Goal: Task Accomplishment & Management: Manage account settings

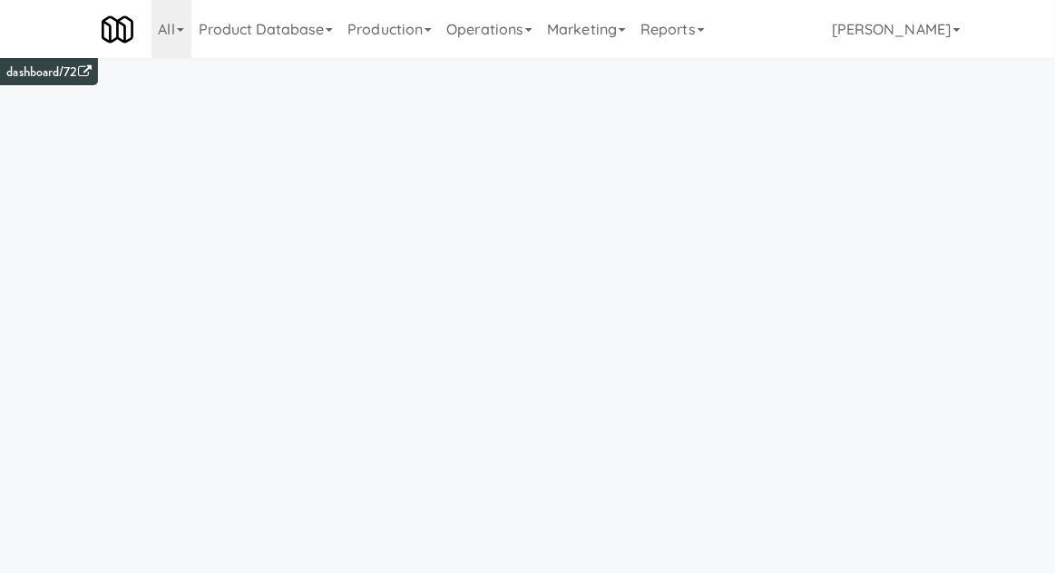
click at [492, 53] on link "Operations" at bounding box center [489, 29] width 101 height 58
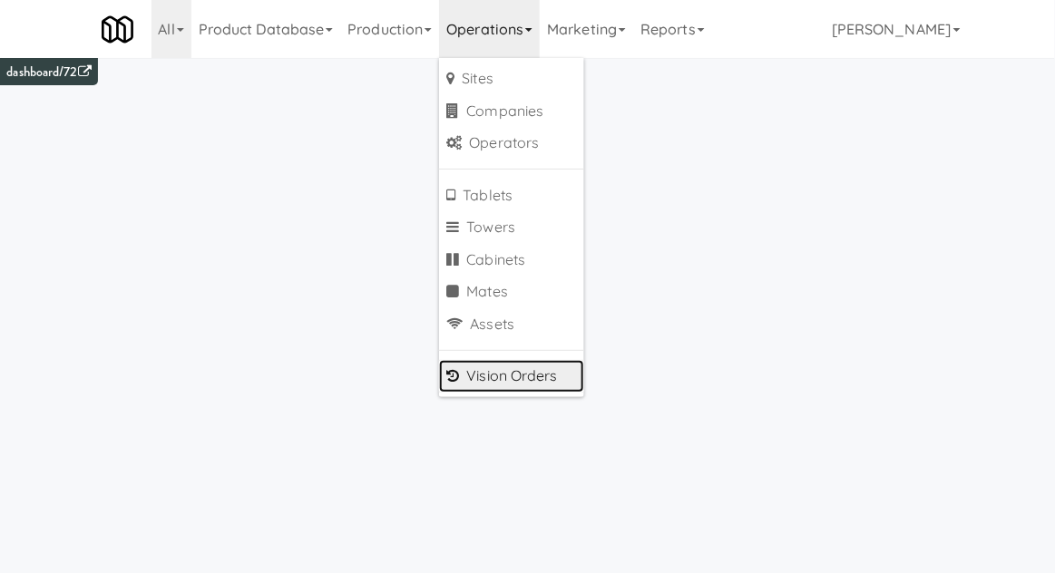
click at [488, 371] on link "Vision Orders" at bounding box center [511, 376] width 145 height 33
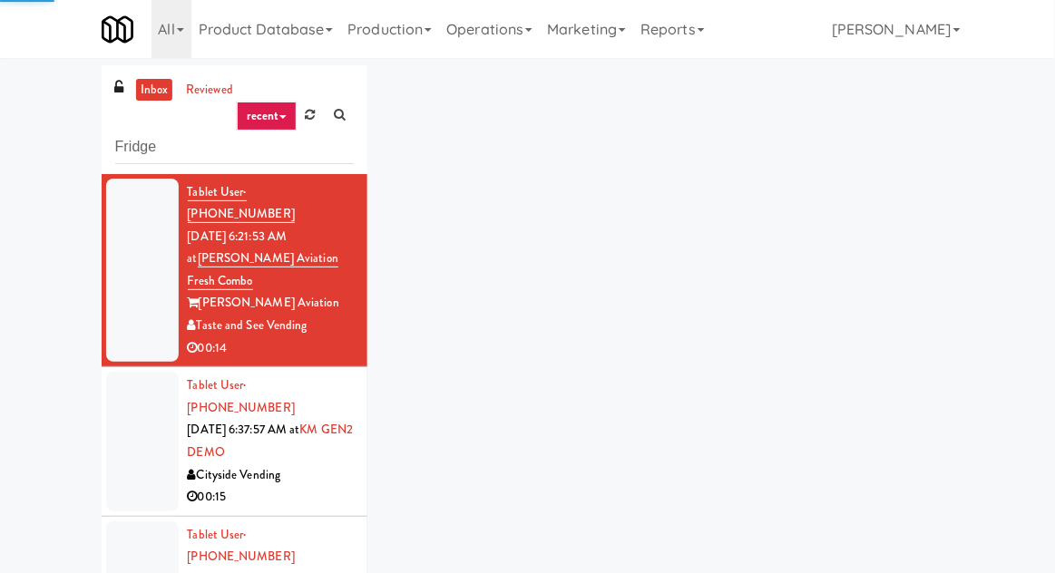
type input "Fridge"
click at [33, 98] on div "inbox reviewed recent all unclear take inventory issue suspicious failed recent…" at bounding box center [527, 398] width 1055 height 667
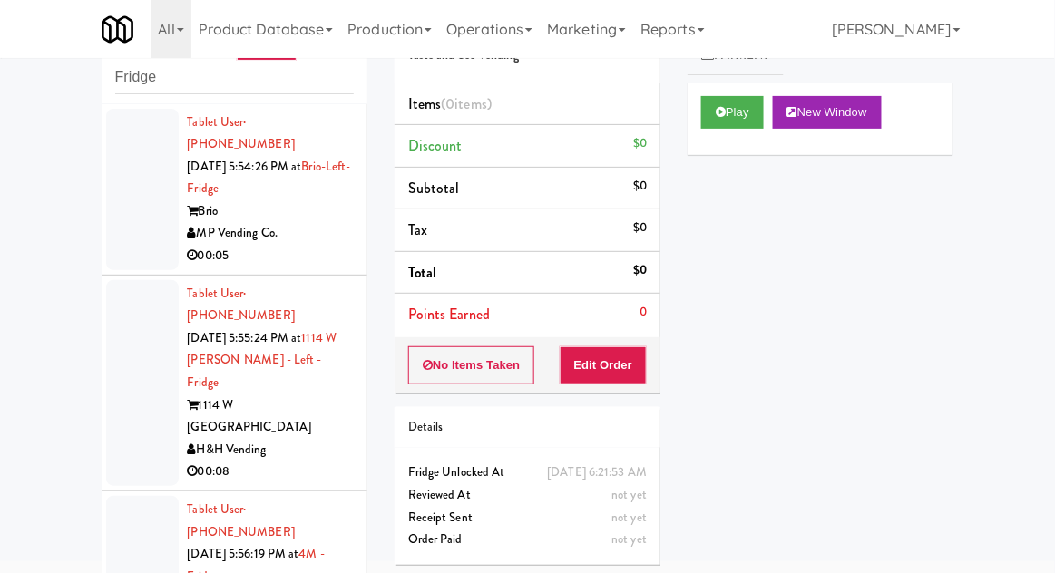
click at [121, 211] on div at bounding box center [142, 189] width 73 height 161
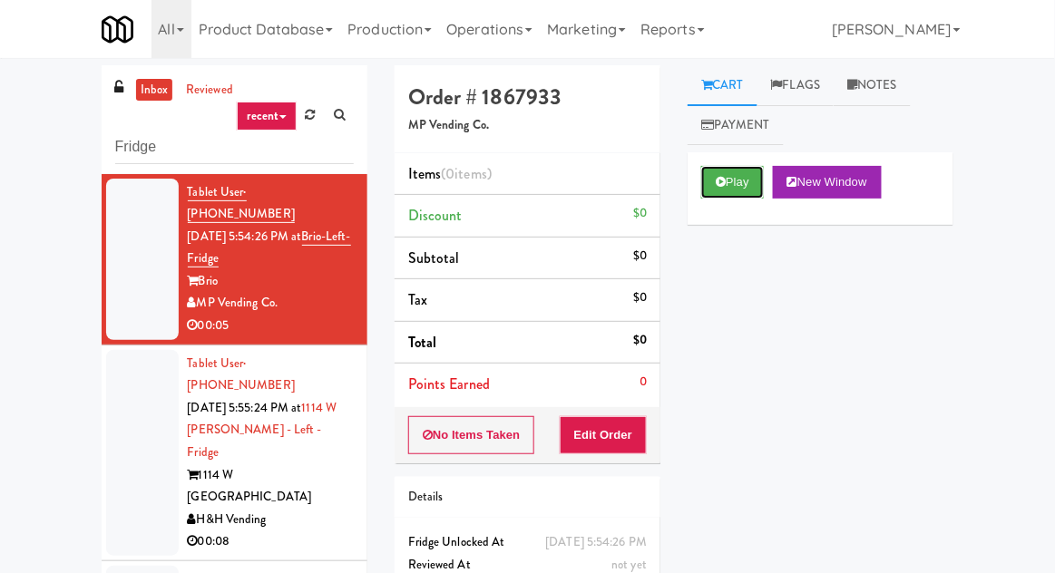
click at [724, 190] on button "Play" at bounding box center [732, 182] width 63 height 33
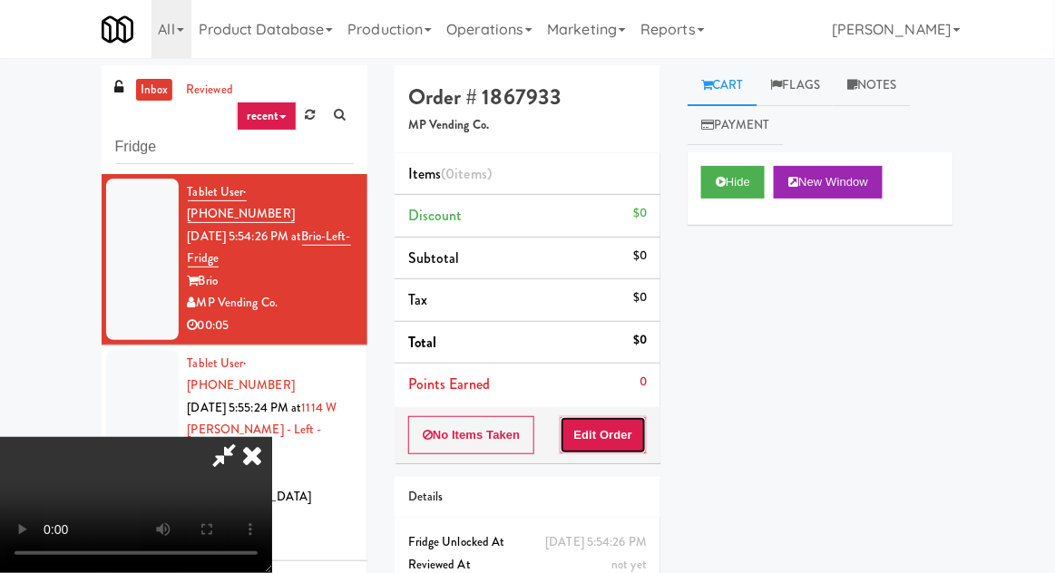
click at [611, 438] on button "Edit Order" at bounding box center [604, 435] width 88 height 38
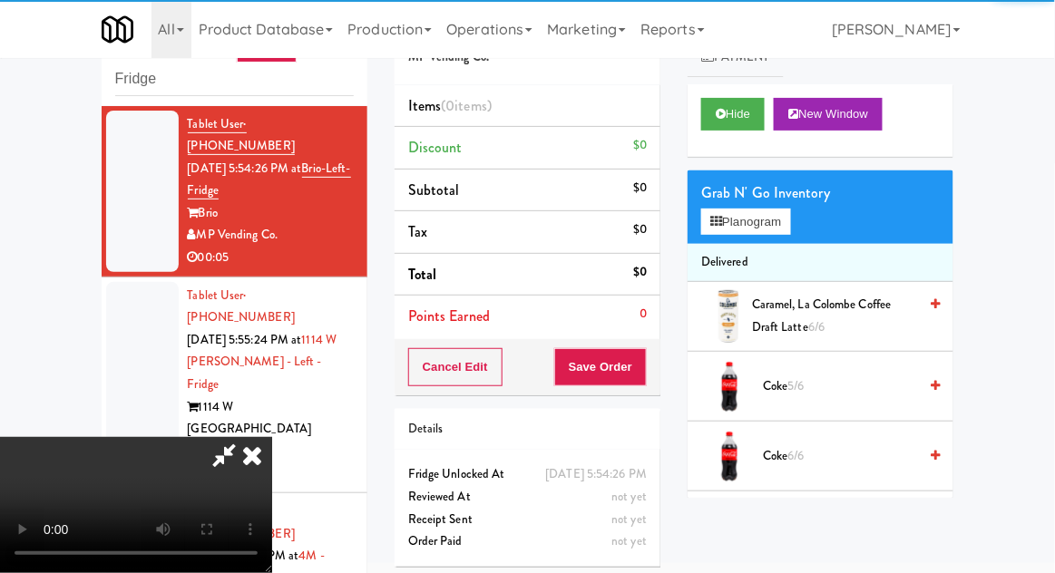
scroll to position [70, 0]
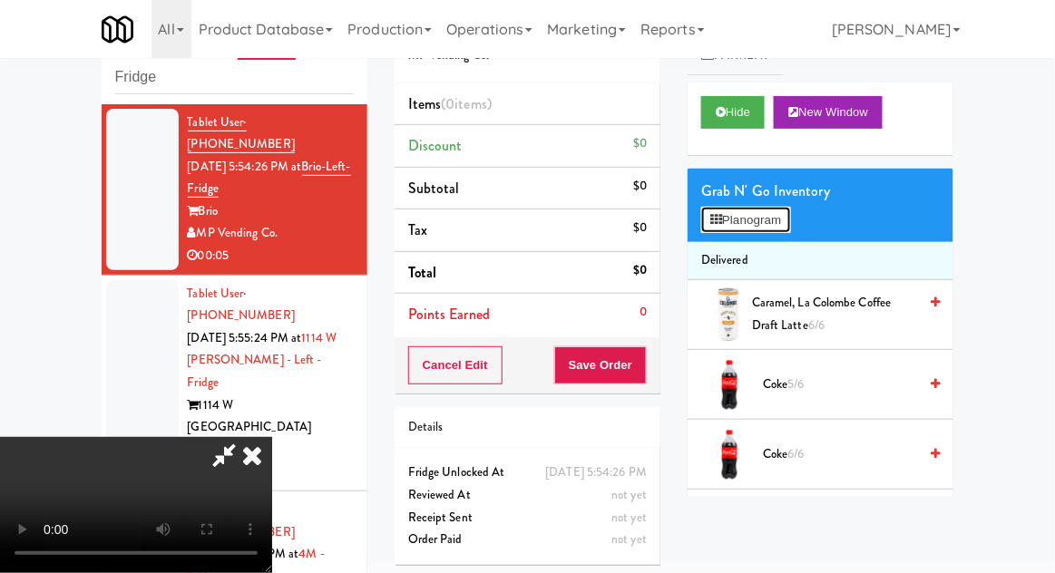
click at [721, 230] on button "Planogram" at bounding box center [745, 220] width 89 height 27
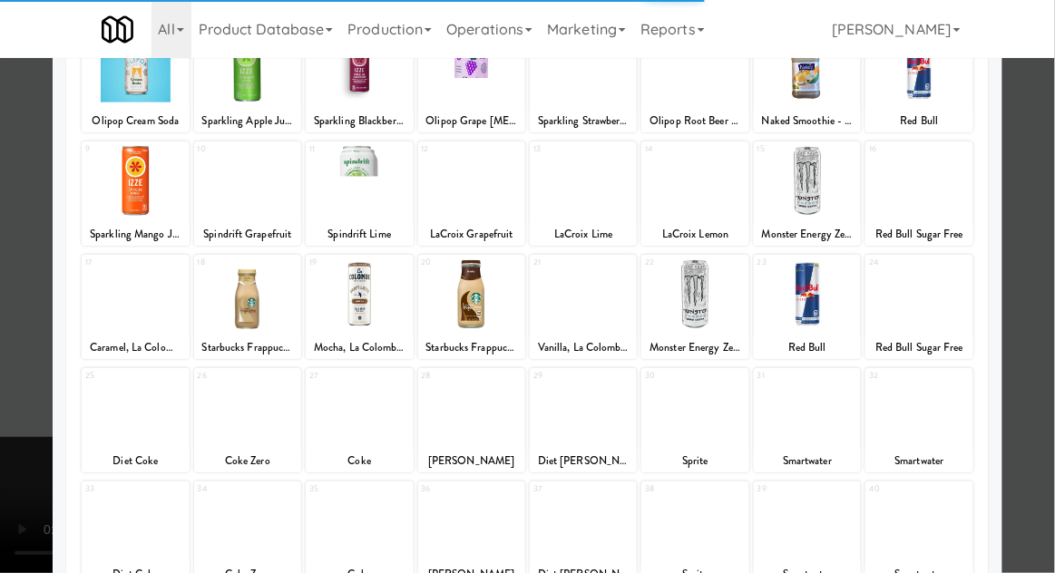
scroll to position [152, 0]
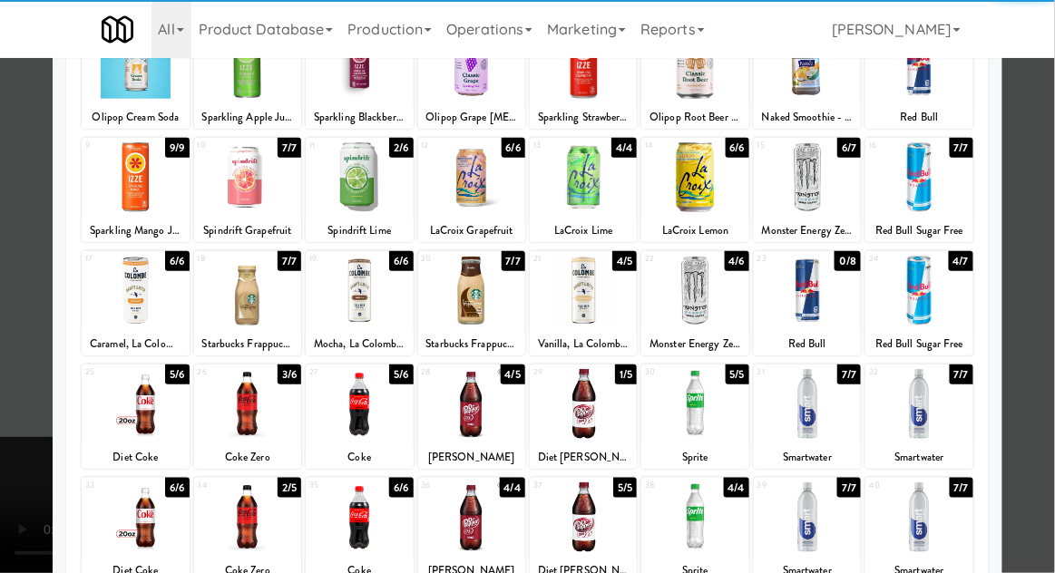
click at [243, 539] on div at bounding box center [247, 518] width 107 height 70
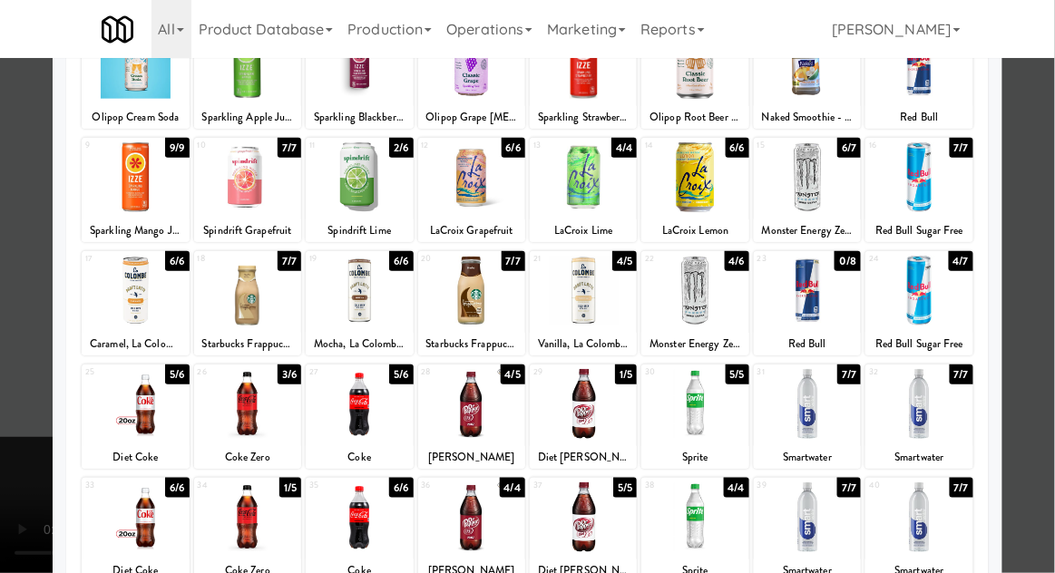
click at [34, 529] on div at bounding box center [527, 286] width 1055 height 573
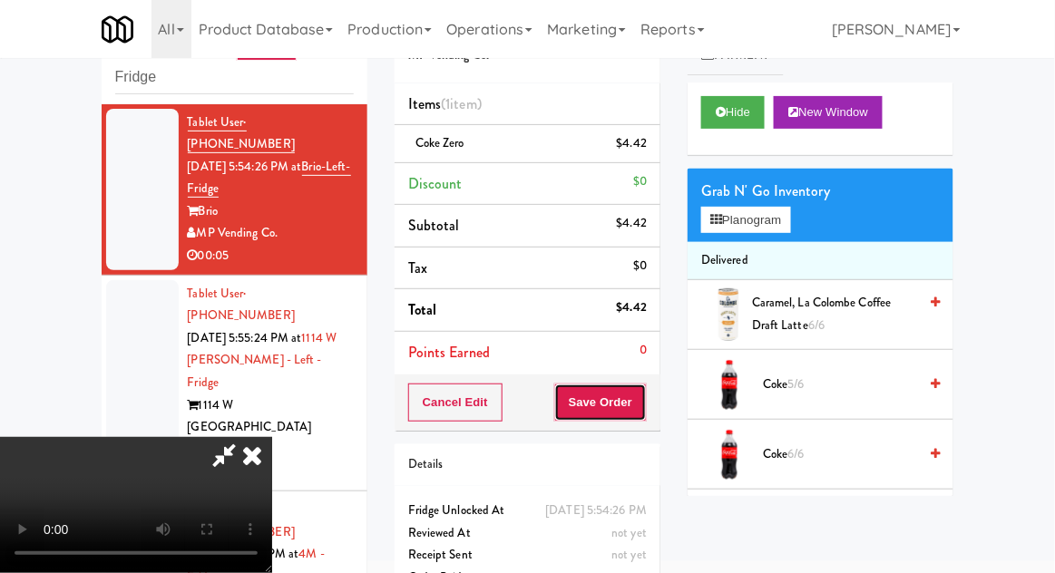
click at [646, 414] on button "Save Order" at bounding box center [600, 403] width 93 height 38
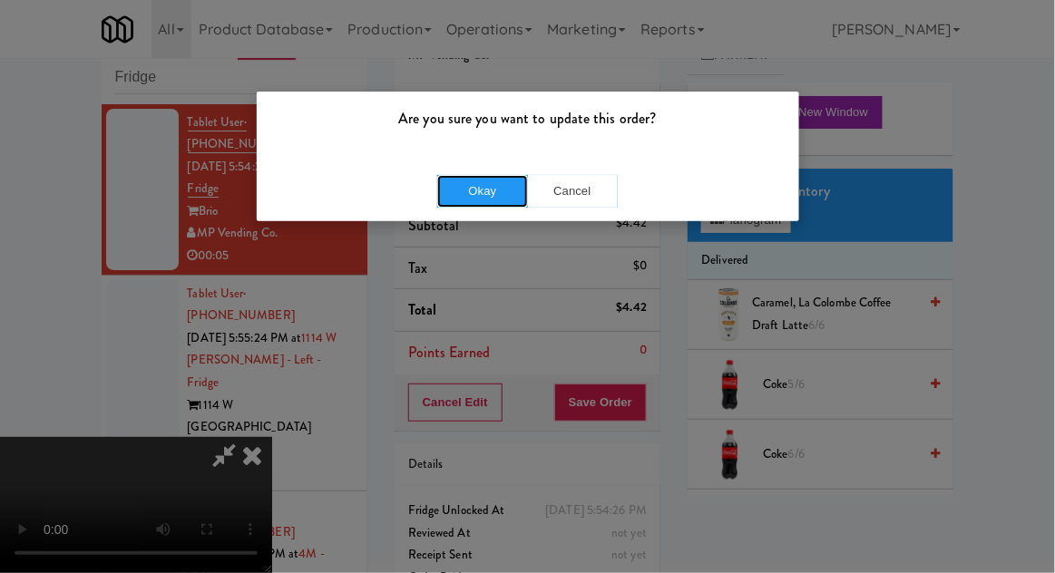
click at [500, 196] on button "Okay" at bounding box center [482, 191] width 91 height 33
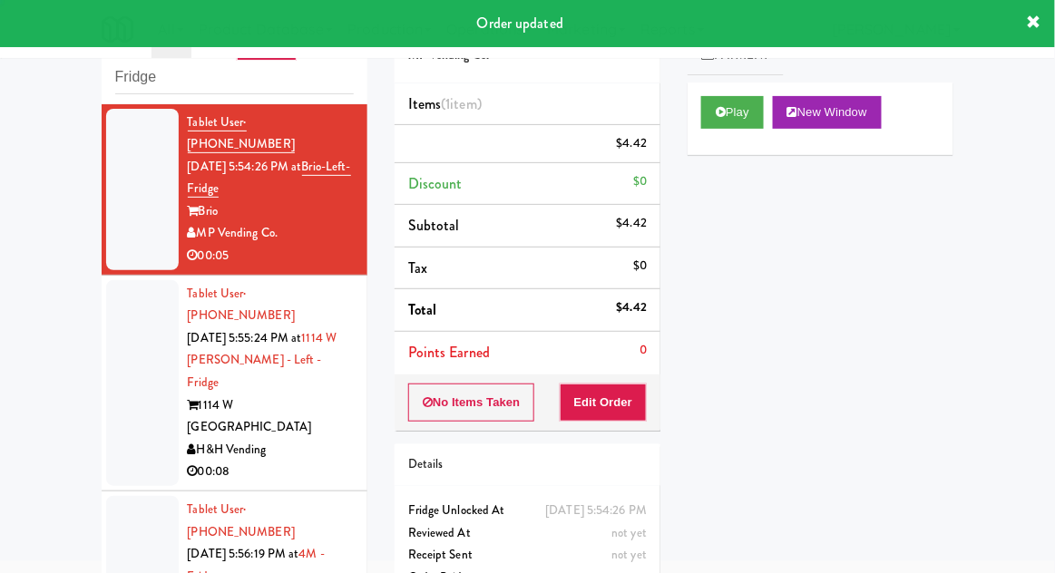
click at [104, 331] on li "Tablet User · (773) 642-6497 [DATE] 5:55:24 PM at [GEOGRAPHIC_DATA][PERSON_NAME…" at bounding box center [235, 384] width 266 height 216
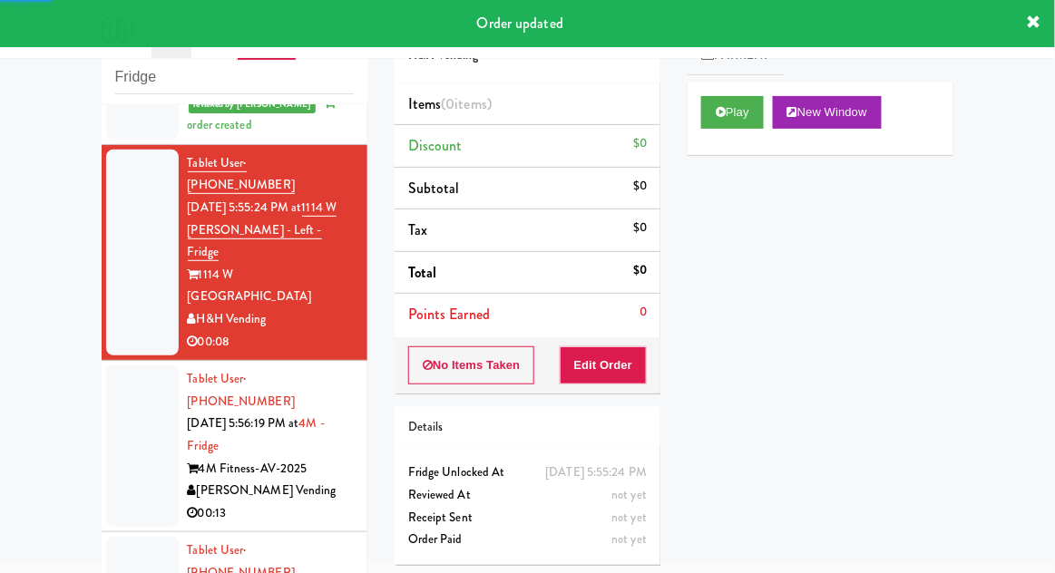
scroll to position [171, 0]
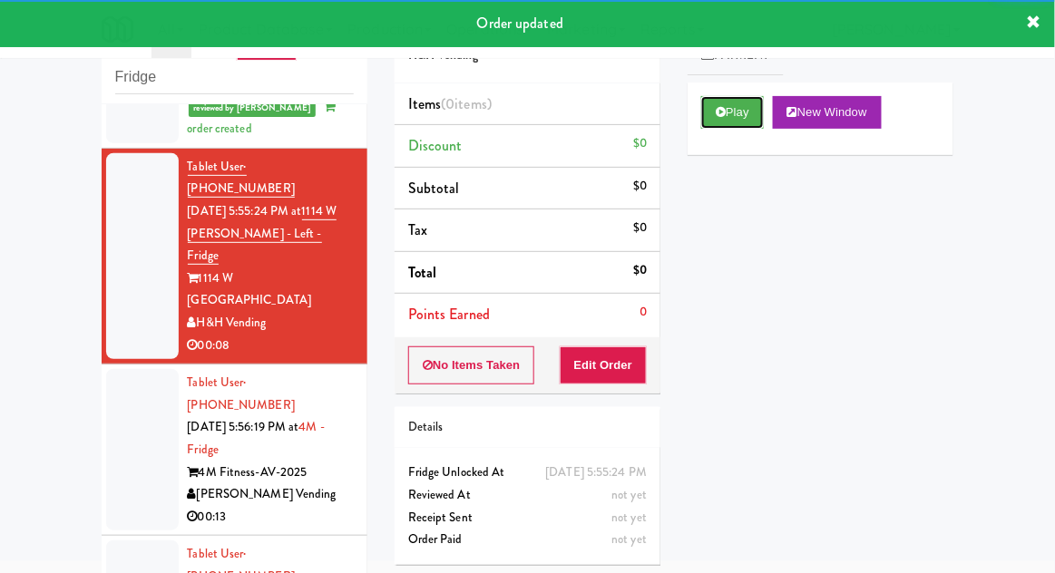
click at [722, 125] on button "Play" at bounding box center [732, 112] width 63 height 33
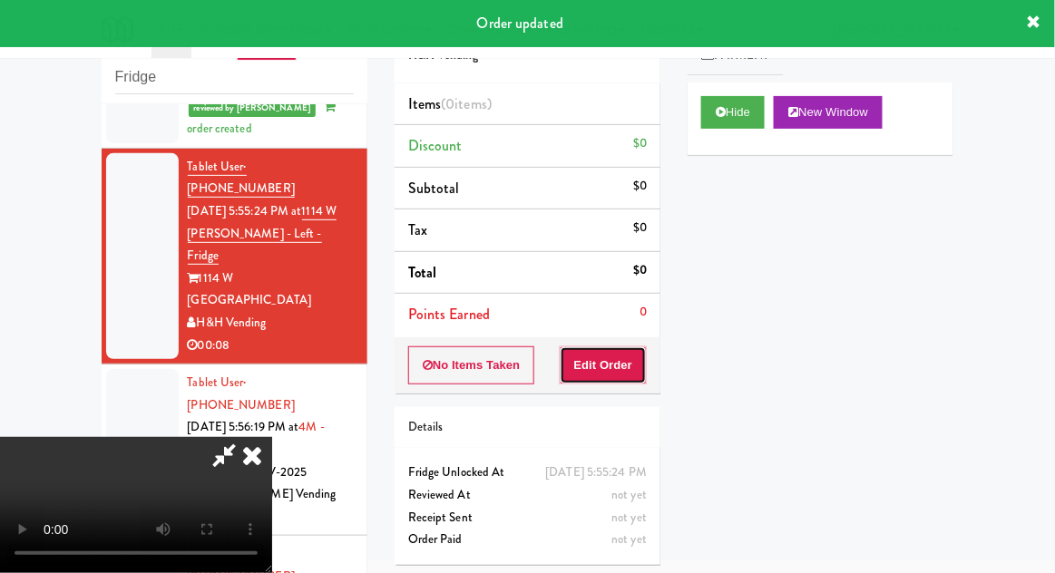
click at [636, 376] on button "Edit Order" at bounding box center [604, 366] width 88 height 38
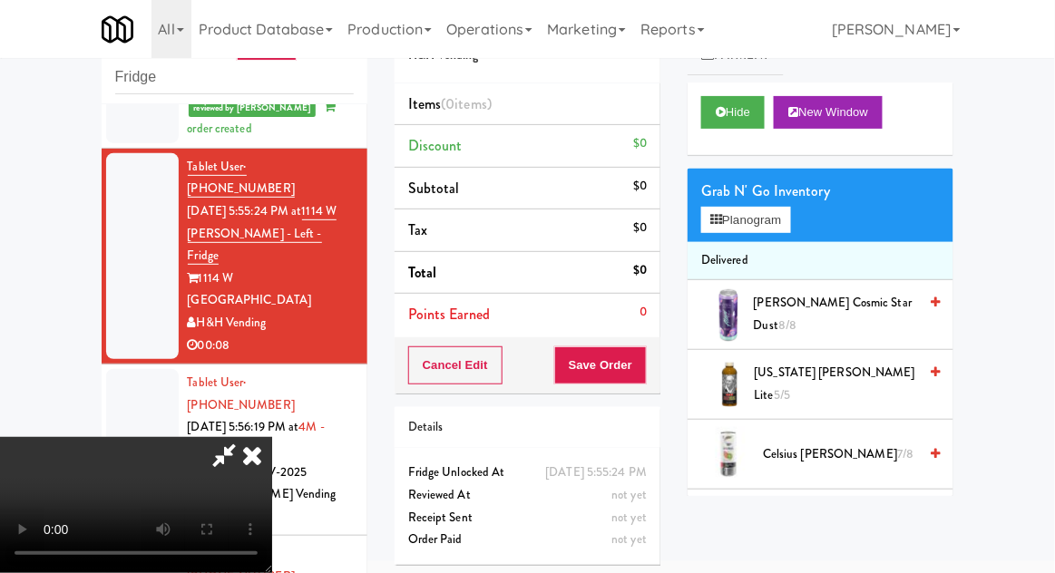
scroll to position [66, 0]
click at [752, 228] on button "Planogram" at bounding box center [745, 220] width 89 height 27
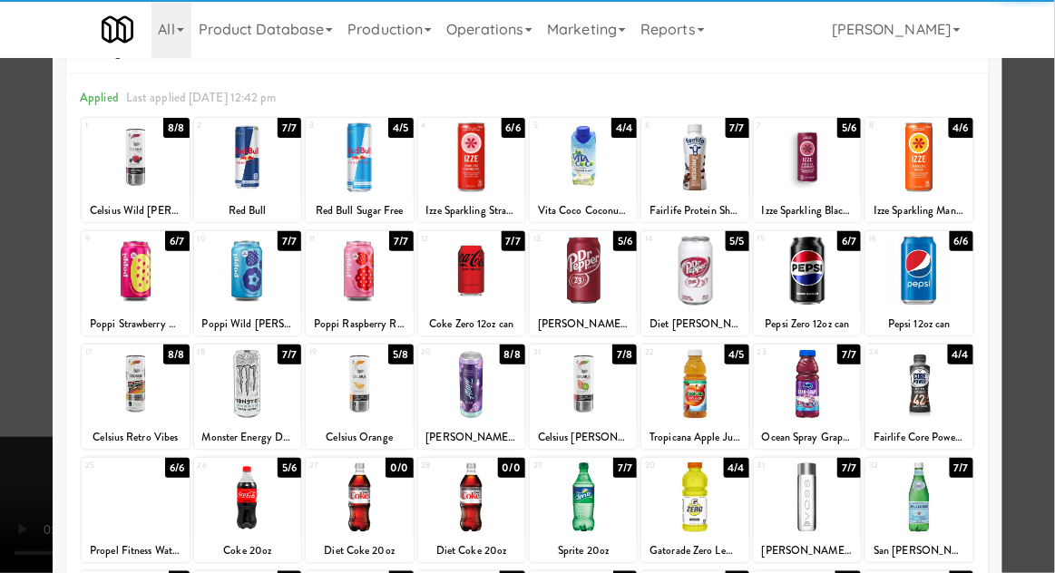
scroll to position [97, 0]
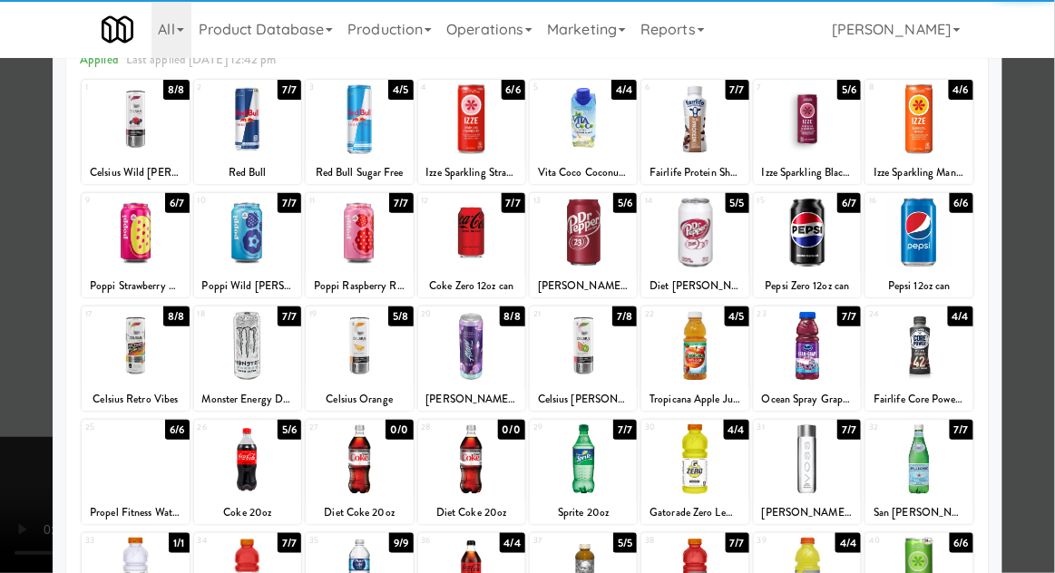
click at [688, 335] on div at bounding box center [694, 346] width 107 height 70
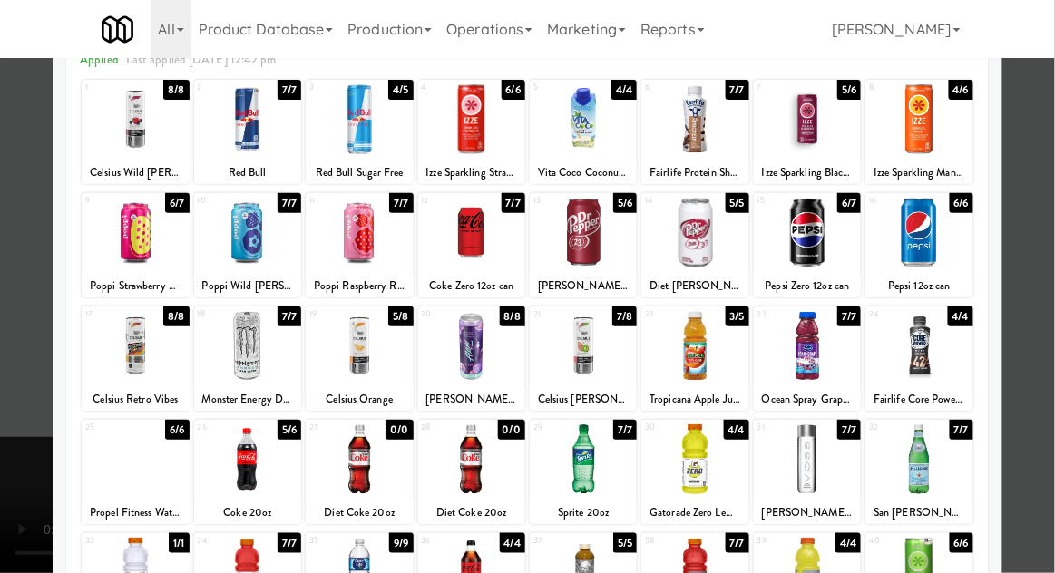
click at [6, 422] on div at bounding box center [527, 286] width 1055 height 573
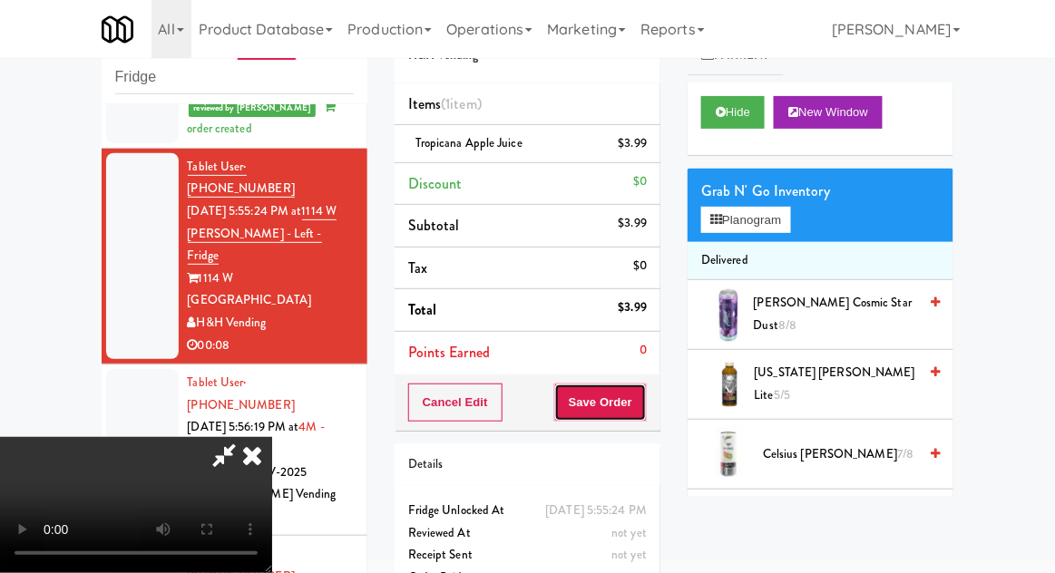
click at [633, 401] on button "Save Order" at bounding box center [600, 403] width 93 height 38
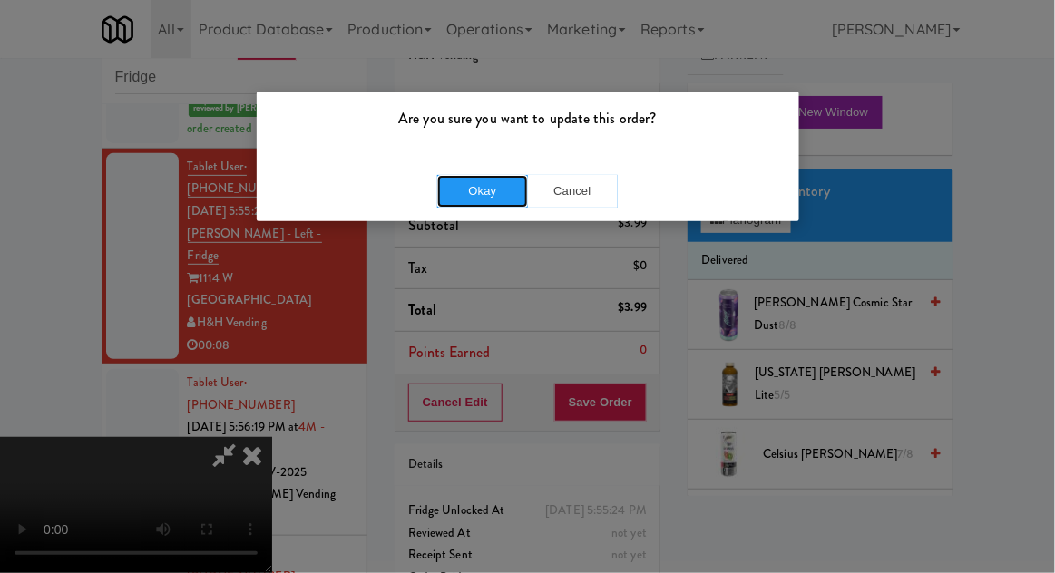
click at [469, 203] on button "Okay" at bounding box center [482, 191] width 91 height 33
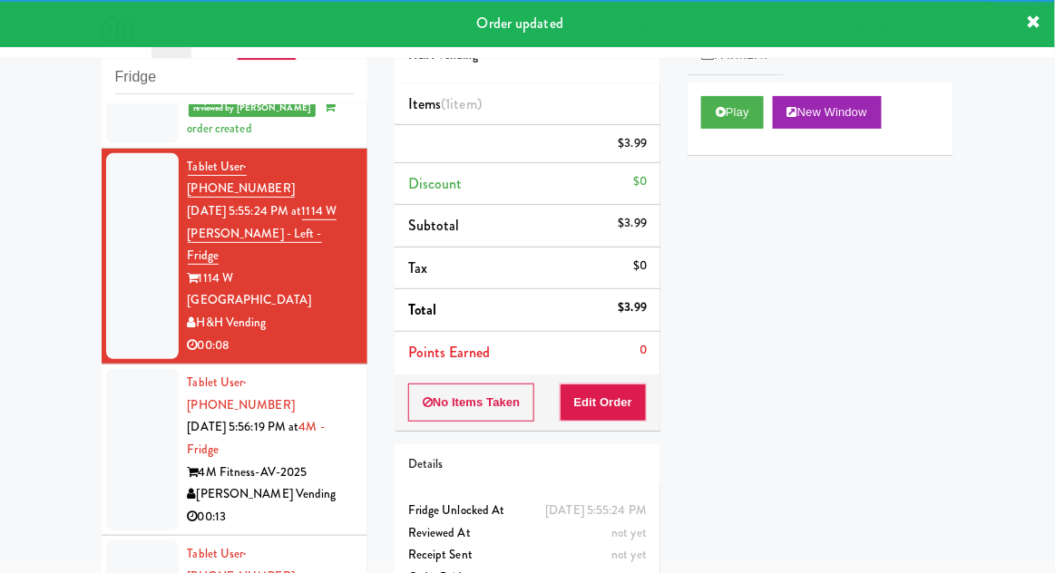
click at [109, 396] on div at bounding box center [142, 449] width 73 height 161
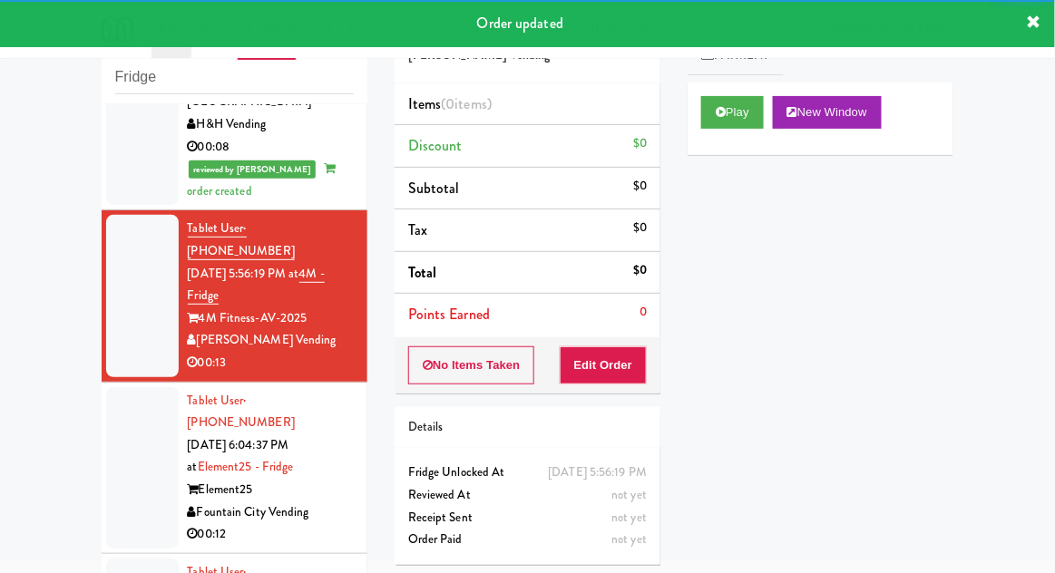
scroll to position [368, 0]
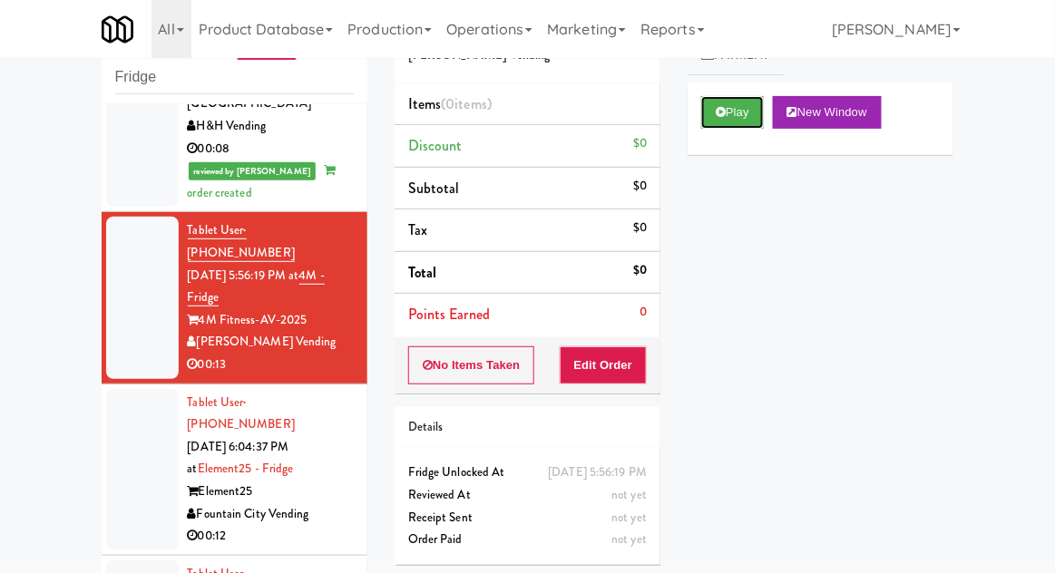
click at [744, 113] on button "Play" at bounding box center [732, 112] width 63 height 33
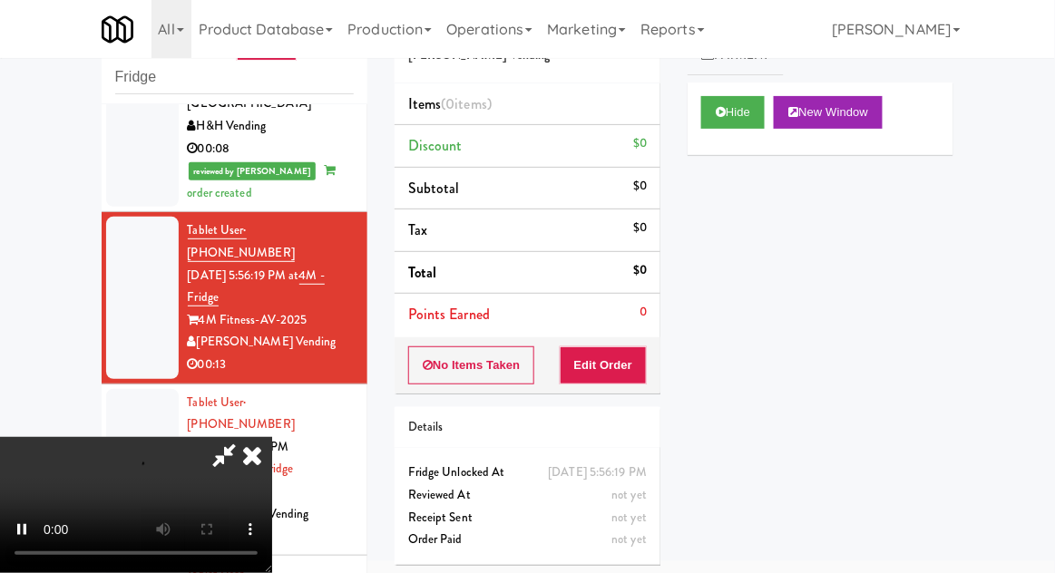
click at [606, 394] on div "Order # 5778663 [PERSON_NAME] Vending Items (0 items ) Discount $0 Subtotal $0 …" at bounding box center [527, 286] width 293 height 583
click at [622, 366] on button "Edit Order" at bounding box center [604, 366] width 88 height 38
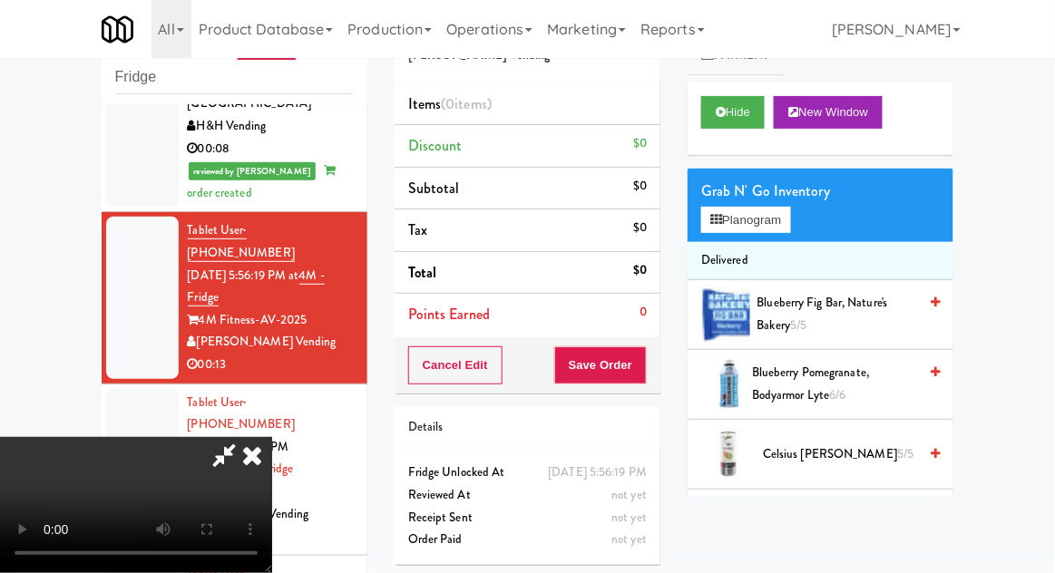
scroll to position [0, 0]
click at [764, 221] on button "Planogram" at bounding box center [745, 220] width 89 height 27
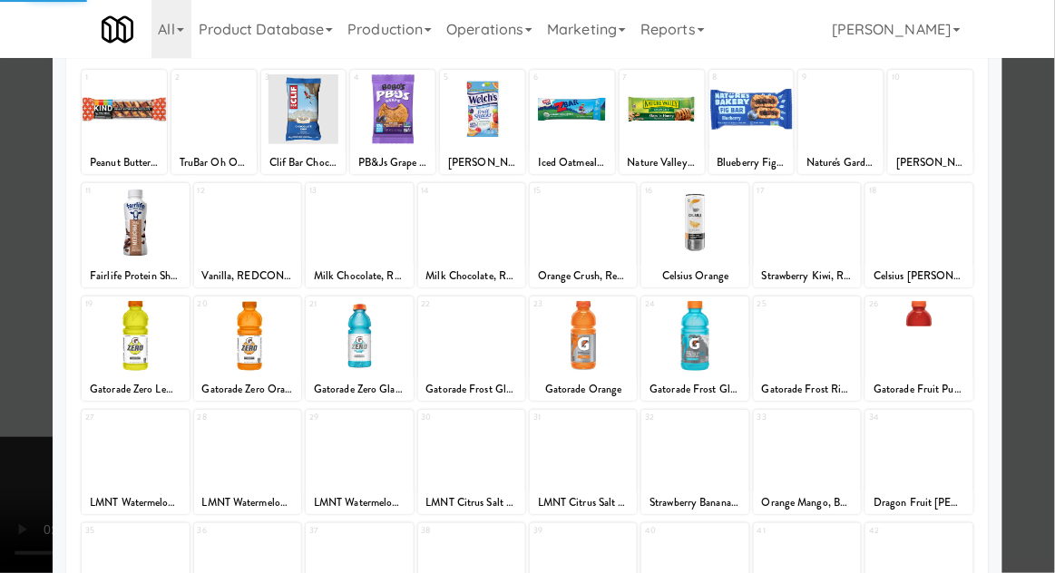
scroll to position [109, 0]
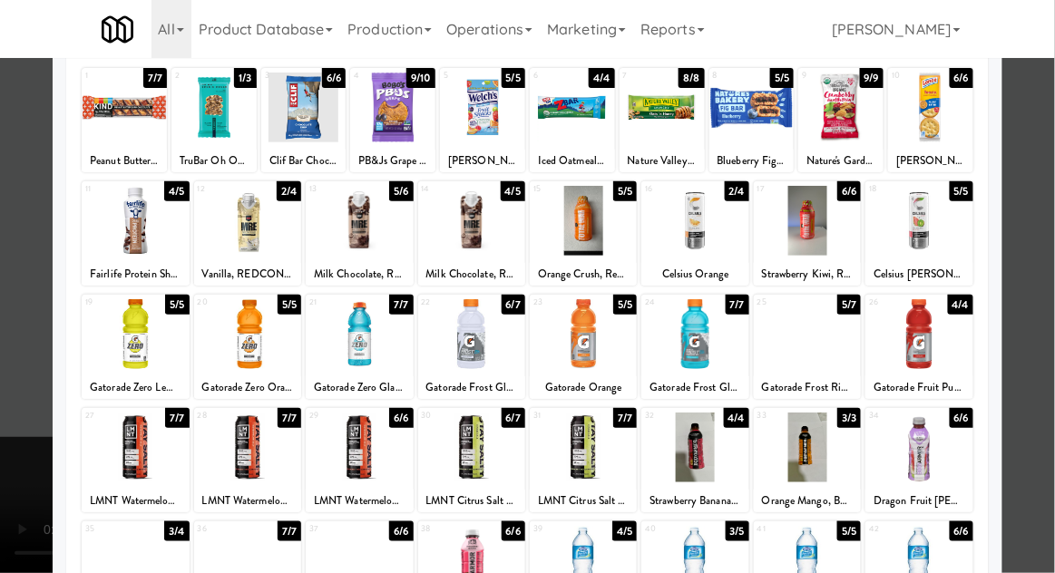
click at [787, 359] on div at bounding box center [807, 334] width 107 height 70
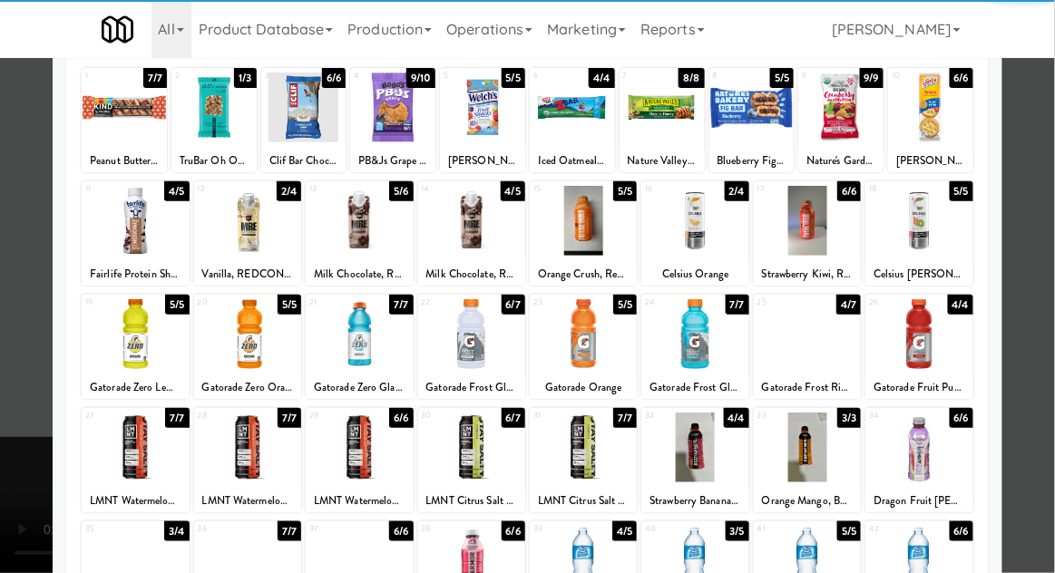
click at [1045, 230] on div at bounding box center [527, 286] width 1055 height 573
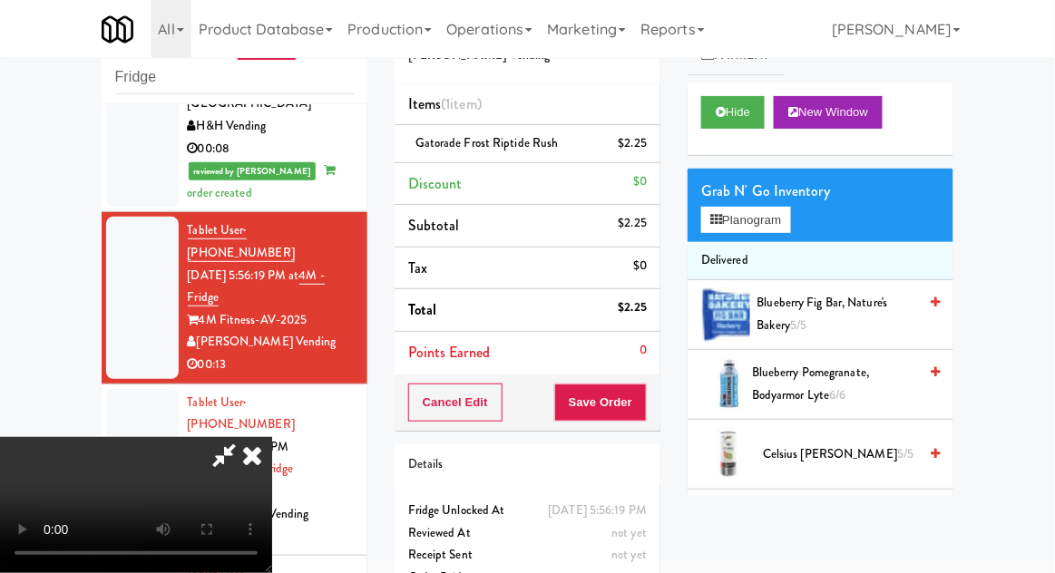
scroll to position [66, 0]
click at [659, 412] on div "Cancel Edit Save Order" at bounding box center [528, 403] width 266 height 56
click at [636, 407] on button "Save Order" at bounding box center [600, 403] width 93 height 38
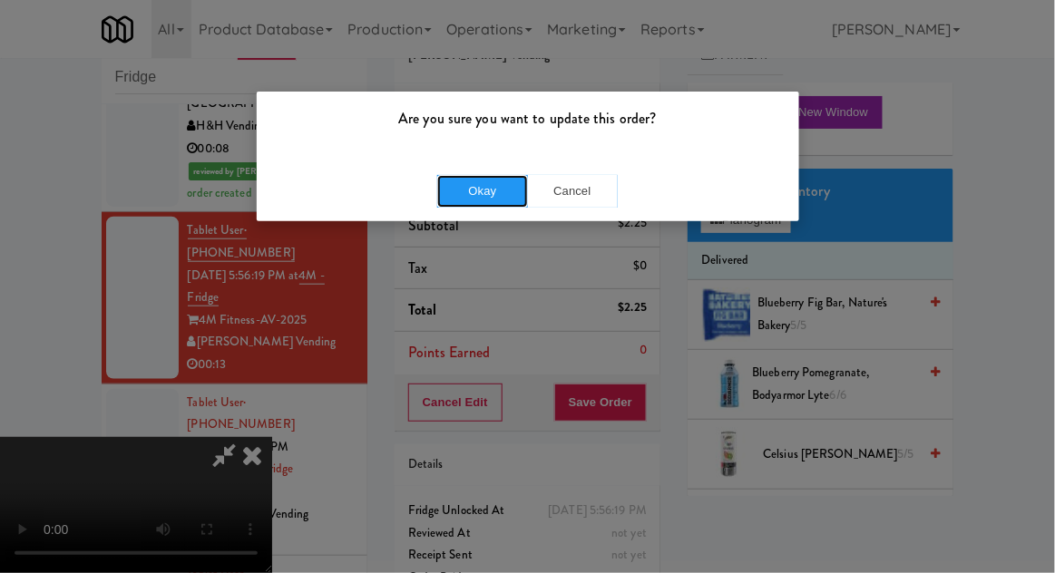
click at [473, 202] on button "Okay" at bounding box center [482, 191] width 91 height 33
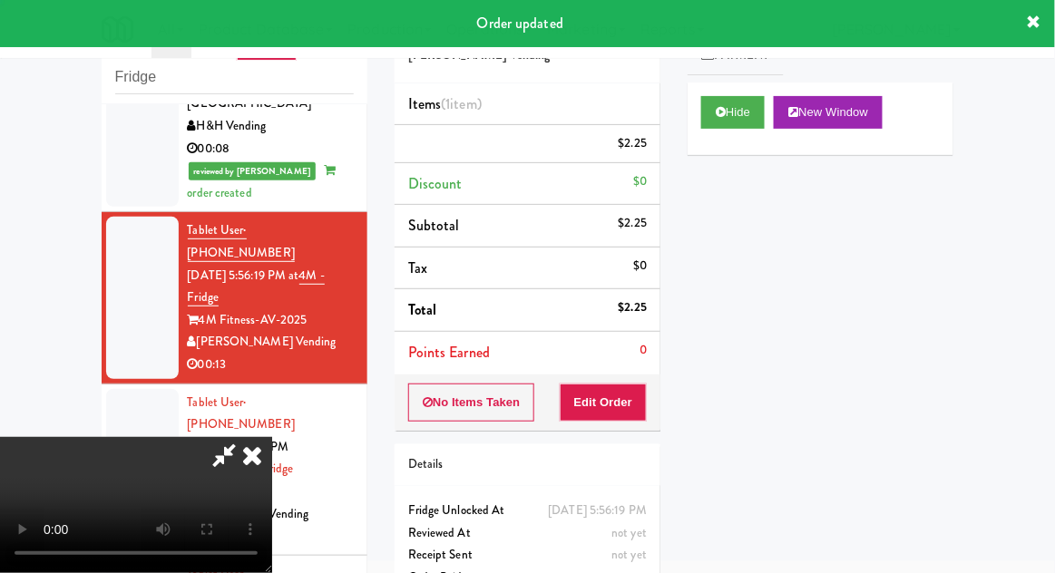
scroll to position [0, 0]
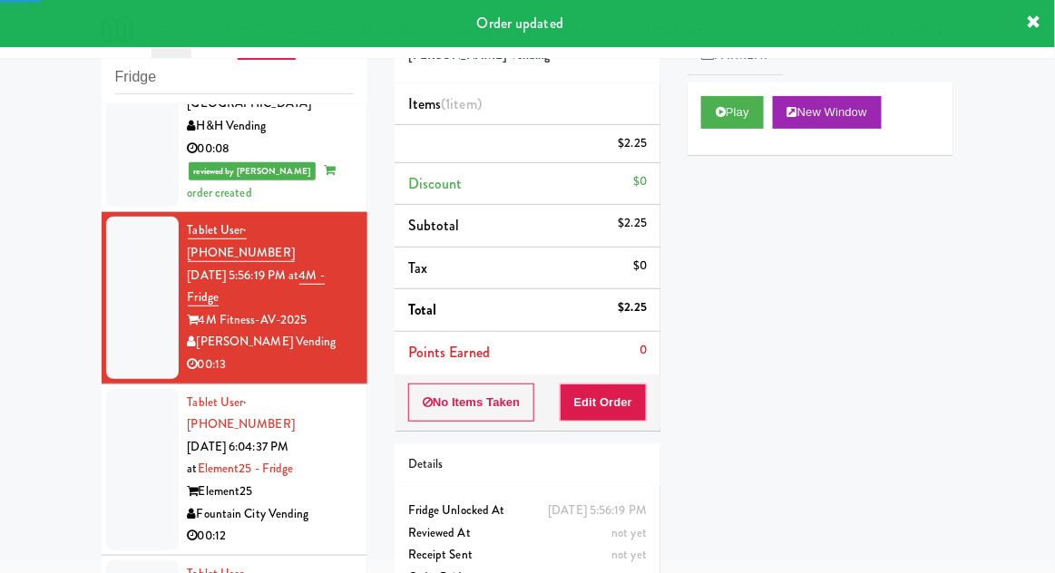
click at [132, 389] on div at bounding box center [142, 469] width 73 height 161
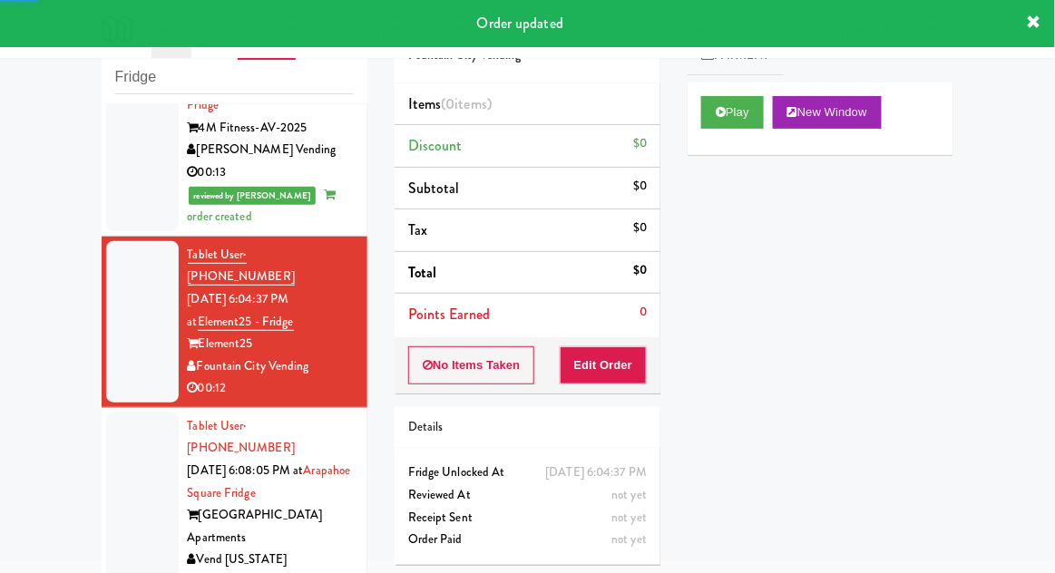
scroll to position [573, 0]
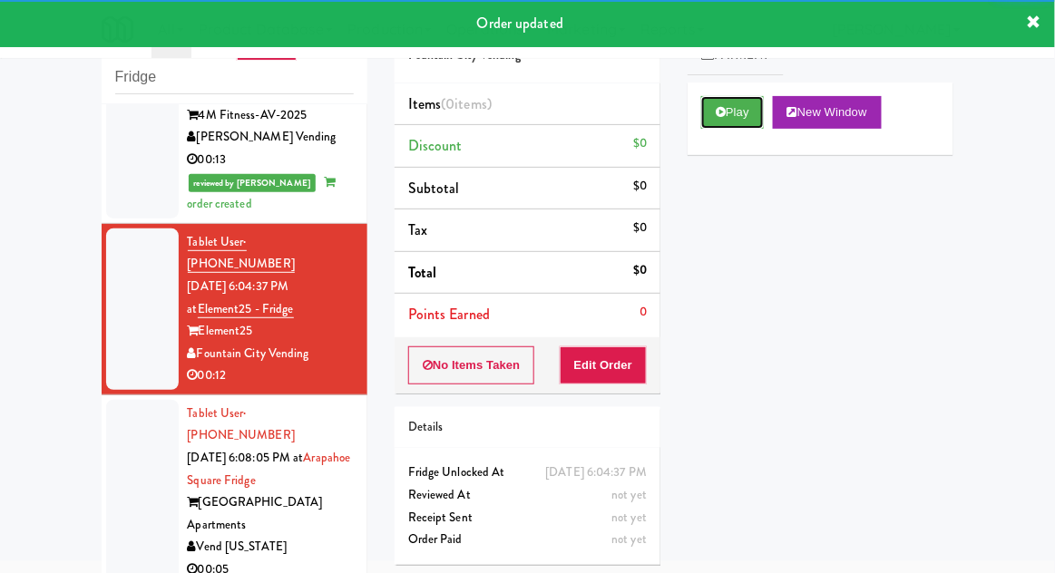
click at [745, 128] on button "Play" at bounding box center [732, 112] width 63 height 33
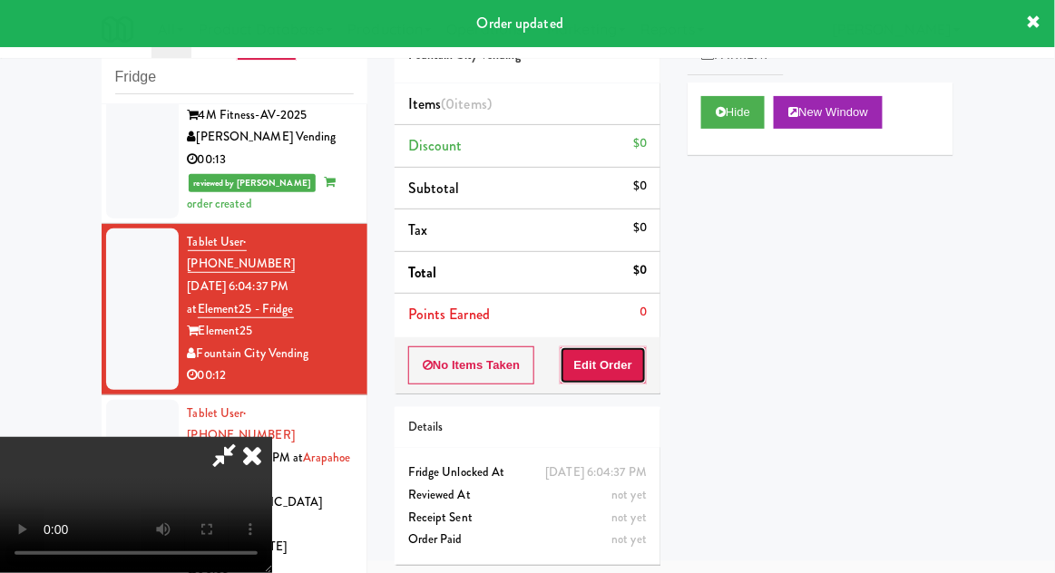
click at [645, 352] on button "Edit Order" at bounding box center [604, 366] width 88 height 38
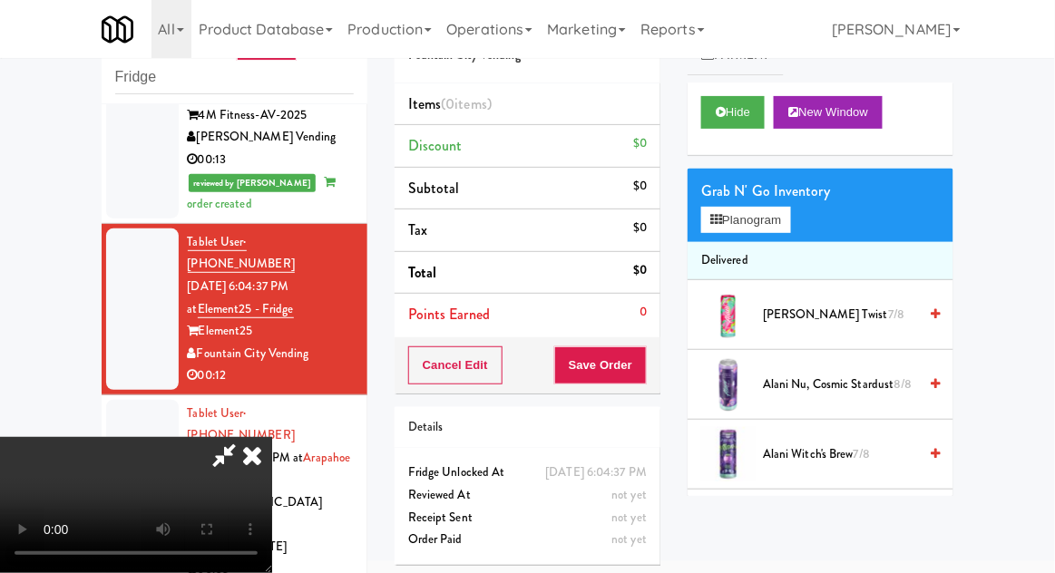
scroll to position [66, 0]
click at [777, 230] on button "Planogram" at bounding box center [745, 220] width 89 height 27
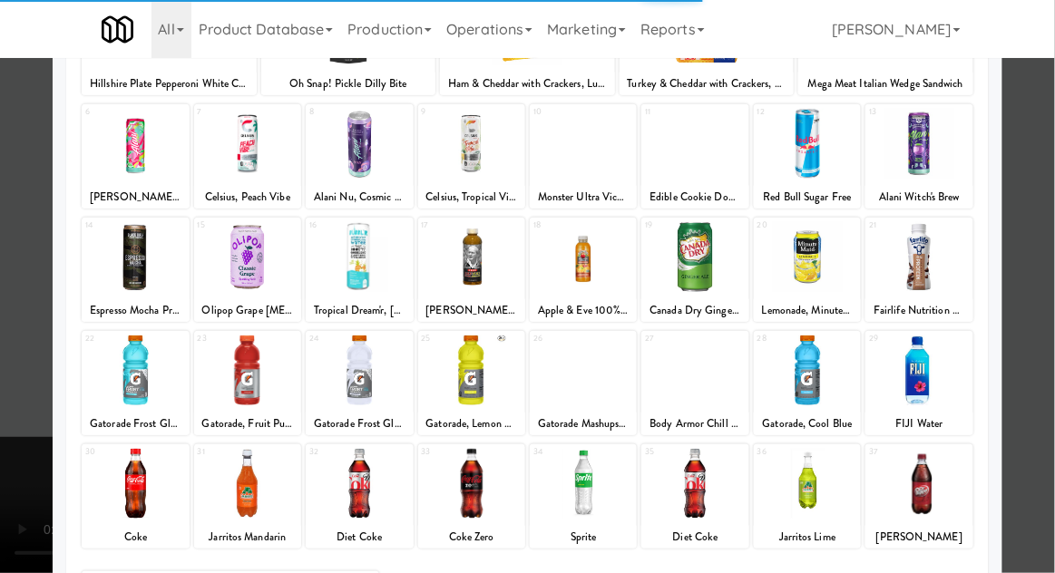
scroll to position [194, 0]
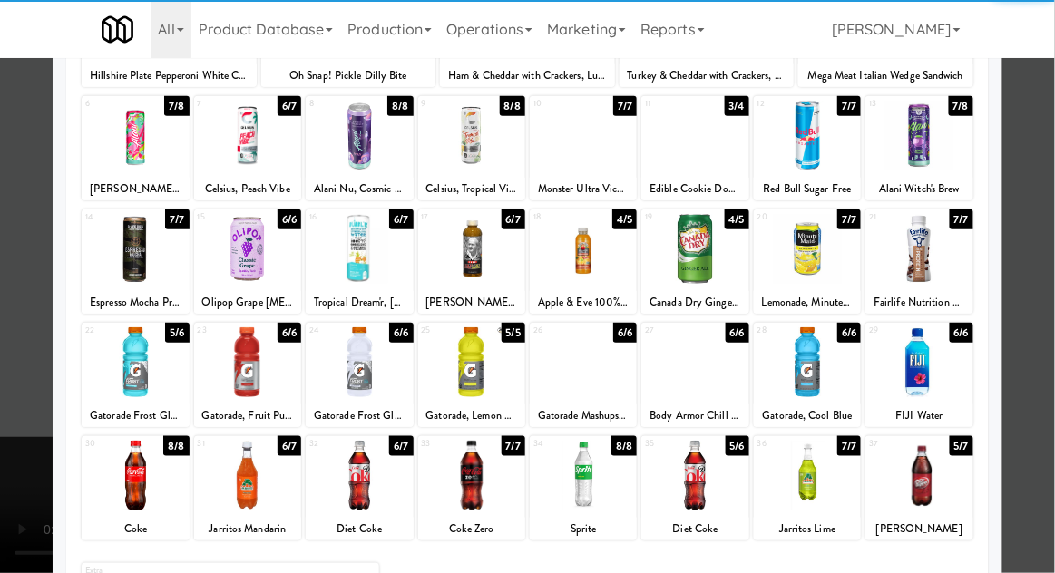
click at [700, 484] on div at bounding box center [694, 476] width 107 height 70
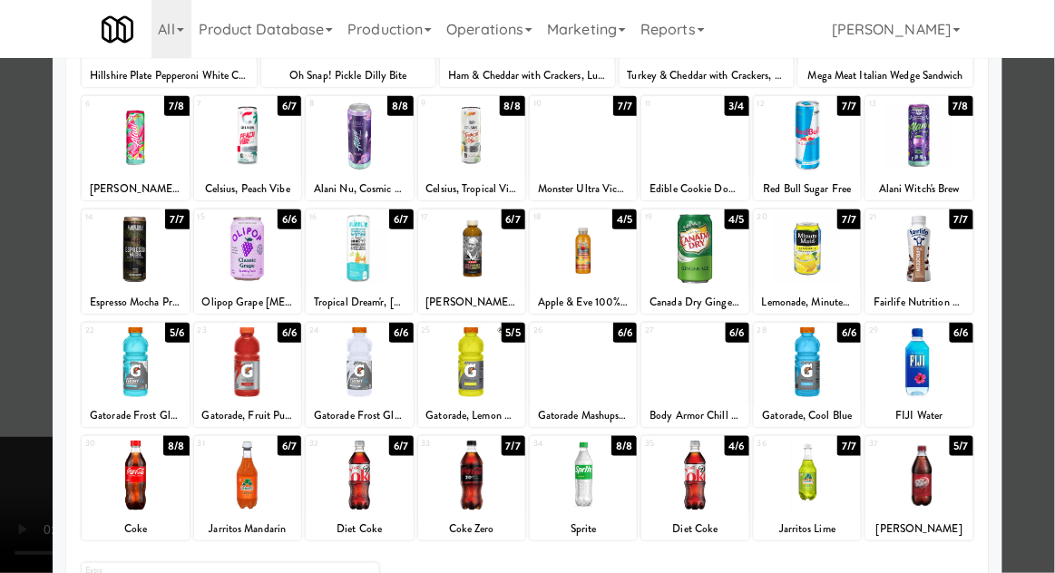
click at [1043, 260] on div at bounding box center [527, 286] width 1055 height 573
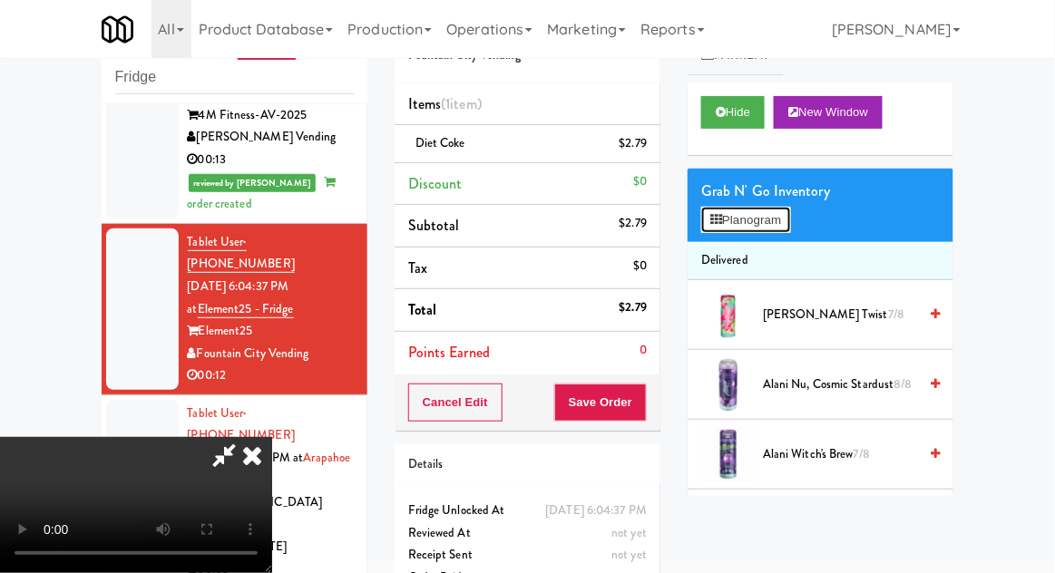
click at [780, 228] on button "Planogram" at bounding box center [745, 220] width 89 height 27
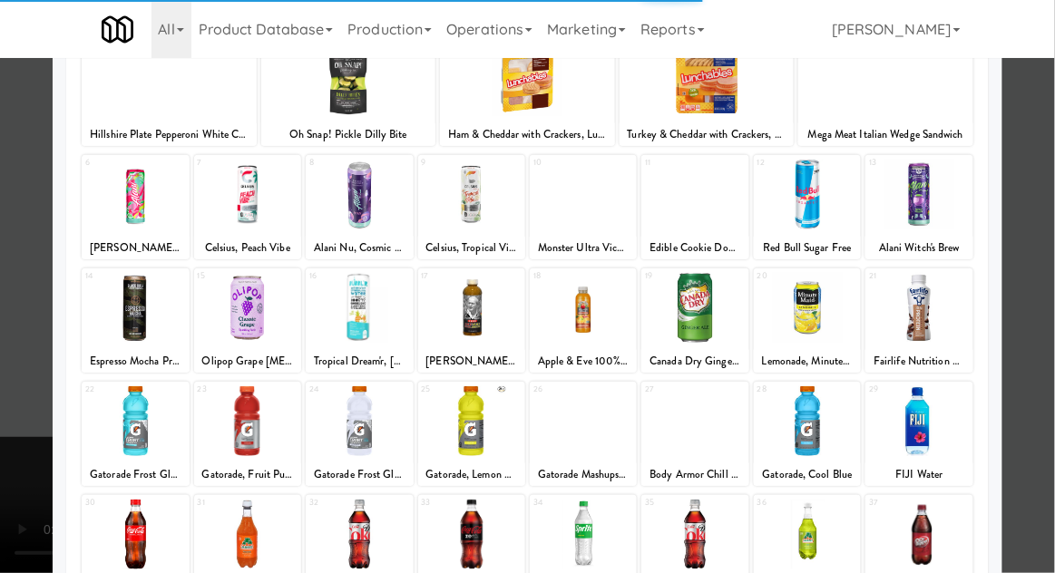
scroll to position [147, 0]
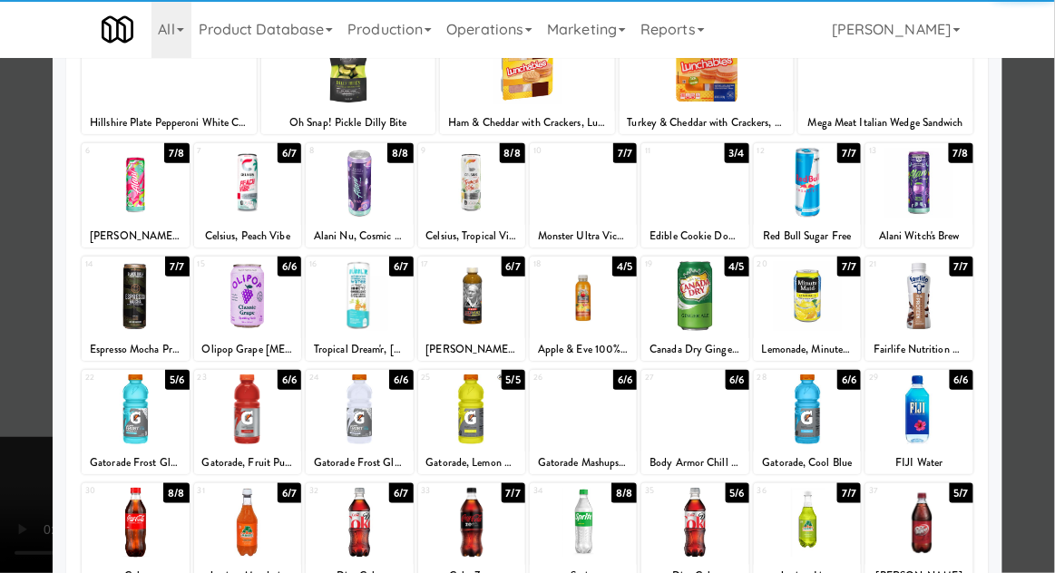
click at [695, 527] on div at bounding box center [694, 523] width 107 height 70
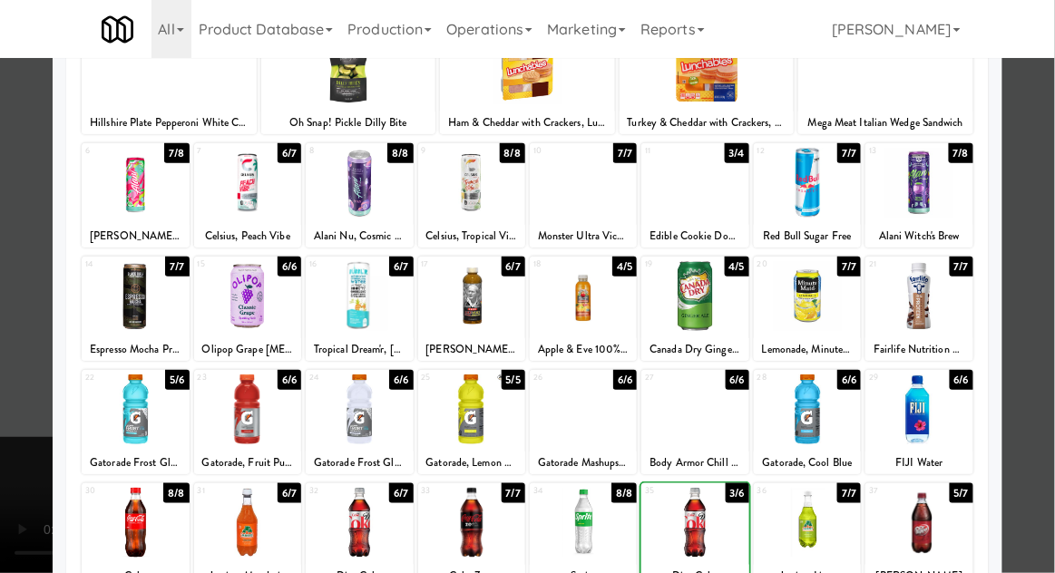
click at [1050, 234] on div at bounding box center [527, 286] width 1055 height 573
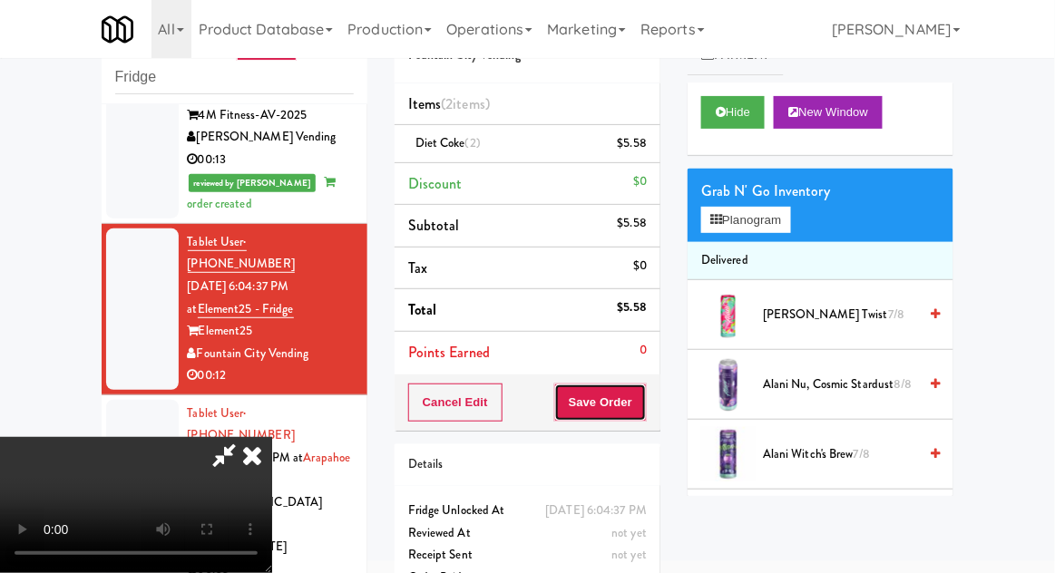
click at [640, 415] on button "Save Order" at bounding box center [600, 403] width 93 height 38
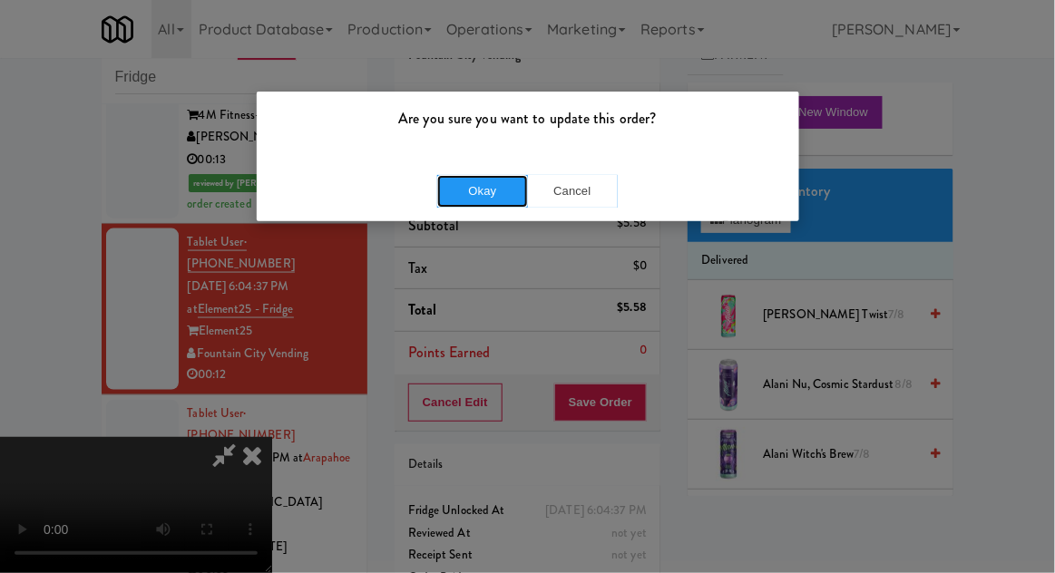
click at [477, 197] on button "Okay" at bounding box center [482, 191] width 91 height 33
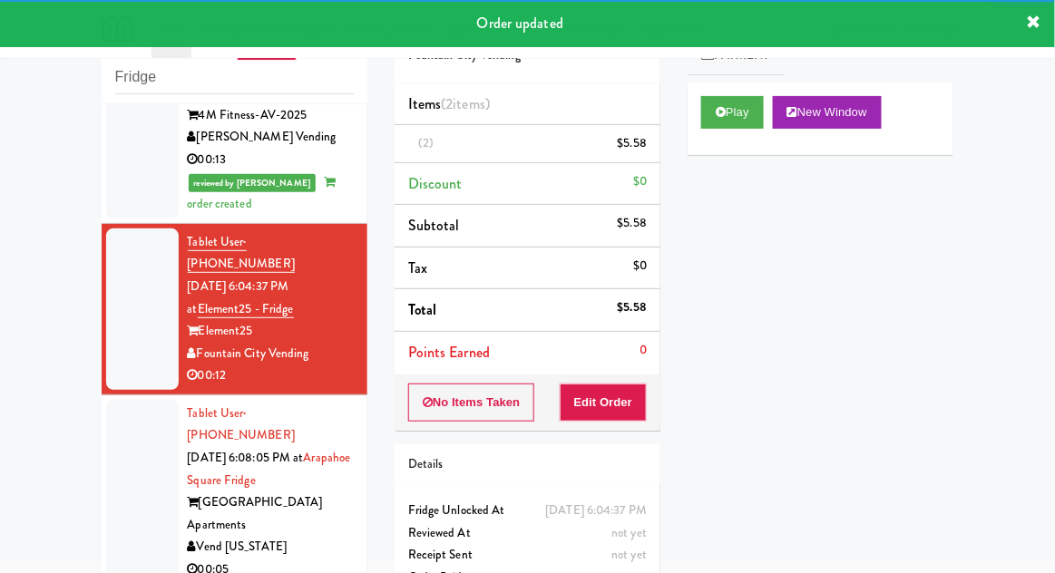
click at [102, 396] on li "Tablet User · (719) 394-5387 [DATE] 6:08:05 PM at [GEOGRAPHIC_DATA] [GEOGRAPHIC…" at bounding box center [235, 493] width 266 height 194
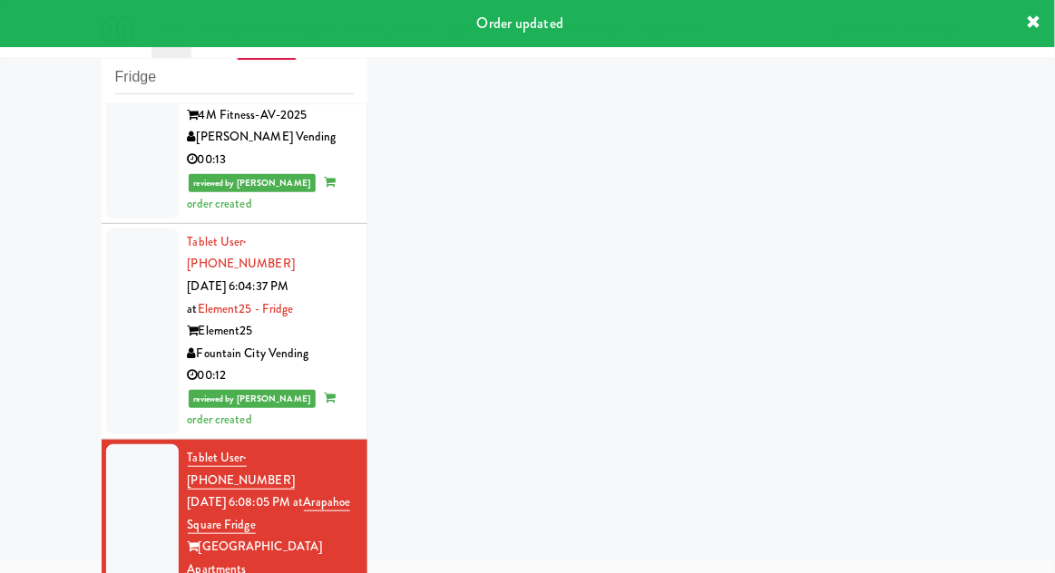
click at [156, 444] on div at bounding box center [142, 536] width 73 height 184
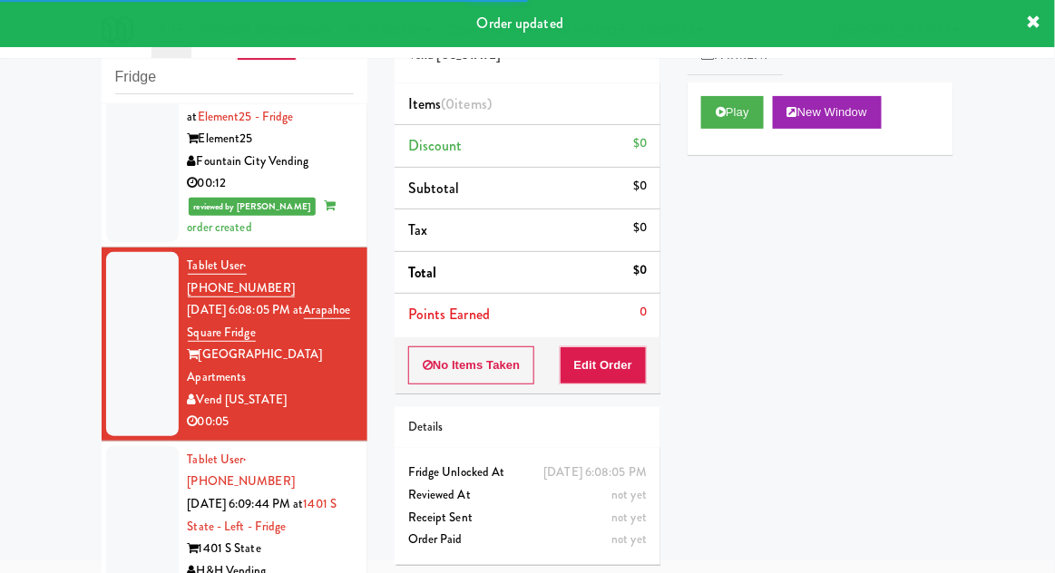
scroll to position [777, 0]
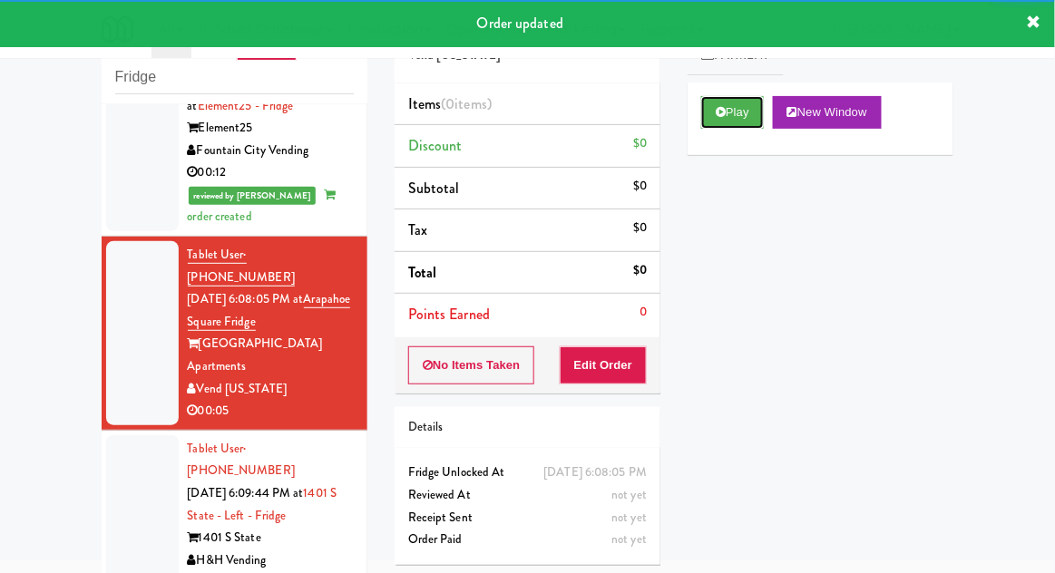
click at [764, 104] on button "Play" at bounding box center [732, 112] width 63 height 33
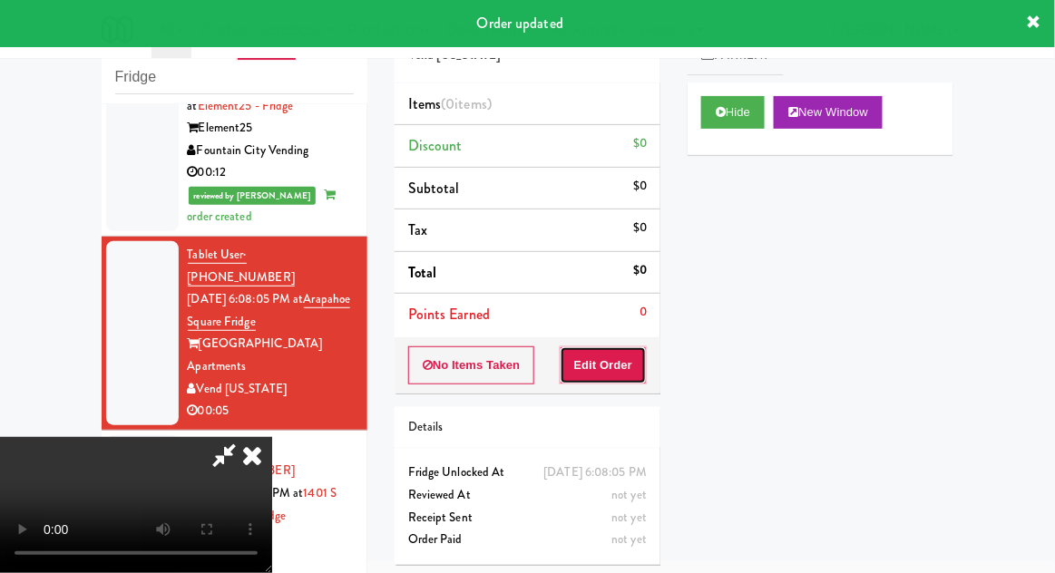
click at [646, 367] on button "Edit Order" at bounding box center [604, 366] width 88 height 38
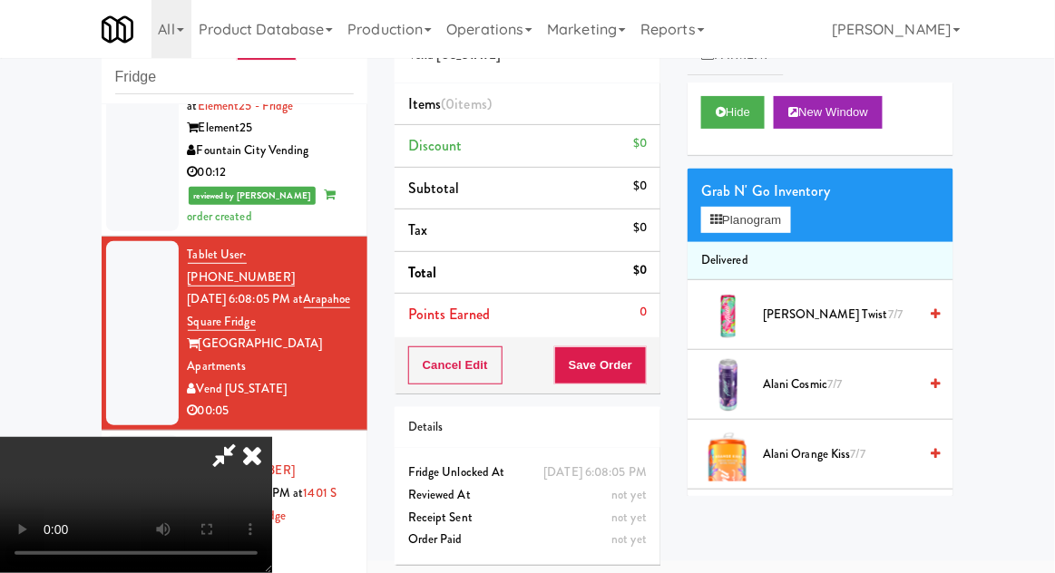
scroll to position [0, 0]
click at [789, 228] on button "Planogram" at bounding box center [745, 220] width 89 height 27
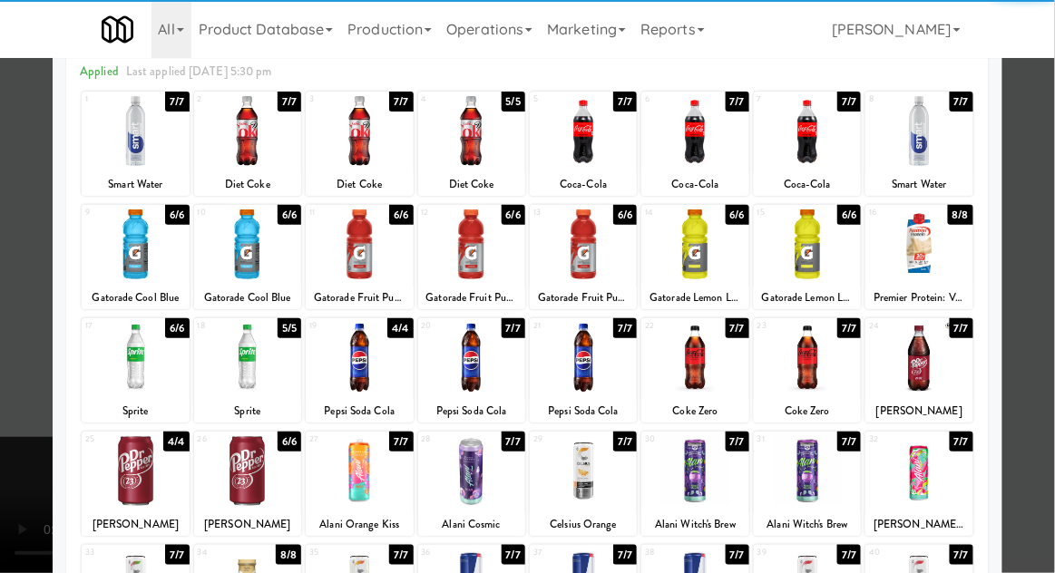
scroll to position [122, 0]
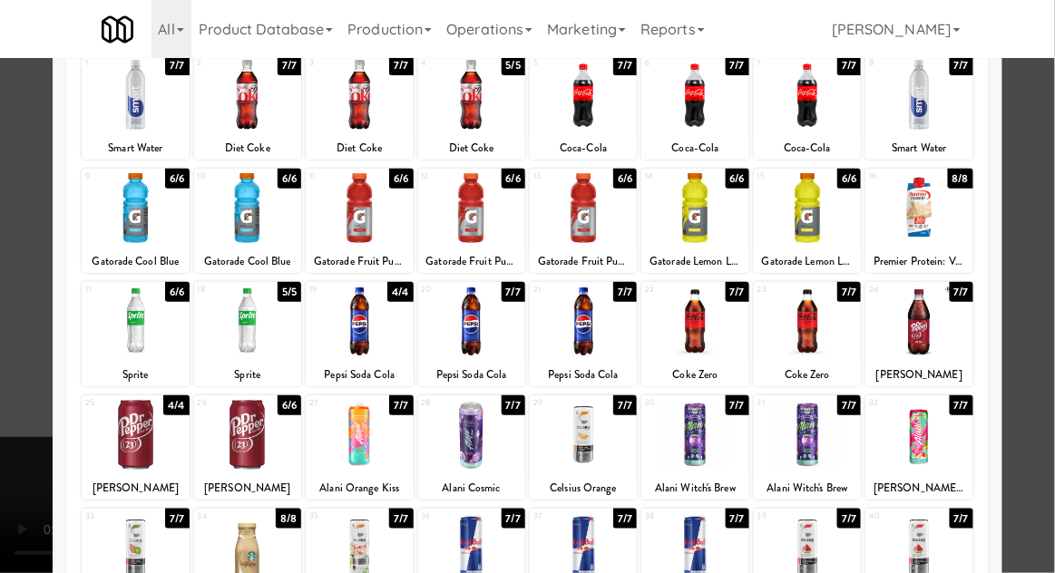
click at [458, 446] on div at bounding box center [471, 435] width 107 height 70
click at [1050, 224] on div at bounding box center [527, 286] width 1055 height 573
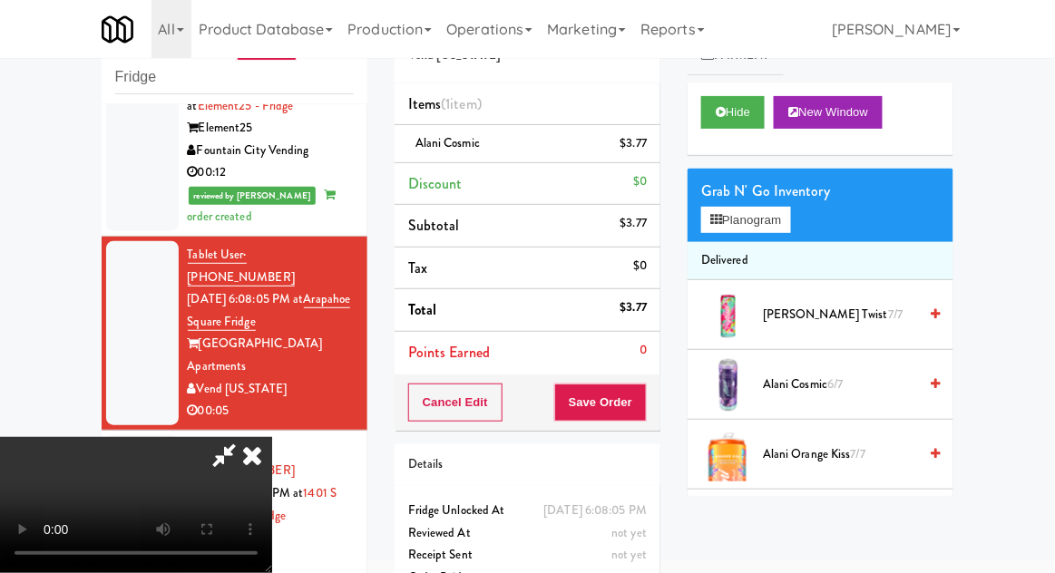
scroll to position [66, 0]
click at [640, 415] on button "Save Order" at bounding box center [600, 403] width 93 height 38
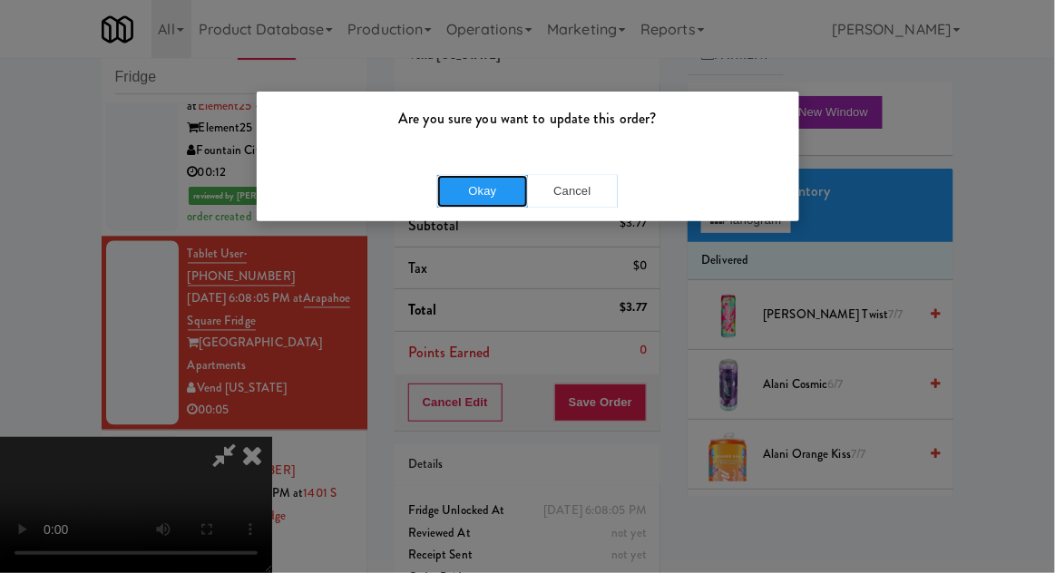
click at [482, 189] on button "Okay" at bounding box center [482, 191] width 91 height 33
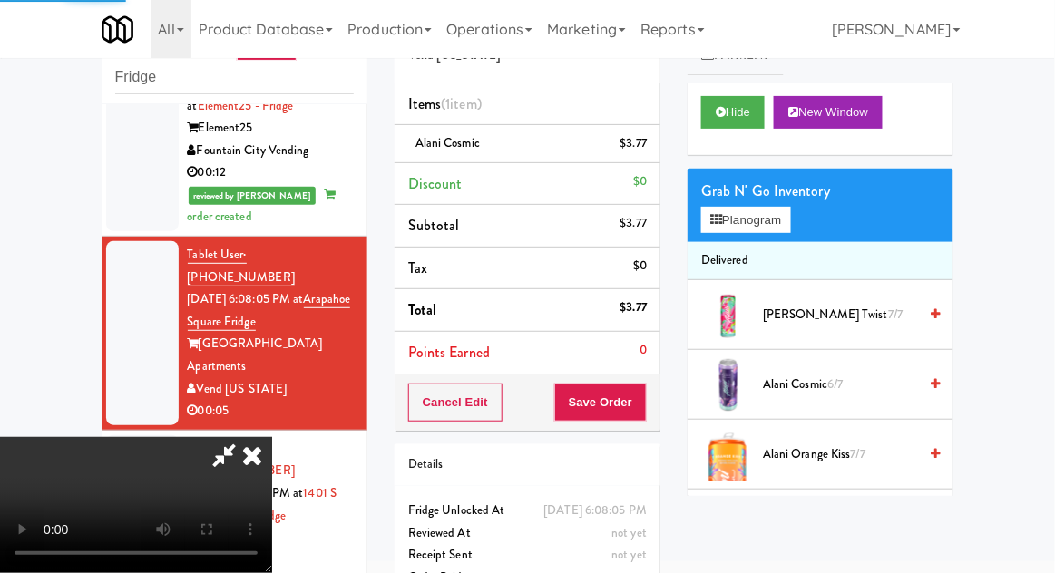
scroll to position [0, 0]
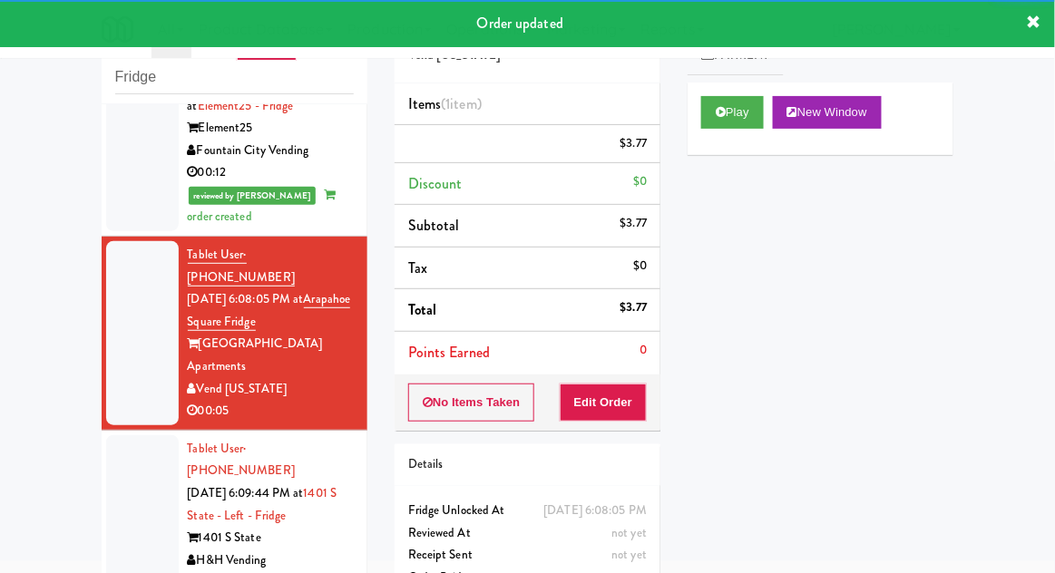
click at [116, 435] on div at bounding box center [142, 515] width 73 height 161
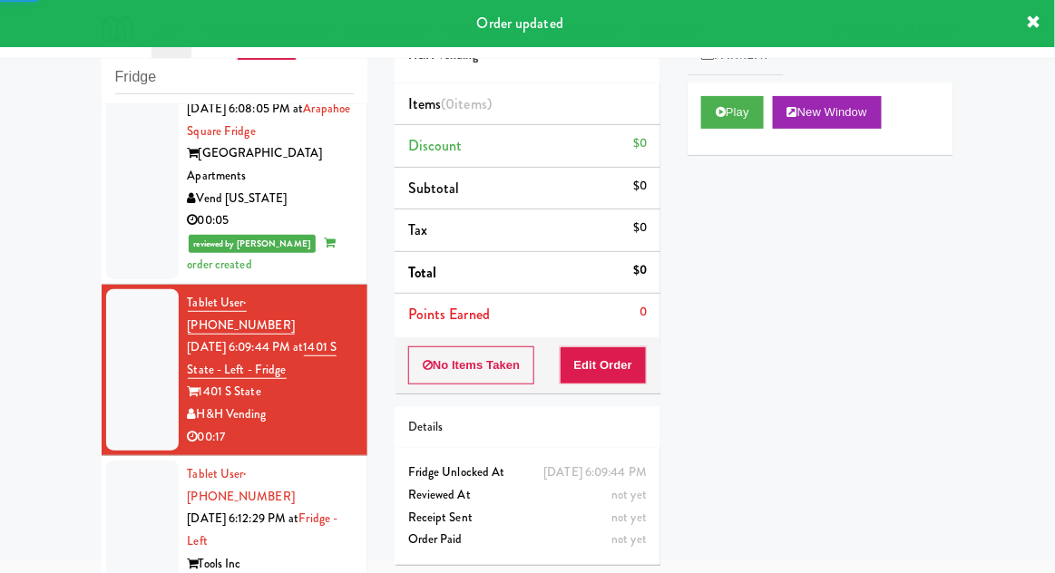
scroll to position [969, 0]
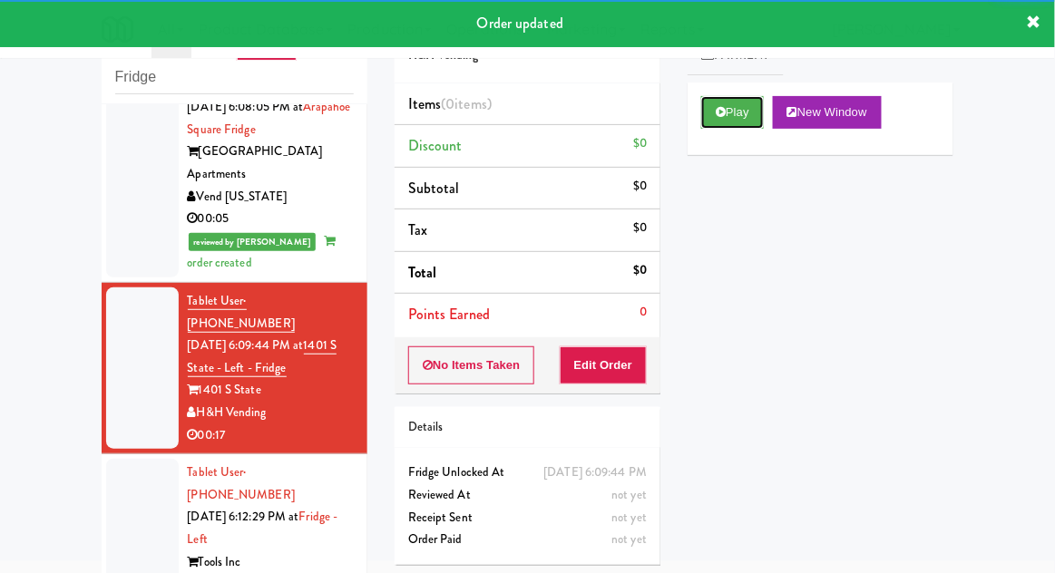
click at [723, 126] on button "Play" at bounding box center [732, 112] width 63 height 33
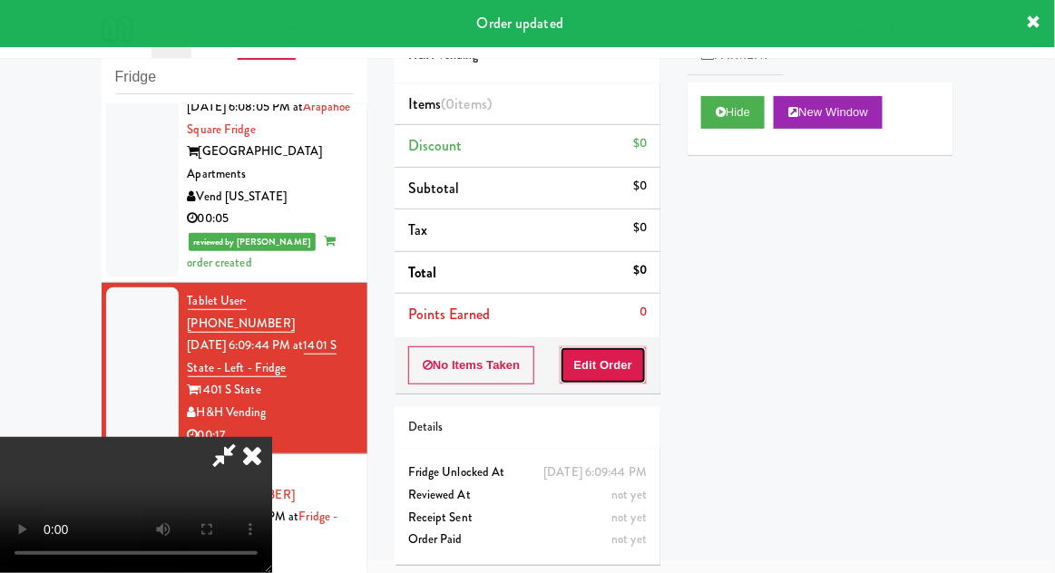
click at [638, 364] on button "Edit Order" at bounding box center [604, 366] width 88 height 38
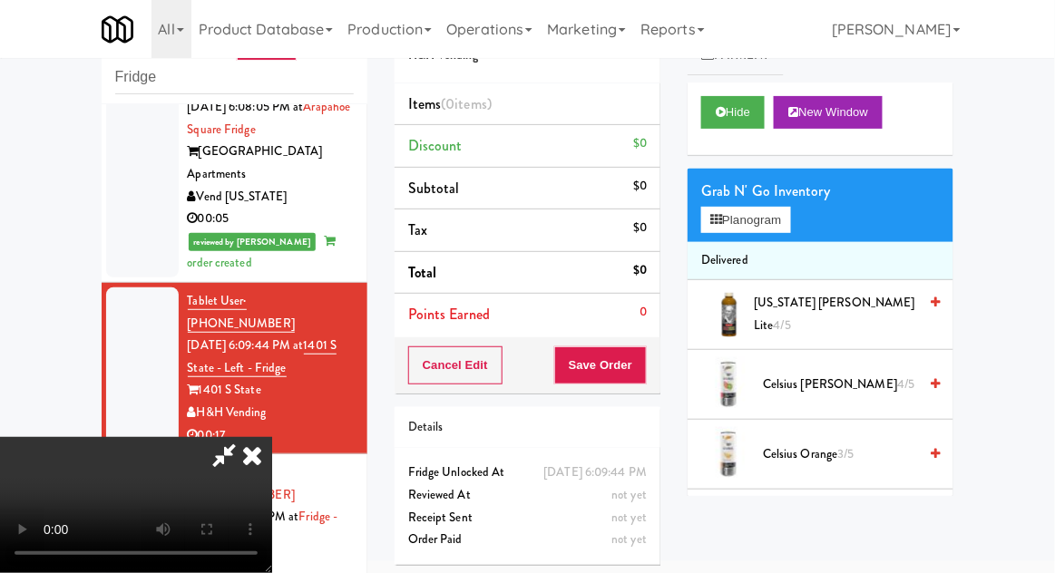
scroll to position [0, 0]
click at [780, 226] on button "Planogram" at bounding box center [745, 220] width 89 height 27
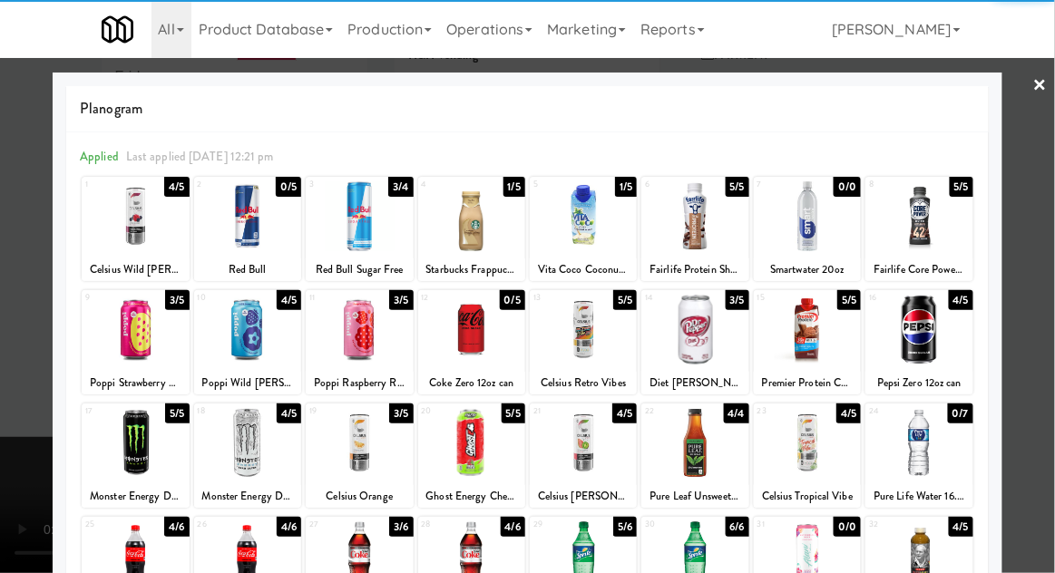
click at [142, 343] on div at bounding box center [135, 330] width 107 height 70
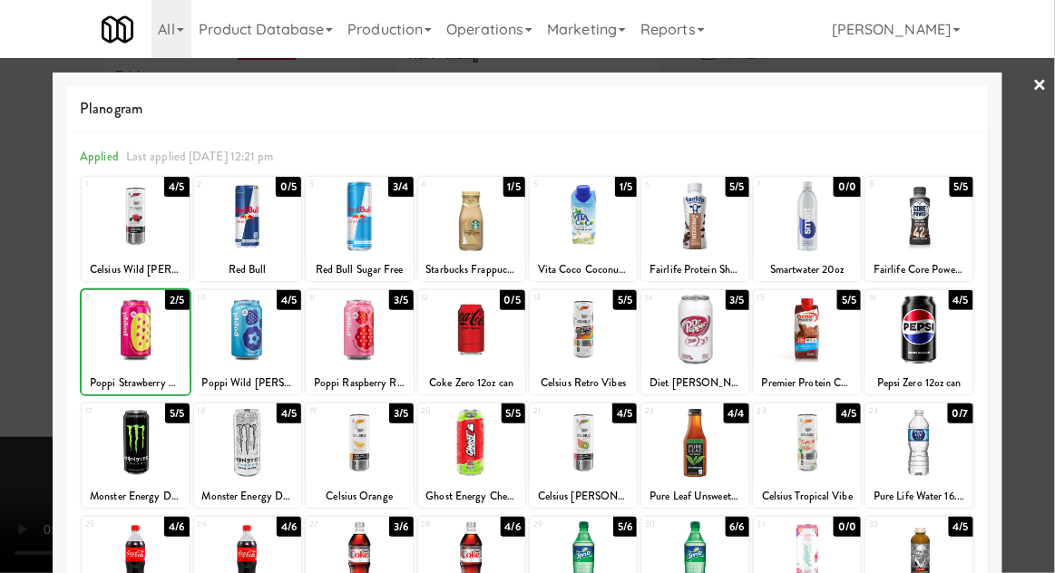
click at [1050, 239] on div at bounding box center [527, 286] width 1055 height 573
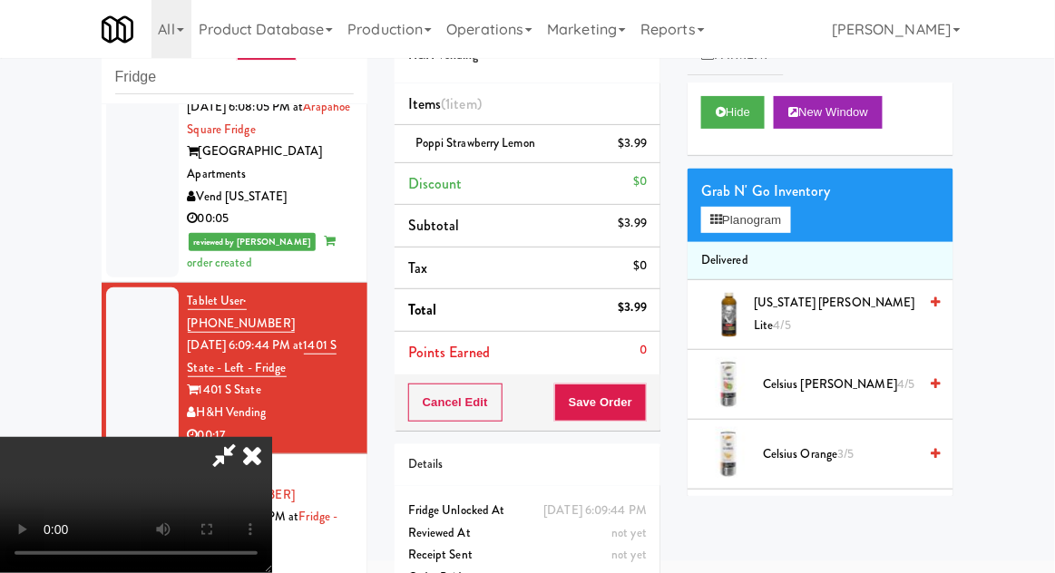
scroll to position [66, 0]
click at [644, 409] on button "Save Order" at bounding box center [600, 403] width 93 height 38
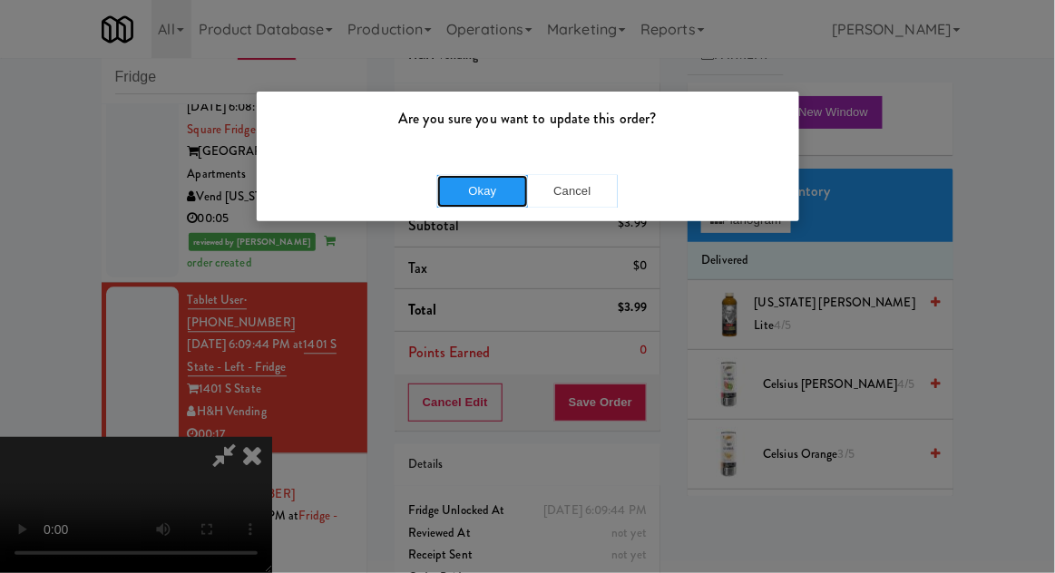
click at [461, 204] on button "Okay" at bounding box center [482, 191] width 91 height 33
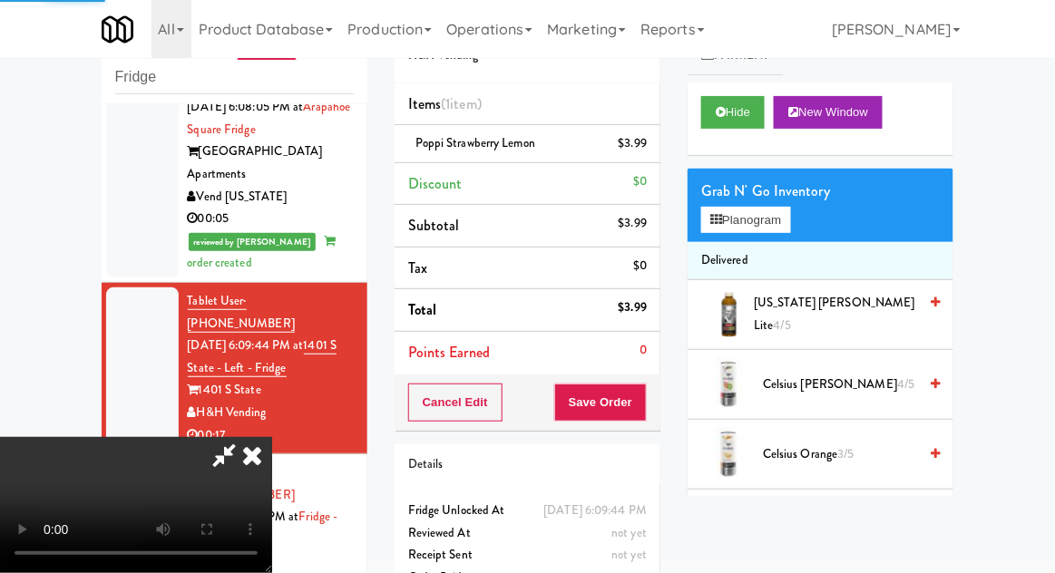
scroll to position [0, 0]
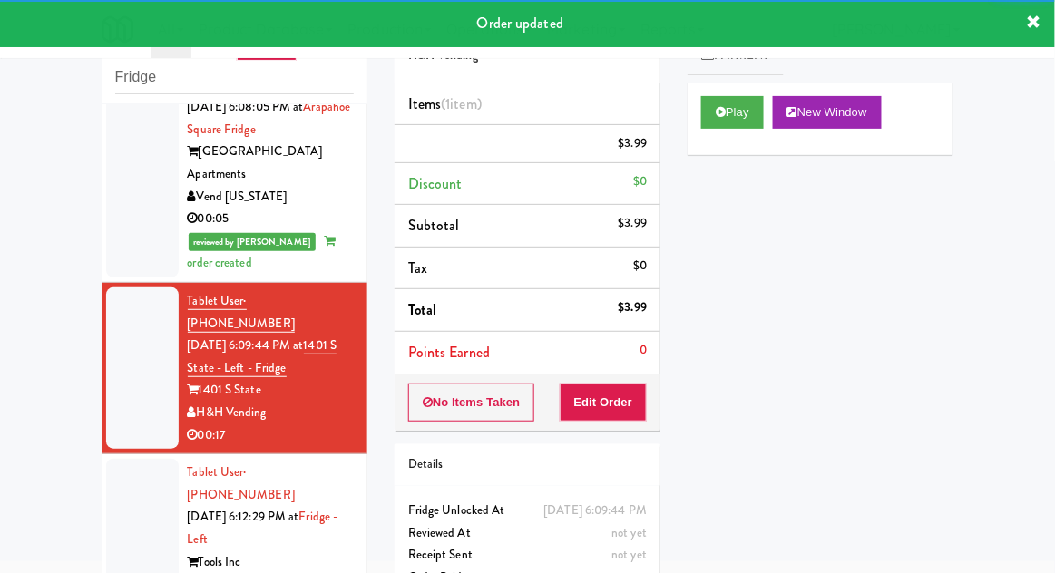
click at [114, 459] on div at bounding box center [142, 539] width 73 height 161
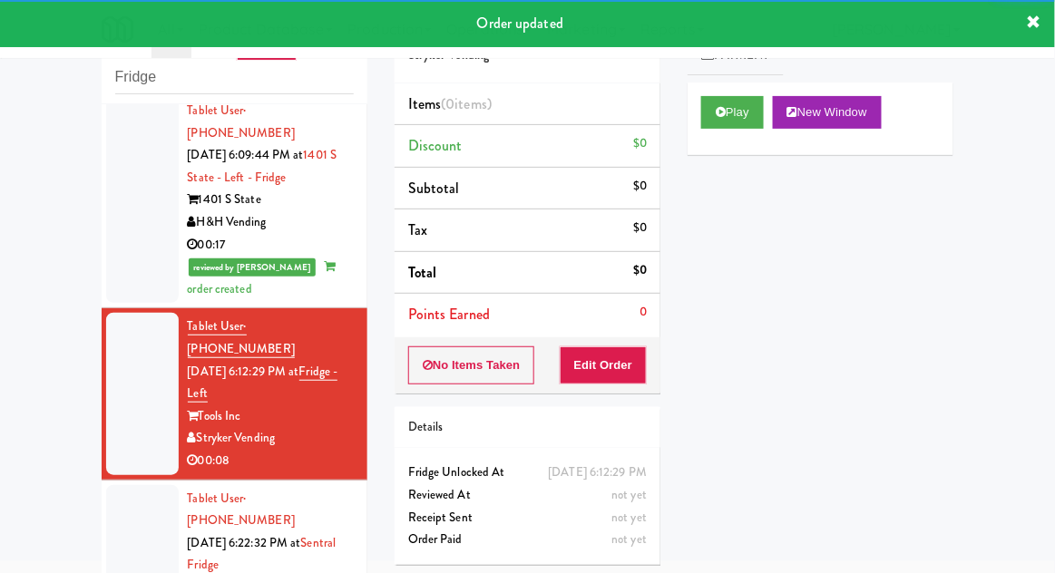
scroll to position [1158, 0]
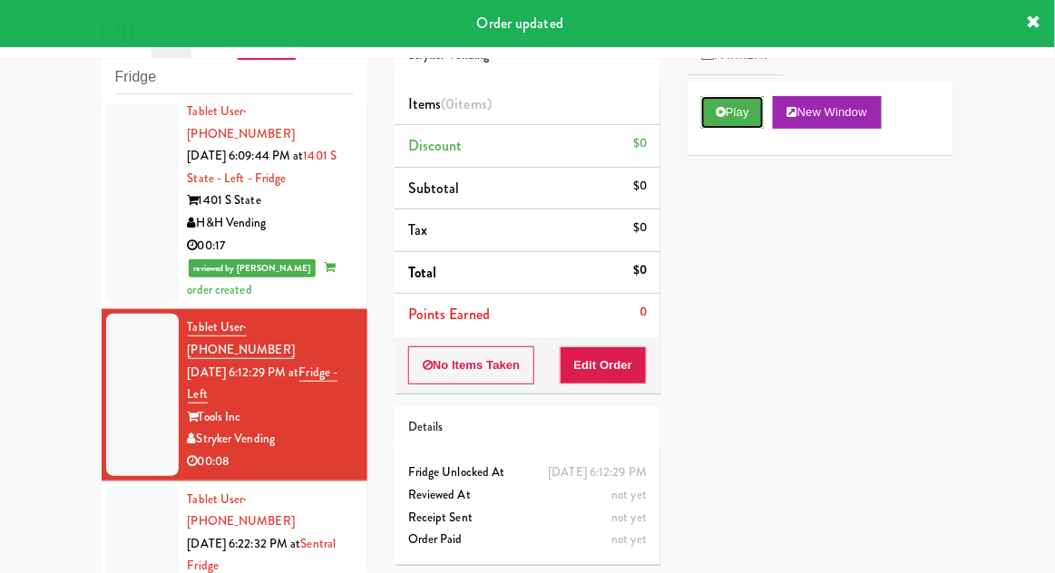
click at [729, 111] on button "Play" at bounding box center [732, 112] width 63 height 33
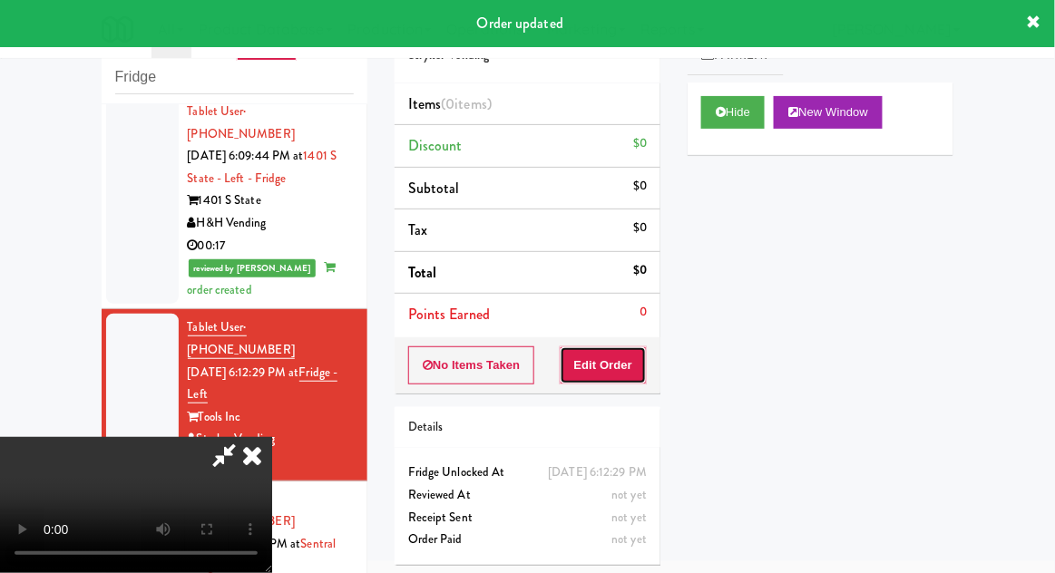
click at [627, 356] on button "Edit Order" at bounding box center [604, 366] width 88 height 38
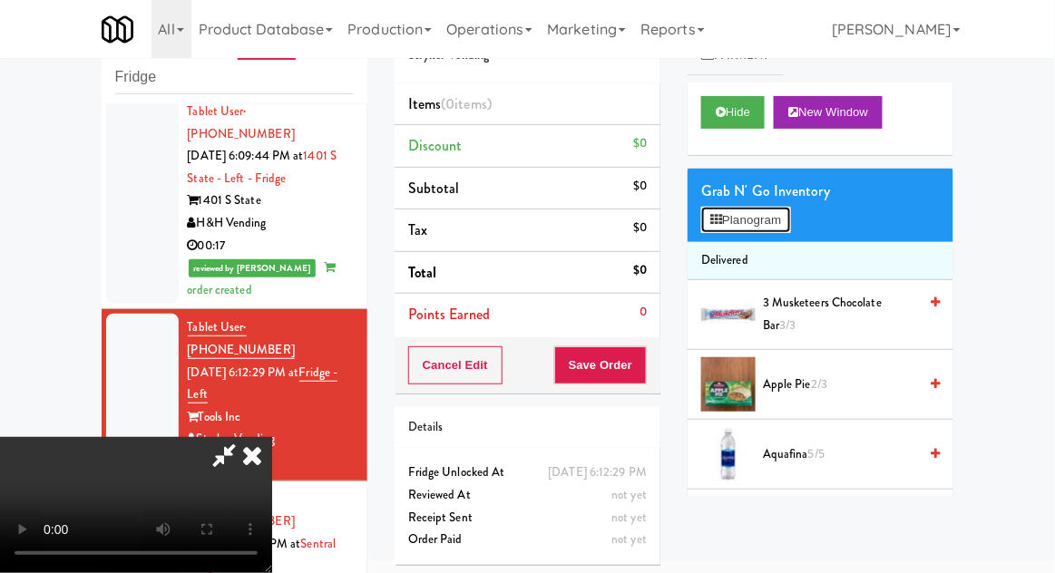
click at [775, 223] on button "Planogram" at bounding box center [745, 220] width 89 height 27
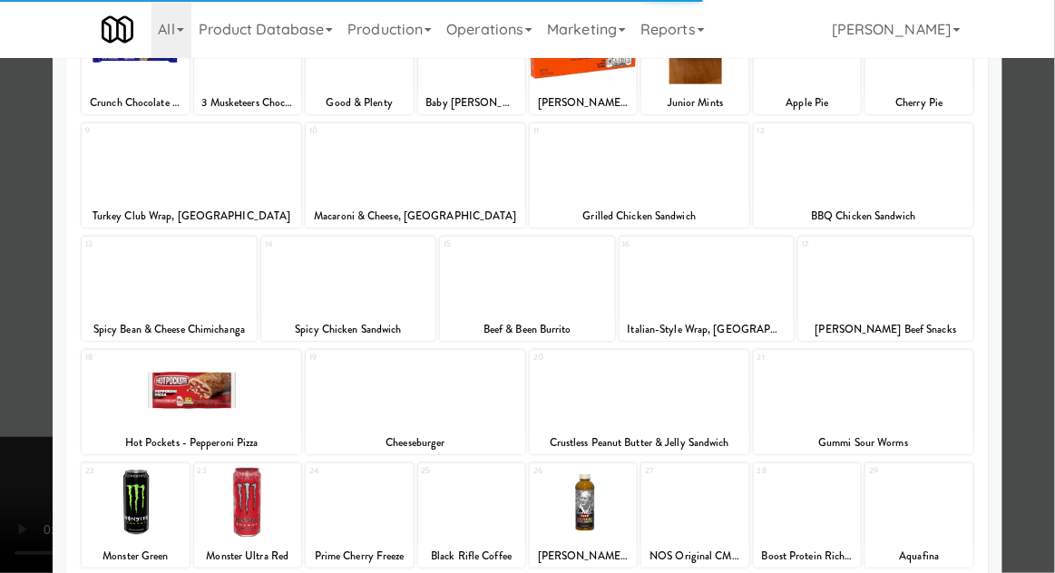
scroll to position [166, 0]
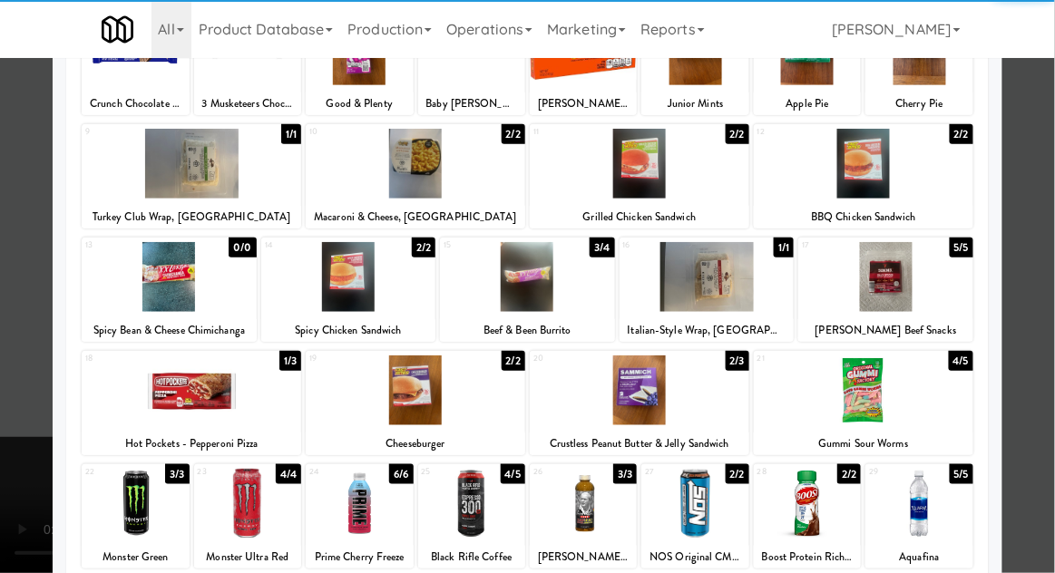
click at [806, 513] on div at bounding box center [807, 504] width 107 height 70
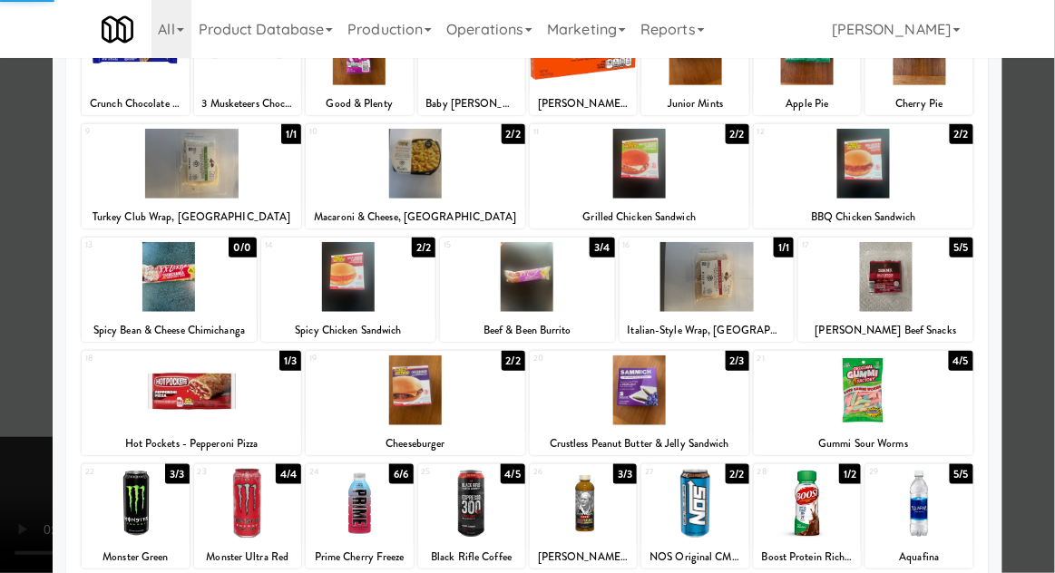
click at [1047, 247] on div at bounding box center [527, 286] width 1055 height 573
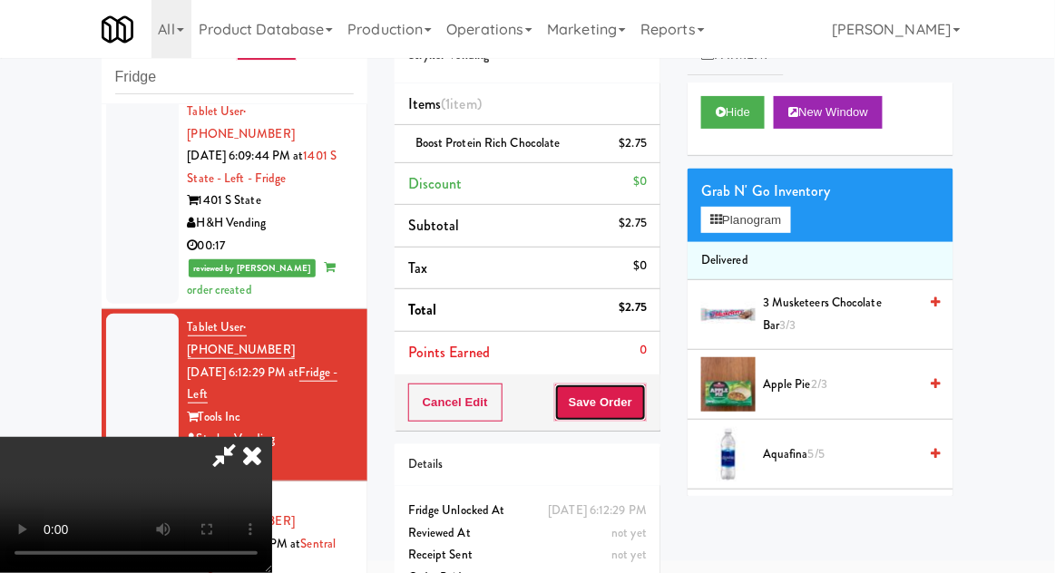
click at [639, 408] on button "Save Order" at bounding box center [600, 403] width 93 height 38
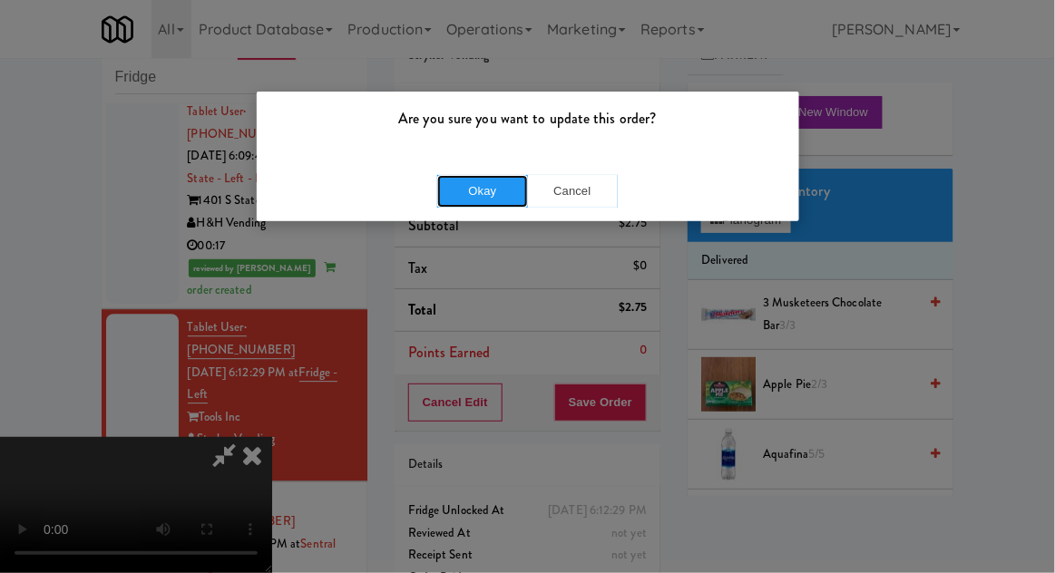
click at [470, 190] on button "Okay" at bounding box center [482, 191] width 91 height 33
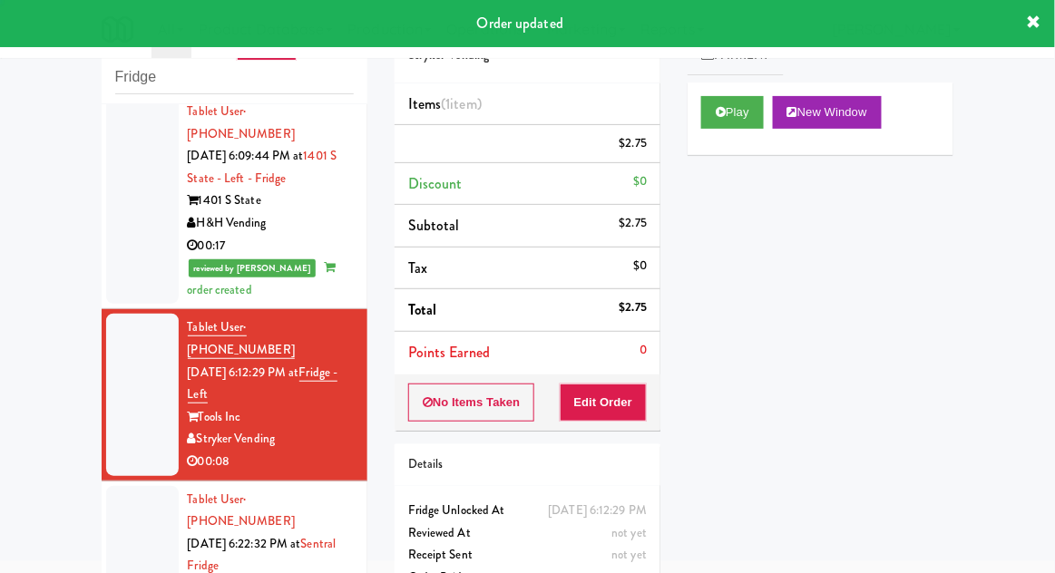
click at [130, 486] on div at bounding box center [142, 566] width 73 height 161
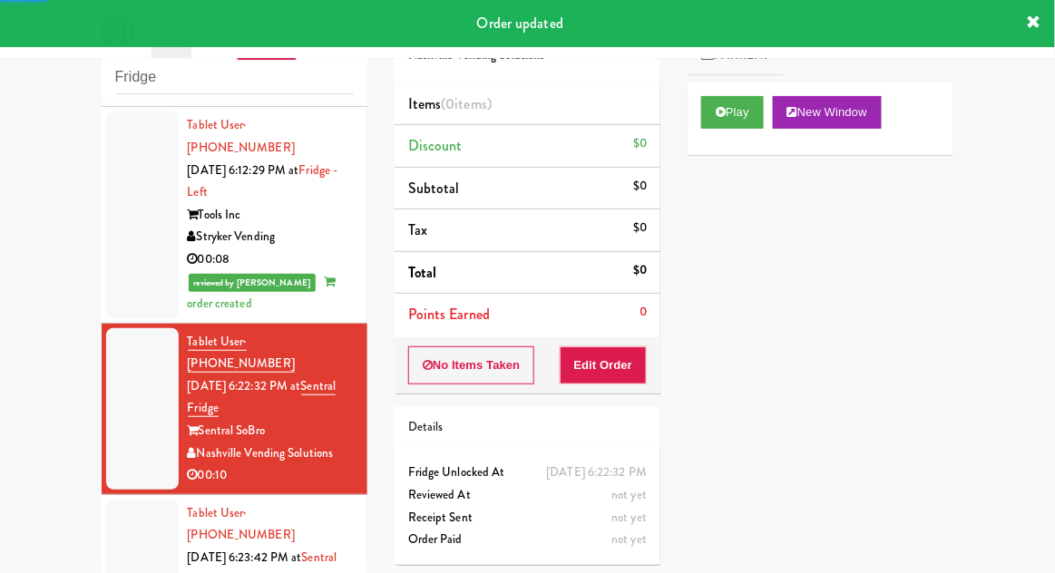
scroll to position [1363, 0]
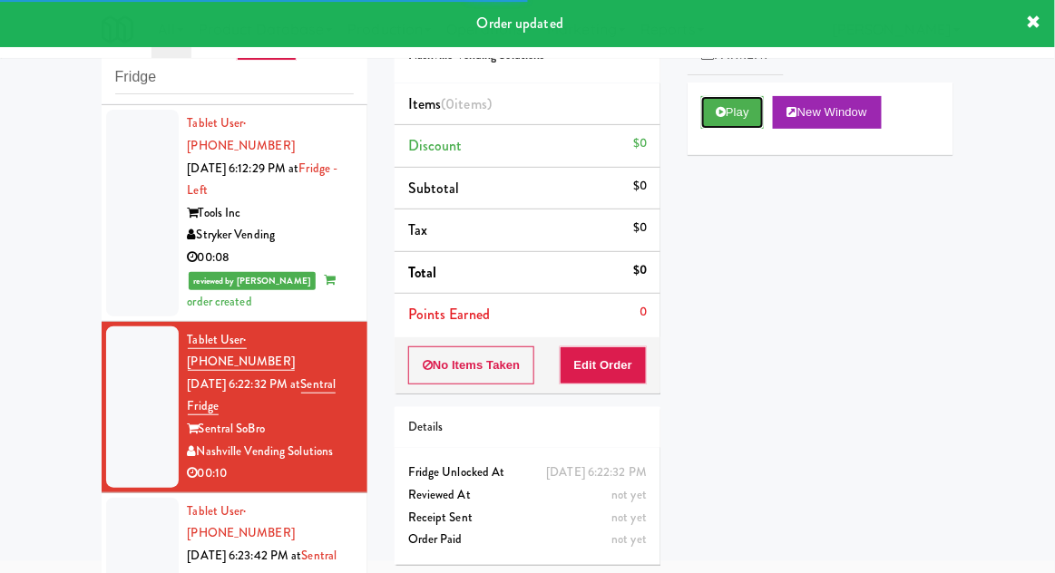
click at [712, 109] on button "Play" at bounding box center [732, 112] width 63 height 33
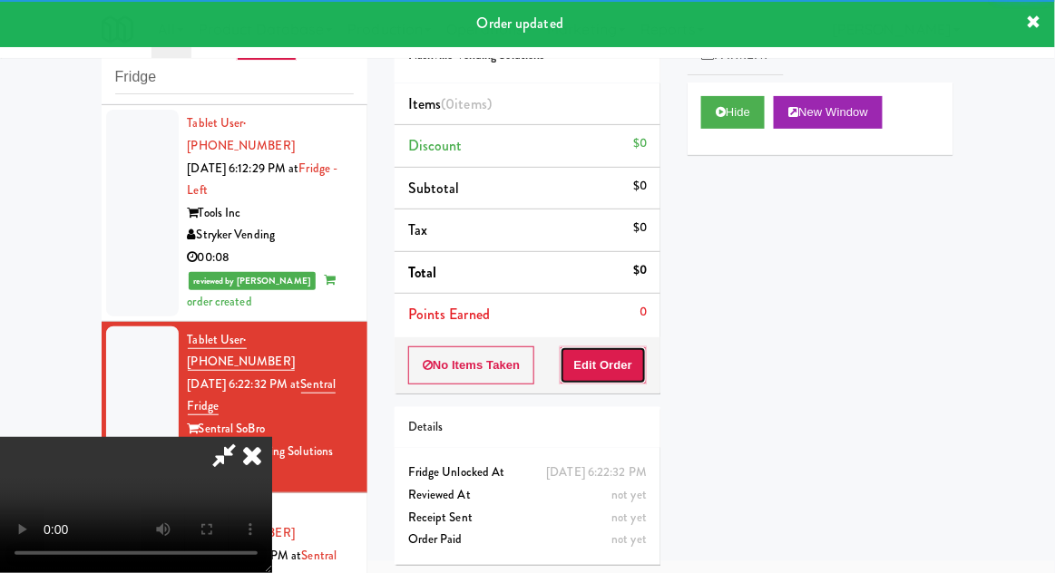
click at [628, 365] on button "Edit Order" at bounding box center [604, 366] width 88 height 38
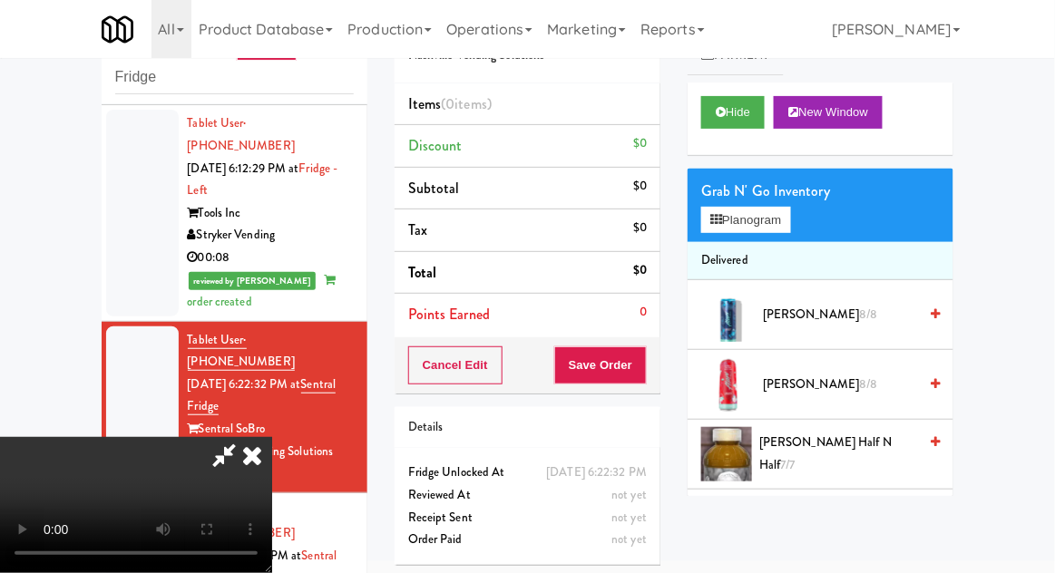
scroll to position [0, 0]
click at [781, 219] on button "Planogram" at bounding box center [745, 220] width 89 height 27
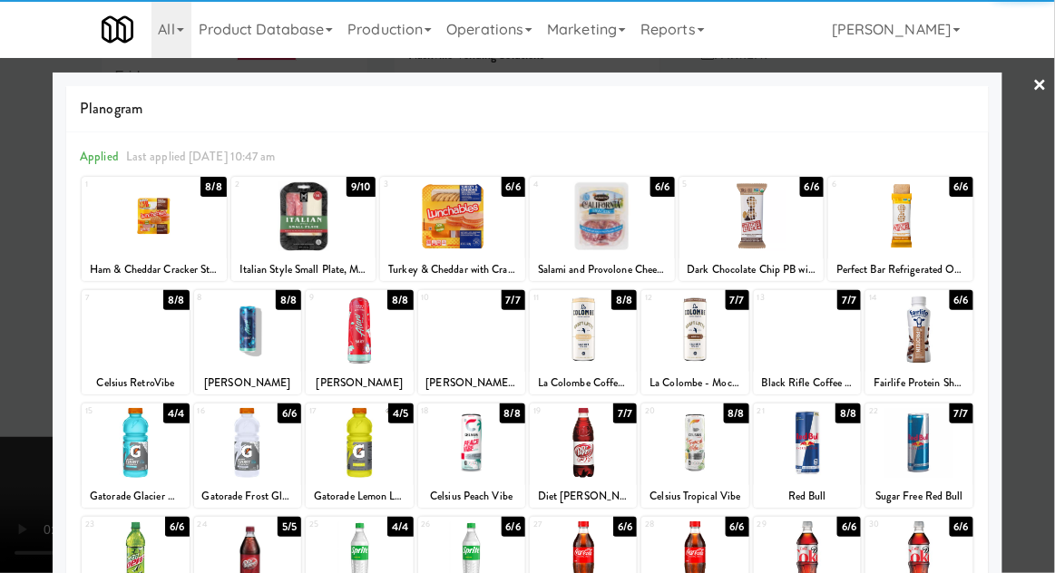
click at [473, 374] on div "[PERSON_NAME] Half n Half" at bounding box center [472, 383] width 102 height 23
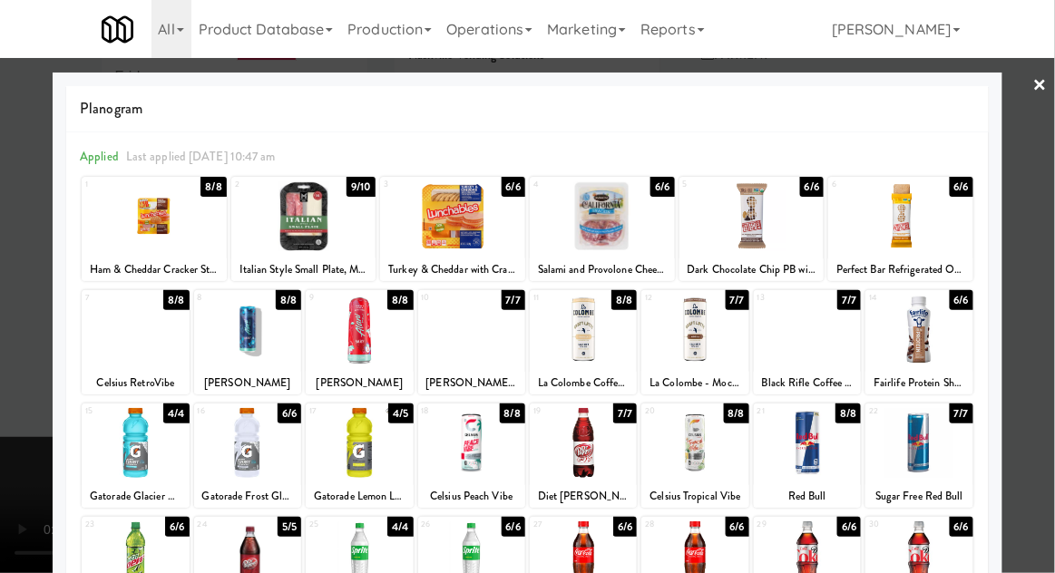
click at [464, 332] on div at bounding box center [471, 330] width 107 height 70
click at [1045, 236] on div at bounding box center [527, 286] width 1055 height 573
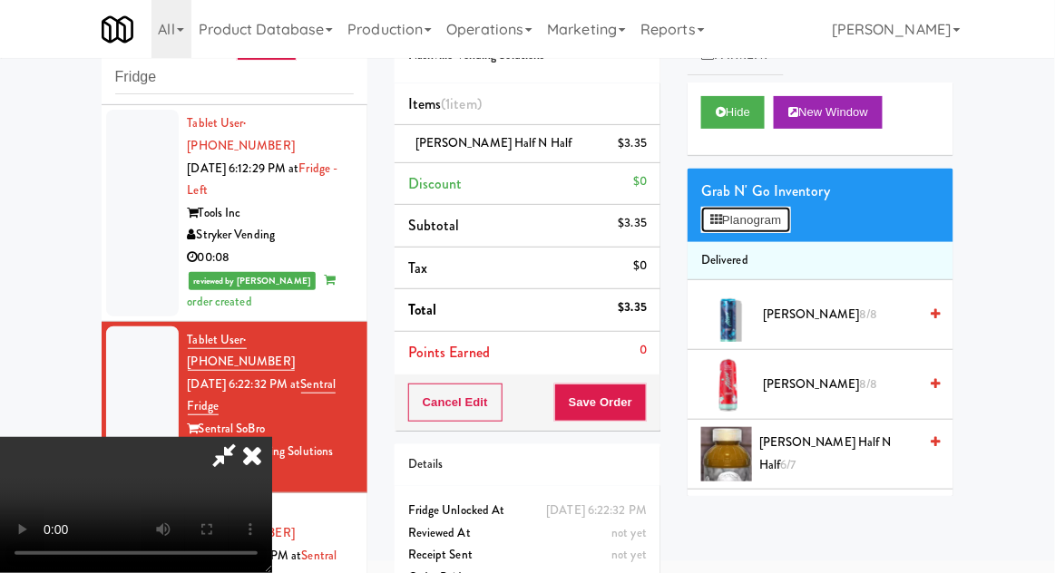
click at [757, 208] on button "Planogram" at bounding box center [745, 220] width 89 height 27
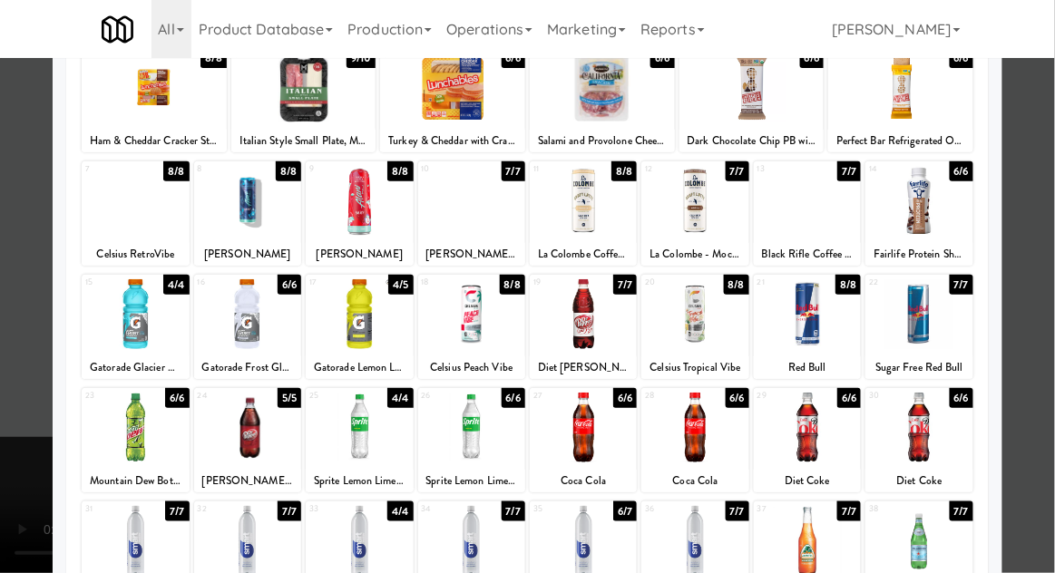
scroll to position [135, 0]
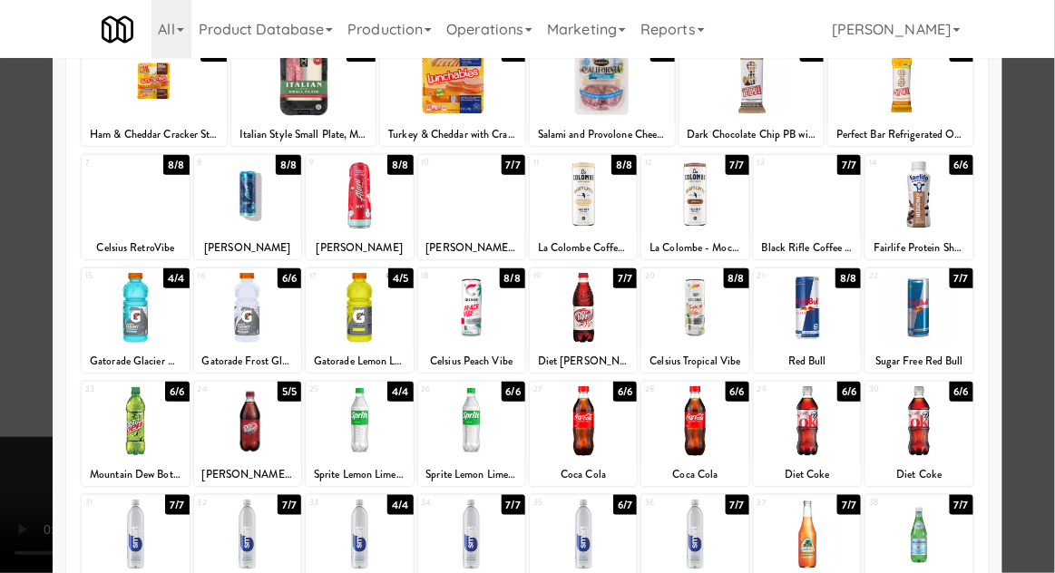
click at [815, 435] on div at bounding box center [807, 421] width 107 height 70
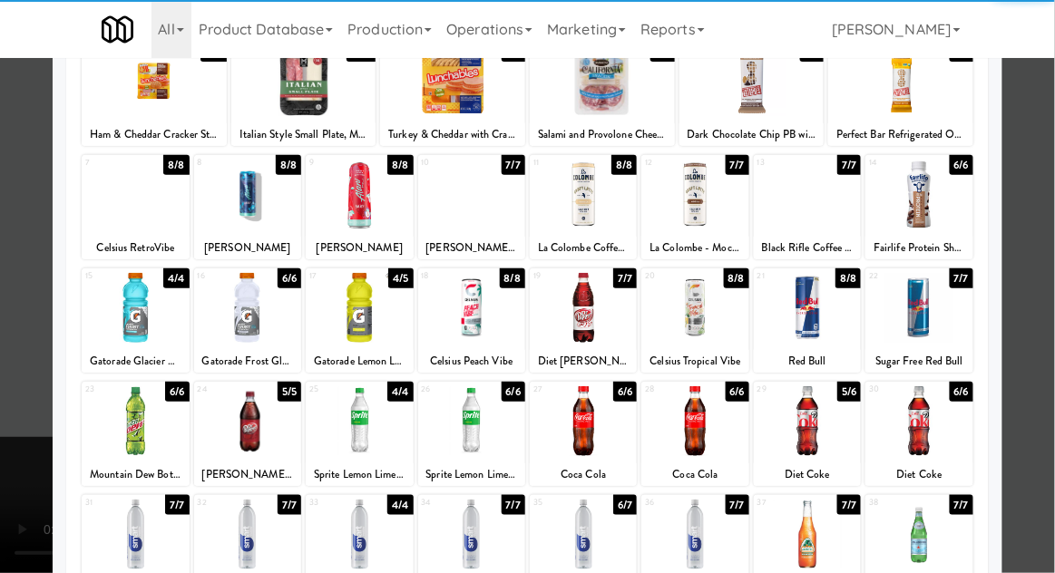
click at [1044, 250] on div at bounding box center [527, 286] width 1055 height 573
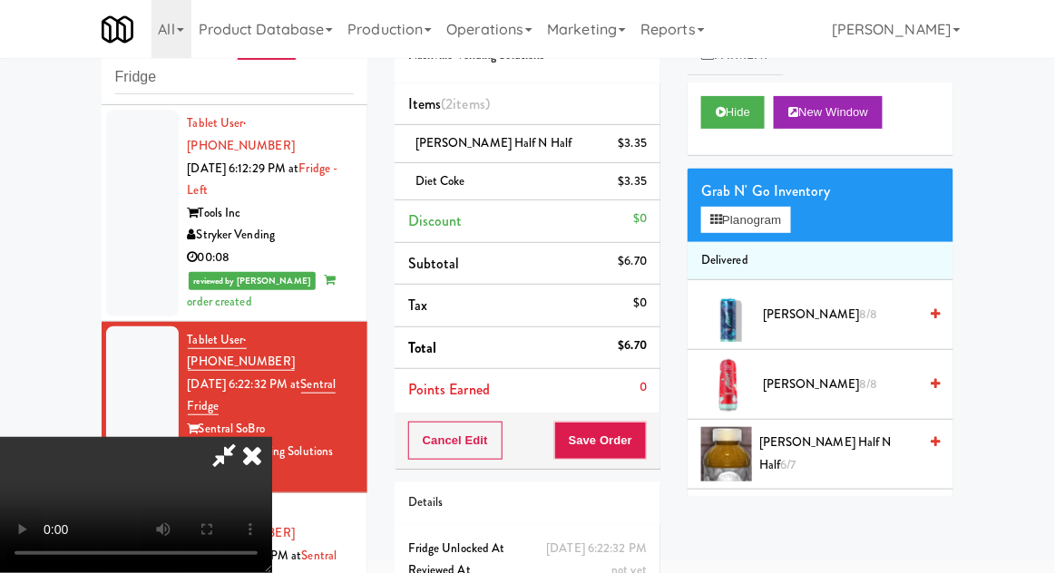
scroll to position [66, 0]
click at [643, 450] on button "Save Order" at bounding box center [600, 441] width 93 height 38
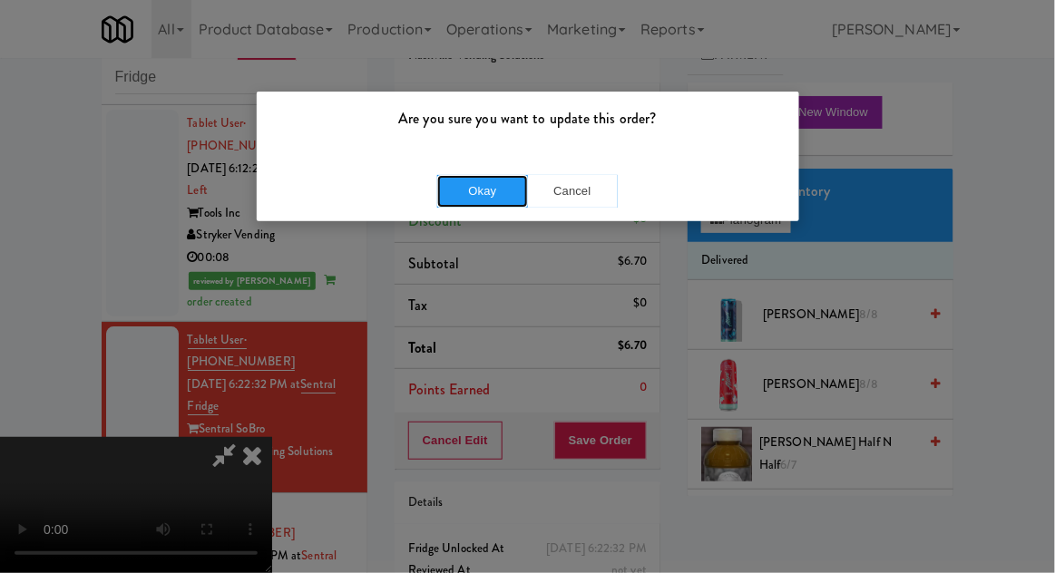
click at [483, 205] on button "Okay" at bounding box center [482, 191] width 91 height 33
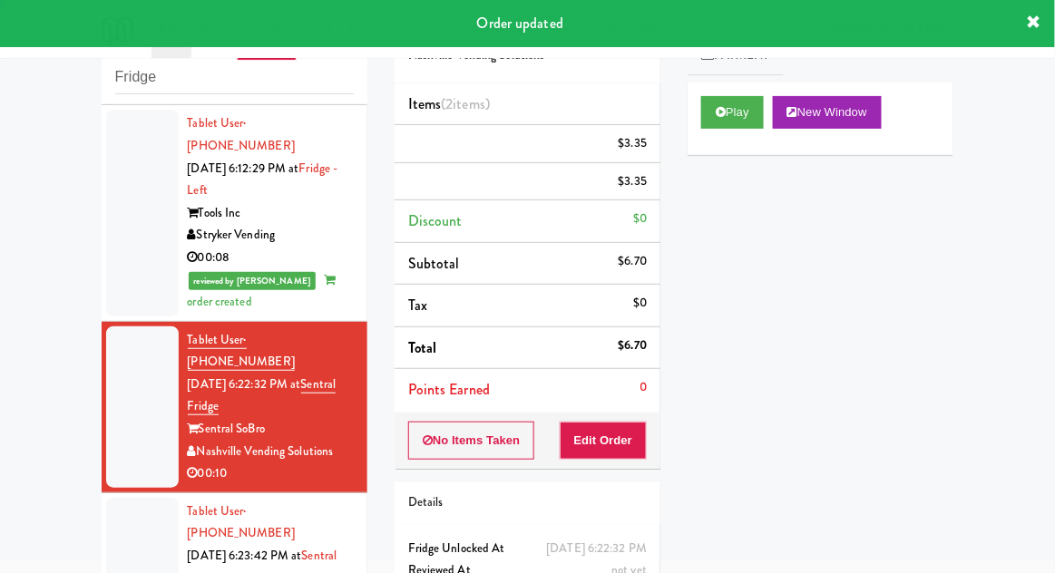
scroll to position [0, 0]
click at [128, 498] on div at bounding box center [142, 578] width 73 height 161
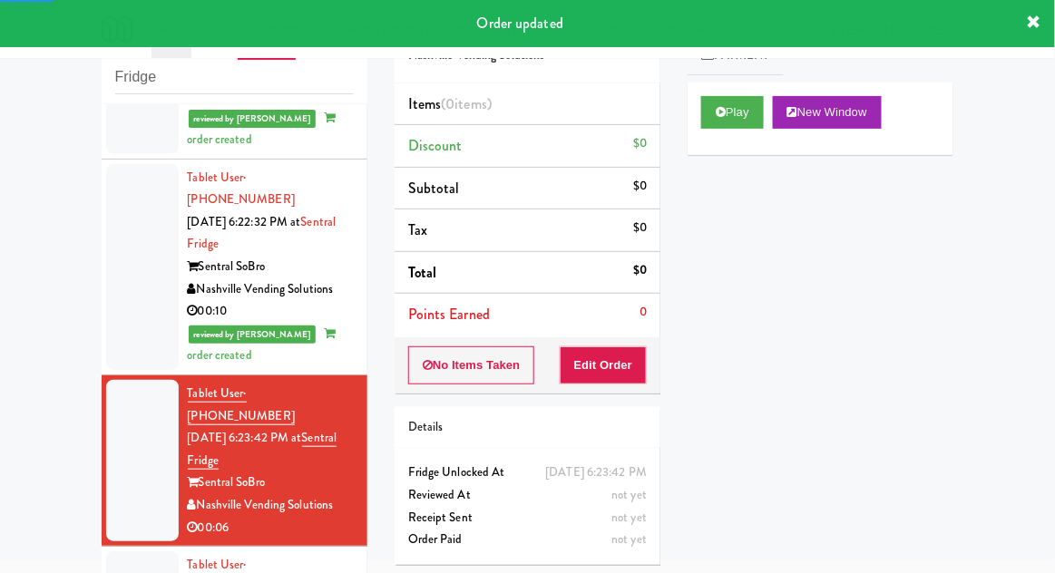
scroll to position [1530, 0]
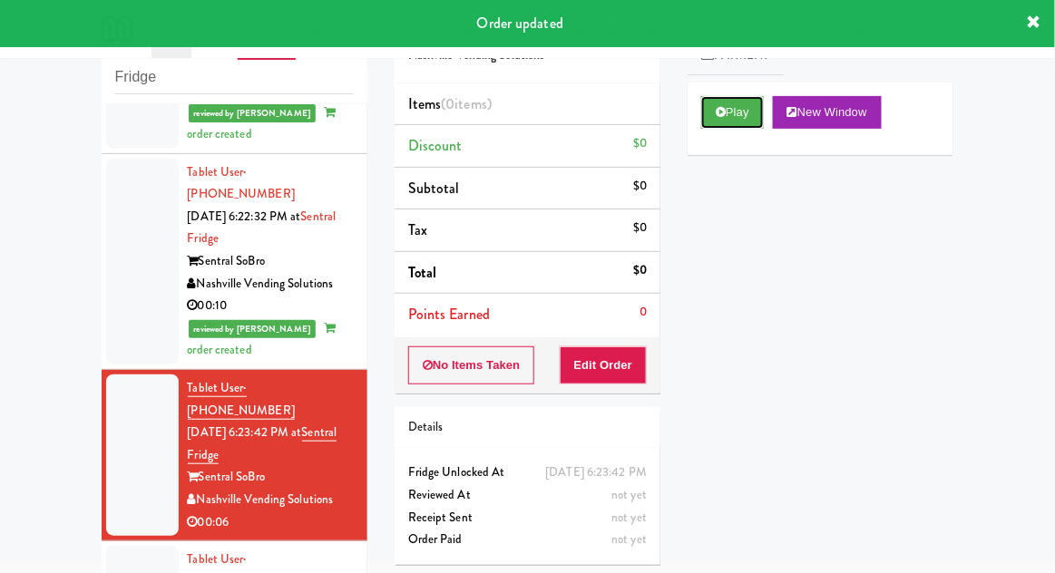
click at [724, 124] on button "Play" at bounding box center [732, 112] width 63 height 33
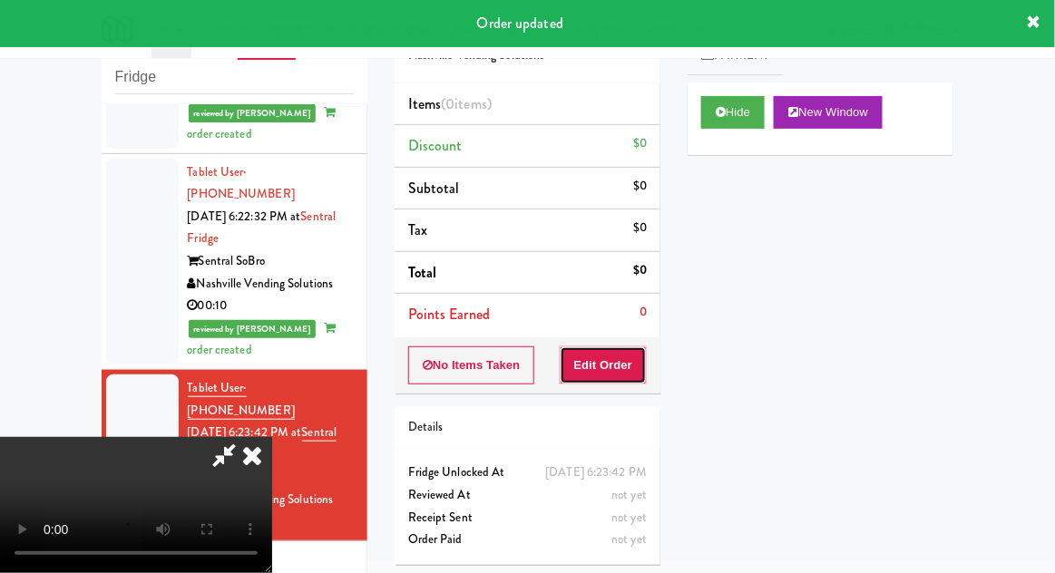
click at [640, 370] on button "Edit Order" at bounding box center [604, 366] width 88 height 38
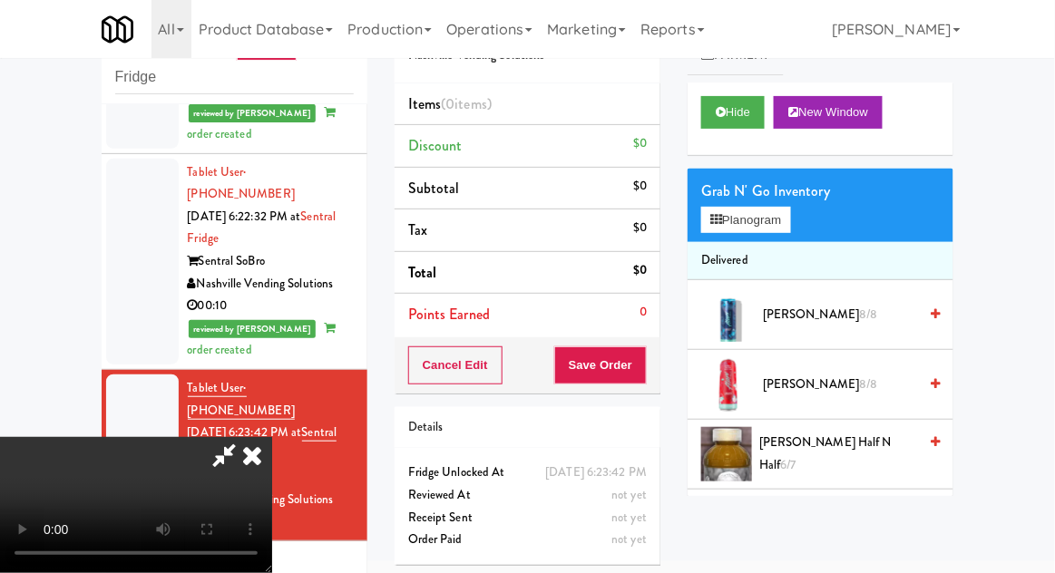
scroll to position [66, 0]
click at [766, 227] on button "Planogram" at bounding box center [745, 220] width 89 height 27
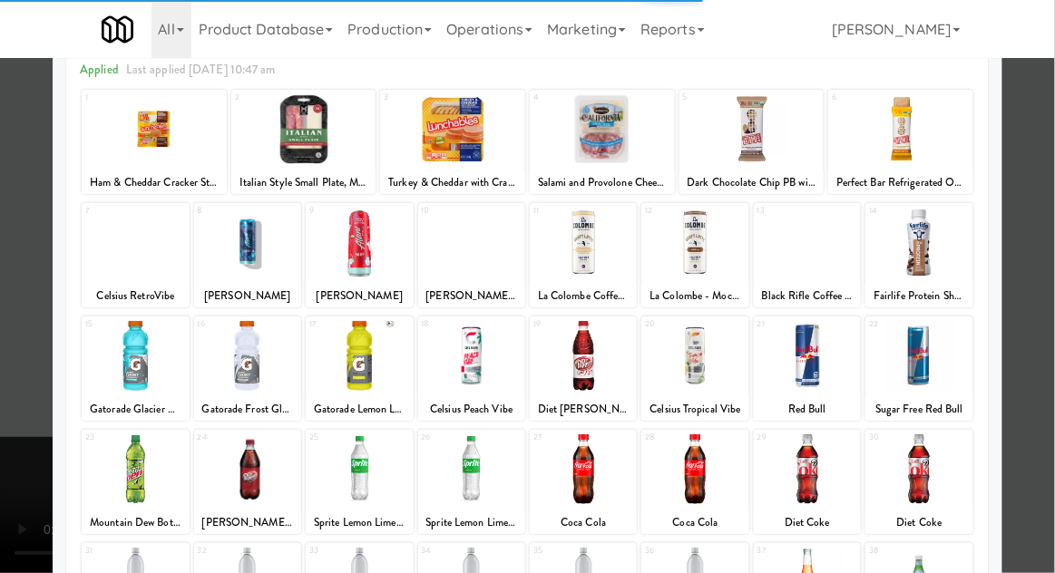
scroll to position [129, 0]
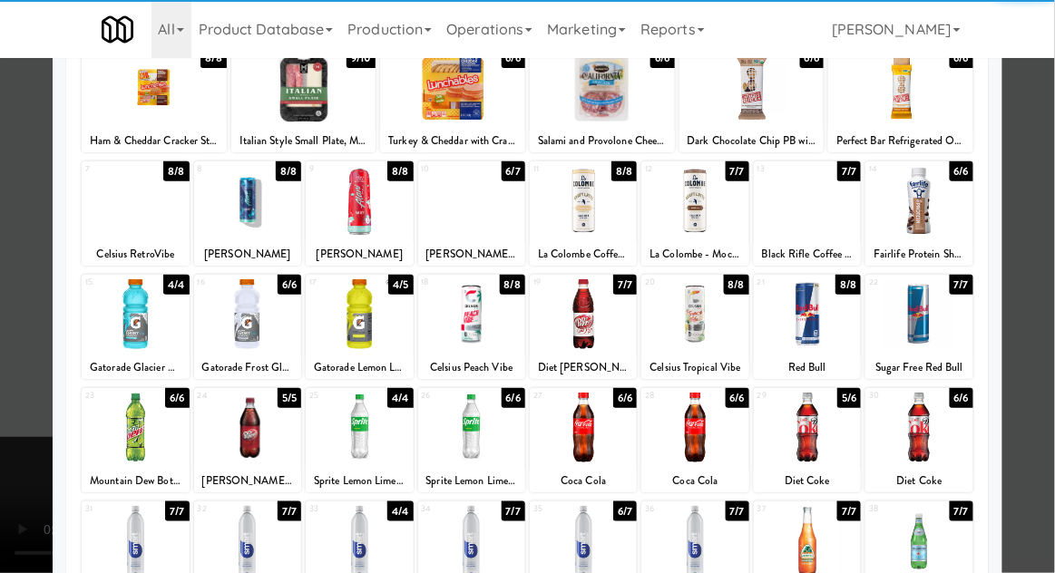
click at [372, 564] on div at bounding box center [359, 541] width 107 height 70
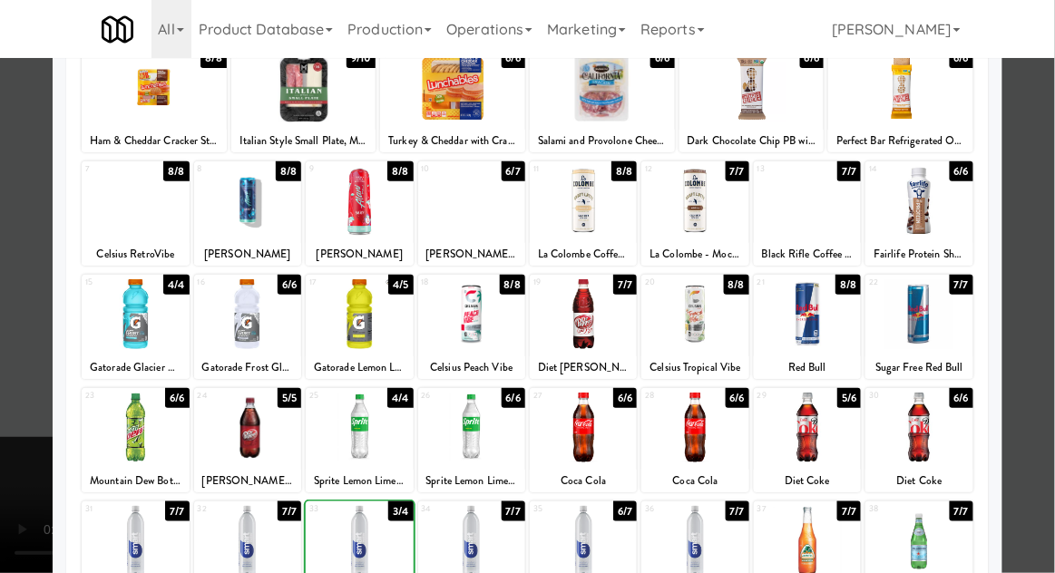
click at [1032, 268] on div at bounding box center [527, 286] width 1055 height 573
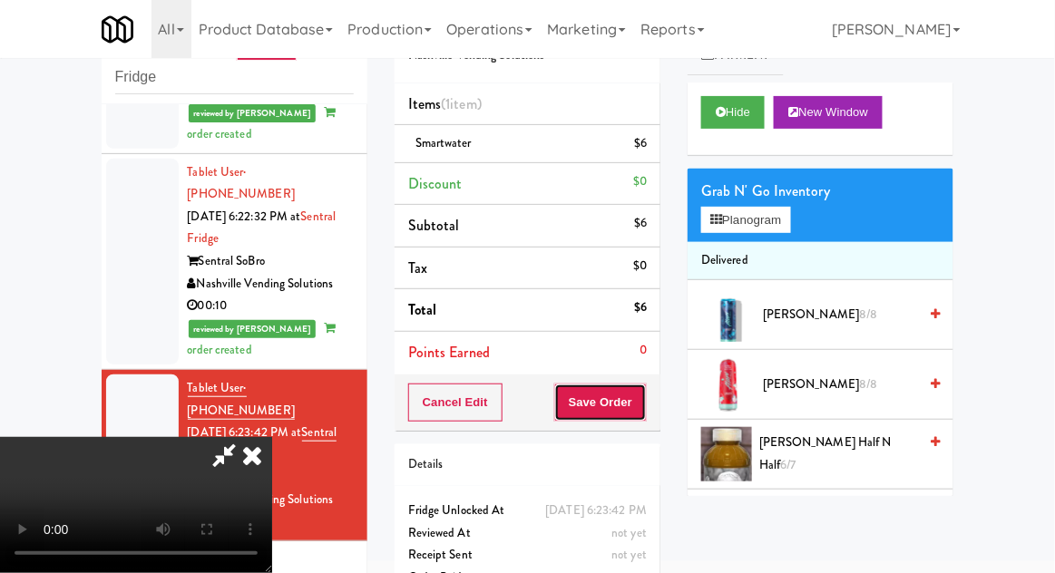
click at [646, 415] on button "Save Order" at bounding box center [600, 403] width 93 height 38
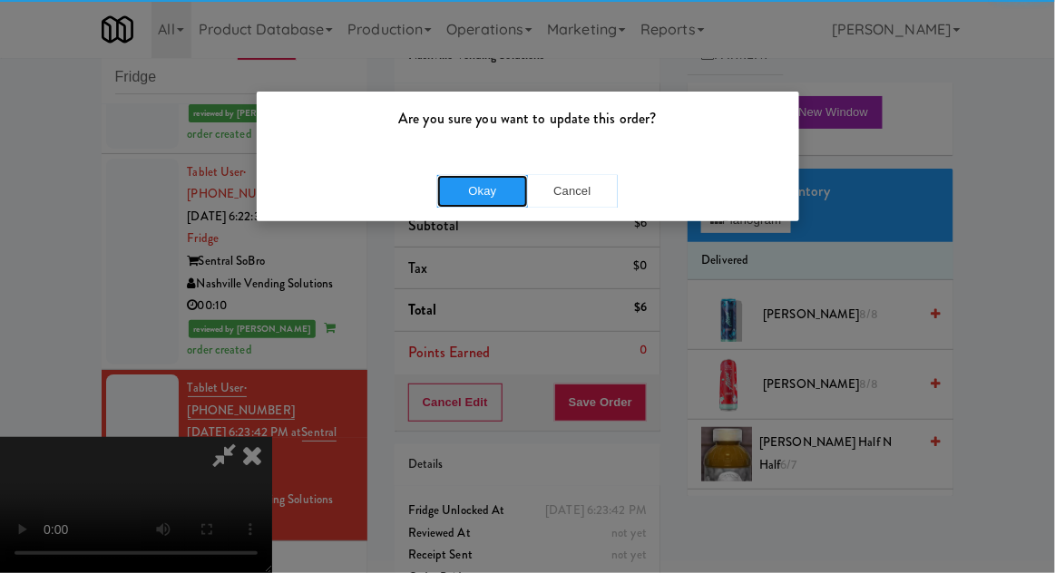
click at [466, 201] on button "Okay" at bounding box center [482, 191] width 91 height 33
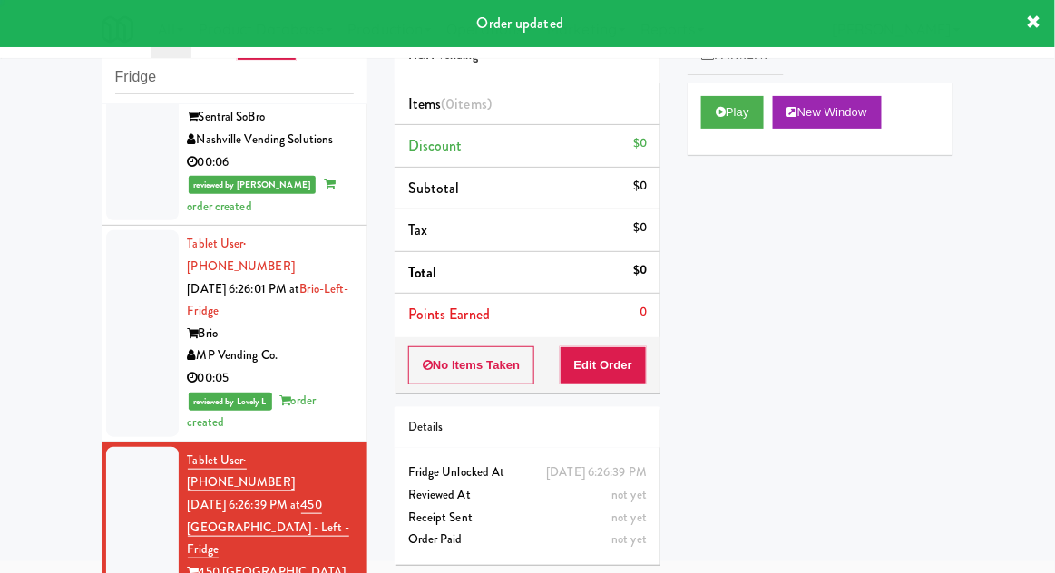
scroll to position [1891, 0]
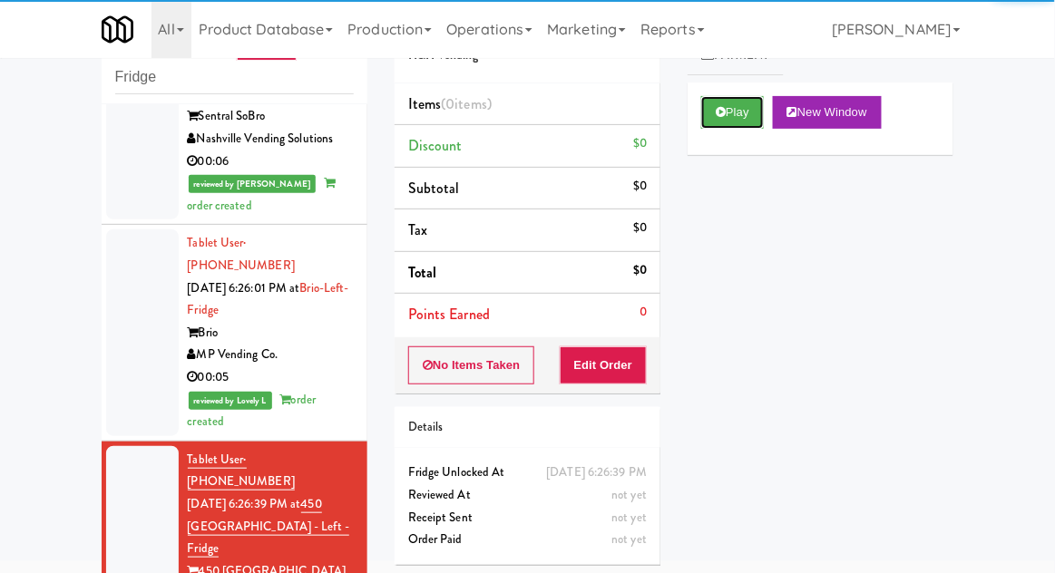
click at [727, 112] on button "Play" at bounding box center [732, 112] width 63 height 33
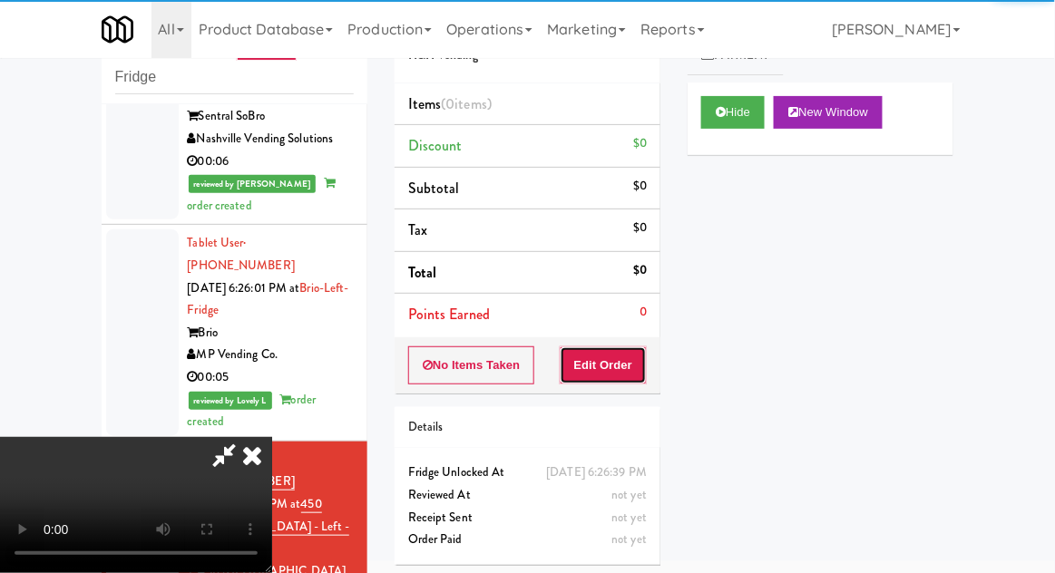
click at [633, 371] on button "Edit Order" at bounding box center [604, 366] width 88 height 38
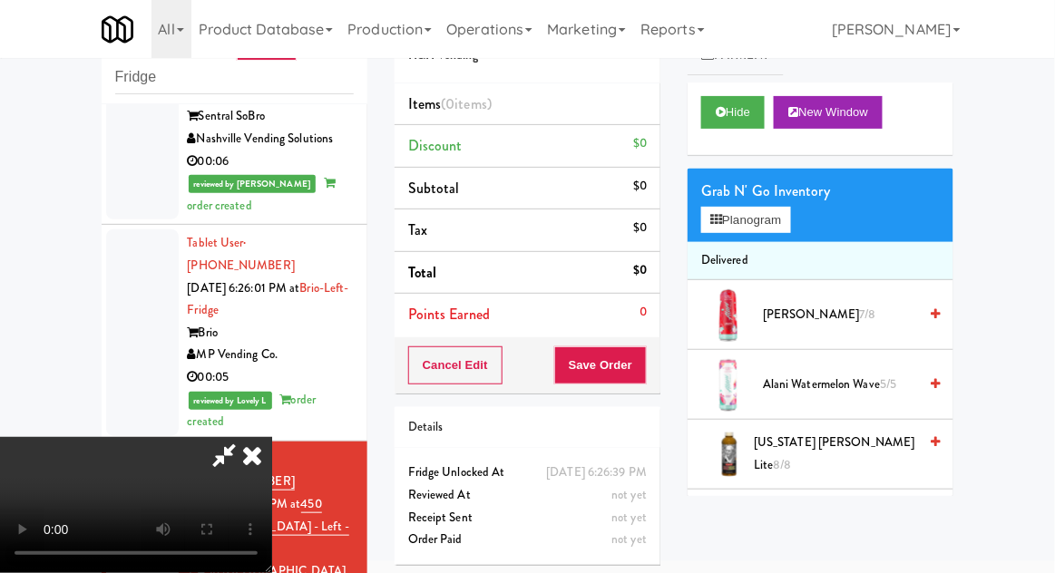
scroll to position [66, 0]
click at [770, 230] on button "Planogram" at bounding box center [745, 220] width 89 height 27
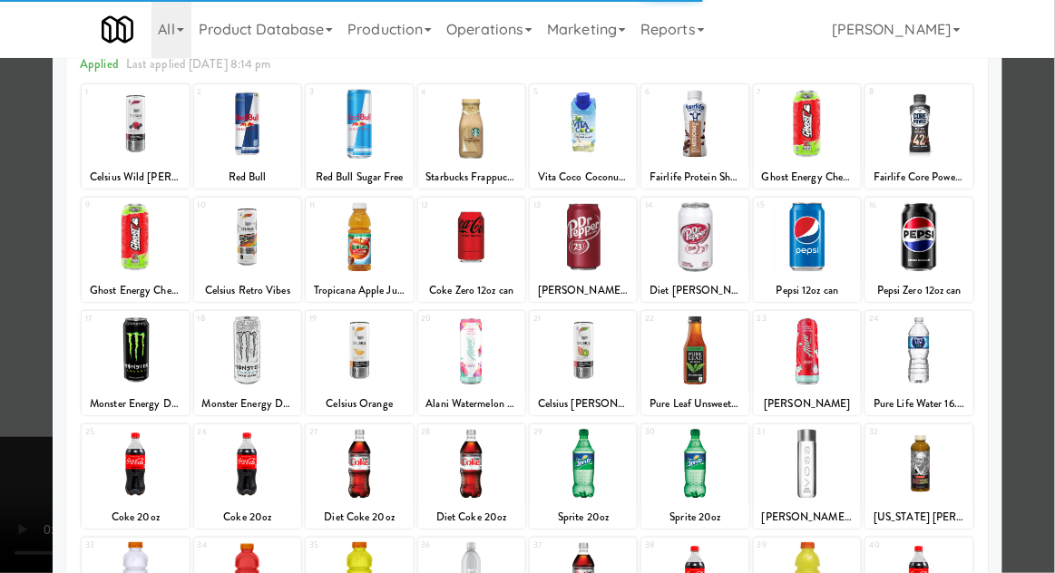
scroll to position [95, 0]
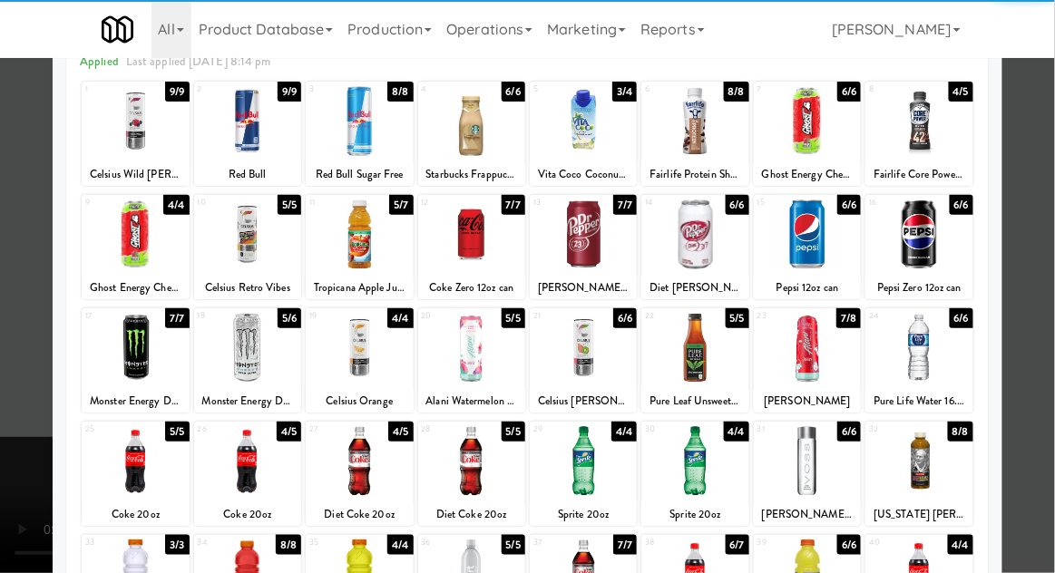
click at [257, 468] on div at bounding box center [247, 461] width 107 height 70
click at [1032, 258] on div at bounding box center [527, 286] width 1055 height 573
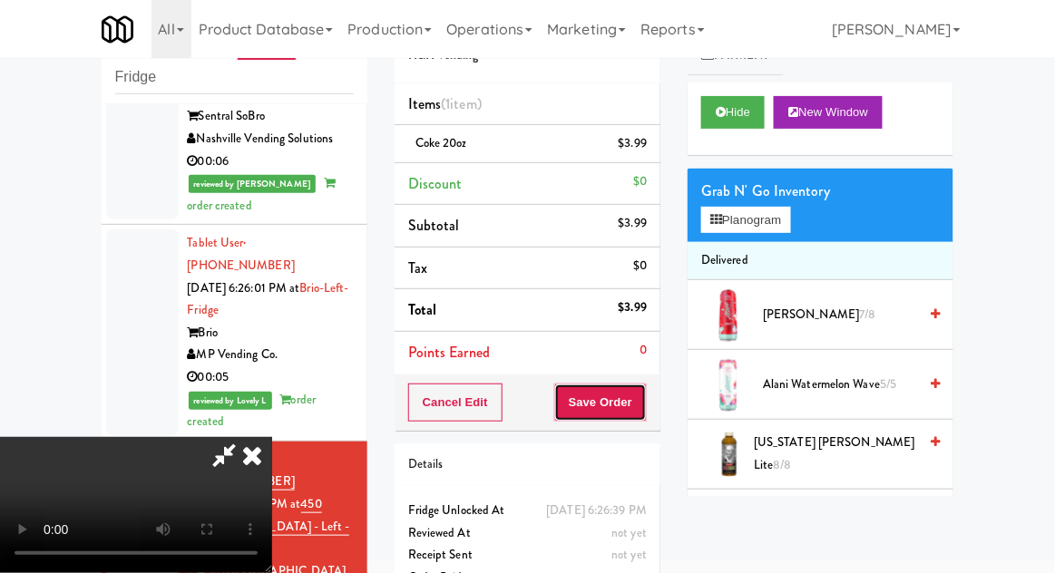
click at [645, 412] on button "Save Order" at bounding box center [600, 403] width 93 height 38
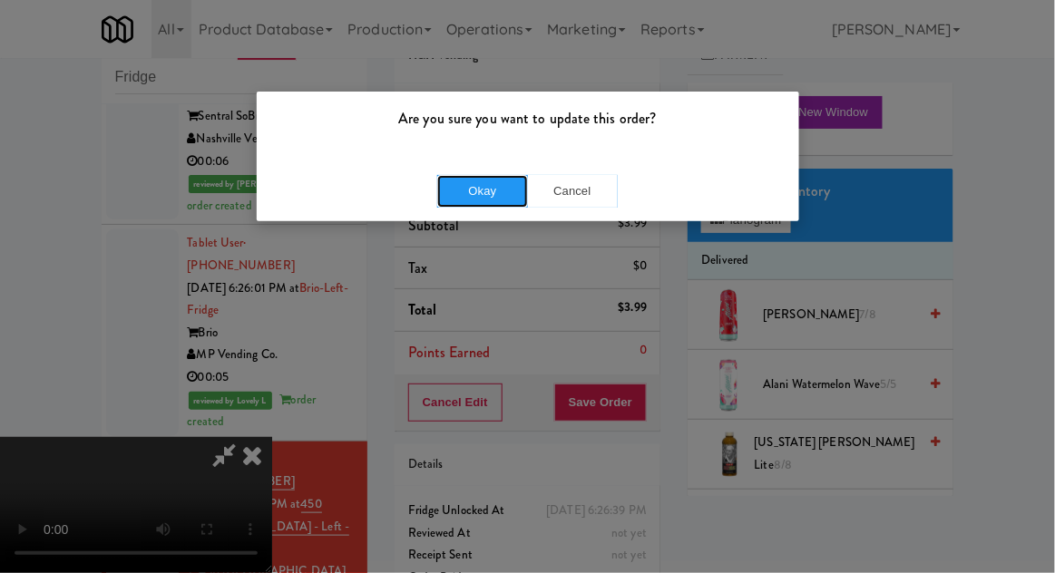
click at [459, 175] on button "Okay" at bounding box center [482, 191] width 91 height 33
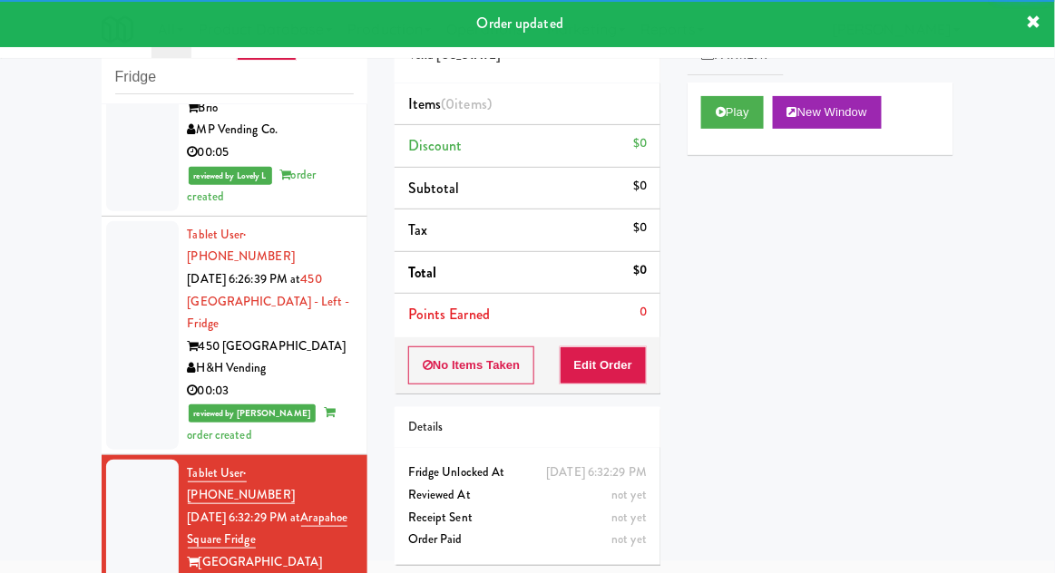
scroll to position [2141, 0]
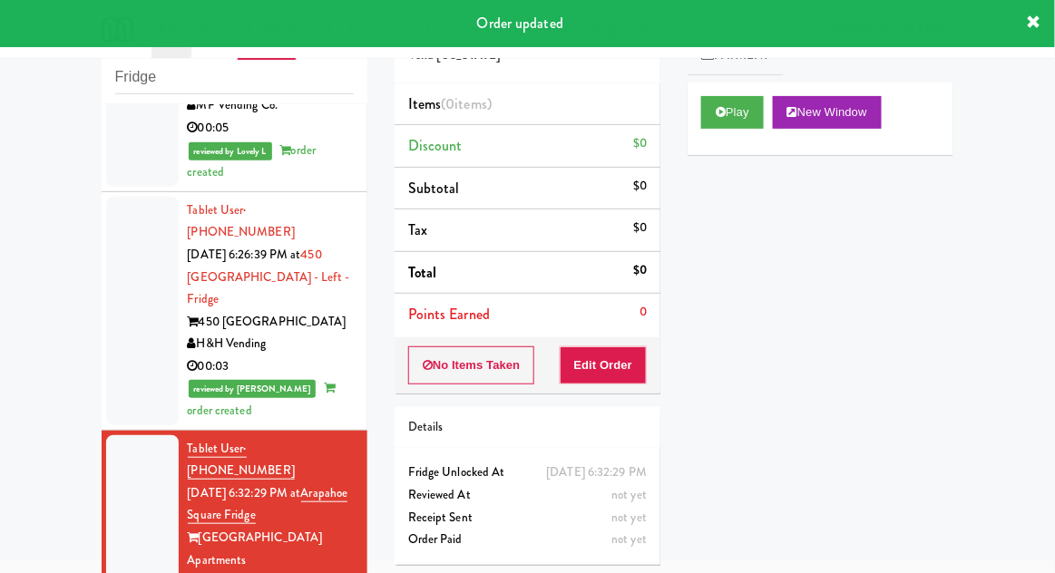
click at [688, 130] on div "Play New Window" at bounding box center [821, 119] width 266 height 73
click at [718, 108] on icon at bounding box center [721, 112] width 10 height 12
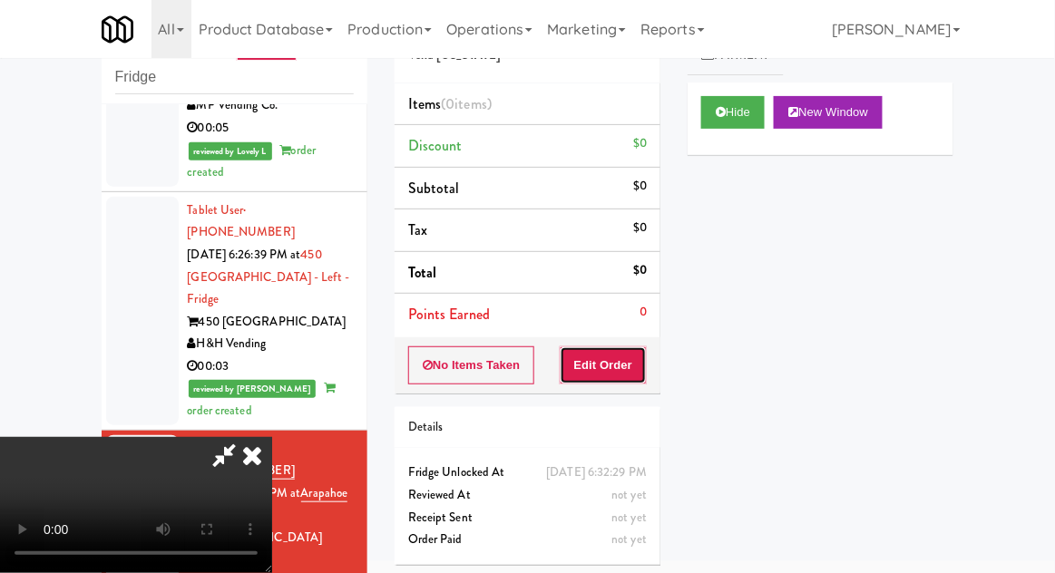
click at [627, 366] on button "Edit Order" at bounding box center [604, 366] width 88 height 38
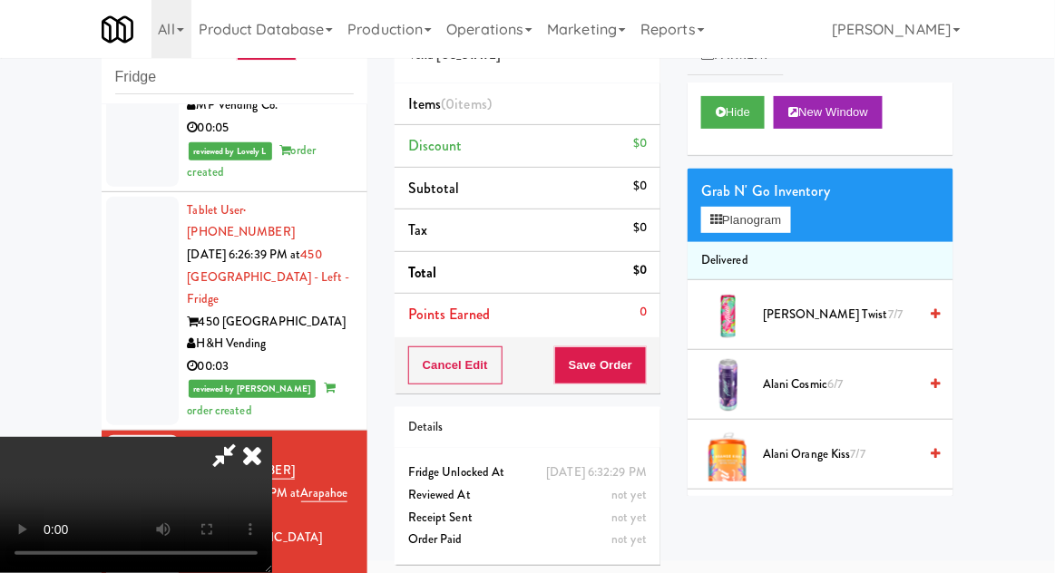
scroll to position [0, 0]
click at [776, 230] on button "Planogram" at bounding box center [745, 220] width 89 height 27
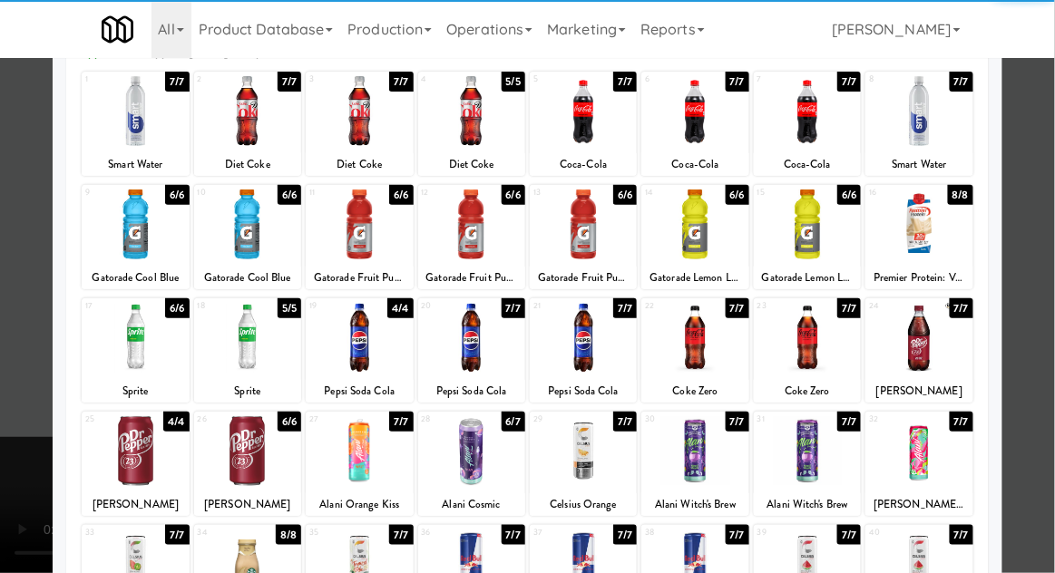
scroll to position [107, 0]
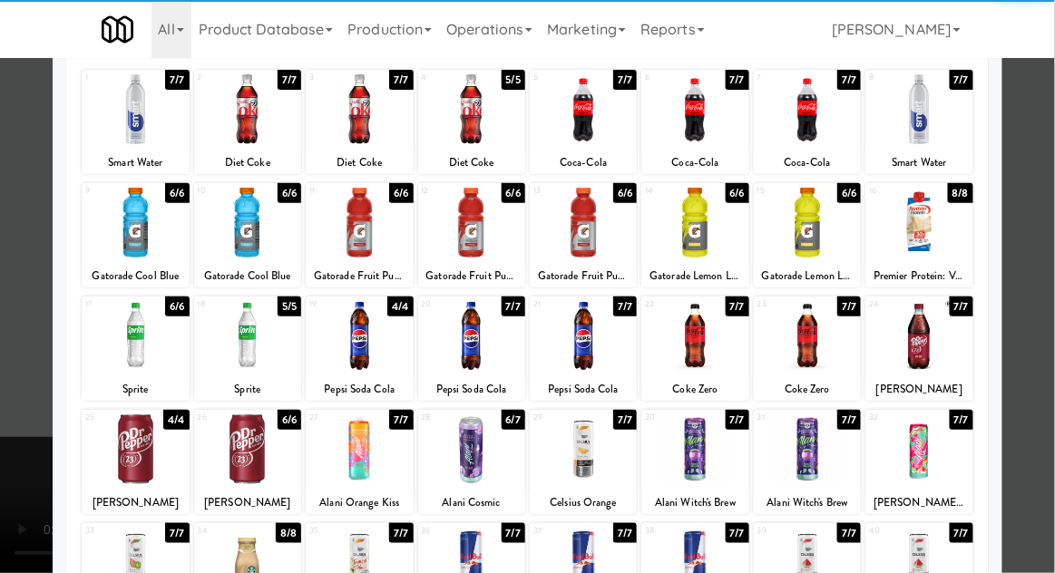
click at [587, 466] on div at bounding box center [583, 450] width 107 height 70
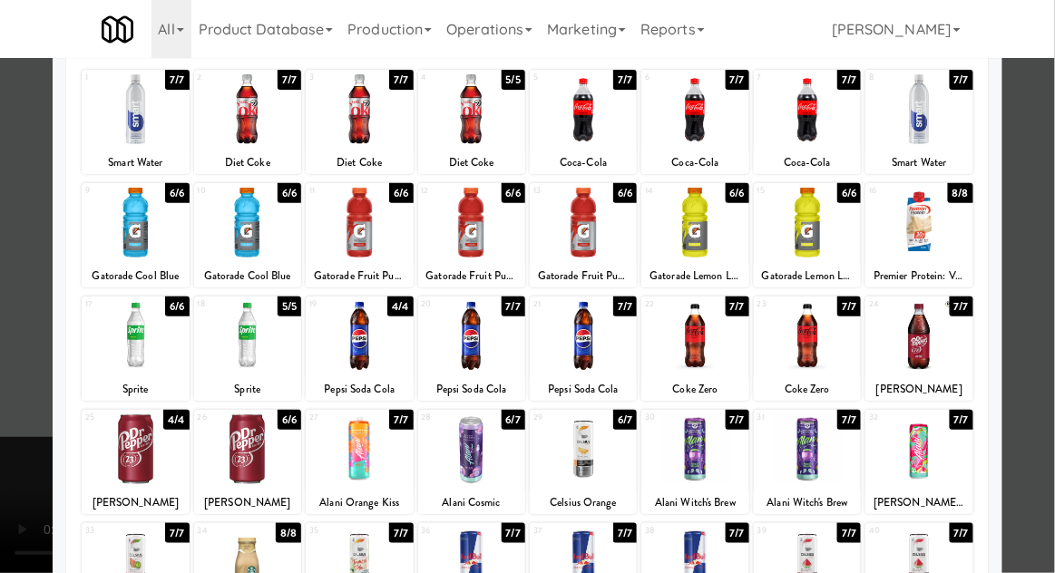
click at [1040, 269] on div at bounding box center [527, 286] width 1055 height 573
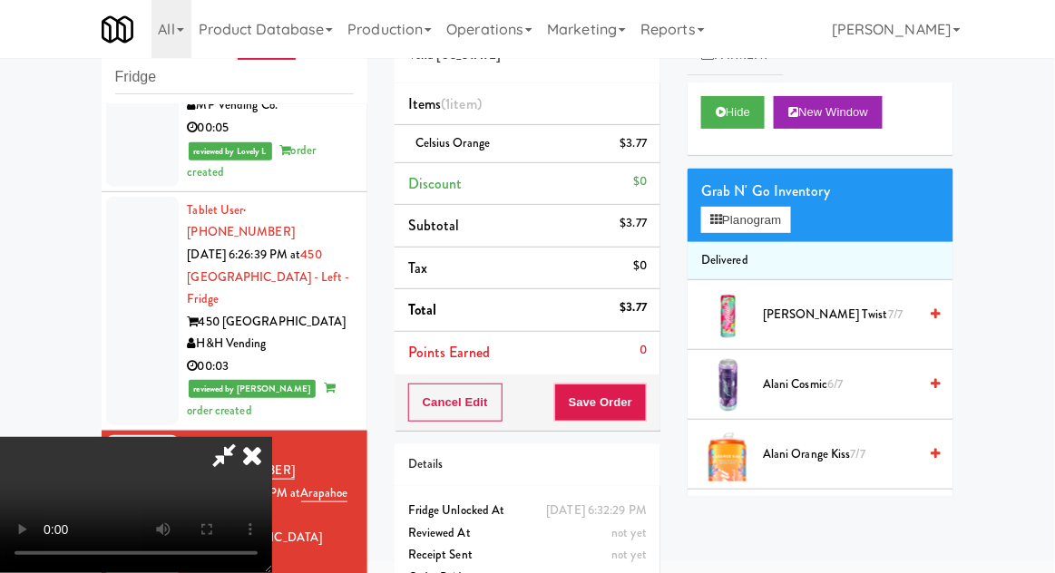
scroll to position [66, 0]
click at [640, 406] on button "Save Order" at bounding box center [600, 403] width 93 height 38
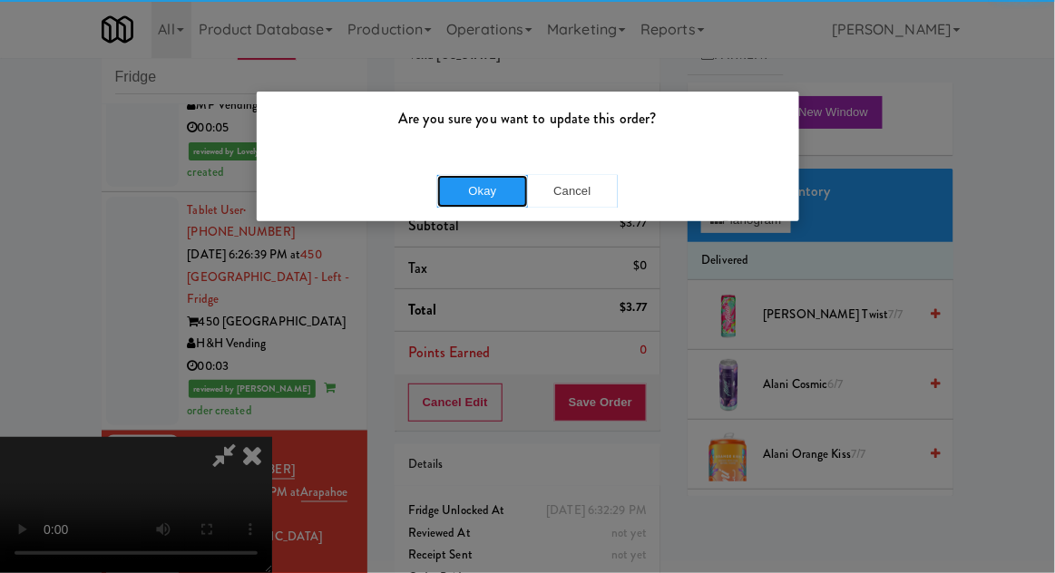
click at [482, 183] on button "Okay" at bounding box center [482, 191] width 91 height 33
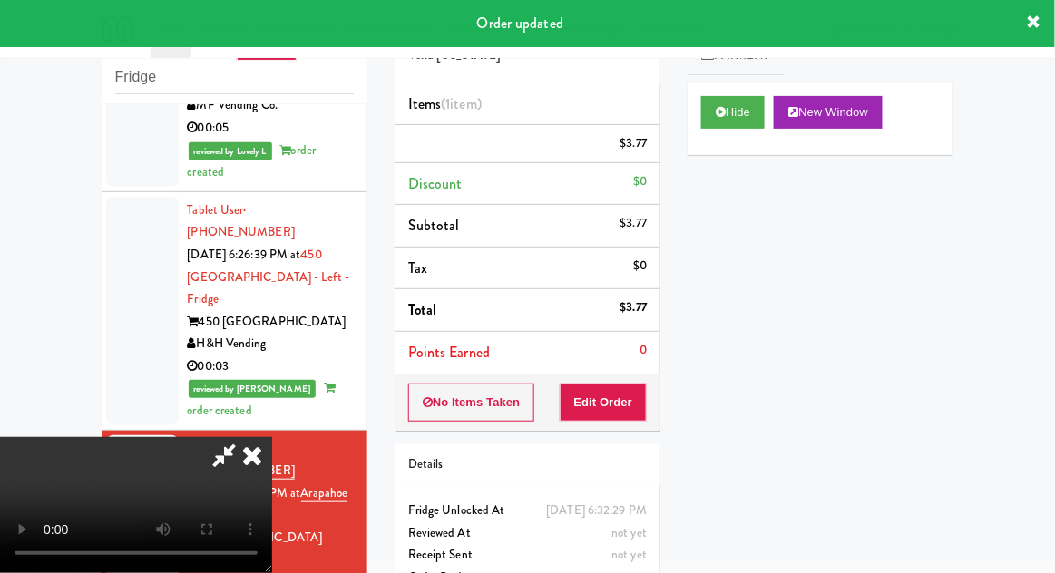
scroll to position [0, 0]
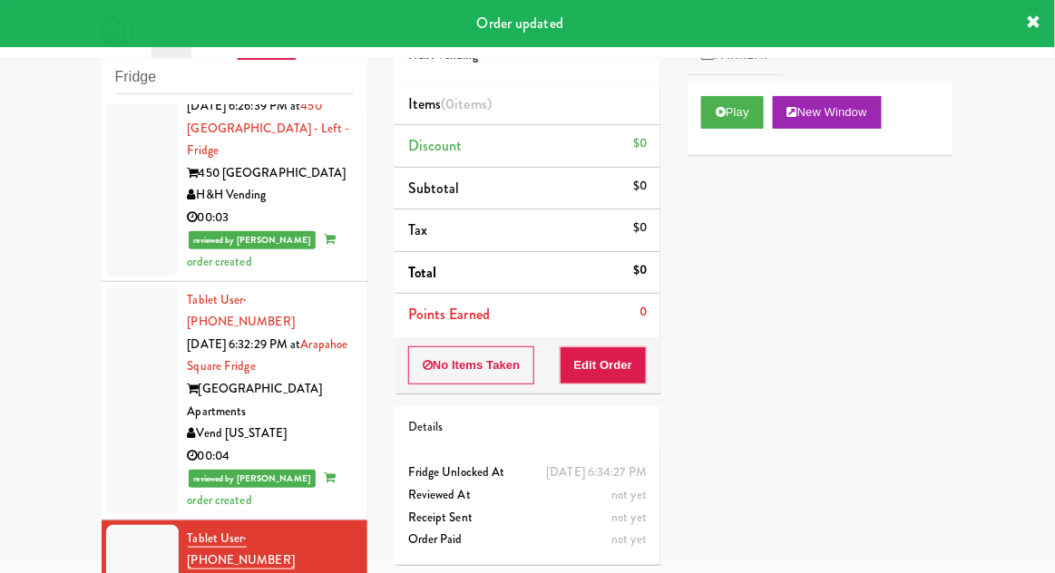
scroll to position [2300, 0]
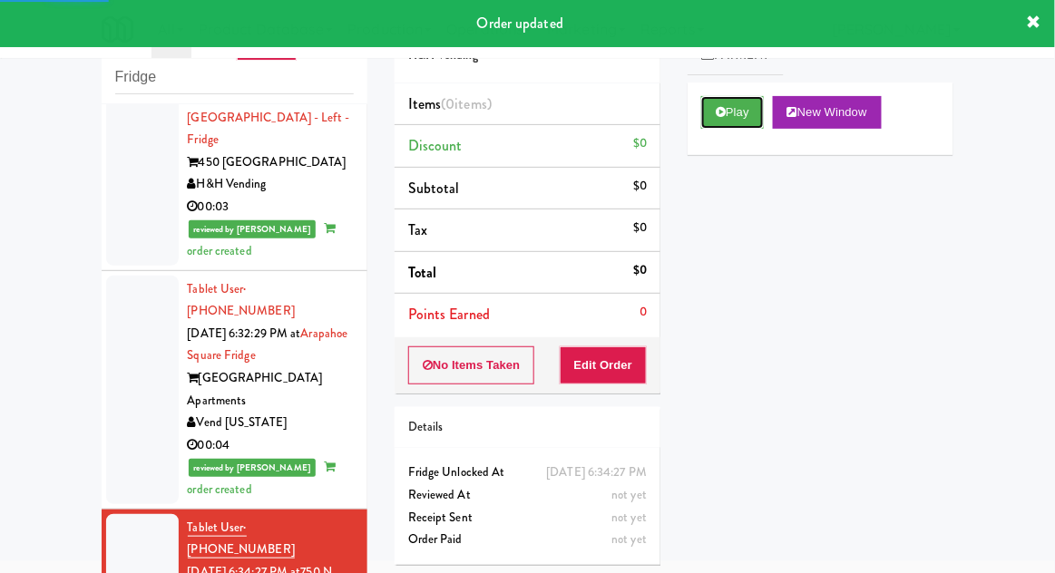
click at [751, 112] on button "Play" at bounding box center [732, 112] width 63 height 33
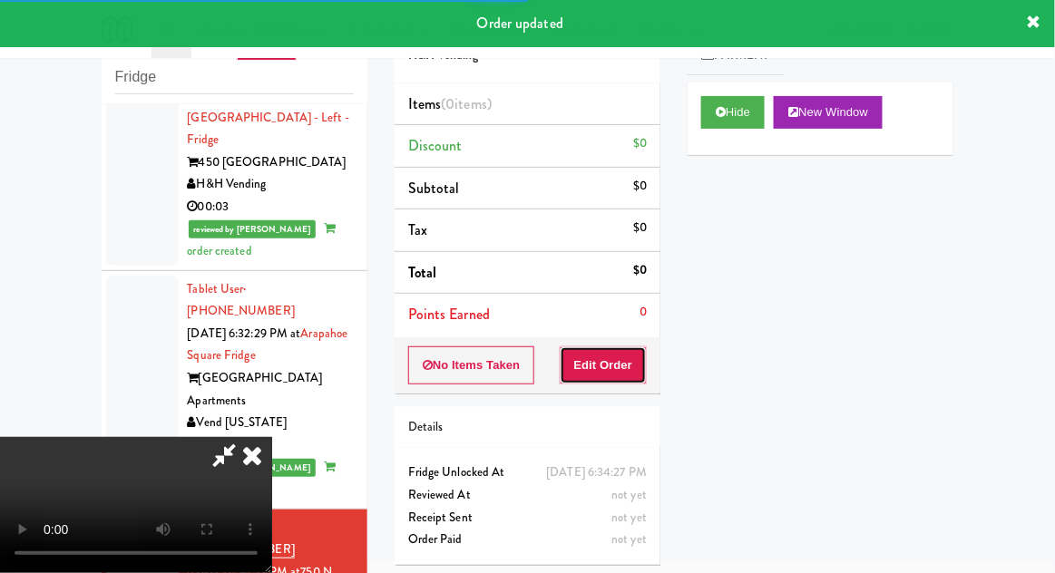
click at [641, 349] on button "Edit Order" at bounding box center [604, 366] width 88 height 38
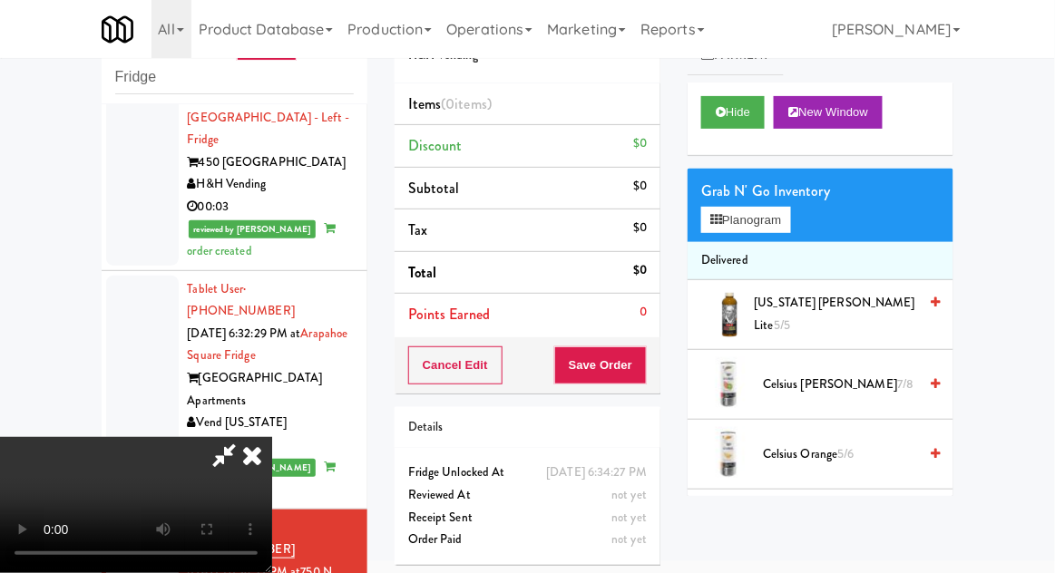
scroll to position [66, 0]
click at [778, 227] on button "Planogram" at bounding box center [745, 220] width 89 height 27
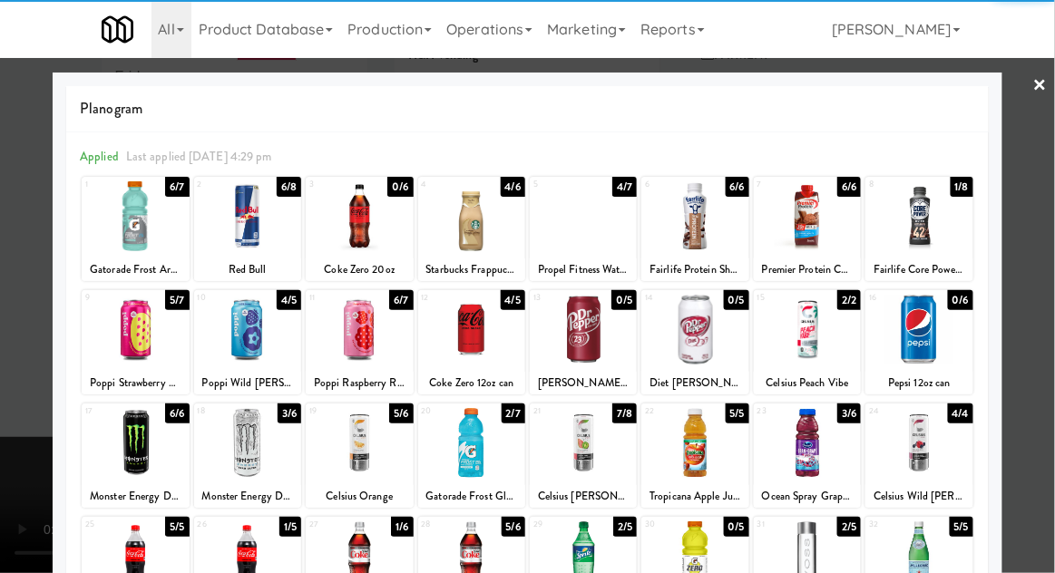
click at [685, 344] on div at bounding box center [694, 330] width 107 height 70
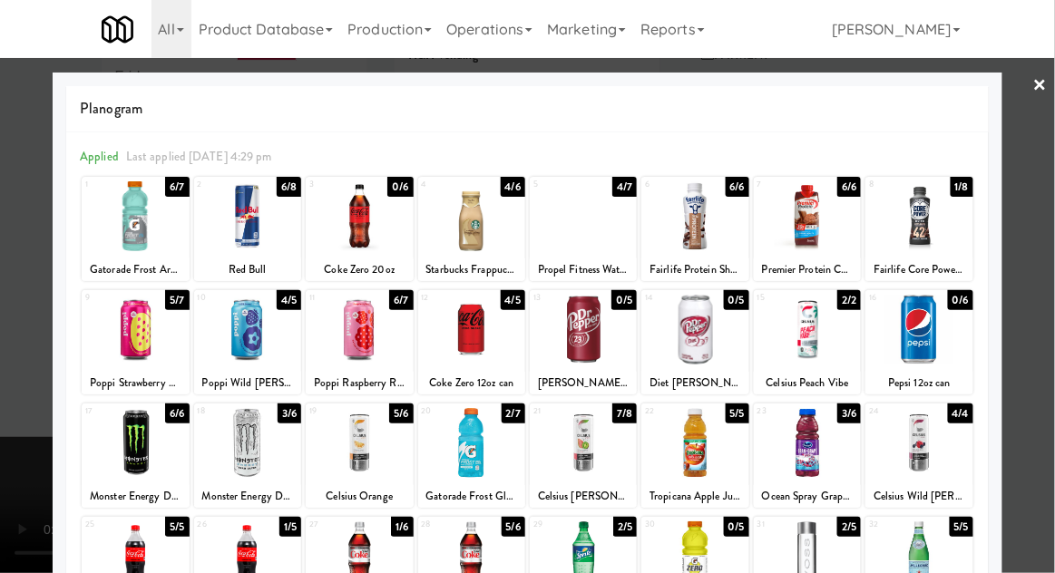
click at [1053, 250] on div at bounding box center [527, 286] width 1055 height 573
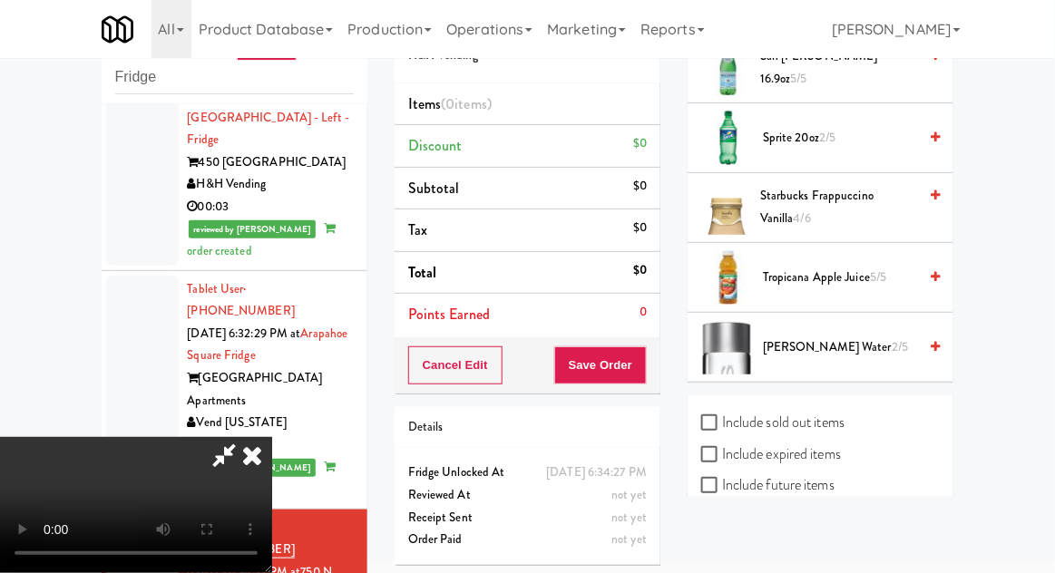
click at [836, 424] on label "Include sold out items" at bounding box center [772, 422] width 143 height 27
click at [722, 424] on input "Include sold out items" at bounding box center [711, 423] width 21 height 15
checkbox input "true"
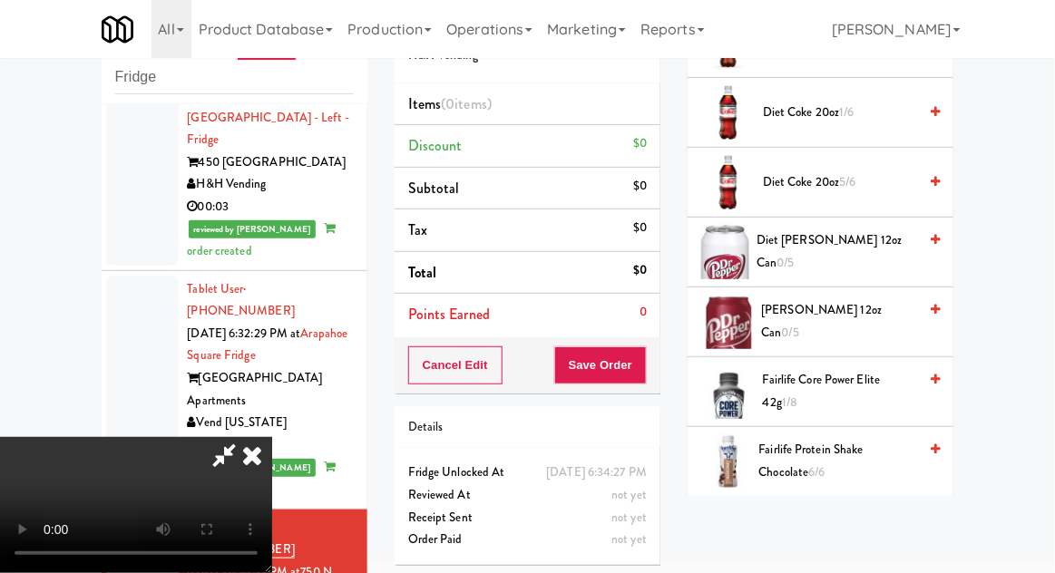
scroll to position [809, 0]
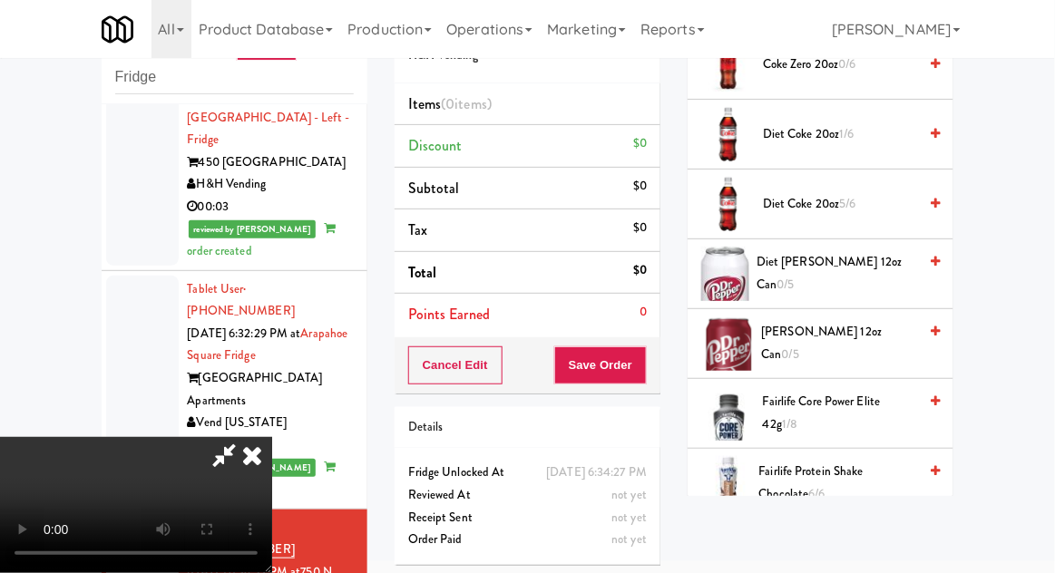
click at [884, 272] on span "Diet [PERSON_NAME] 12oz can 0/5" at bounding box center [837, 273] width 161 height 44
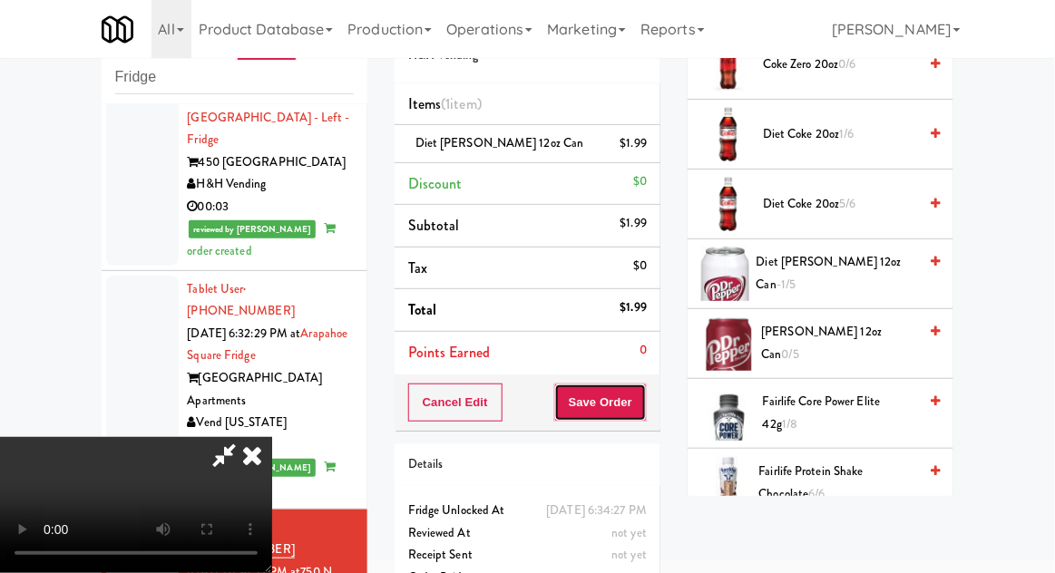
click at [644, 404] on button "Save Order" at bounding box center [600, 403] width 93 height 38
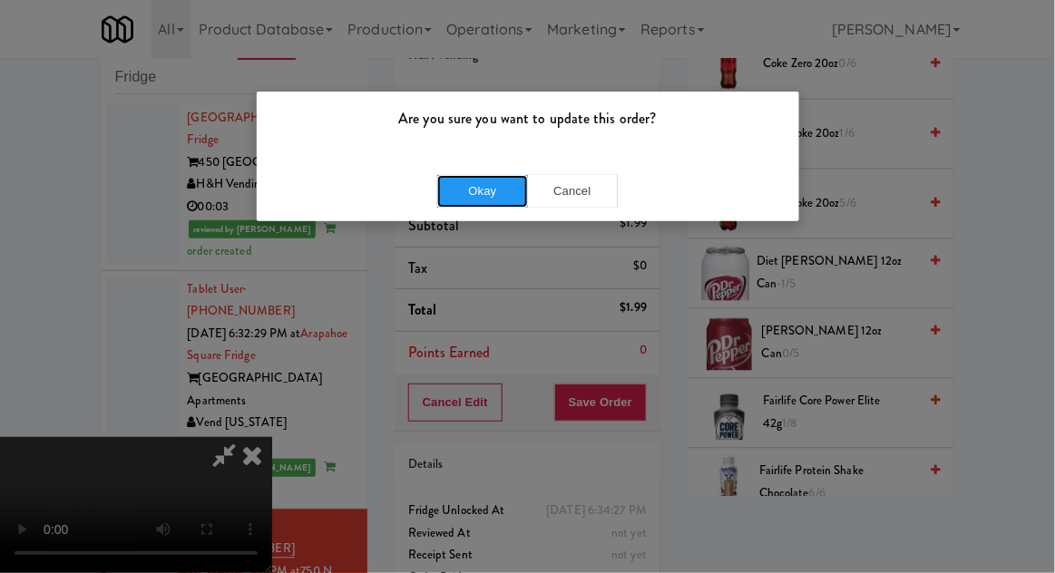
click at [489, 192] on button "Okay" at bounding box center [482, 191] width 91 height 33
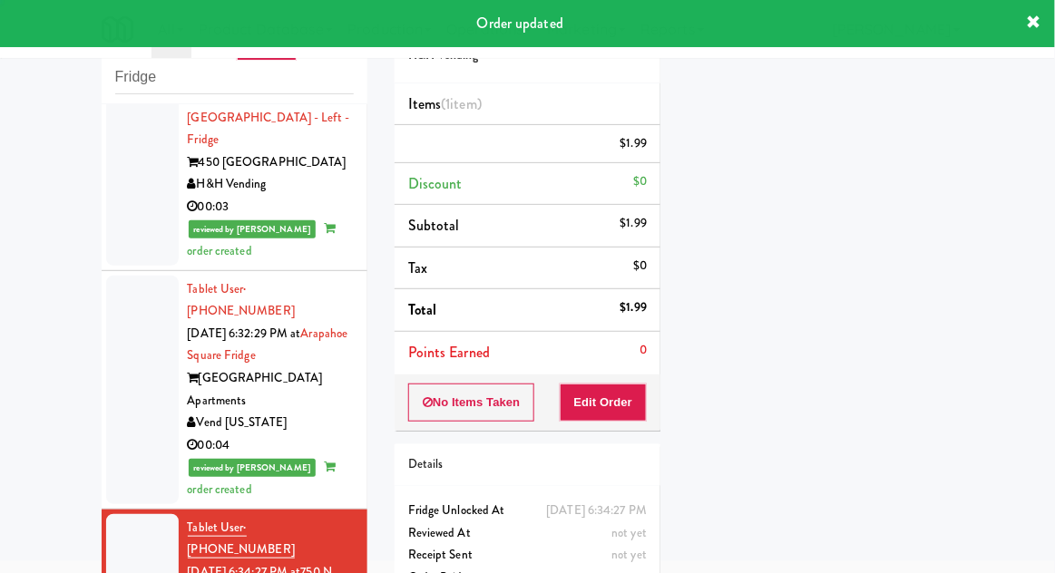
scroll to position [0, 0]
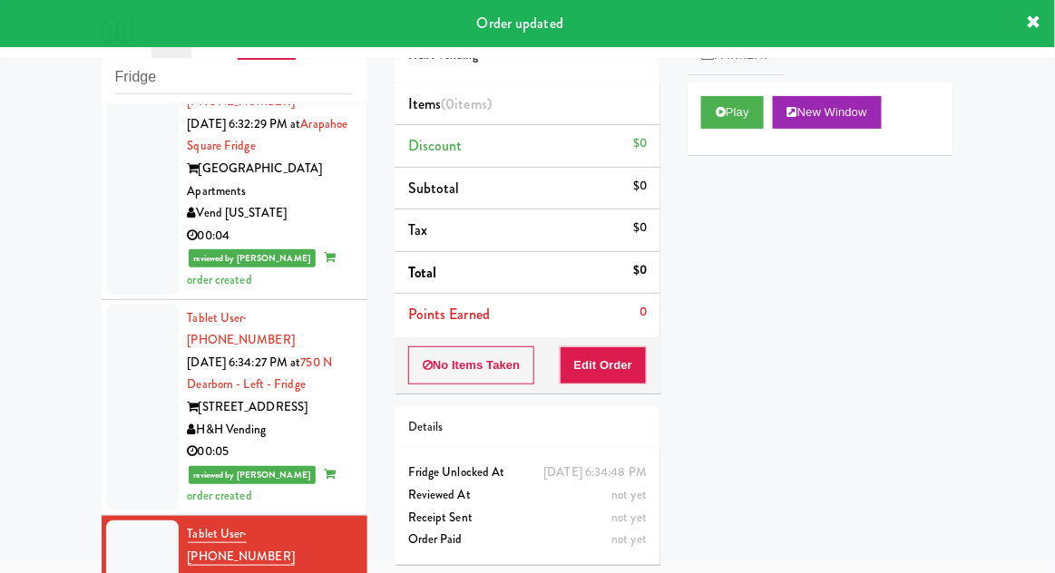
scroll to position [2525, 0]
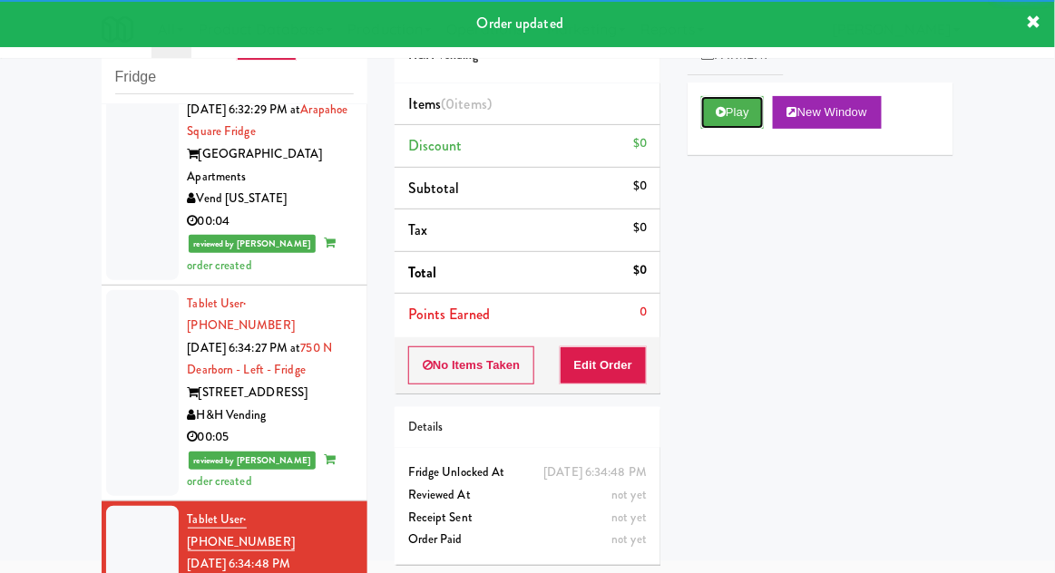
click at [728, 124] on button "Play" at bounding box center [732, 112] width 63 height 33
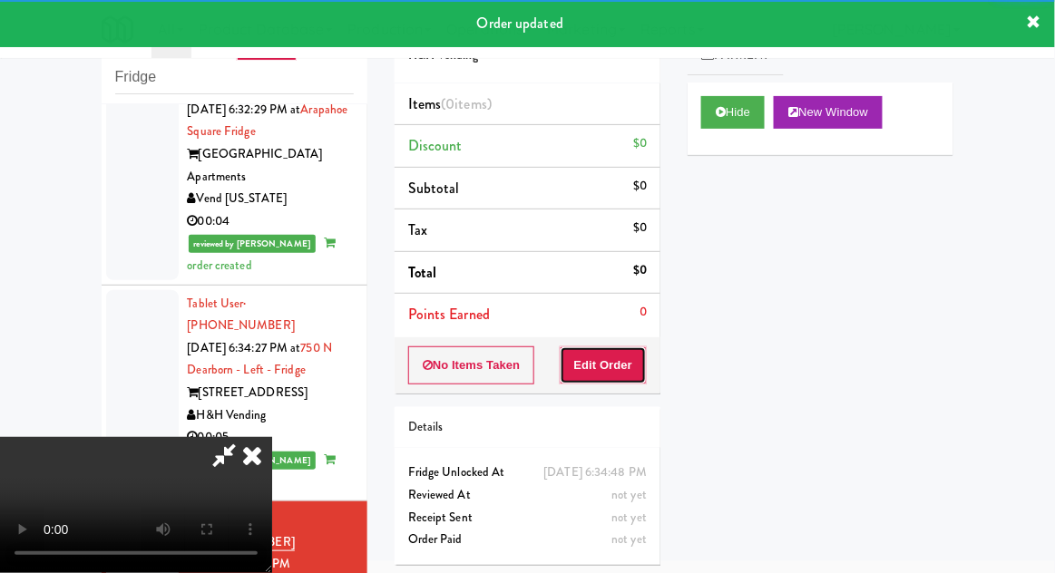
click at [627, 368] on button "Edit Order" at bounding box center [604, 366] width 88 height 38
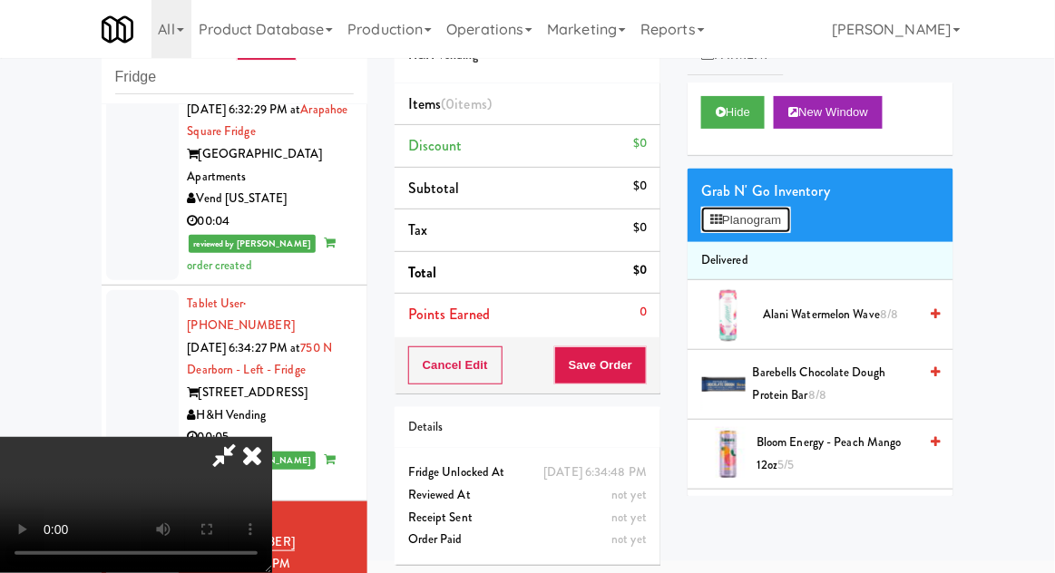
click at [785, 226] on button "Planogram" at bounding box center [745, 220] width 89 height 27
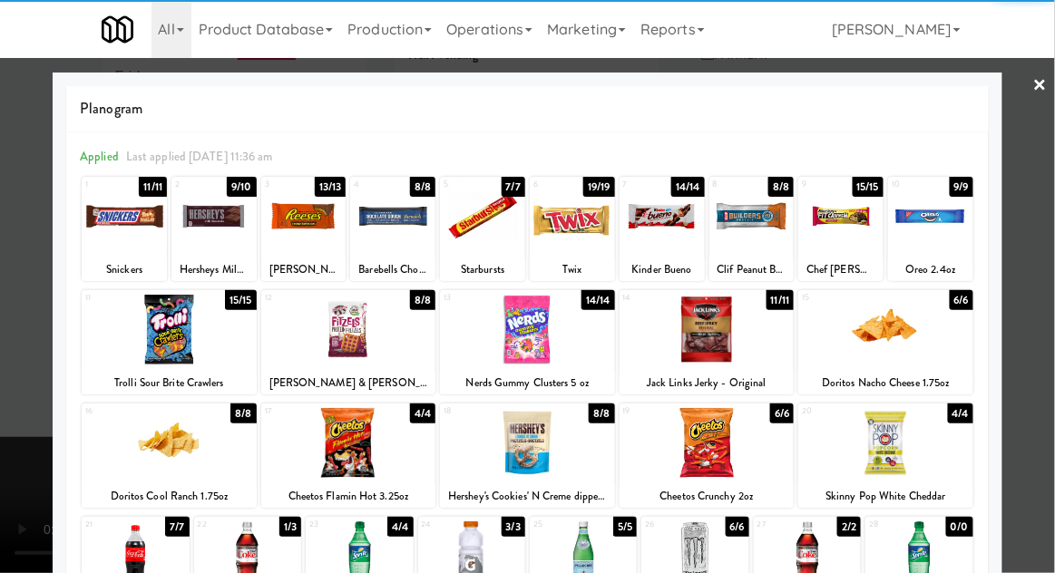
click at [320, 465] on div at bounding box center [348, 443] width 175 height 70
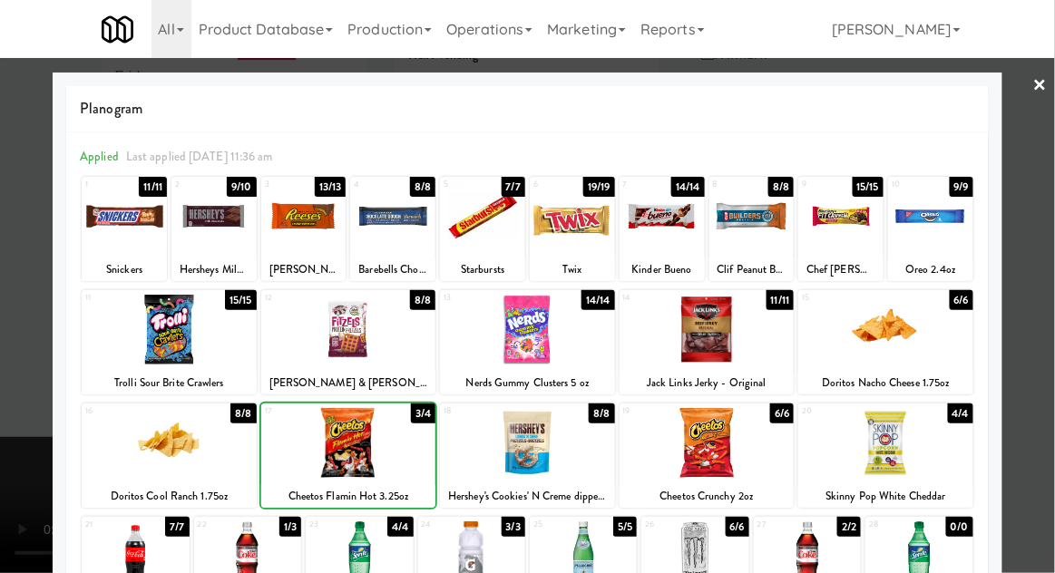
click at [1041, 254] on div at bounding box center [527, 286] width 1055 height 573
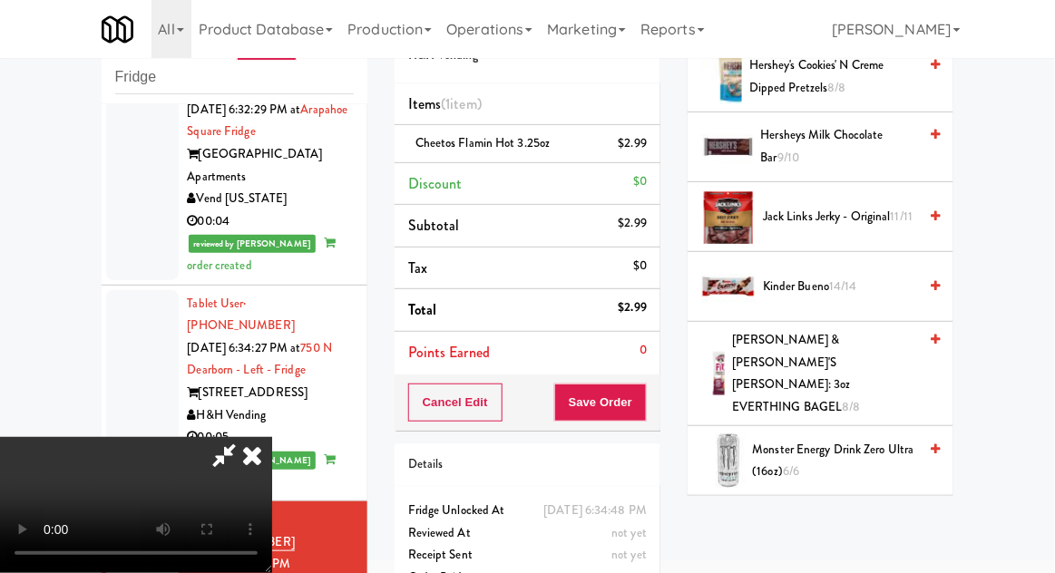
scroll to position [1429, 0]
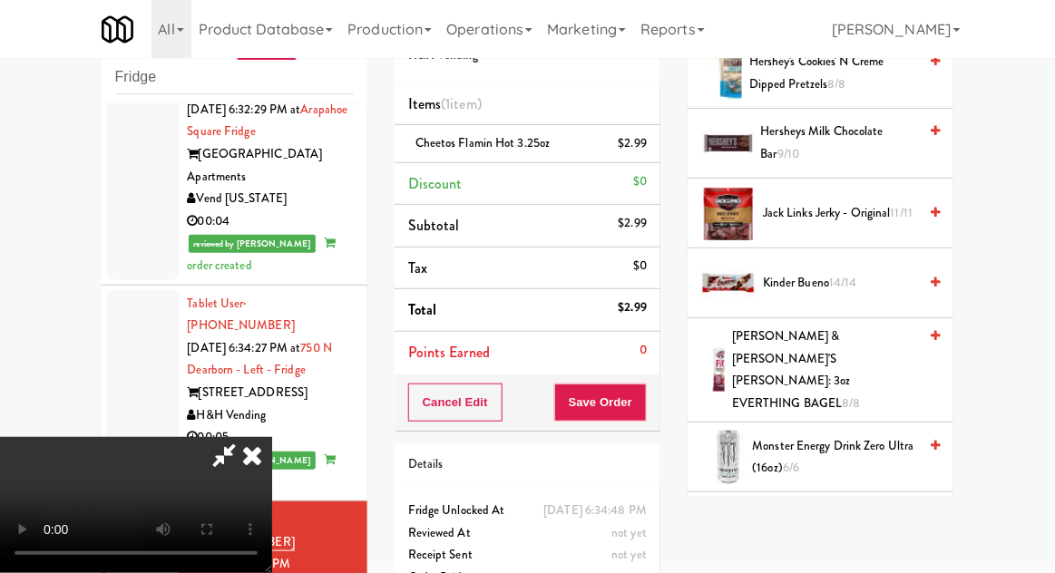
click at [859, 274] on span "Kinder Bueno 14/14" at bounding box center [840, 283] width 154 height 23
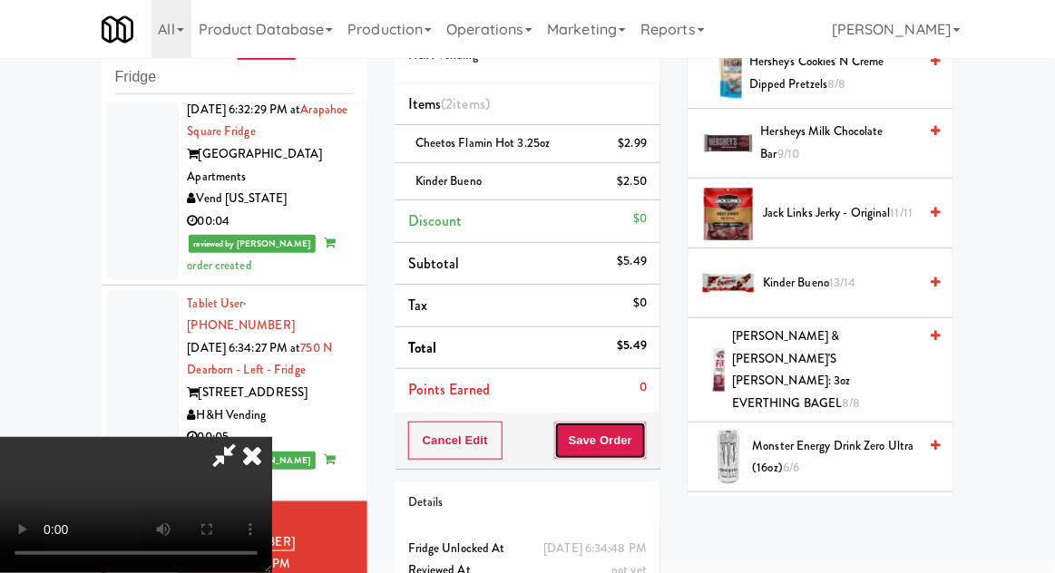
click at [640, 447] on button "Save Order" at bounding box center [600, 441] width 93 height 38
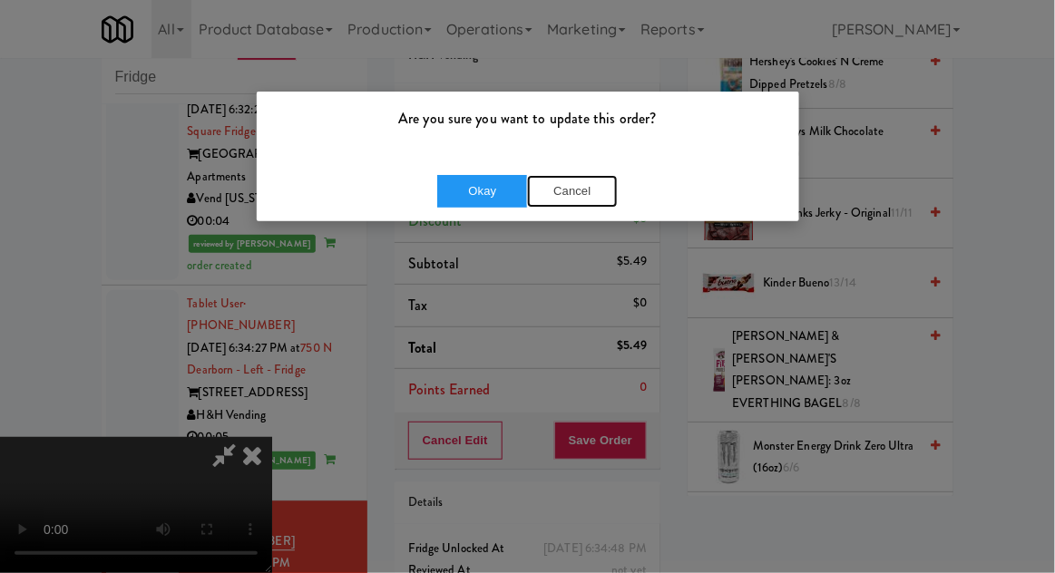
click at [563, 187] on button "Cancel" at bounding box center [572, 191] width 91 height 33
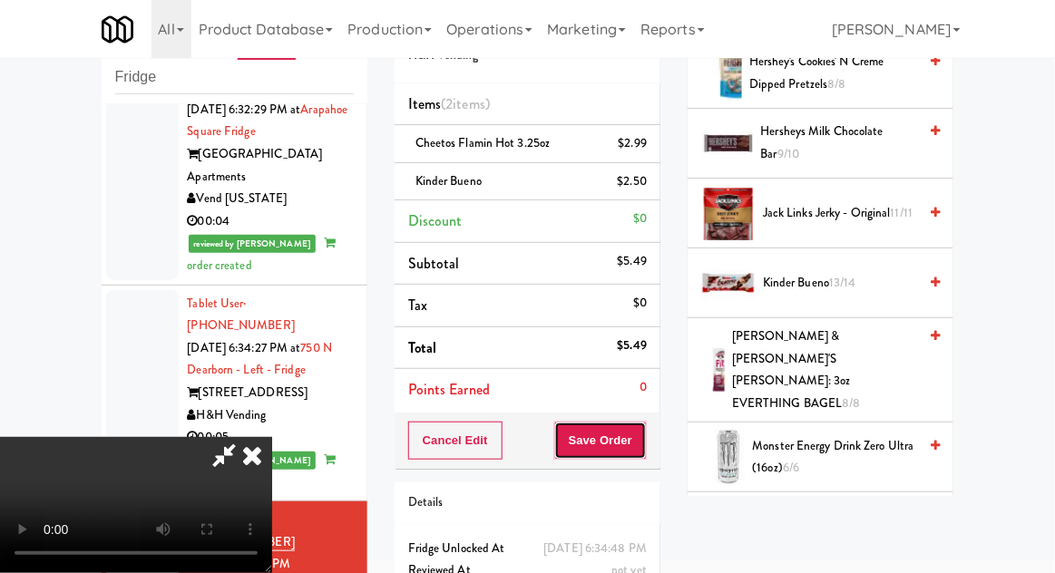
click at [639, 428] on button "Save Order" at bounding box center [600, 441] width 93 height 38
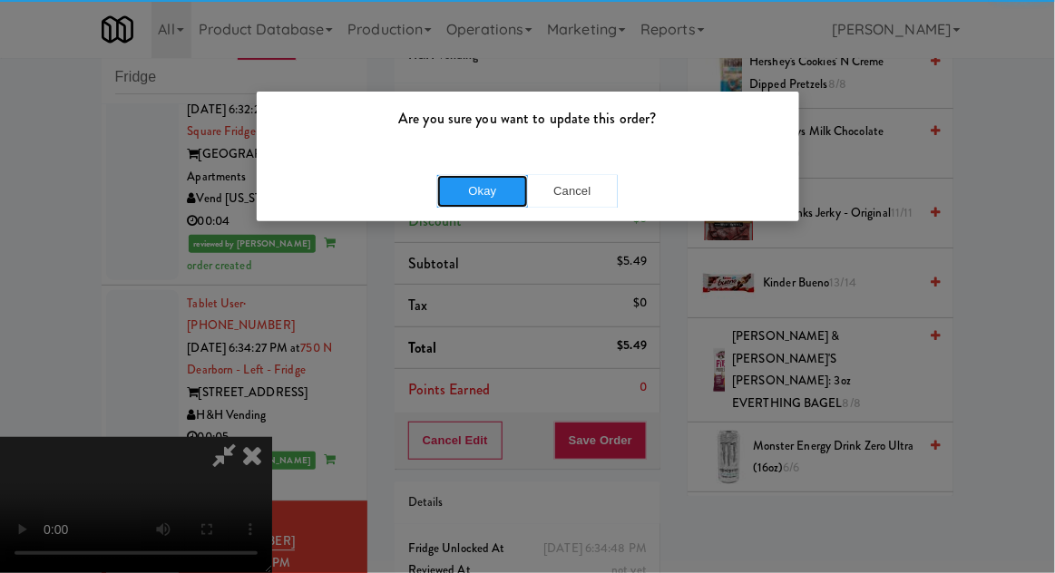
click at [499, 192] on button "Okay" at bounding box center [482, 191] width 91 height 33
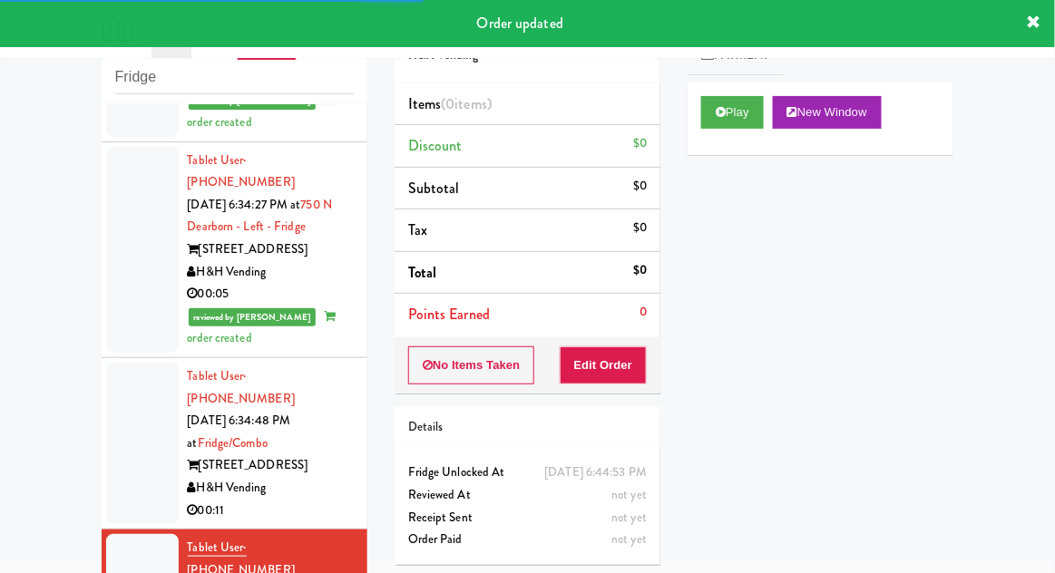
scroll to position [2712, 0]
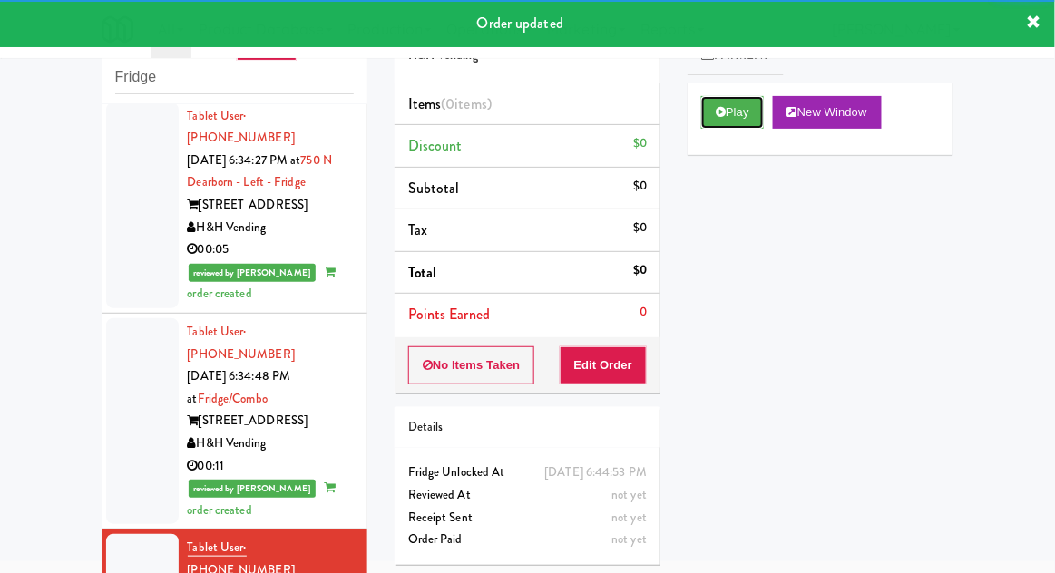
click at [723, 114] on icon at bounding box center [721, 112] width 10 height 12
click at [624, 359] on button "Edit Order" at bounding box center [604, 366] width 88 height 38
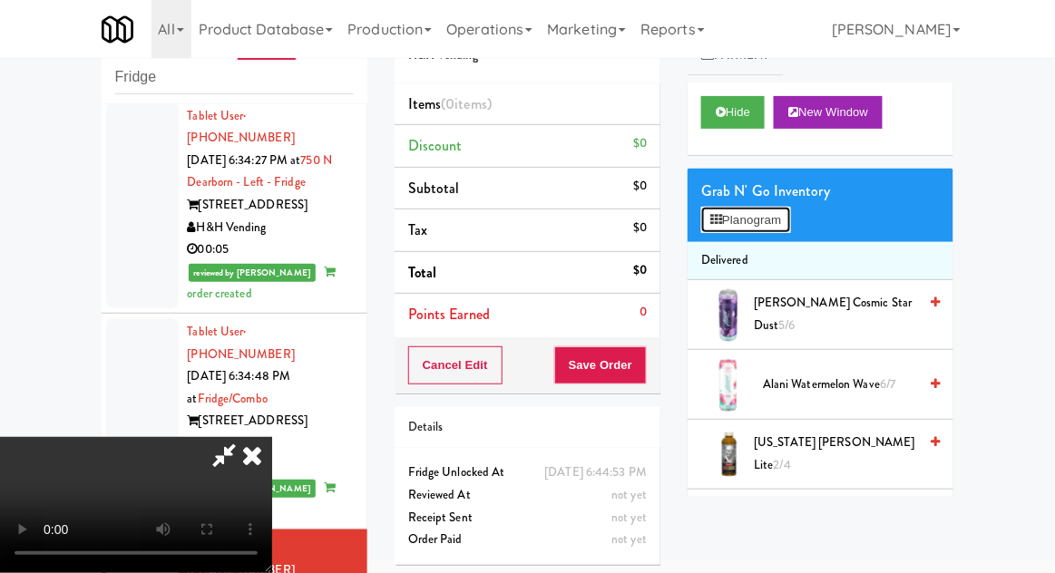
click at [779, 230] on button "Planogram" at bounding box center [745, 220] width 89 height 27
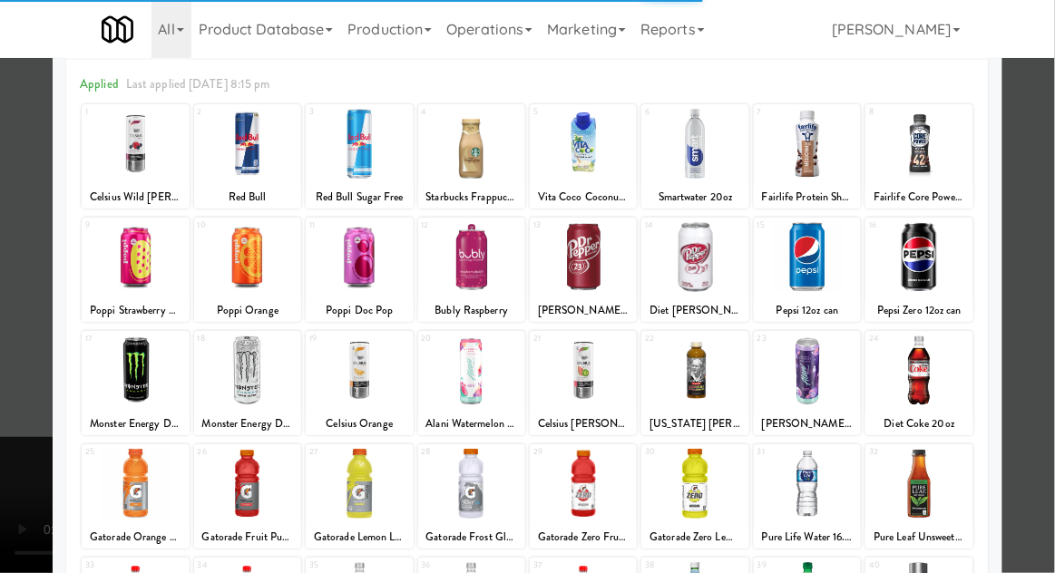
scroll to position [73, 0]
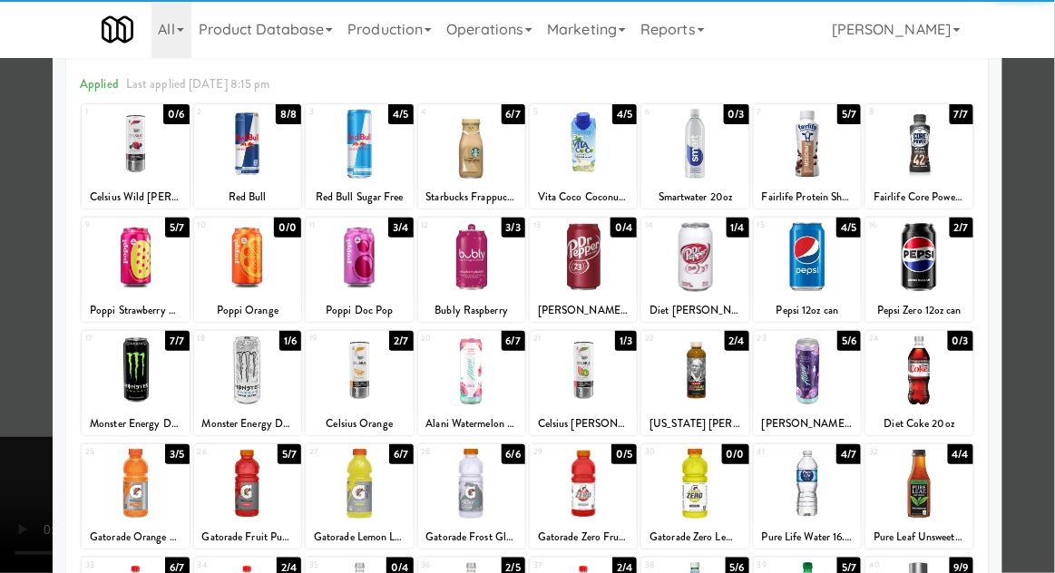
click at [362, 392] on div at bounding box center [359, 371] width 107 height 70
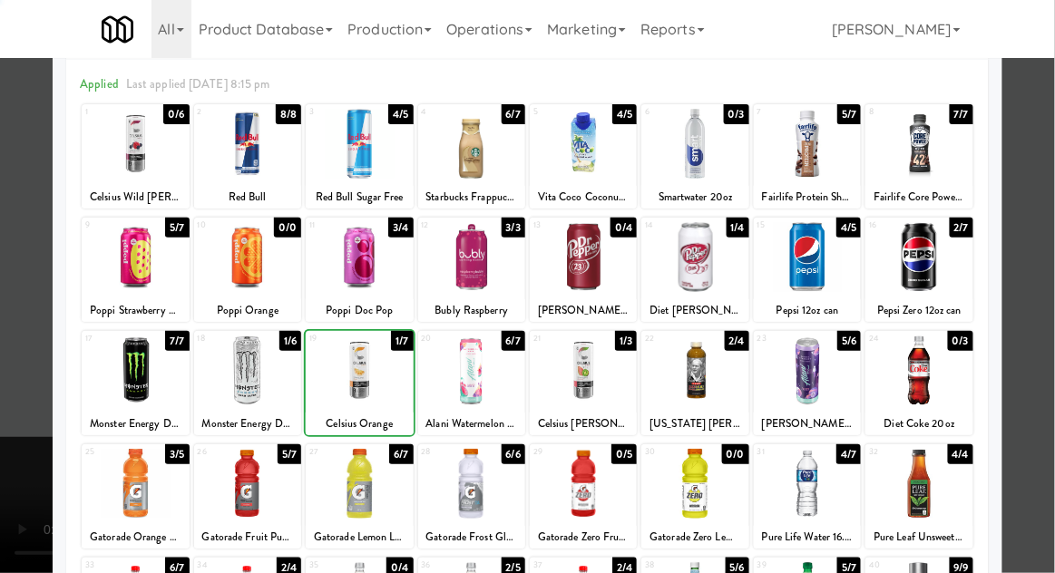
click at [1028, 268] on div at bounding box center [527, 286] width 1055 height 573
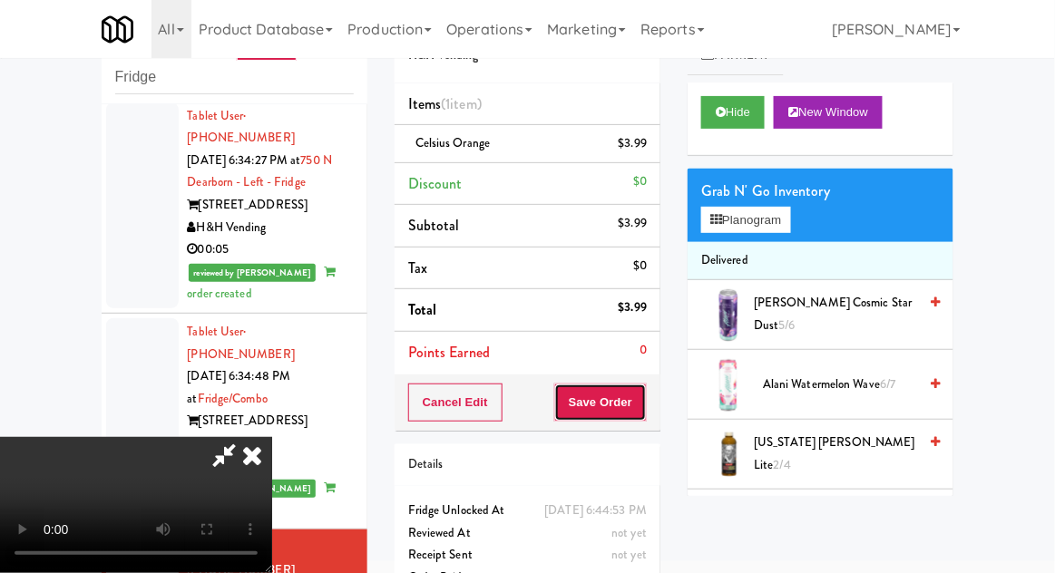
click at [635, 408] on button "Save Order" at bounding box center [600, 403] width 93 height 38
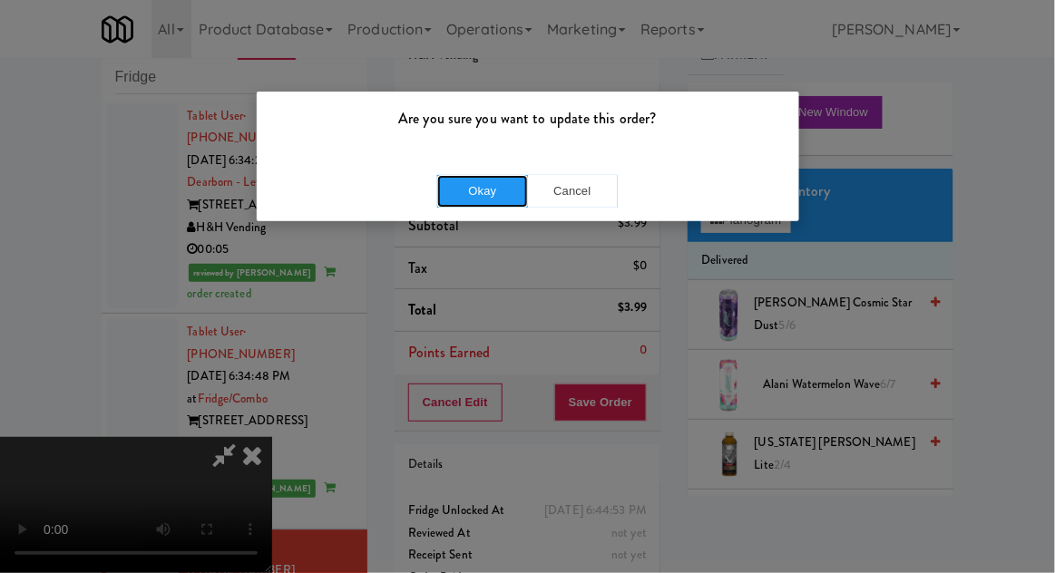
click at [504, 197] on button "Okay" at bounding box center [482, 191] width 91 height 33
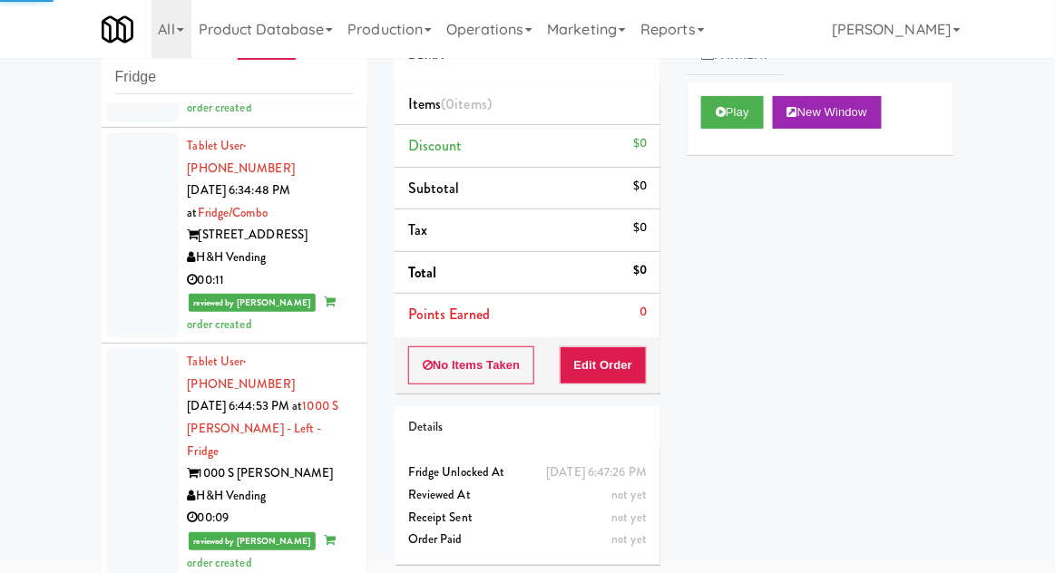
scroll to position [2899, 0]
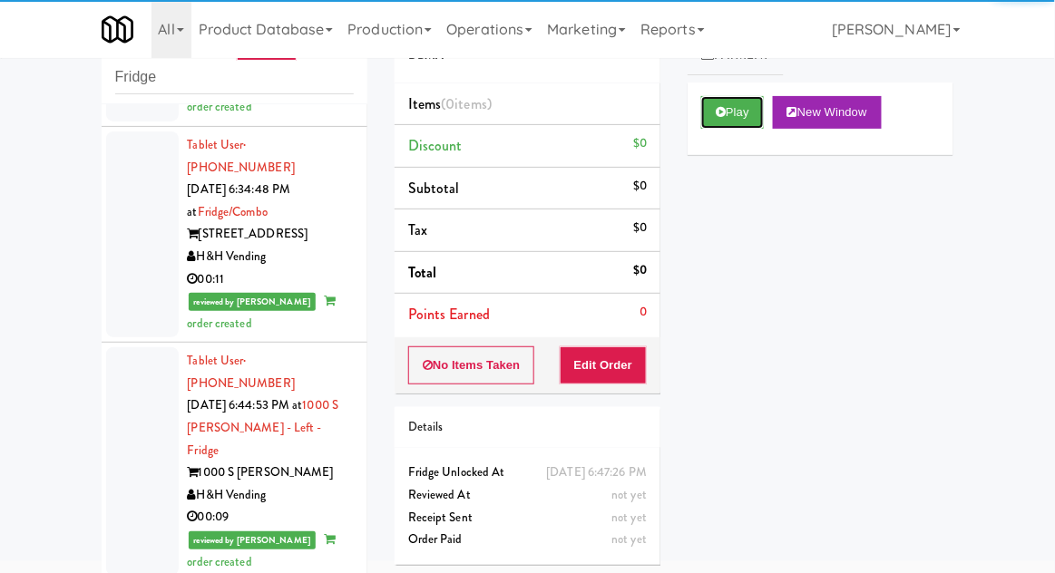
click at [723, 114] on icon at bounding box center [721, 112] width 10 height 12
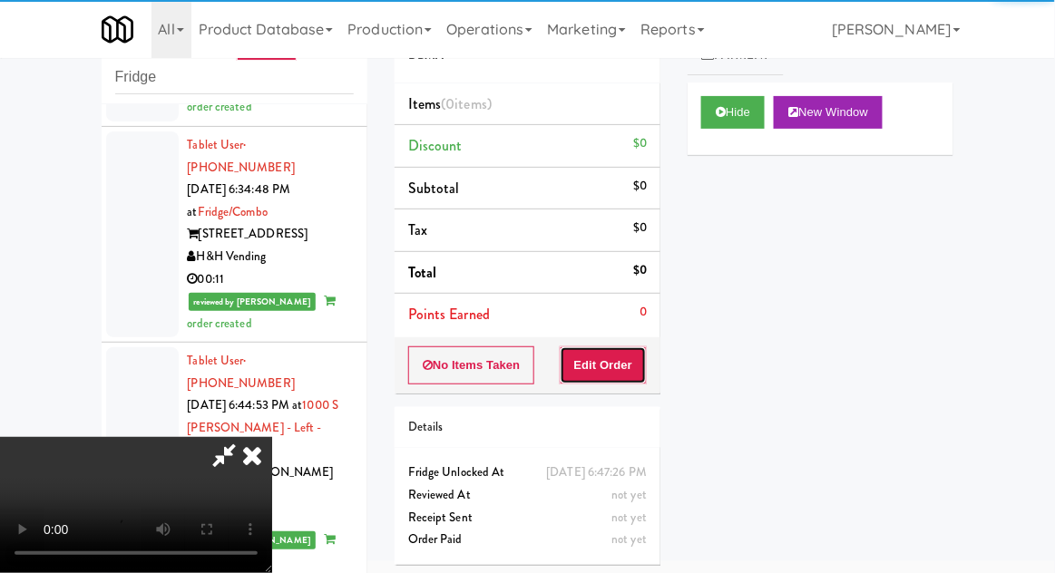
click at [624, 361] on button "Edit Order" at bounding box center [604, 366] width 88 height 38
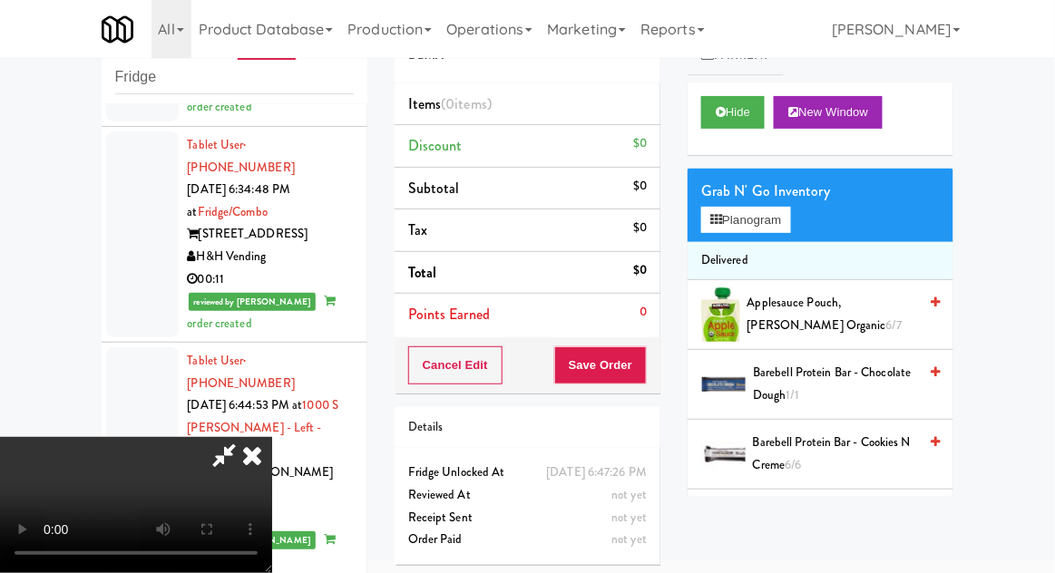
scroll to position [0, 0]
click at [774, 210] on button "Planogram" at bounding box center [745, 220] width 89 height 27
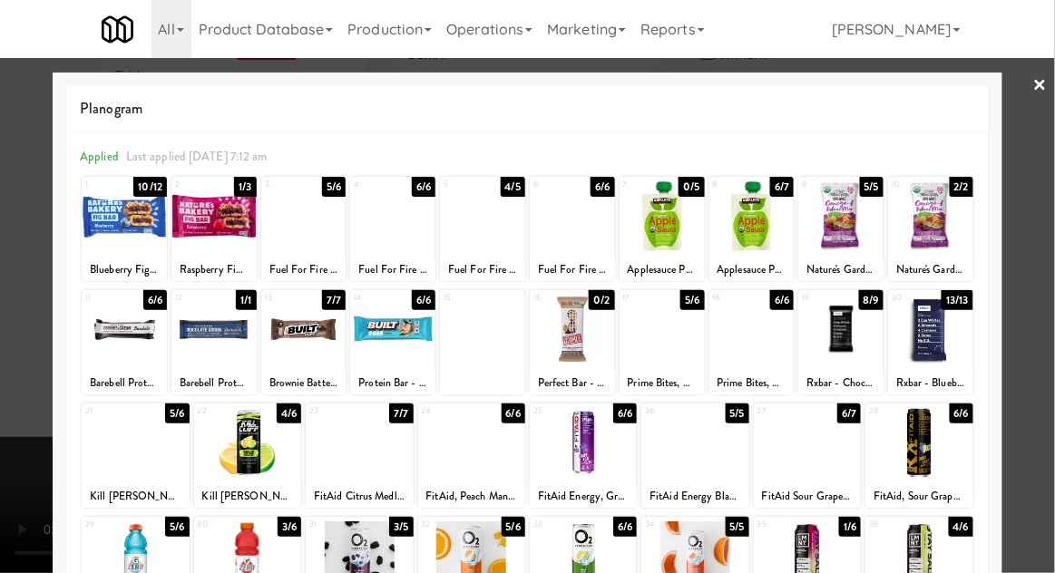
click at [750, 234] on div at bounding box center [751, 216] width 85 height 70
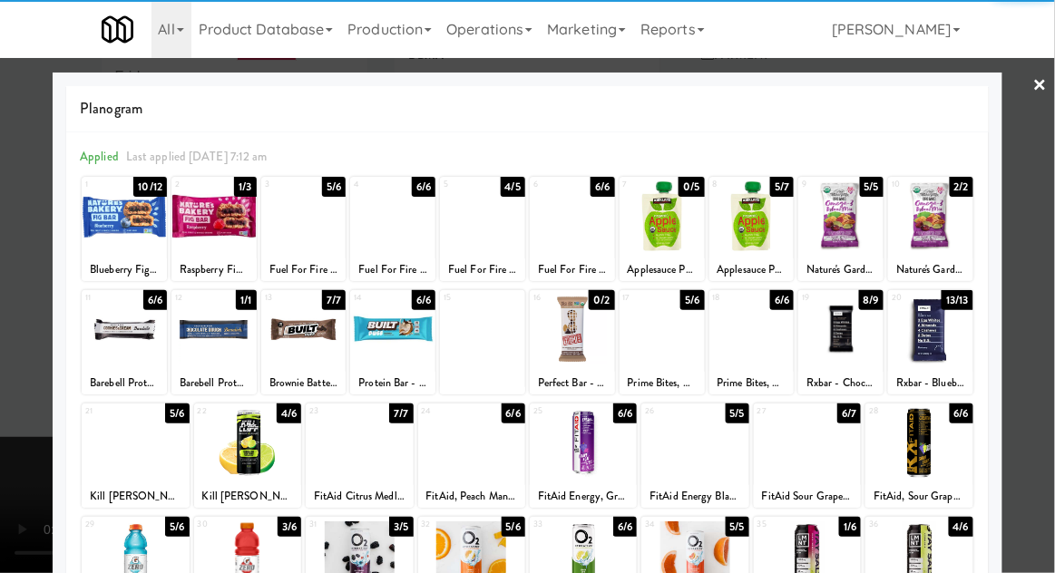
click at [1042, 245] on div at bounding box center [527, 286] width 1055 height 573
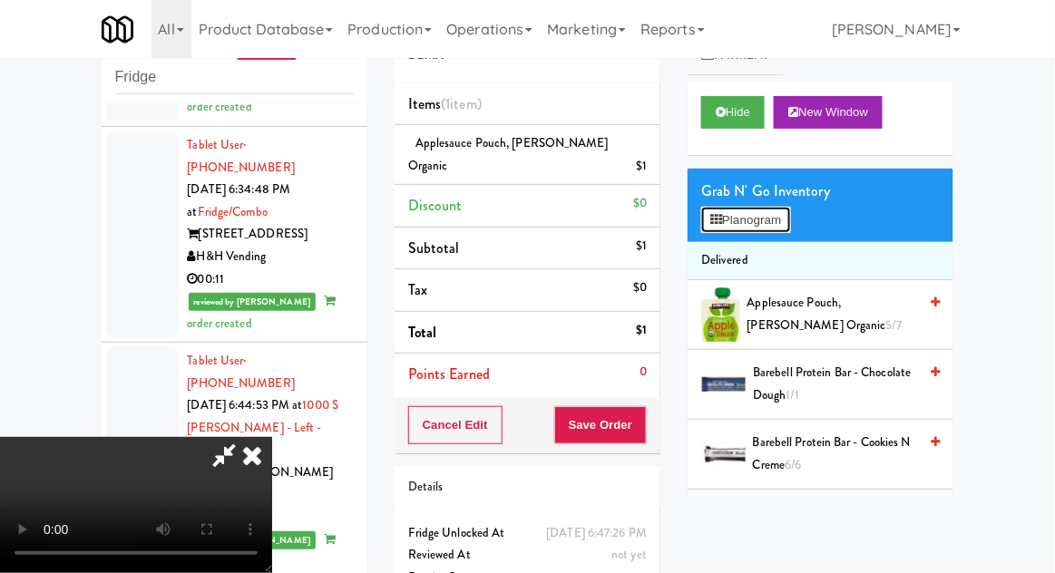
click at [749, 225] on button "Planogram" at bounding box center [745, 220] width 89 height 27
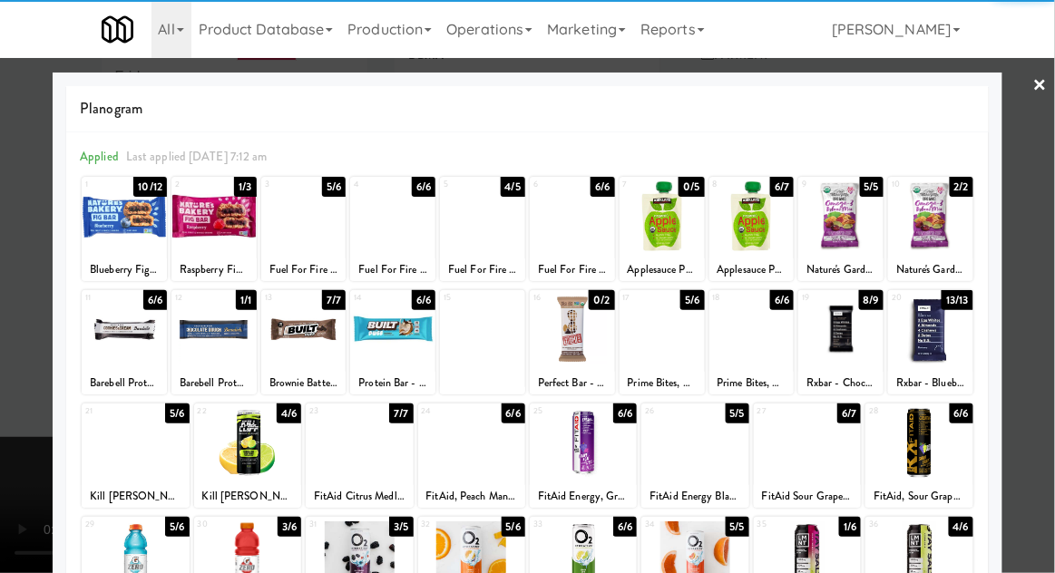
click at [218, 337] on div at bounding box center [213, 330] width 85 height 70
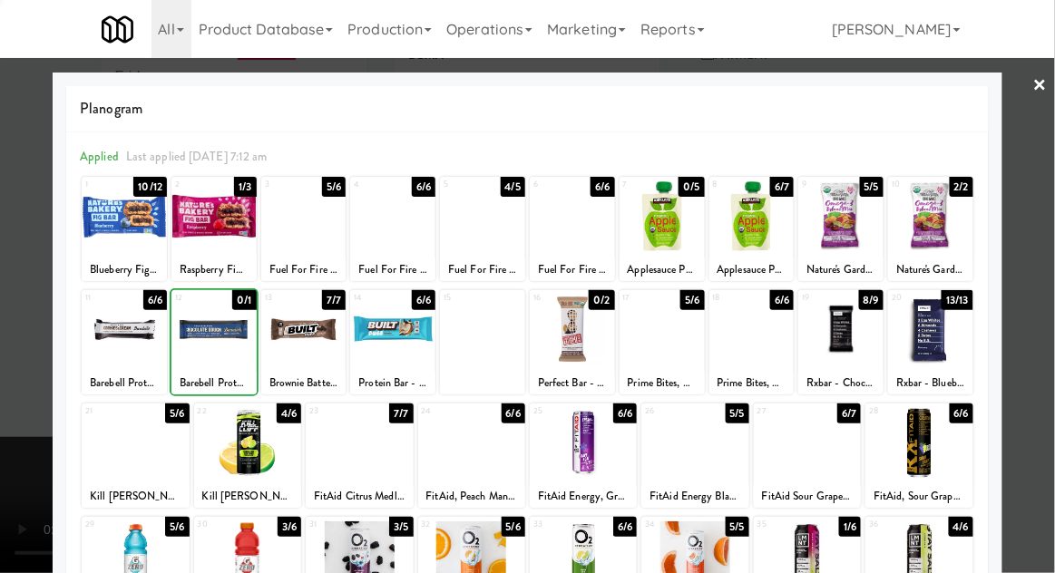
click at [1041, 261] on div at bounding box center [527, 286] width 1055 height 573
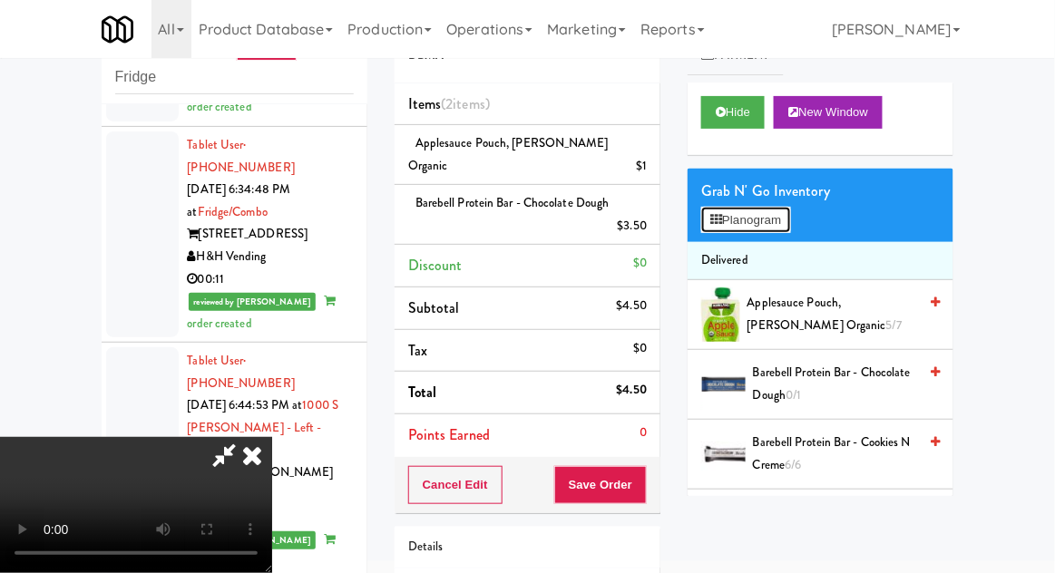
click at [782, 217] on button "Planogram" at bounding box center [745, 220] width 89 height 27
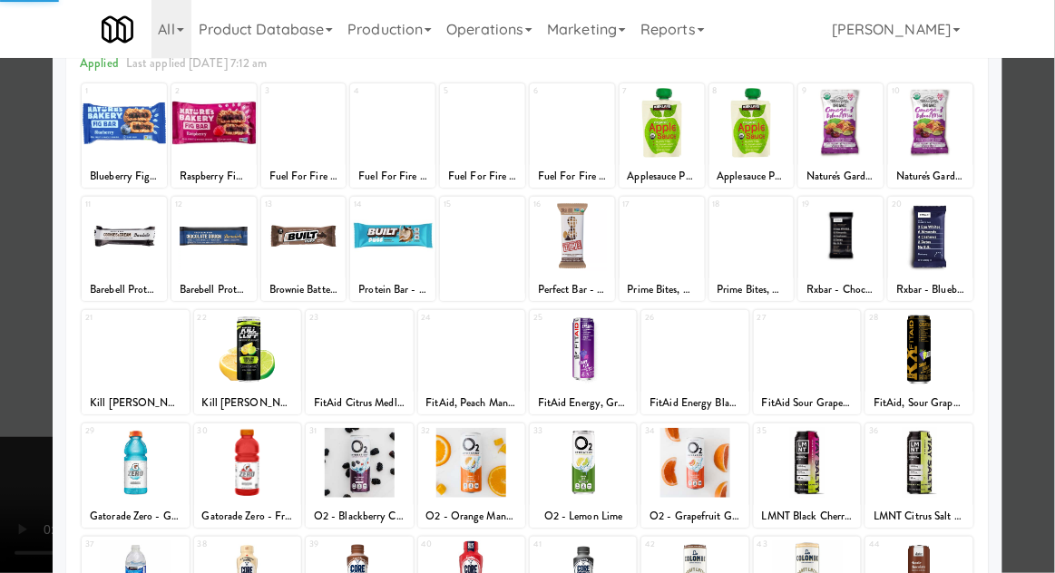
scroll to position [230, 0]
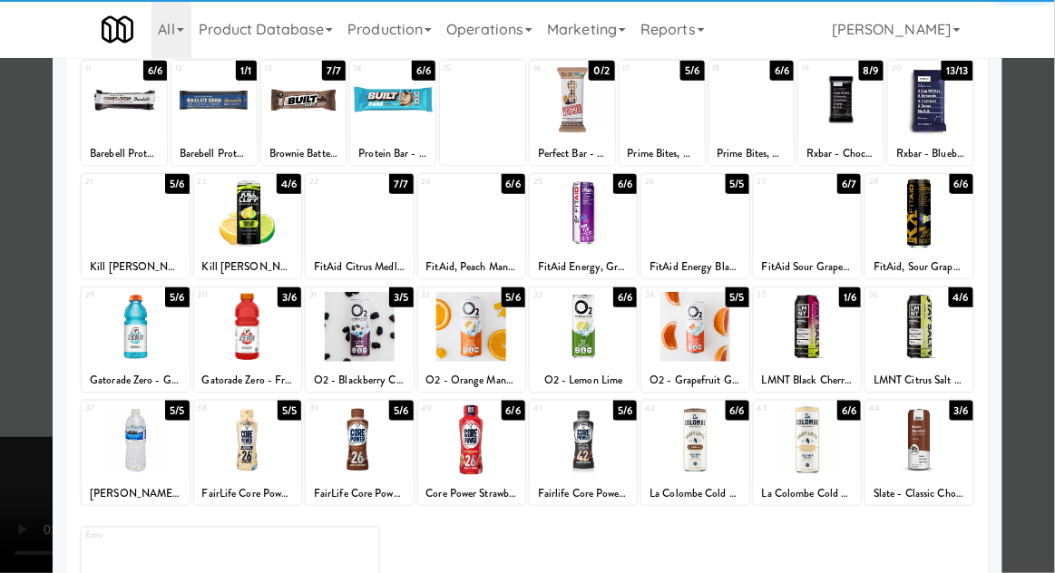
click at [948, 436] on div at bounding box center [918, 440] width 107 height 70
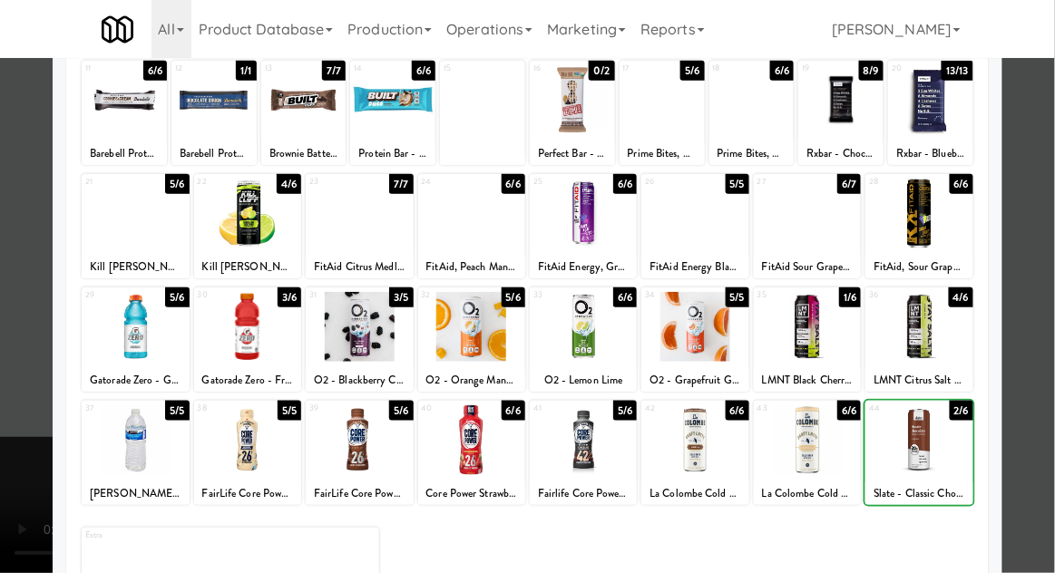
click at [1032, 403] on div at bounding box center [527, 286] width 1055 height 573
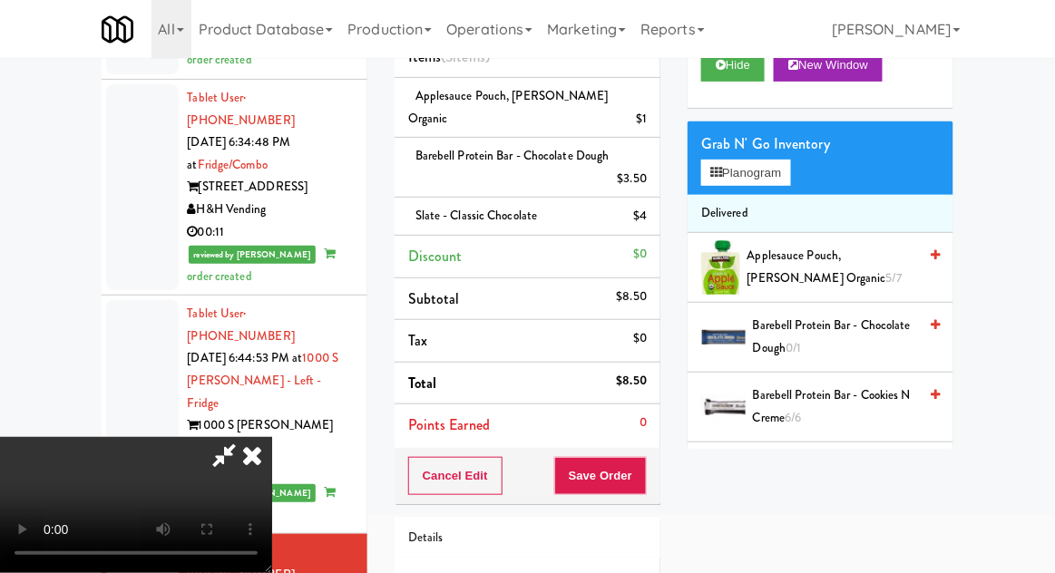
scroll to position [142, 0]
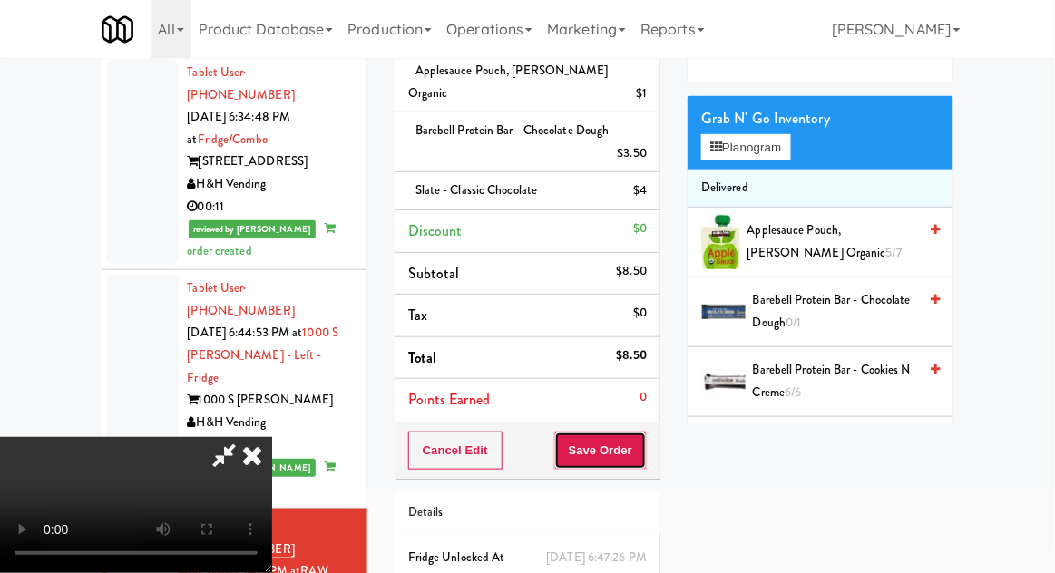
click at [646, 432] on button "Save Order" at bounding box center [600, 451] width 93 height 38
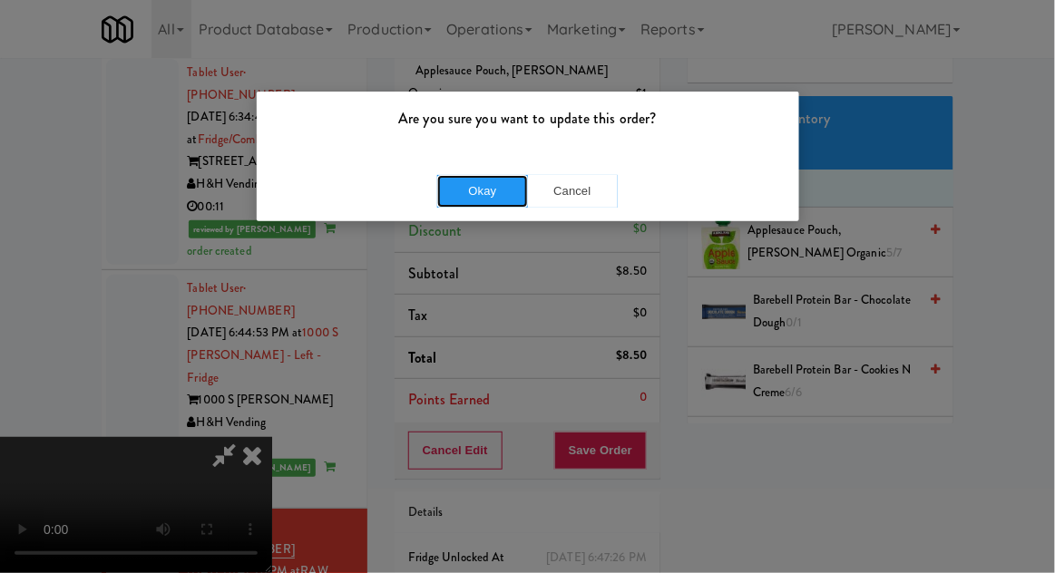
click at [505, 197] on button "Okay" at bounding box center [482, 191] width 91 height 33
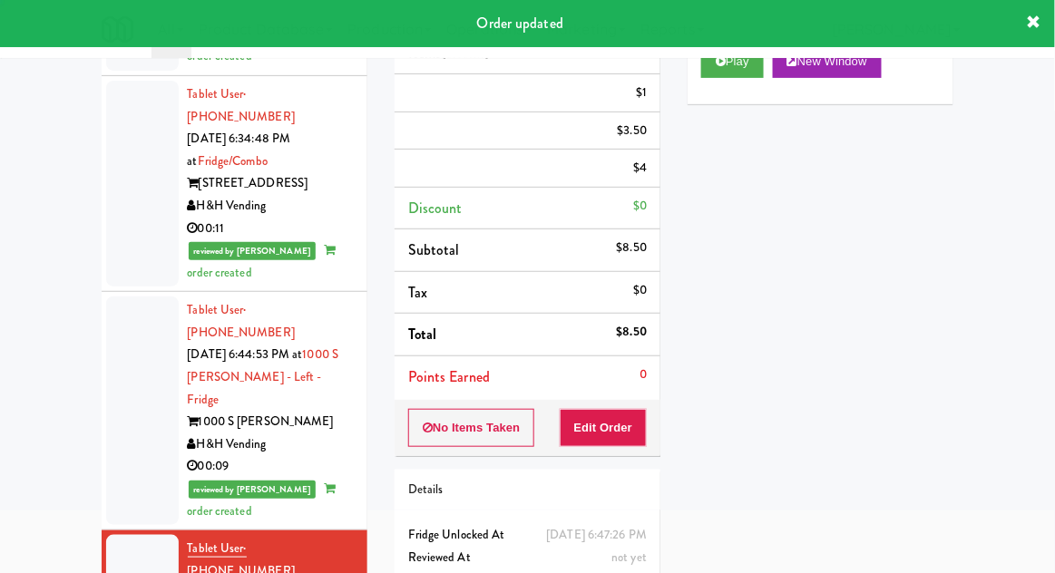
scroll to position [0, 0]
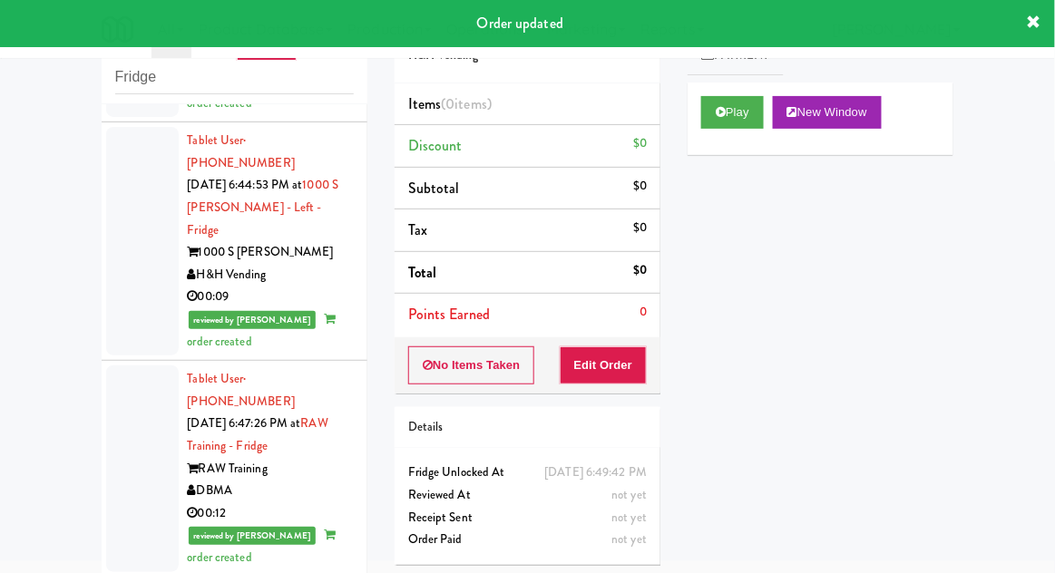
scroll to position [3122, 0]
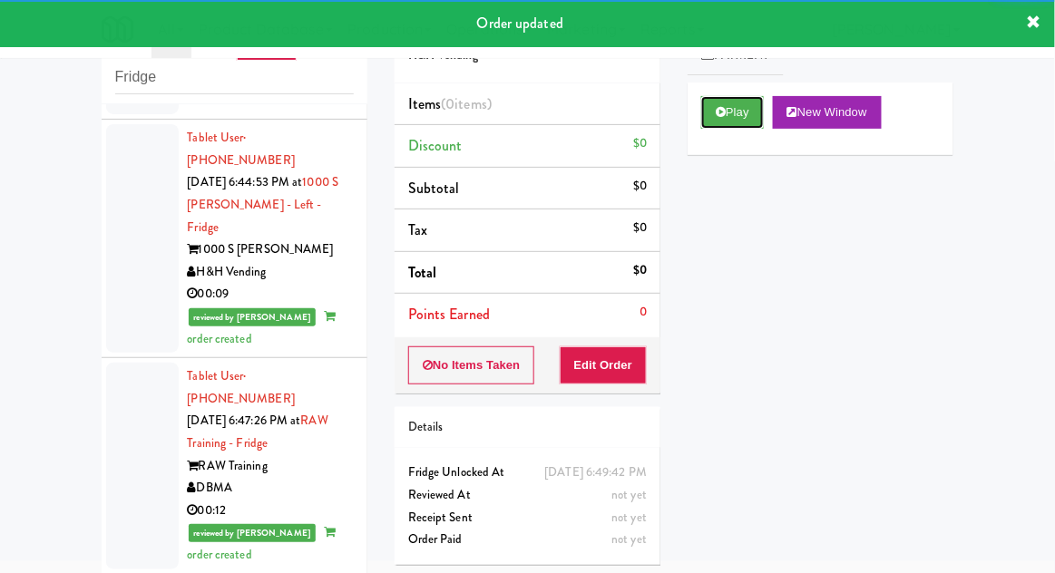
click at [737, 116] on button "Play" at bounding box center [732, 112] width 63 height 33
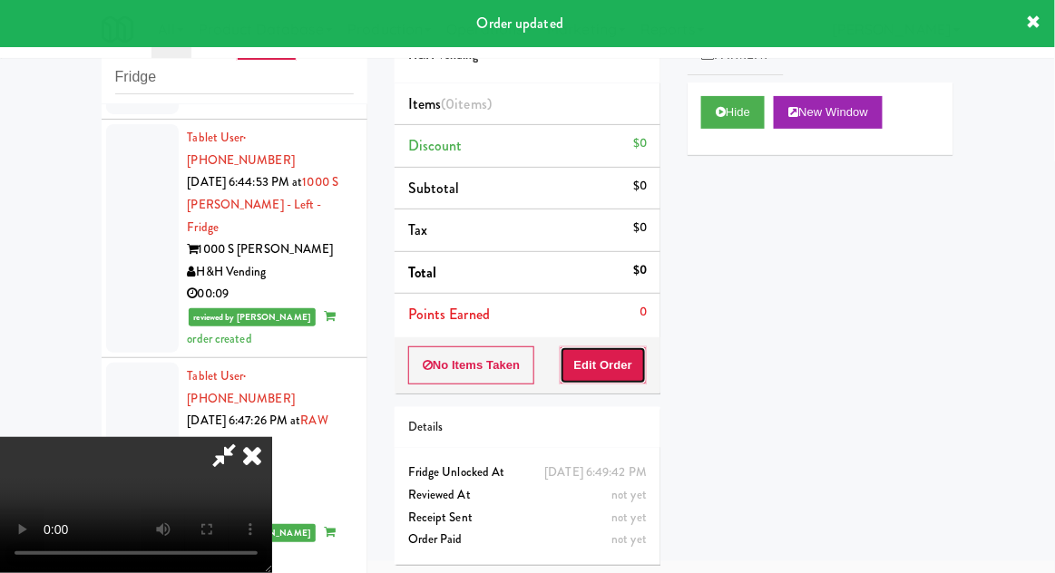
click at [614, 353] on button "Edit Order" at bounding box center [604, 366] width 88 height 38
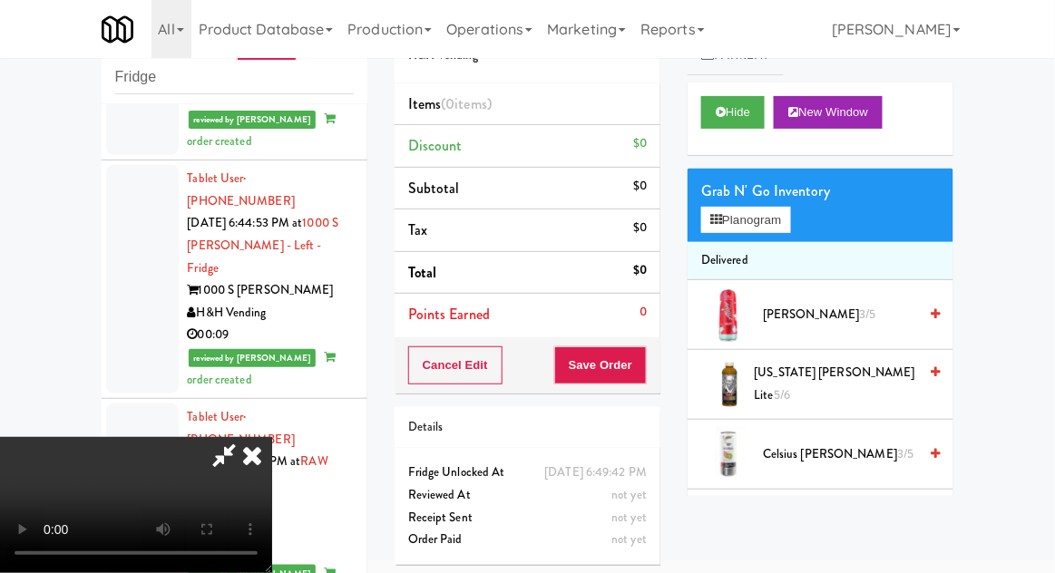
scroll to position [3080, 0]
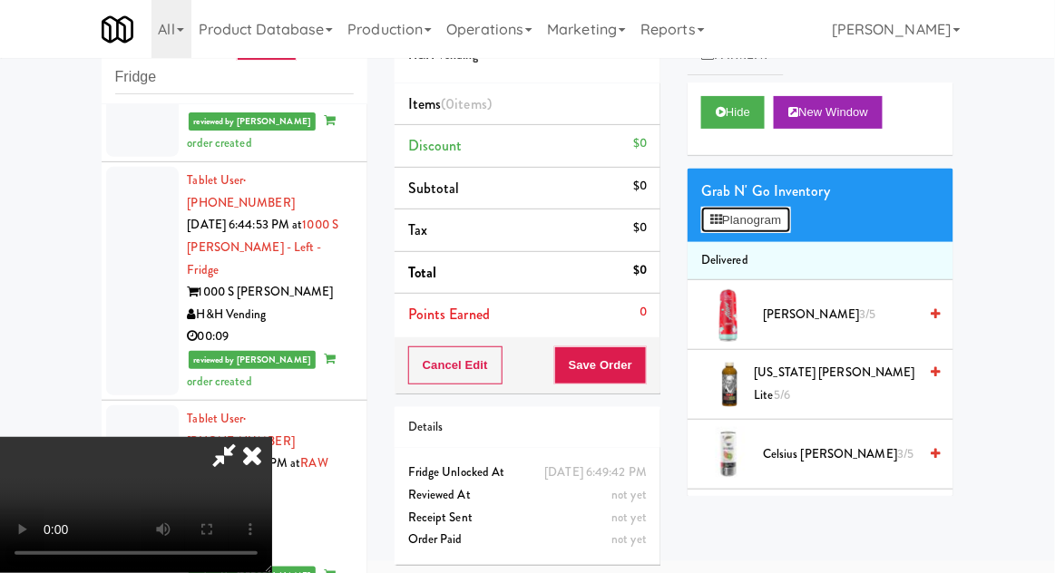
click at [780, 218] on button "Planogram" at bounding box center [745, 220] width 89 height 27
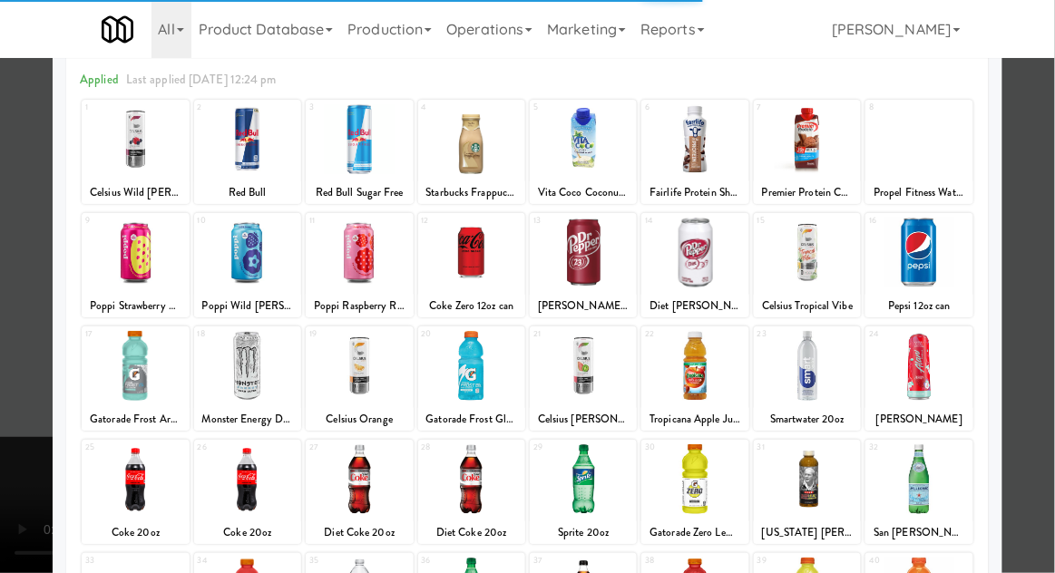
scroll to position [80, 0]
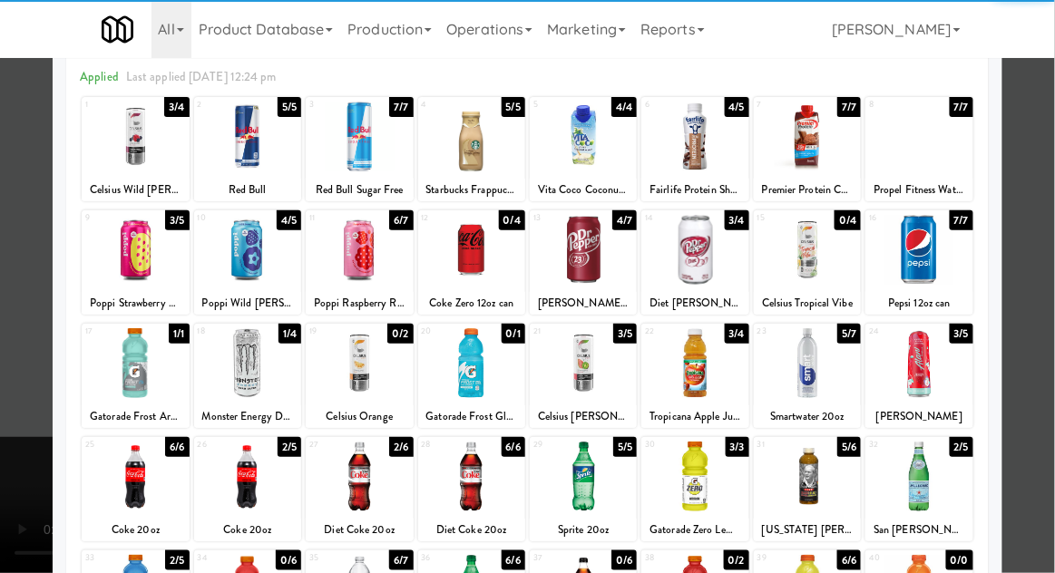
click at [377, 267] on div at bounding box center [359, 250] width 107 height 70
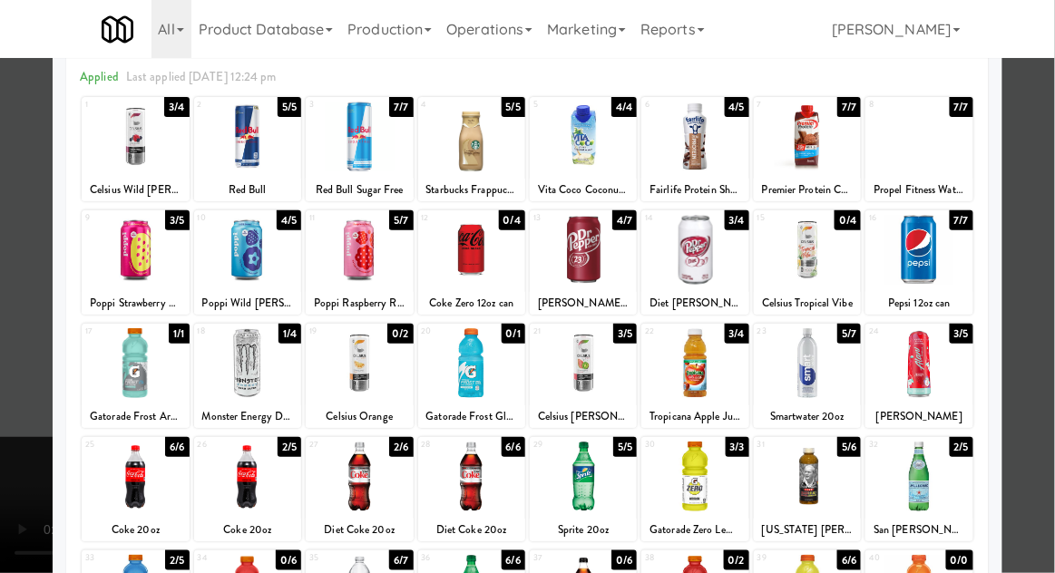
click at [1046, 335] on div at bounding box center [527, 286] width 1055 height 573
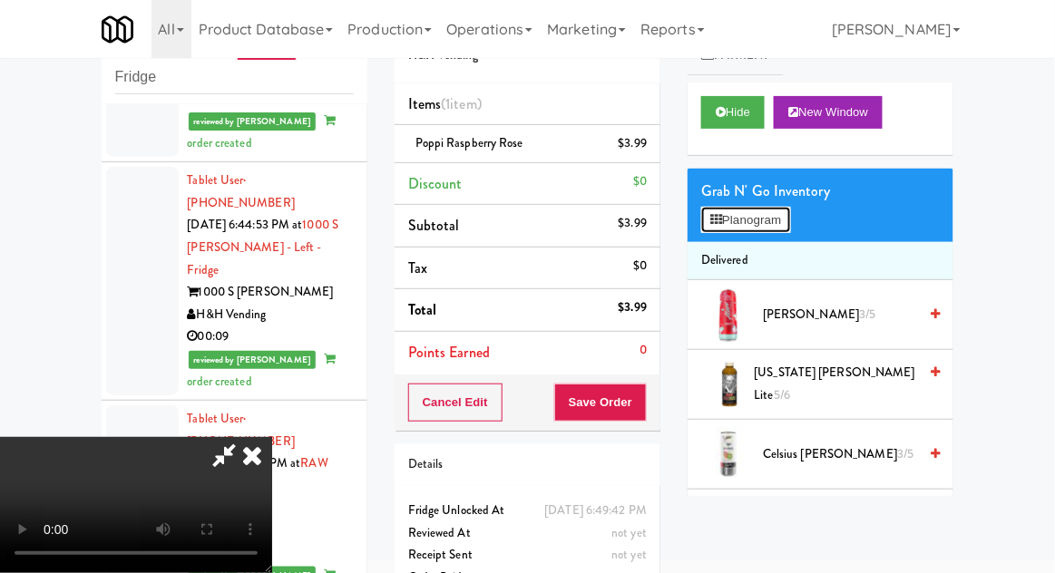
click at [778, 229] on button "Planogram" at bounding box center [745, 220] width 89 height 27
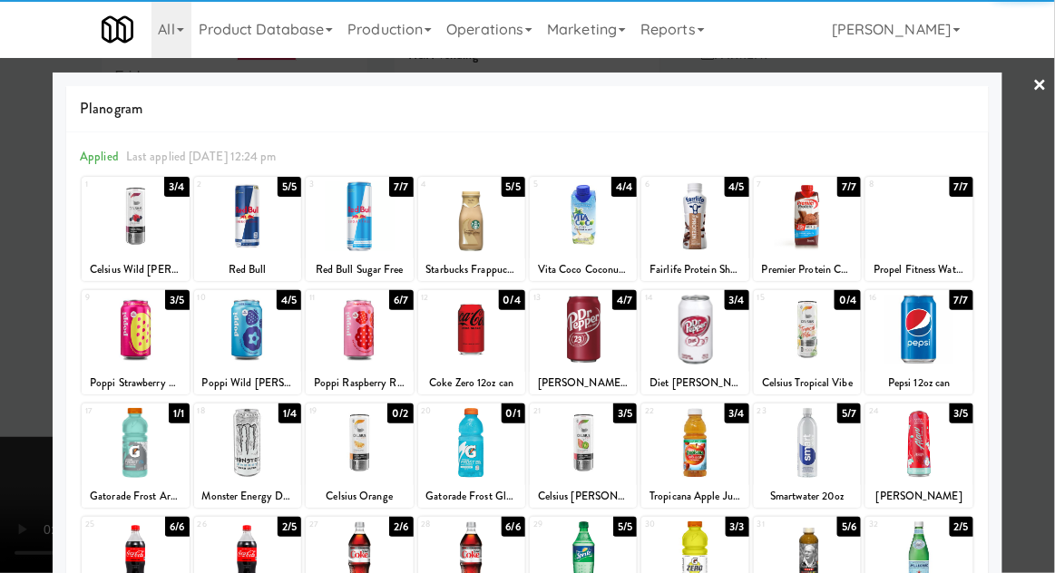
click at [1045, 337] on div at bounding box center [527, 286] width 1055 height 573
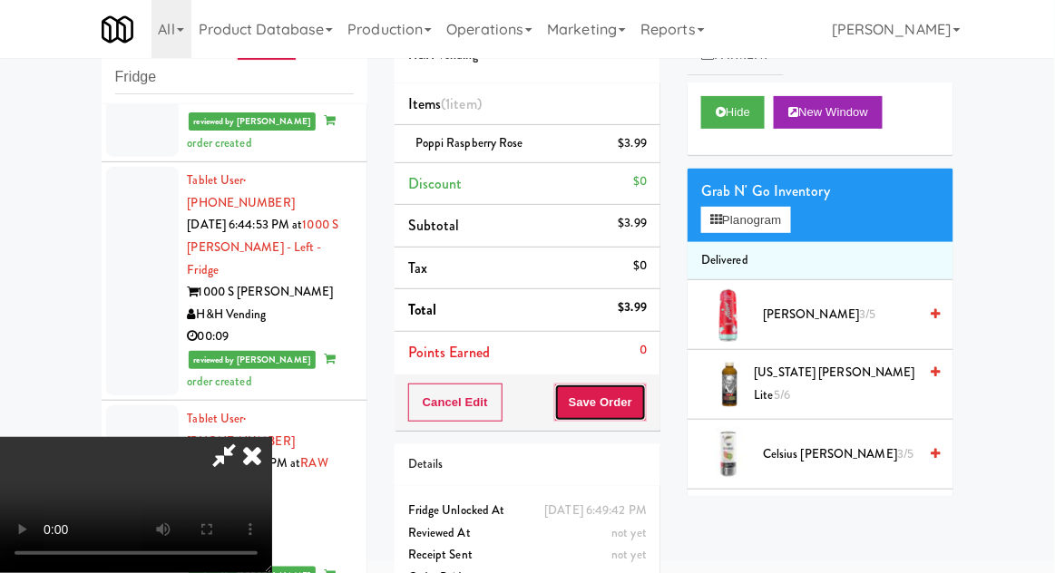
click at [644, 414] on button "Save Order" at bounding box center [600, 403] width 93 height 38
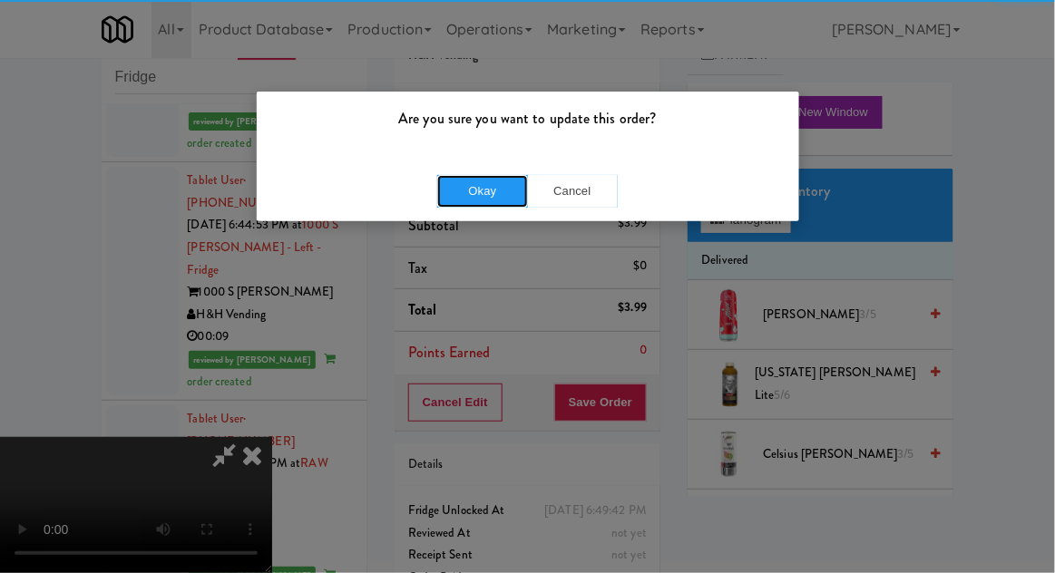
click at [493, 192] on button "Okay" at bounding box center [482, 191] width 91 height 33
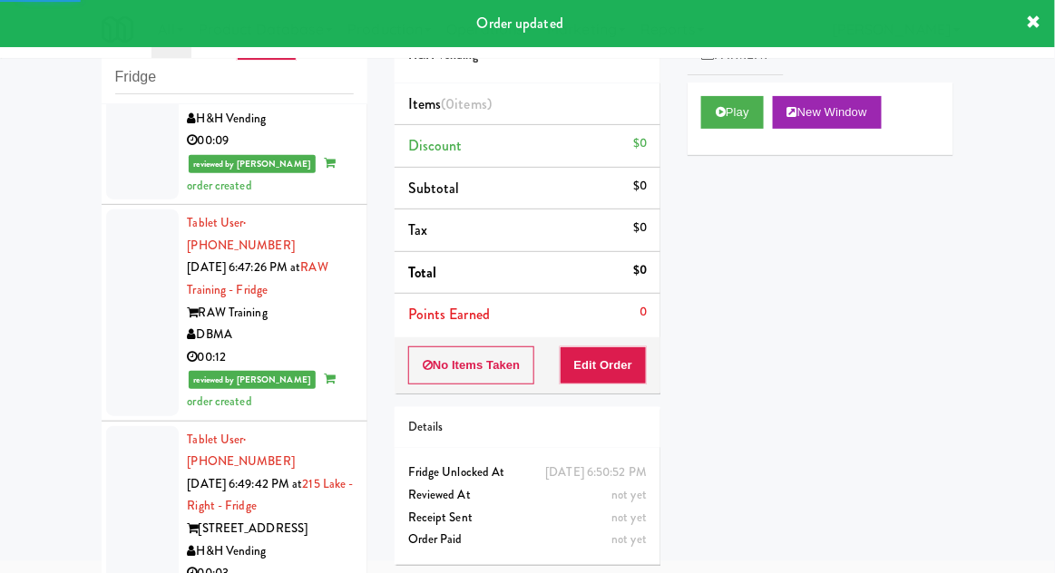
scroll to position [3277, 0]
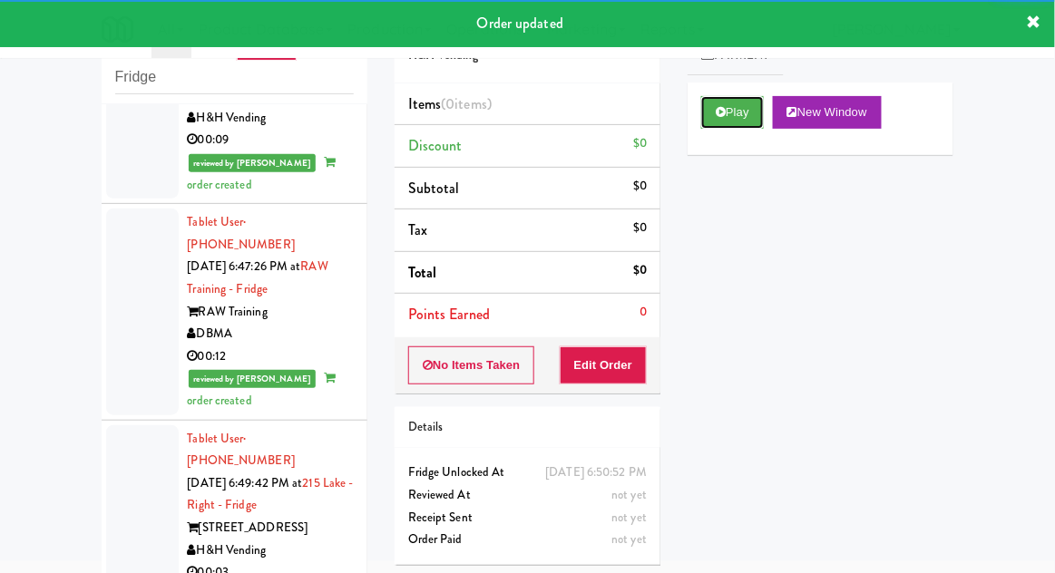
click at [725, 106] on icon at bounding box center [721, 112] width 10 height 12
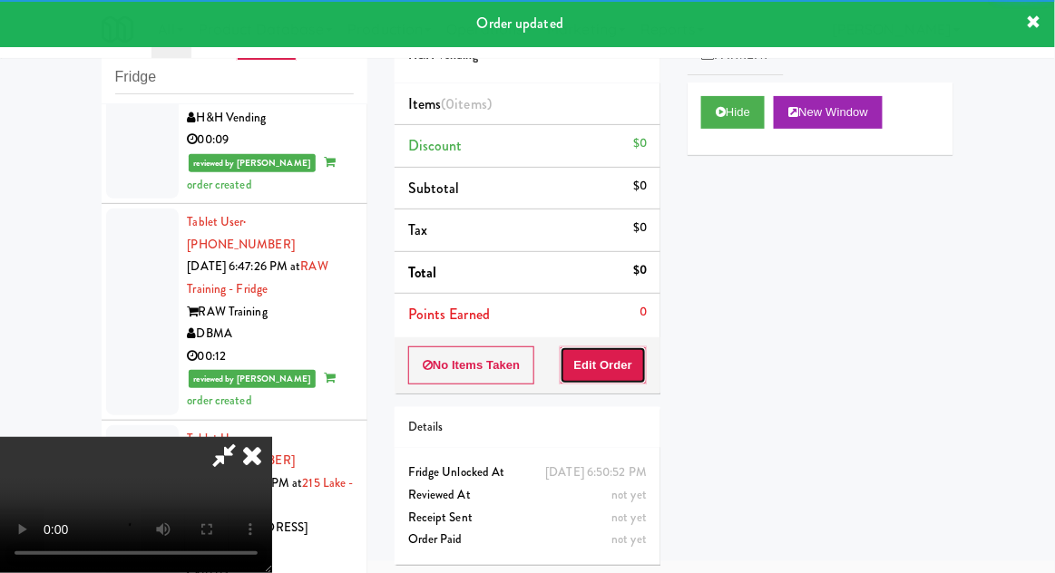
click at [614, 363] on button "Edit Order" at bounding box center [604, 366] width 88 height 38
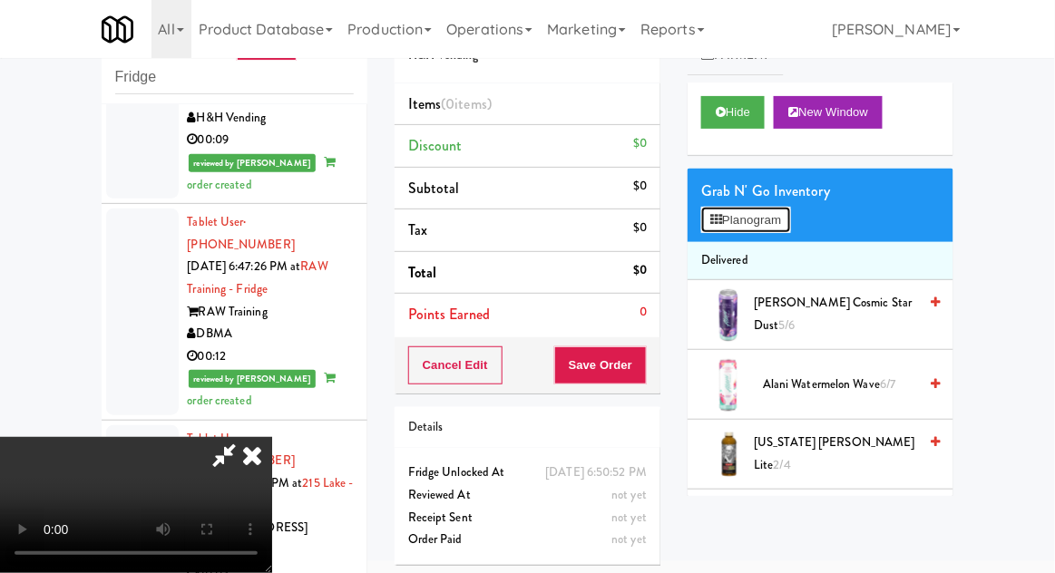
click at [786, 230] on button "Planogram" at bounding box center [745, 220] width 89 height 27
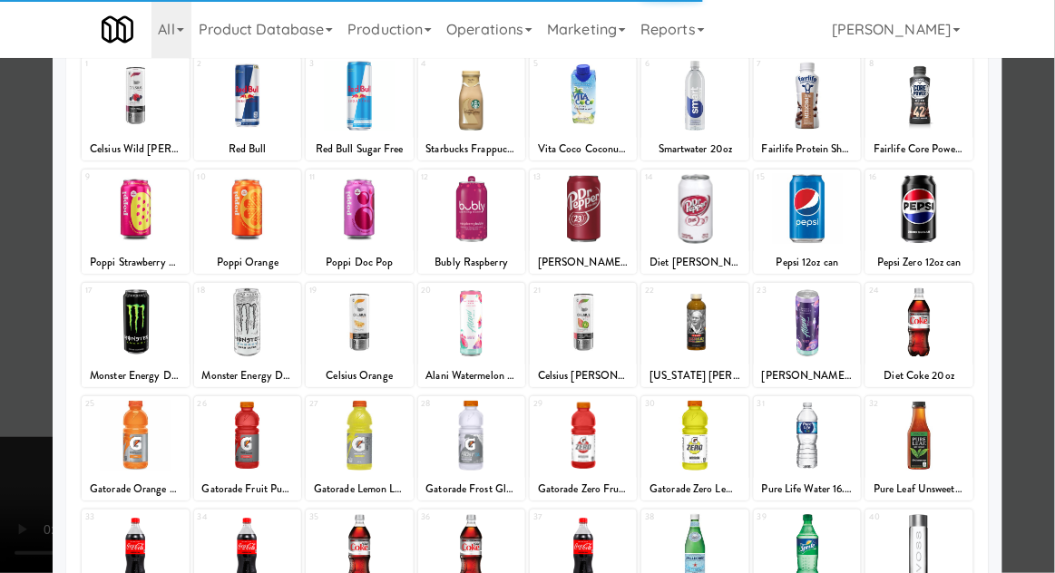
scroll to position [120, 0]
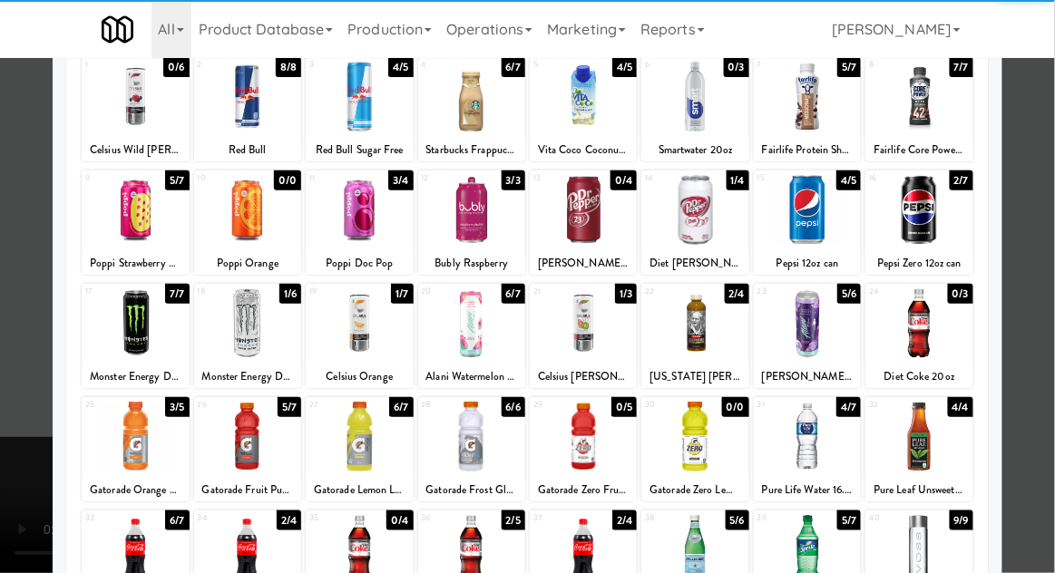
click at [836, 430] on div at bounding box center [807, 437] width 107 height 70
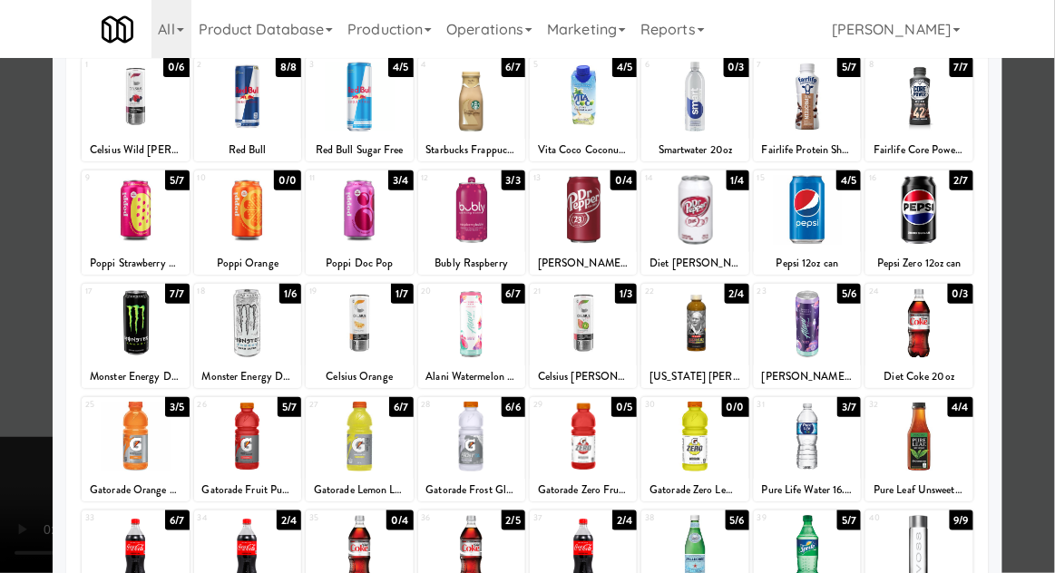
click at [1032, 353] on div at bounding box center [527, 286] width 1055 height 573
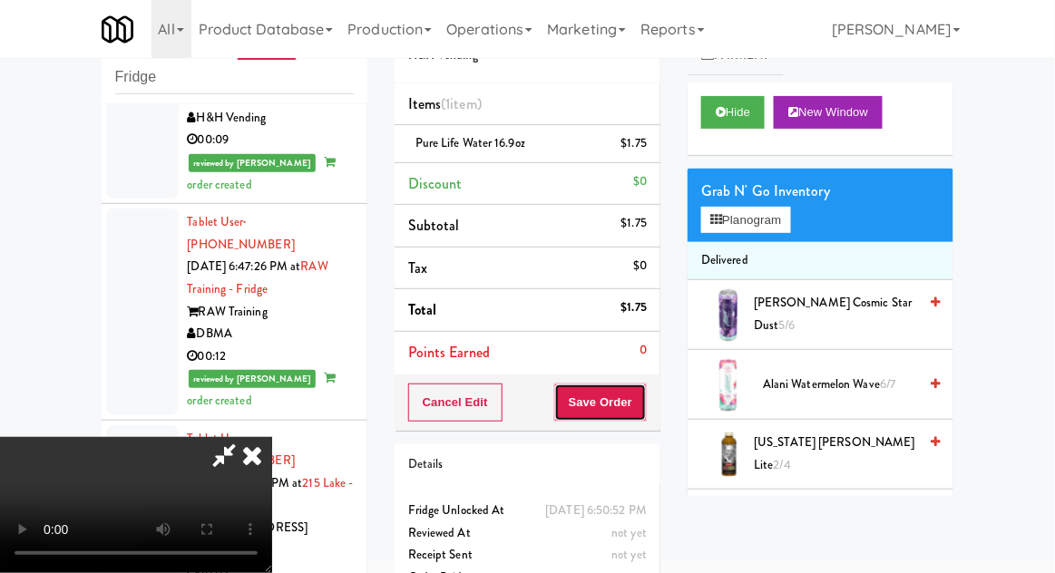
click at [634, 402] on button "Save Order" at bounding box center [600, 403] width 93 height 38
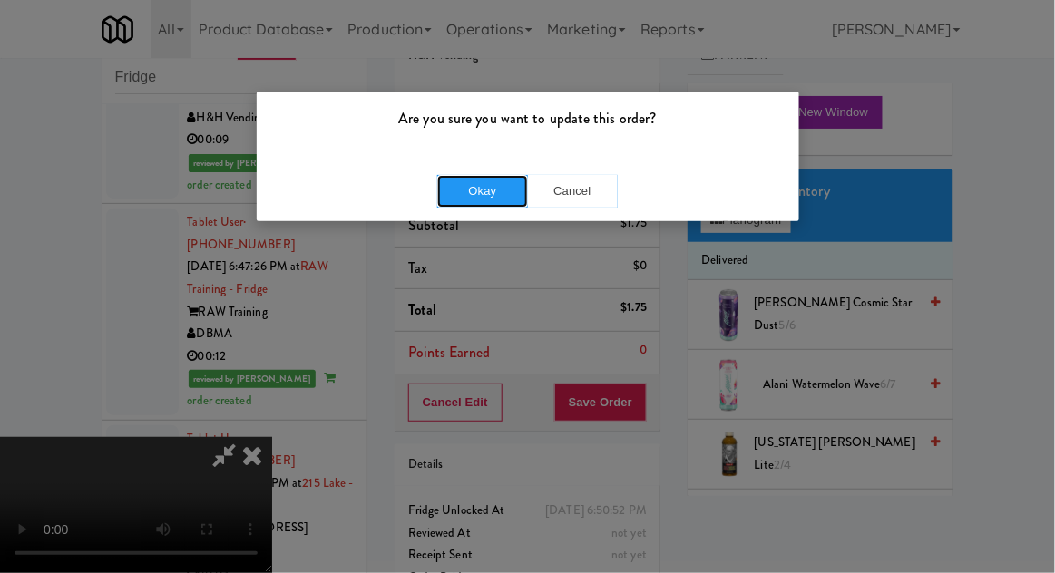
click at [494, 186] on button "Okay" at bounding box center [482, 191] width 91 height 33
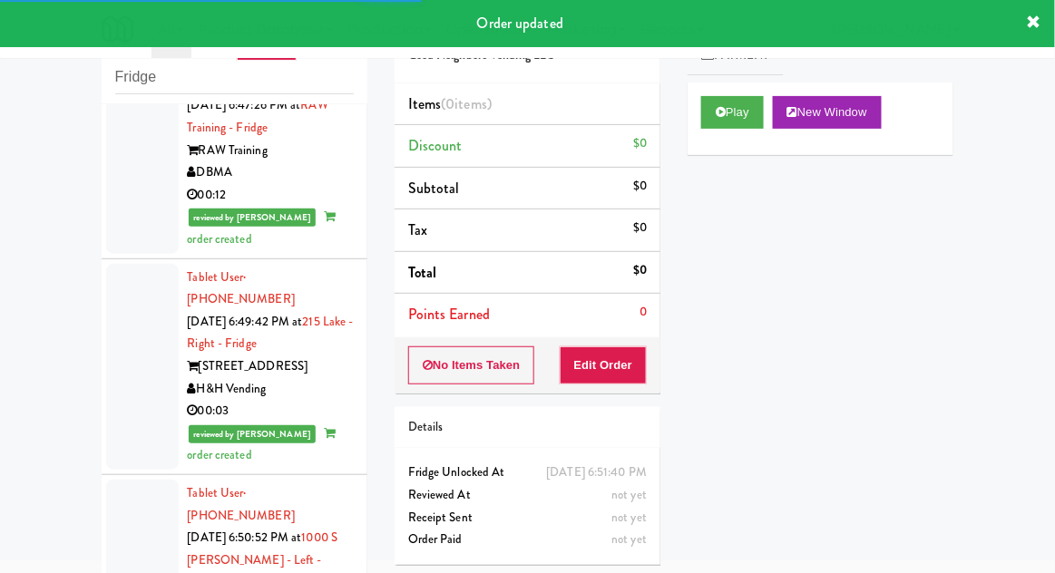
scroll to position [3440, 0]
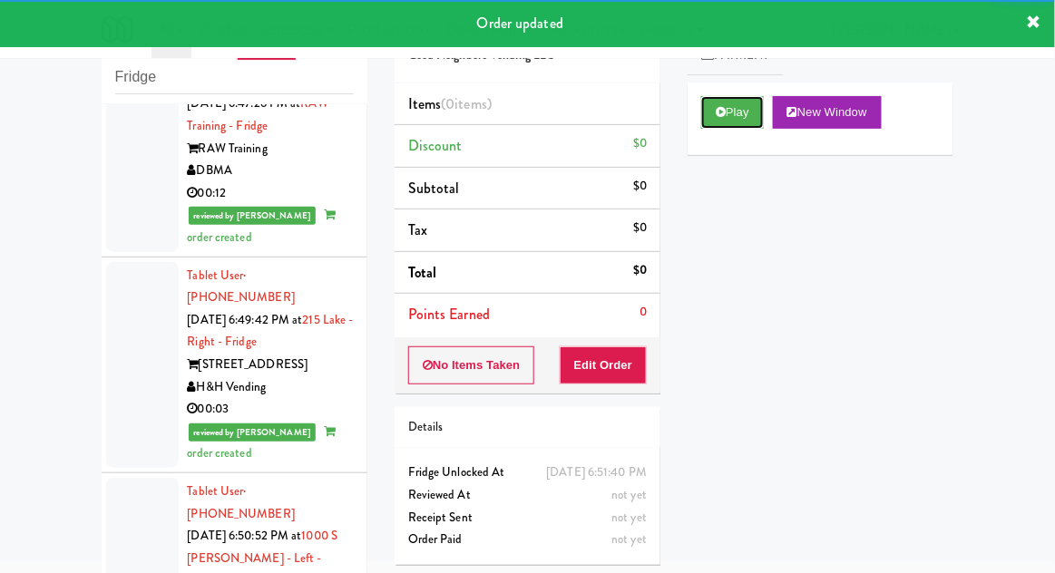
click at [711, 127] on button "Play" at bounding box center [732, 112] width 63 height 33
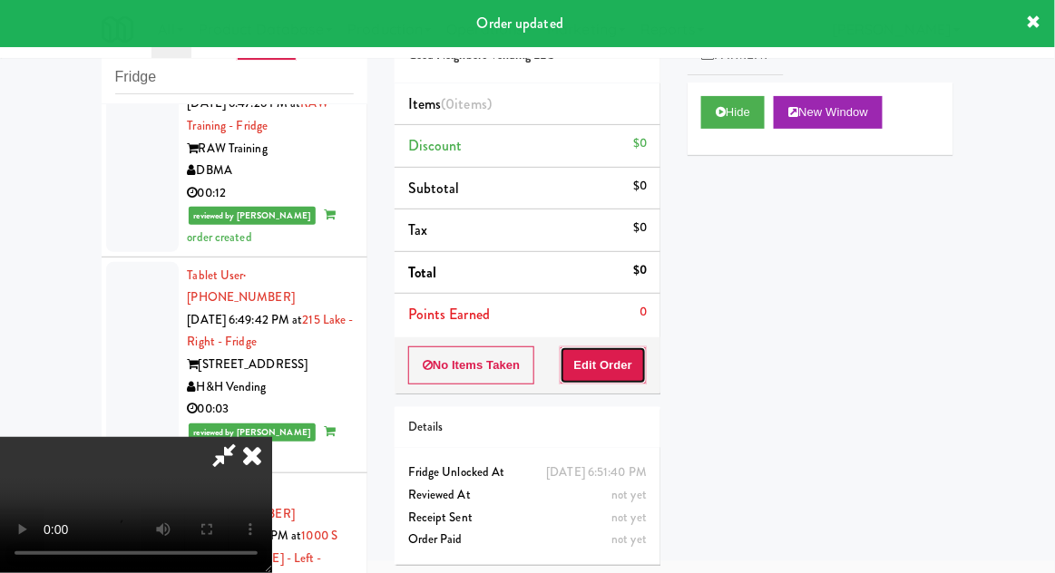
click at [629, 366] on button "Edit Order" at bounding box center [604, 366] width 88 height 38
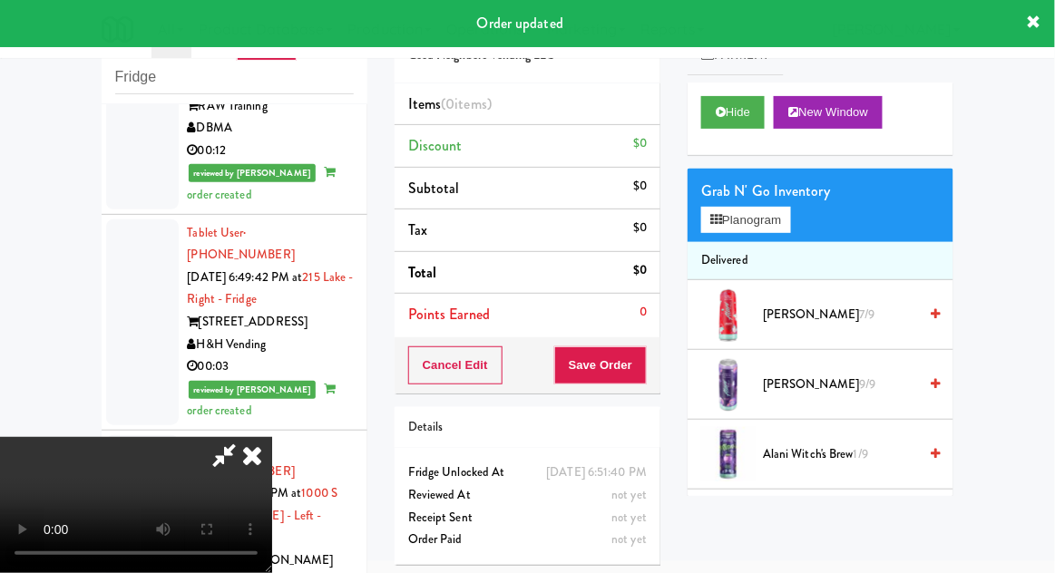
scroll to position [3474, 0]
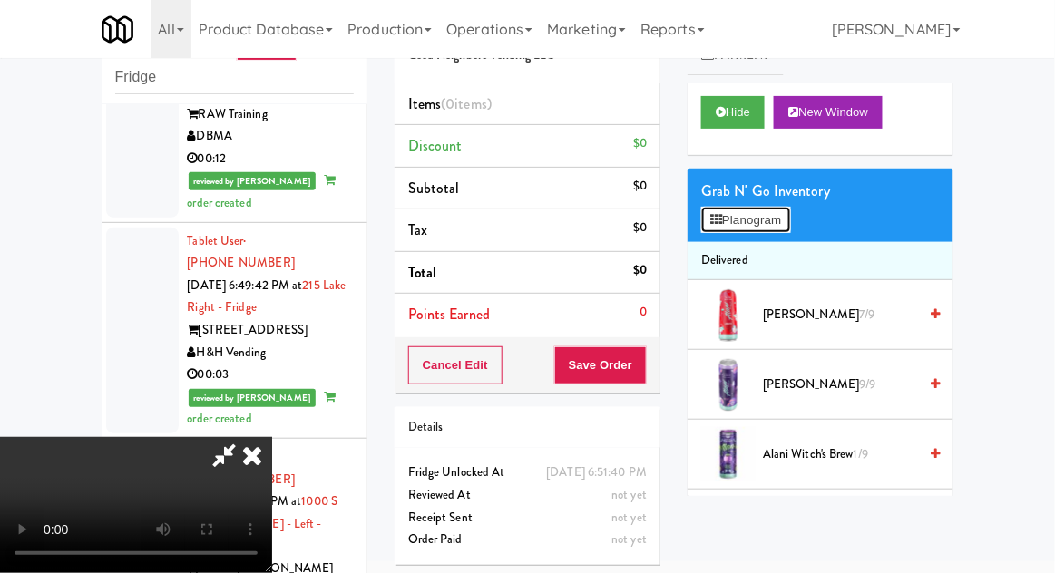
click at [769, 230] on button "Planogram" at bounding box center [745, 220] width 89 height 27
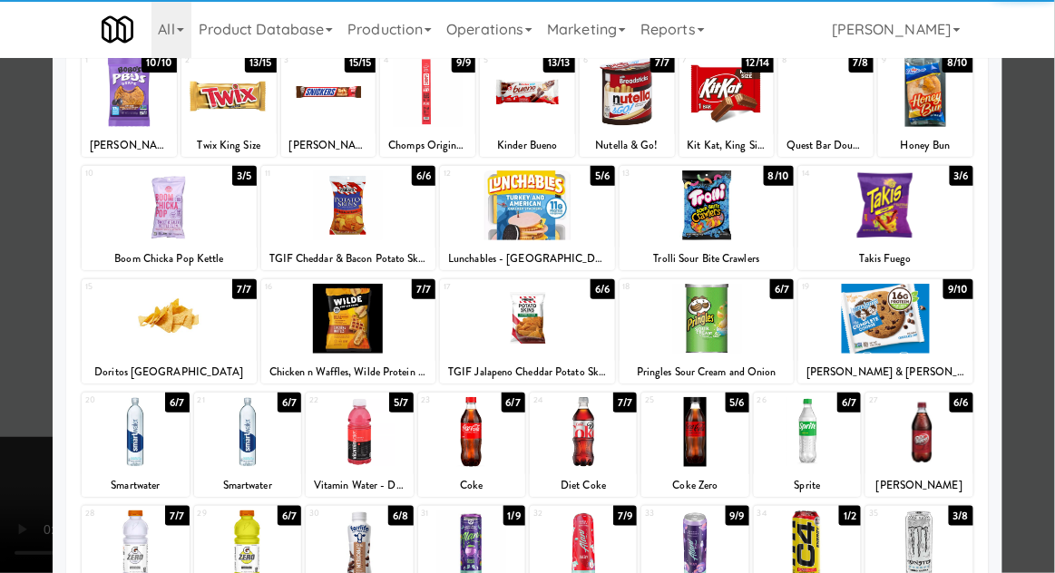
scroll to position [118, 0]
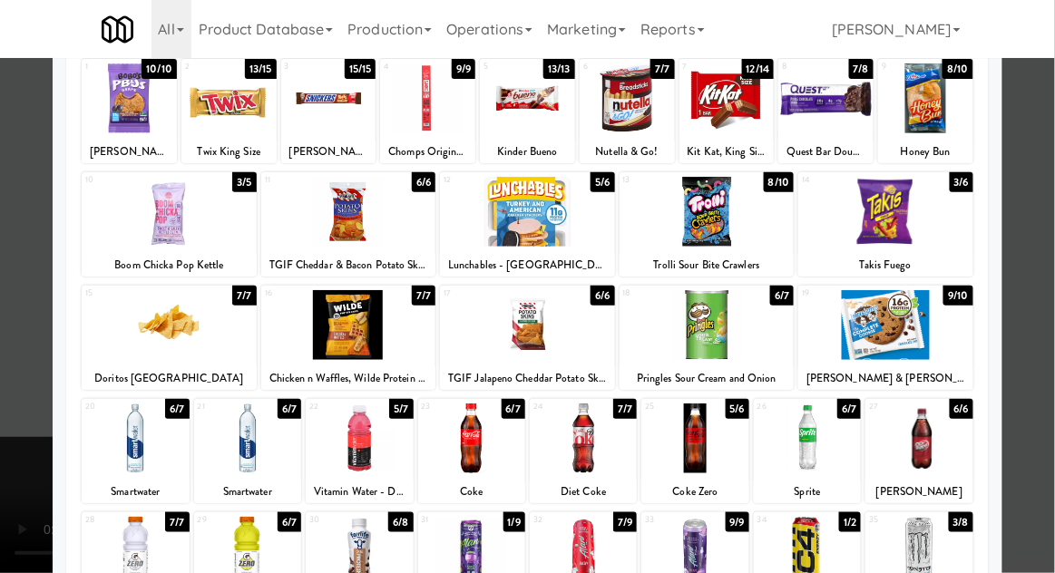
click at [589, 550] on div at bounding box center [583, 552] width 107 height 70
click at [1047, 336] on div at bounding box center [527, 286] width 1055 height 573
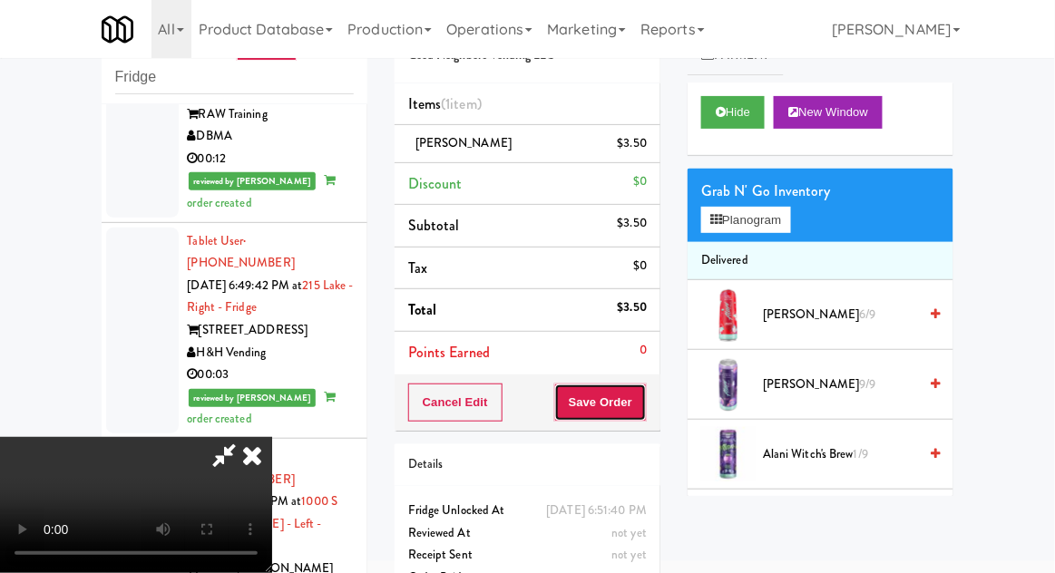
click at [637, 415] on button "Save Order" at bounding box center [600, 403] width 93 height 38
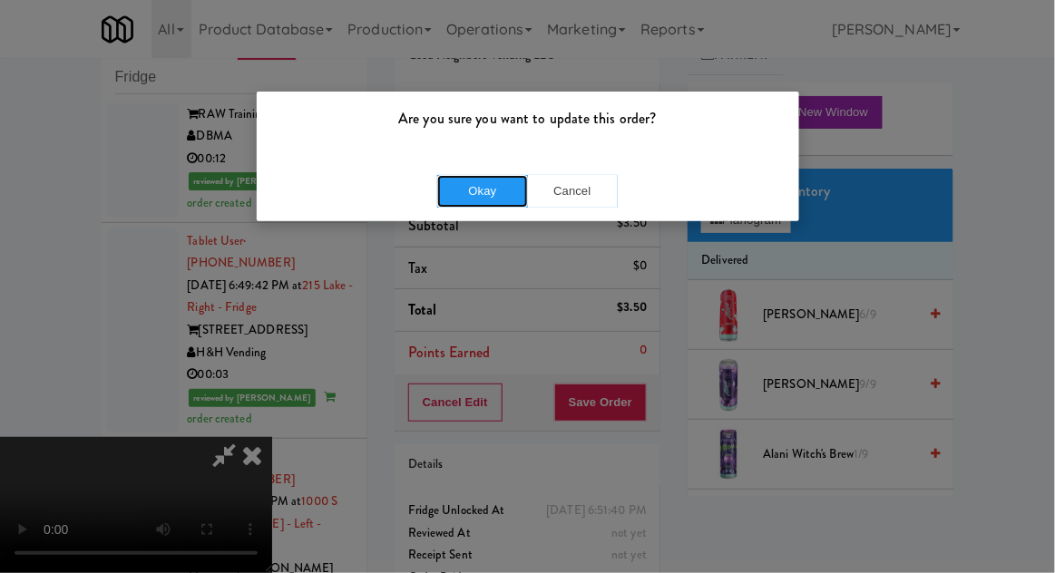
click at [485, 194] on button "Okay" at bounding box center [482, 191] width 91 height 33
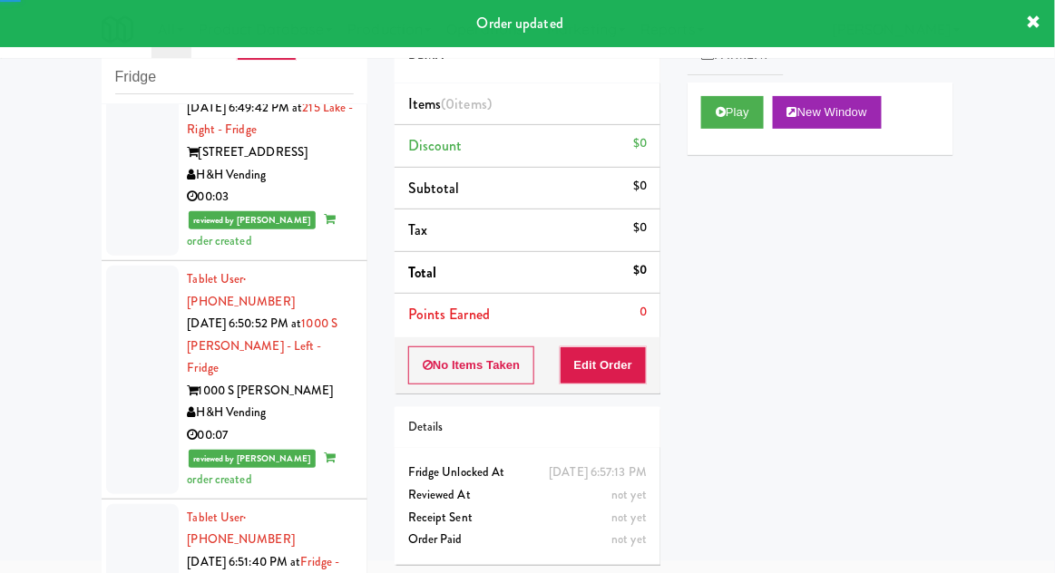
scroll to position [3664, 0]
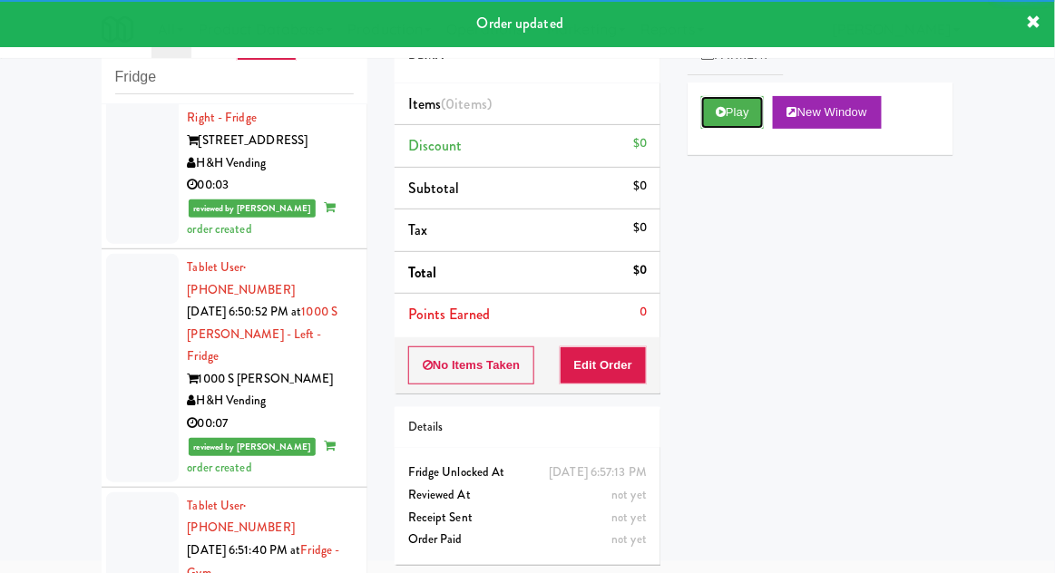
click at [710, 124] on button "Play" at bounding box center [732, 112] width 63 height 33
click at [614, 357] on button "Edit Order" at bounding box center [604, 366] width 88 height 38
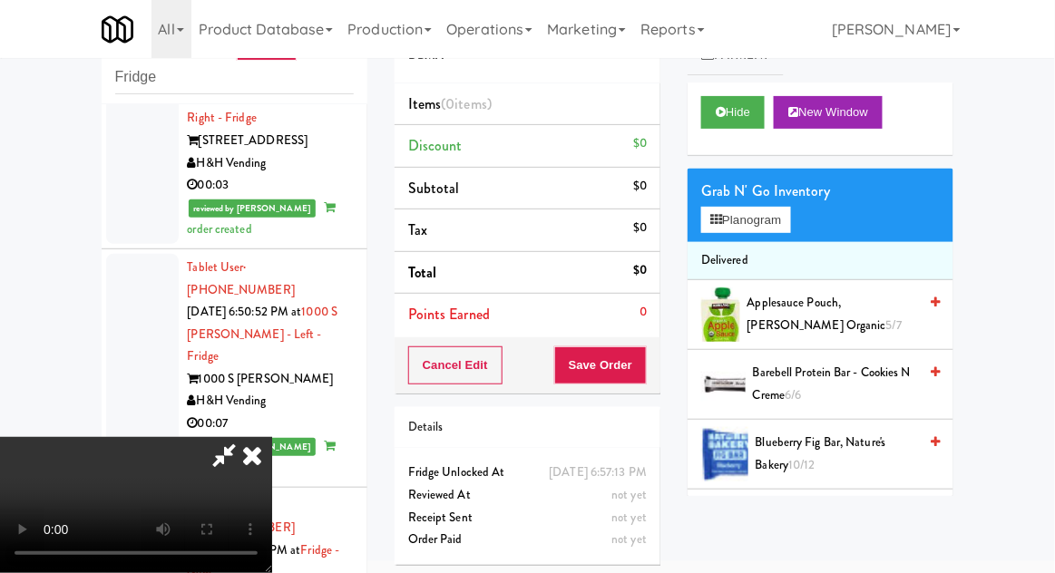
scroll to position [0, 0]
click at [788, 220] on button "Planogram" at bounding box center [745, 220] width 89 height 27
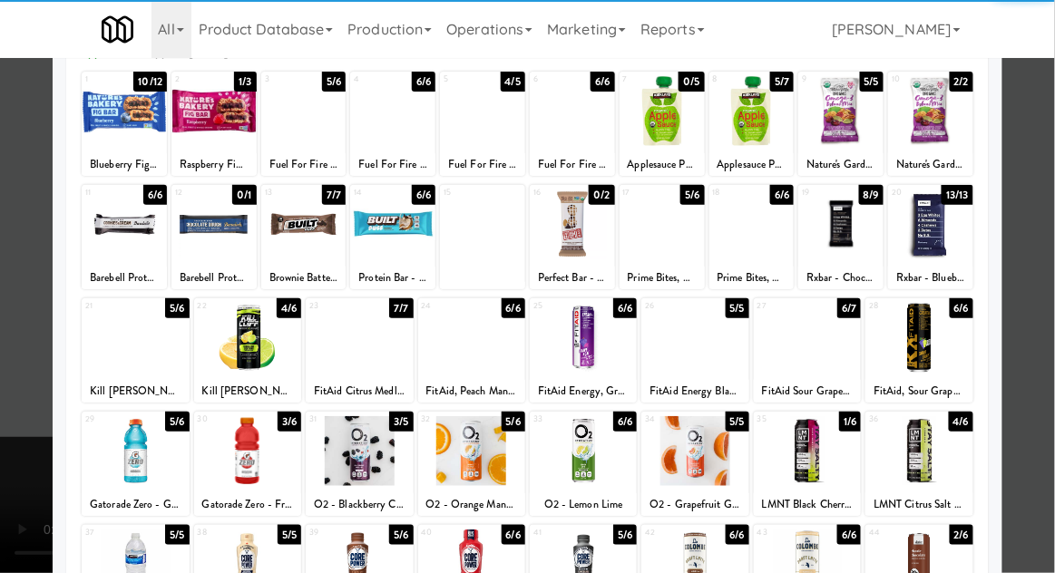
scroll to position [113, 0]
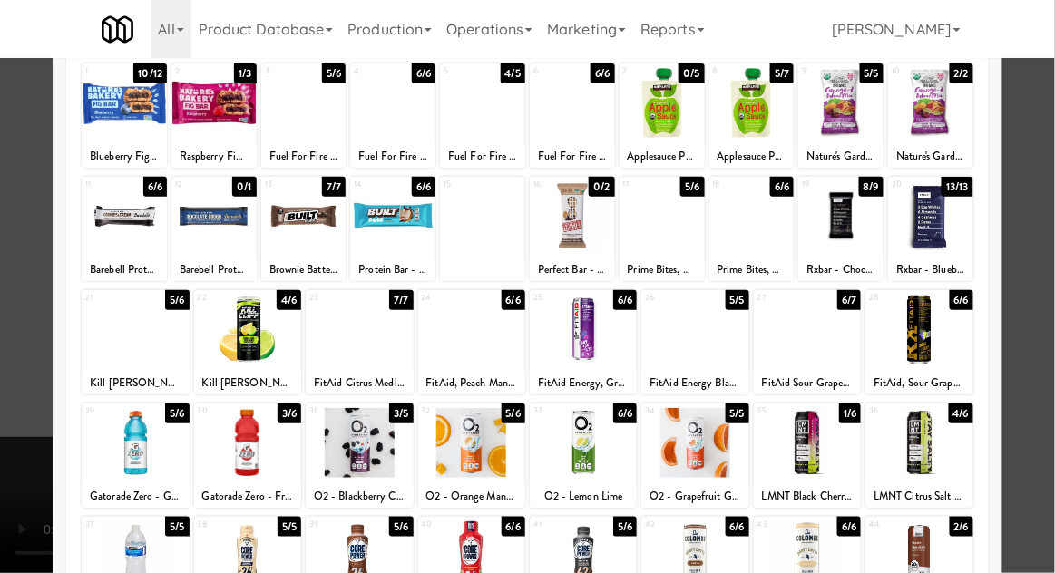
click at [578, 563] on div at bounding box center [583, 557] width 107 height 70
click at [1041, 337] on div at bounding box center [527, 286] width 1055 height 573
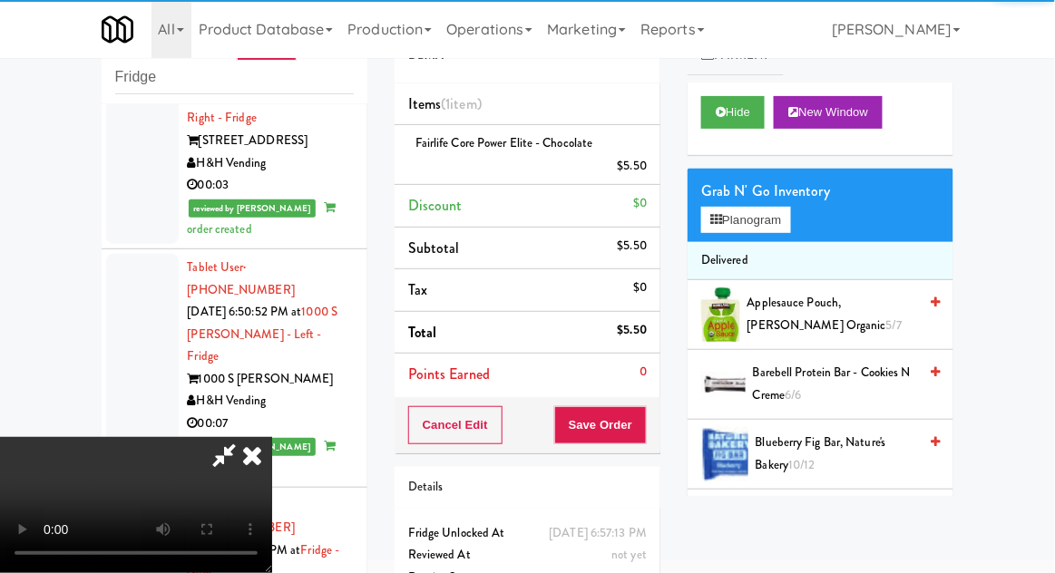
scroll to position [66, 0]
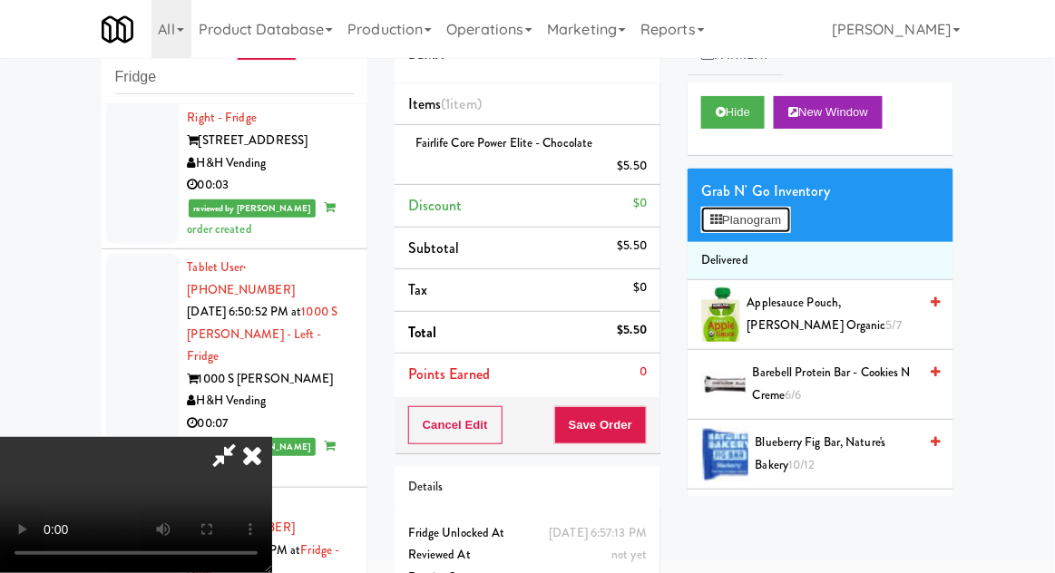
click at [724, 208] on button "Planogram" at bounding box center [745, 220] width 89 height 27
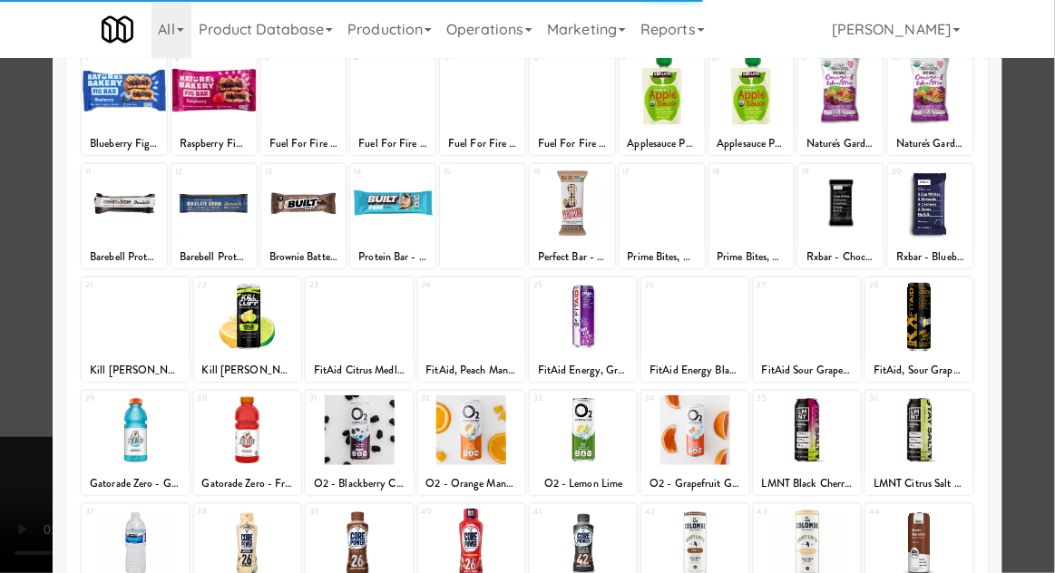
scroll to position [129, 0]
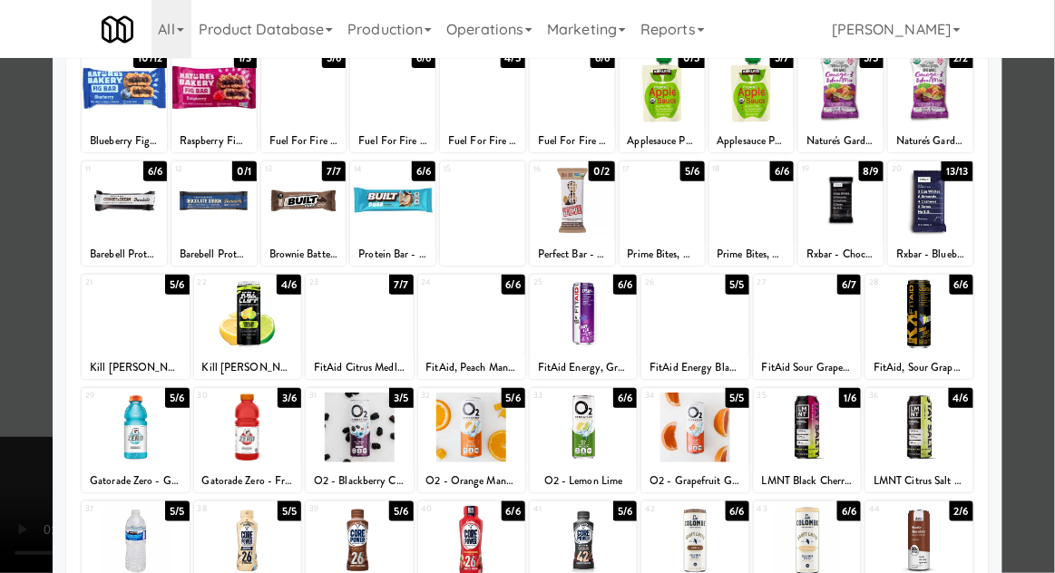
click at [1046, 342] on div at bounding box center [527, 286] width 1055 height 573
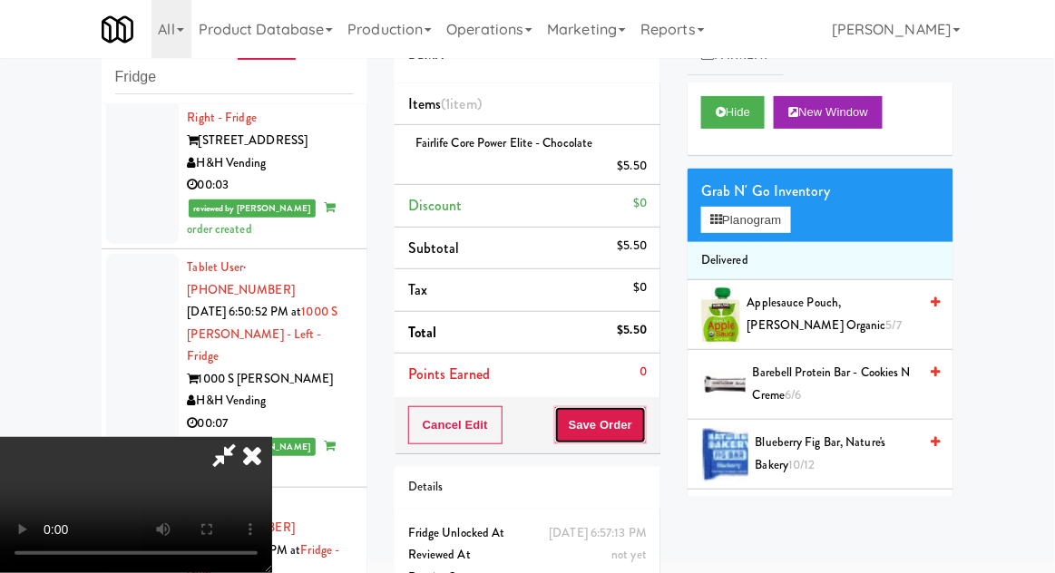
click at [644, 437] on button "Save Order" at bounding box center [600, 425] width 93 height 38
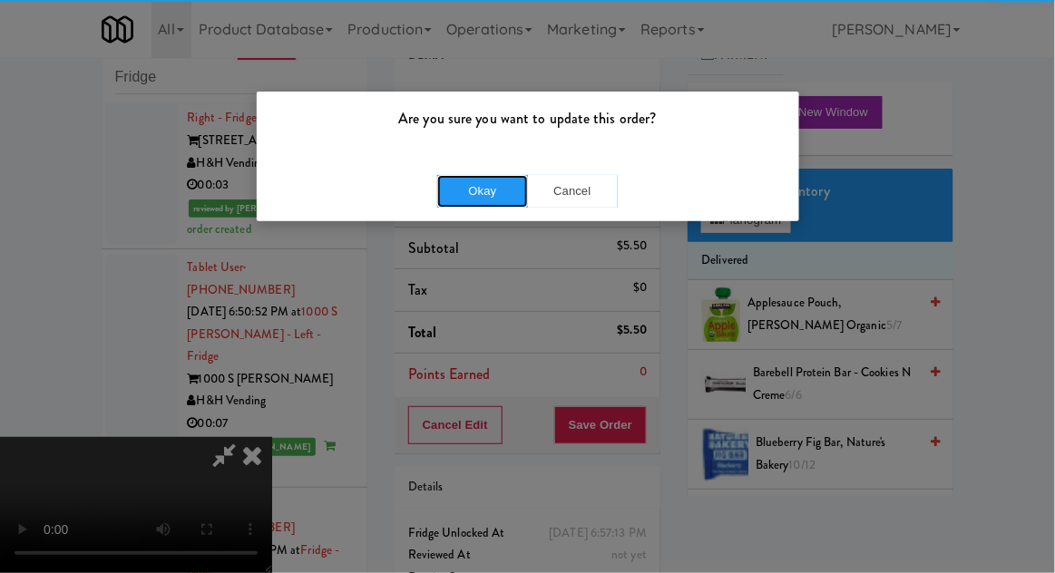
click at [484, 200] on button "Okay" at bounding box center [482, 191] width 91 height 33
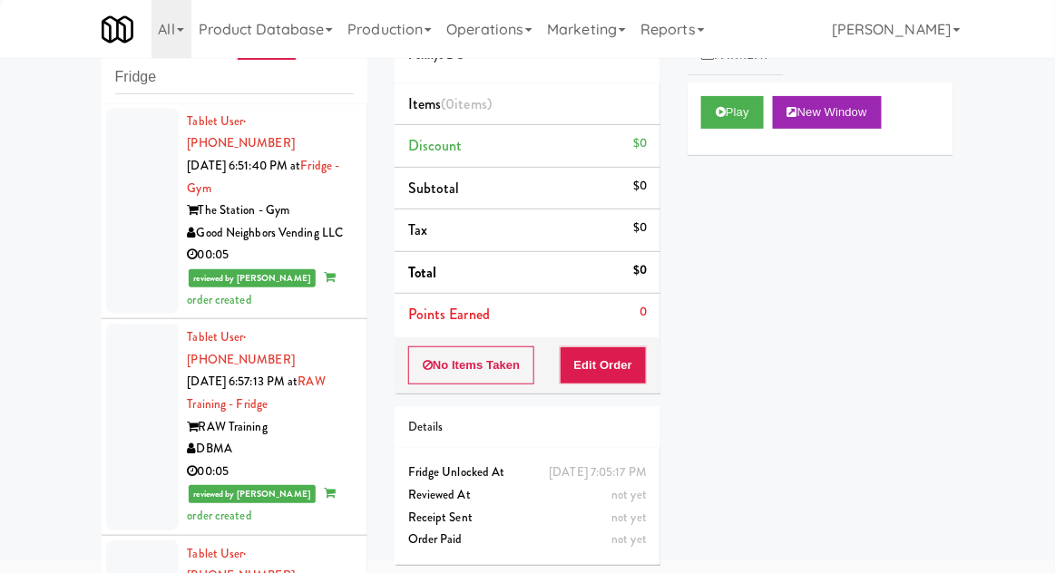
scroll to position [4056, 0]
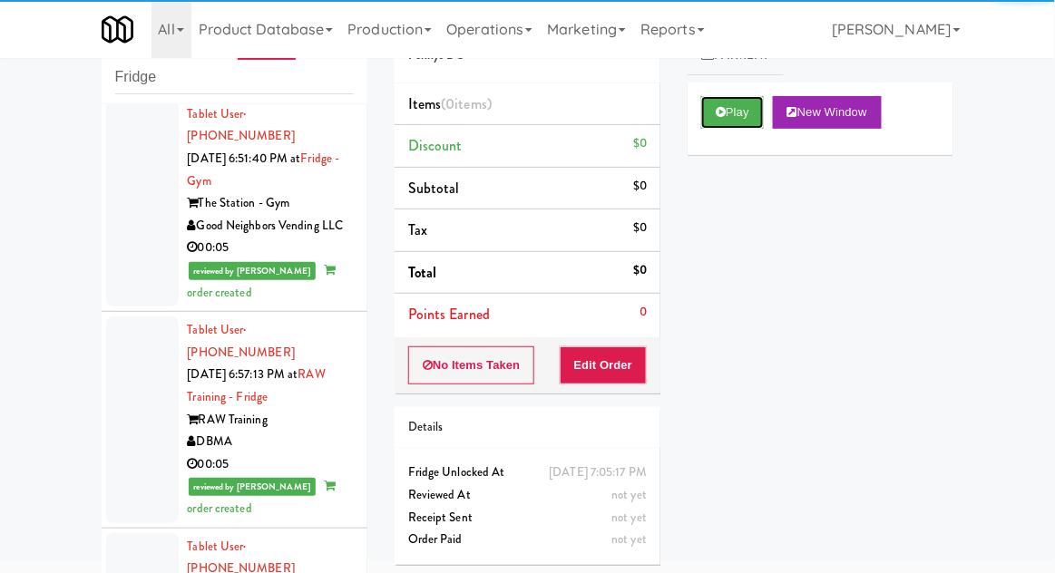
click at [726, 126] on button "Play" at bounding box center [732, 112] width 63 height 33
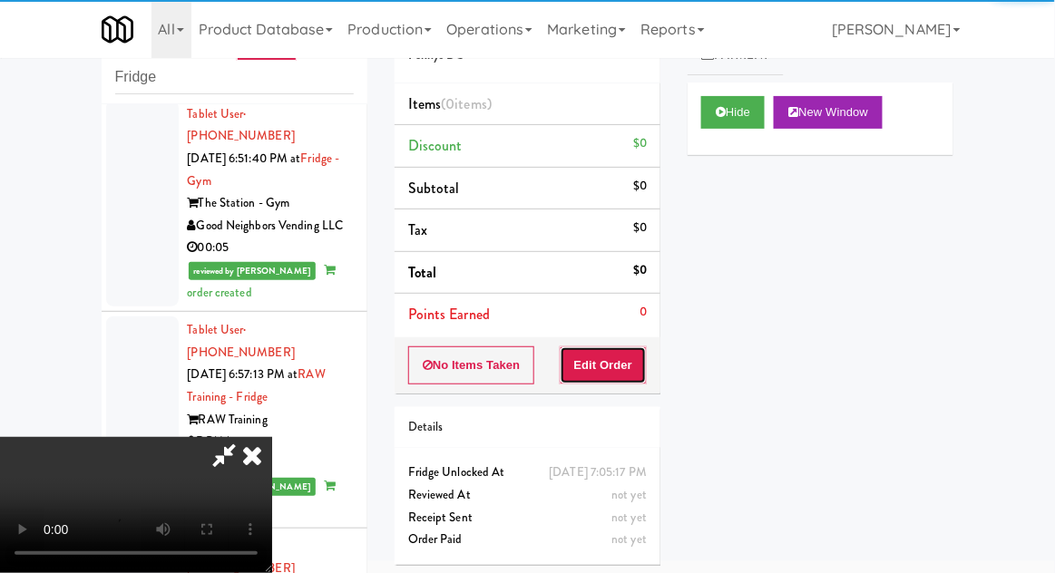
click at [613, 356] on button "Edit Order" at bounding box center [604, 366] width 88 height 38
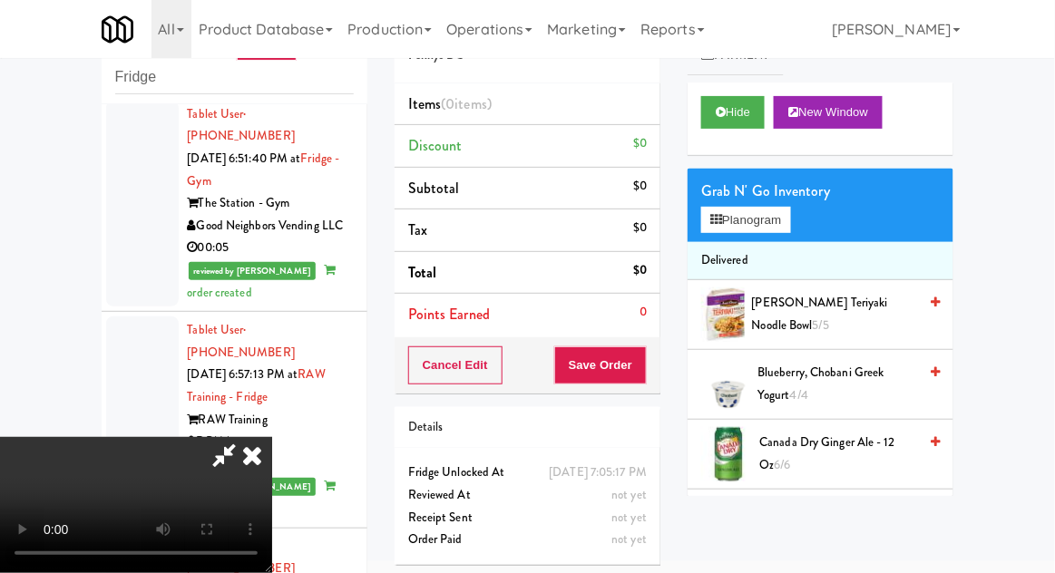
scroll to position [0, 0]
click at [770, 208] on button "Planogram" at bounding box center [745, 220] width 89 height 27
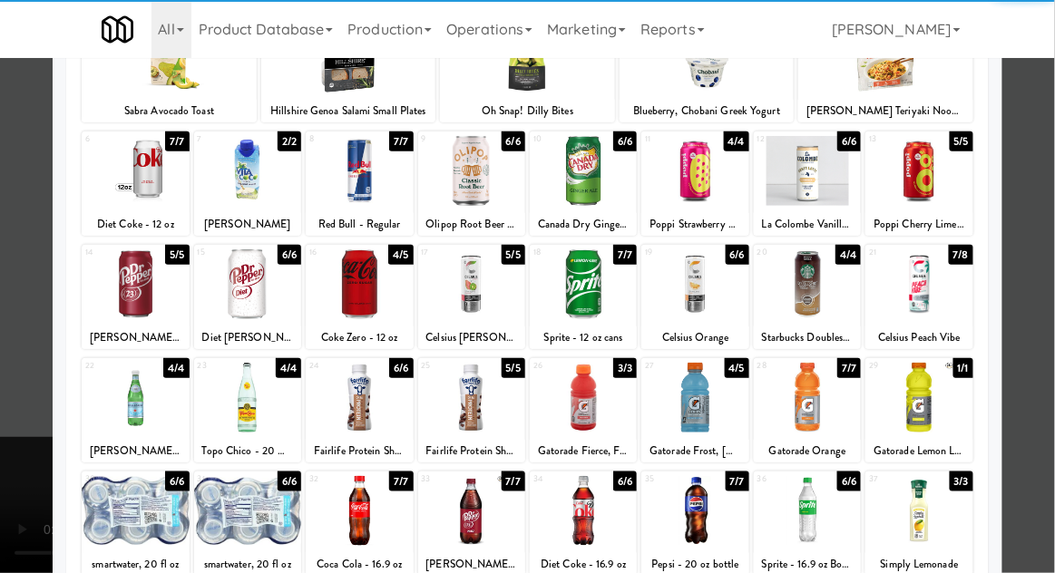
scroll to position [160, 0]
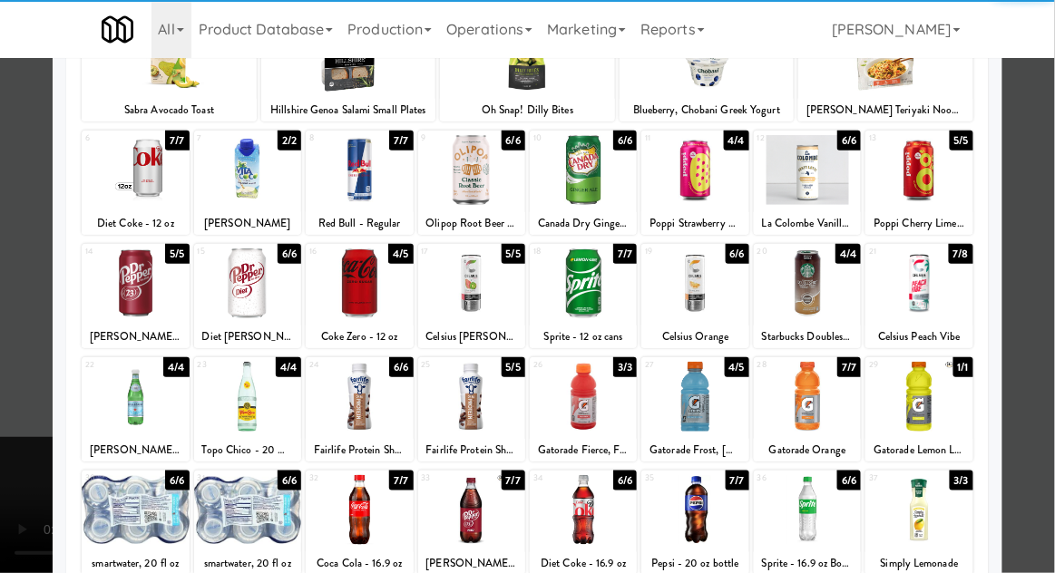
click at [713, 406] on div at bounding box center [694, 397] width 107 height 70
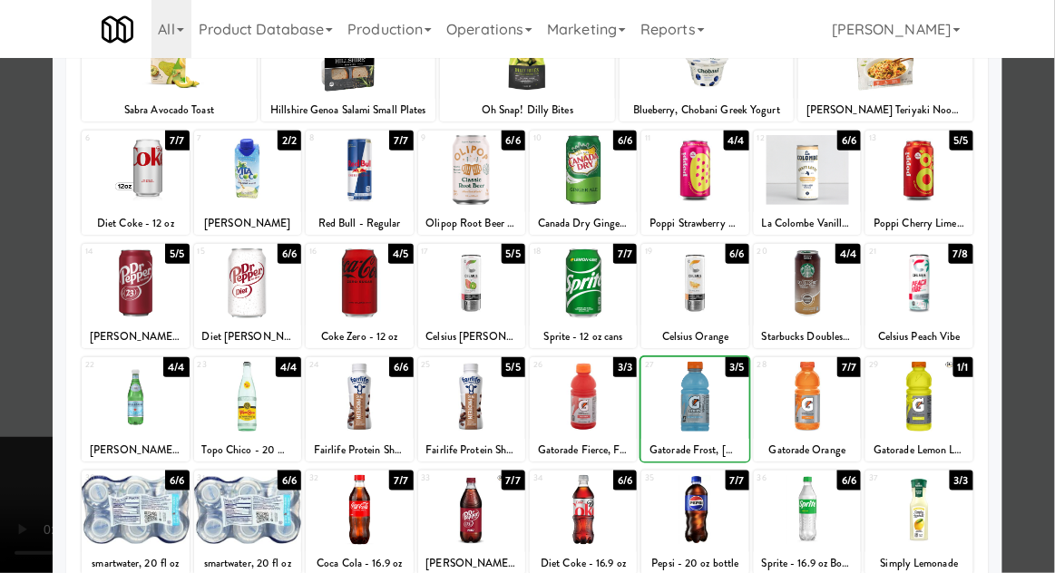
click at [1053, 317] on div at bounding box center [527, 286] width 1055 height 573
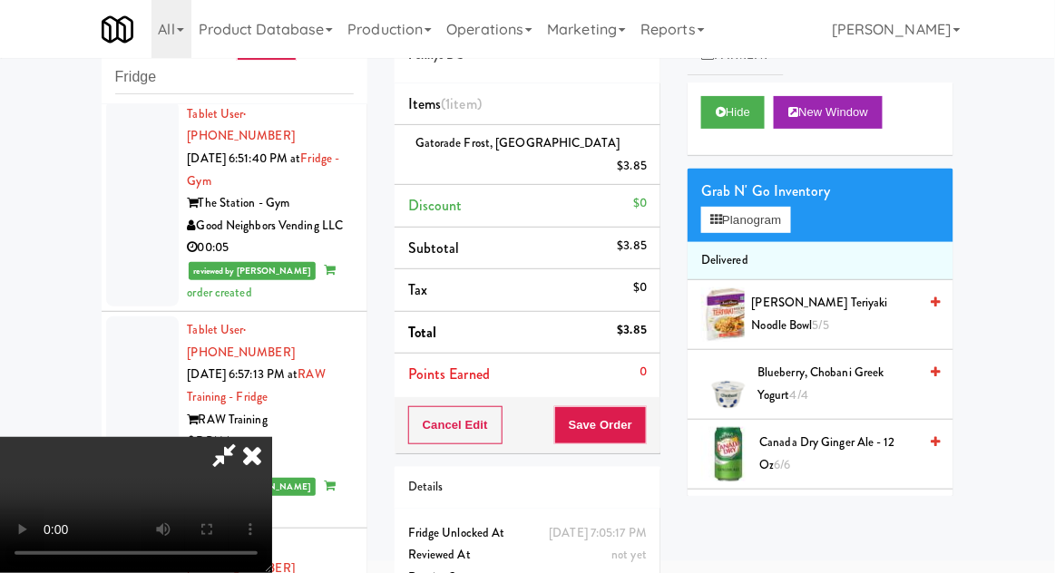
scroll to position [66, 0]
click at [644, 413] on button "Save Order" at bounding box center [600, 425] width 93 height 38
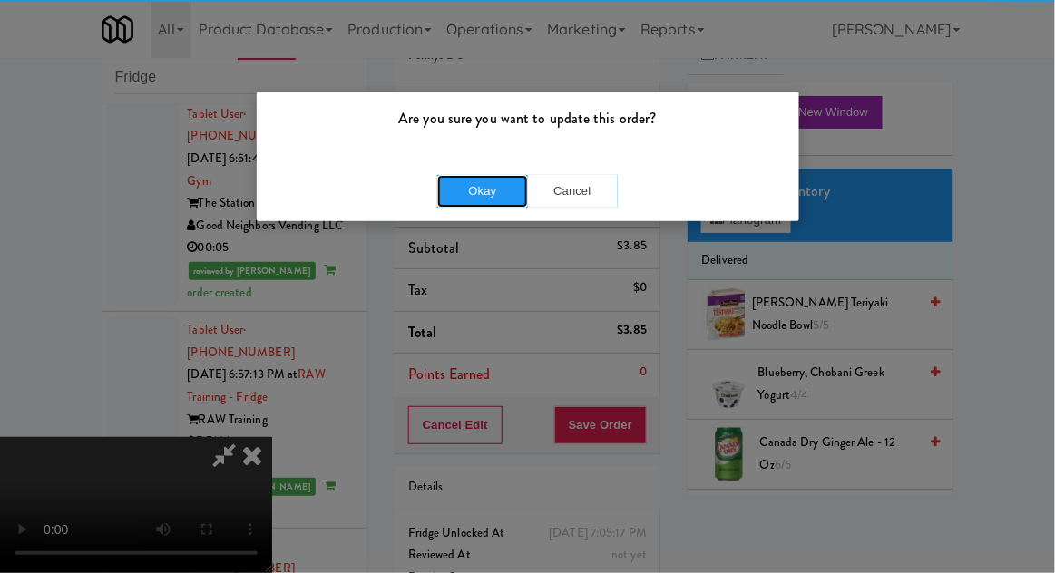
click at [451, 202] on button "Okay" at bounding box center [482, 191] width 91 height 33
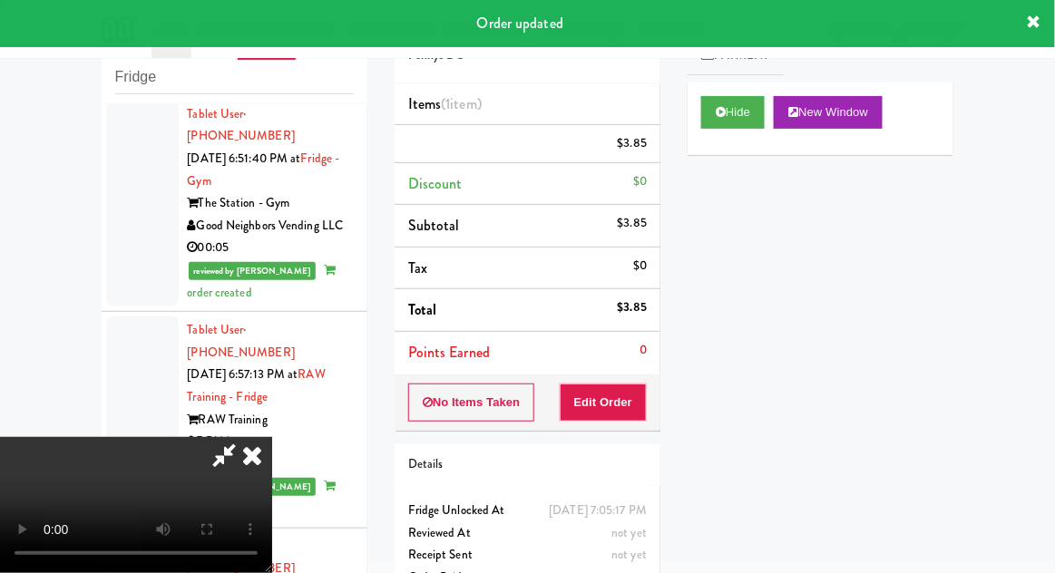
scroll to position [0, 0]
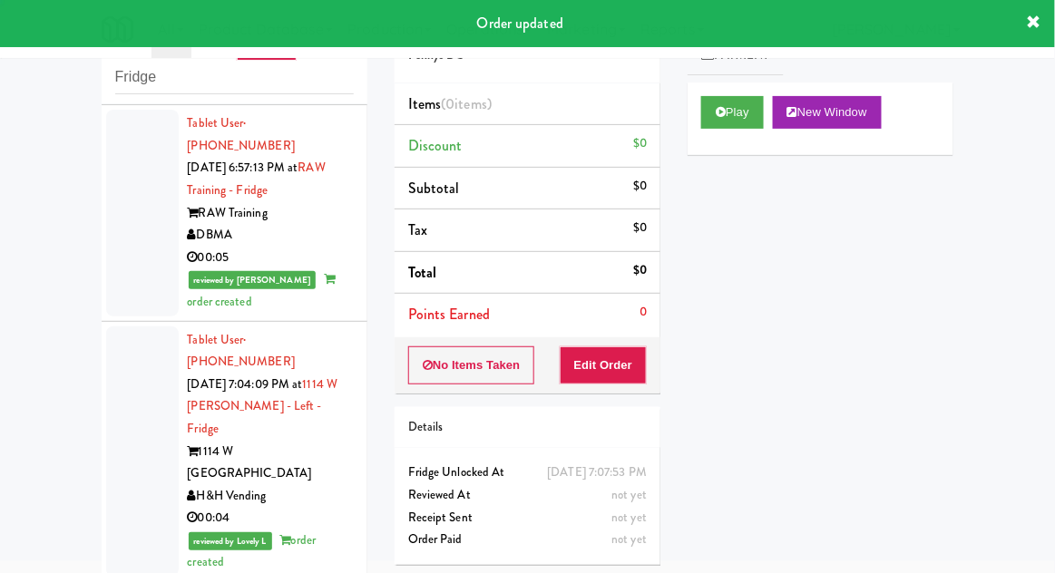
scroll to position [4265, 0]
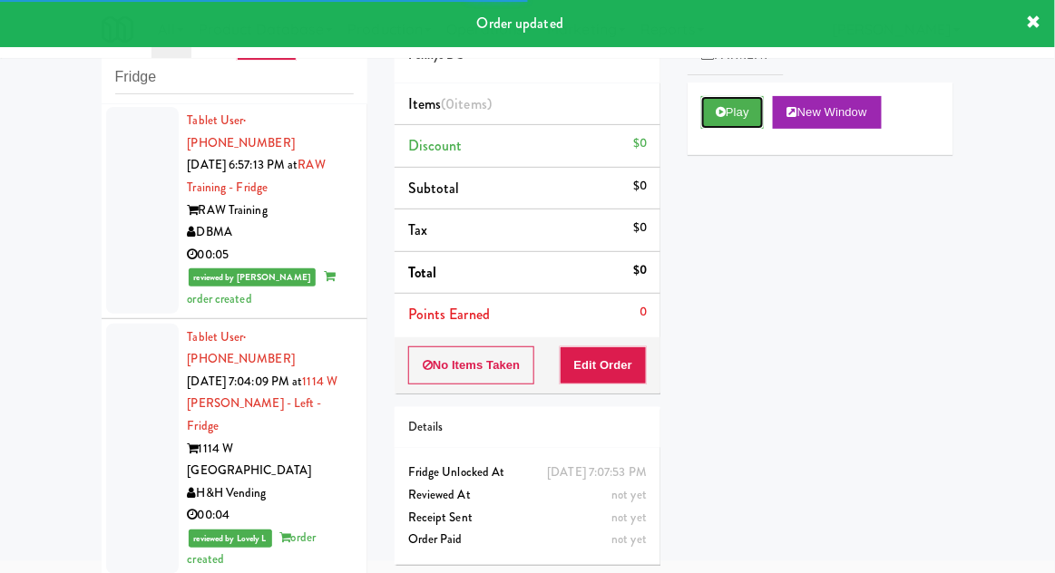
click at [716, 110] on button "Play" at bounding box center [732, 112] width 63 height 33
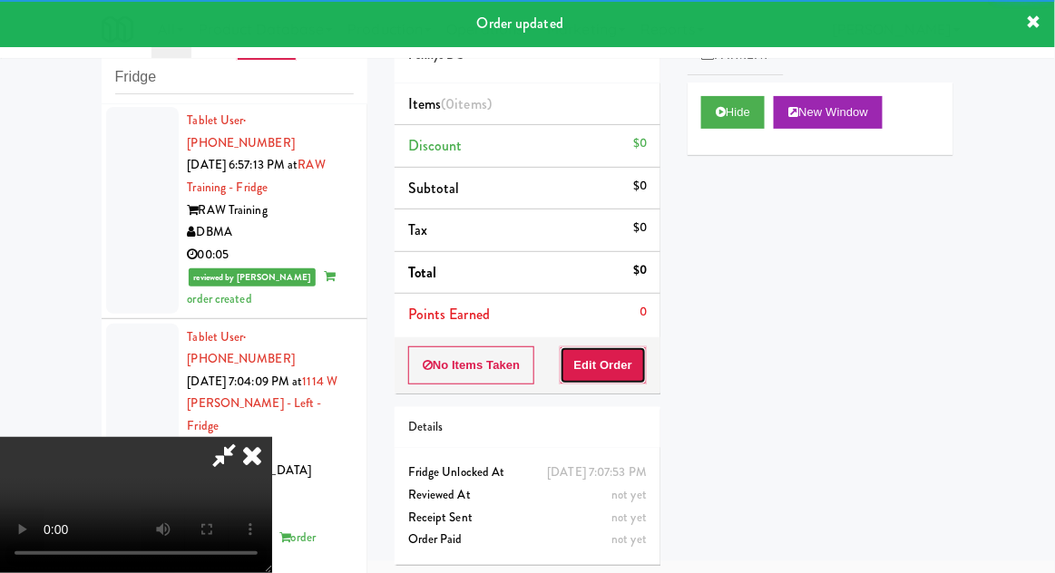
click at [622, 372] on button "Edit Order" at bounding box center [604, 366] width 88 height 38
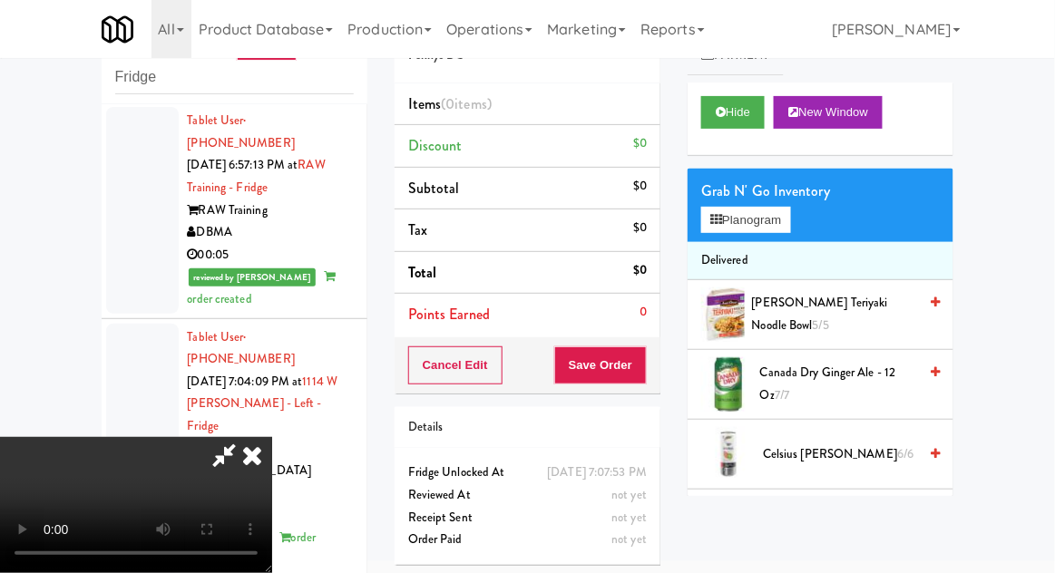
scroll to position [0, 0]
click at [880, 375] on span "Canada Dry Ginger Ale - 12 oz 7/7" at bounding box center [838, 384] width 157 height 44
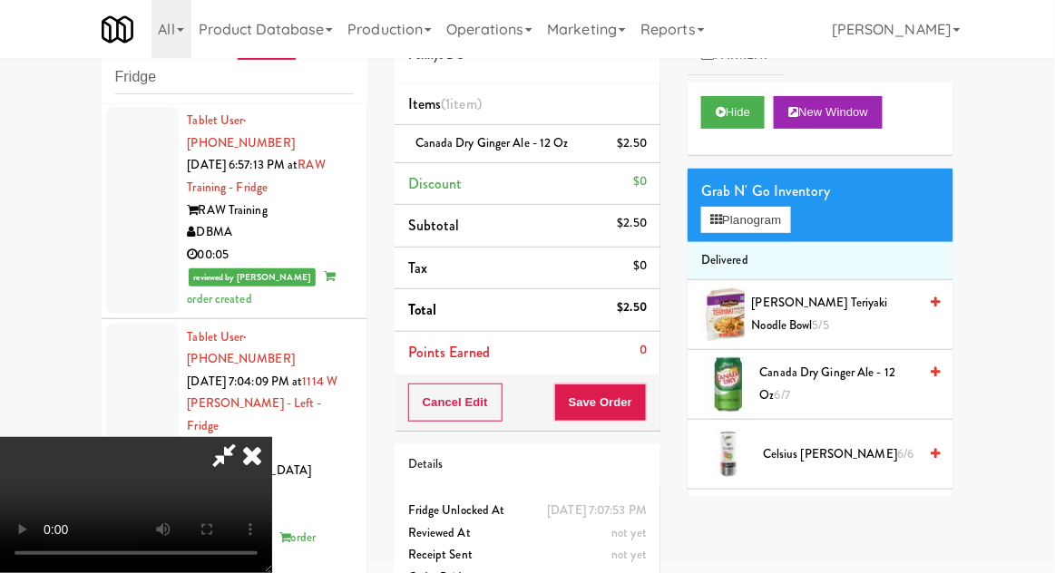
scroll to position [66, 0]
click at [642, 396] on button "Save Order" at bounding box center [600, 403] width 93 height 38
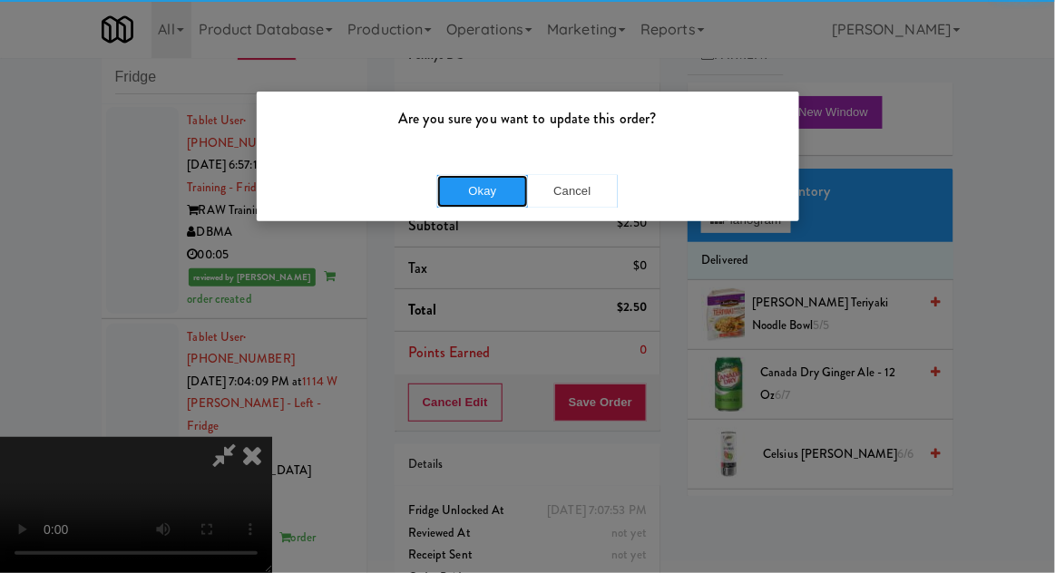
click at [485, 192] on button "Okay" at bounding box center [482, 191] width 91 height 33
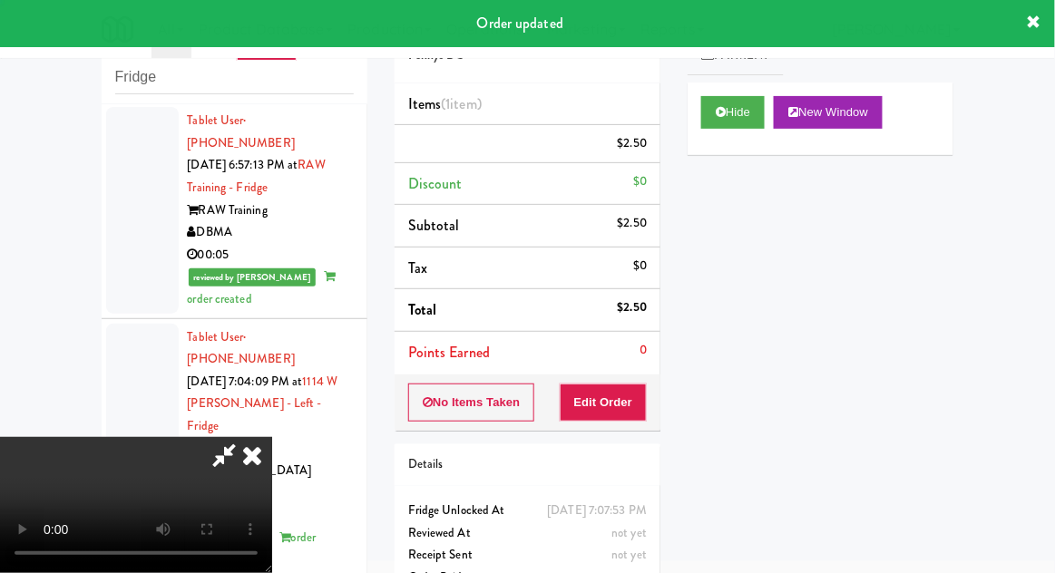
scroll to position [0, 0]
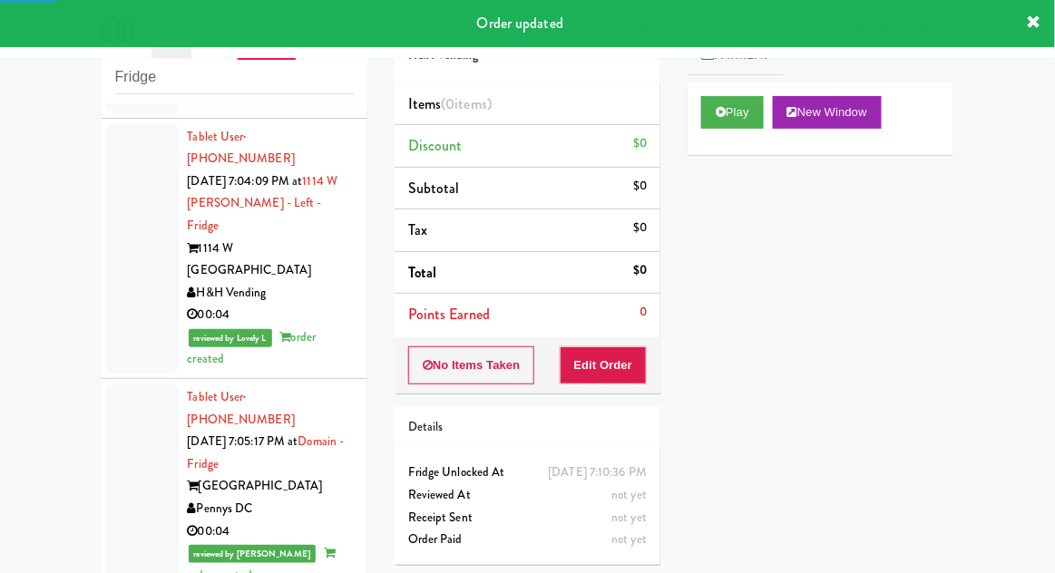
scroll to position [4466, 0]
click at [712, 119] on button "Play" at bounding box center [732, 112] width 63 height 33
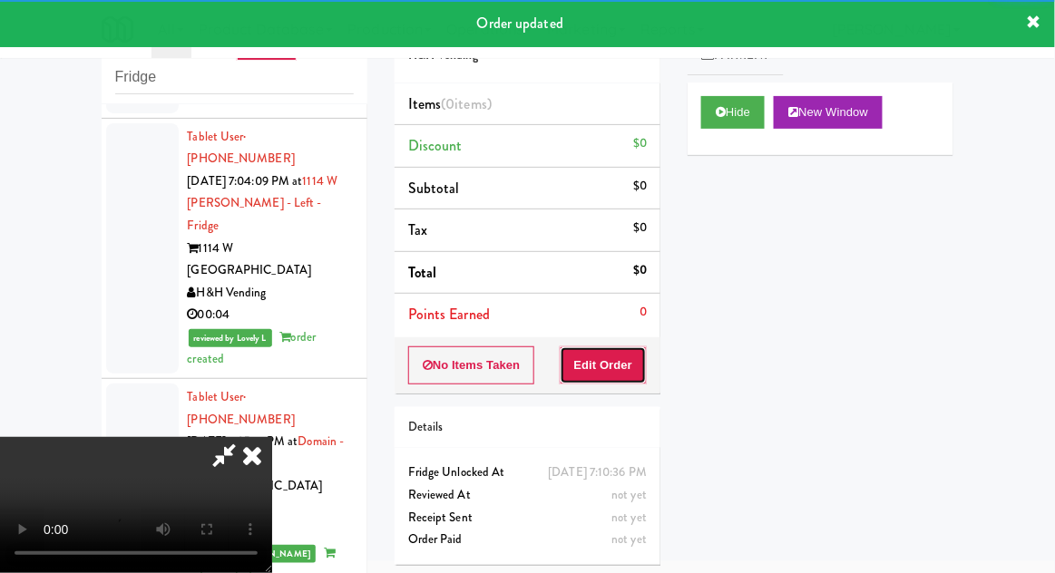
click at [623, 352] on button "Edit Order" at bounding box center [604, 366] width 88 height 38
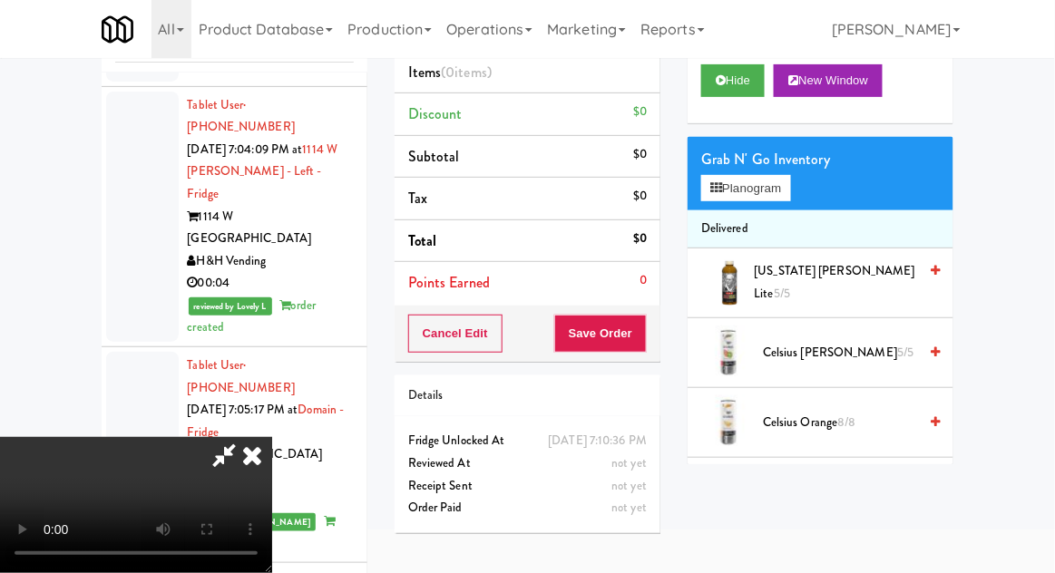
scroll to position [70, 0]
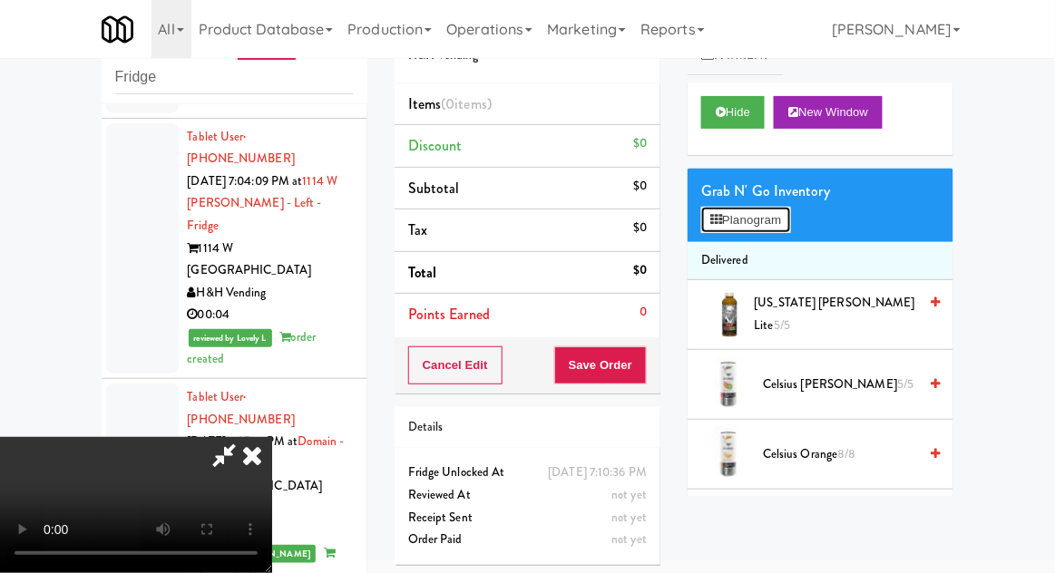
click at [742, 207] on button "Planogram" at bounding box center [745, 220] width 89 height 27
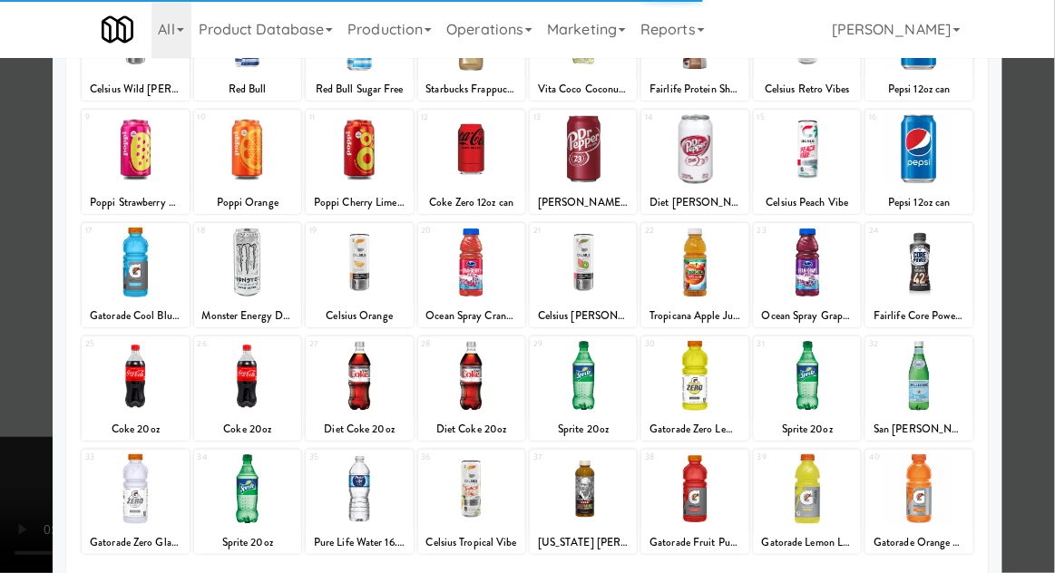
scroll to position [179, 0]
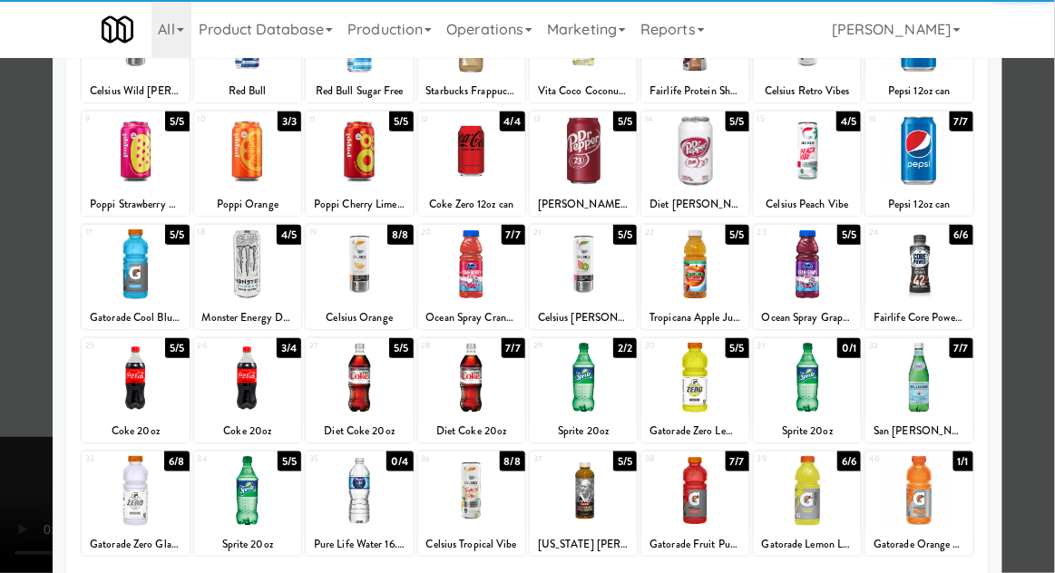
click at [802, 493] on div at bounding box center [807, 491] width 107 height 70
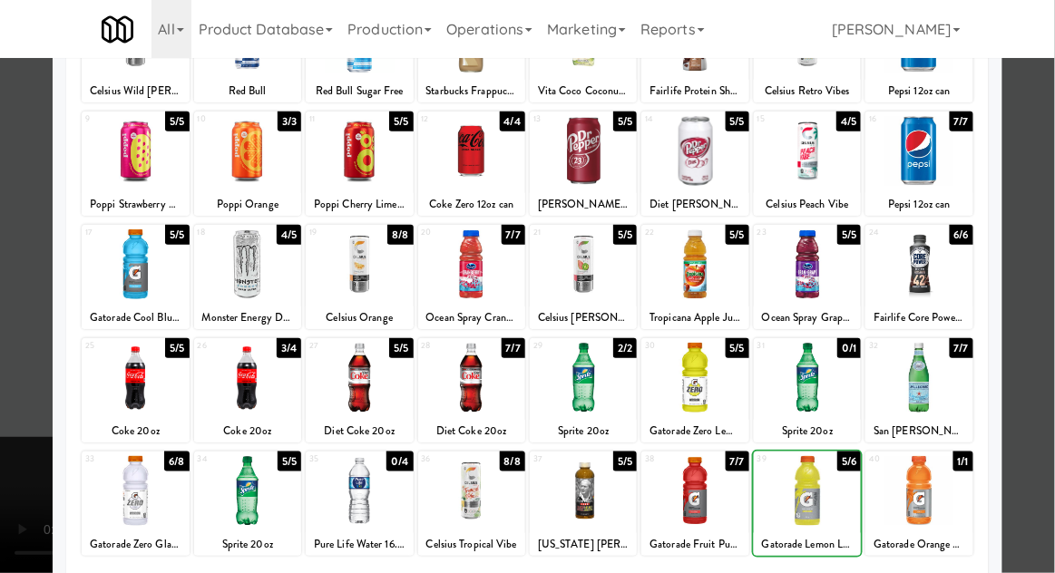
click at [814, 491] on div at bounding box center [807, 491] width 107 height 70
click at [1050, 317] on div at bounding box center [527, 286] width 1055 height 573
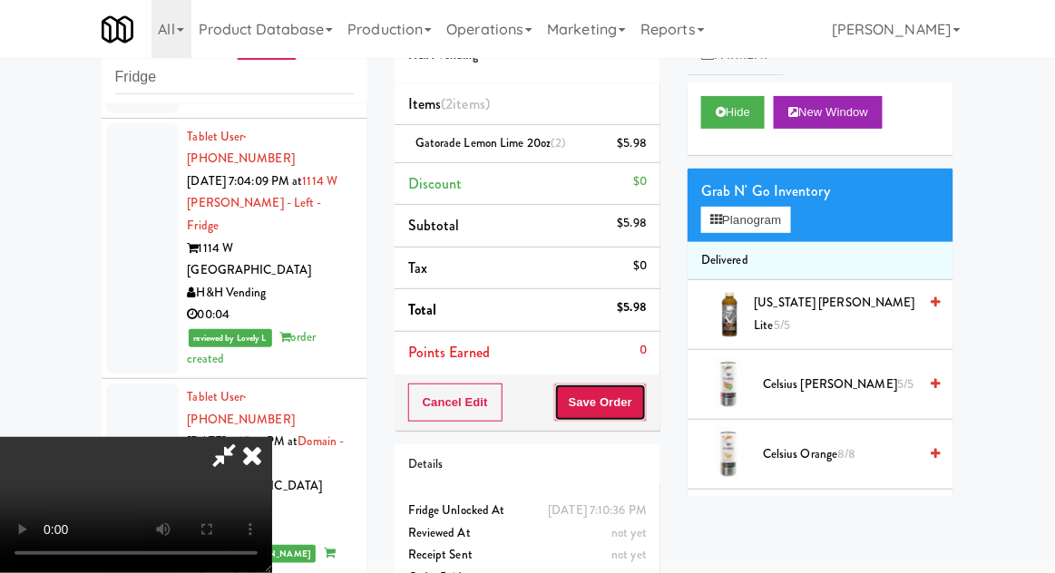
click at [645, 411] on button "Save Order" at bounding box center [600, 403] width 93 height 38
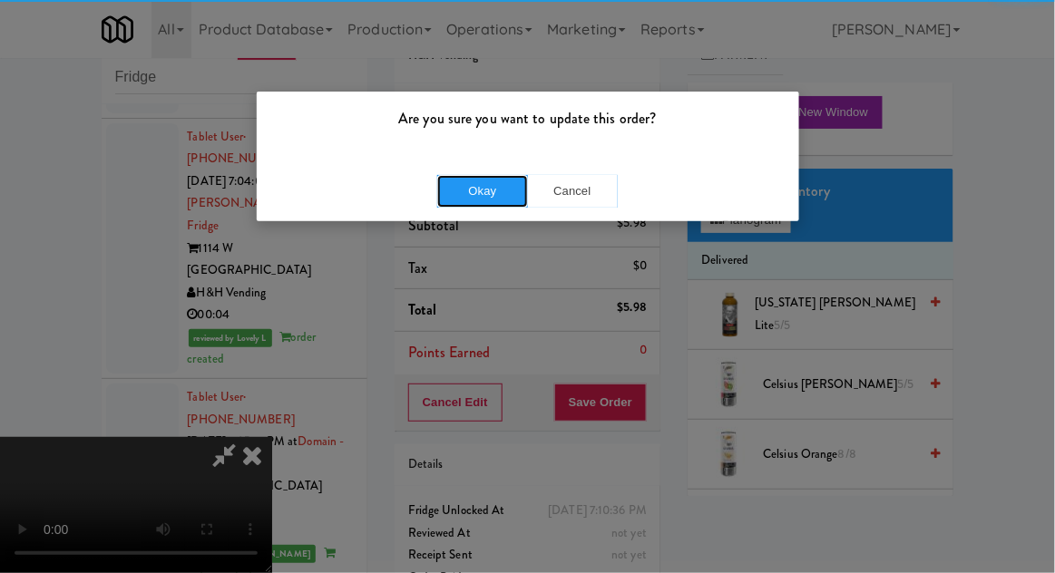
click at [507, 185] on button "Okay" at bounding box center [482, 191] width 91 height 33
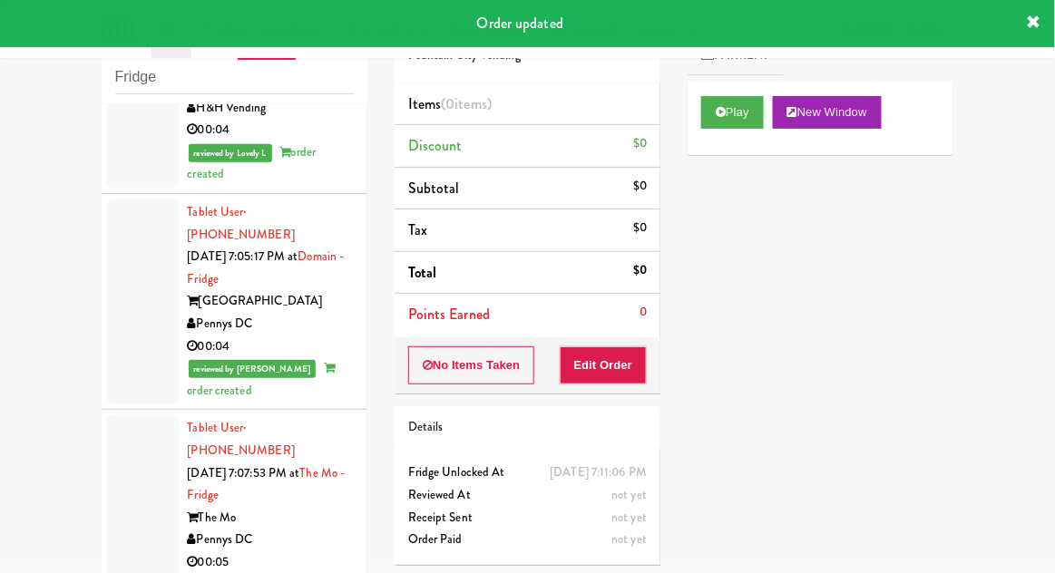
scroll to position [4652, 0]
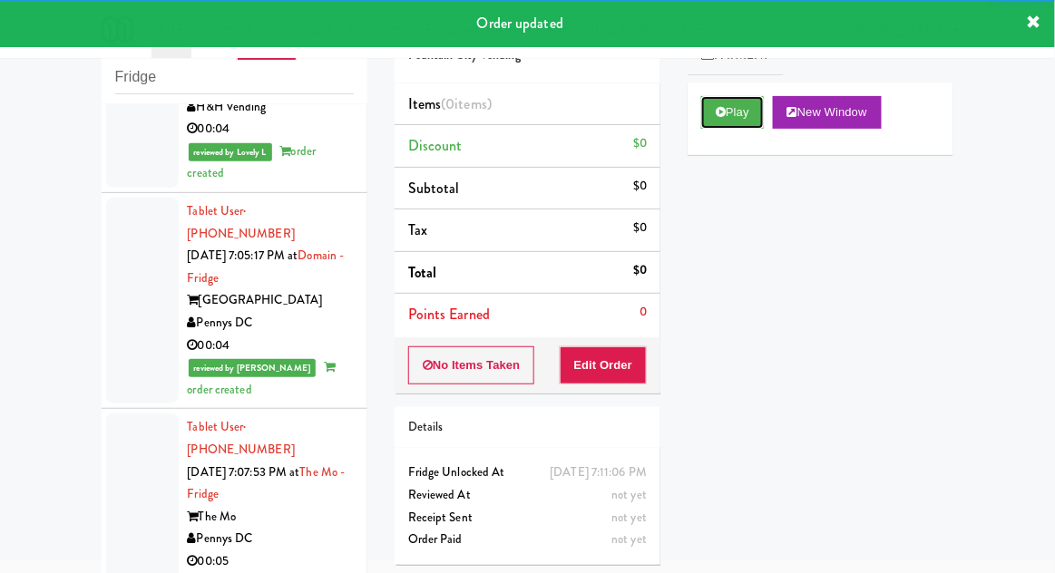
click at [723, 118] on button "Play" at bounding box center [732, 112] width 63 height 33
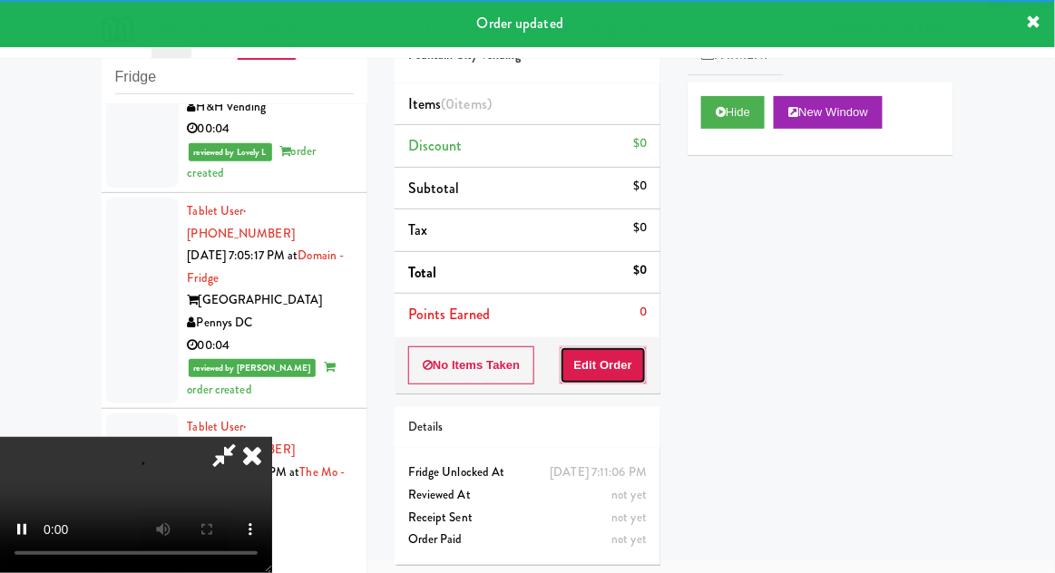
click at [623, 361] on button "Edit Order" at bounding box center [604, 366] width 88 height 38
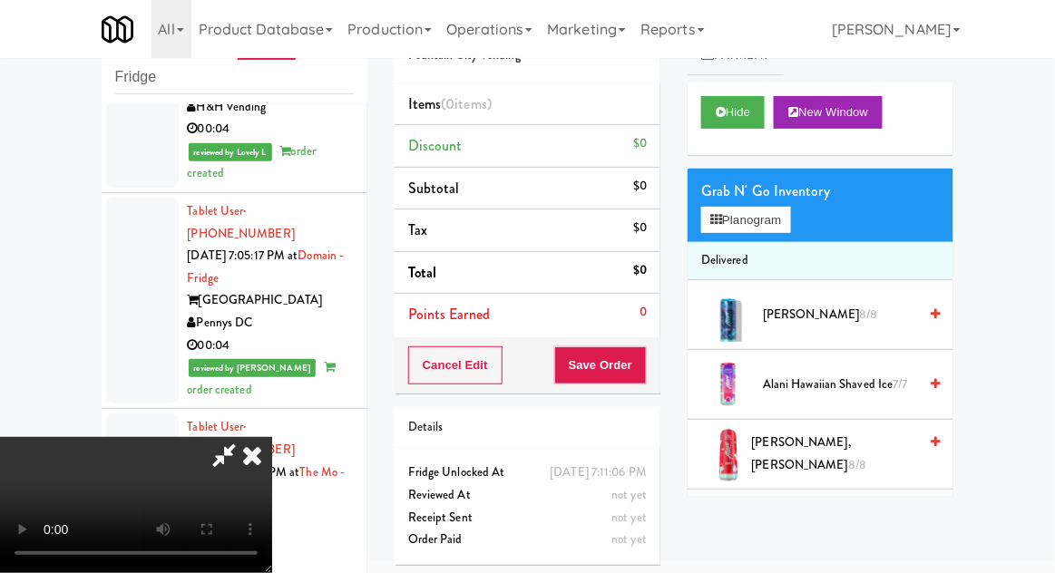
scroll to position [0, 0]
click at [788, 231] on button "Planogram" at bounding box center [745, 220] width 89 height 27
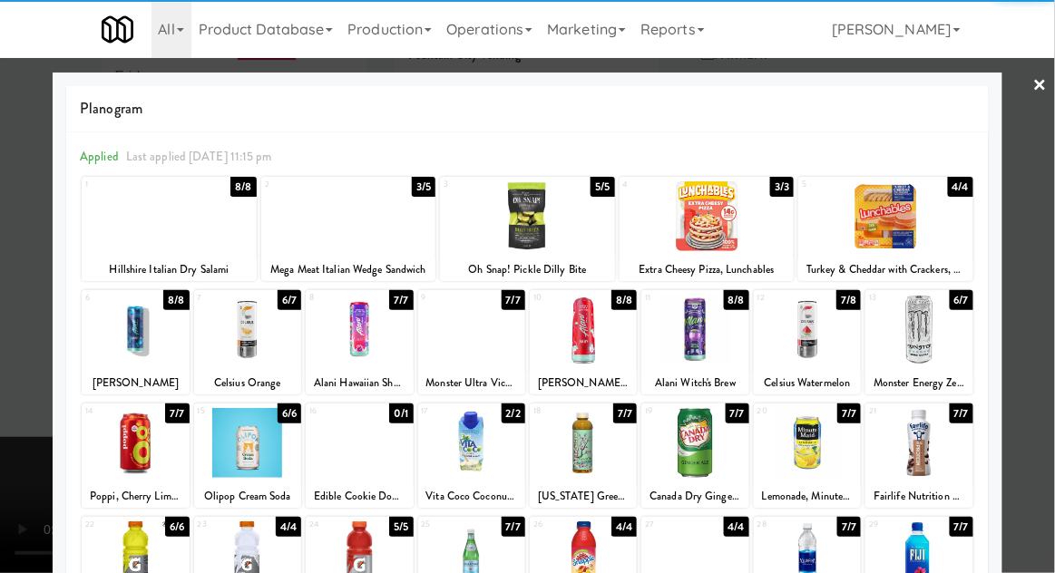
click at [703, 332] on div at bounding box center [694, 330] width 107 height 70
click at [1053, 315] on div at bounding box center [527, 286] width 1055 height 573
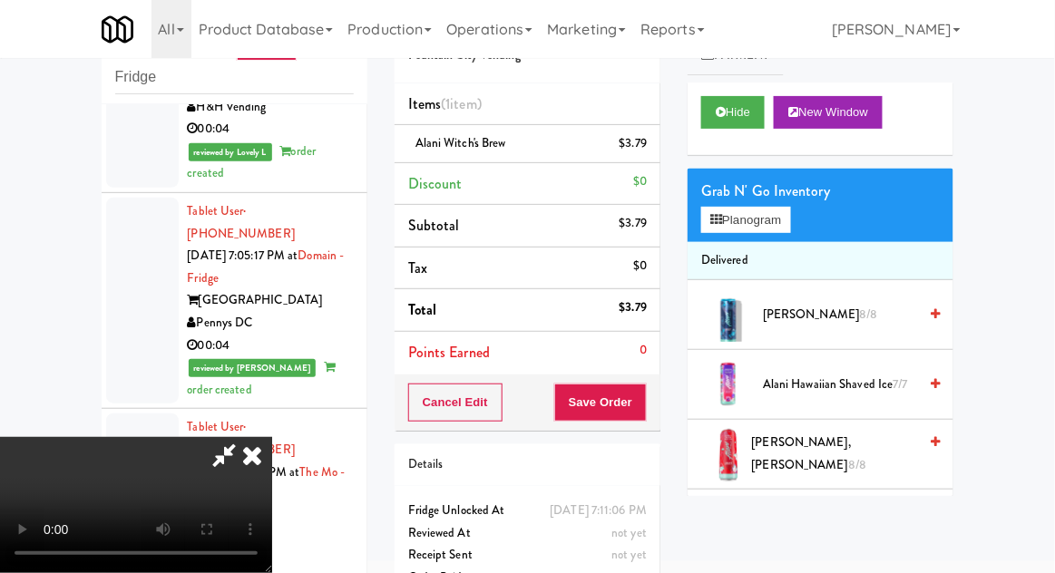
scroll to position [66, 0]
click at [642, 405] on button "Save Order" at bounding box center [600, 403] width 93 height 38
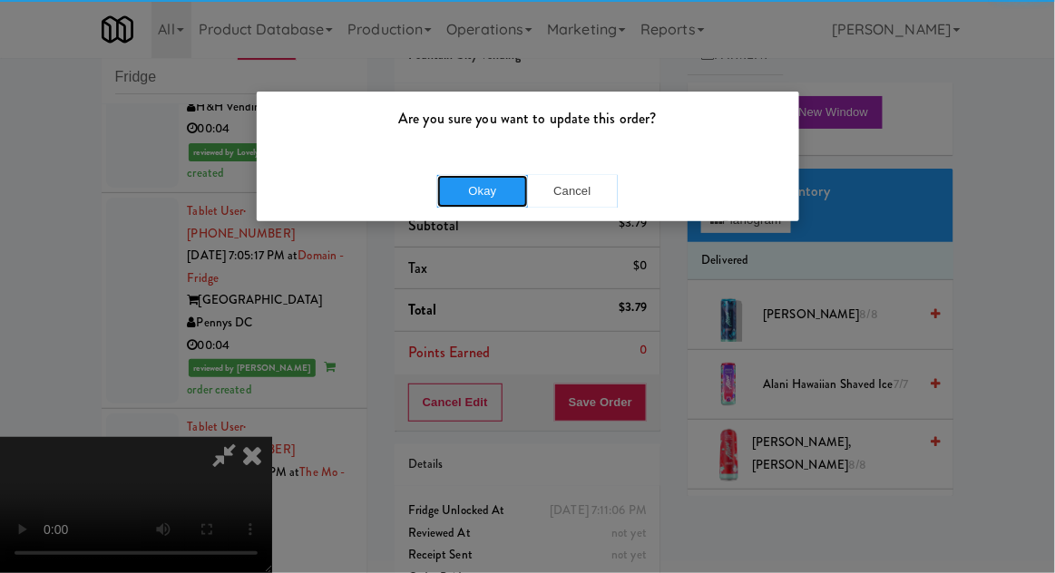
click at [501, 177] on button "Okay" at bounding box center [482, 191] width 91 height 33
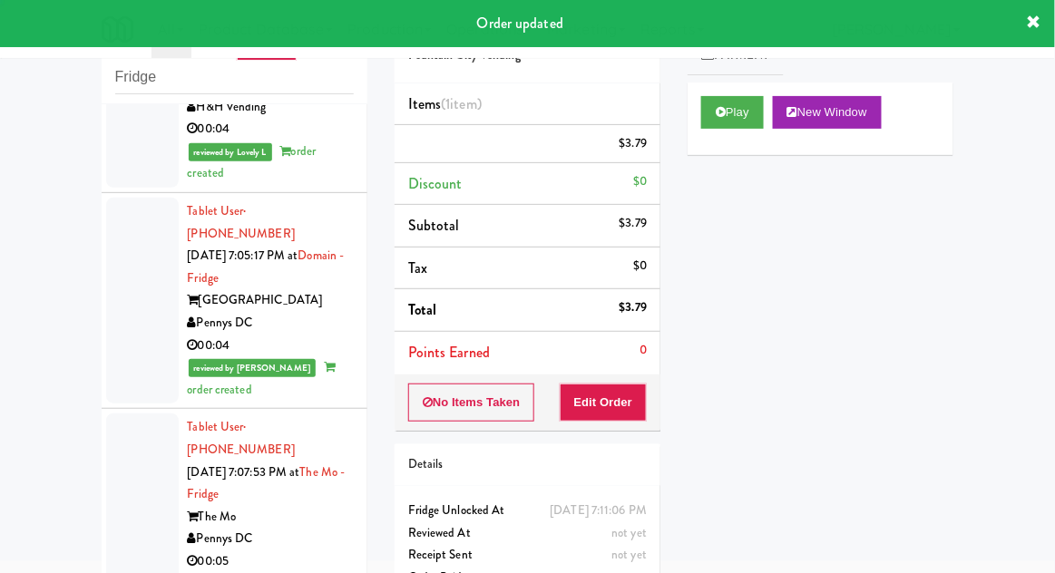
scroll to position [0, 0]
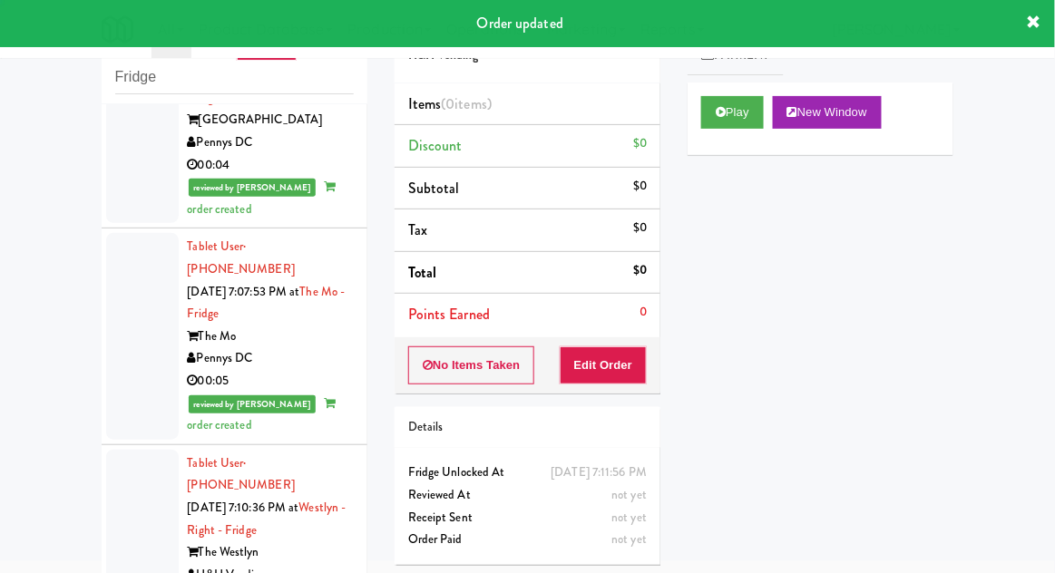
scroll to position [4838, 0]
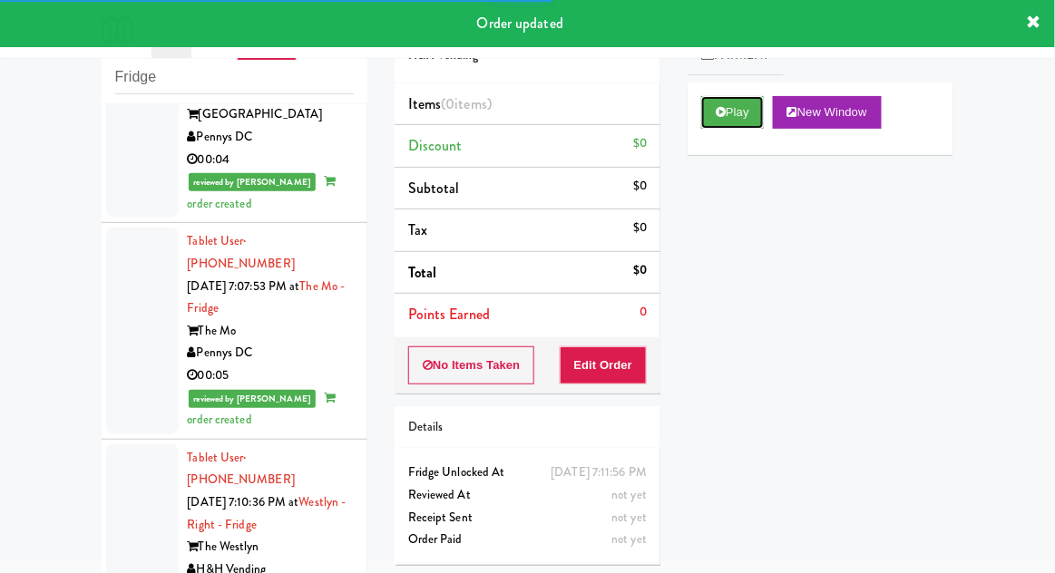
click at [749, 108] on button "Play" at bounding box center [732, 112] width 63 height 33
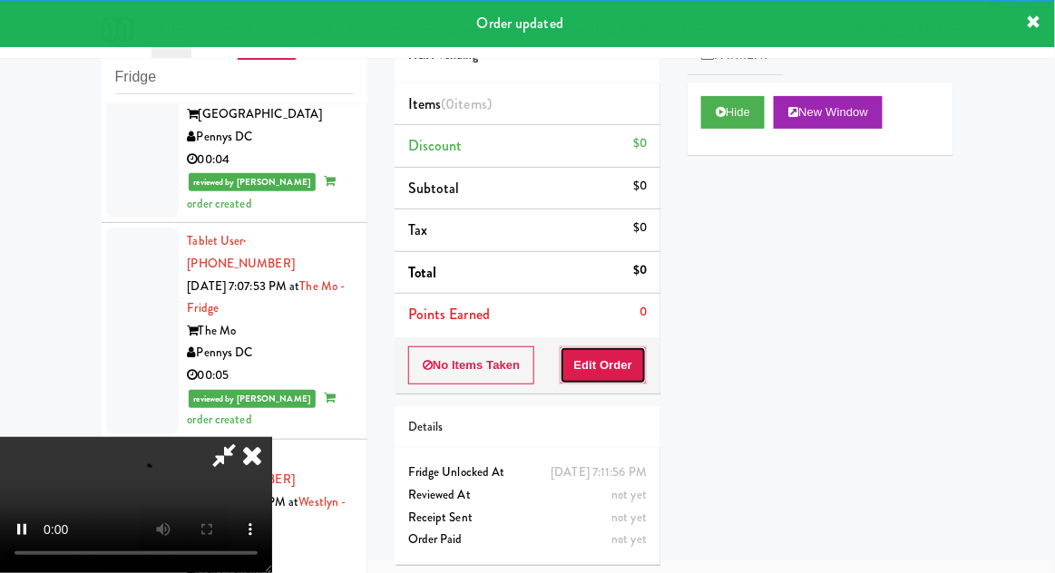
click at [633, 374] on button "Edit Order" at bounding box center [604, 366] width 88 height 38
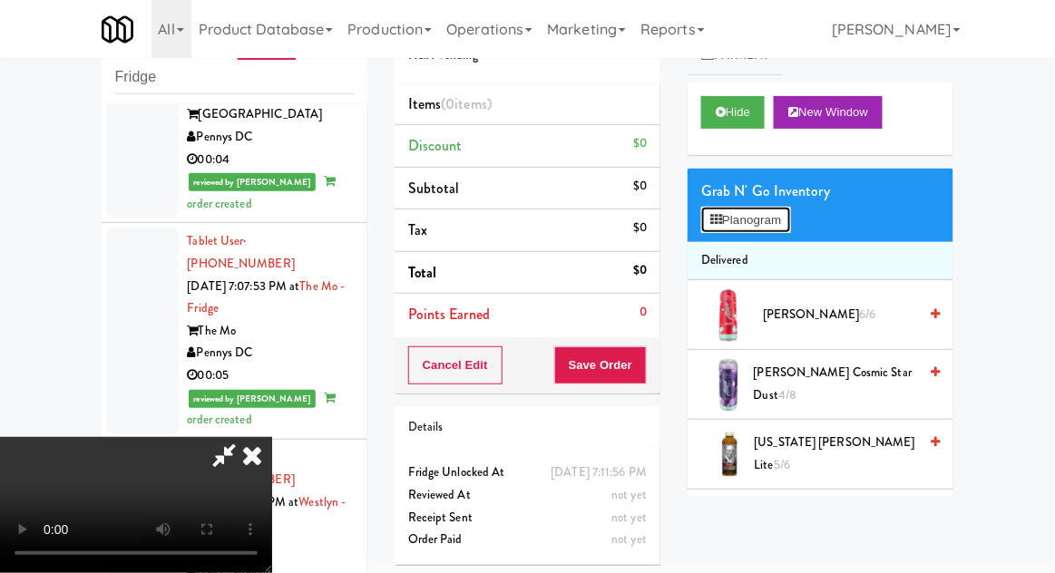
click at [778, 208] on button "Planogram" at bounding box center [745, 220] width 89 height 27
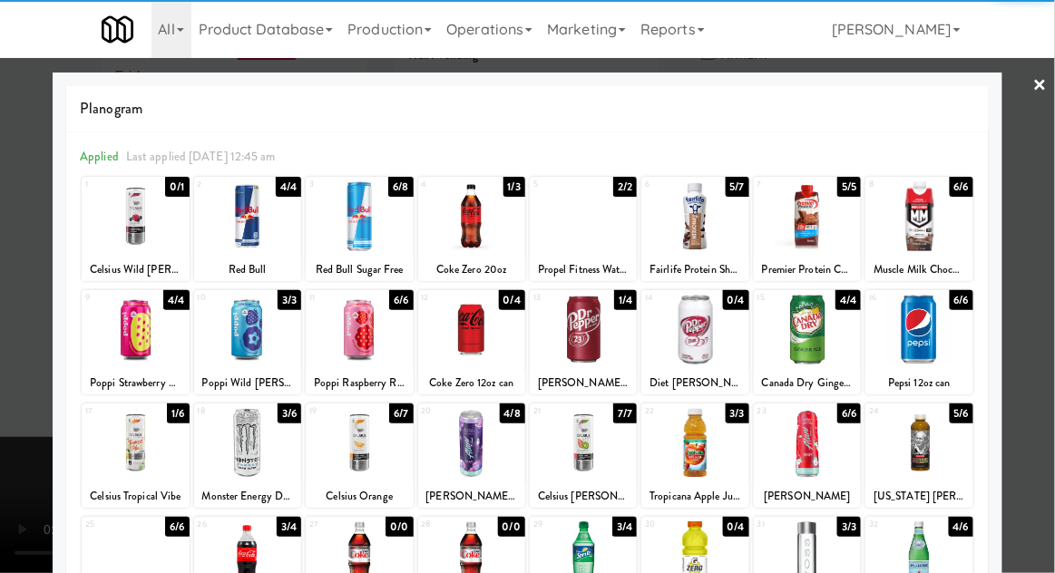
click at [943, 437] on div at bounding box center [918, 443] width 107 height 70
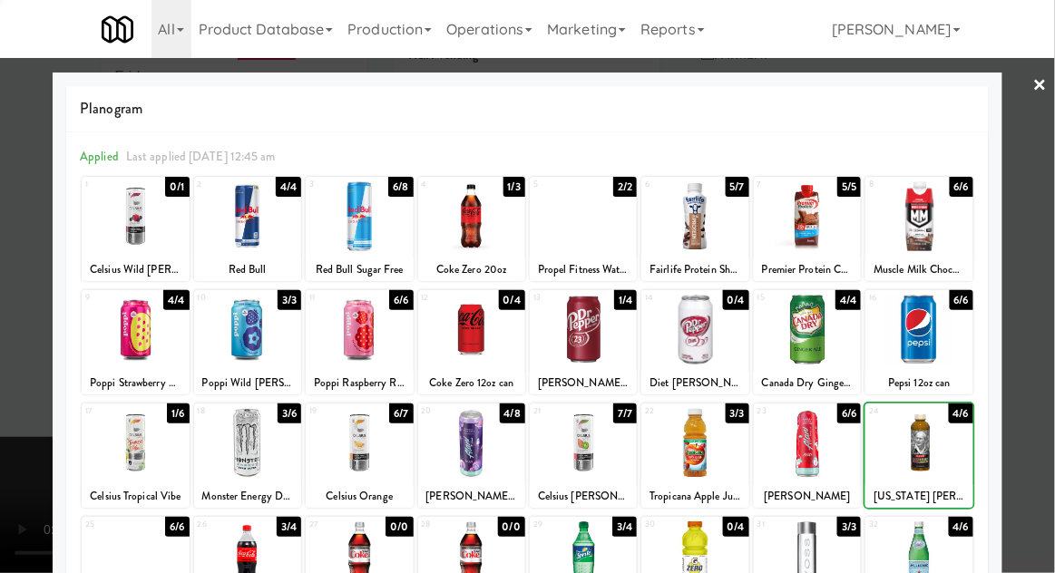
click at [1034, 389] on div at bounding box center [527, 286] width 1055 height 573
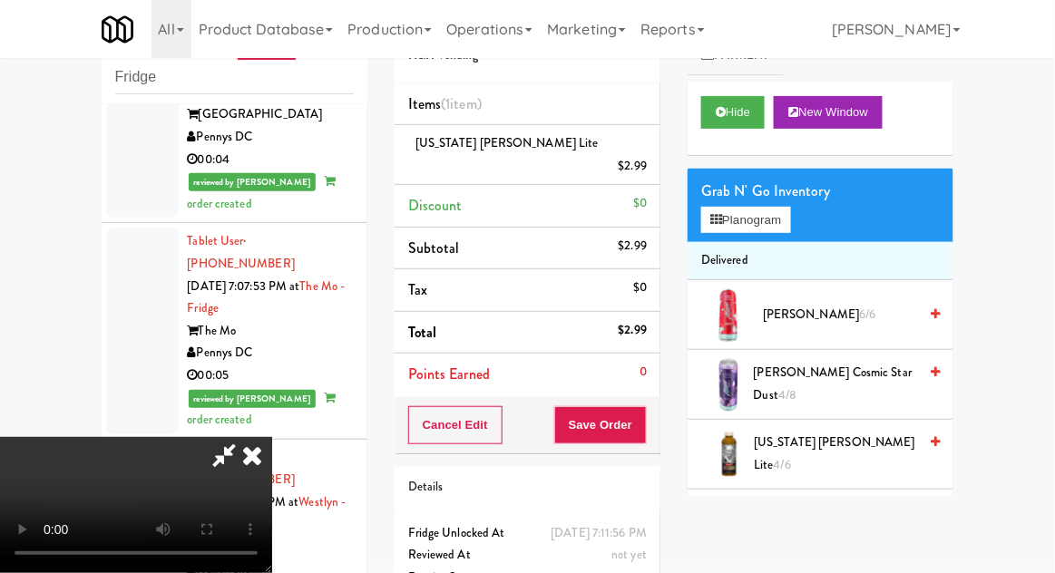
click at [659, 404] on div "Cancel Edit Save Order" at bounding box center [528, 425] width 266 height 56
click at [637, 406] on button "Save Order" at bounding box center [600, 425] width 93 height 38
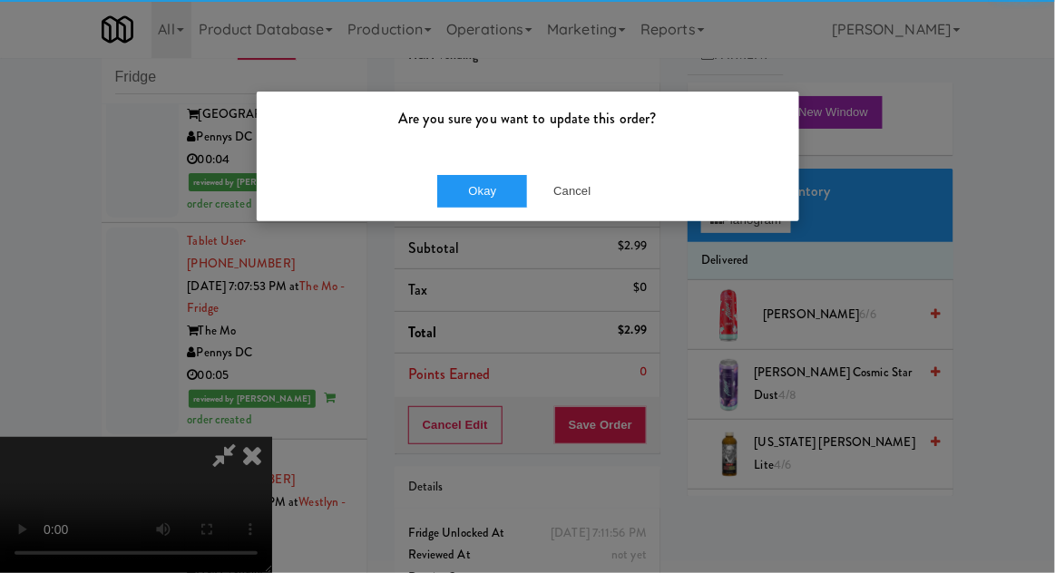
click at [502, 162] on div "Okay Cancel" at bounding box center [528, 191] width 542 height 61
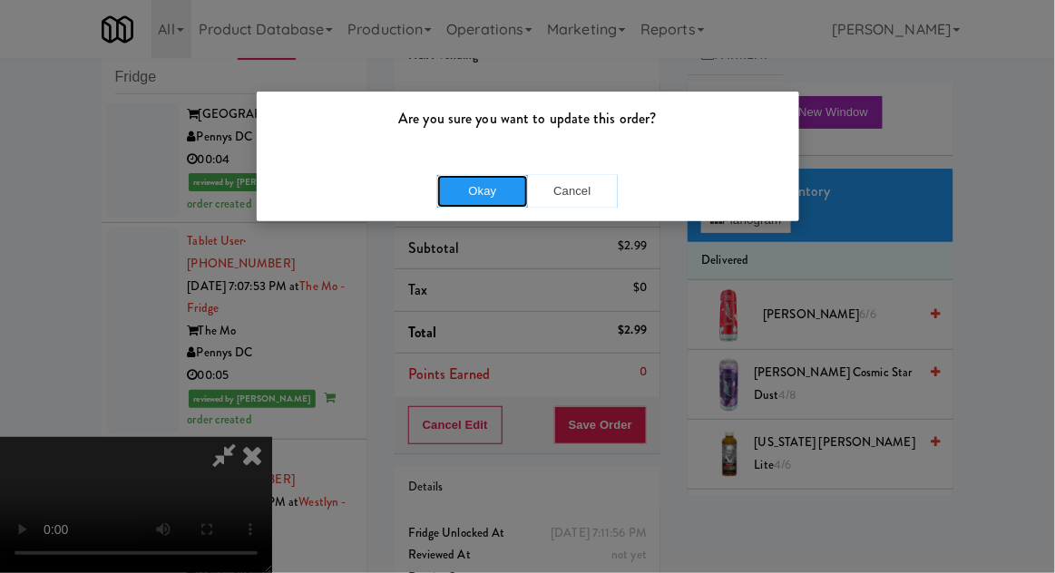
click at [481, 185] on button "Okay" at bounding box center [482, 191] width 91 height 33
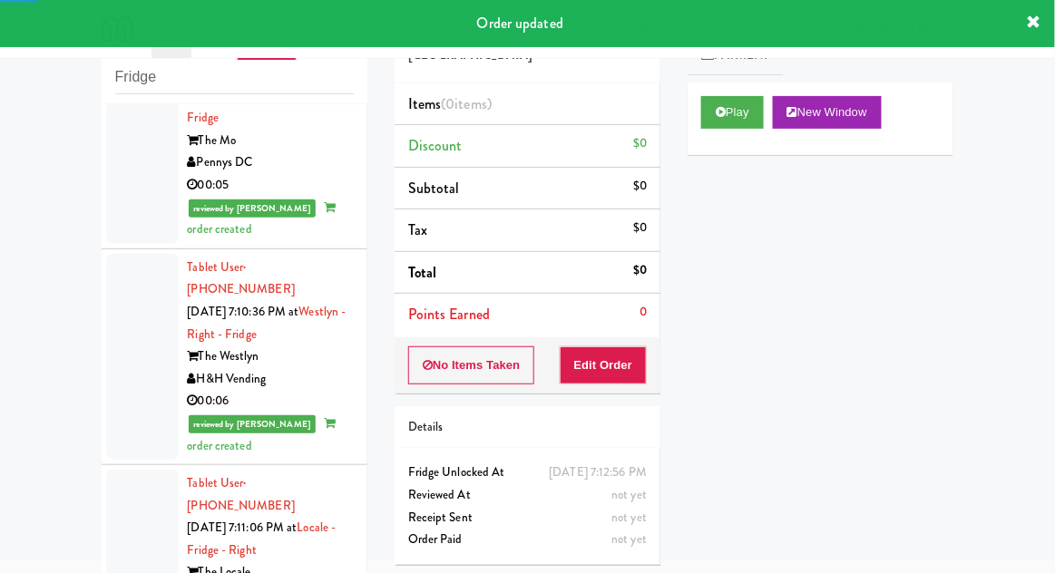
scroll to position [5027, 0]
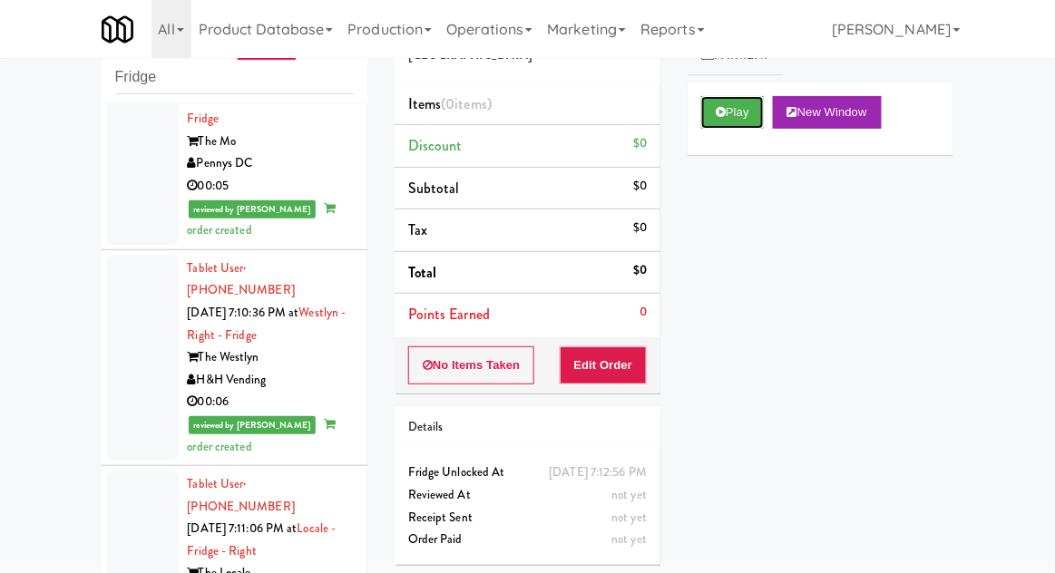
click at [724, 103] on button "Play" at bounding box center [732, 112] width 63 height 33
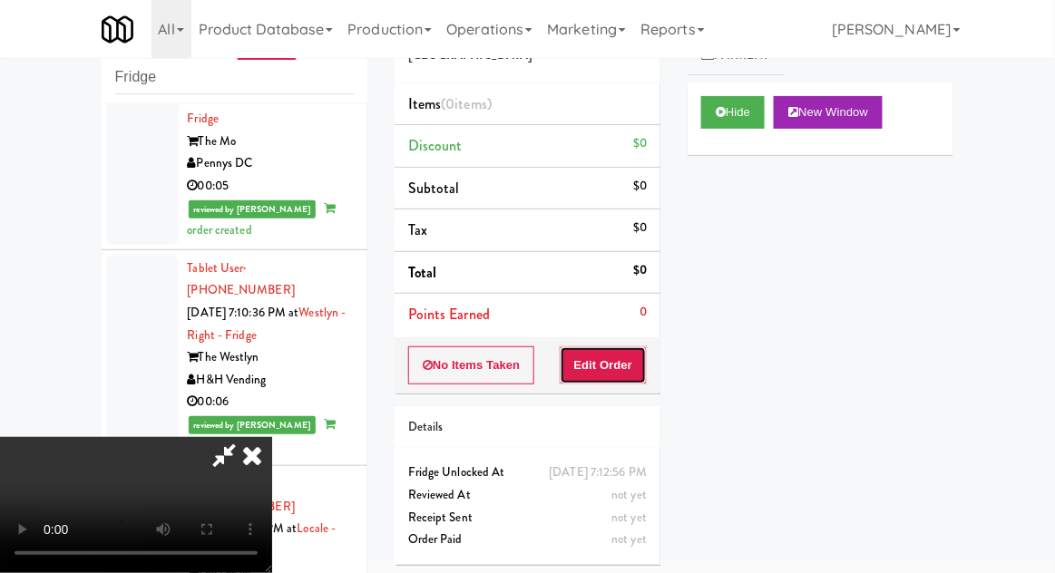
click at [621, 357] on button "Edit Order" at bounding box center [604, 366] width 88 height 38
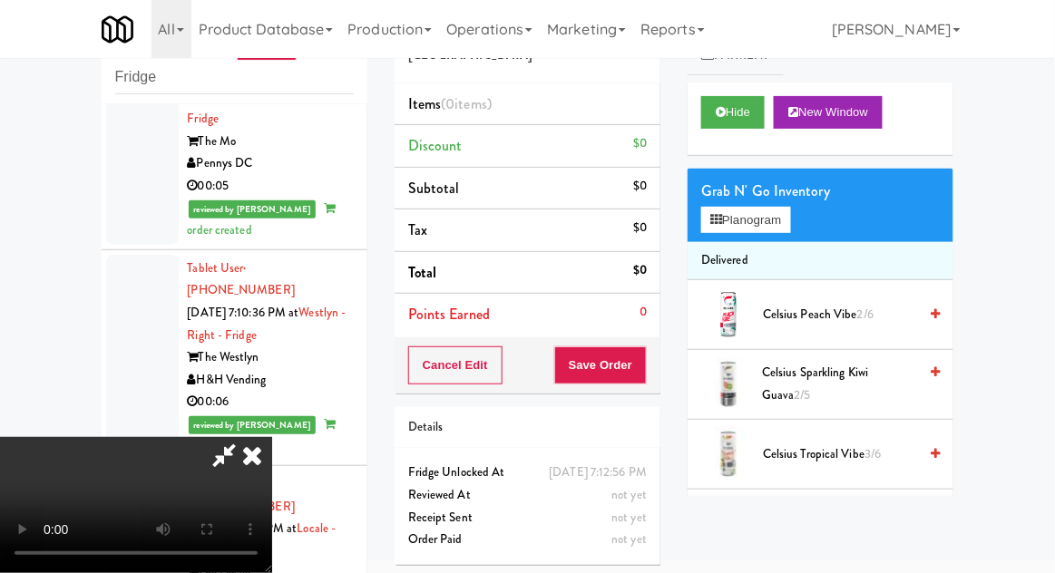
scroll to position [0, 0]
click at [780, 215] on button "Planogram" at bounding box center [745, 220] width 89 height 27
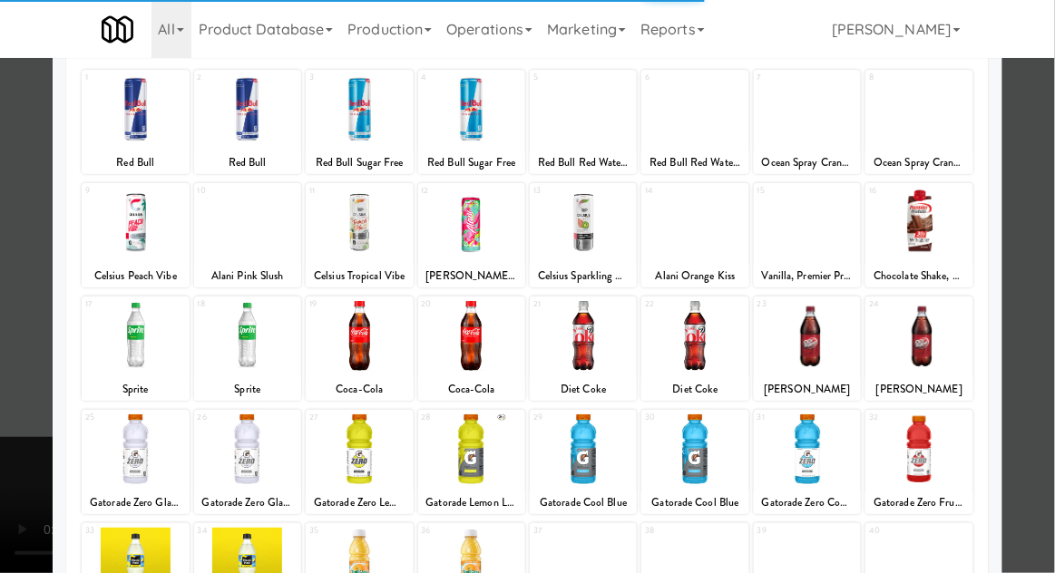
scroll to position [110, 0]
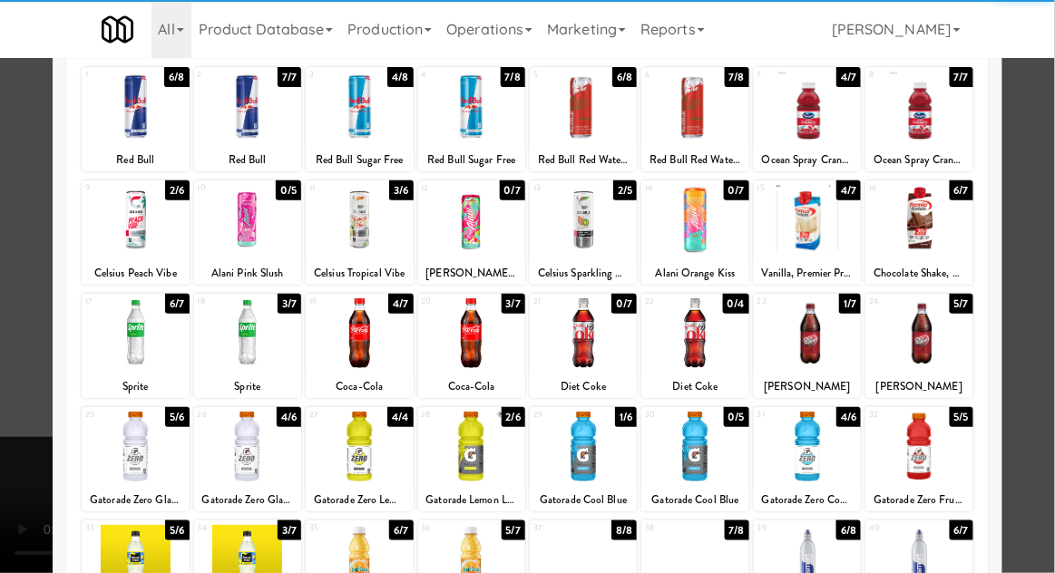
click at [943, 335] on div at bounding box center [918, 333] width 107 height 70
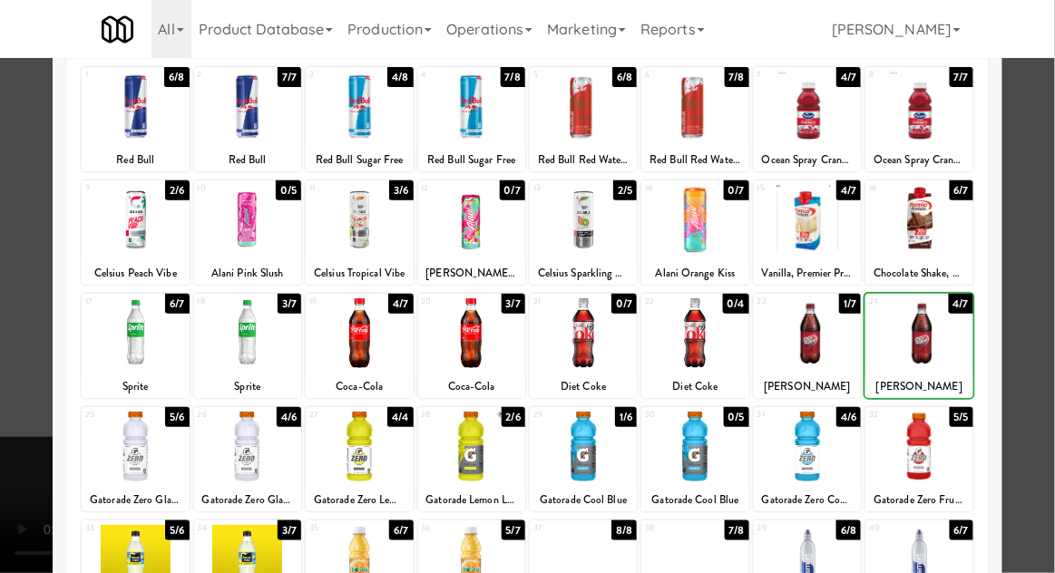
click at [1027, 315] on div at bounding box center [527, 286] width 1055 height 573
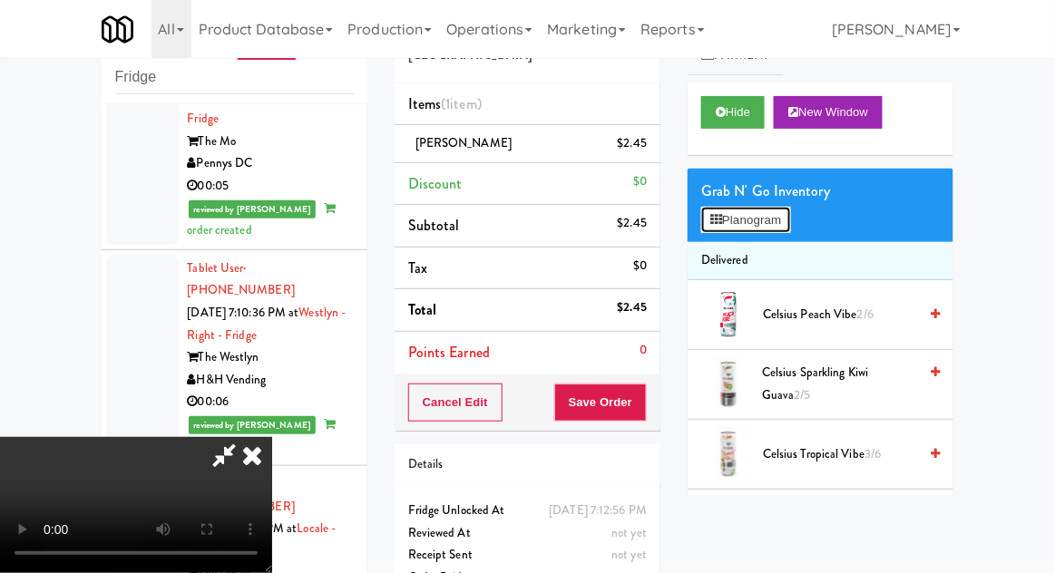
click at [790, 226] on button "Planogram" at bounding box center [745, 220] width 89 height 27
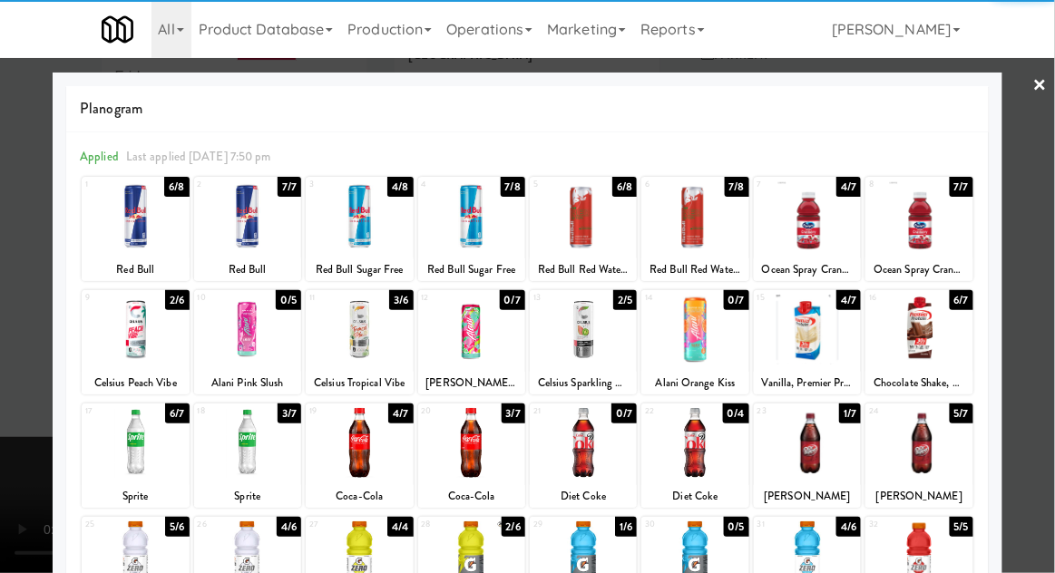
click at [239, 452] on div at bounding box center [247, 443] width 107 height 70
click at [1034, 324] on div at bounding box center [527, 286] width 1055 height 573
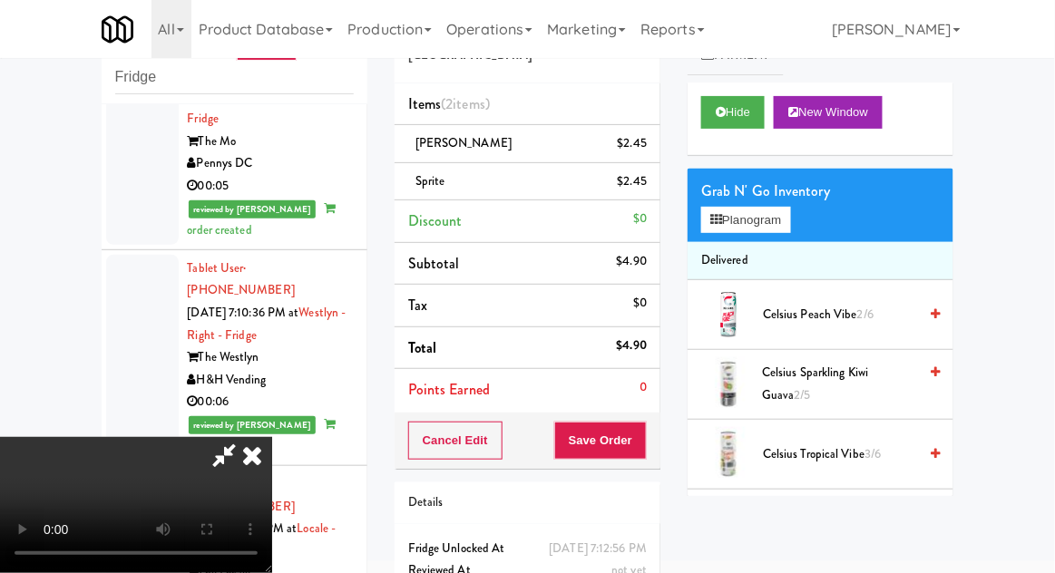
scroll to position [66, 0]
click at [638, 449] on button "Save Order" at bounding box center [600, 441] width 93 height 38
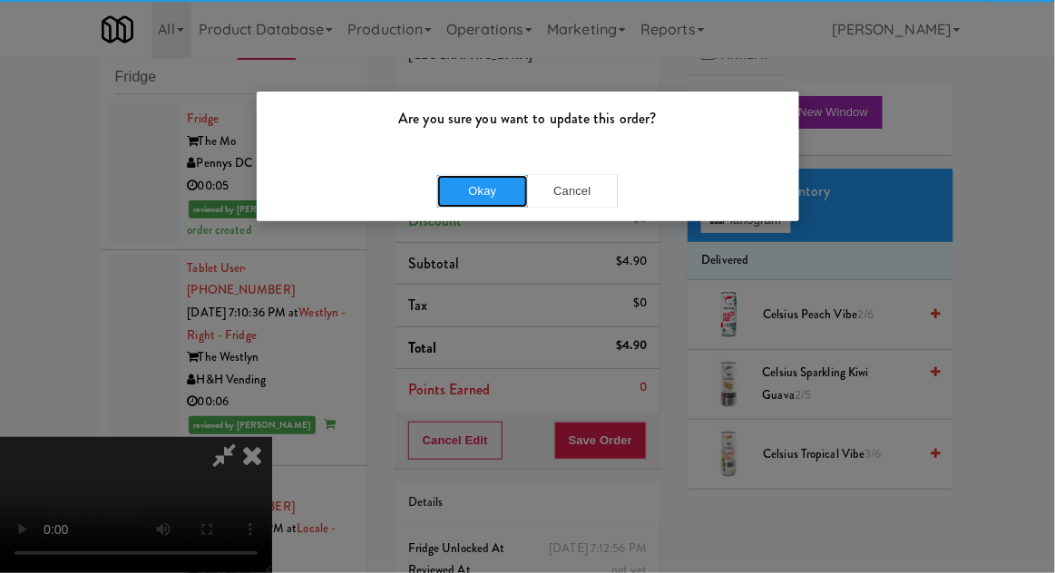
click at [484, 197] on button "Okay" at bounding box center [482, 191] width 91 height 33
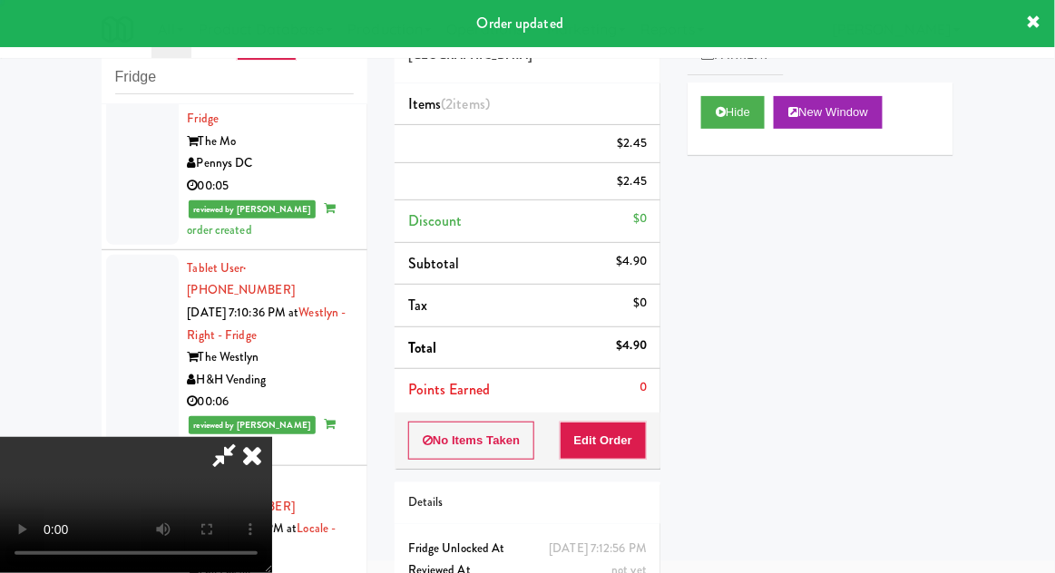
scroll to position [0, 0]
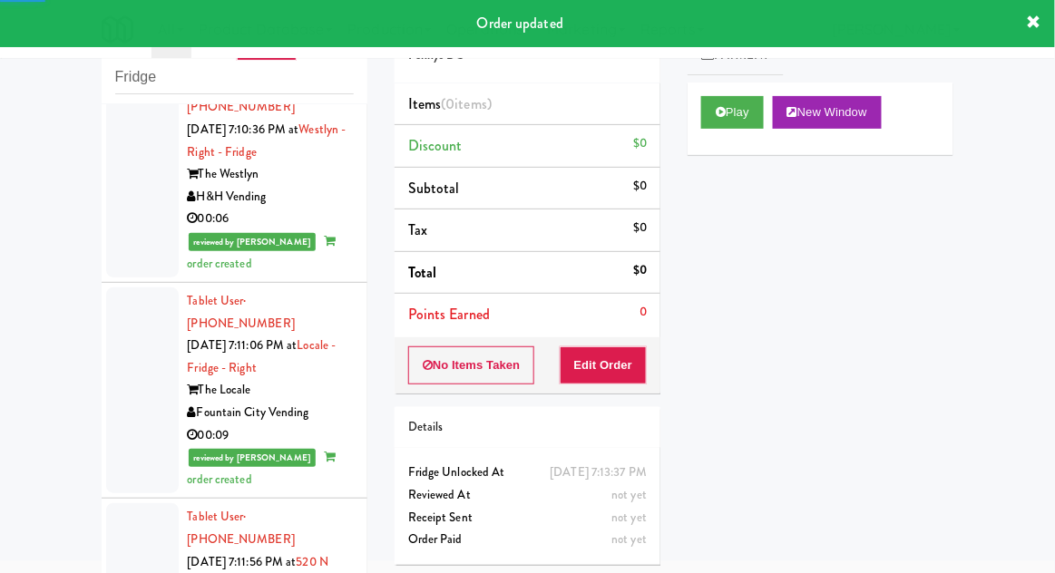
scroll to position [5210, 0]
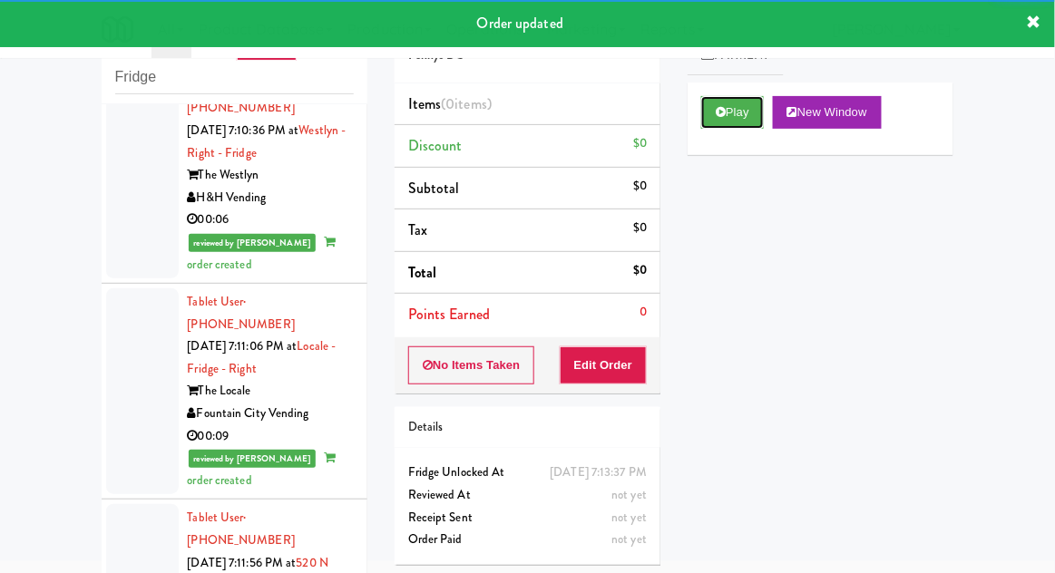
click at [723, 121] on button "Play" at bounding box center [732, 112] width 63 height 33
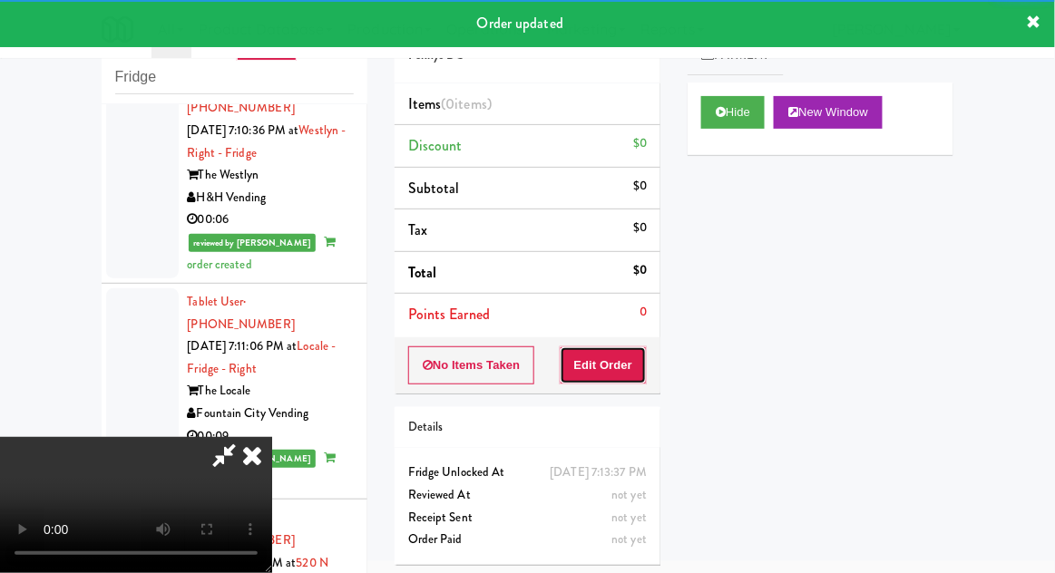
click at [618, 374] on button "Edit Order" at bounding box center [604, 366] width 88 height 38
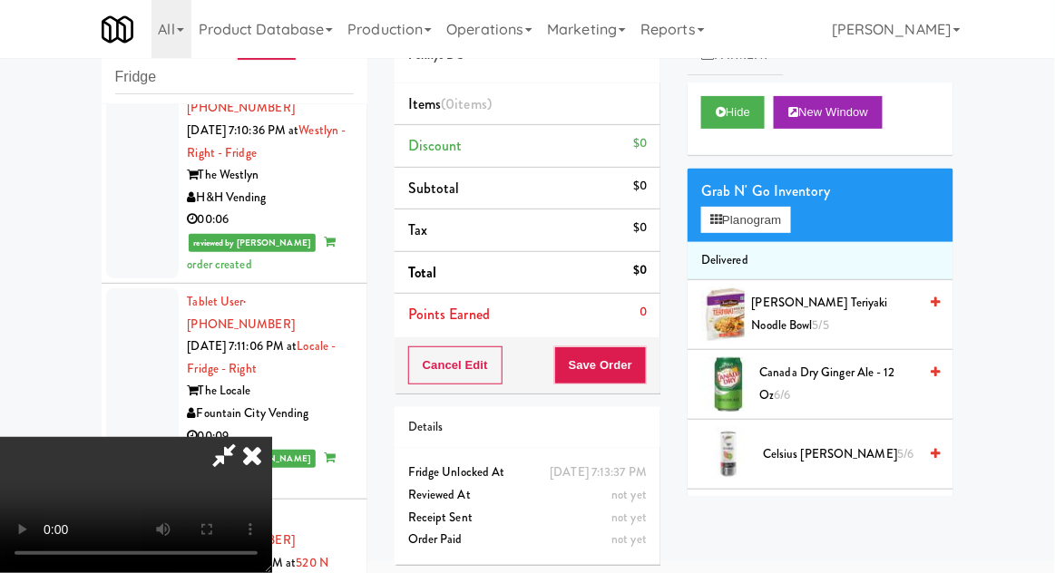
scroll to position [0, 0]
click at [777, 223] on button "Planogram" at bounding box center [745, 220] width 89 height 27
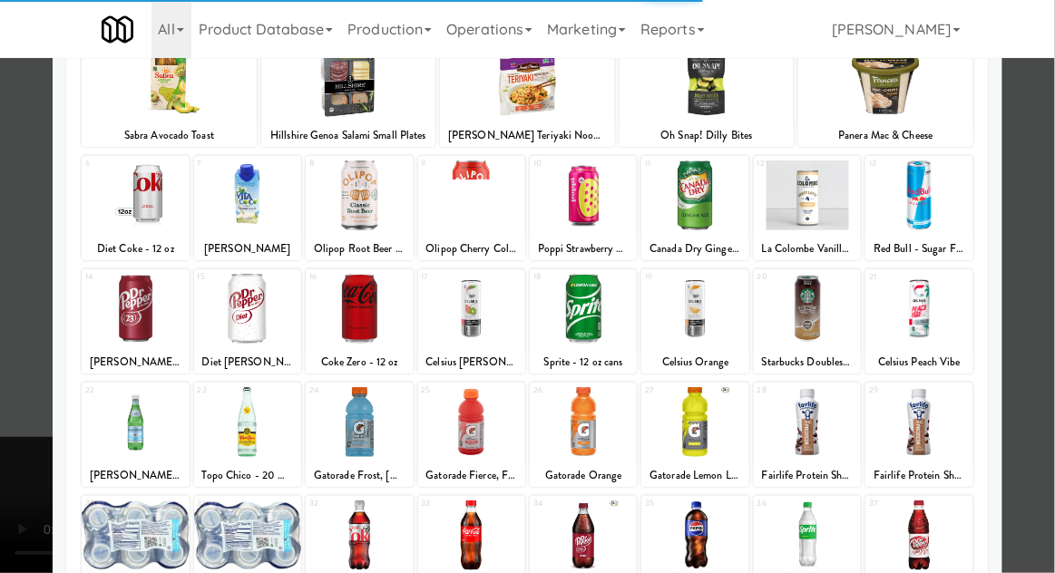
scroll to position [132, 0]
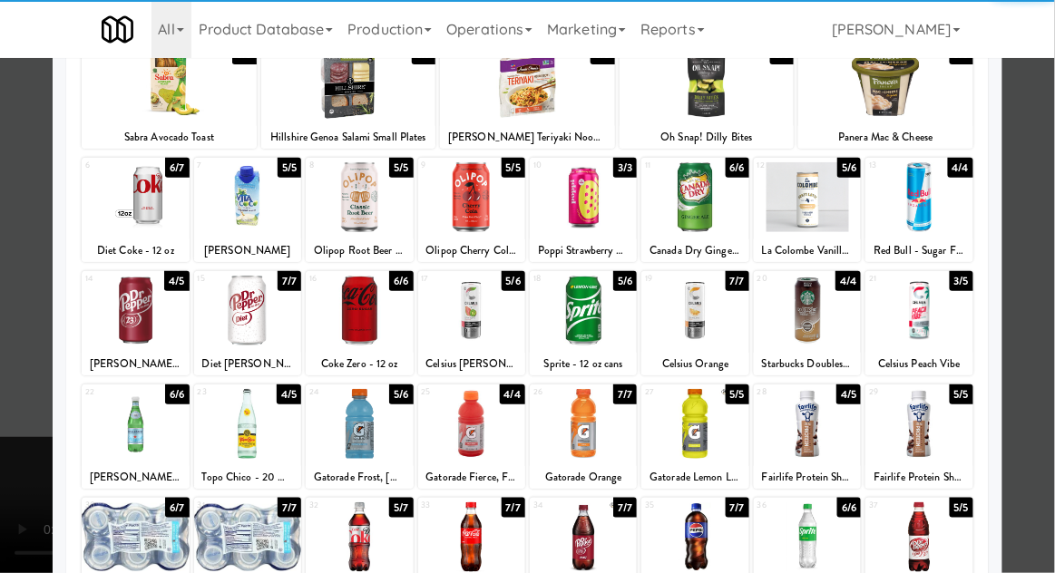
click at [348, 432] on div at bounding box center [359, 424] width 107 height 70
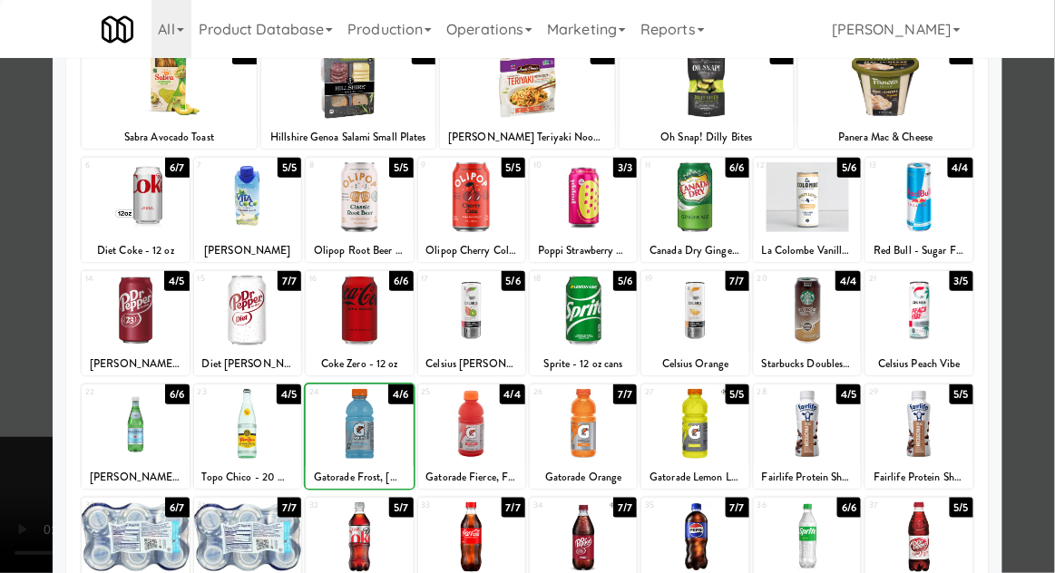
click at [1040, 298] on div at bounding box center [527, 286] width 1055 height 573
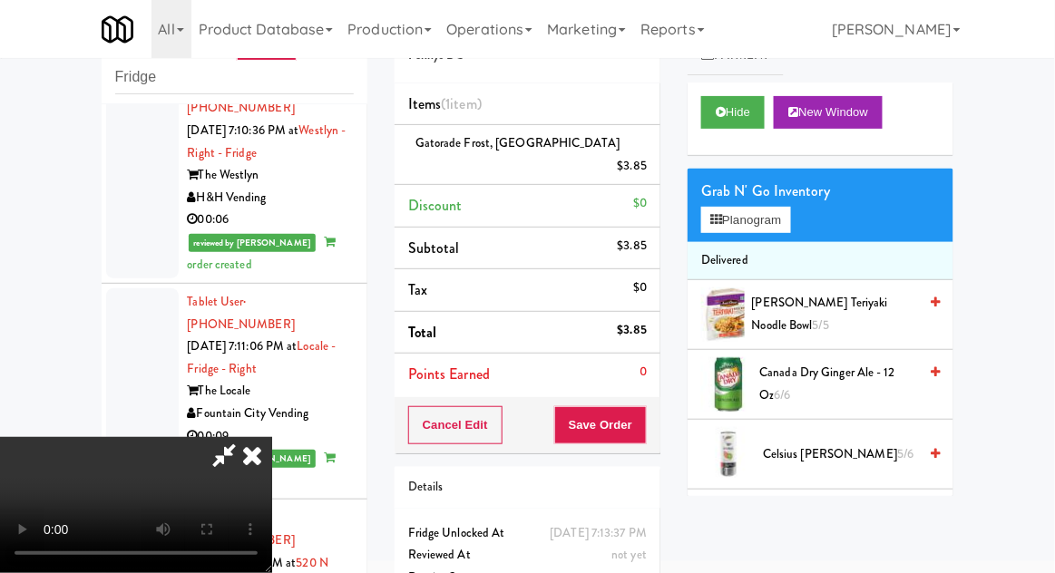
scroll to position [66, 0]
click at [646, 410] on button "Save Order" at bounding box center [600, 425] width 93 height 38
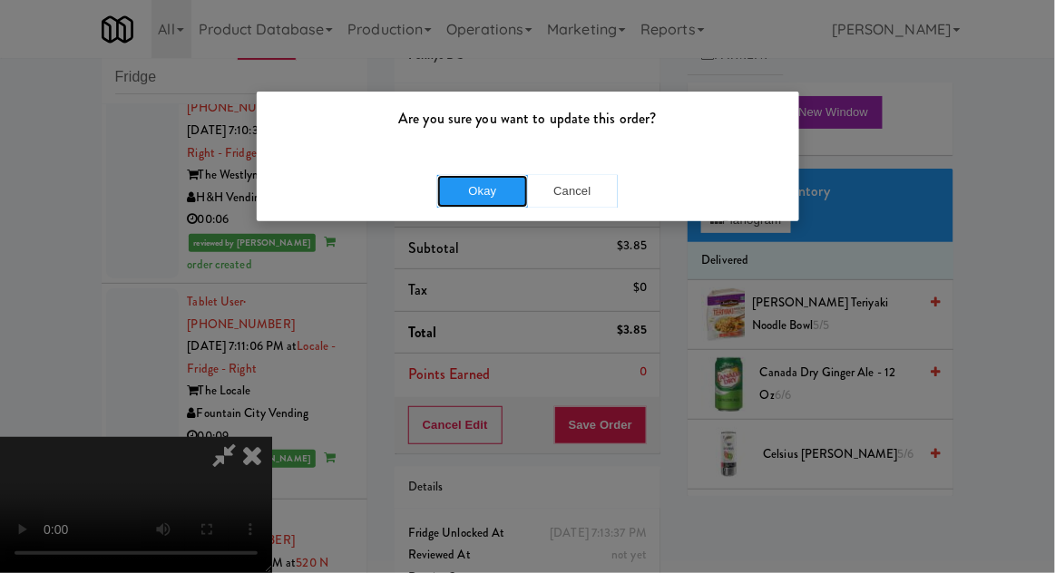
click at [461, 204] on button "Okay" at bounding box center [482, 191] width 91 height 33
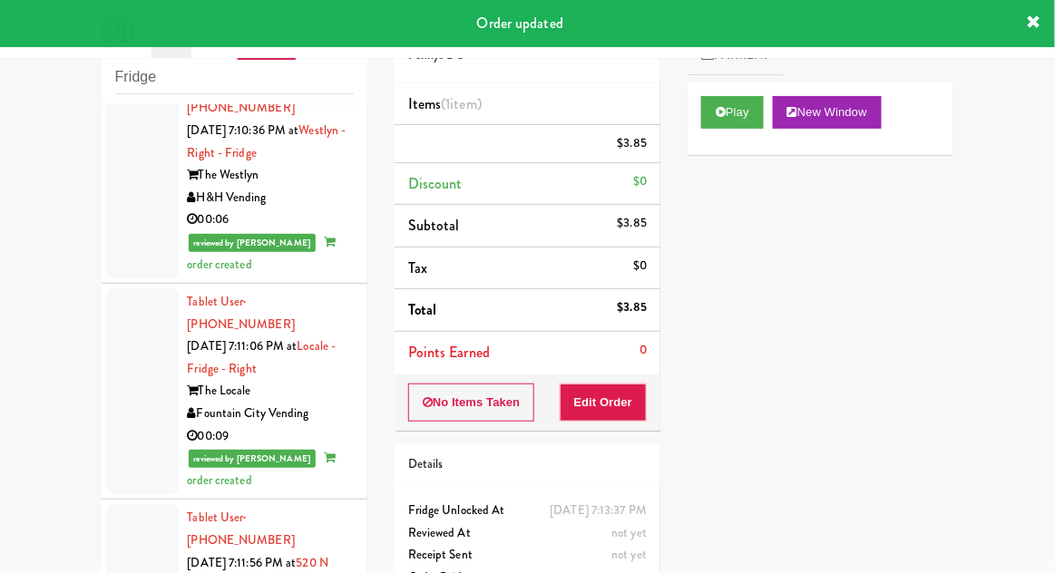
scroll to position [0, 0]
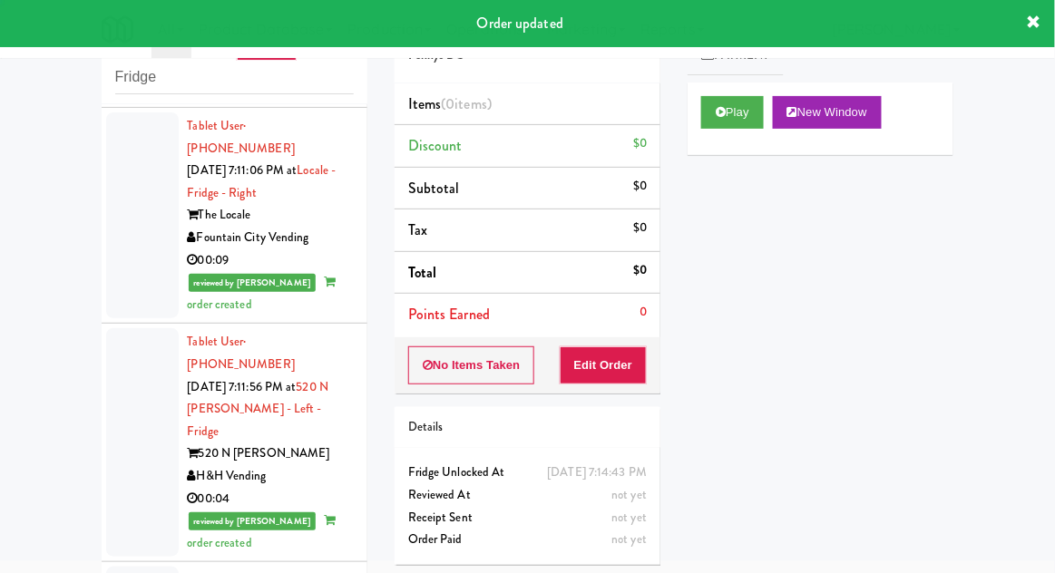
scroll to position [5387, 0]
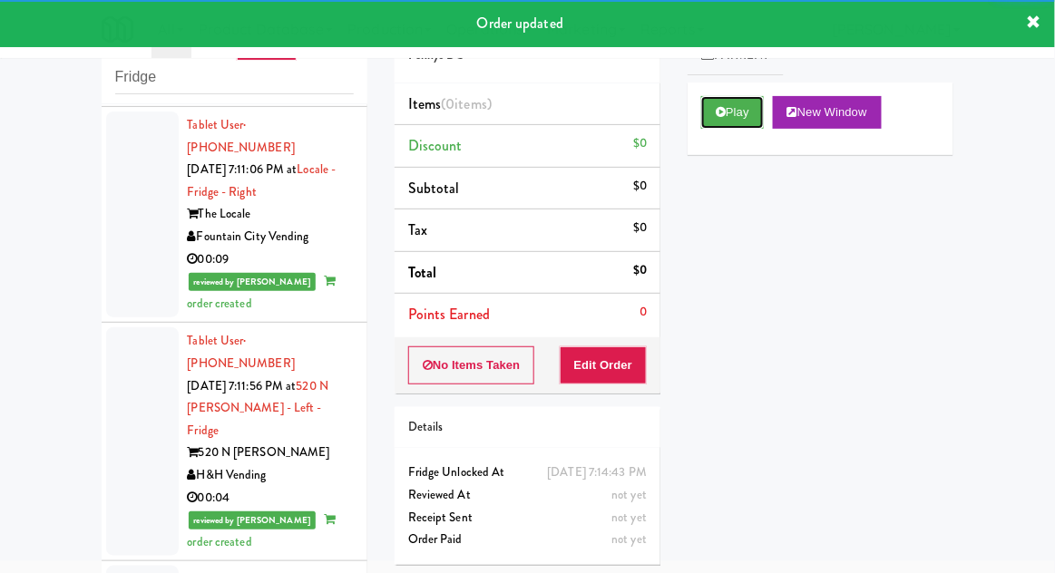
click at [703, 119] on button "Play" at bounding box center [732, 112] width 63 height 33
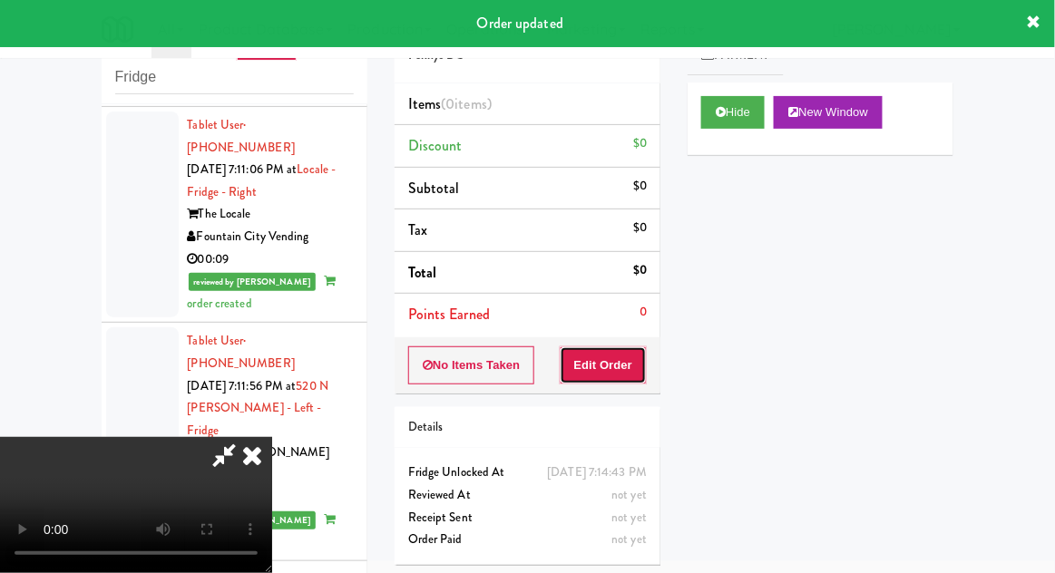
click at [618, 365] on button "Edit Order" at bounding box center [604, 366] width 88 height 38
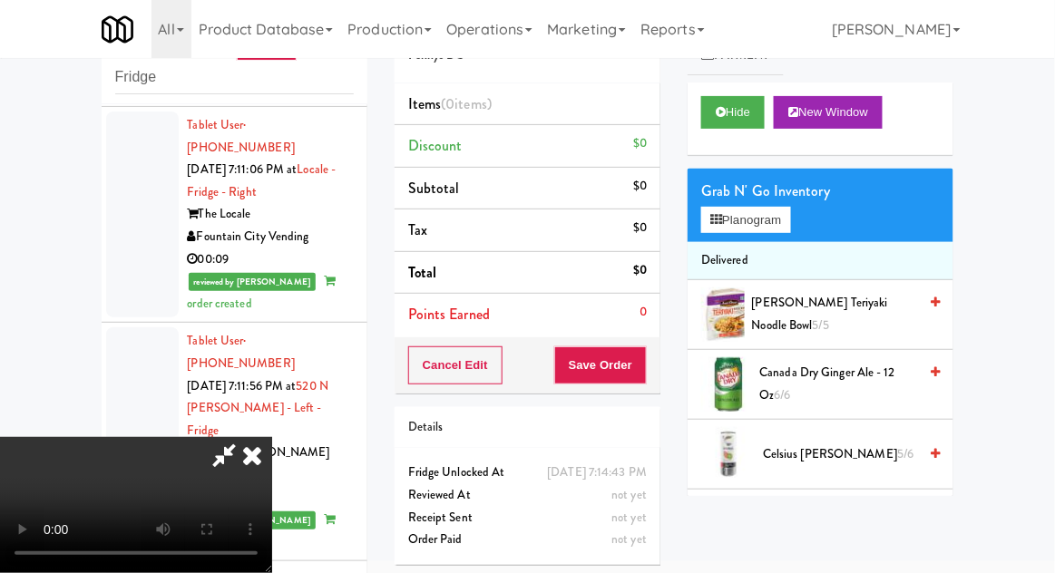
scroll to position [0, 0]
click at [779, 226] on button "Planogram" at bounding box center [745, 220] width 89 height 27
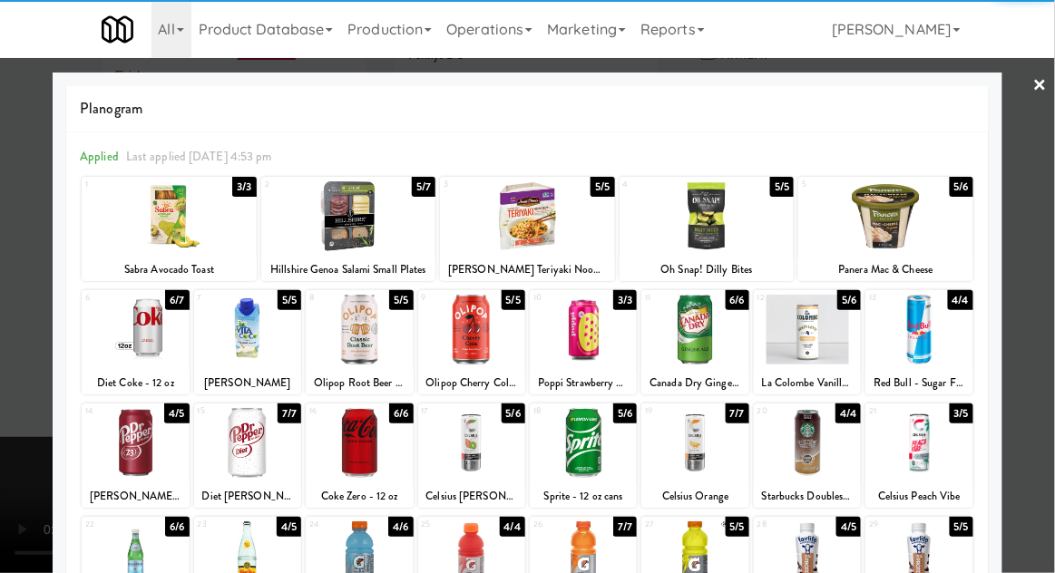
click at [482, 335] on div at bounding box center [471, 330] width 107 height 70
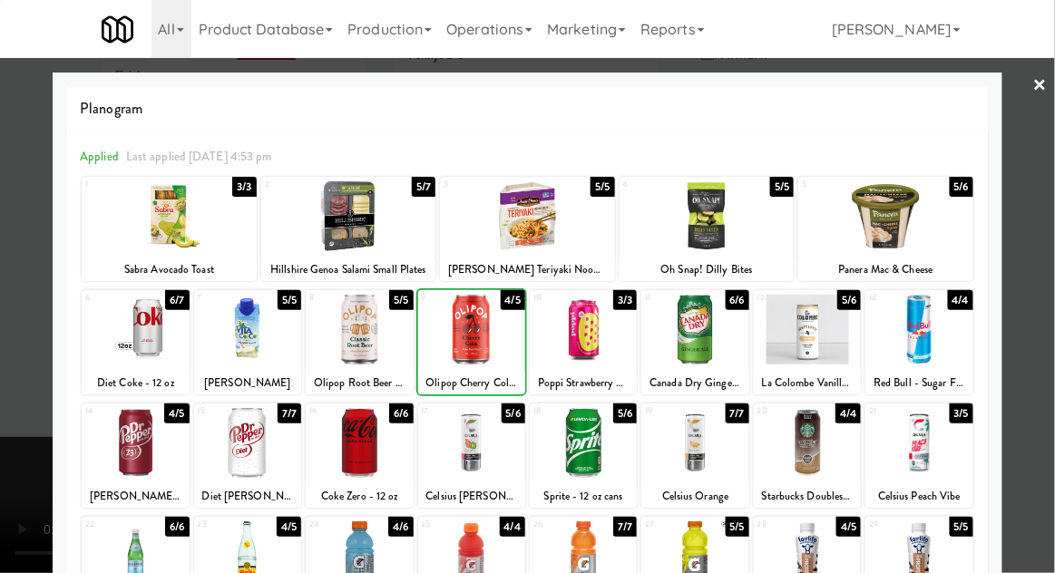
click at [1049, 293] on div at bounding box center [527, 286] width 1055 height 573
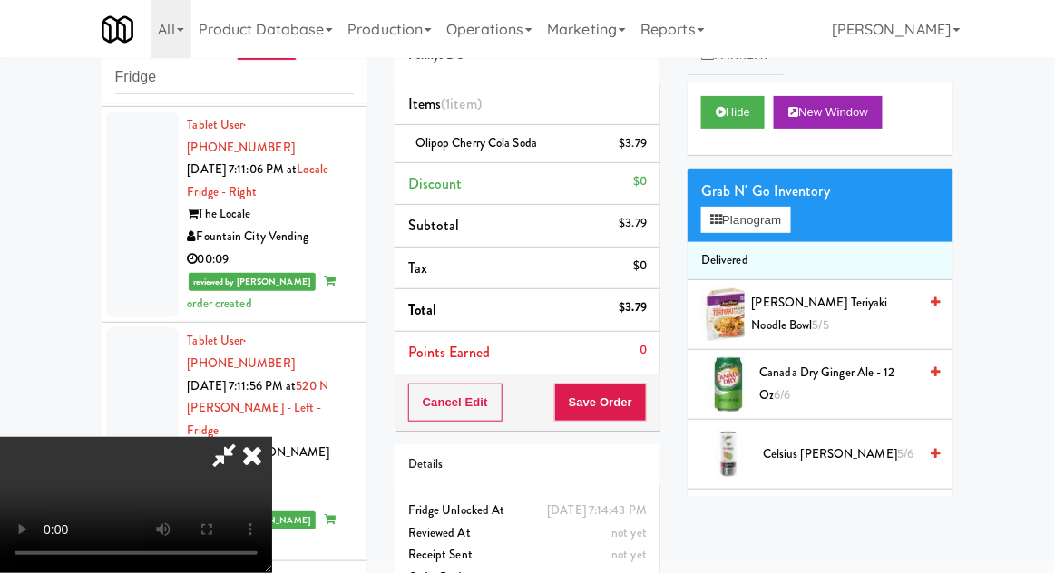
click at [660, 152] on li "Olipop Cherry Cola Soda $3.79" at bounding box center [528, 144] width 266 height 38
click at [660, 160] on li "Olipop Cherry Cola Soda $3.79" at bounding box center [528, 144] width 266 height 38
click at [650, 148] on icon at bounding box center [648, 150] width 9 height 12
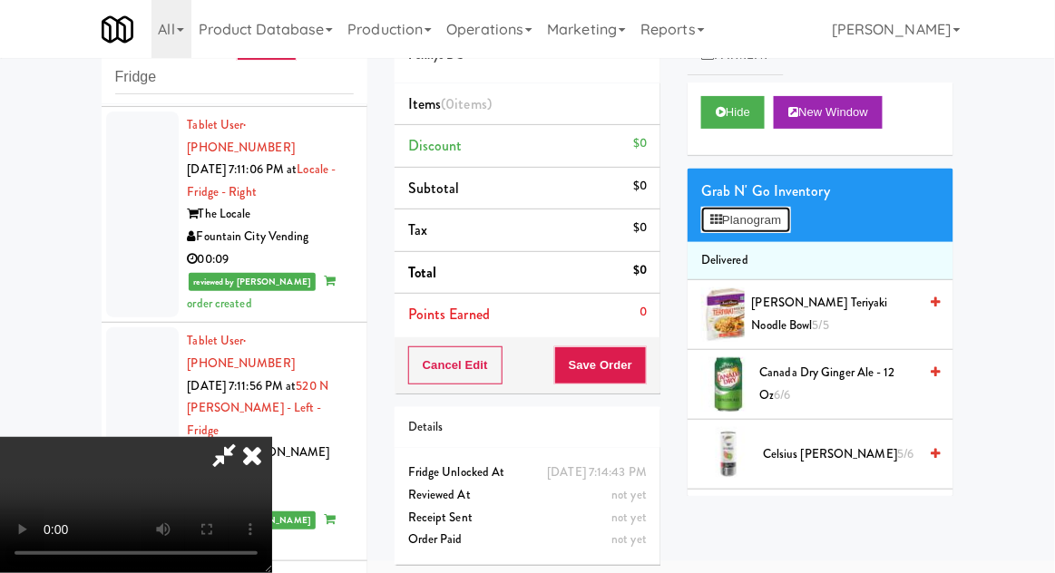
click at [766, 232] on button "Planogram" at bounding box center [745, 220] width 89 height 27
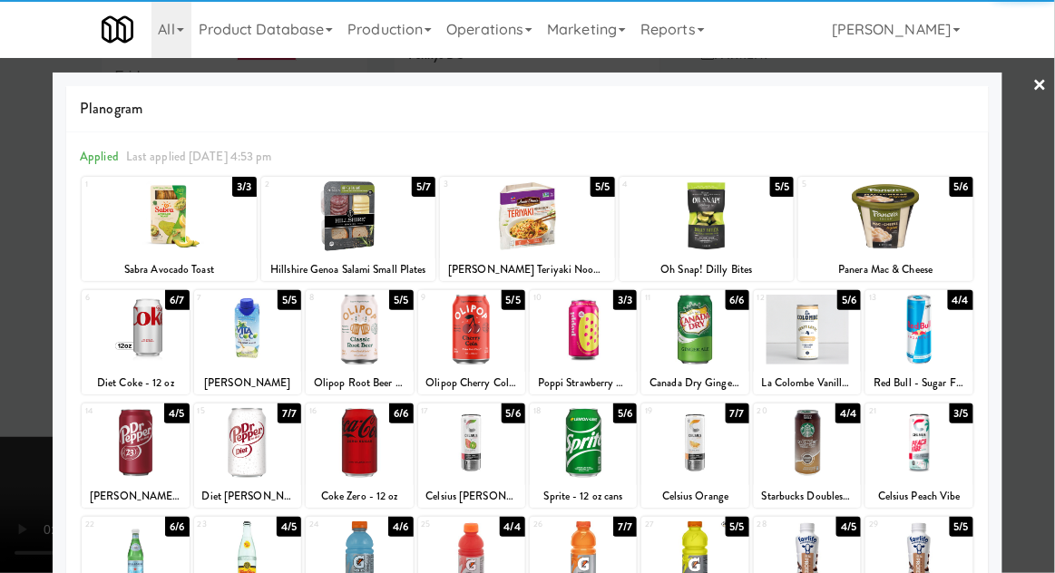
click at [144, 331] on div at bounding box center [135, 330] width 107 height 70
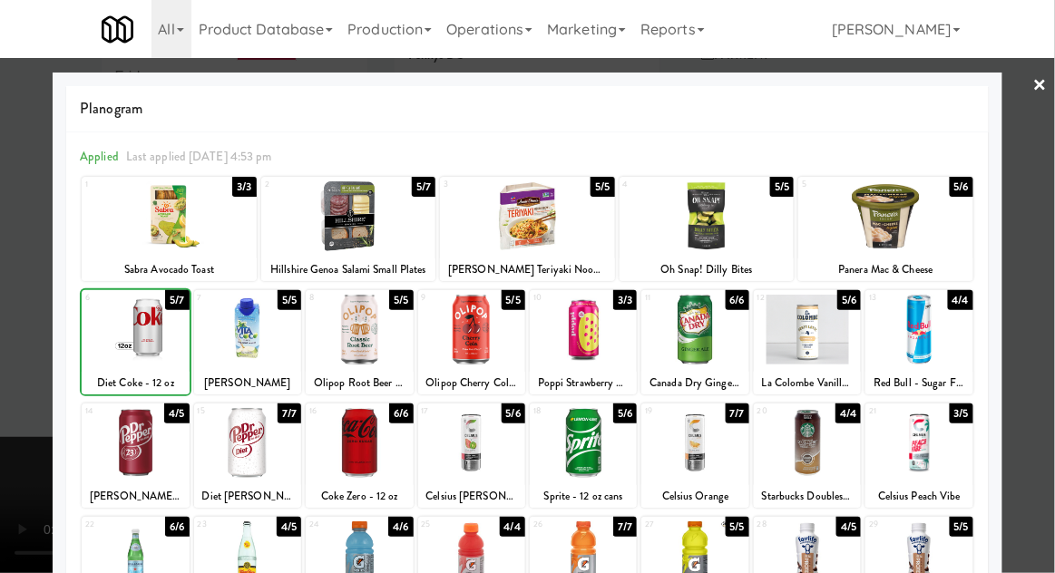
click at [1053, 314] on div at bounding box center [527, 286] width 1055 height 573
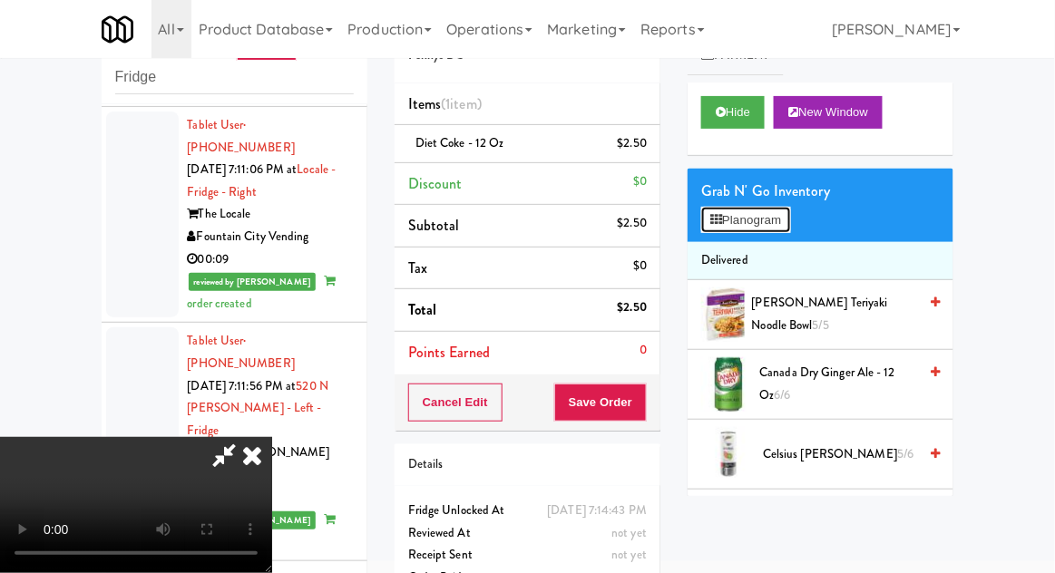
click at [784, 230] on button "Planogram" at bounding box center [745, 220] width 89 height 27
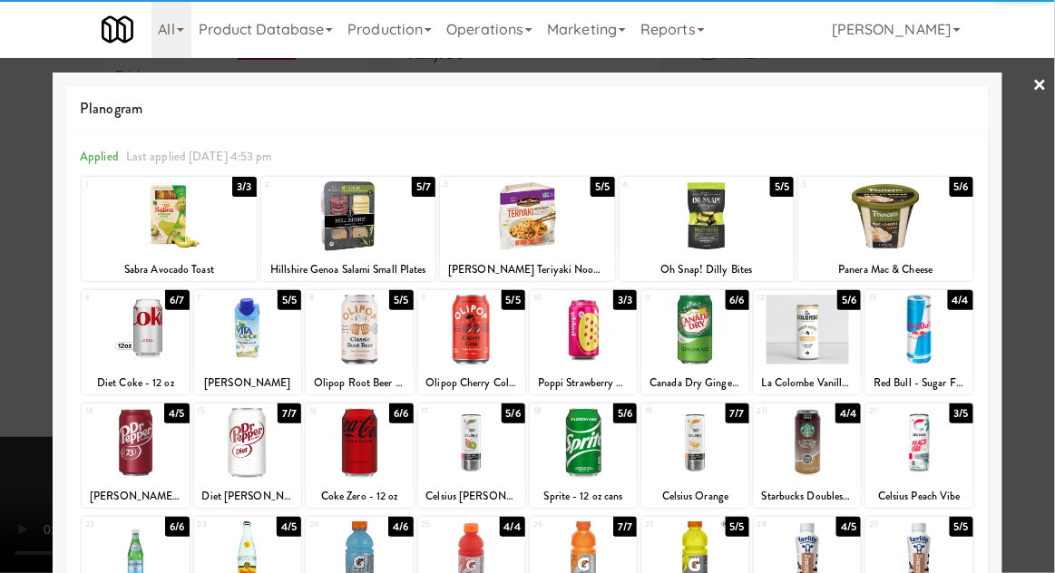
click at [259, 443] on div at bounding box center [247, 443] width 107 height 70
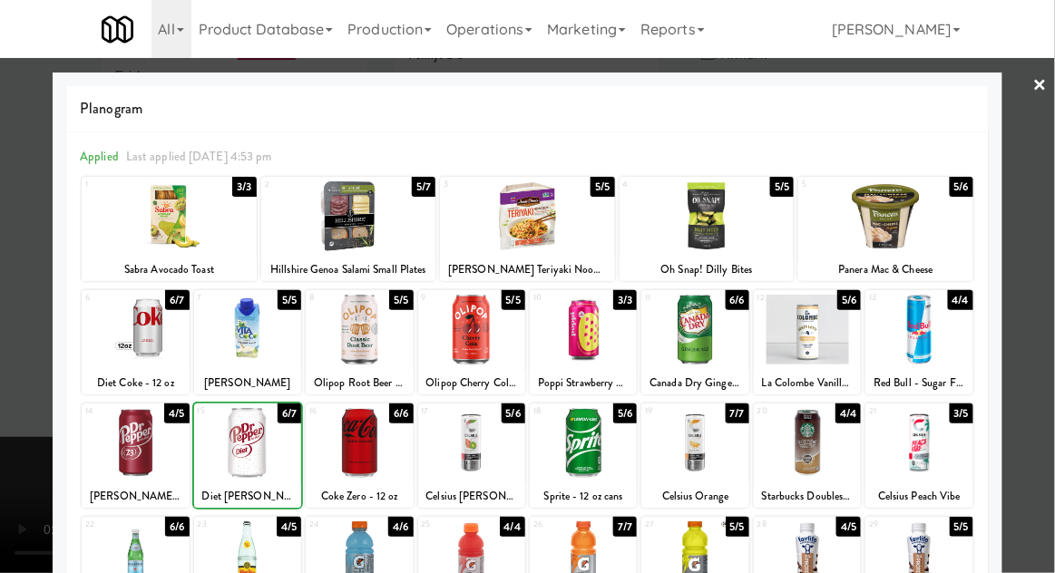
click at [1045, 298] on div at bounding box center [527, 286] width 1055 height 573
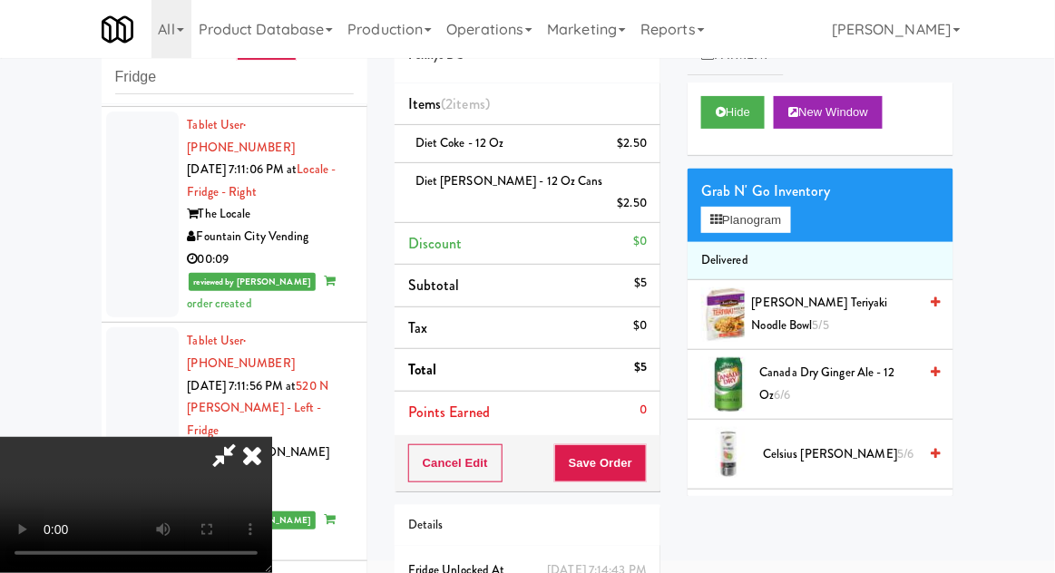
click at [659, 138] on li "Diet Coke - 12 oz $2.50" at bounding box center [528, 144] width 266 height 38
click at [646, 158] on link at bounding box center [645, 151] width 16 height 23
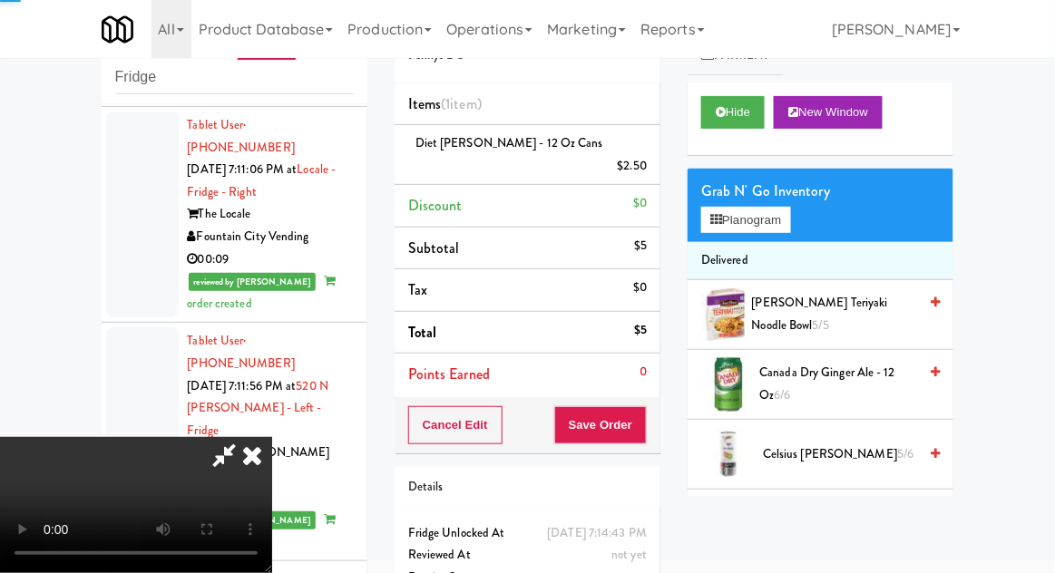
click at [245, 437] on icon at bounding box center [224, 455] width 42 height 36
click at [797, 366] on span "Canada Dry Ginger Ale - 12 oz 6/6" at bounding box center [839, 384] width 158 height 44
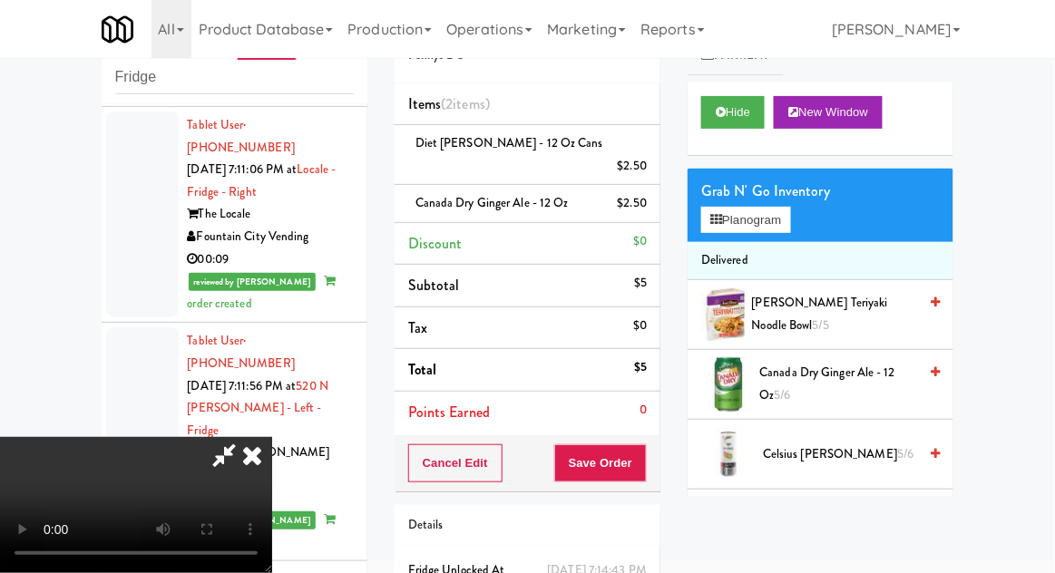
scroll to position [66, 0]
click at [646, 444] on button "Save Order" at bounding box center [600, 463] width 93 height 38
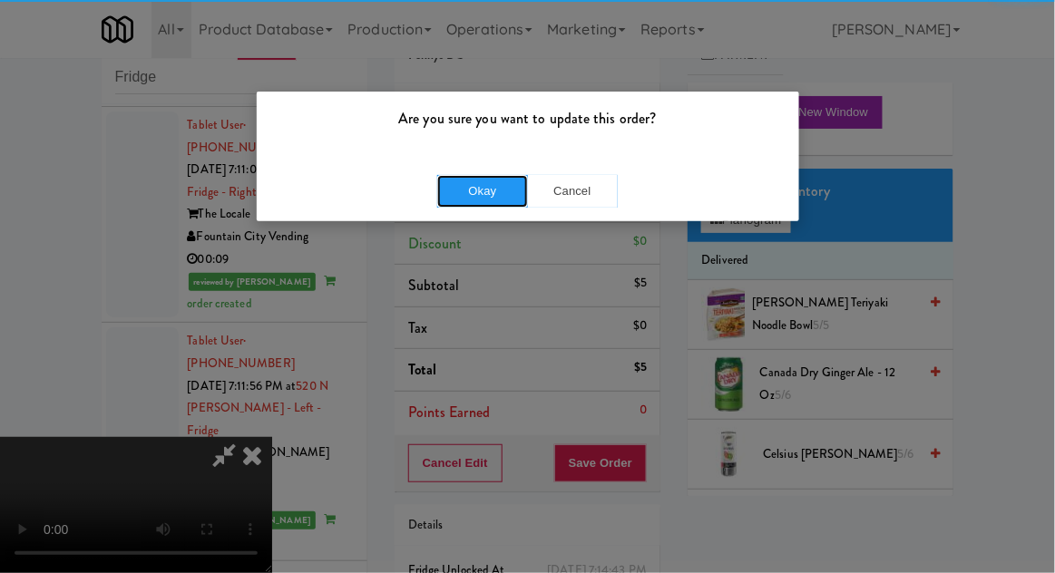
click at [464, 203] on button "Okay" at bounding box center [482, 191] width 91 height 33
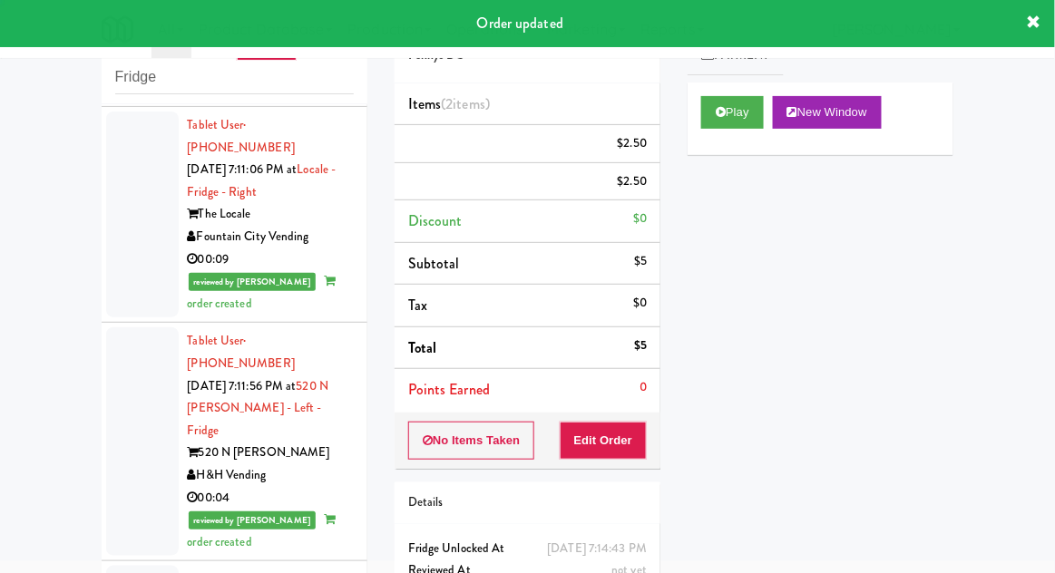
scroll to position [0, 0]
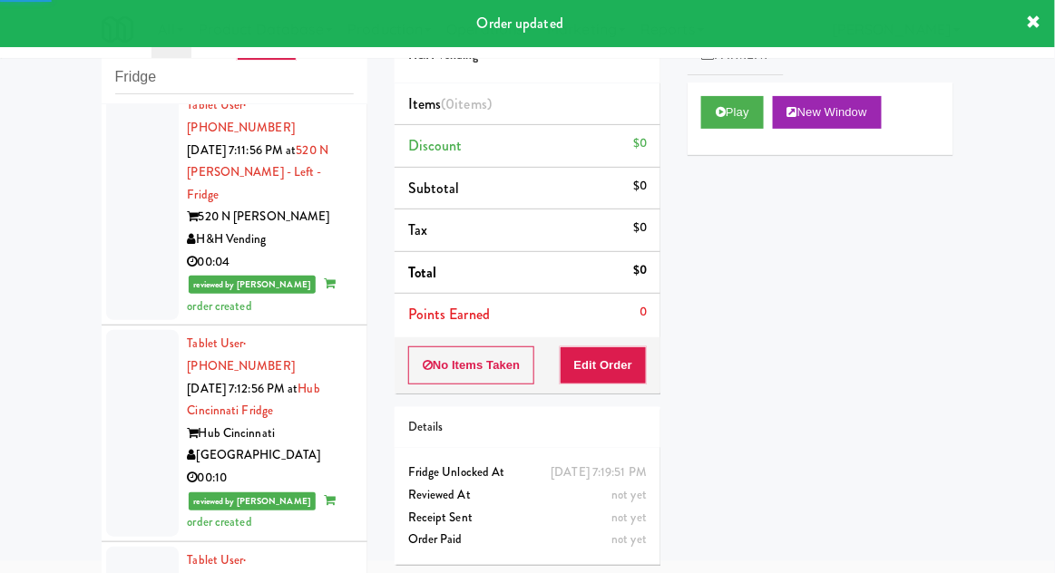
scroll to position [5626, 0]
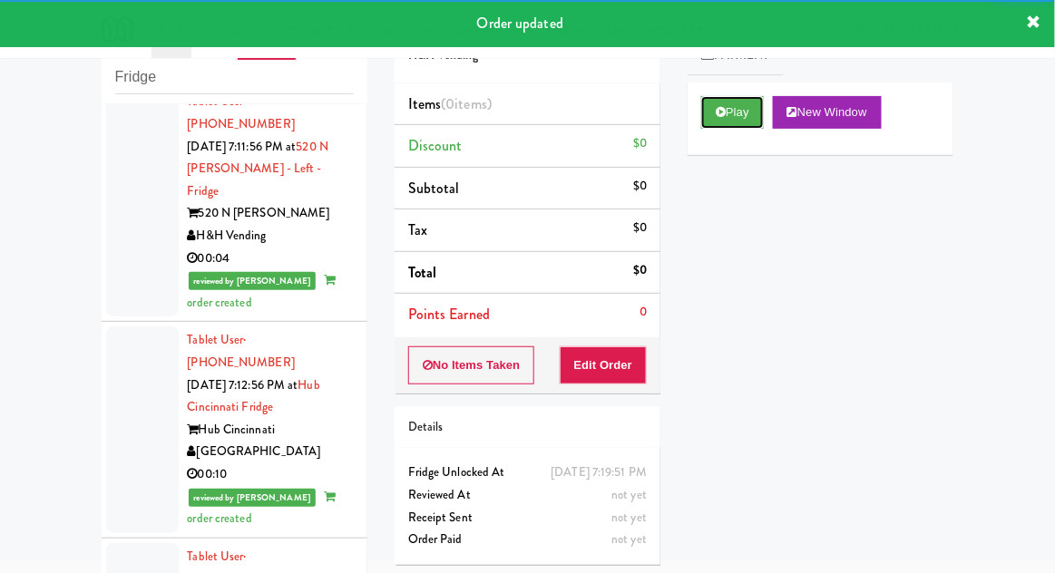
click at [711, 107] on button "Play" at bounding box center [732, 112] width 63 height 33
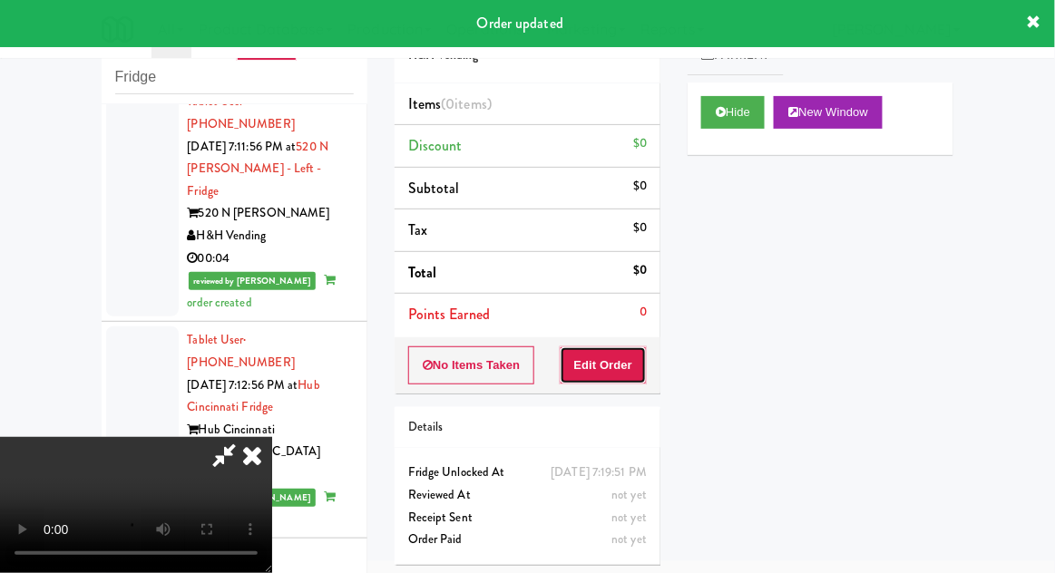
click at [625, 368] on button "Edit Order" at bounding box center [604, 366] width 88 height 38
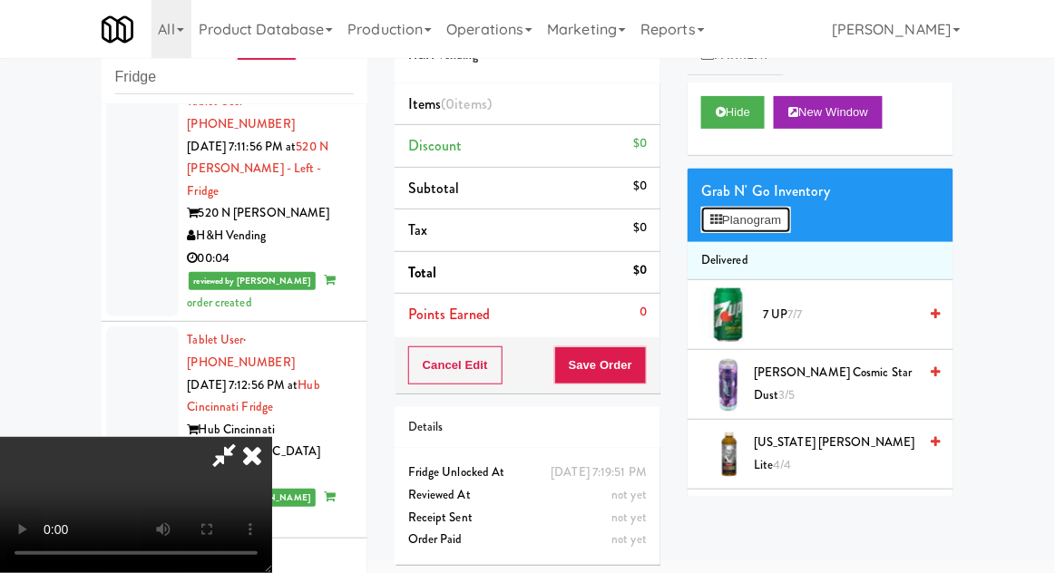
click at [784, 223] on button "Planogram" at bounding box center [745, 220] width 89 height 27
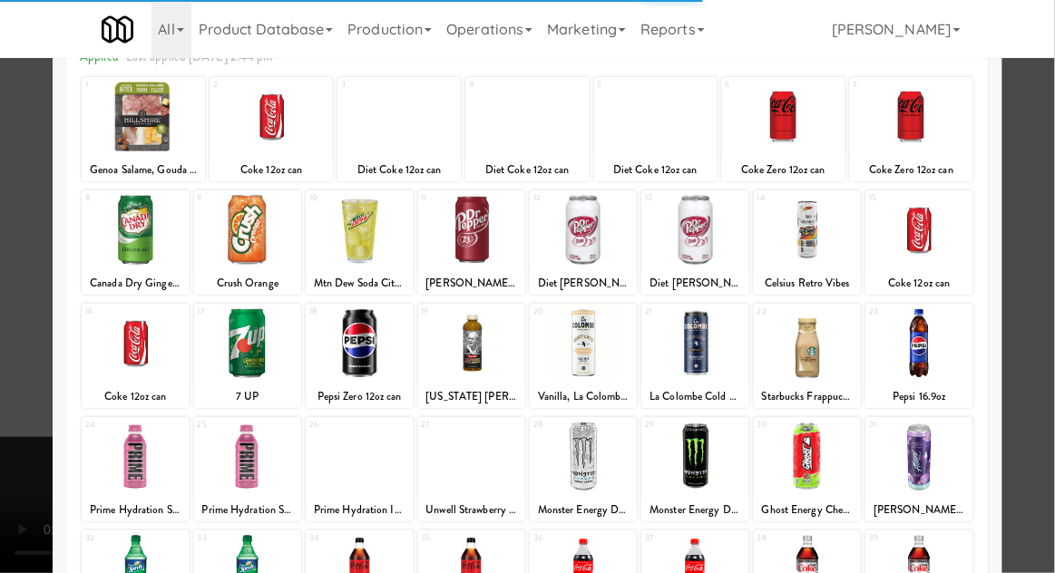
scroll to position [125, 0]
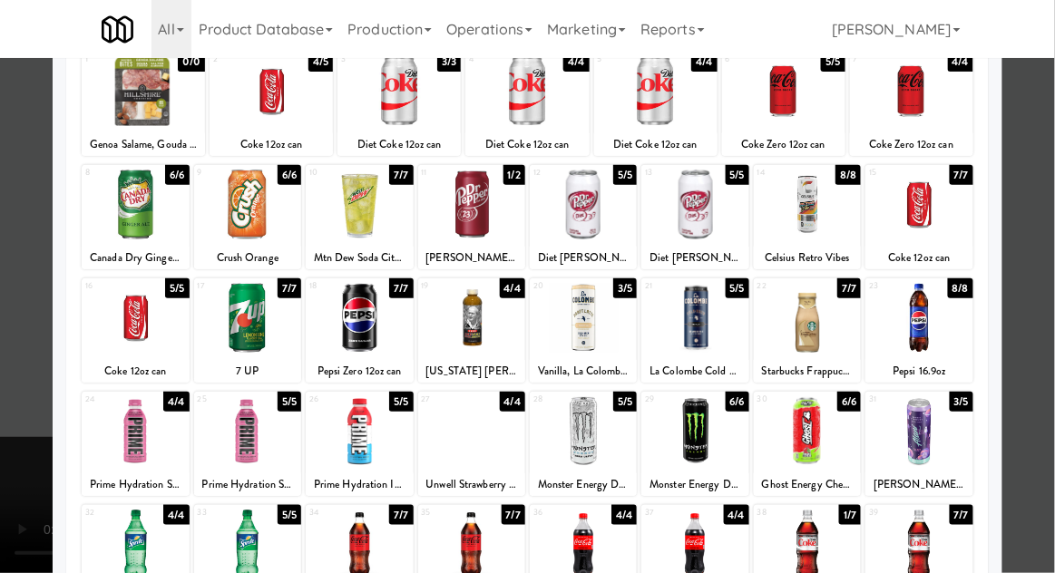
click at [1045, 297] on div at bounding box center [527, 286] width 1055 height 573
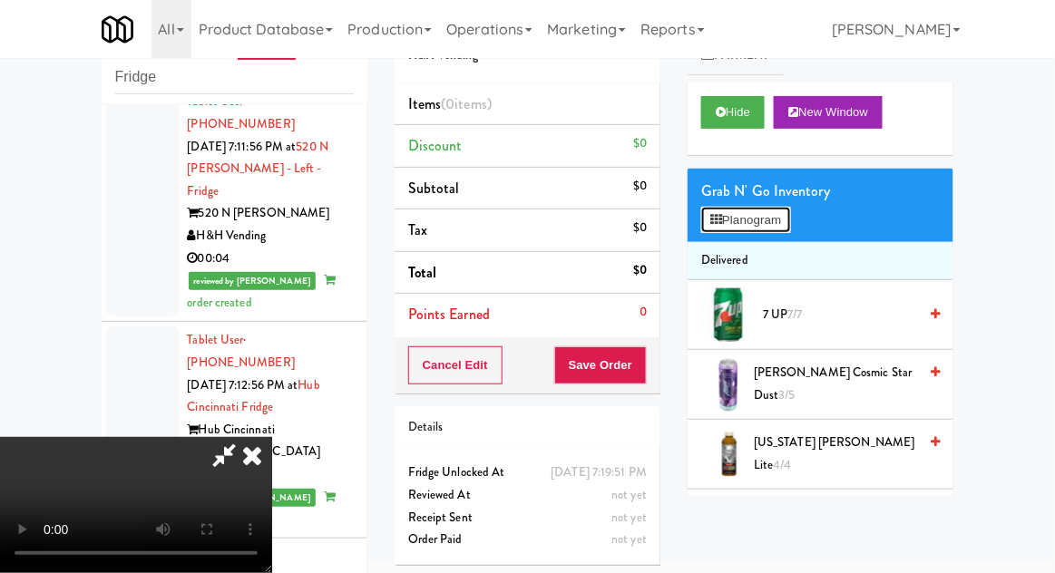
click at [787, 215] on button "Planogram" at bounding box center [745, 220] width 89 height 27
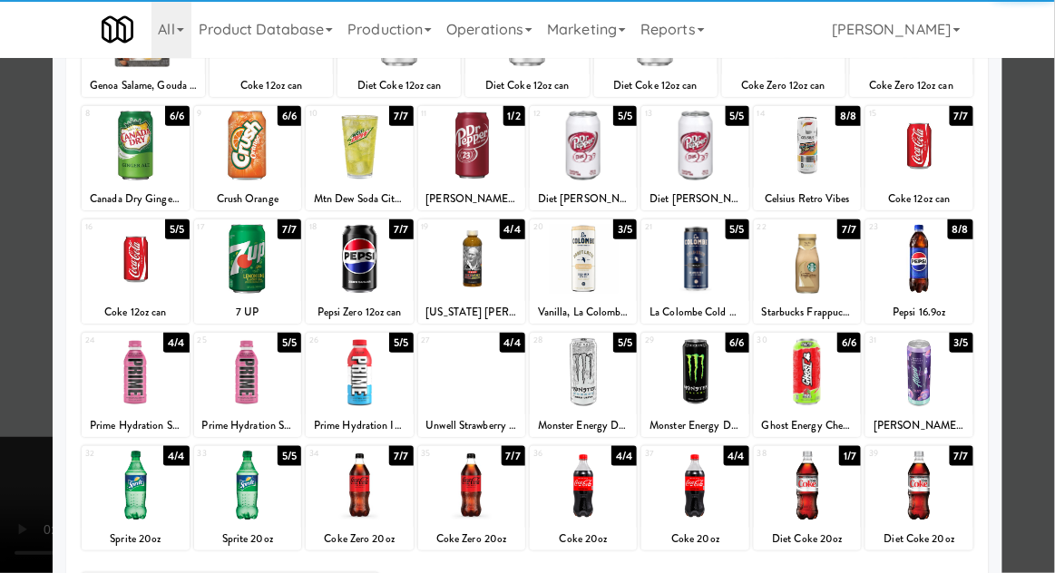
scroll to position [188, 0]
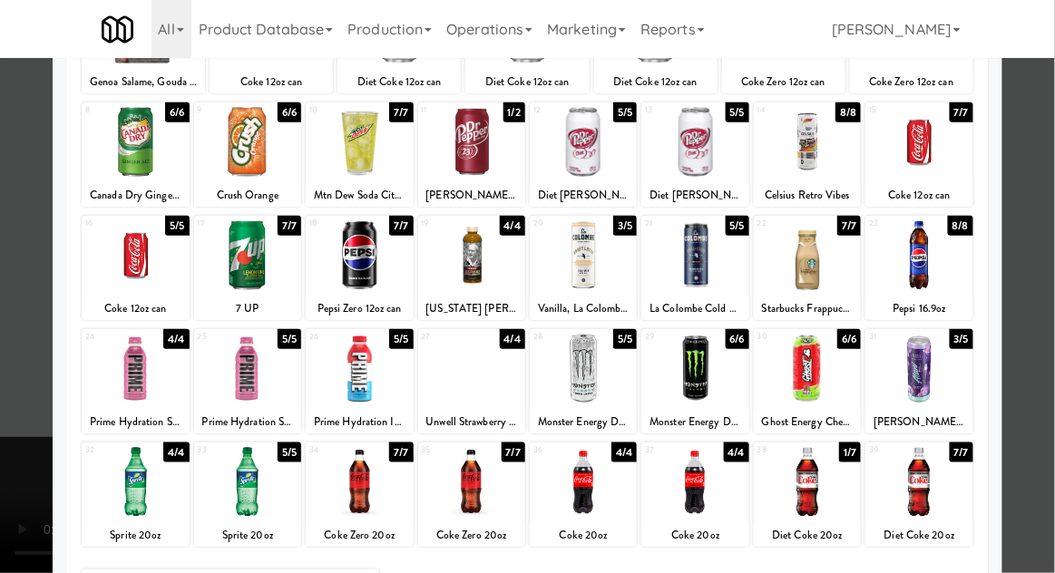
click at [820, 373] on div at bounding box center [807, 369] width 107 height 70
click at [1035, 332] on div at bounding box center [527, 286] width 1055 height 573
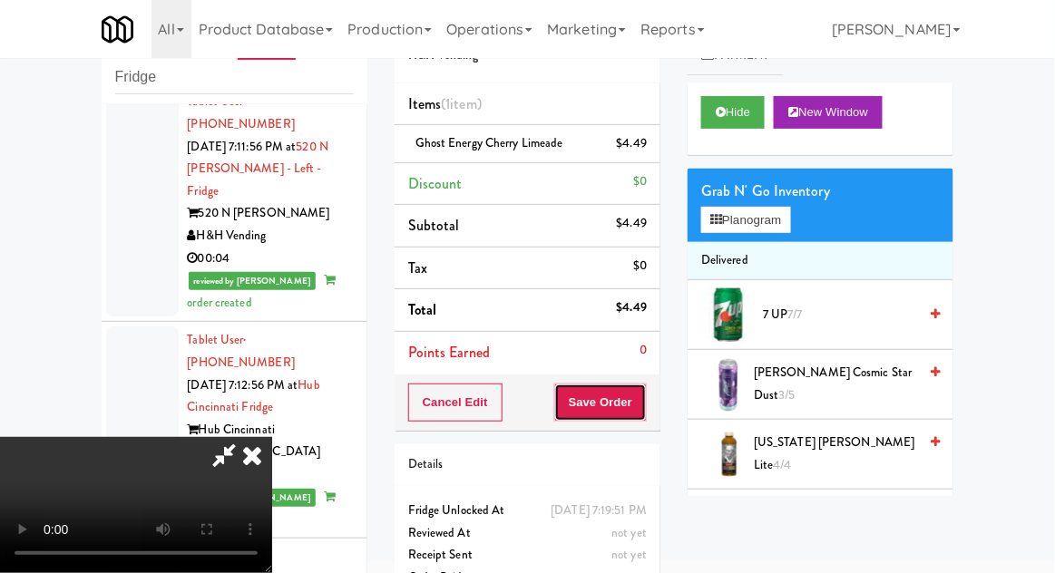
click at [645, 390] on button "Save Order" at bounding box center [600, 403] width 93 height 38
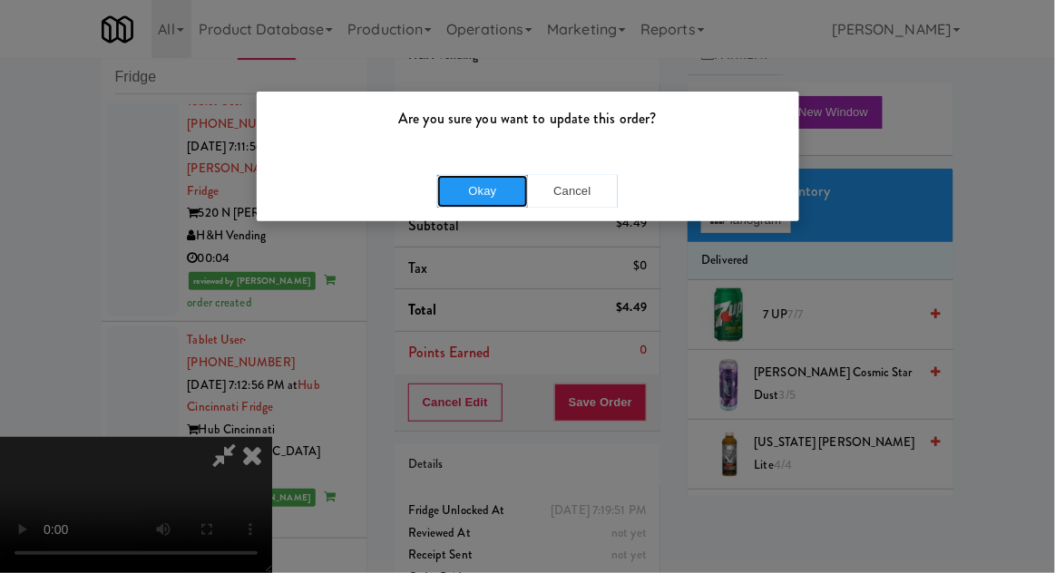
click at [496, 204] on button "Okay" at bounding box center [482, 191] width 91 height 33
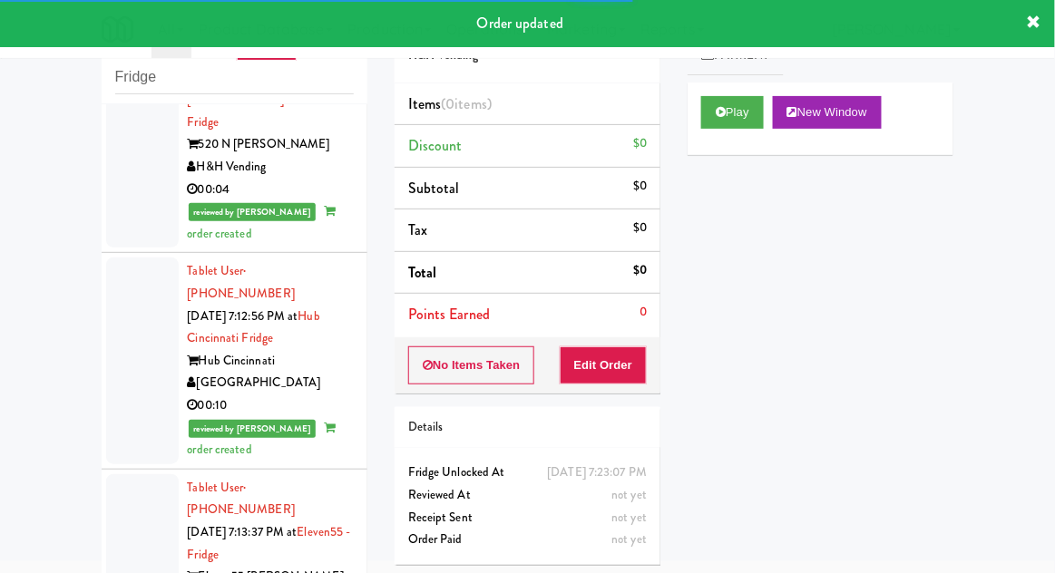
scroll to position [5765, 0]
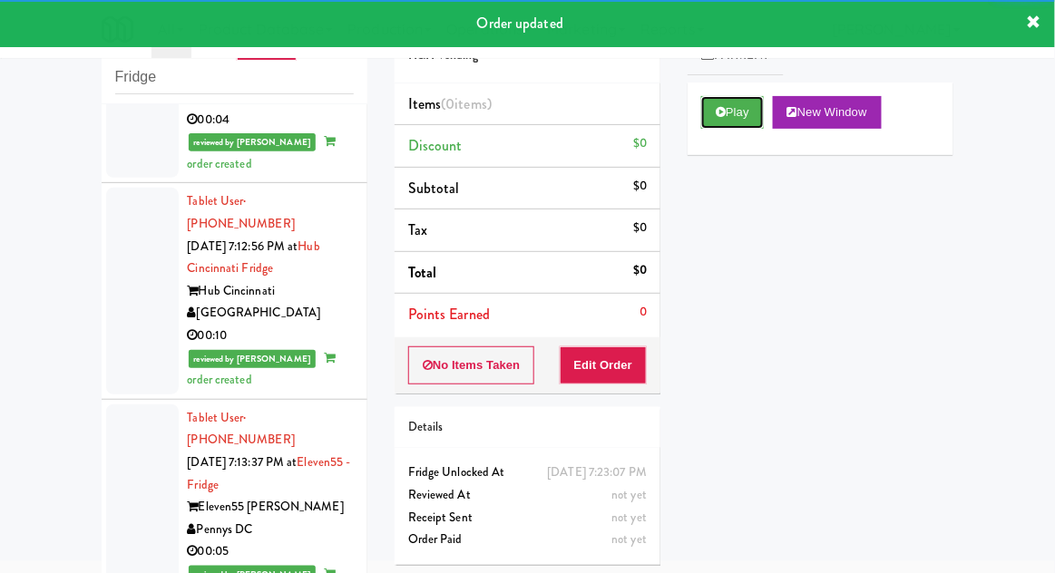
click at [727, 120] on button "Play" at bounding box center [732, 112] width 63 height 33
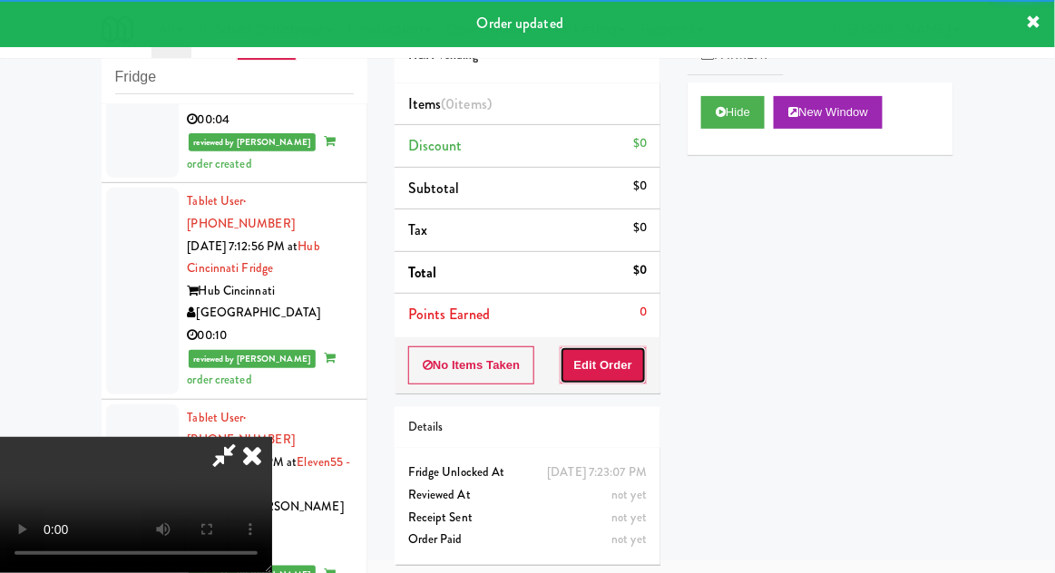
click at [615, 358] on button "Edit Order" at bounding box center [604, 366] width 88 height 38
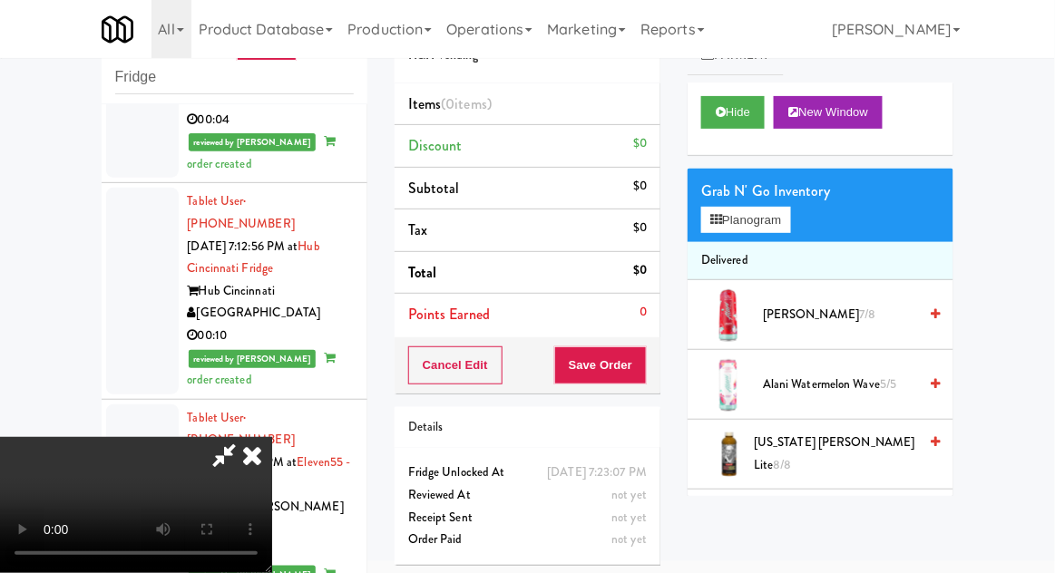
scroll to position [0, 0]
click at [786, 225] on button "Planogram" at bounding box center [745, 220] width 89 height 27
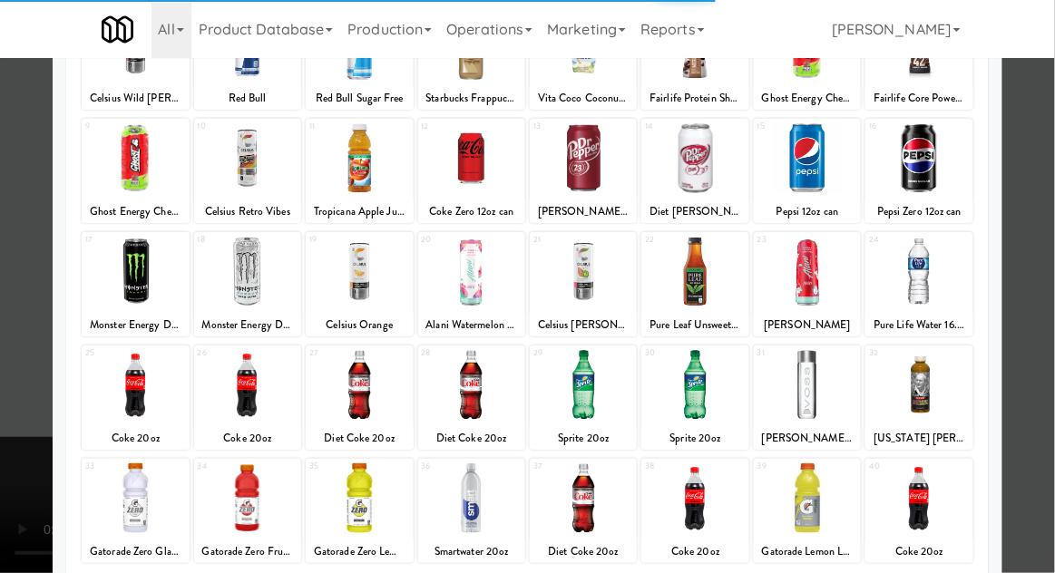
scroll to position [169, 0]
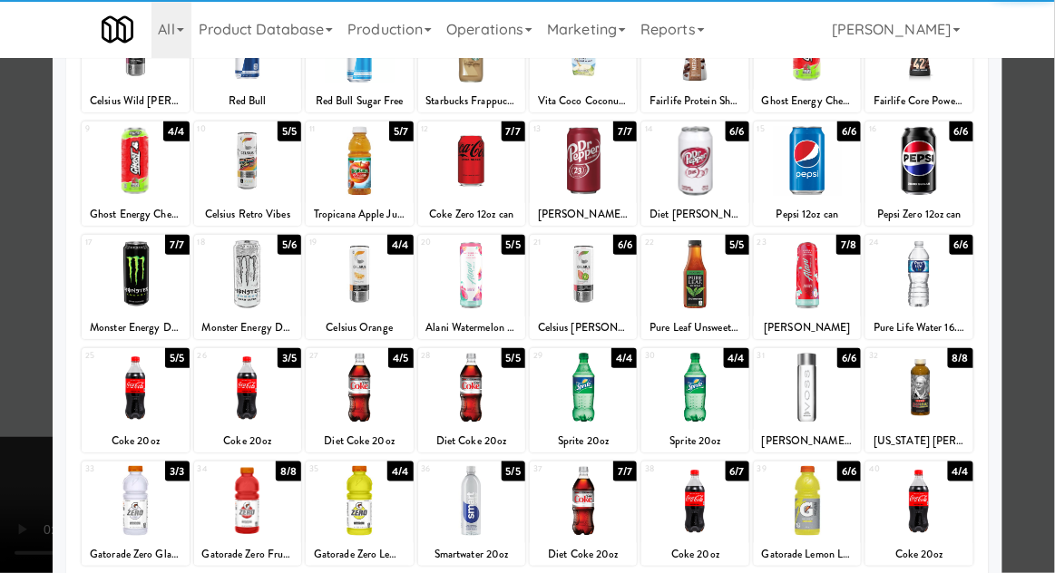
click at [703, 512] on div at bounding box center [694, 501] width 107 height 70
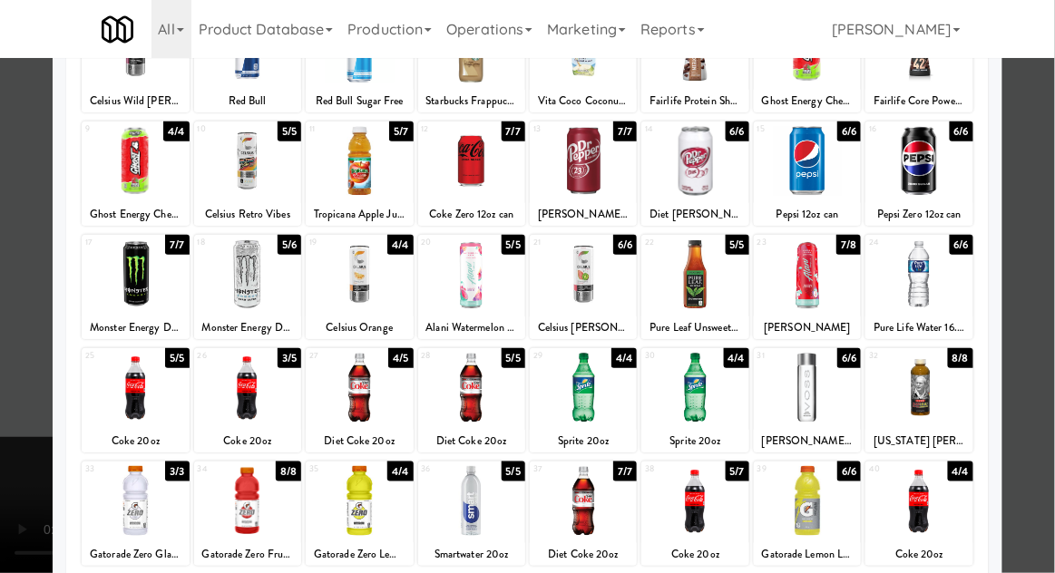
click at [1050, 287] on div at bounding box center [527, 286] width 1055 height 573
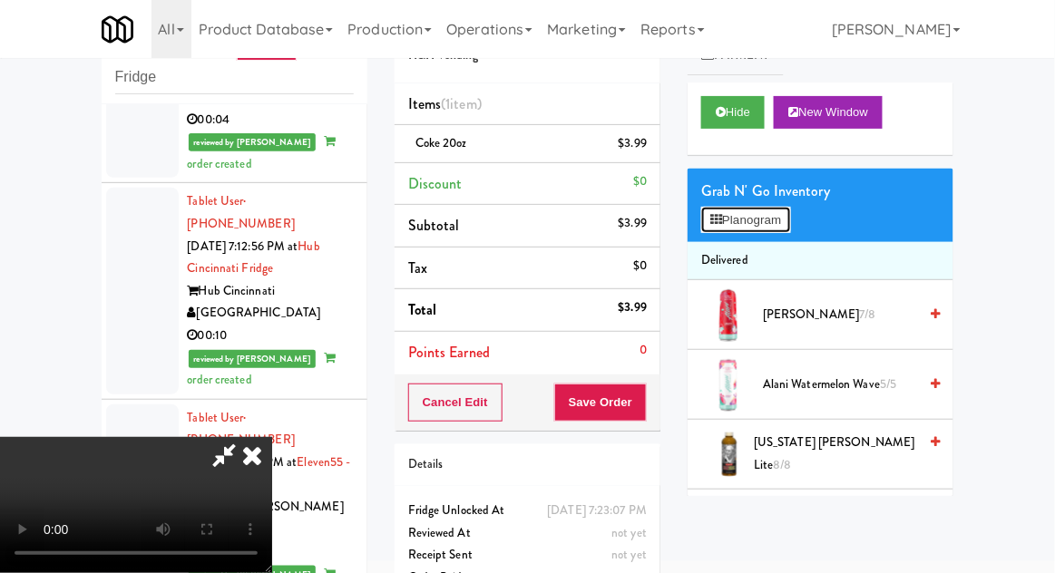
click at [785, 218] on button "Planogram" at bounding box center [745, 220] width 89 height 27
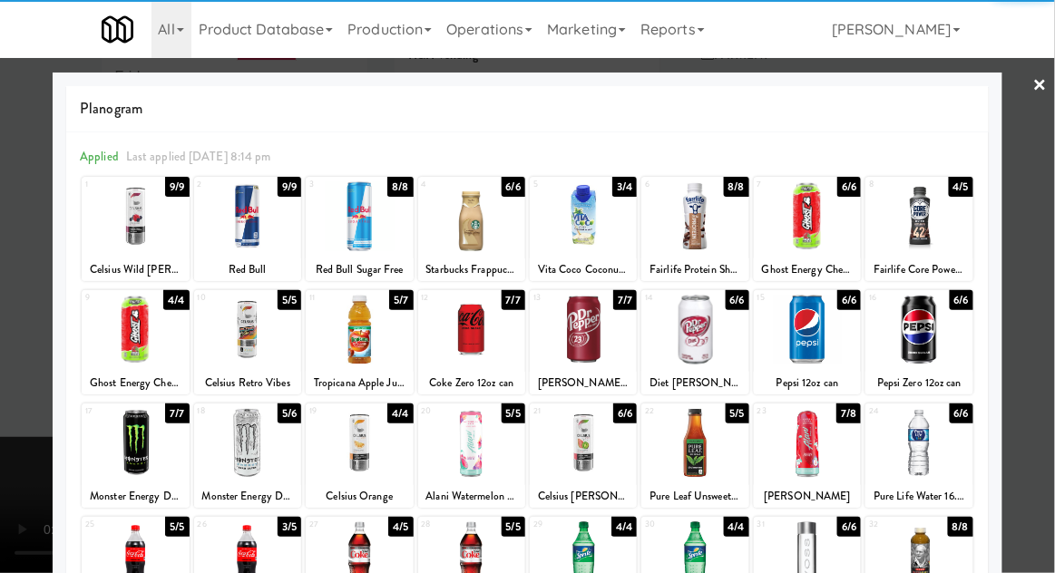
click at [490, 220] on div at bounding box center [471, 216] width 107 height 70
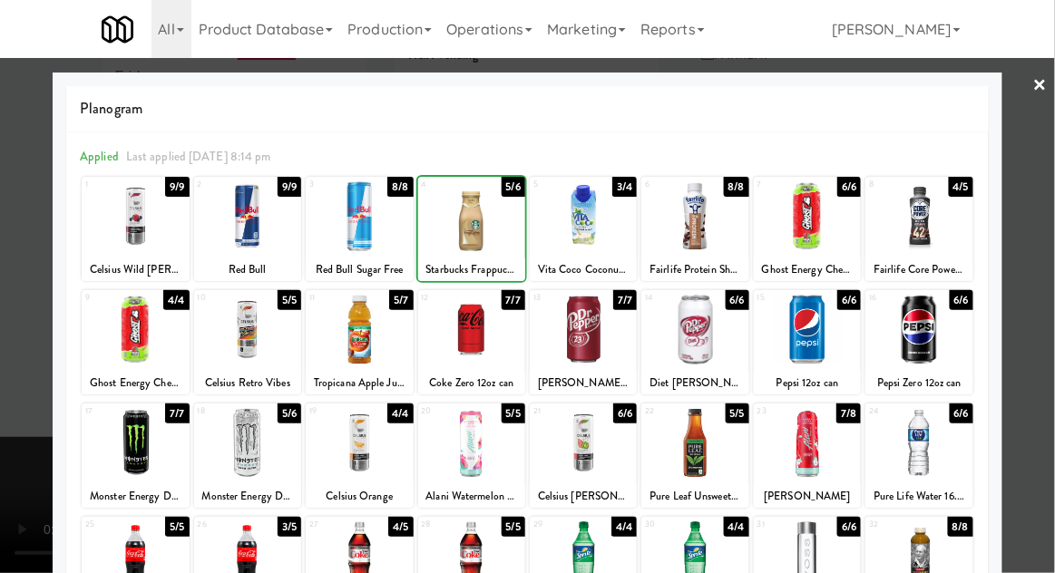
click at [1053, 269] on div at bounding box center [527, 286] width 1055 height 573
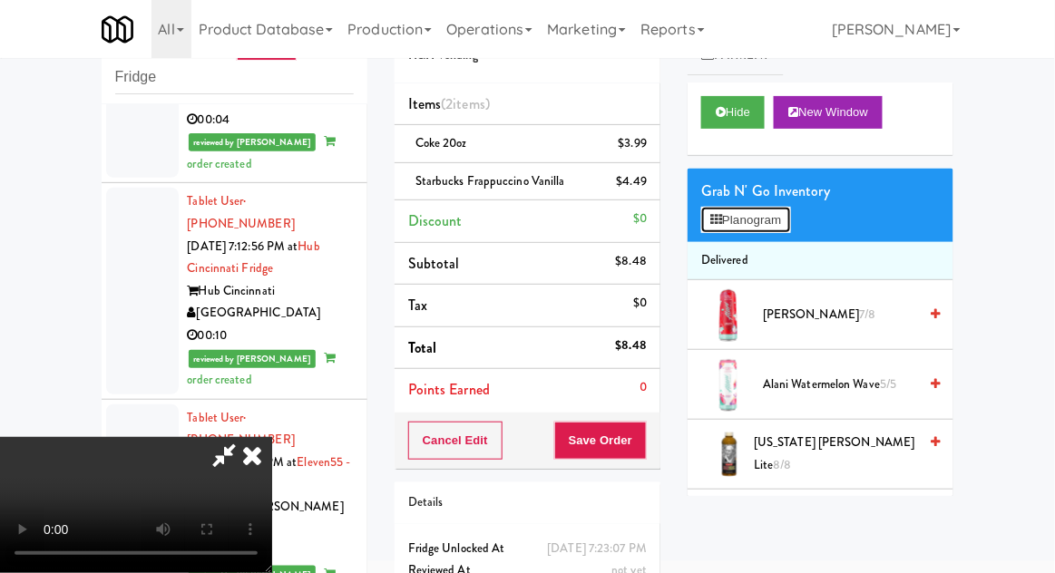
click at [769, 219] on button "Planogram" at bounding box center [745, 220] width 89 height 27
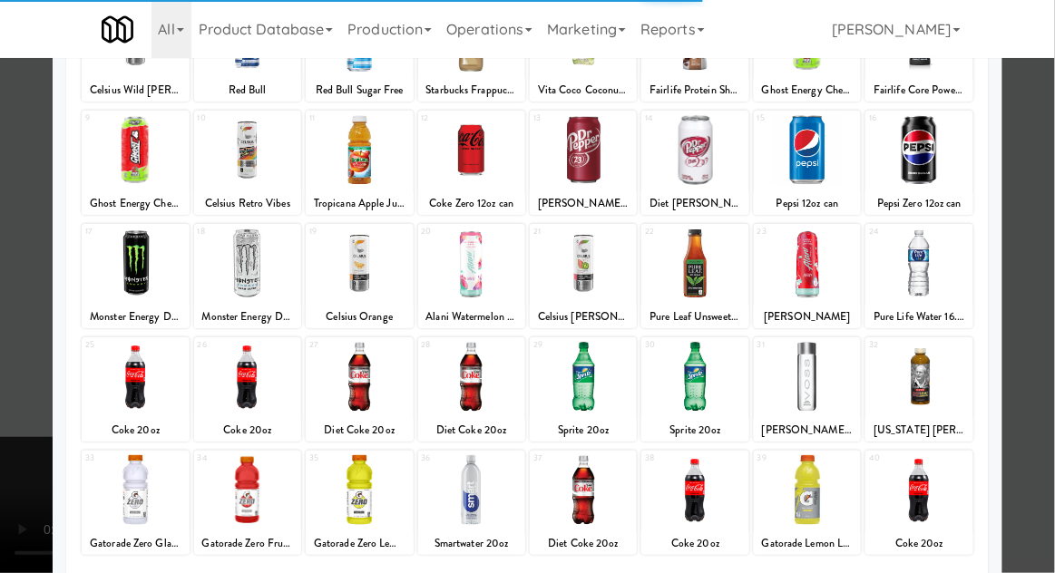
scroll to position [182, 0]
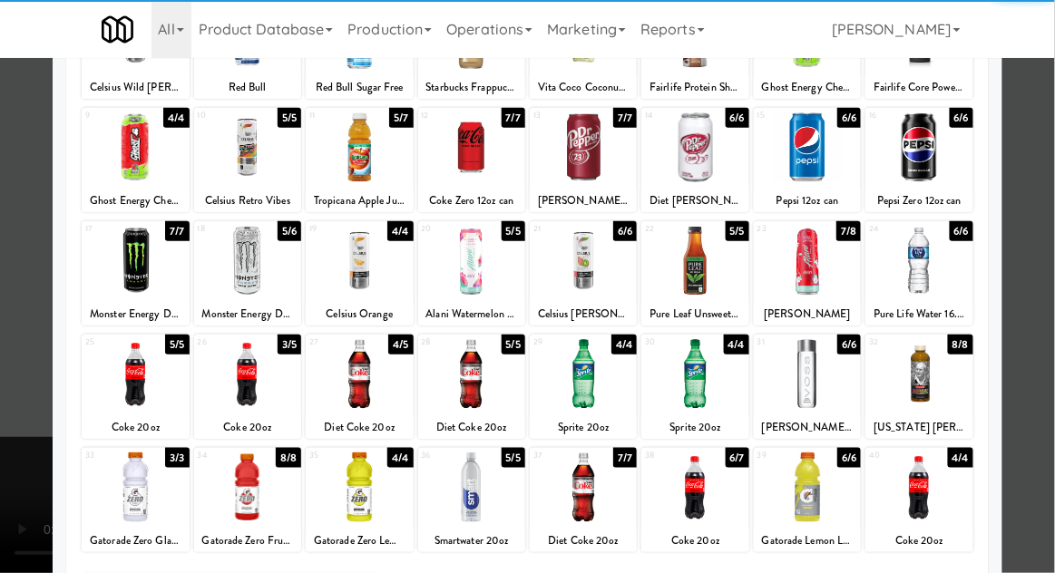
click at [708, 500] on div at bounding box center [694, 488] width 107 height 70
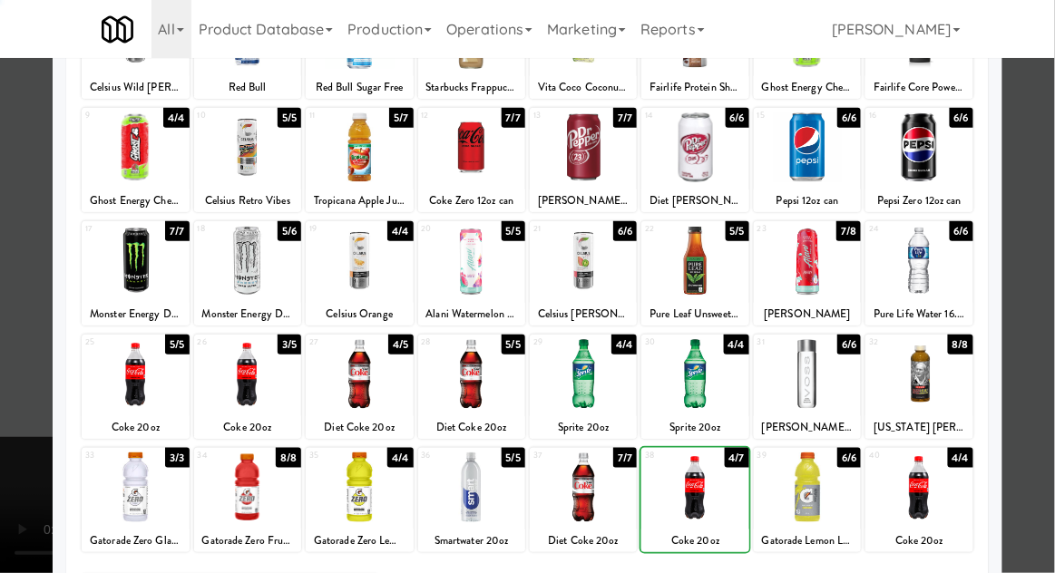
click at [1049, 293] on div at bounding box center [527, 286] width 1055 height 573
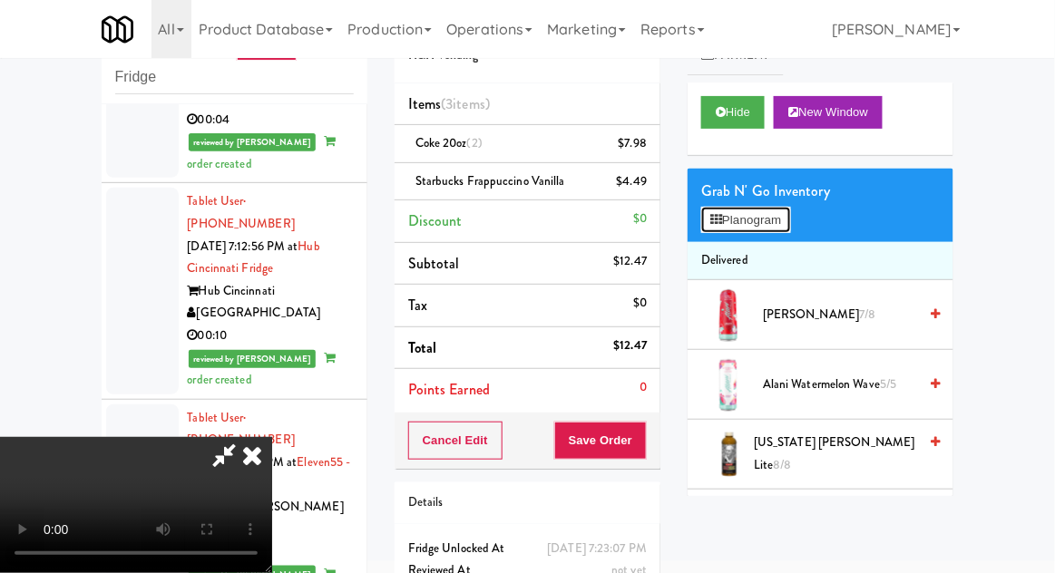
click at [777, 223] on button "Planogram" at bounding box center [745, 220] width 89 height 27
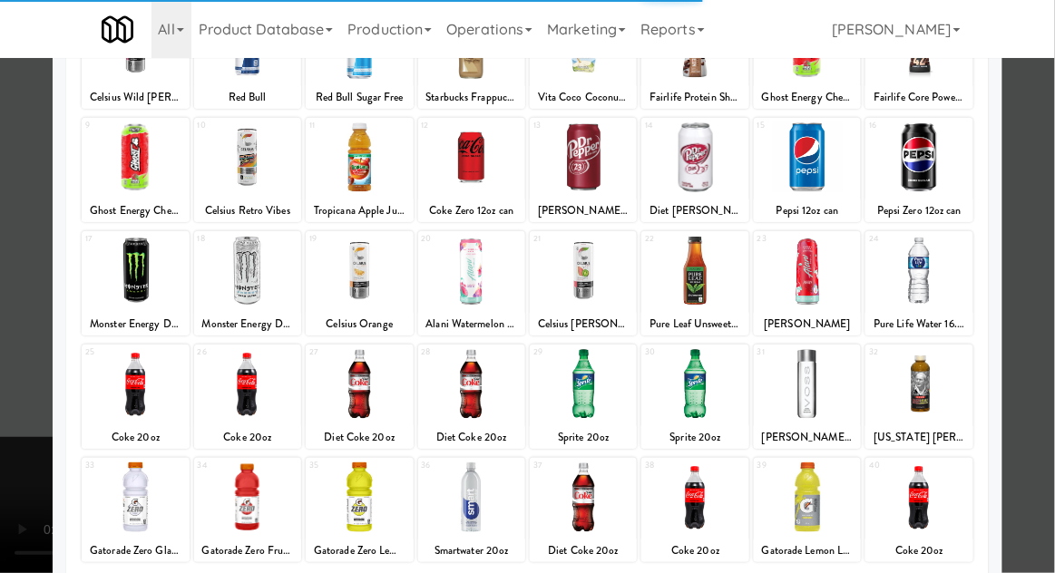
scroll to position [172, 0]
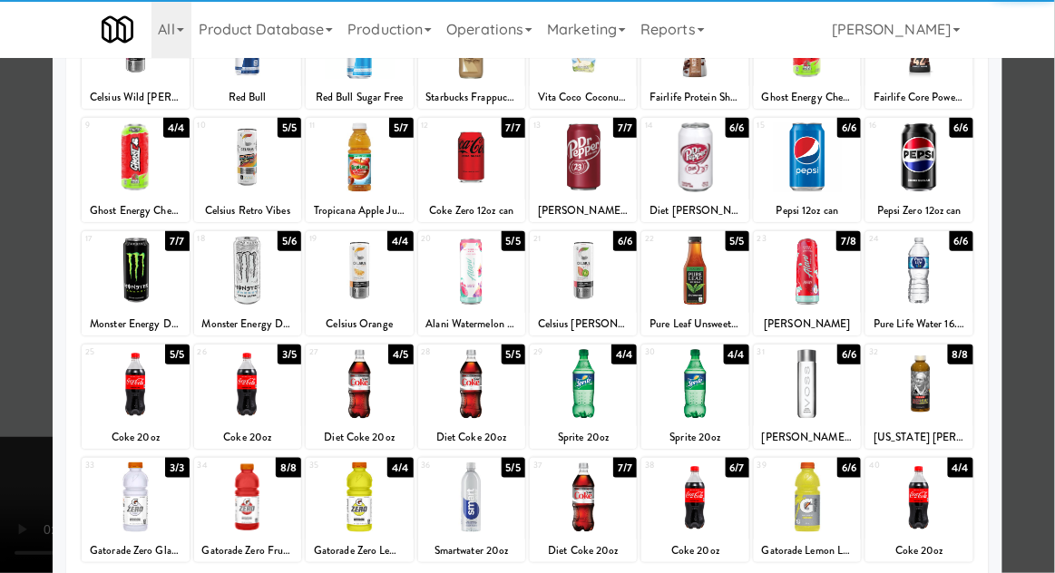
click at [700, 512] on div at bounding box center [694, 498] width 107 height 70
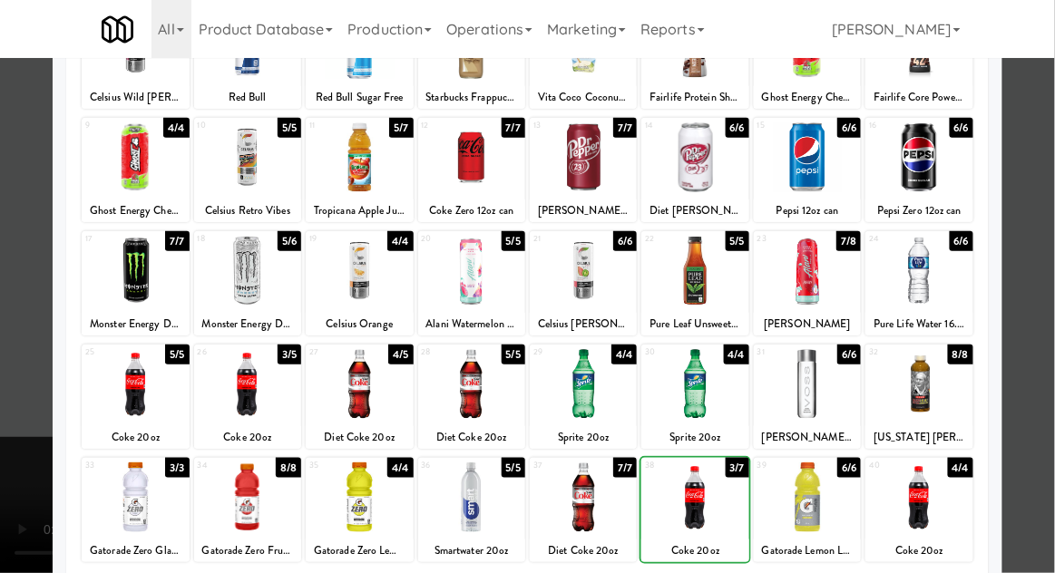
click at [1049, 288] on div at bounding box center [527, 286] width 1055 height 573
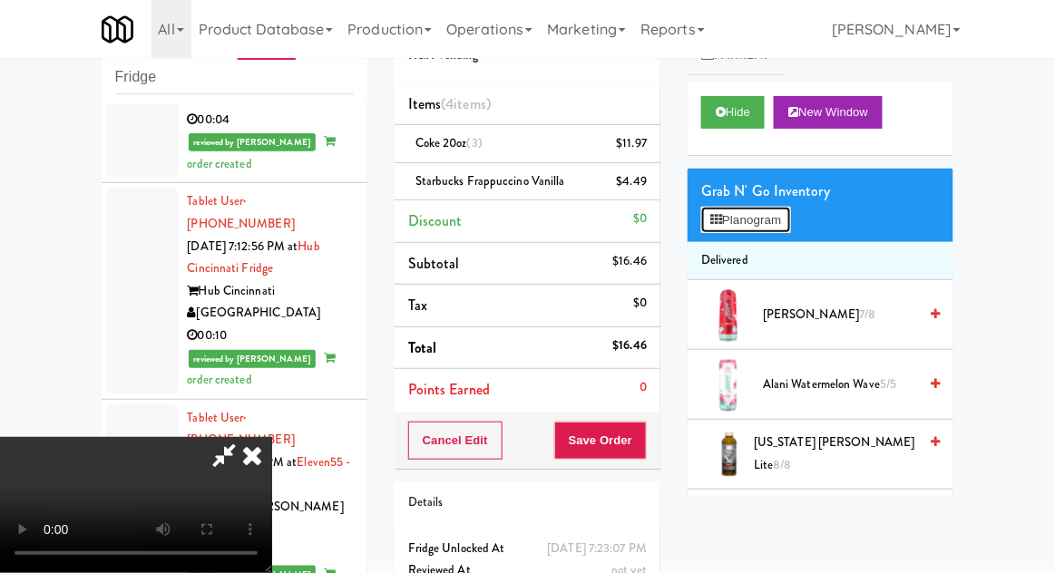
click at [786, 227] on button "Planogram" at bounding box center [745, 220] width 89 height 27
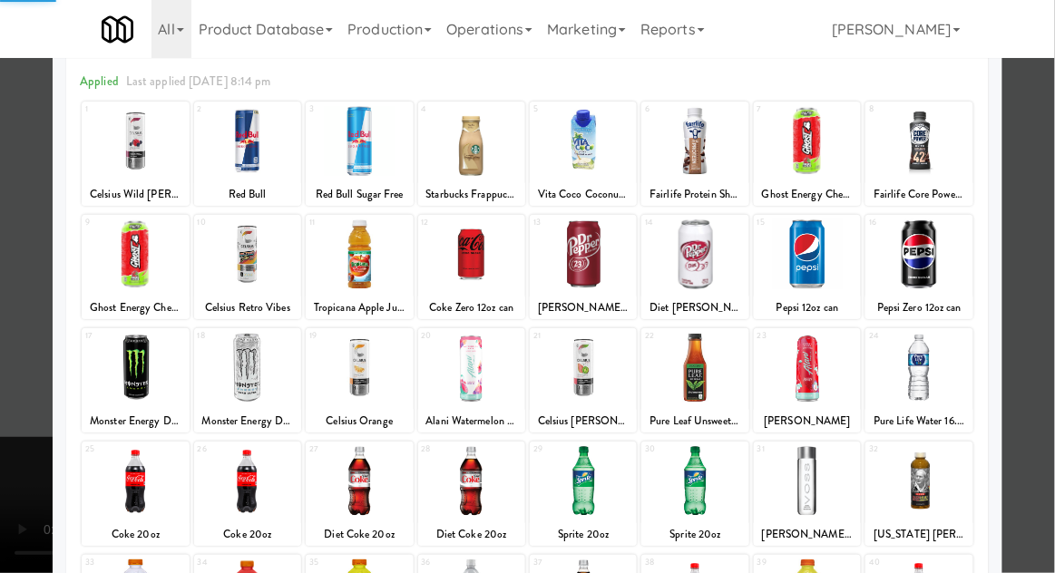
scroll to position [163, 0]
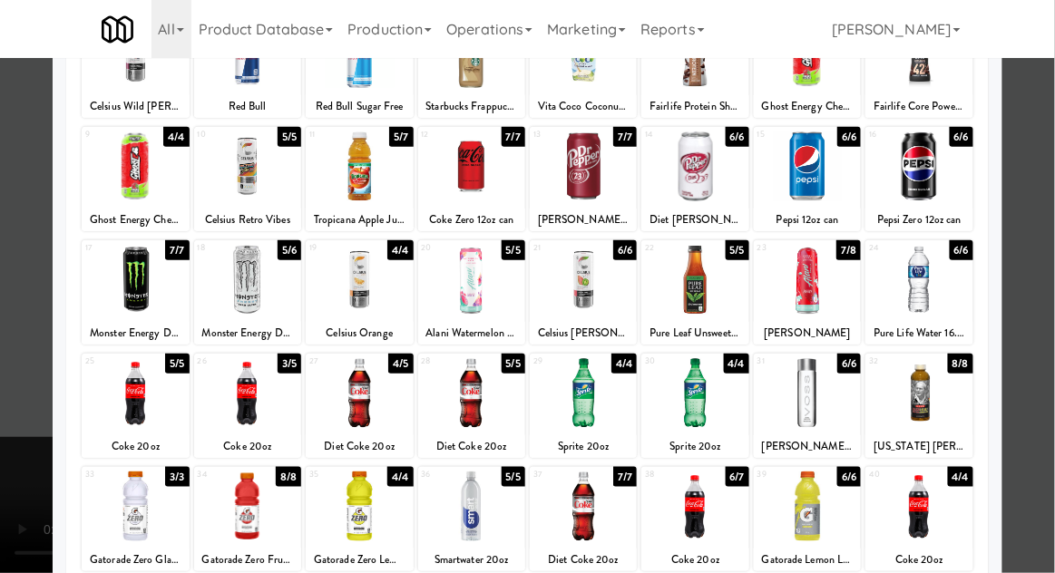
click at [938, 288] on div at bounding box center [918, 280] width 107 height 70
click at [1041, 285] on div at bounding box center [527, 286] width 1055 height 573
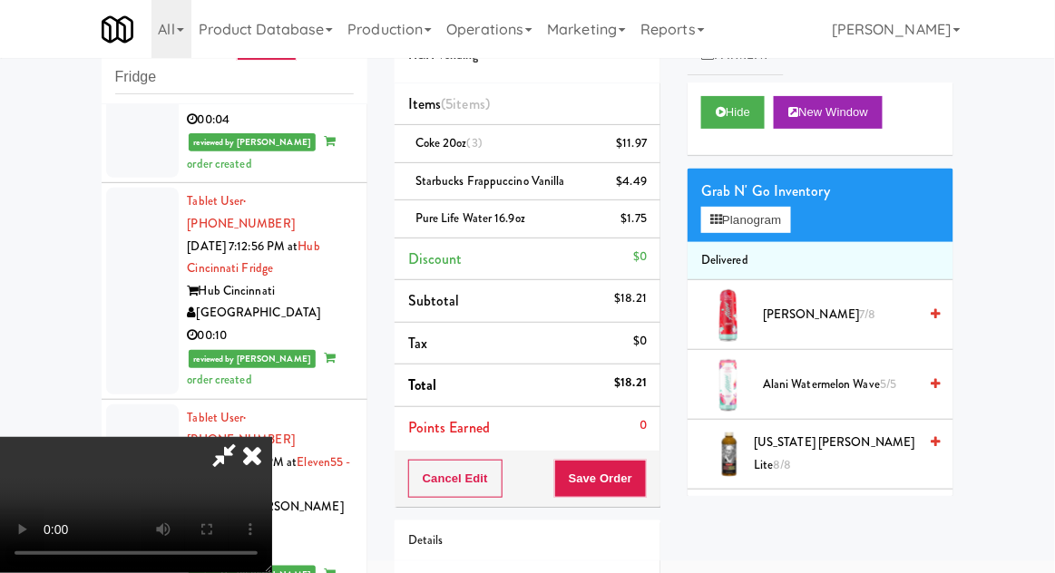
scroll to position [66, 0]
click at [774, 214] on button "Planogram" at bounding box center [745, 220] width 89 height 27
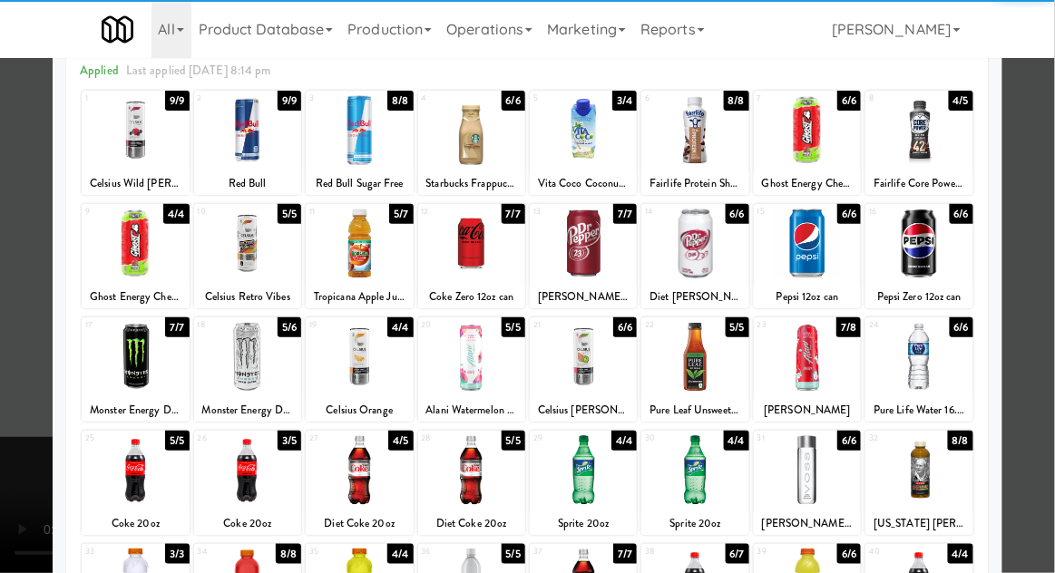
scroll to position [133, 0]
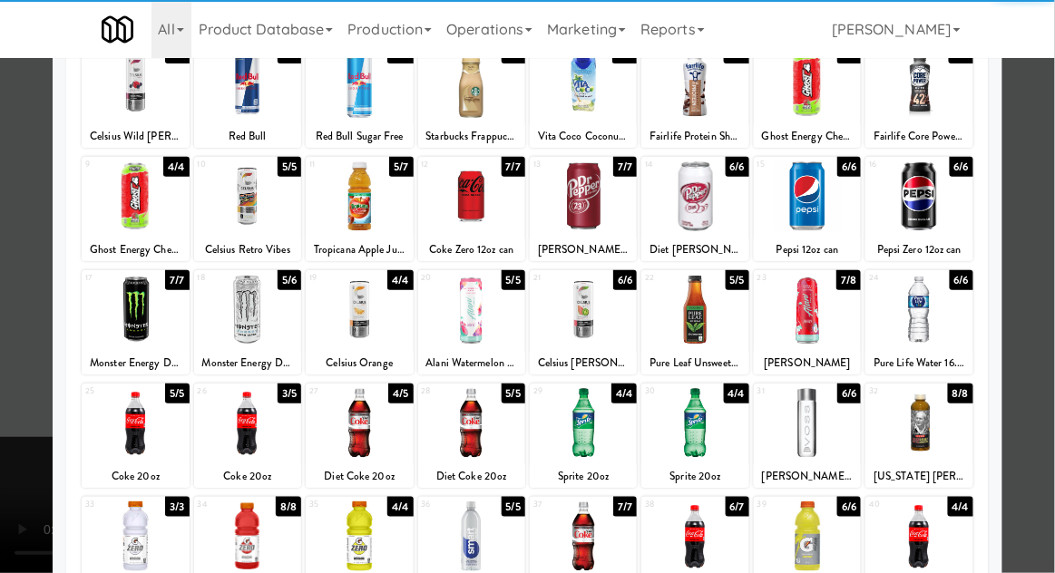
click at [689, 551] on div at bounding box center [694, 537] width 107 height 70
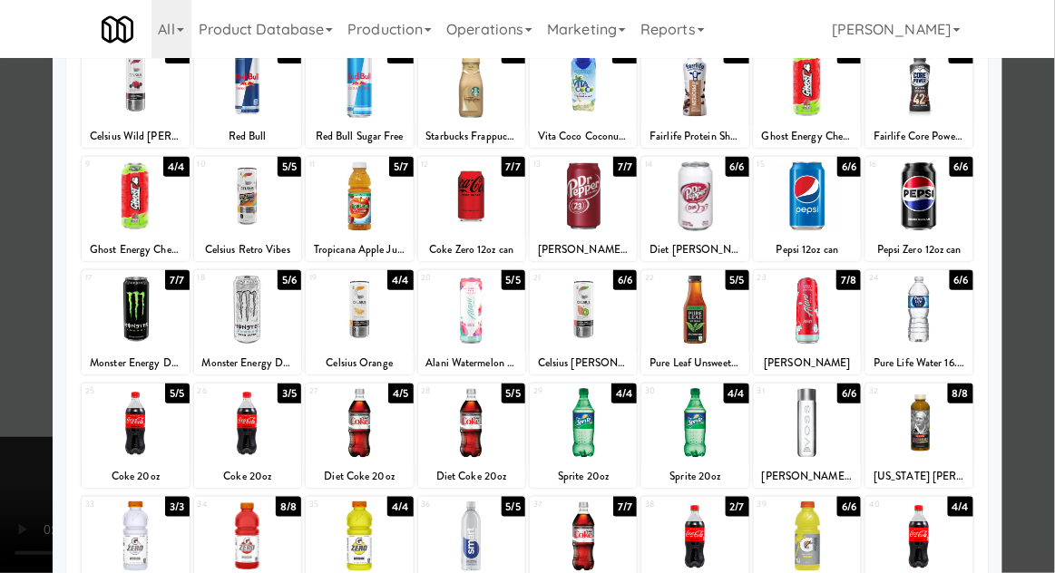
click at [1049, 292] on div at bounding box center [527, 286] width 1055 height 573
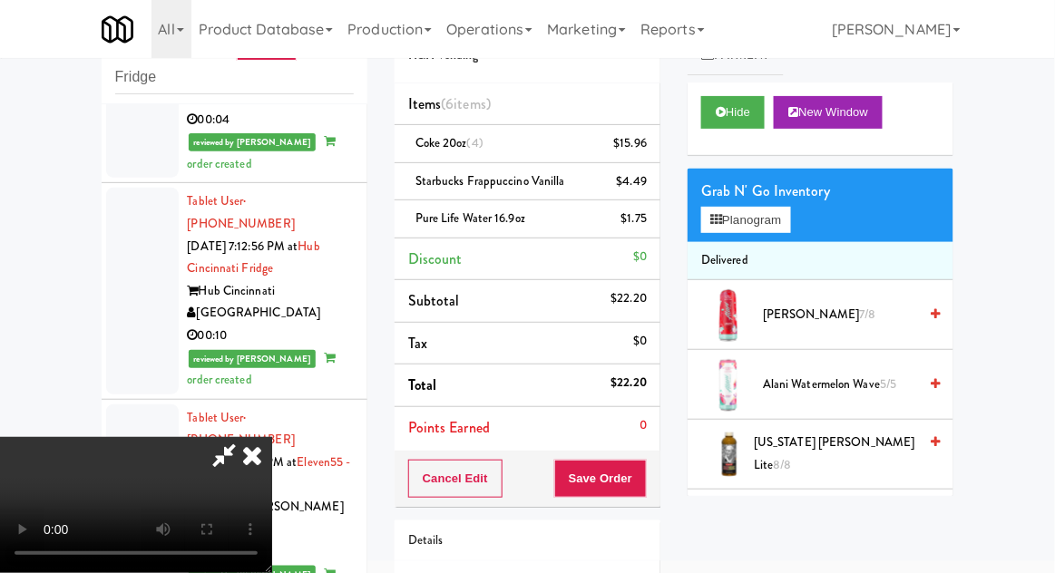
scroll to position [121, 0]
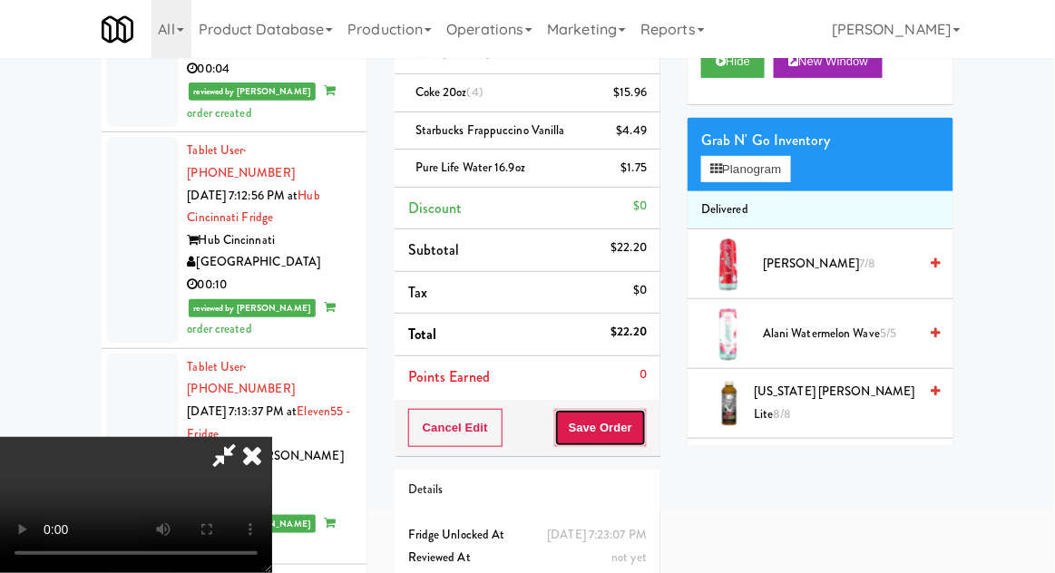
click at [643, 437] on button "Save Order" at bounding box center [600, 428] width 93 height 38
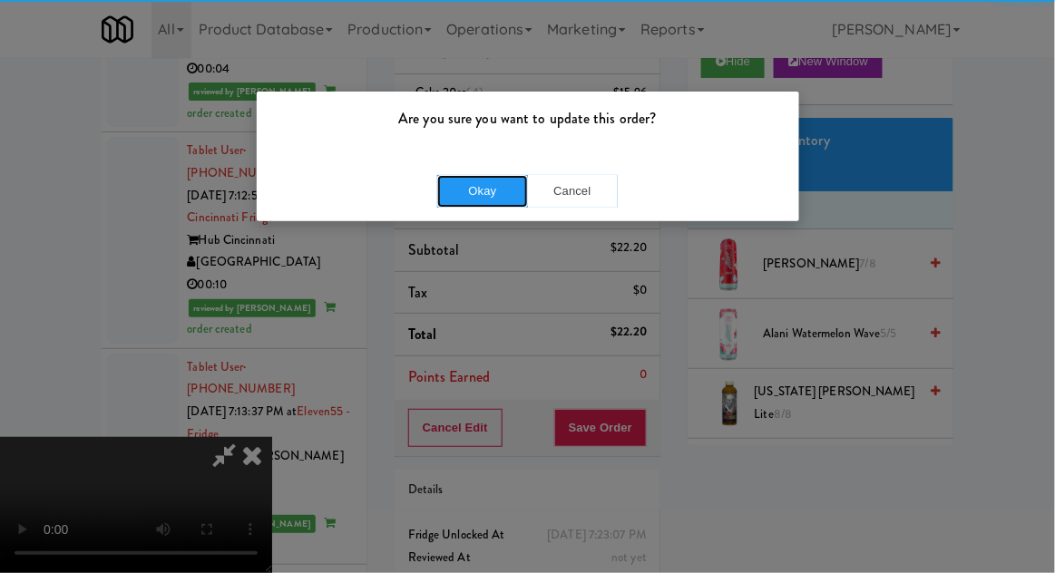
click at [481, 188] on button "Okay" at bounding box center [482, 191] width 91 height 33
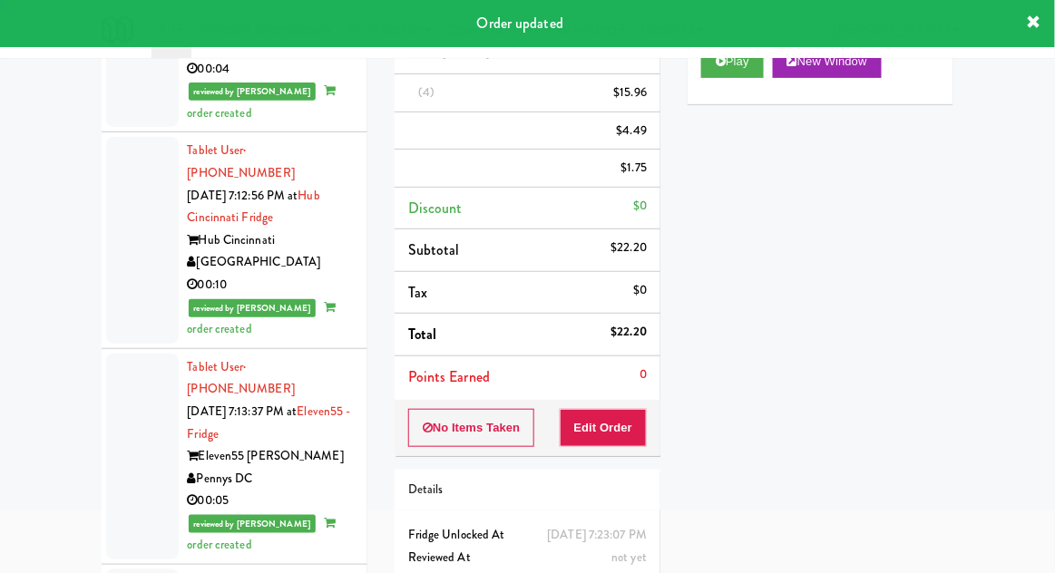
scroll to position [0, 0]
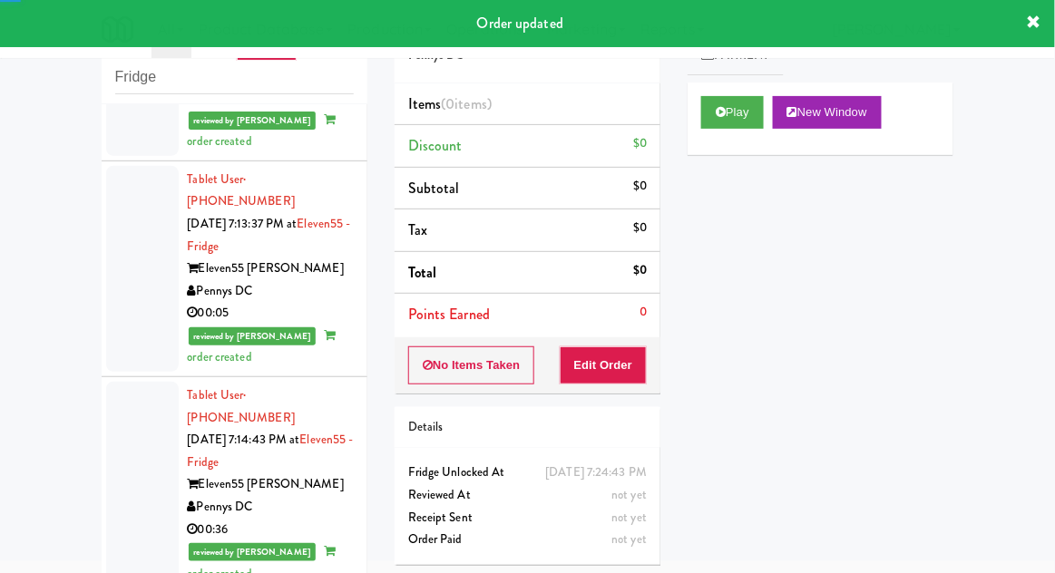
scroll to position [6002, 0]
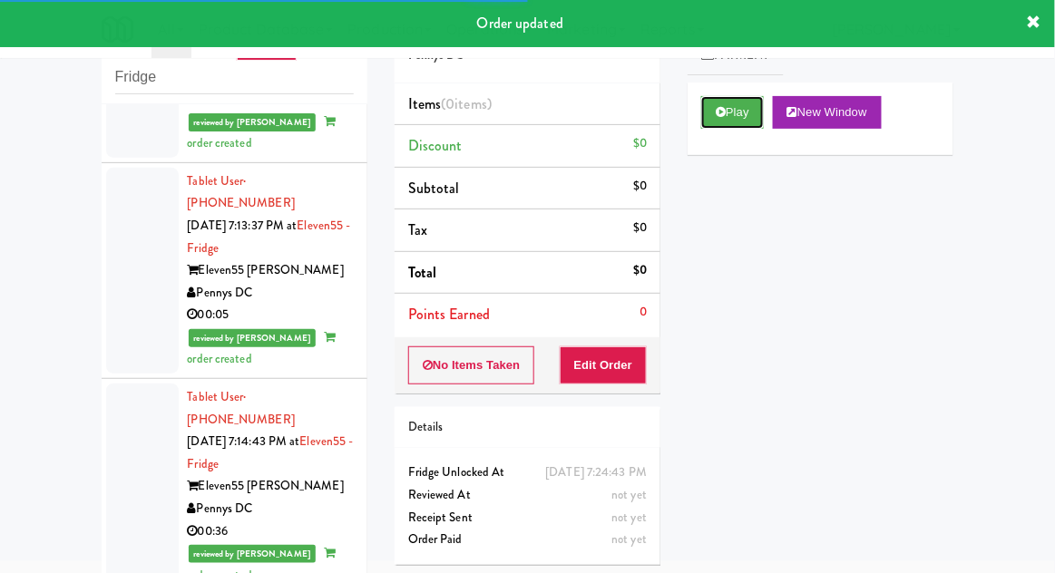
click at [742, 117] on button "Play" at bounding box center [732, 112] width 63 height 33
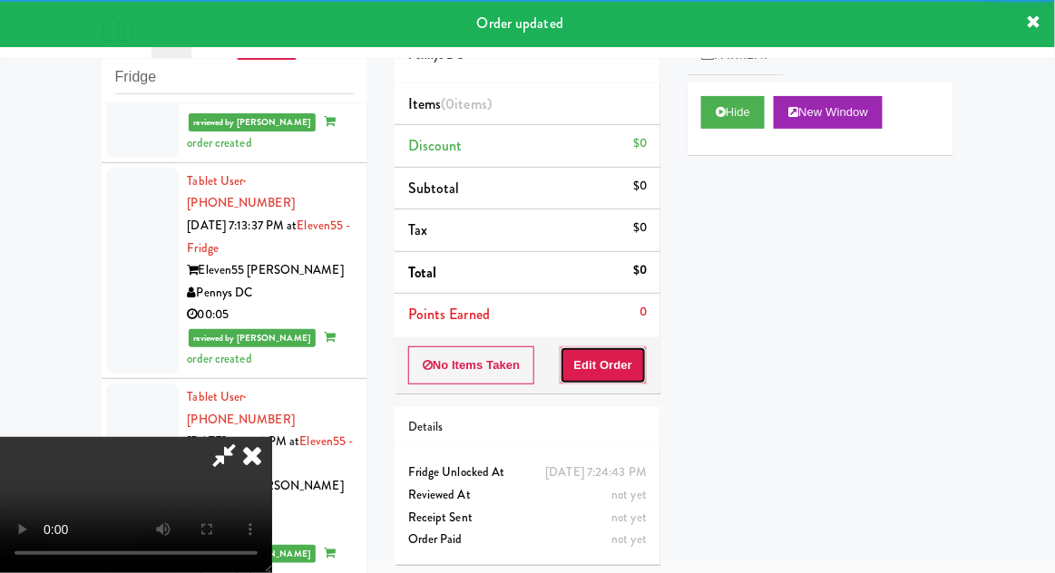
click at [618, 363] on button "Edit Order" at bounding box center [604, 366] width 88 height 38
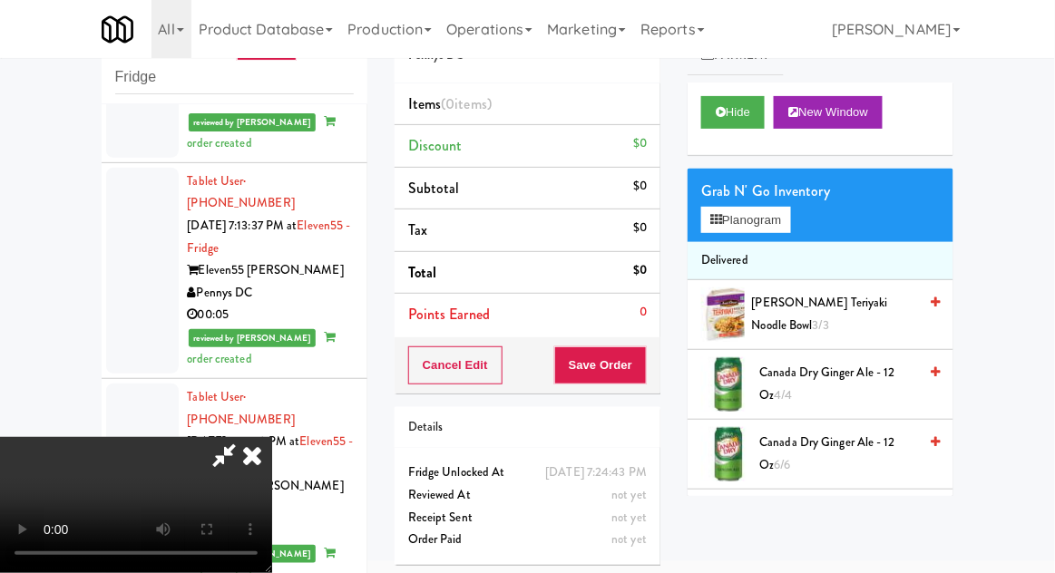
scroll to position [0, 0]
click at [769, 226] on button "Planogram" at bounding box center [745, 220] width 89 height 27
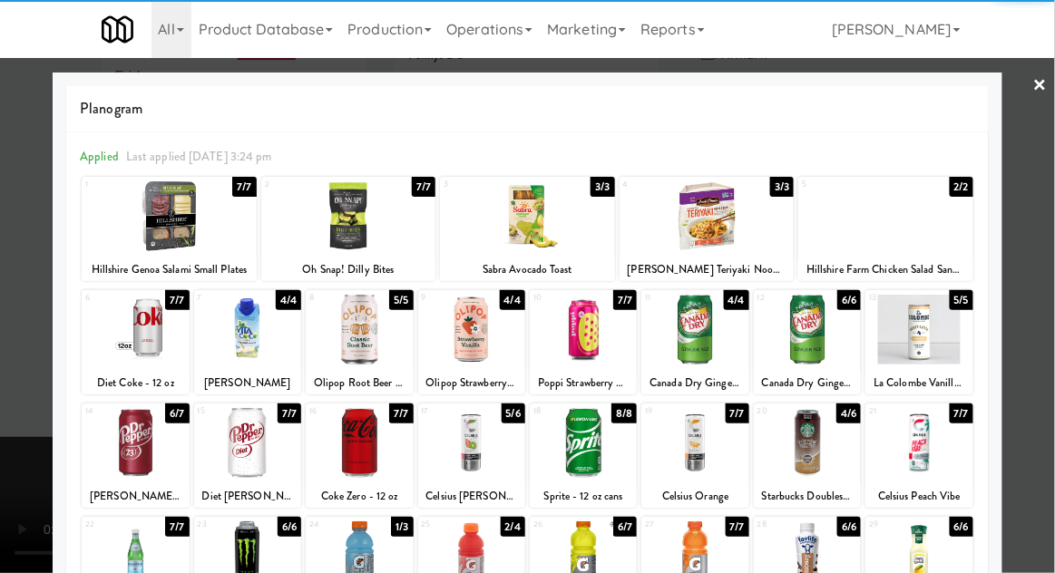
click at [356, 344] on div at bounding box center [359, 330] width 107 height 70
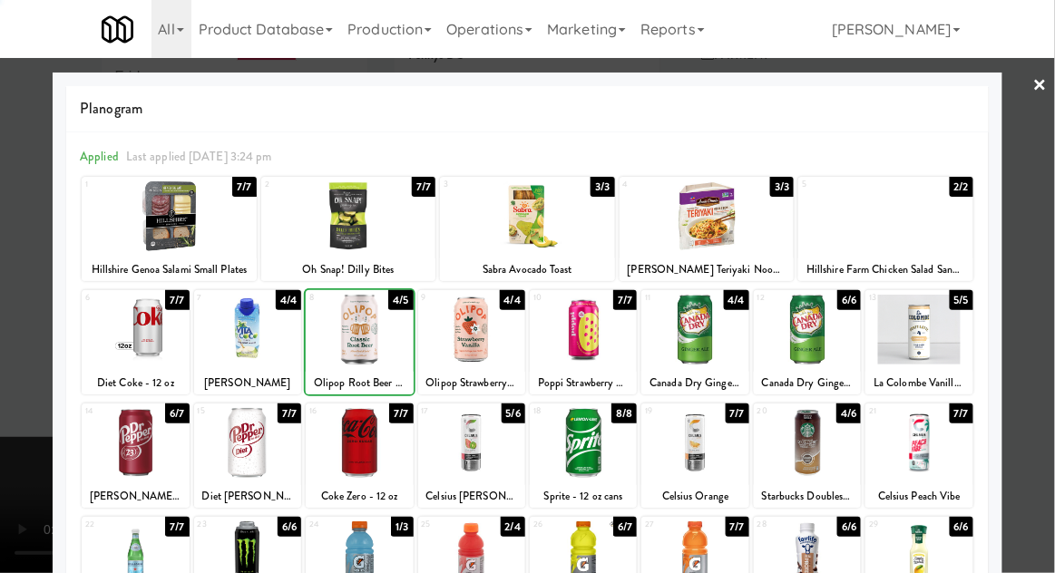
click at [1045, 288] on div at bounding box center [527, 286] width 1055 height 573
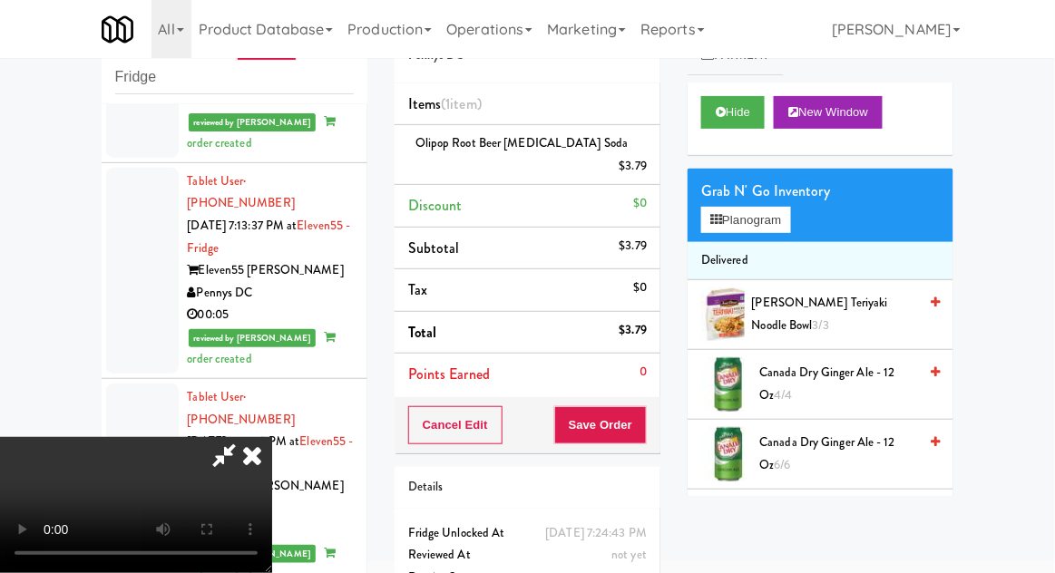
scroll to position [66, 0]
click at [636, 415] on button "Save Order" at bounding box center [600, 425] width 93 height 38
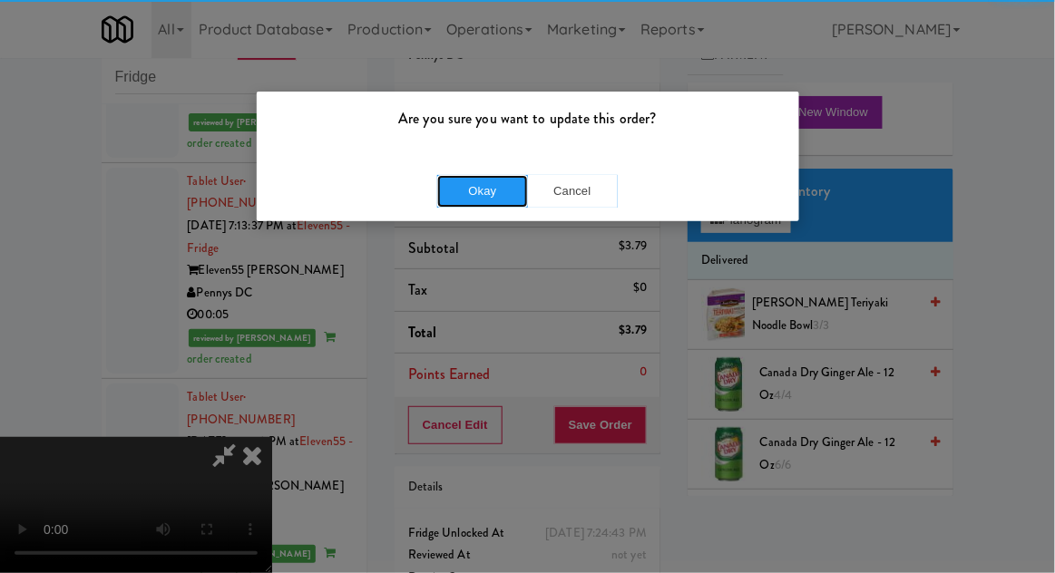
click at [473, 190] on button "Okay" at bounding box center [482, 191] width 91 height 33
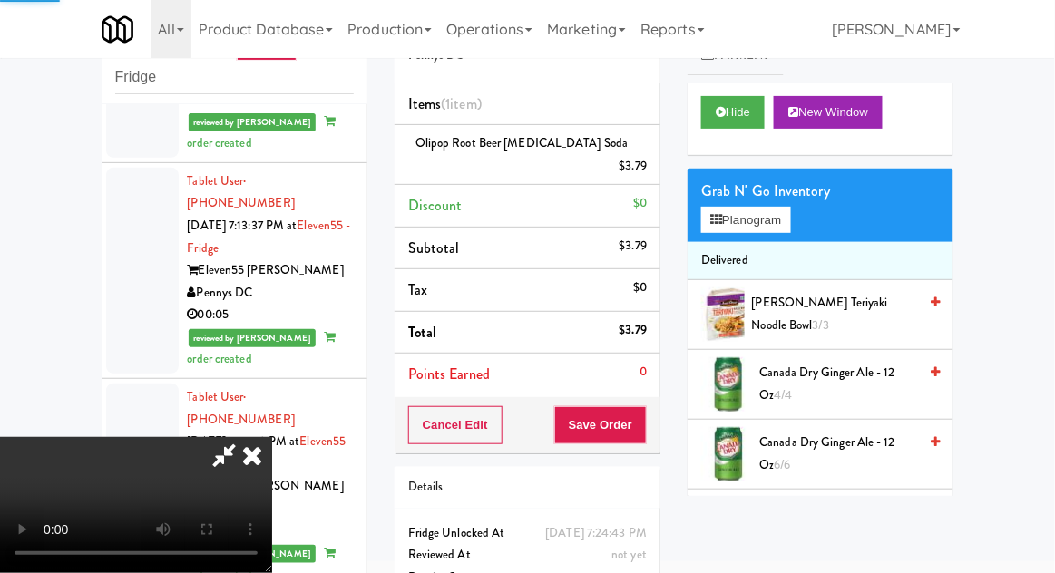
scroll to position [0, 0]
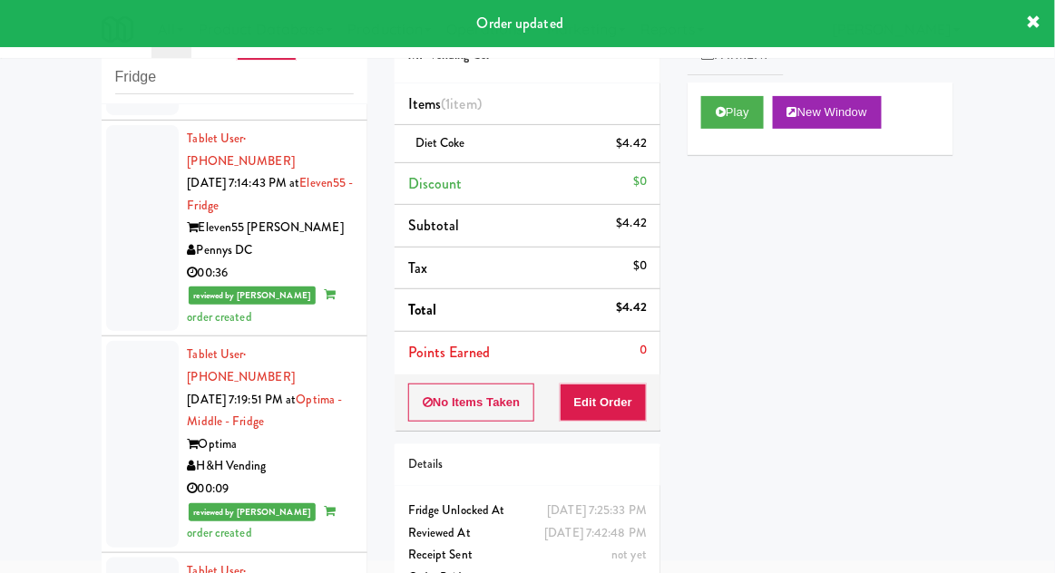
scroll to position [6259, 0]
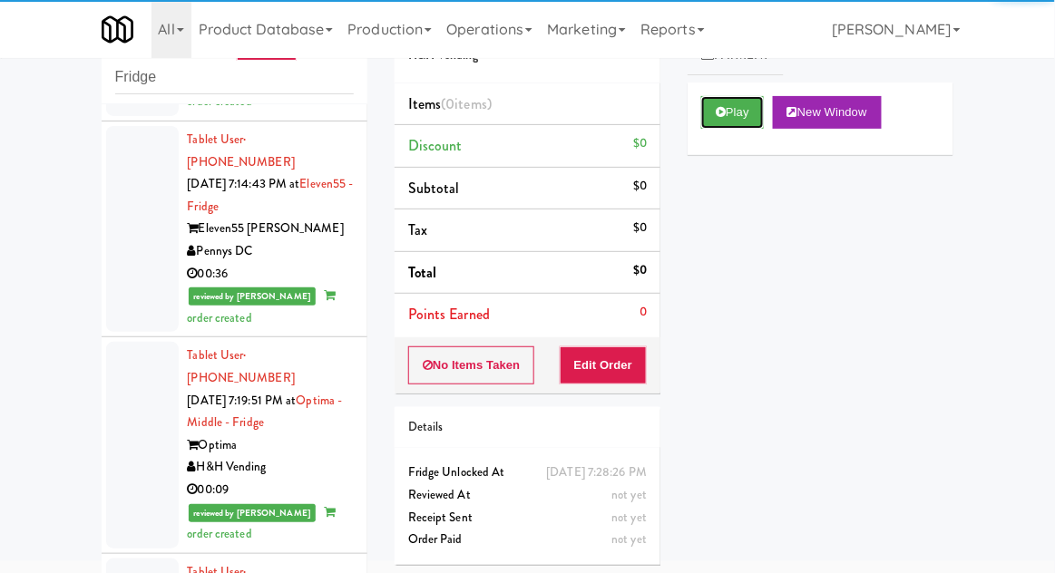
click at [733, 127] on button "Play" at bounding box center [732, 112] width 63 height 33
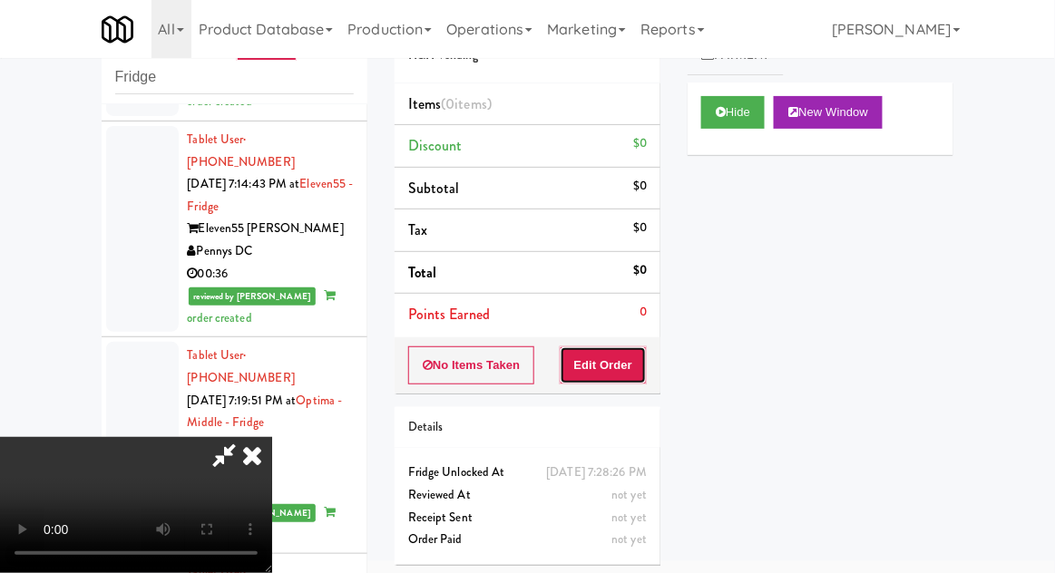
click at [636, 369] on button "Edit Order" at bounding box center [604, 366] width 88 height 38
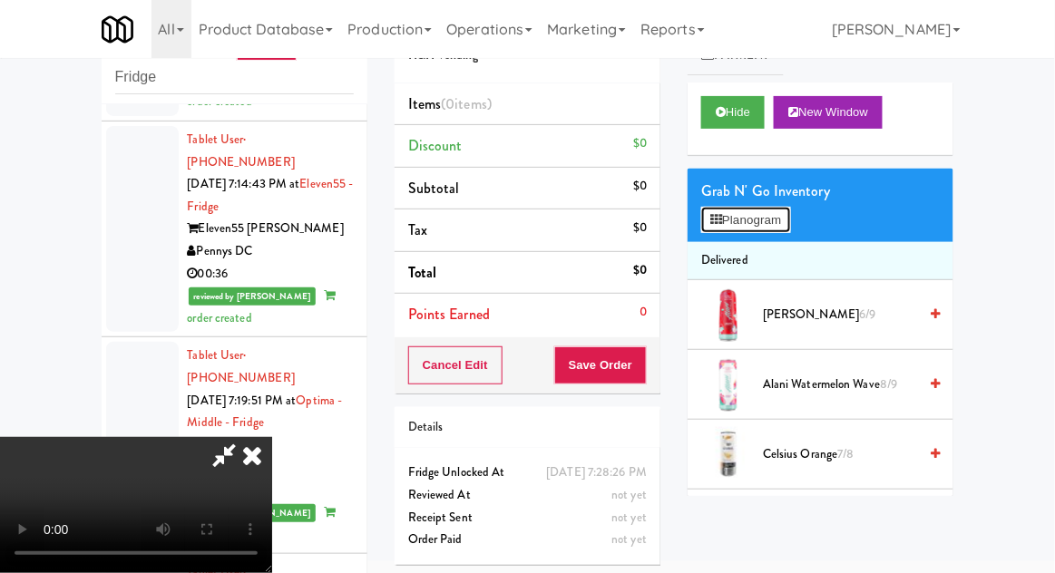
click at [786, 210] on button "Planogram" at bounding box center [745, 220] width 89 height 27
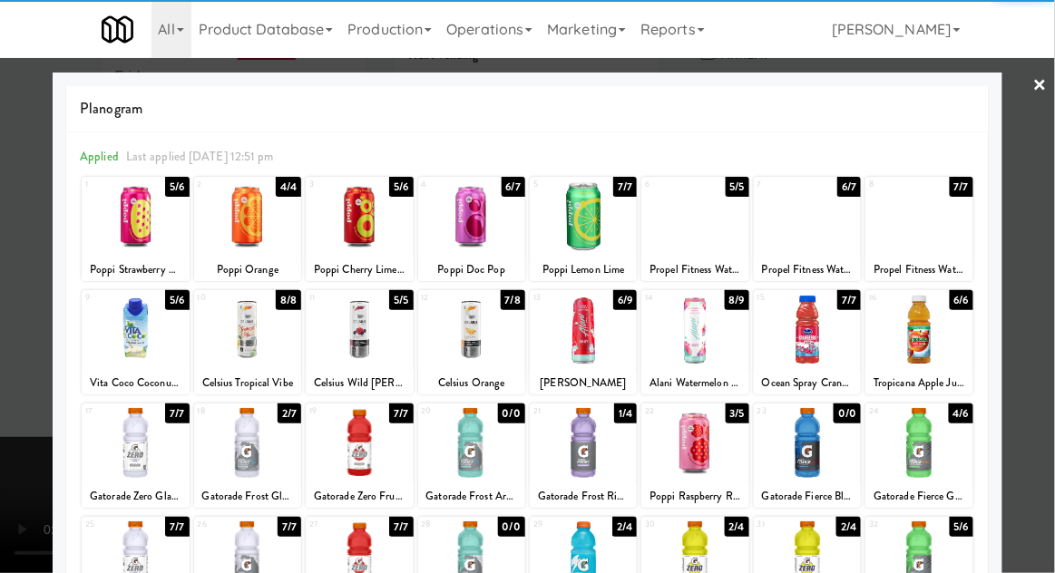
click at [259, 457] on div at bounding box center [247, 443] width 107 height 70
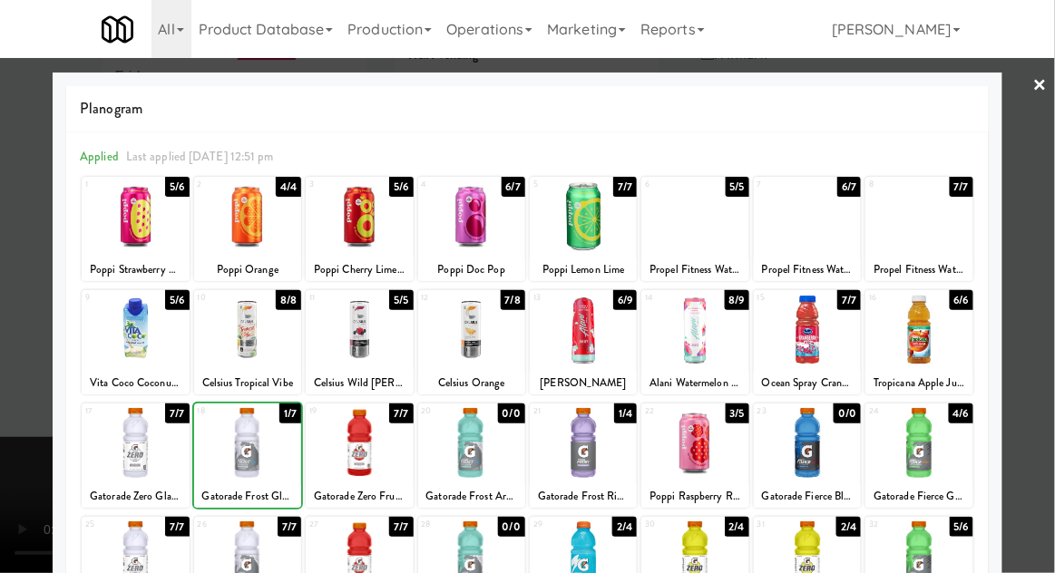
click at [1043, 285] on div at bounding box center [527, 286] width 1055 height 573
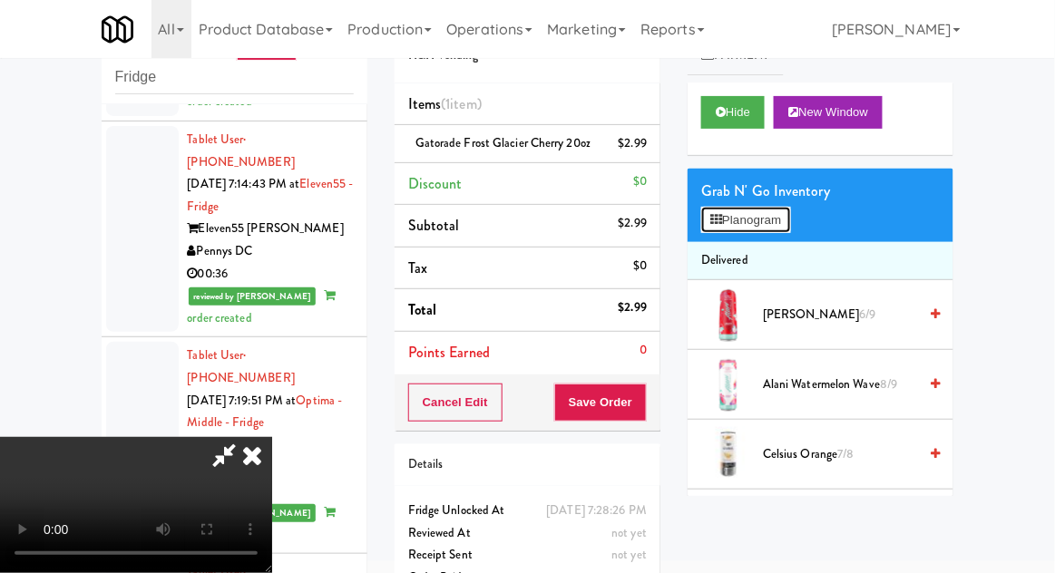
click at [767, 225] on button "Planogram" at bounding box center [745, 220] width 89 height 27
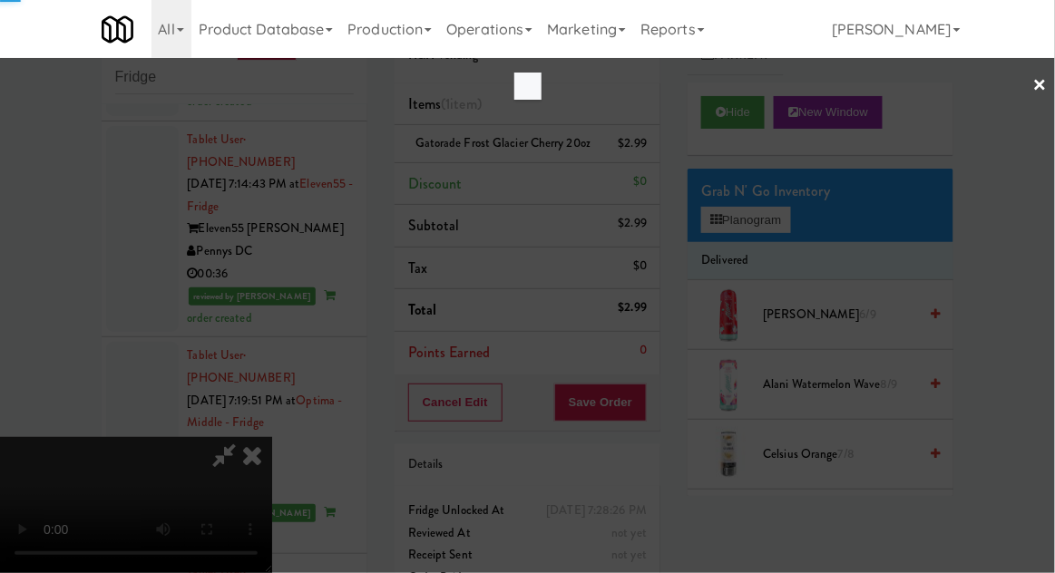
click at [804, 218] on div at bounding box center [527, 286] width 1055 height 573
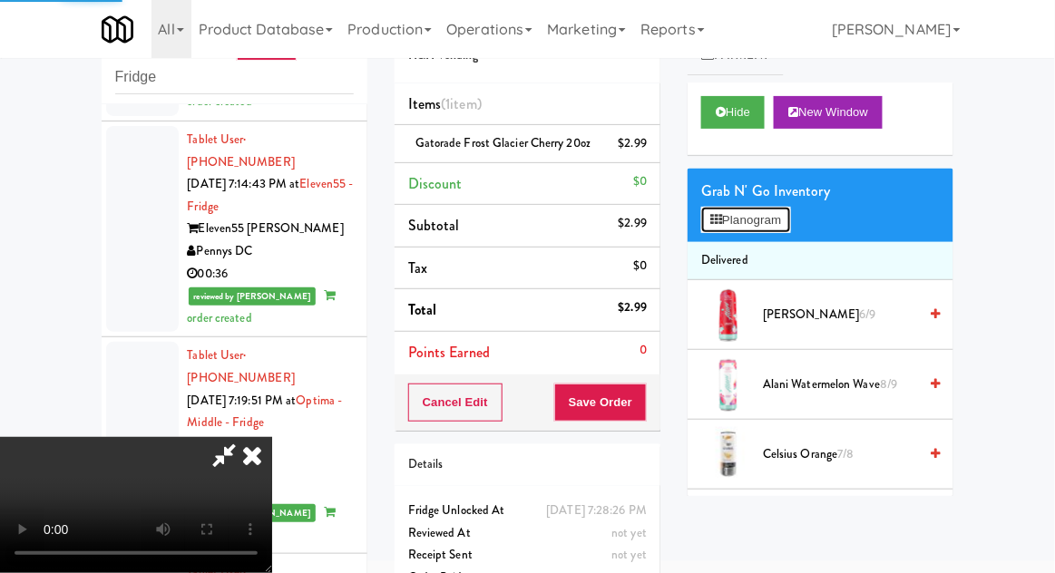
click at [790, 213] on button "Planogram" at bounding box center [745, 220] width 89 height 27
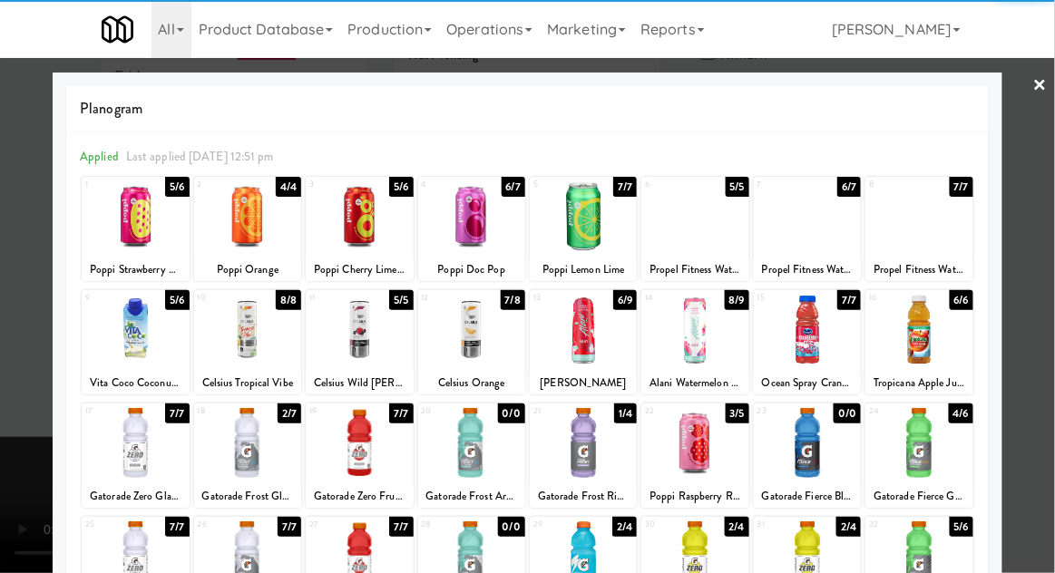
click at [601, 210] on div at bounding box center [583, 216] width 107 height 70
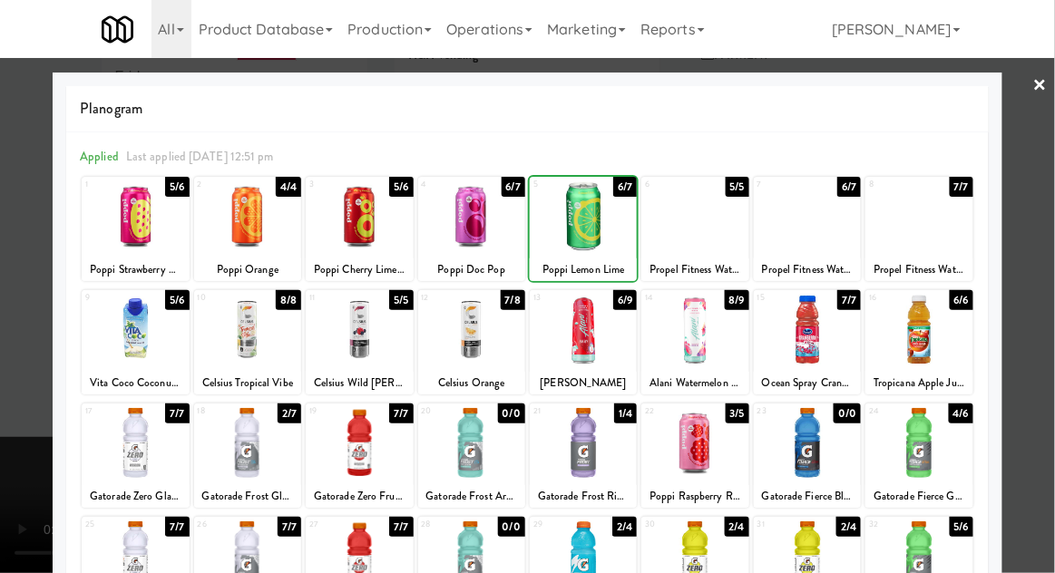
click at [1053, 262] on div at bounding box center [527, 286] width 1055 height 573
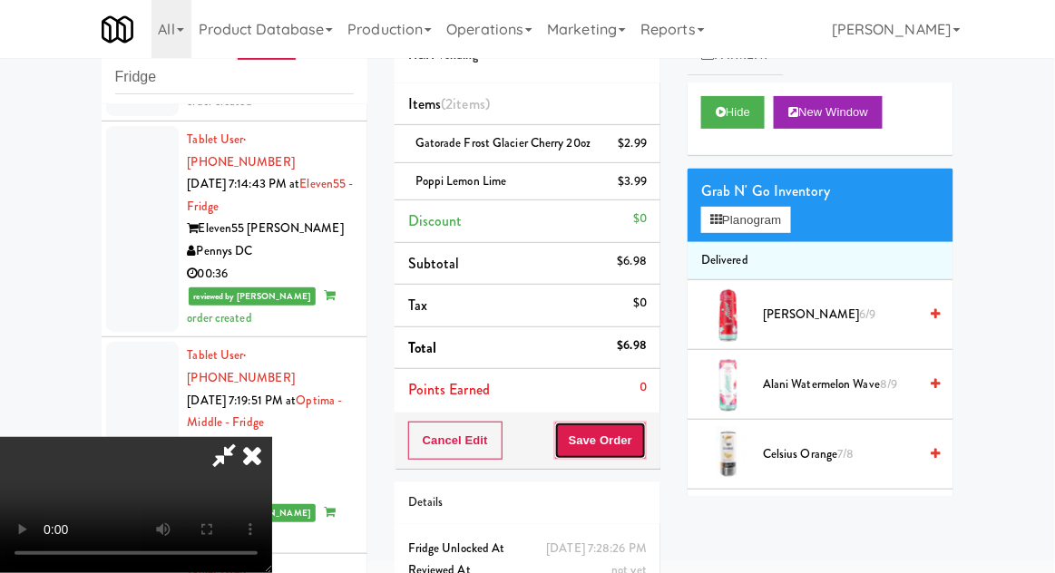
click at [644, 453] on button "Save Order" at bounding box center [600, 441] width 93 height 38
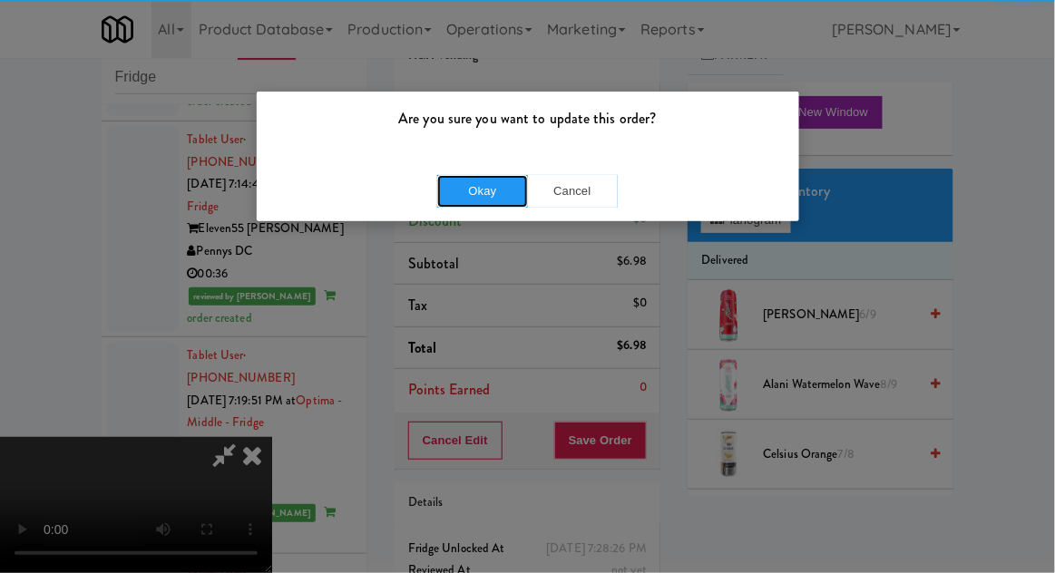
click at [461, 201] on button "Okay" at bounding box center [482, 191] width 91 height 33
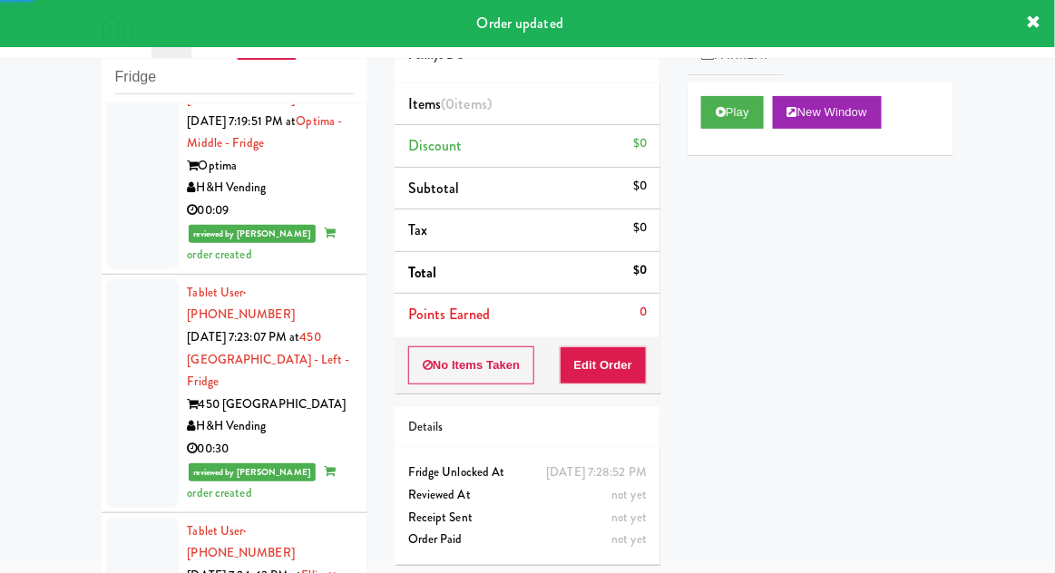
scroll to position [6540, 0]
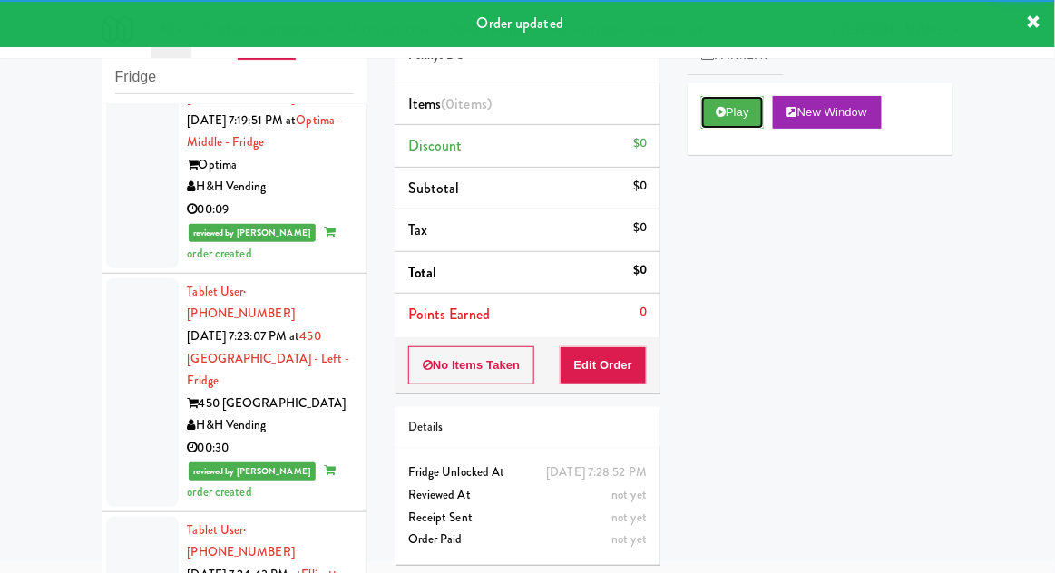
click at [715, 123] on button "Play" at bounding box center [732, 112] width 63 height 33
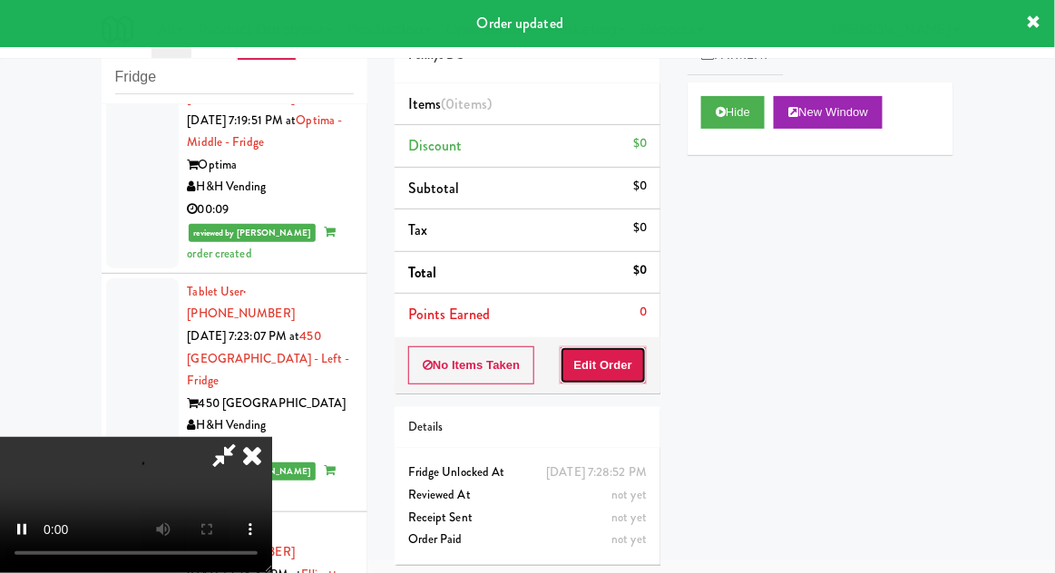
click at [622, 353] on button "Edit Order" at bounding box center [604, 366] width 88 height 38
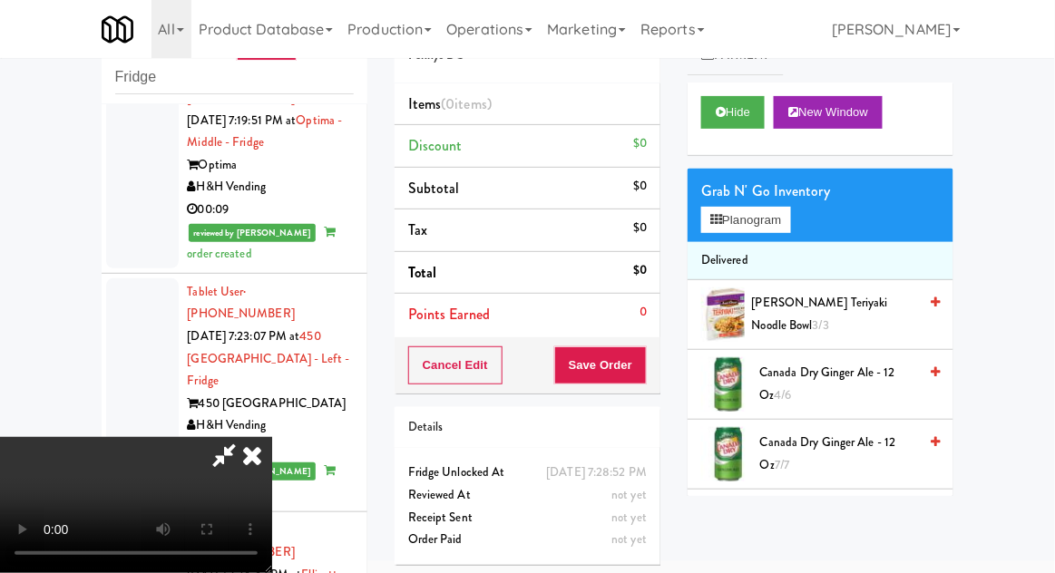
scroll to position [0, 0]
click at [790, 232] on button "Planogram" at bounding box center [745, 220] width 89 height 27
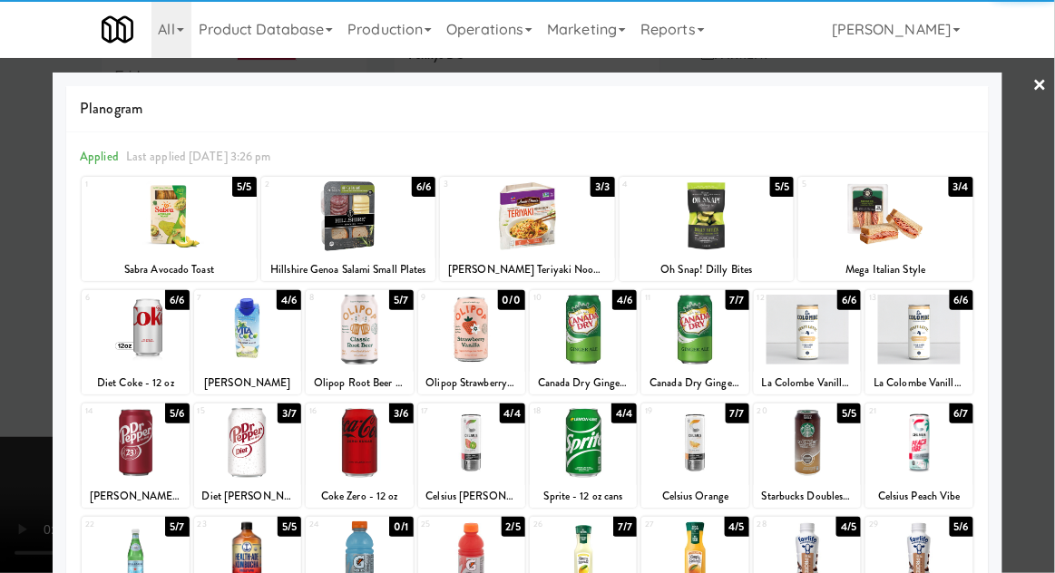
click at [698, 562] on div at bounding box center [694, 557] width 107 height 70
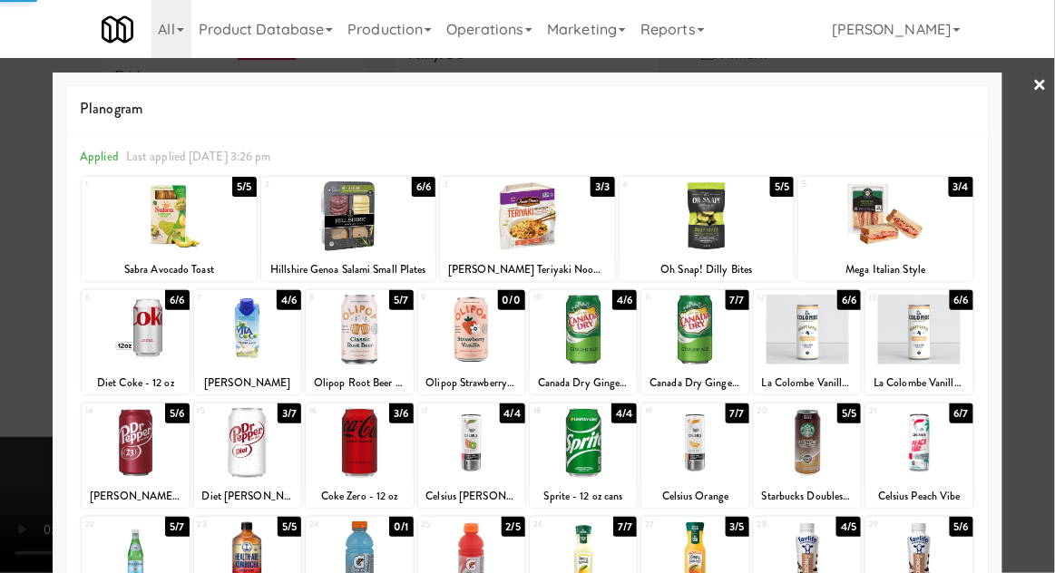
click at [1044, 284] on div at bounding box center [527, 286] width 1055 height 573
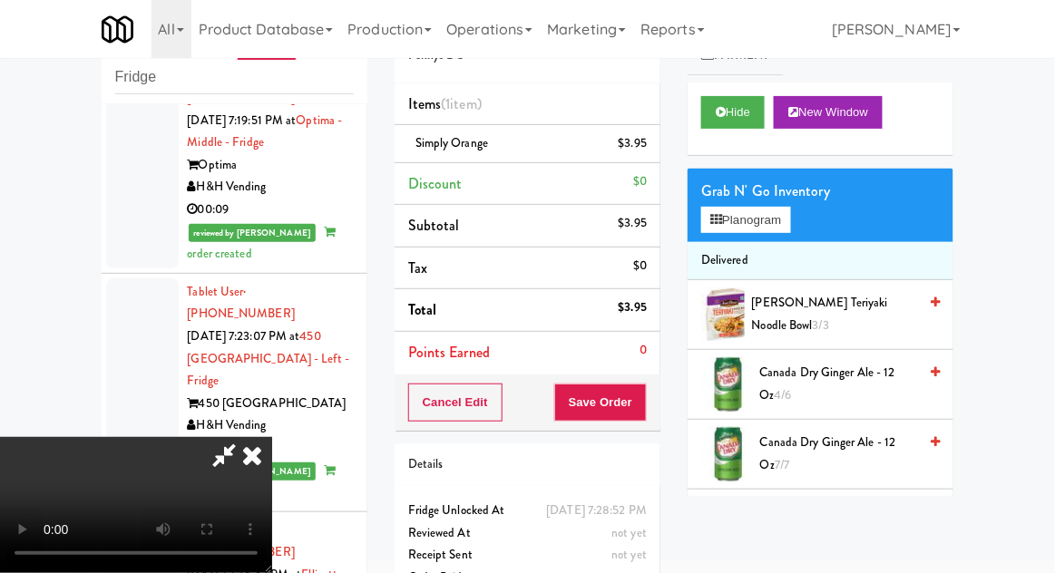
scroll to position [66, 0]
click at [639, 414] on button "Save Order" at bounding box center [600, 403] width 93 height 38
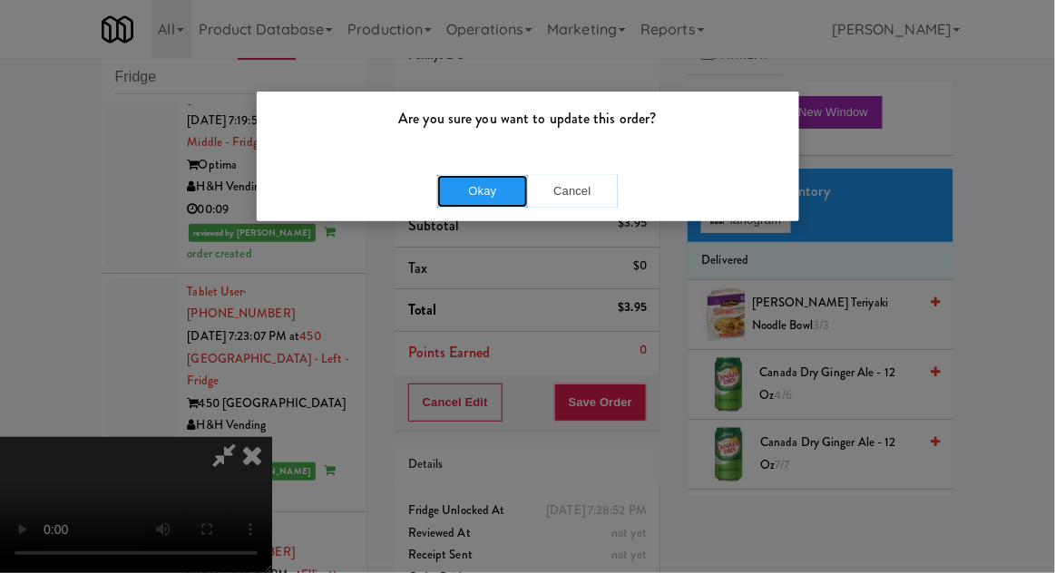
click at [482, 187] on button "Okay" at bounding box center [482, 191] width 91 height 33
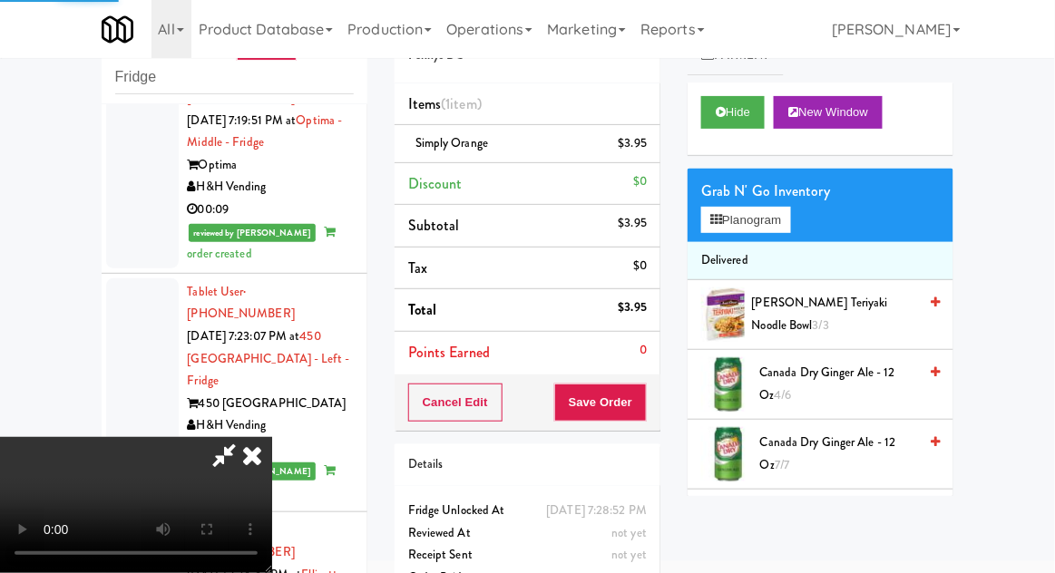
scroll to position [0, 0]
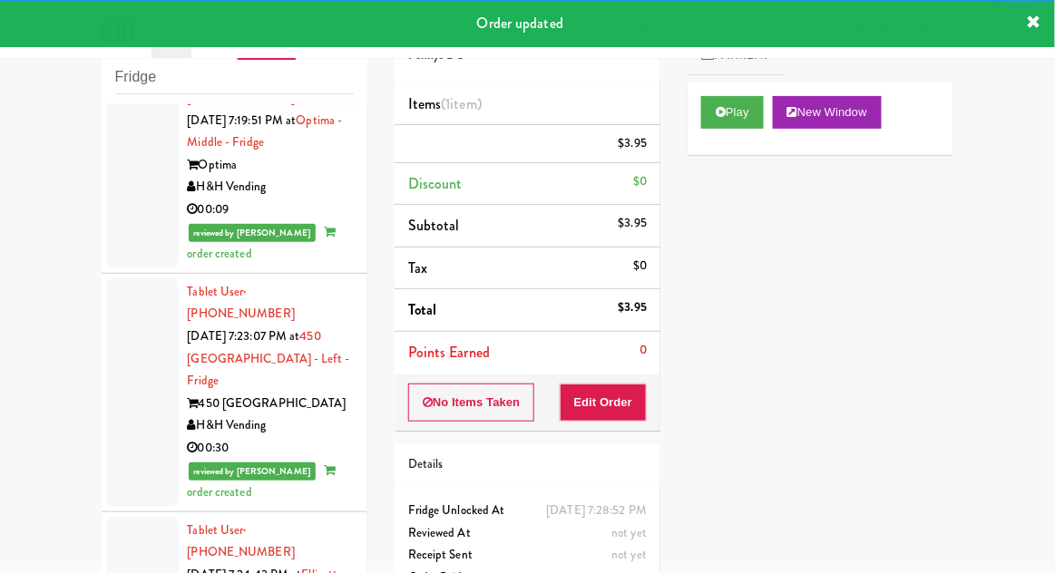
click at [92, 367] on div "inbox reviewed recent all unclear take inventory issue suspicious failed recent…" at bounding box center [234, 328] width 293 height 667
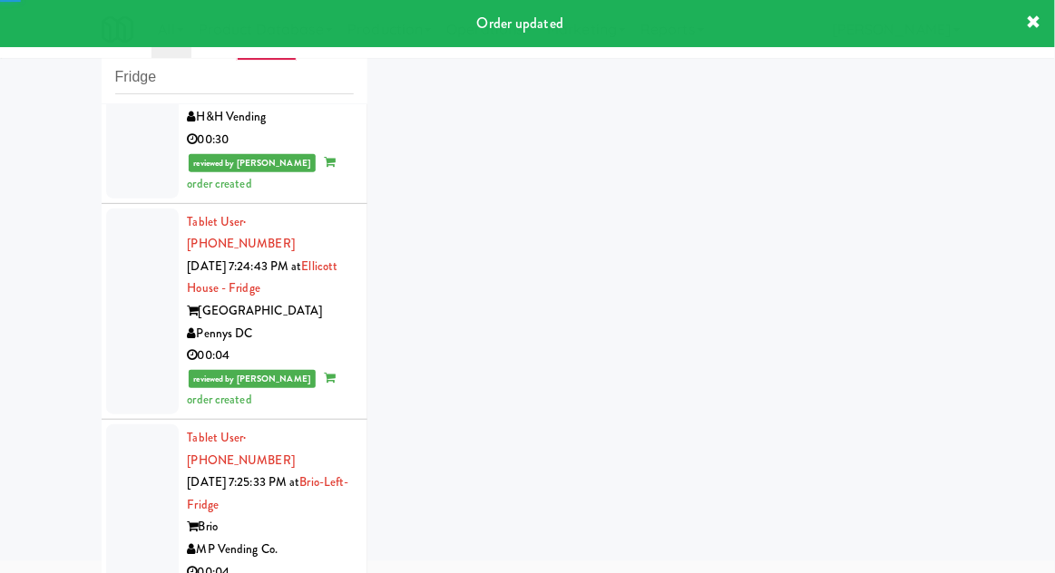
scroll to position [6983, 0]
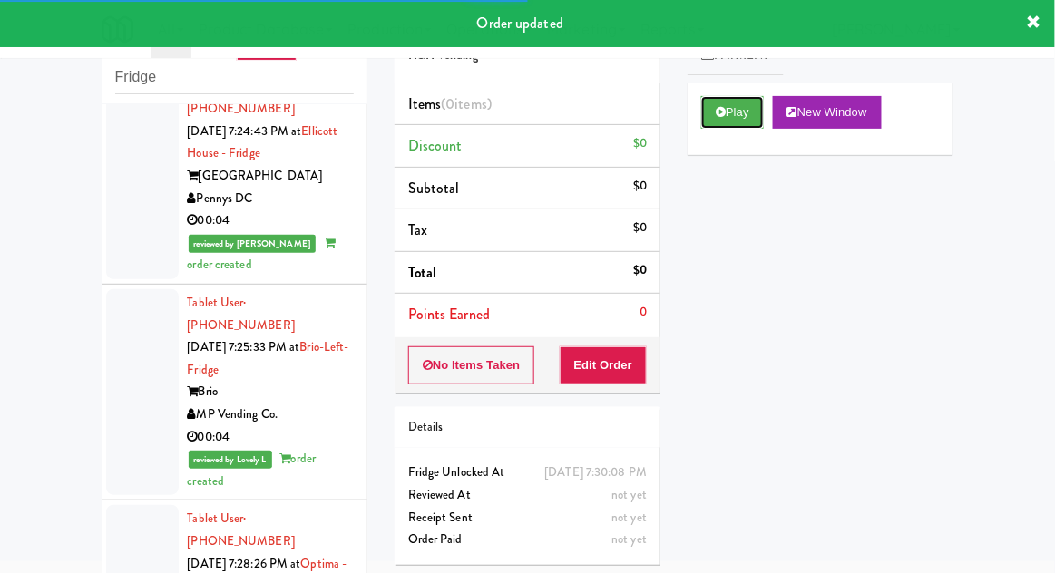
click at [718, 115] on icon at bounding box center [721, 112] width 10 height 12
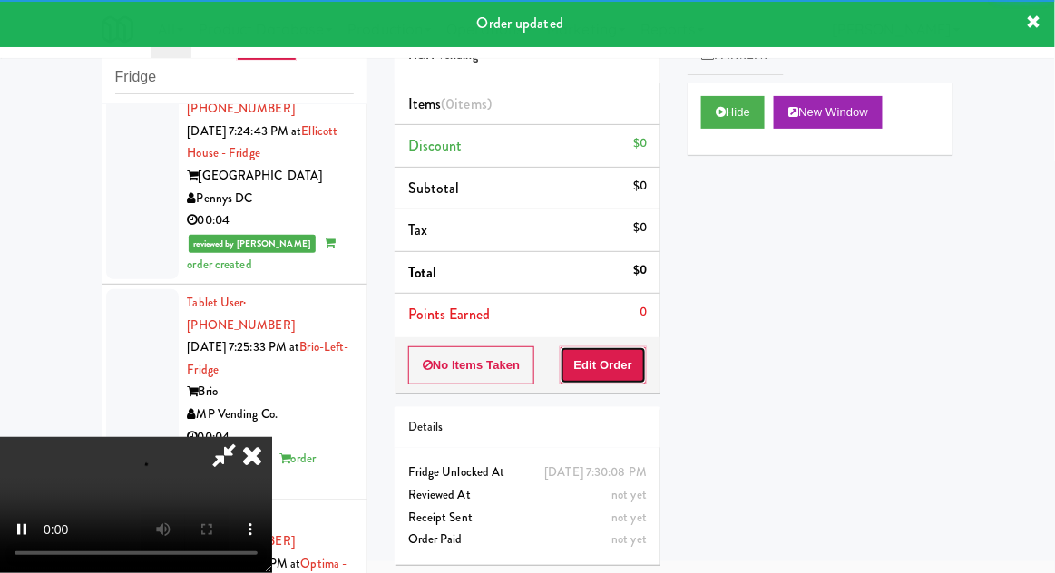
click at [631, 376] on button "Edit Order" at bounding box center [604, 366] width 88 height 38
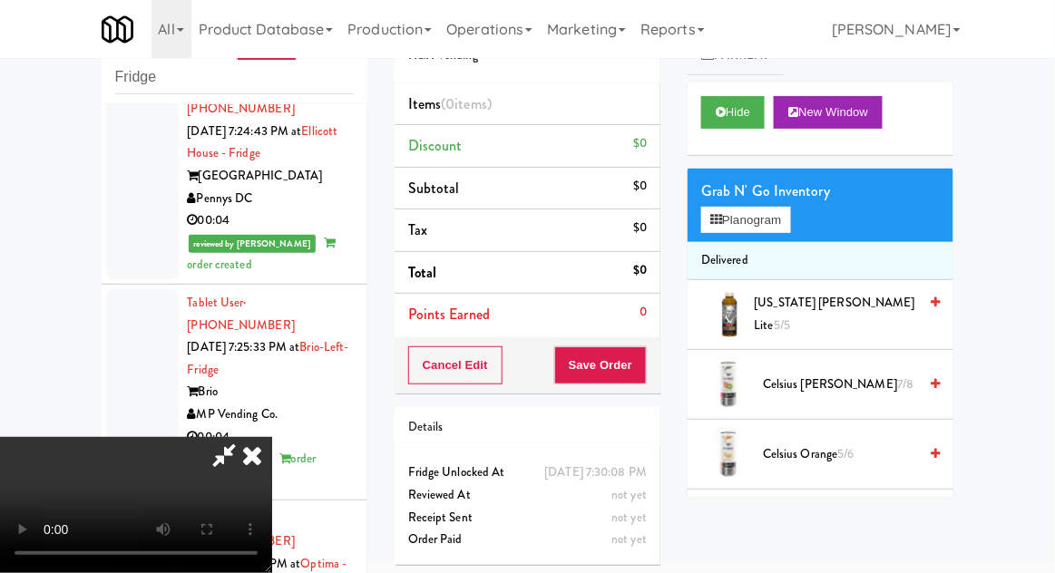
scroll to position [66, 0]
click at [790, 216] on button "Planogram" at bounding box center [745, 220] width 89 height 27
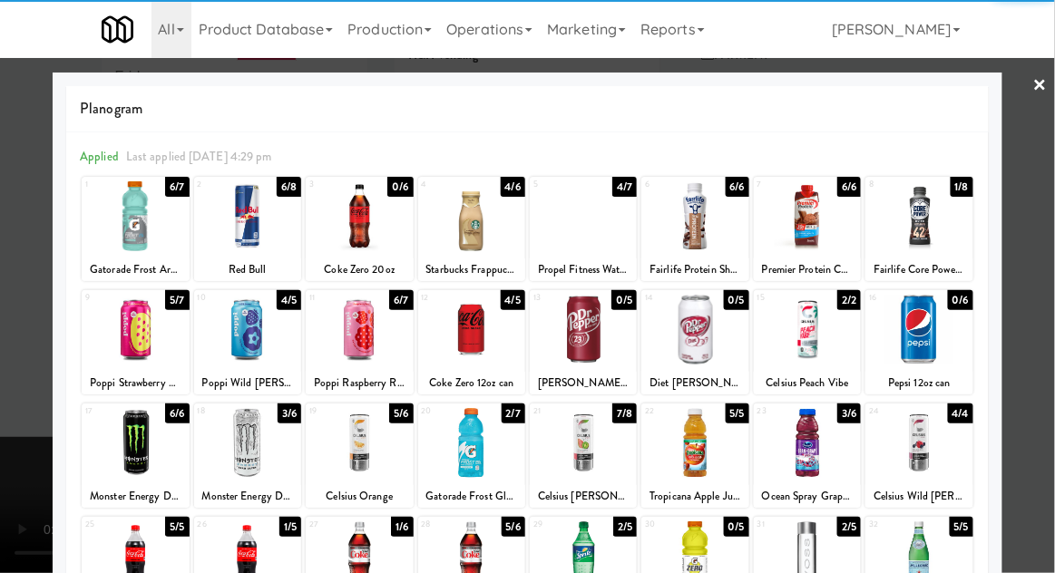
click at [130, 332] on div at bounding box center [135, 330] width 107 height 70
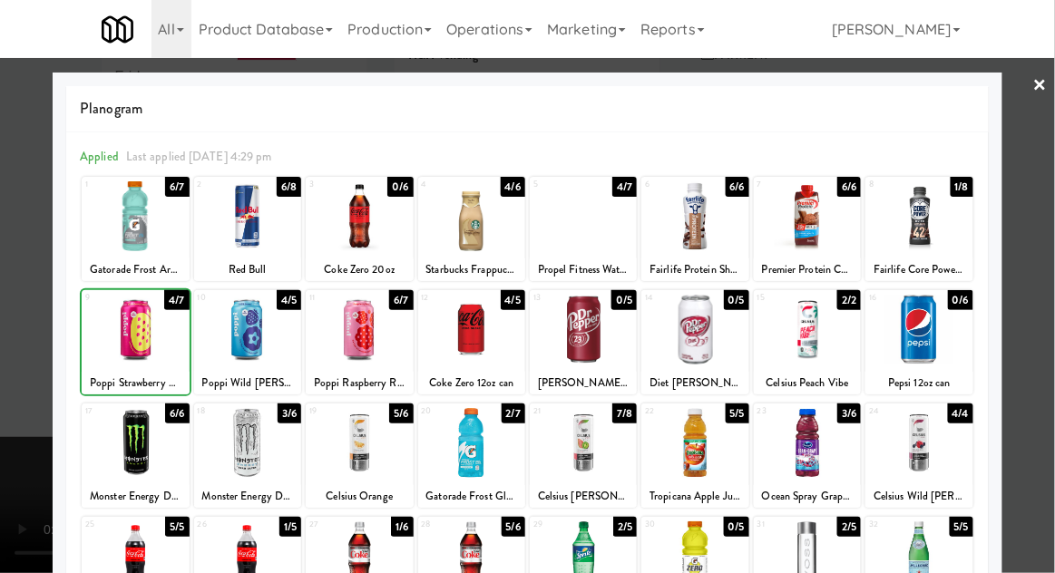
click at [237, 345] on div at bounding box center [247, 330] width 107 height 70
click at [1039, 285] on div at bounding box center [527, 286] width 1055 height 573
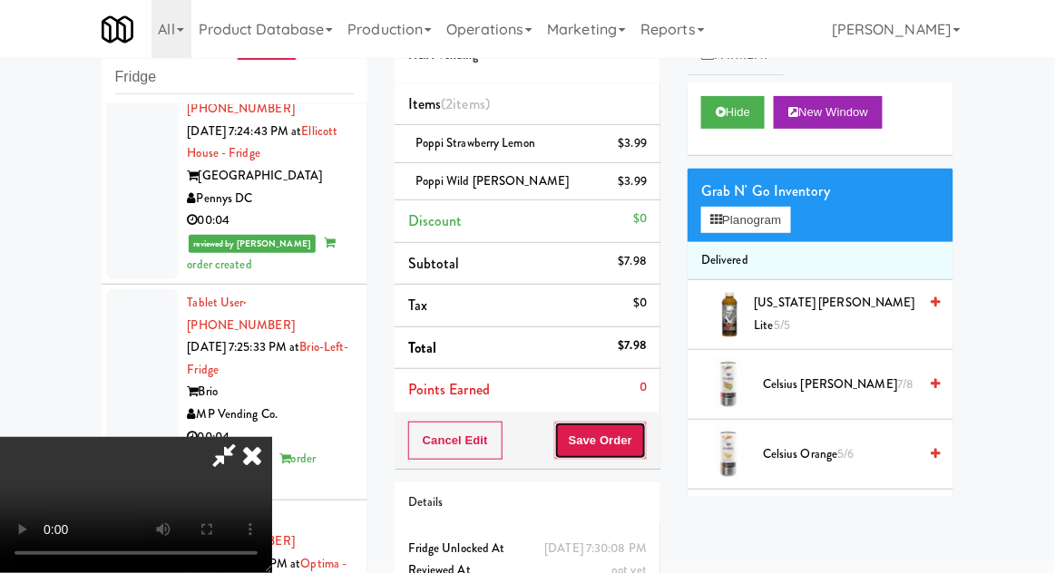
click at [636, 436] on button "Save Order" at bounding box center [600, 441] width 93 height 38
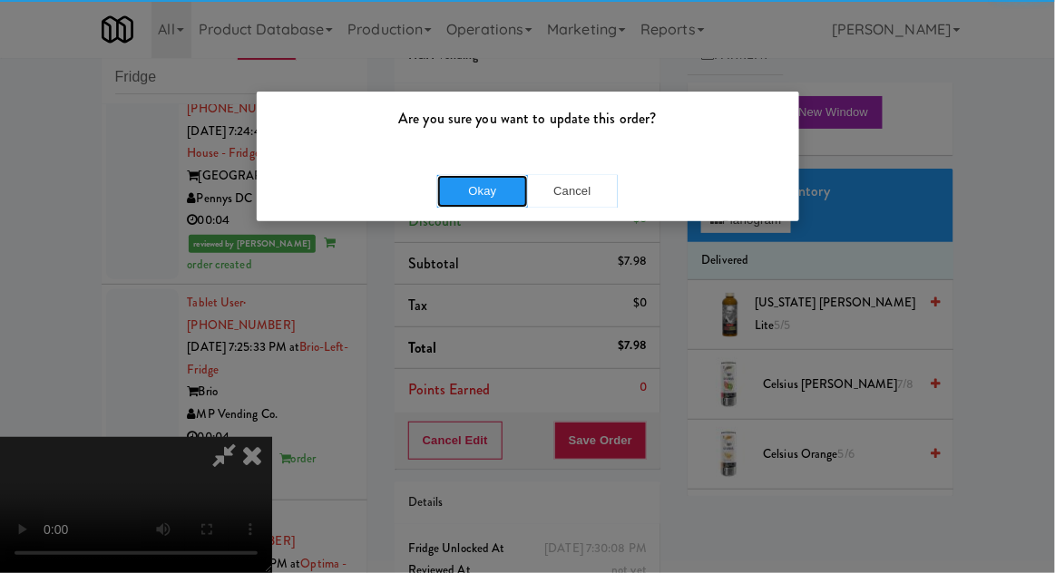
click at [480, 183] on button "Okay" at bounding box center [482, 191] width 91 height 33
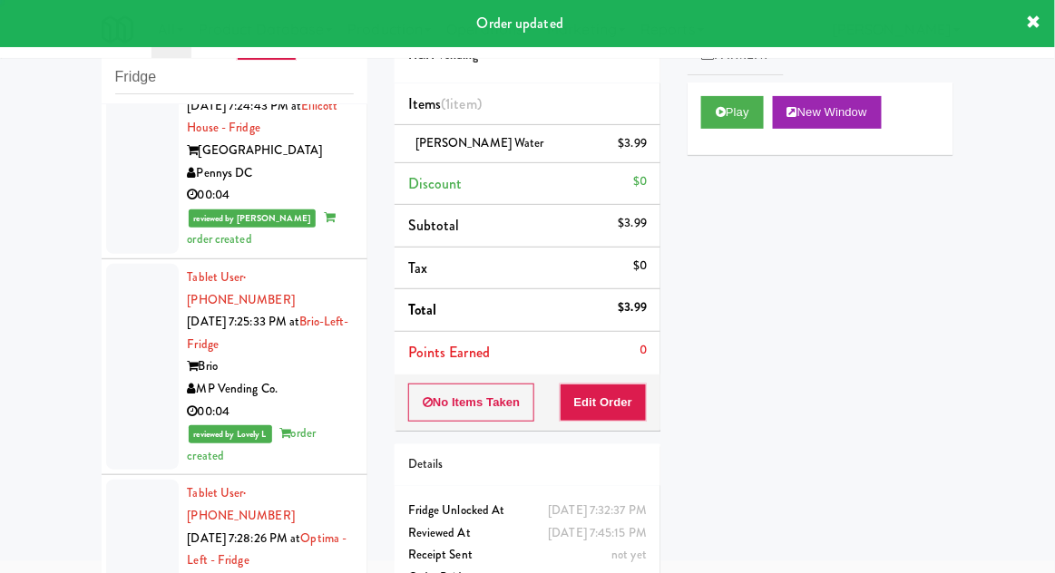
scroll to position [7073, 0]
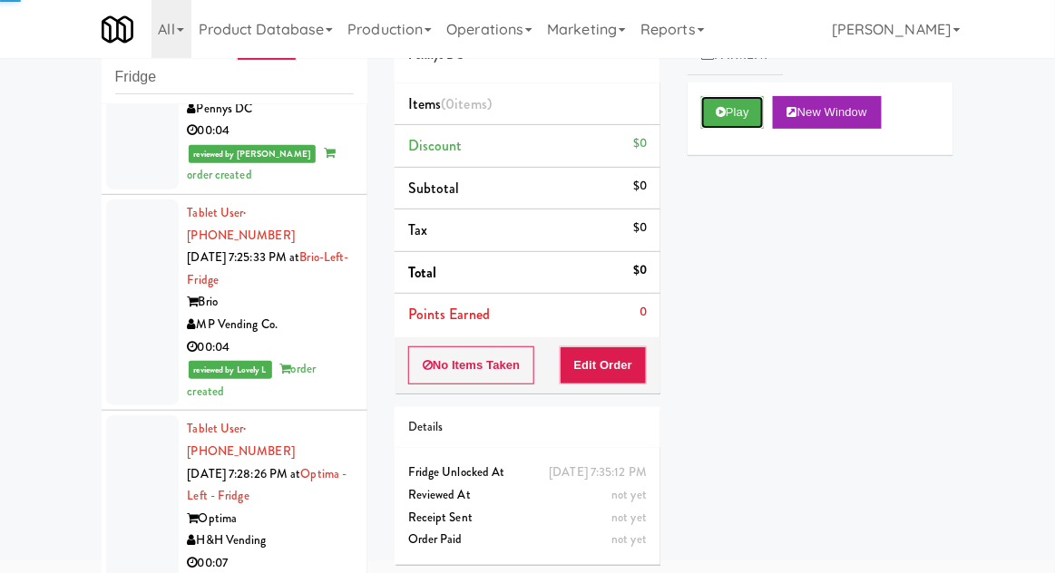
click at [719, 112] on icon at bounding box center [721, 112] width 10 height 12
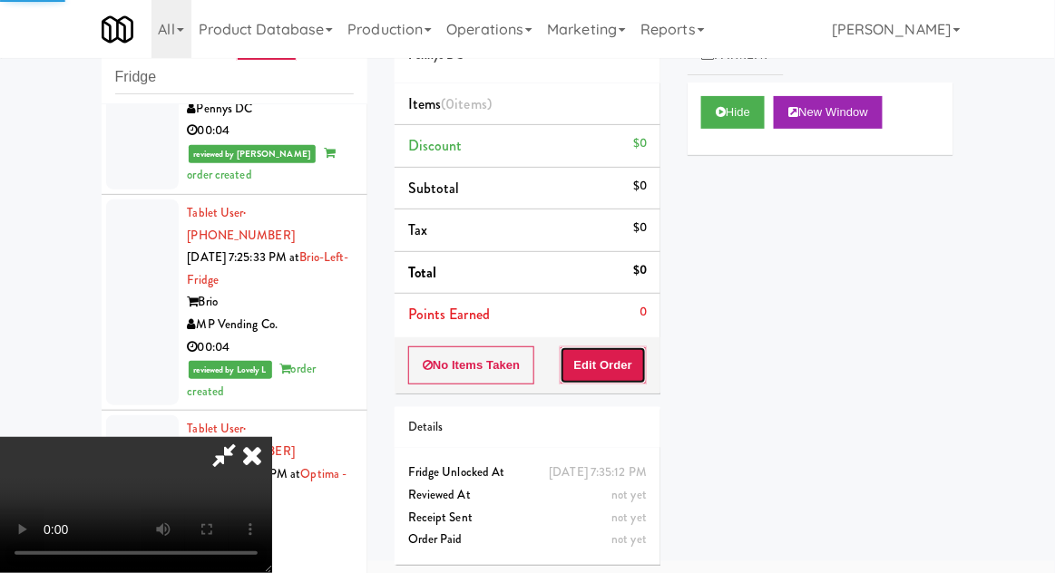
click at [607, 347] on button "Edit Order" at bounding box center [604, 366] width 88 height 38
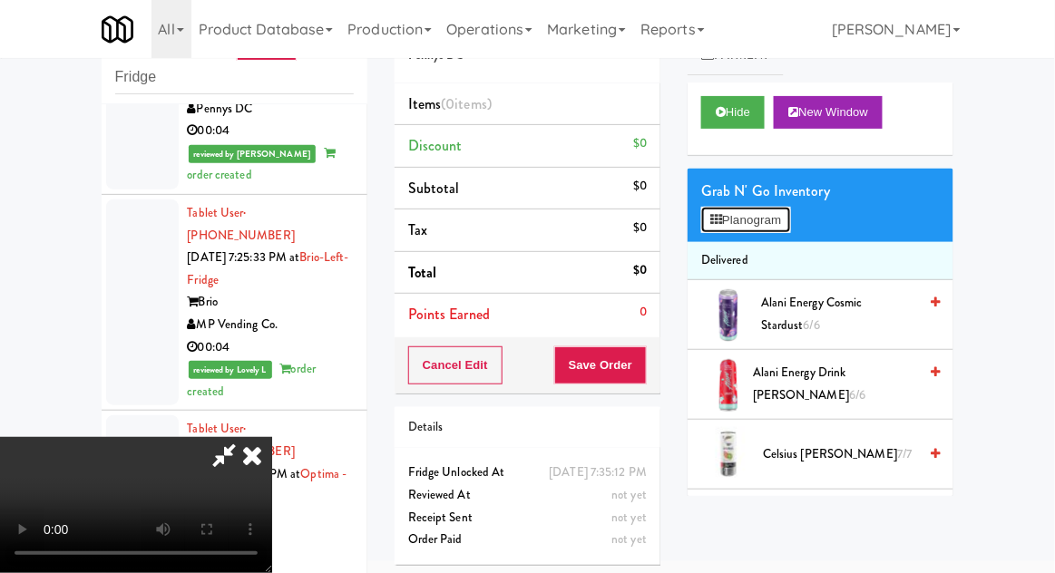
click at [766, 226] on button "Planogram" at bounding box center [745, 220] width 89 height 27
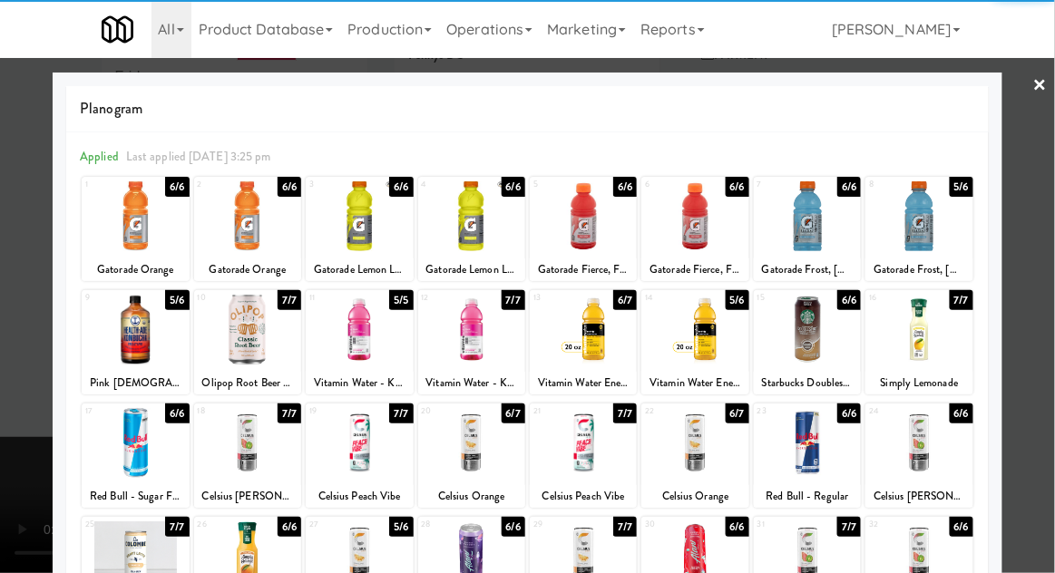
click at [488, 223] on div at bounding box center [471, 216] width 107 height 70
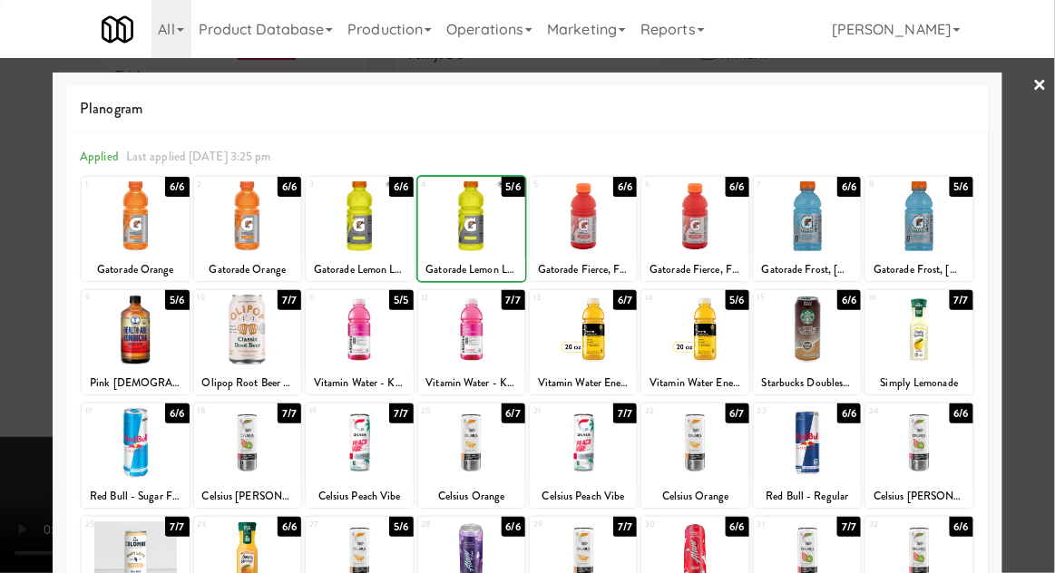
click at [1046, 259] on div at bounding box center [527, 286] width 1055 height 573
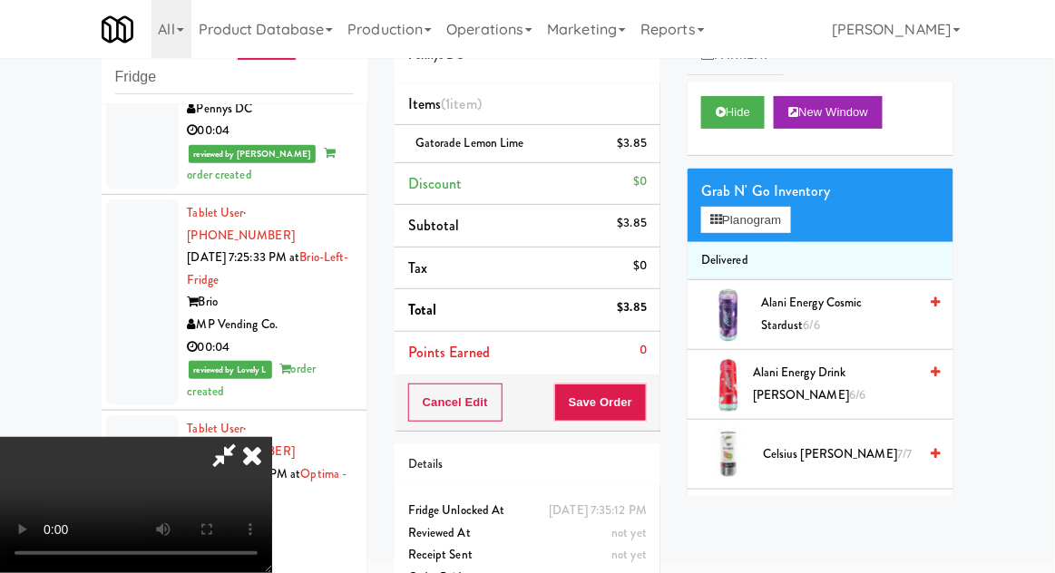
scroll to position [66, 0]
click at [645, 407] on button "Save Order" at bounding box center [600, 403] width 93 height 38
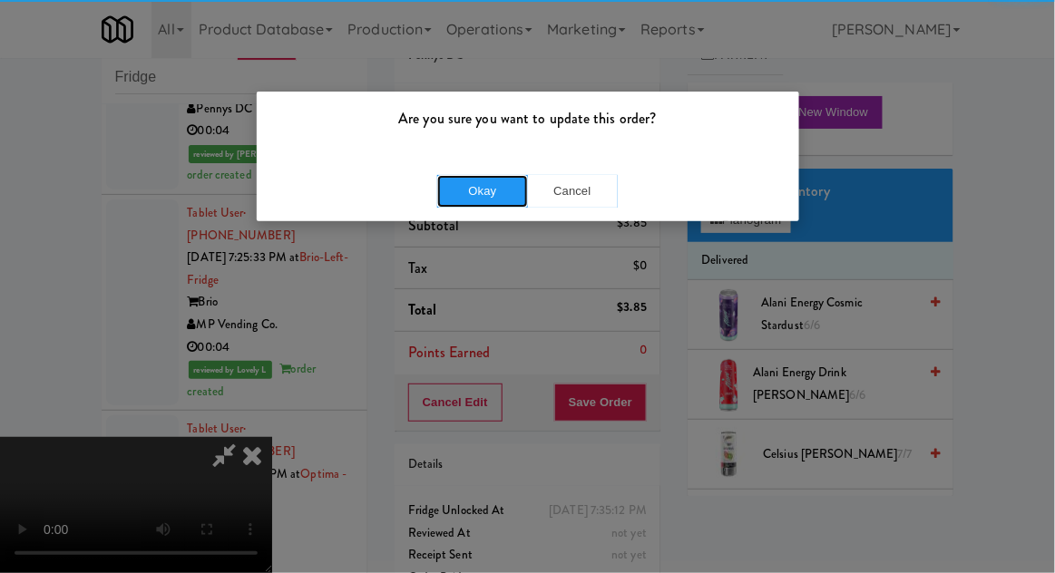
click at [473, 189] on button "Okay" at bounding box center [482, 191] width 91 height 33
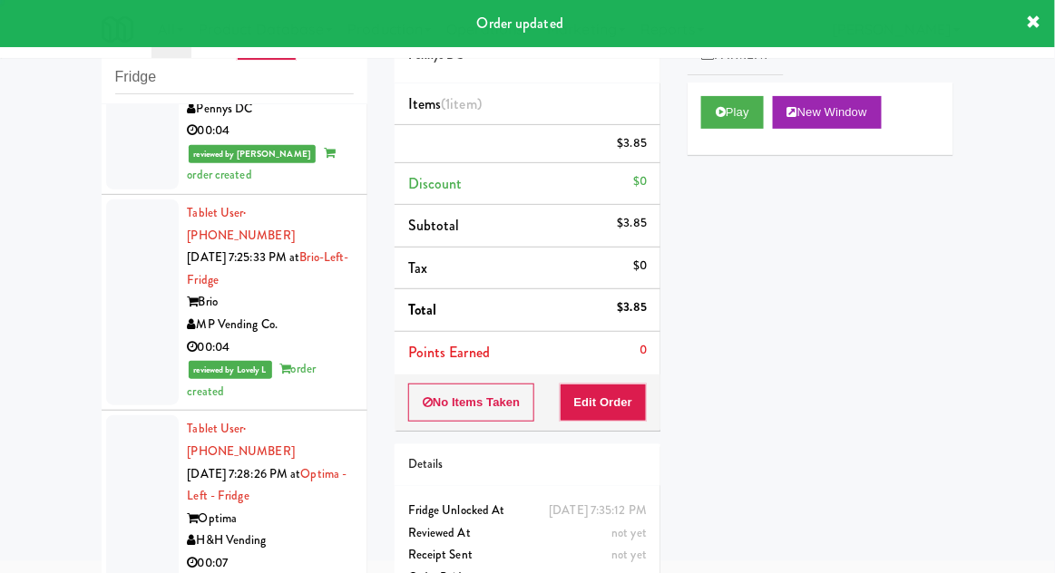
scroll to position [0, 0]
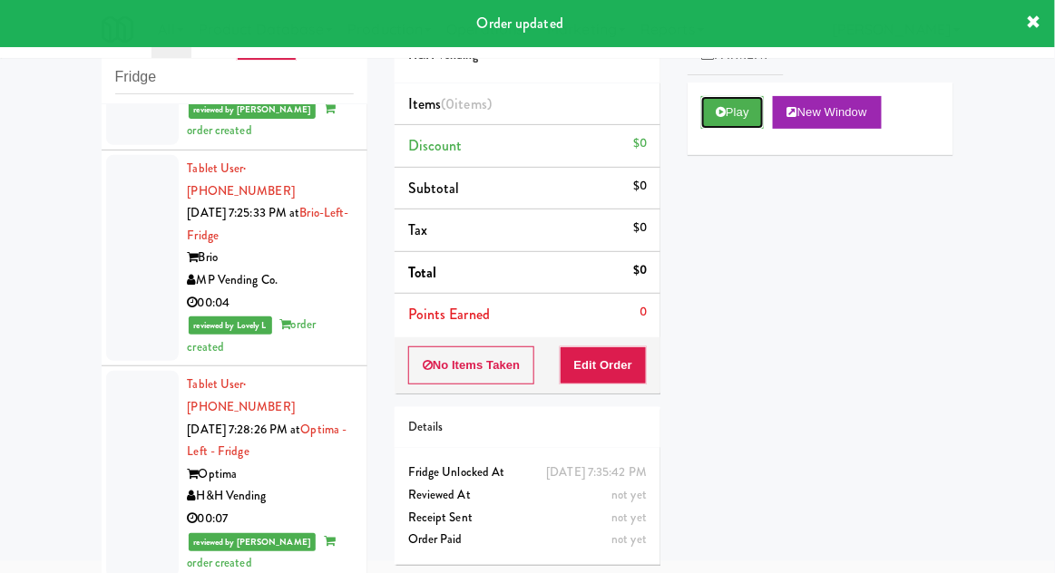
click at [718, 123] on button "Play" at bounding box center [732, 112] width 63 height 33
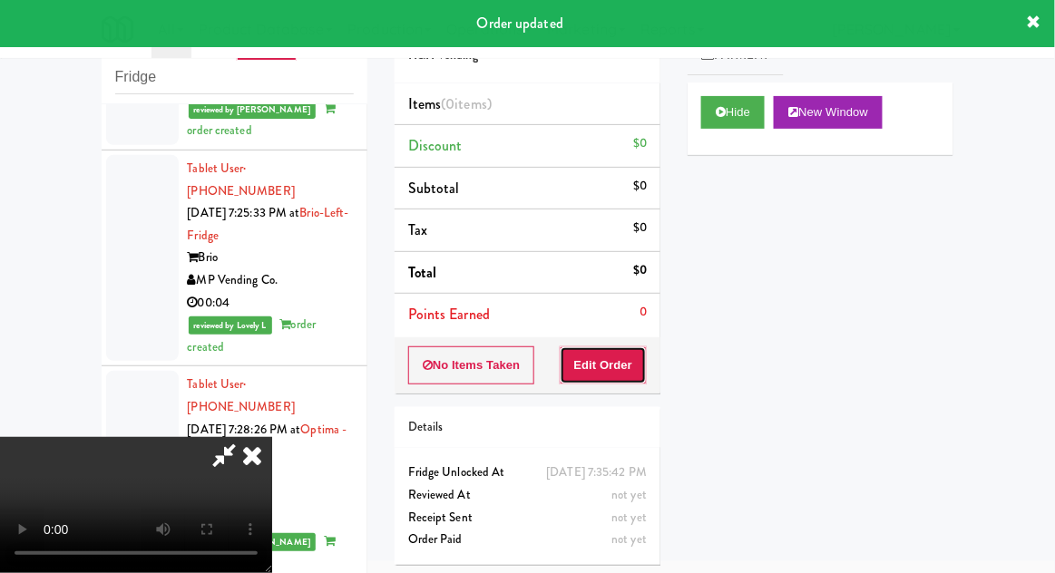
click at [602, 363] on button "Edit Order" at bounding box center [604, 366] width 88 height 38
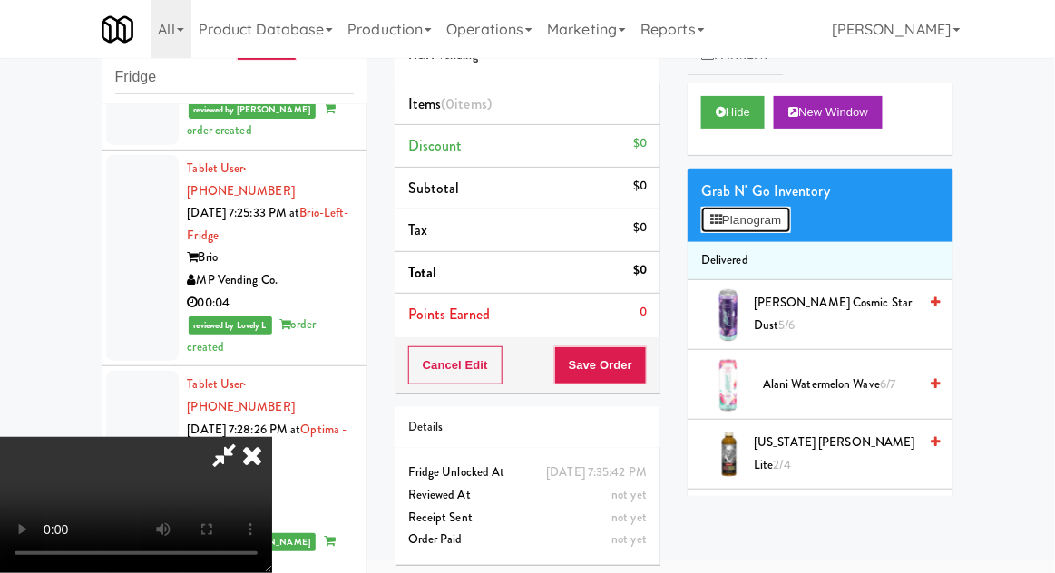
click at [778, 220] on button "Planogram" at bounding box center [745, 220] width 89 height 27
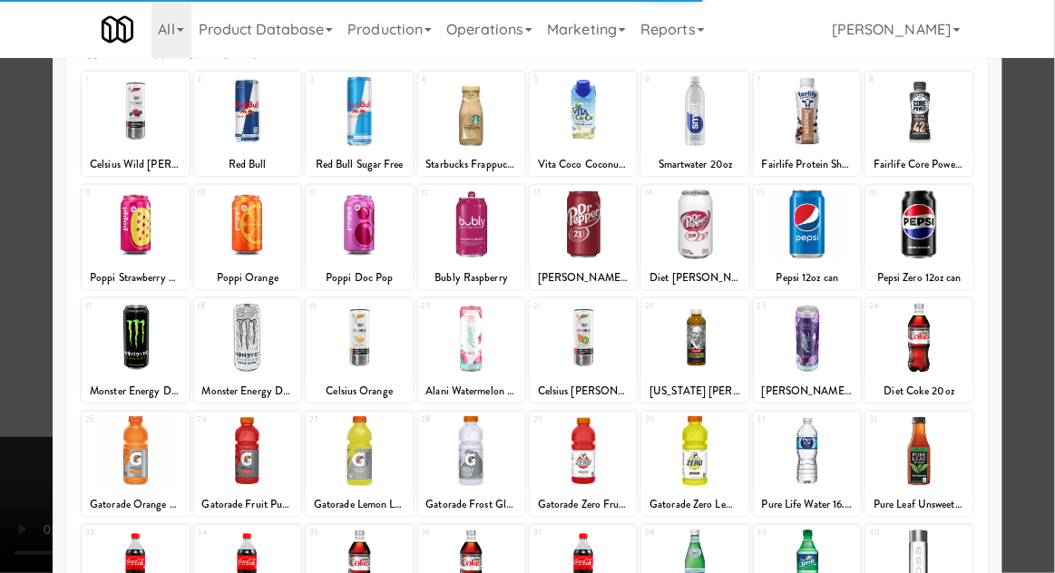
scroll to position [112, 0]
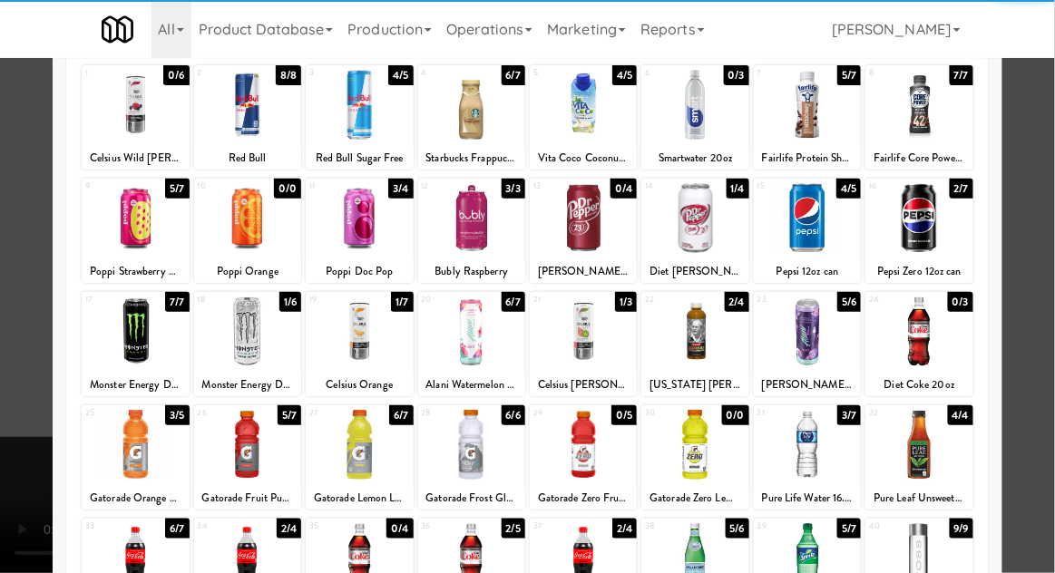
click at [357, 451] on div at bounding box center [359, 445] width 107 height 70
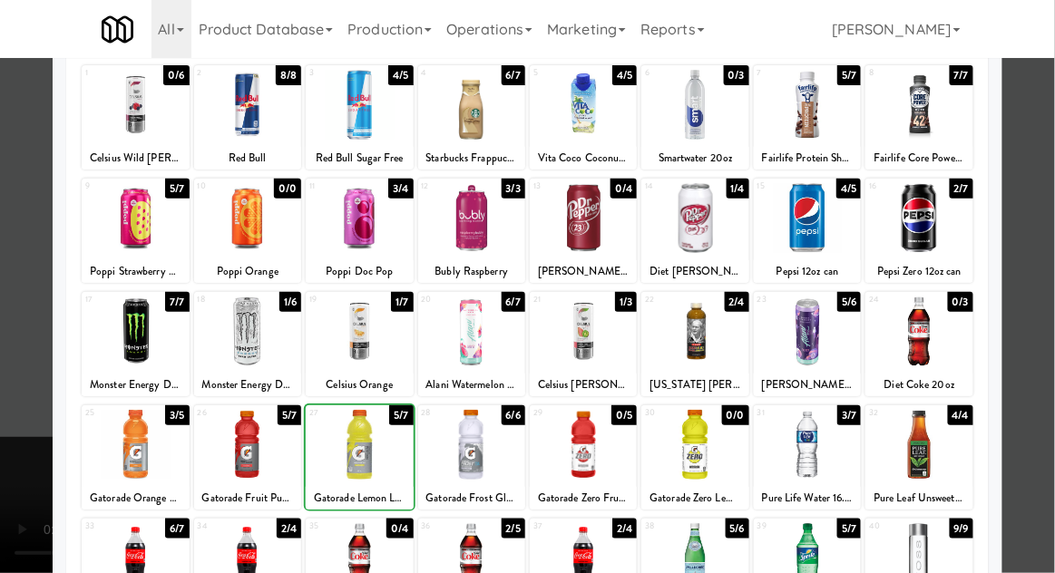
click at [1050, 260] on div at bounding box center [527, 286] width 1055 height 573
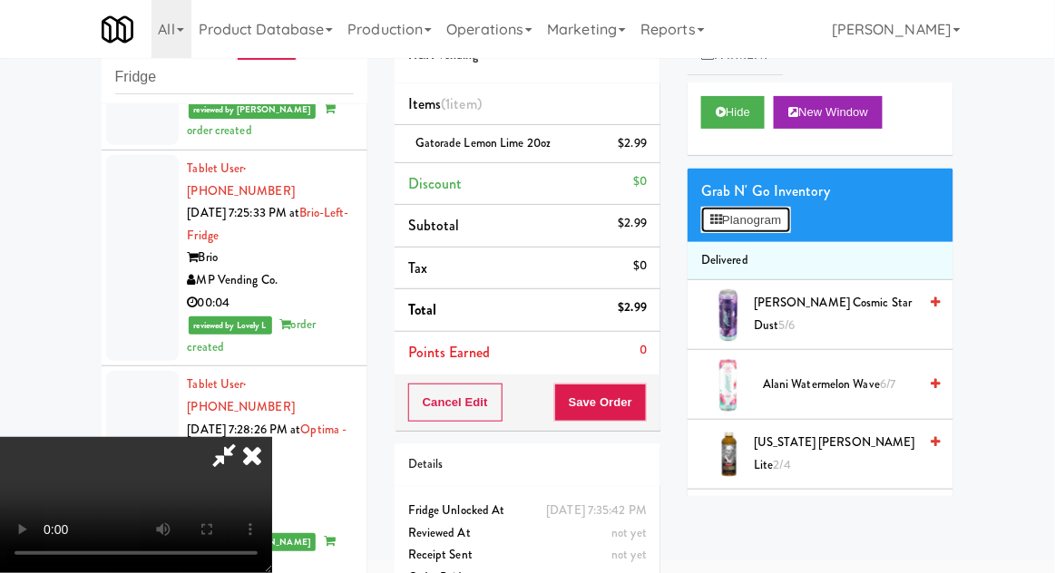
click at [772, 230] on button "Planogram" at bounding box center [745, 220] width 89 height 27
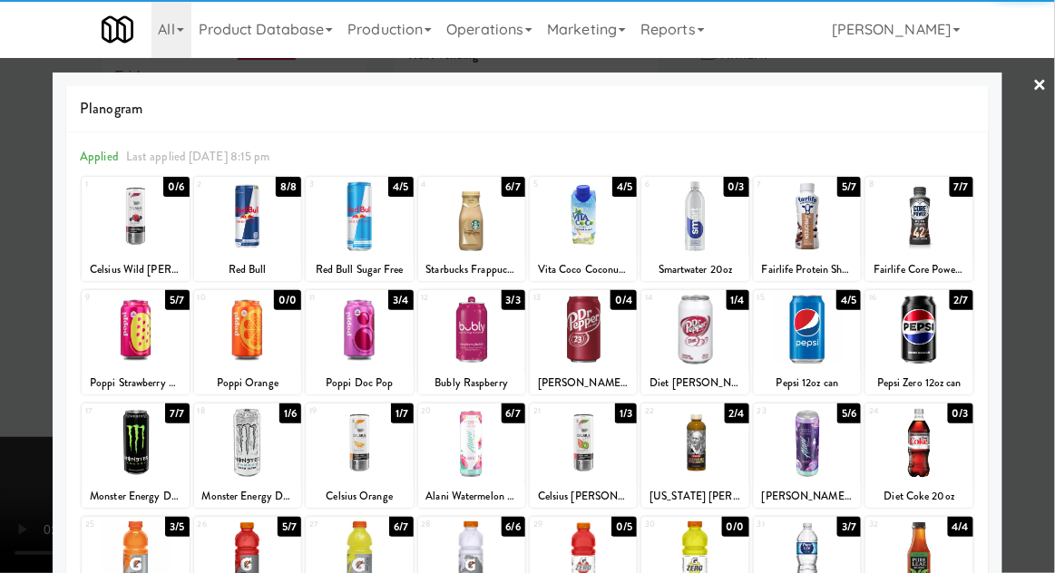
click at [480, 552] on div at bounding box center [471, 557] width 107 height 70
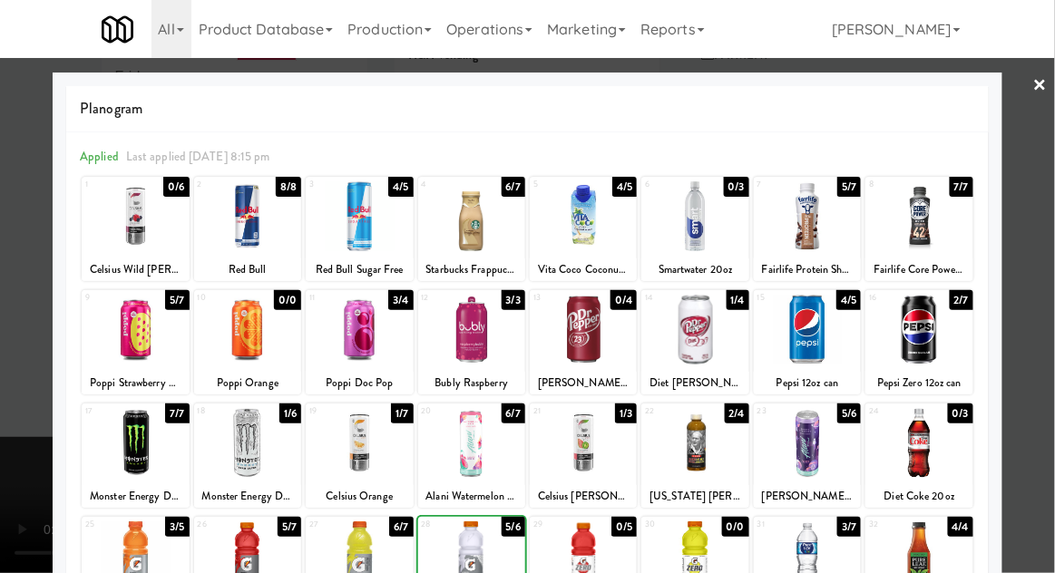
click at [1047, 270] on div at bounding box center [527, 286] width 1055 height 573
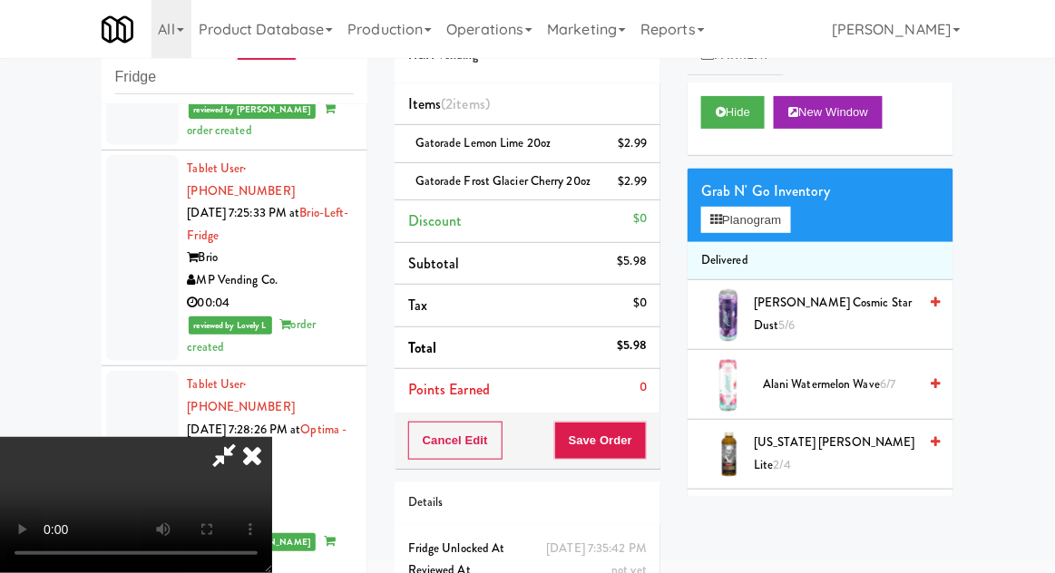
scroll to position [105, 0]
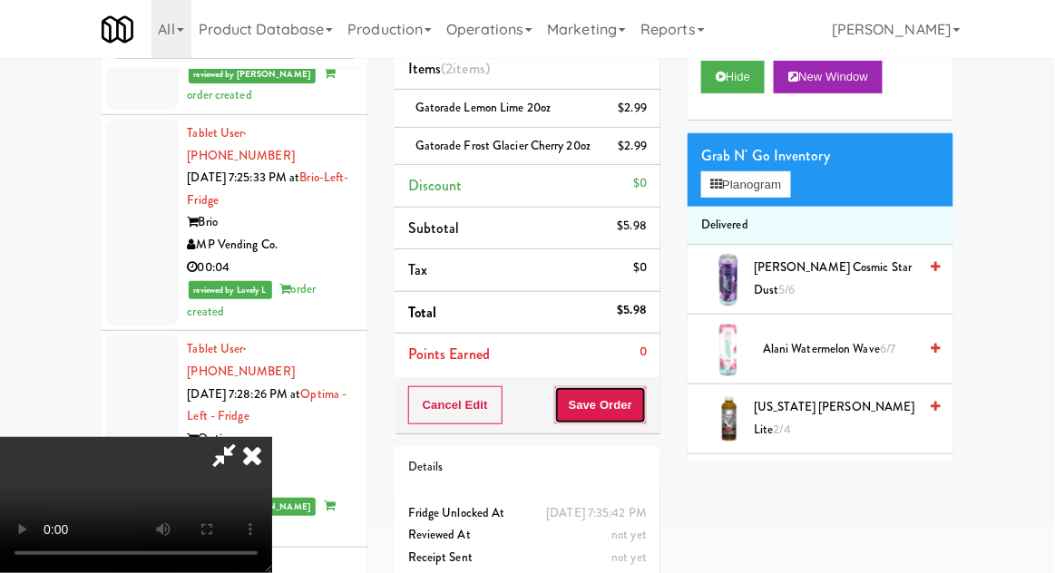
click at [641, 425] on button "Save Order" at bounding box center [600, 405] width 93 height 38
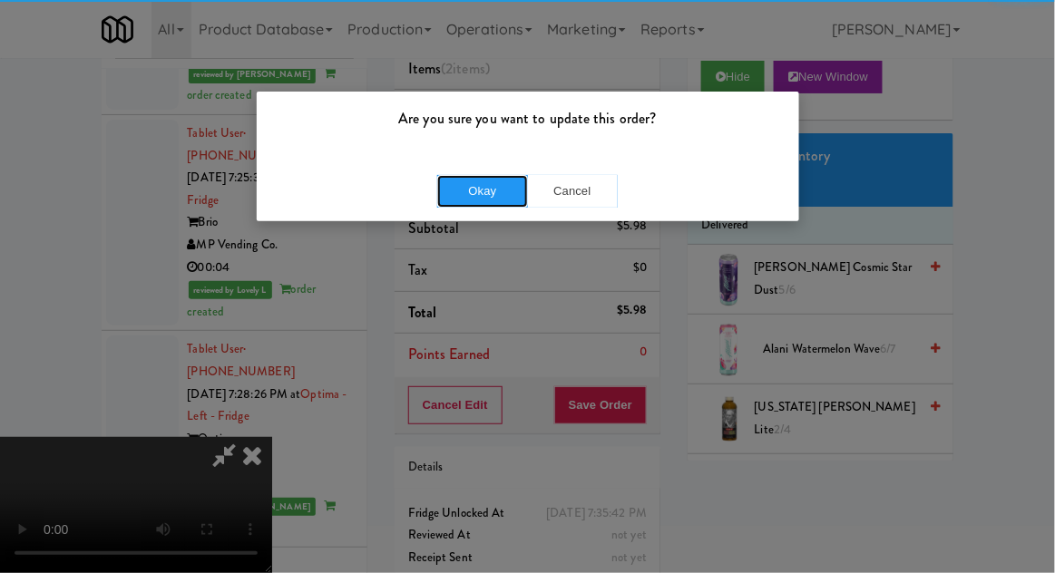
click at [493, 204] on button "Okay" at bounding box center [482, 191] width 91 height 33
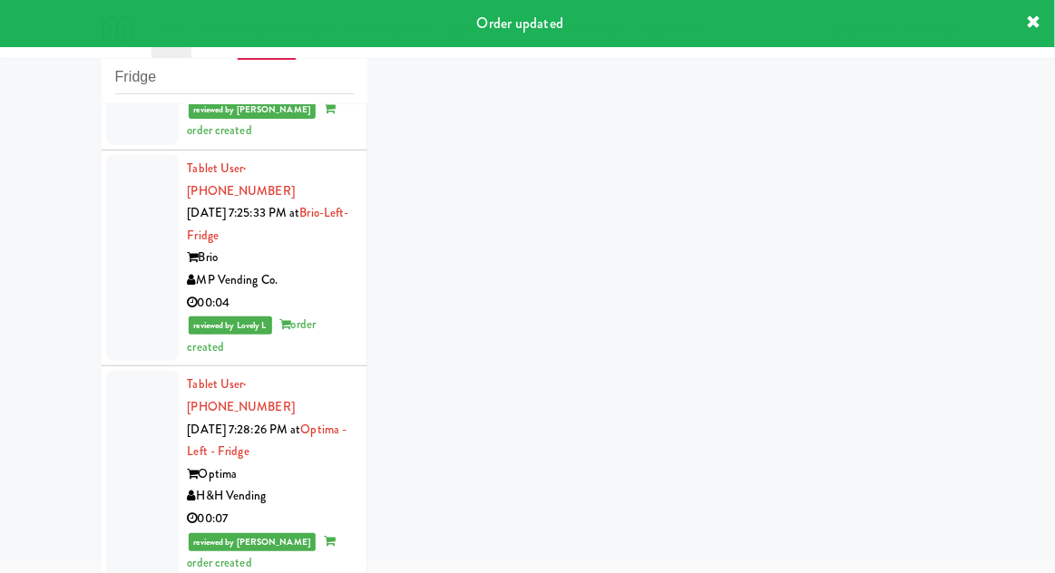
scroll to position [7162, 0]
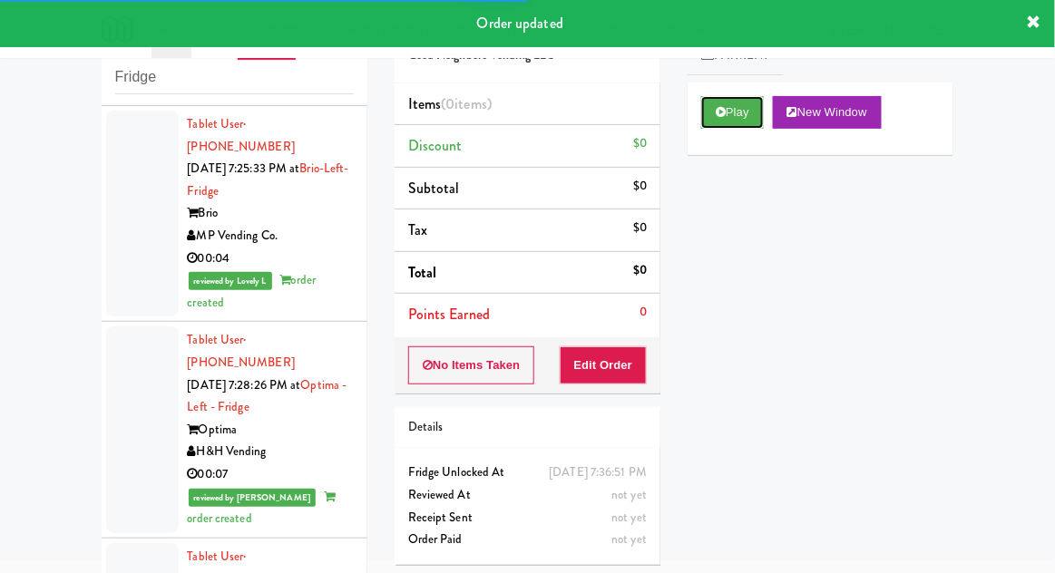
click at [723, 120] on button "Play" at bounding box center [732, 112] width 63 height 33
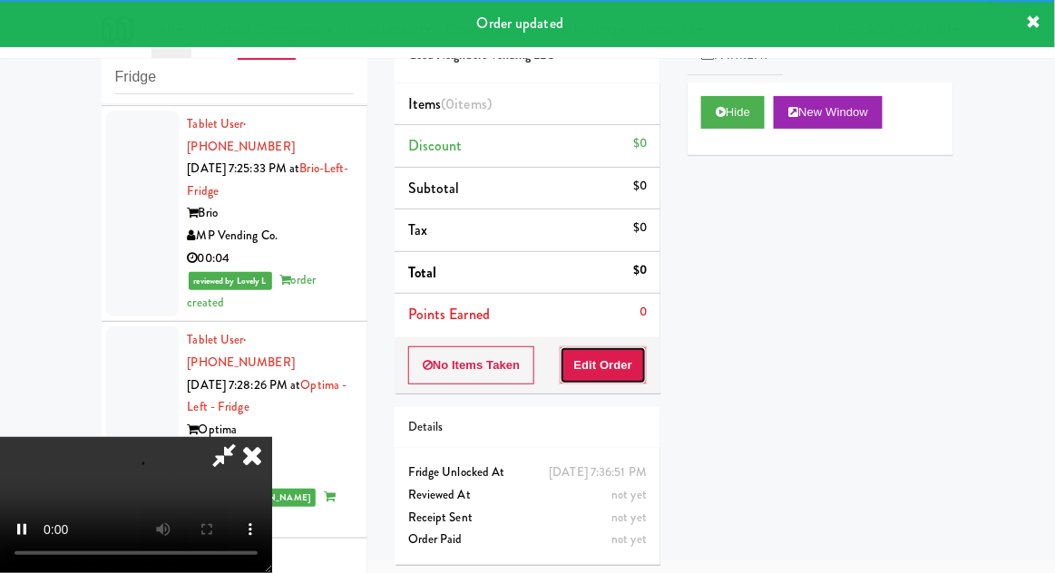
click at [631, 356] on button "Edit Order" at bounding box center [604, 366] width 88 height 38
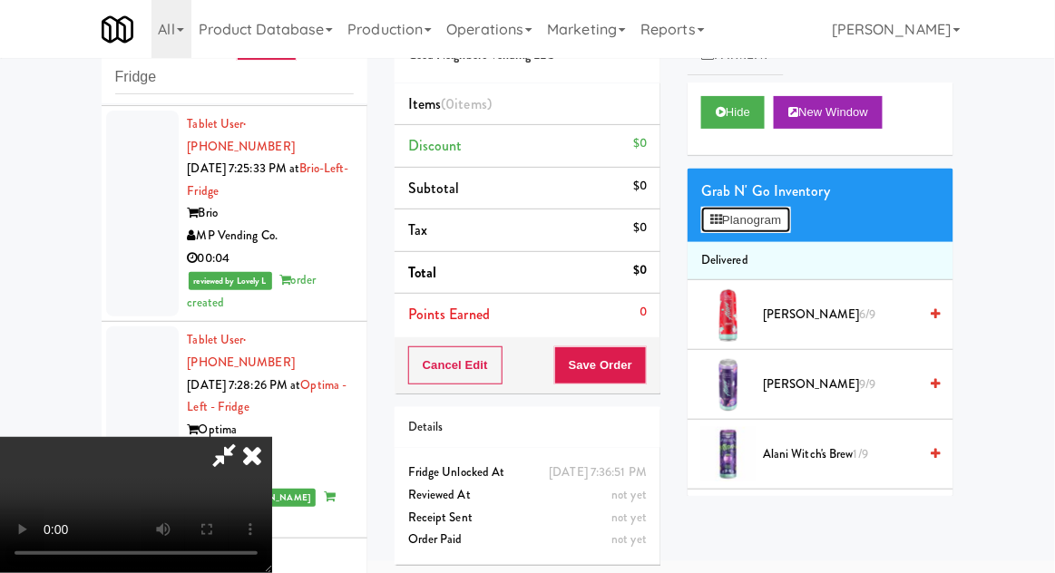
click at [780, 230] on button "Planogram" at bounding box center [745, 220] width 89 height 27
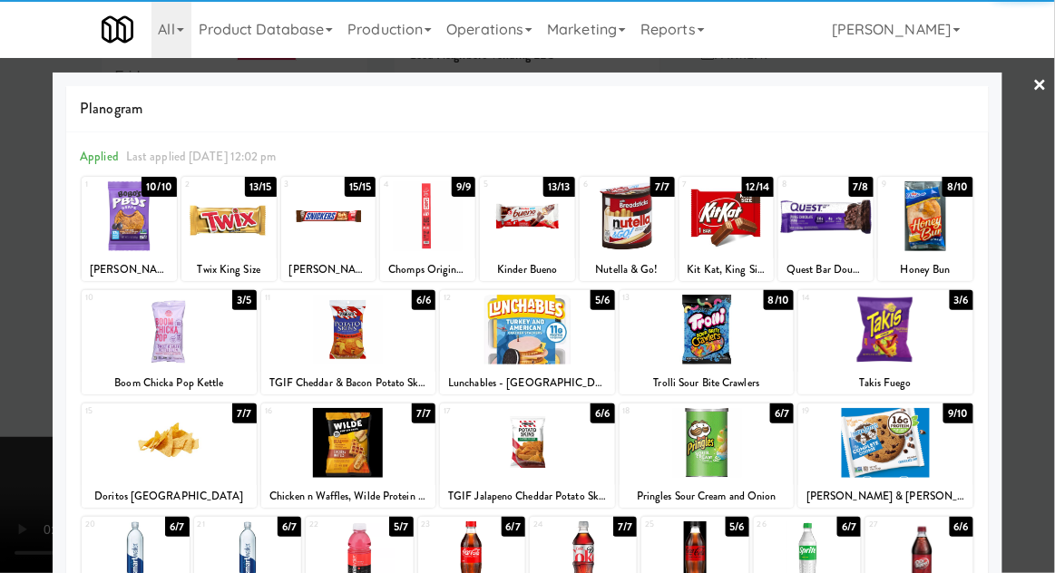
click at [922, 555] on div at bounding box center [918, 557] width 107 height 70
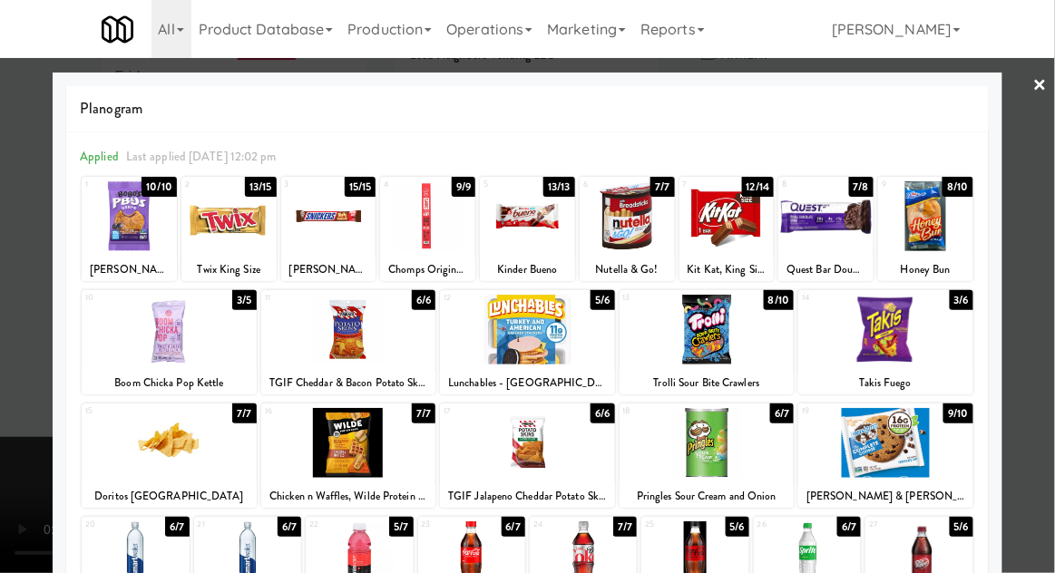
click at [1044, 301] on div at bounding box center [527, 286] width 1055 height 573
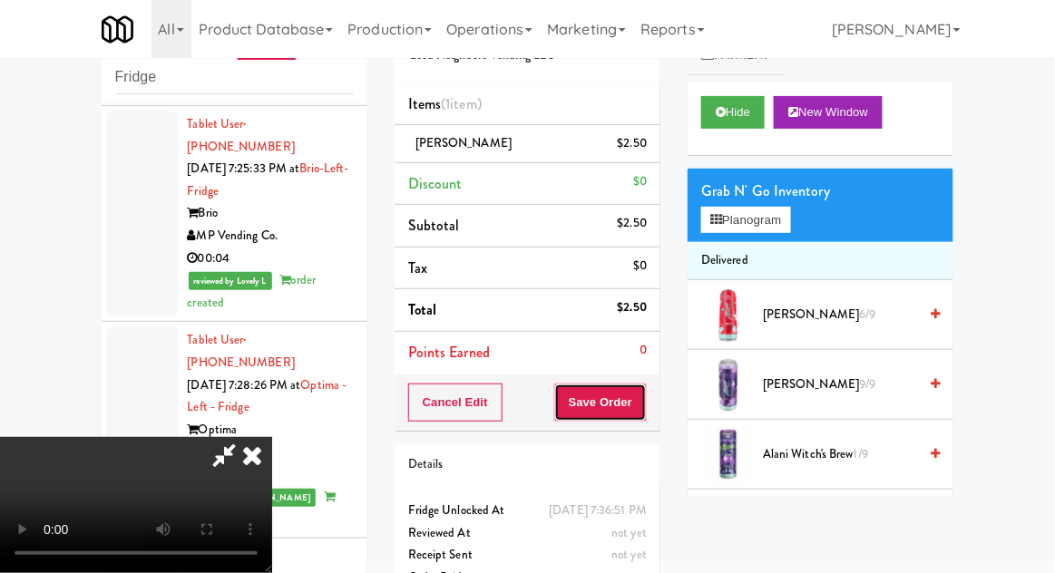
click at [643, 407] on button "Save Order" at bounding box center [600, 403] width 93 height 38
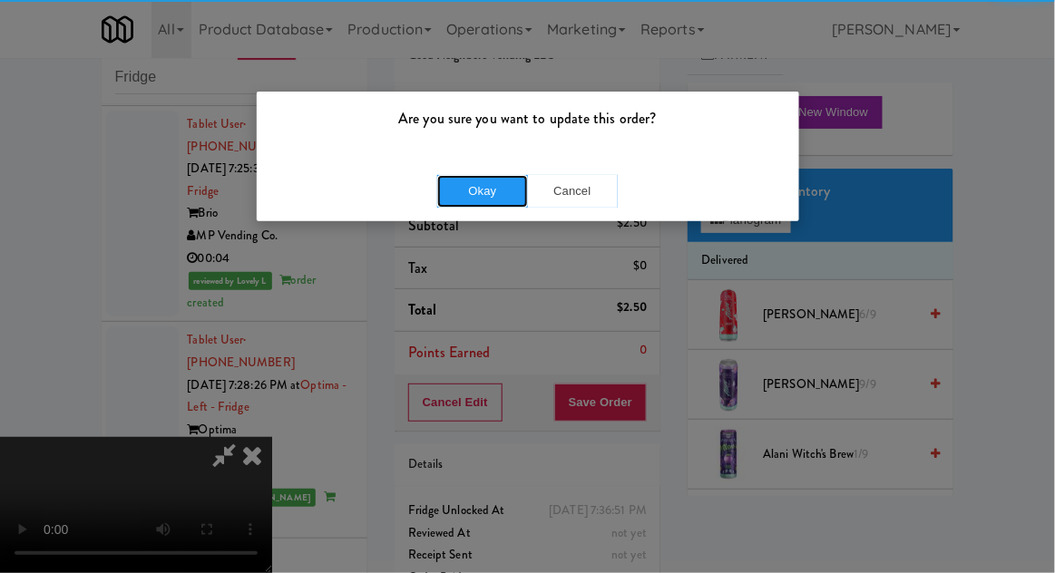
click at [491, 201] on button "Okay" at bounding box center [482, 191] width 91 height 33
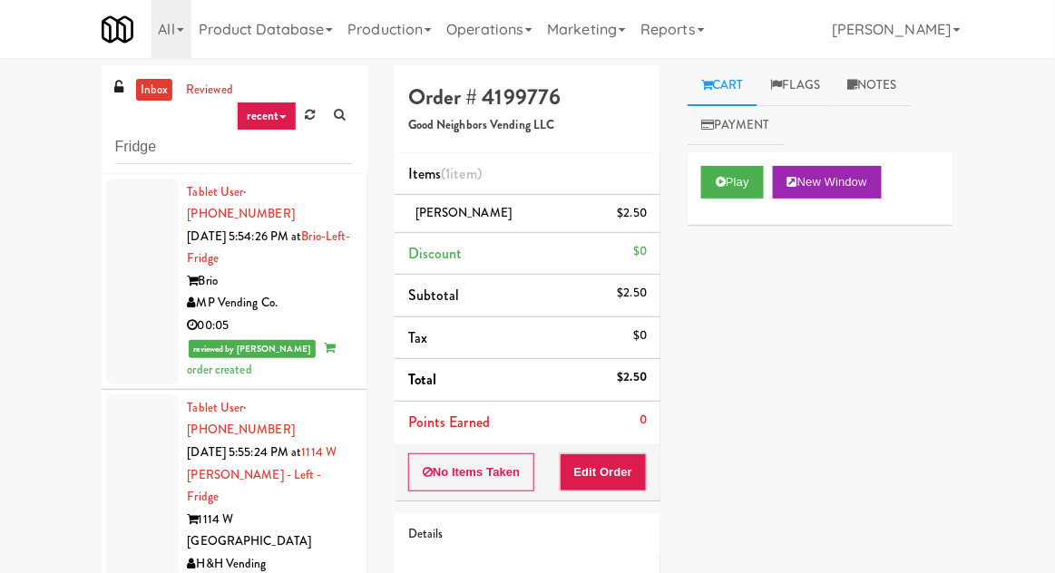
scroll to position [70, 0]
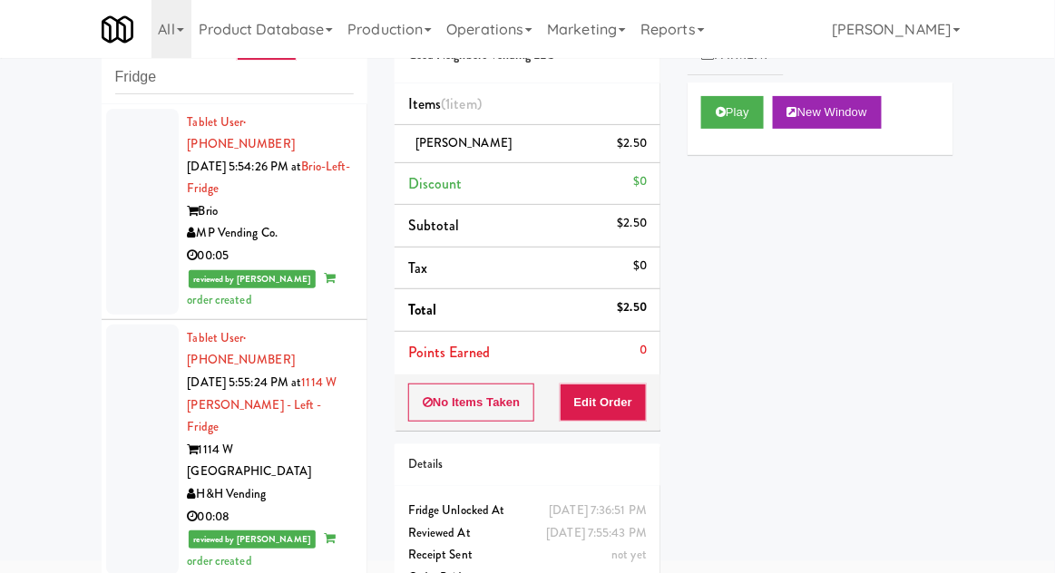
click at [129, 219] on div at bounding box center [142, 212] width 73 height 206
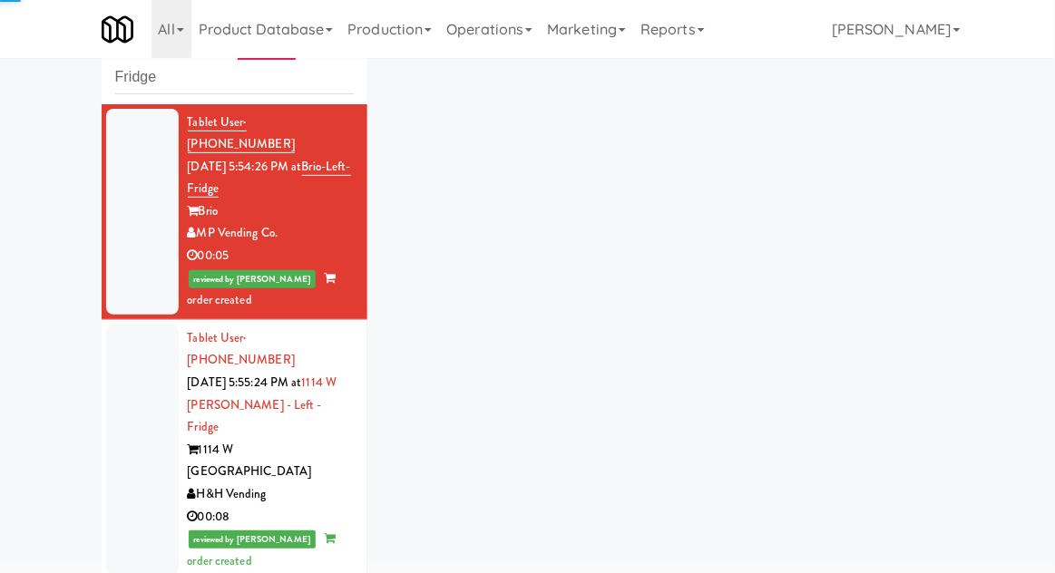
click at [119, 435] on div at bounding box center [142, 450] width 73 height 251
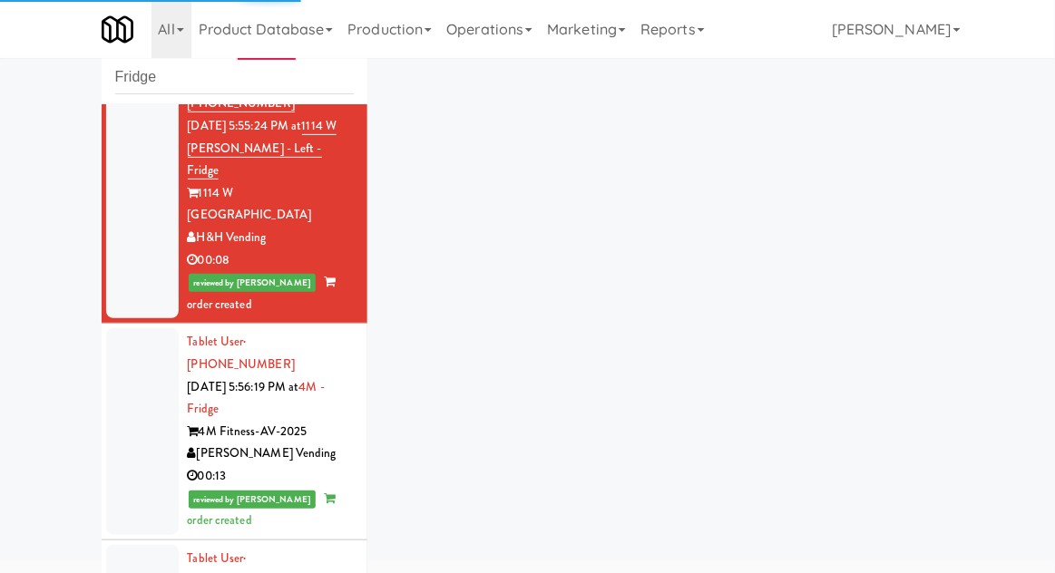
scroll to position [295, 0]
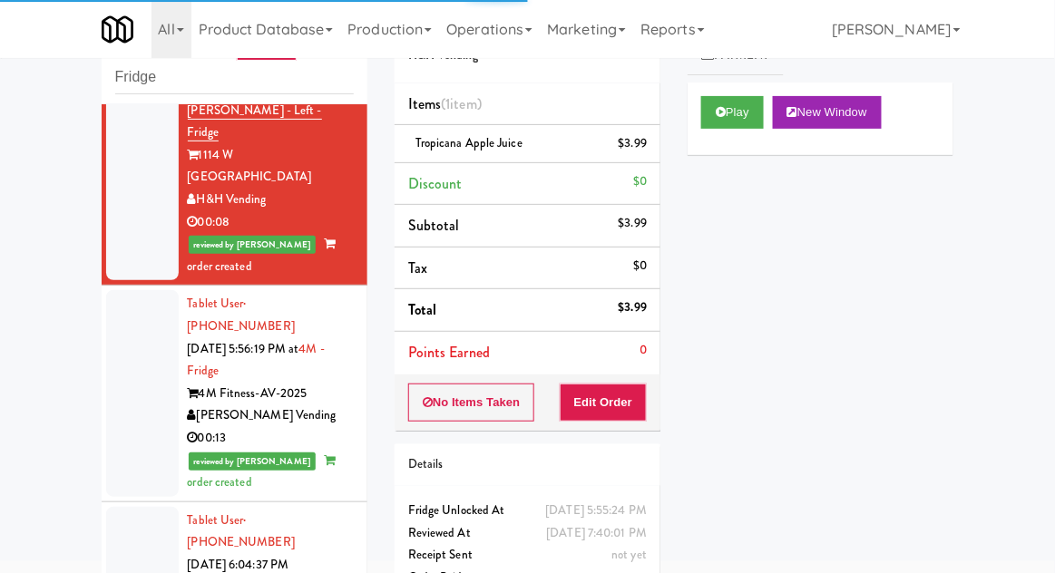
click at [126, 347] on div at bounding box center [142, 393] width 73 height 206
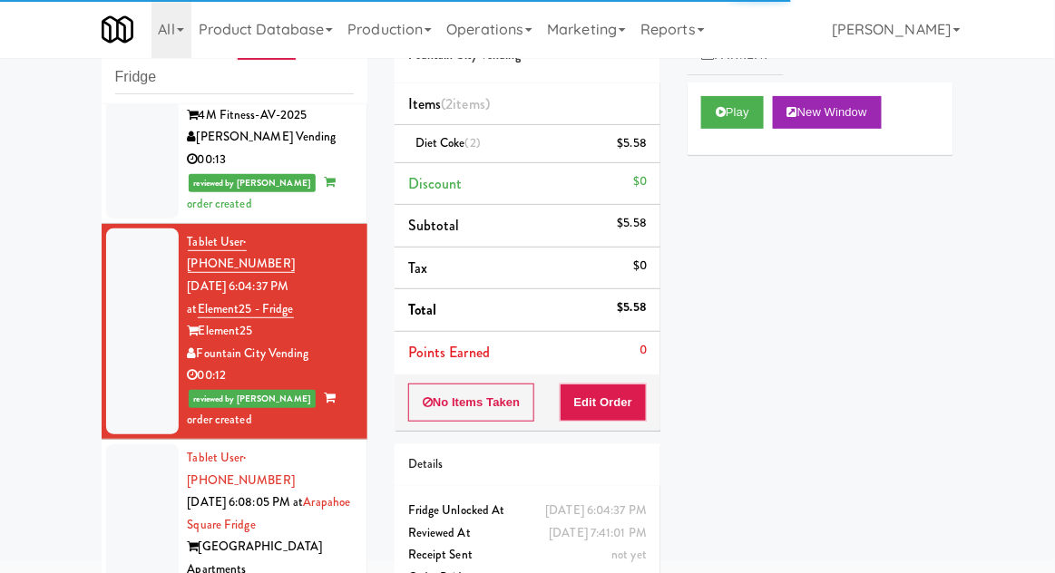
click at [129, 444] on div at bounding box center [142, 558] width 73 height 229
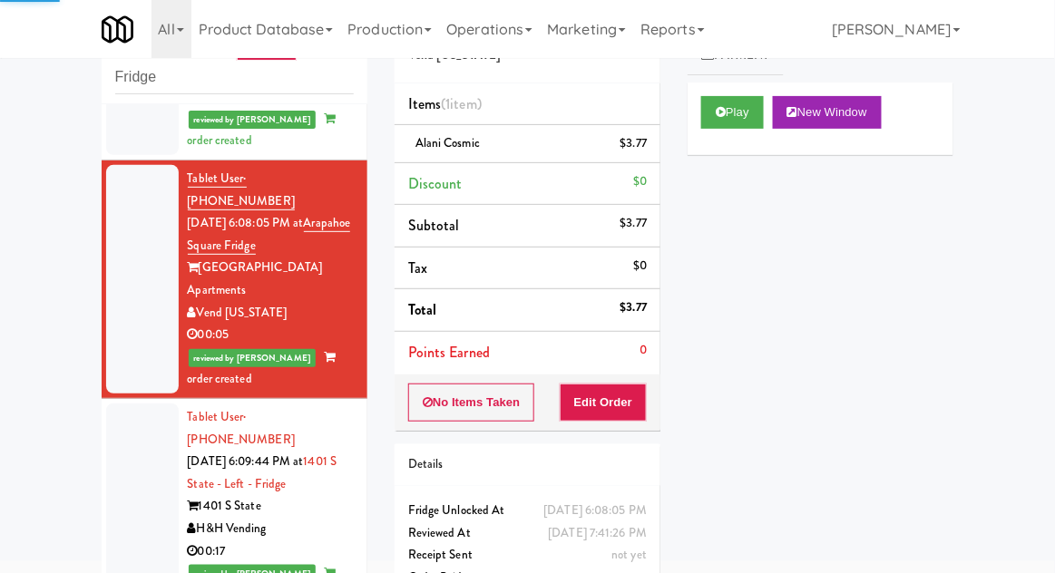
scroll to position [858, 0]
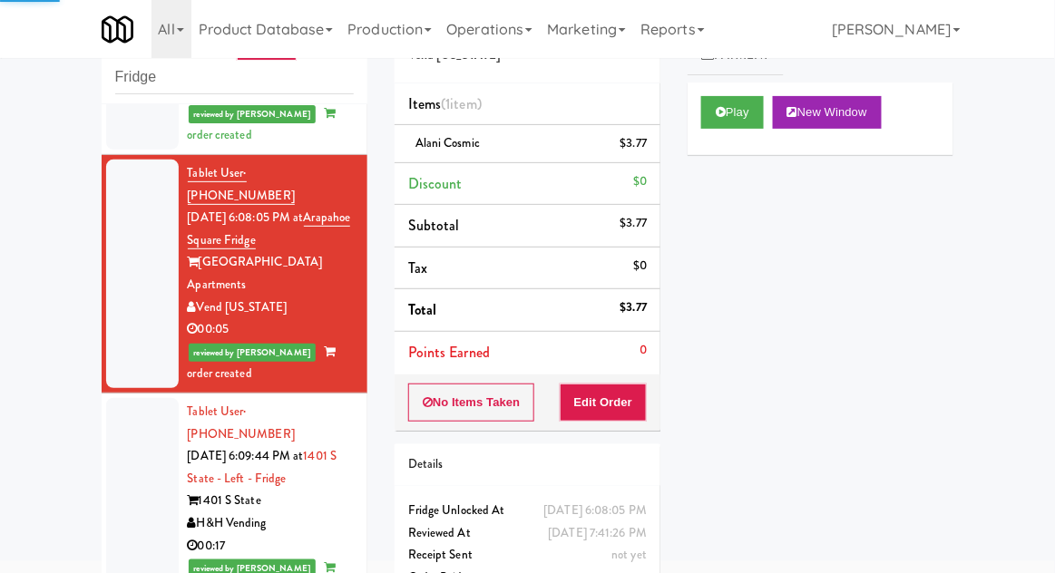
click at [131, 398] on div at bounding box center [142, 501] width 73 height 206
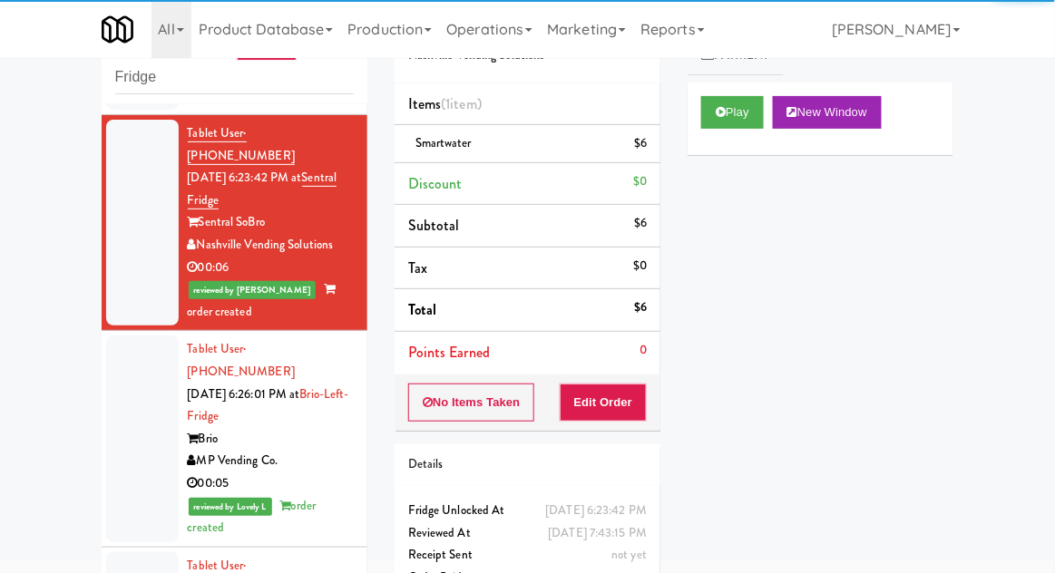
scroll to position [1809, 0]
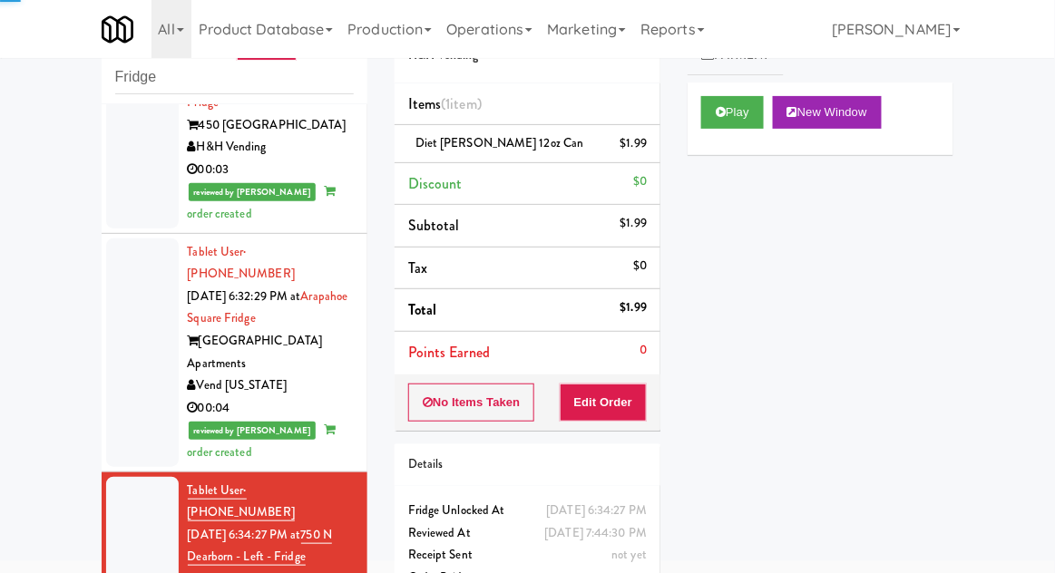
scroll to position [2338, 0]
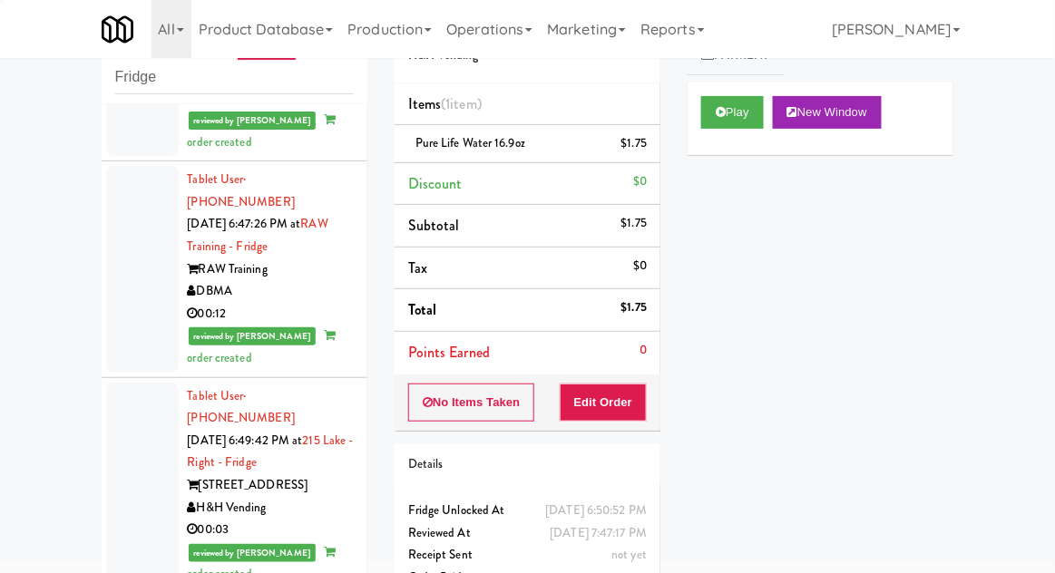
scroll to position [3338, 0]
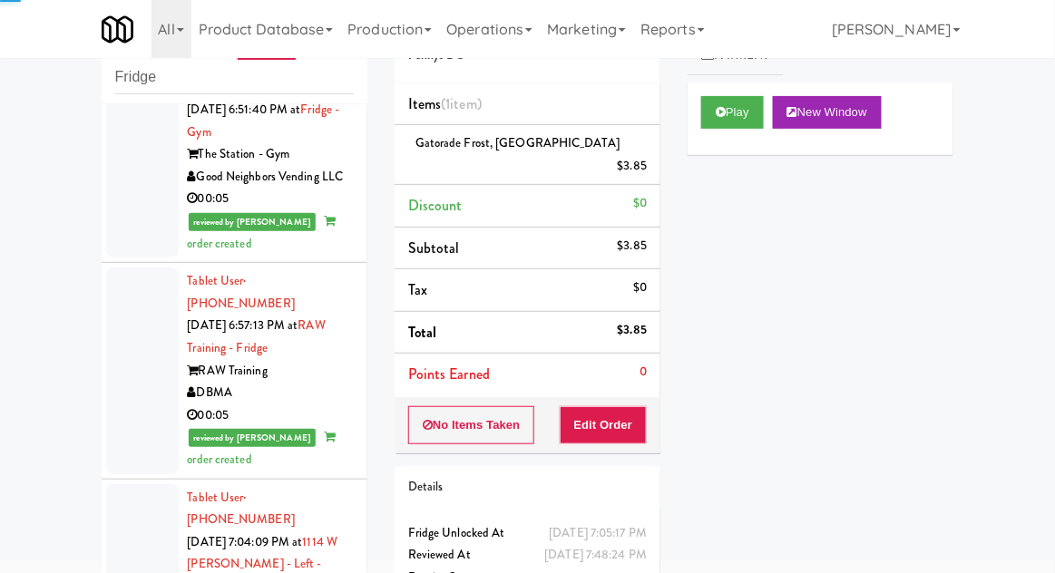
scroll to position [4111, 0]
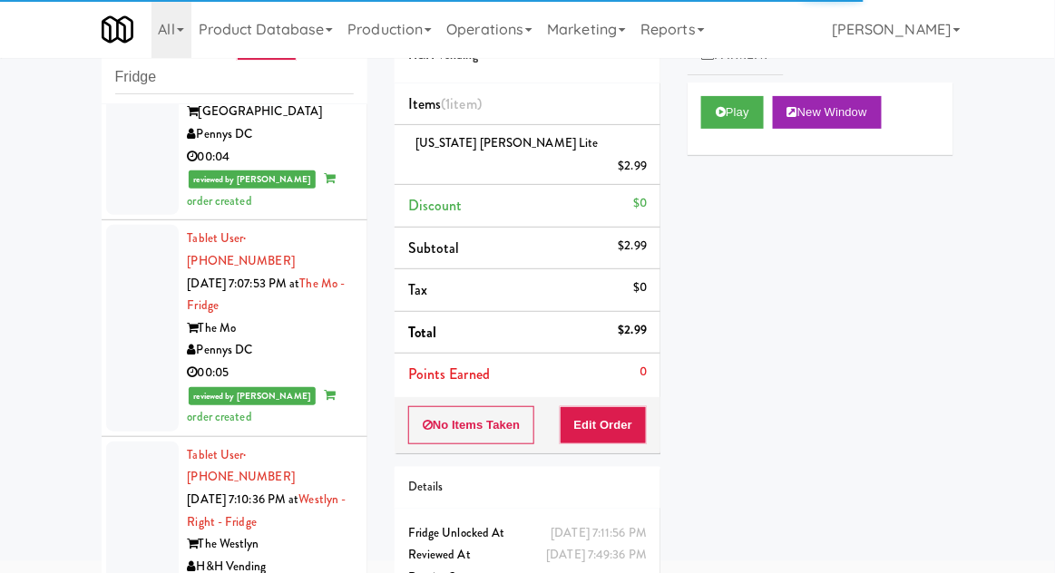
scroll to position [4844, 0]
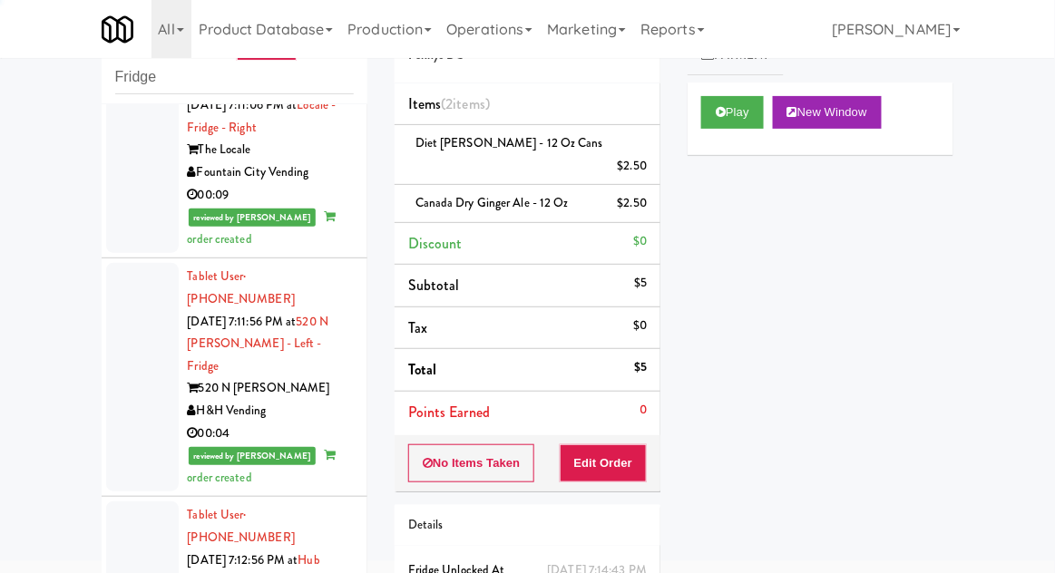
scroll to position [5454, 0]
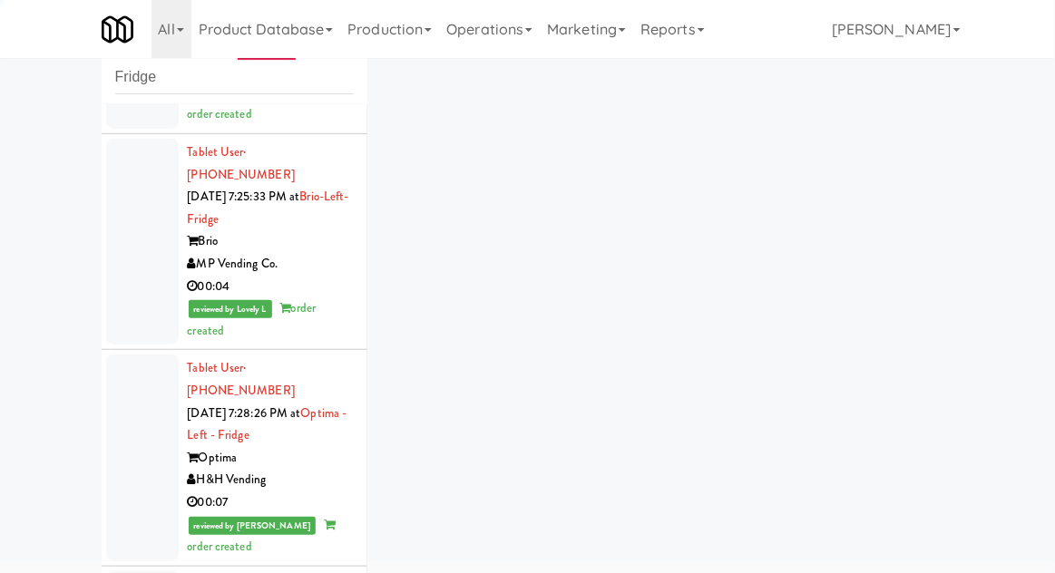
scroll to position [7206, 0]
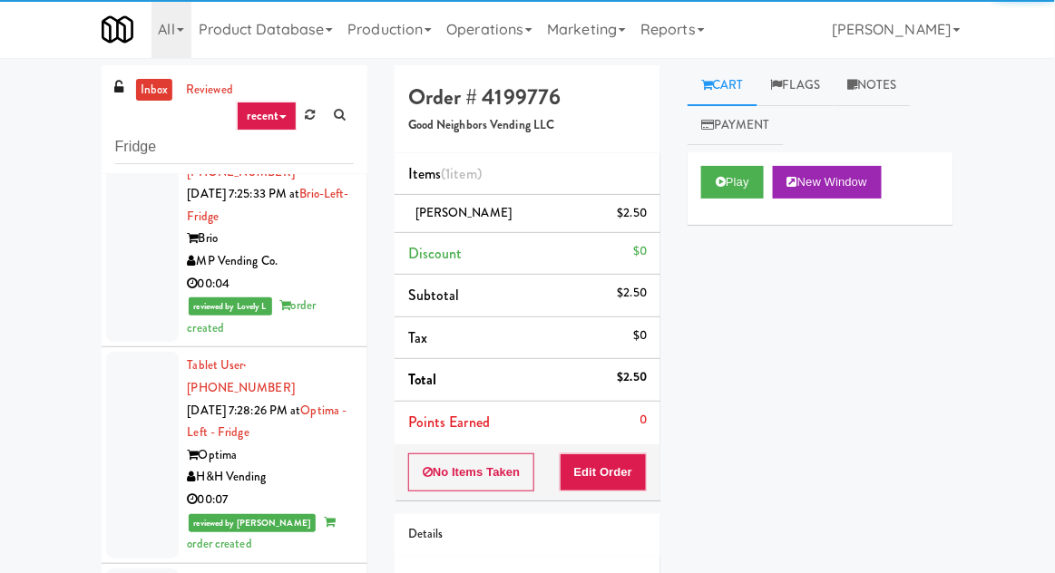
click at [148, 97] on link "inbox" at bounding box center [154, 90] width 37 height 23
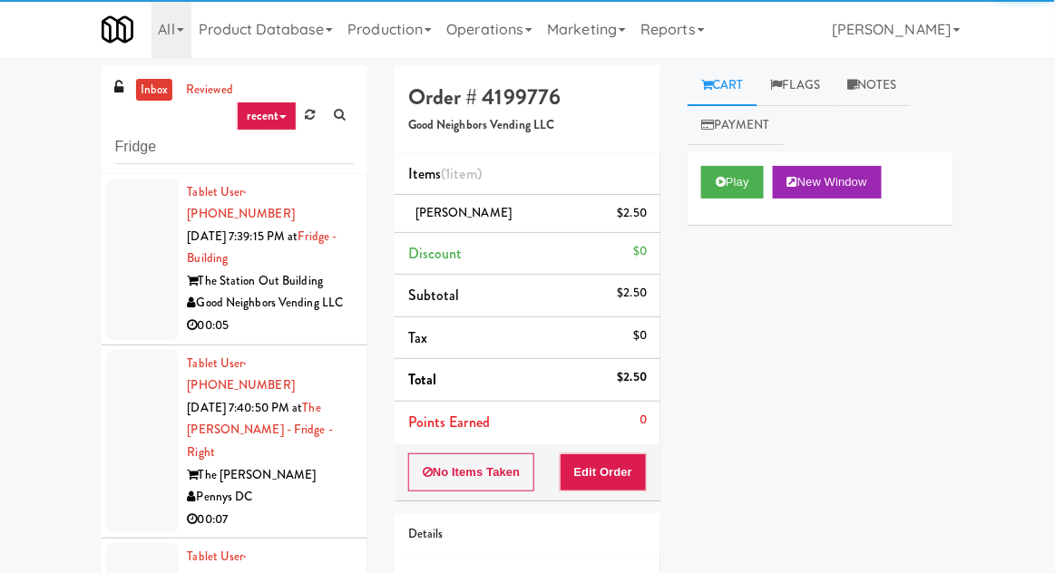
click at [114, 284] on div at bounding box center [142, 259] width 73 height 161
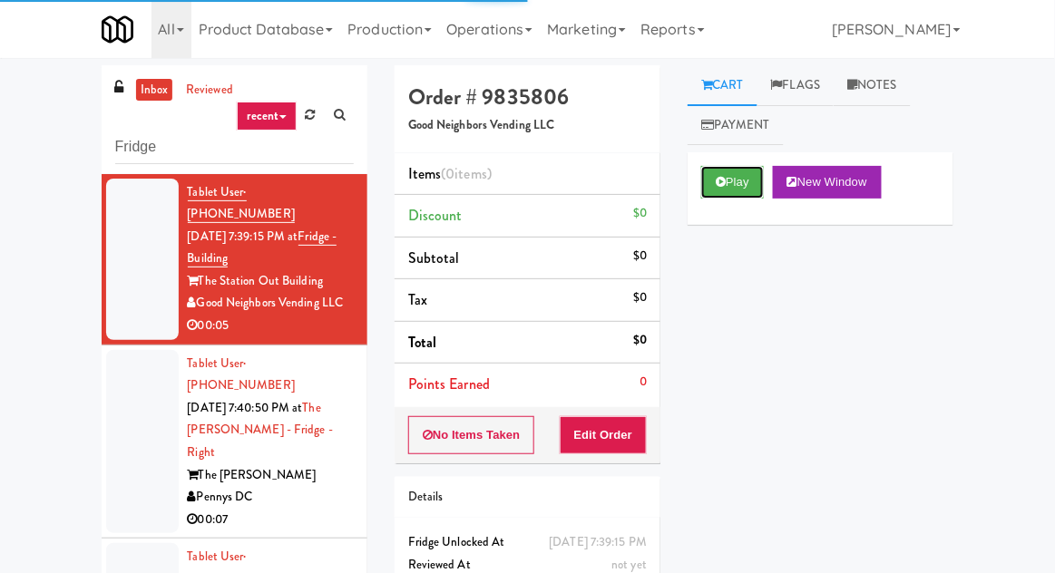
click at [720, 194] on button "Play" at bounding box center [732, 182] width 63 height 33
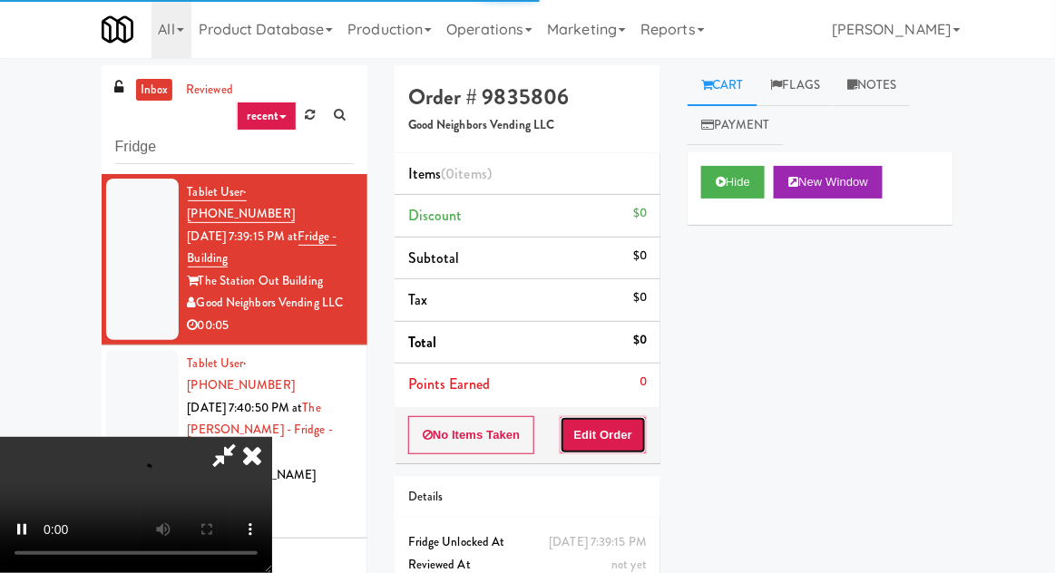
click at [622, 417] on button "Edit Order" at bounding box center [604, 435] width 88 height 38
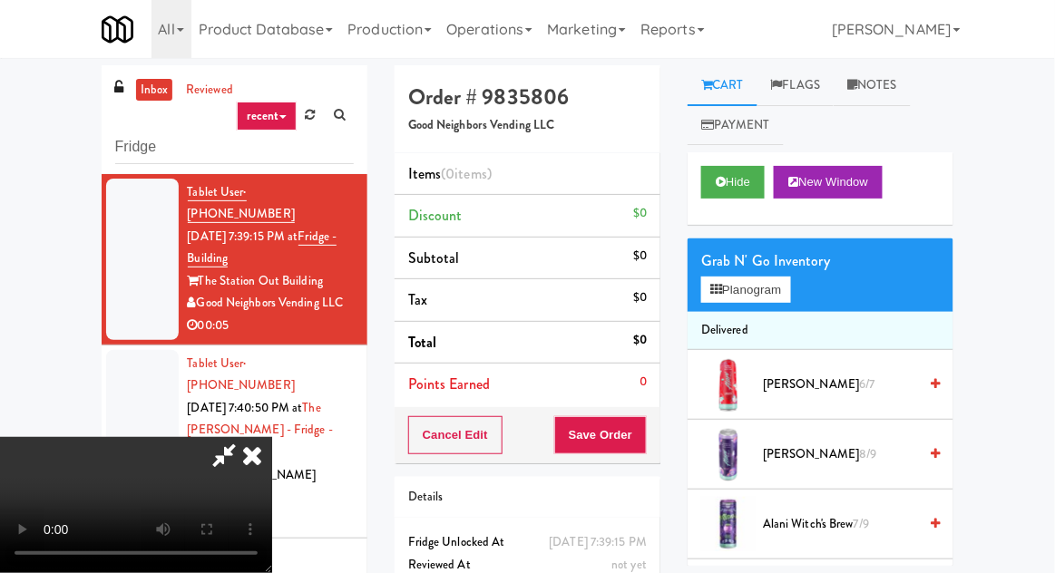
scroll to position [70, 0]
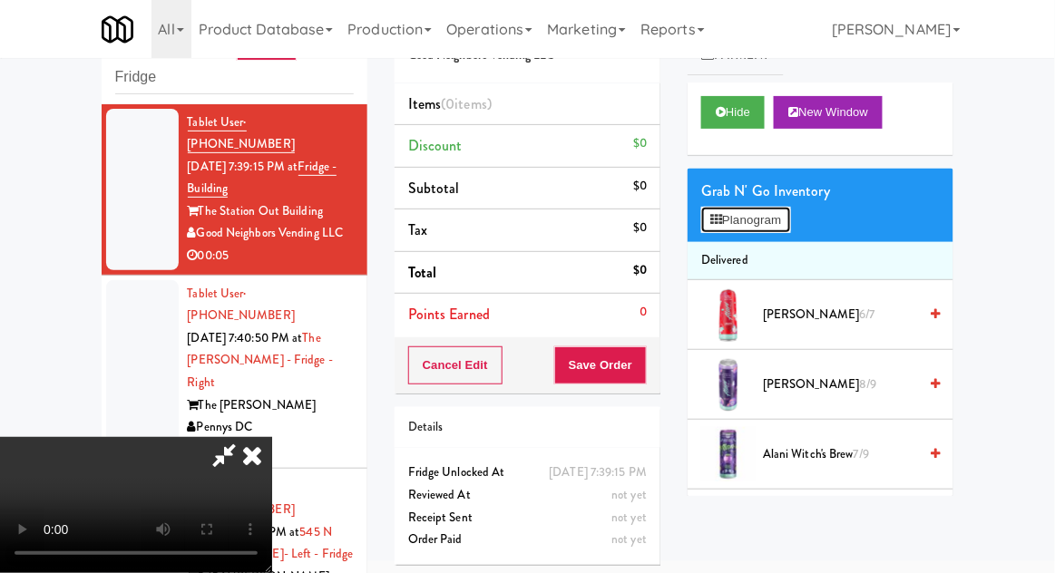
click at [785, 221] on button "Planogram" at bounding box center [745, 220] width 89 height 27
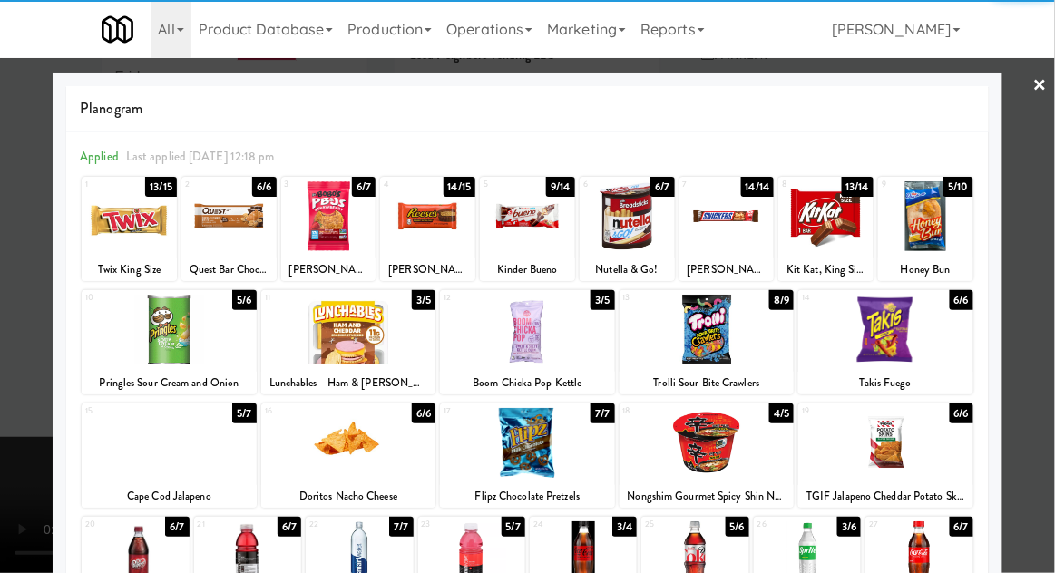
click at [531, 222] on div at bounding box center [527, 216] width 95 height 70
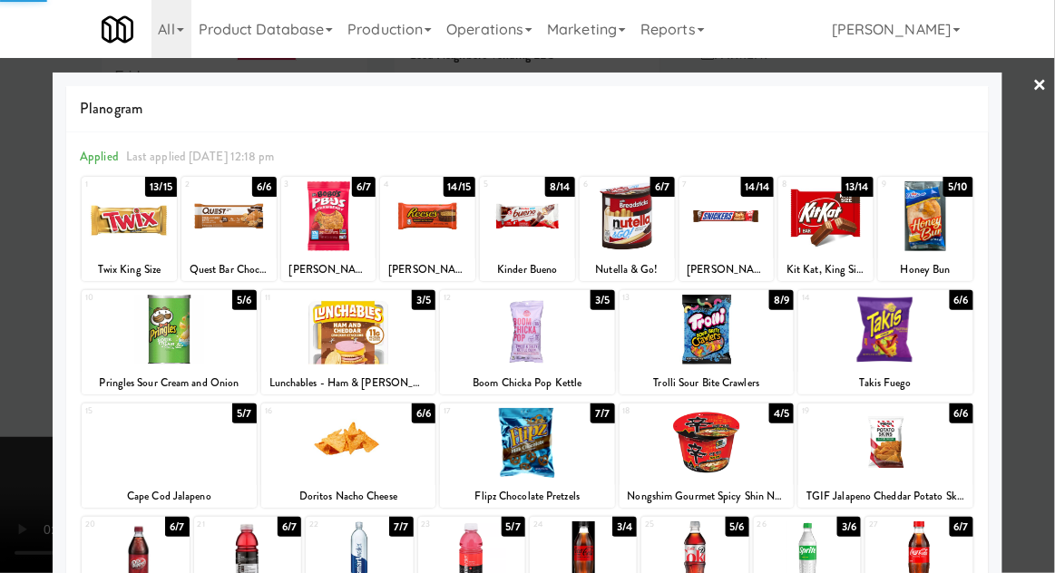
click at [1049, 220] on div at bounding box center [527, 286] width 1055 height 573
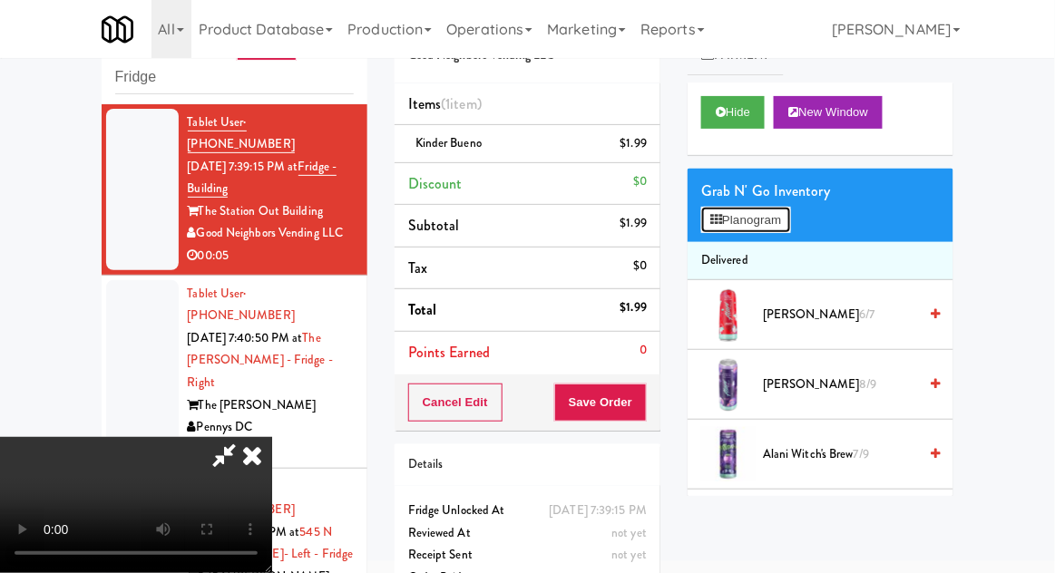
click at [790, 216] on button "Planogram" at bounding box center [745, 220] width 89 height 27
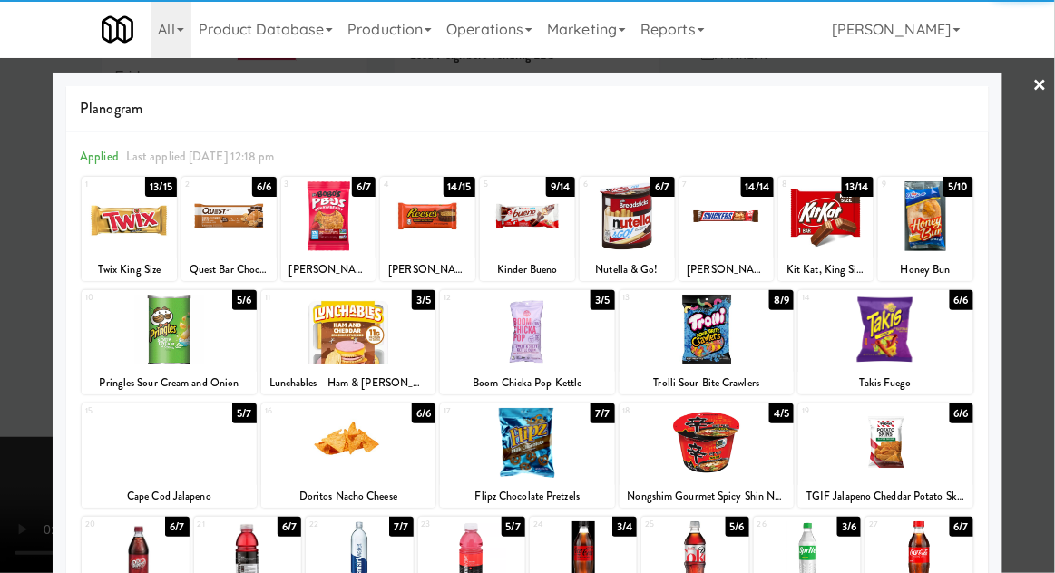
click at [1049, 239] on div at bounding box center [527, 286] width 1055 height 573
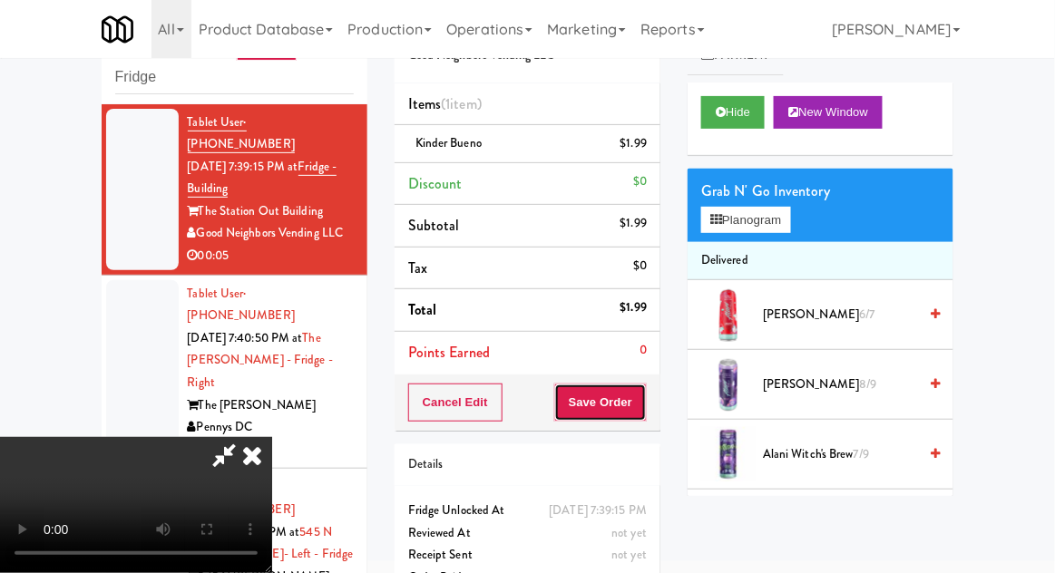
click at [644, 413] on button "Save Order" at bounding box center [600, 403] width 93 height 38
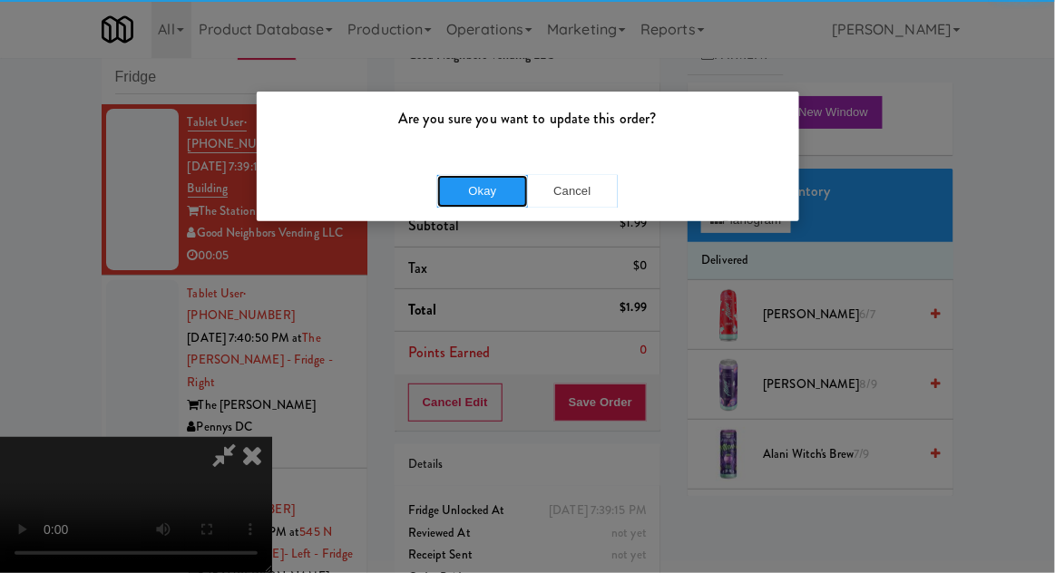
click at [484, 182] on button "Okay" at bounding box center [482, 191] width 91 height 33
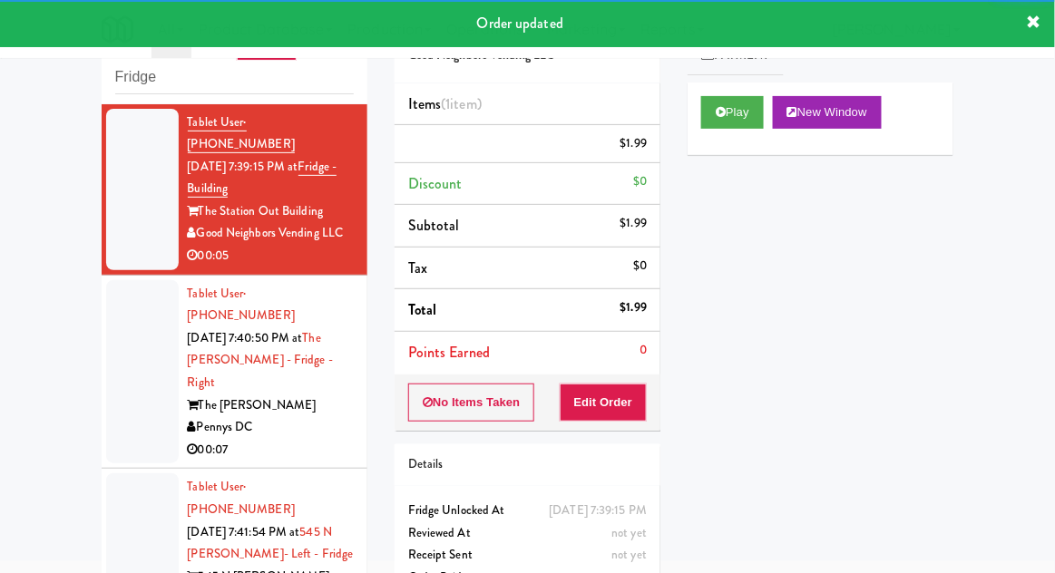
click at [129, 365] on div at bounding box center [142, 372] width 73 height 184
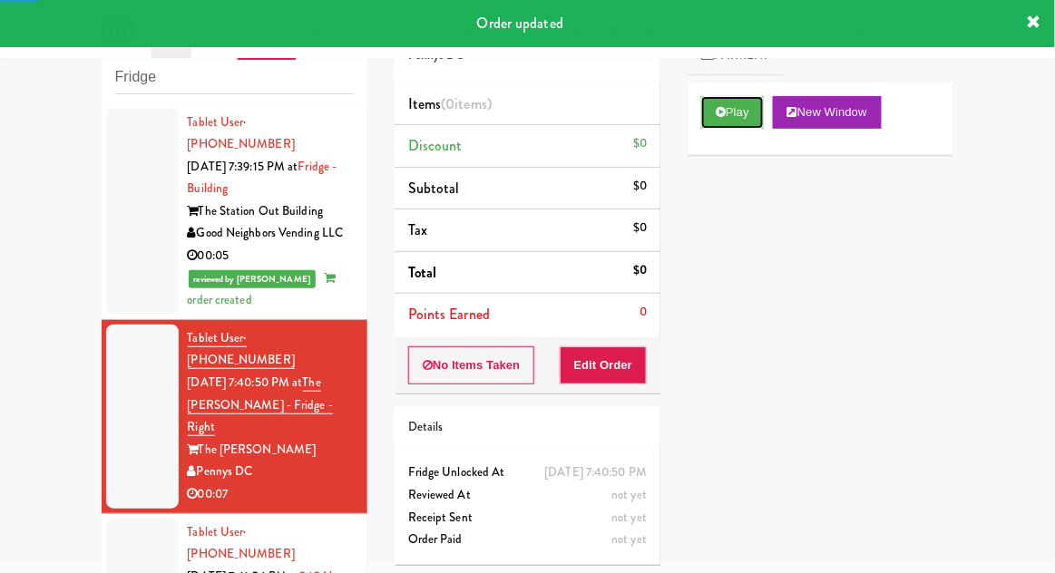
click at [708, 118] on button "Play" at bounding box center [732, 112] width 63 height 33
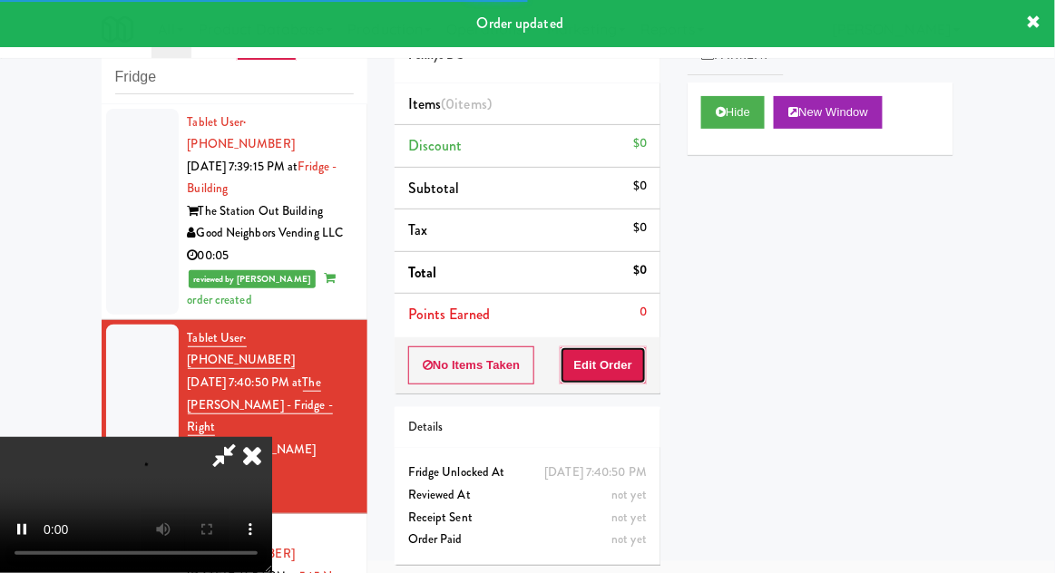
click at [628, 357] on button "Edit Order" at bounding box center [604, 366] width 88 height 38
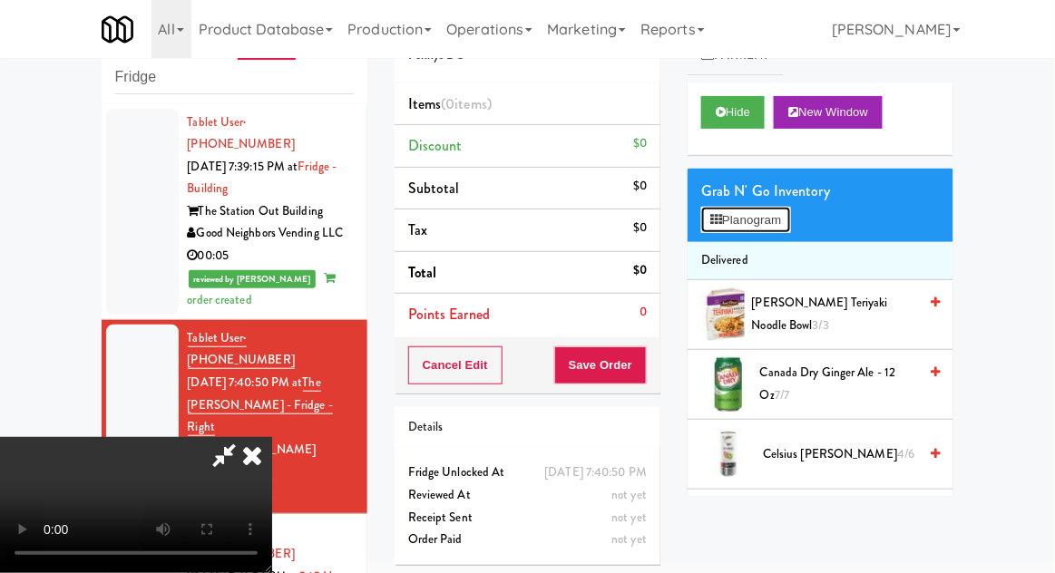
click at [790, 217] on button "Planogram" at bounding box center [745, 220] width 89 height 27
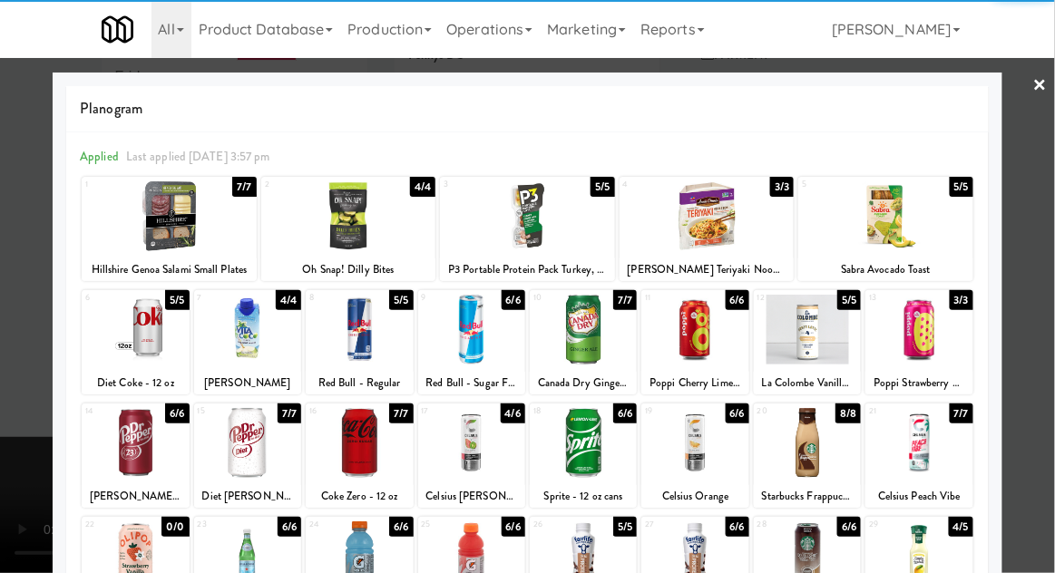
click at [247, 444] on div at bounding box center [247, 443] width 107 height 70
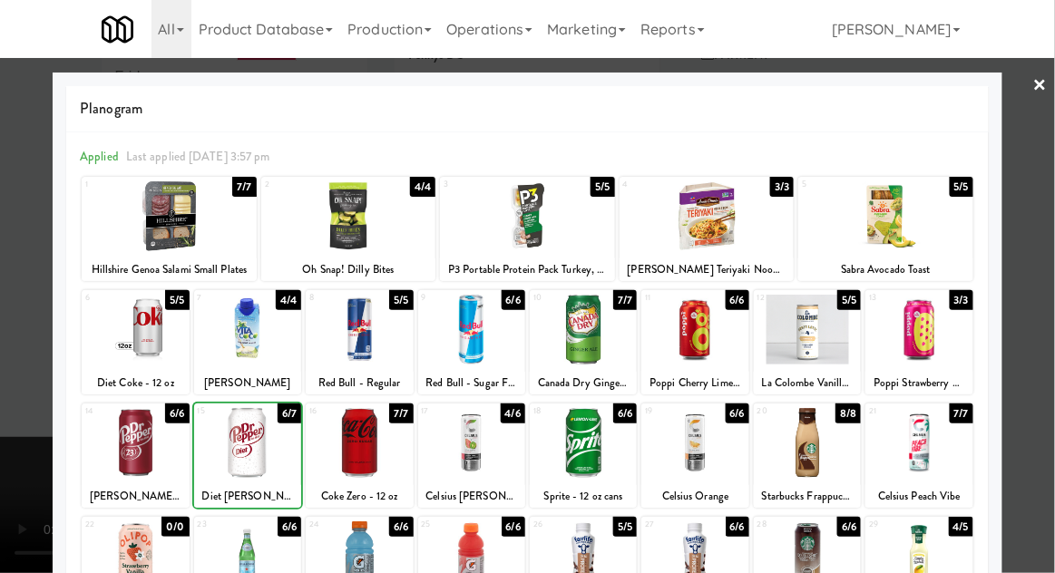
click at [1042, 243] on div at bounding box center [527, 286] width 1055 height 573
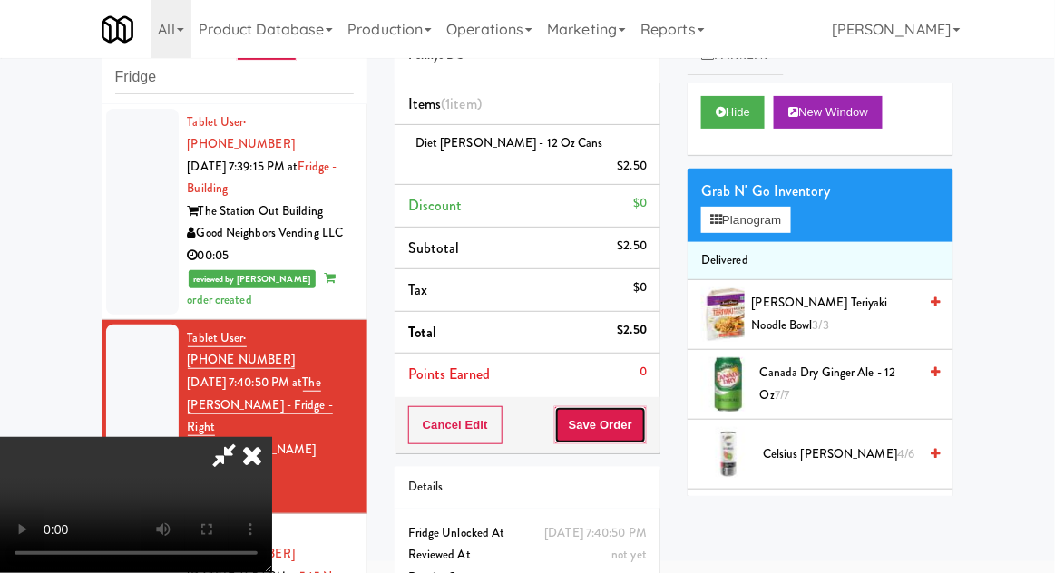
click at [643, 406] on button "Save Order" at bounding box center [600, 425] width 93 height 38
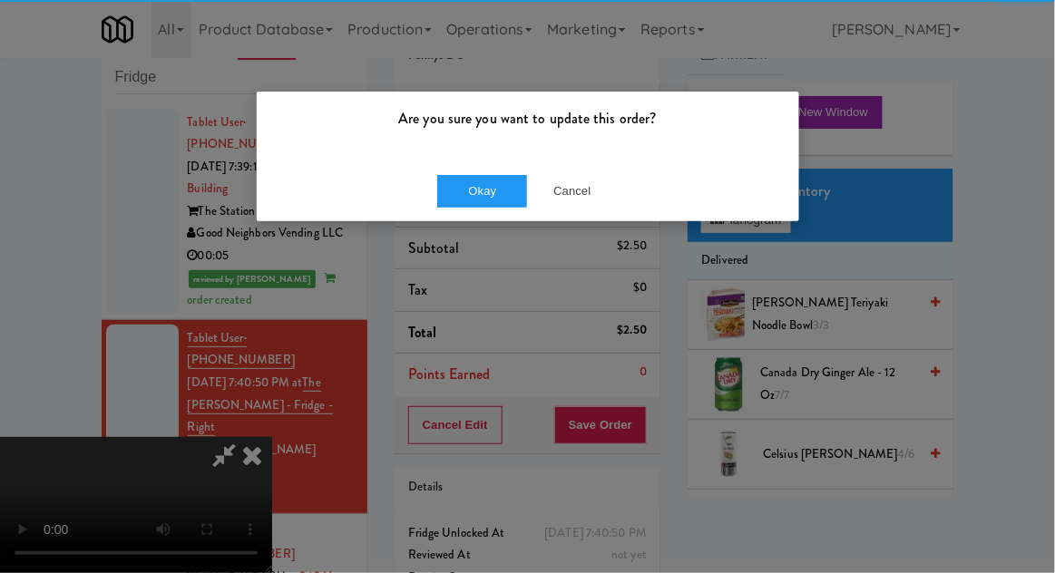
click at [488, 216] on div "Okay Cancel" at bounding box center [528, 191] width 542 height 61
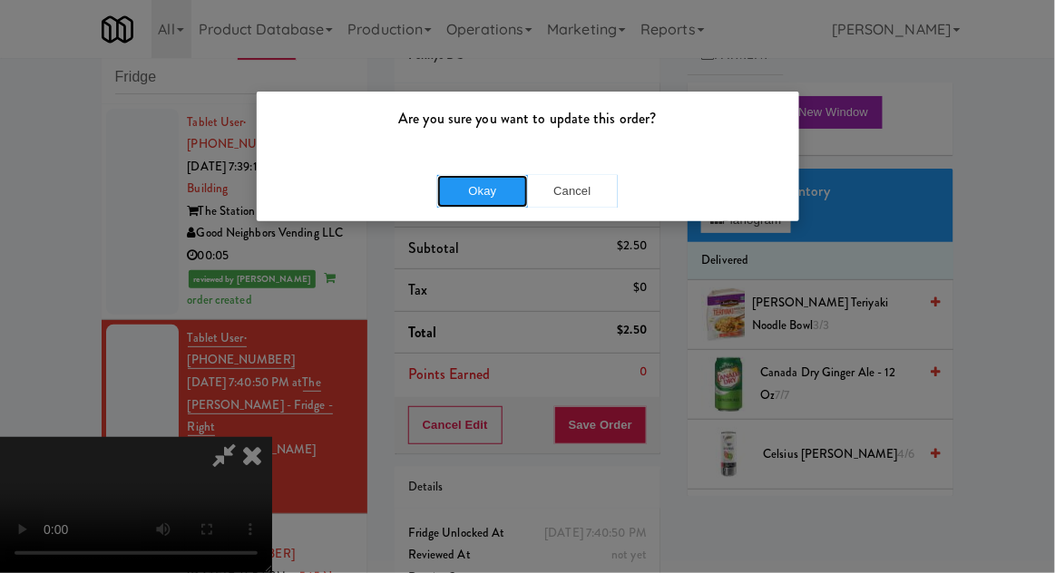
click at [482, 200] on button "Okay" at bounding box center [482, 191] width 91 height 33
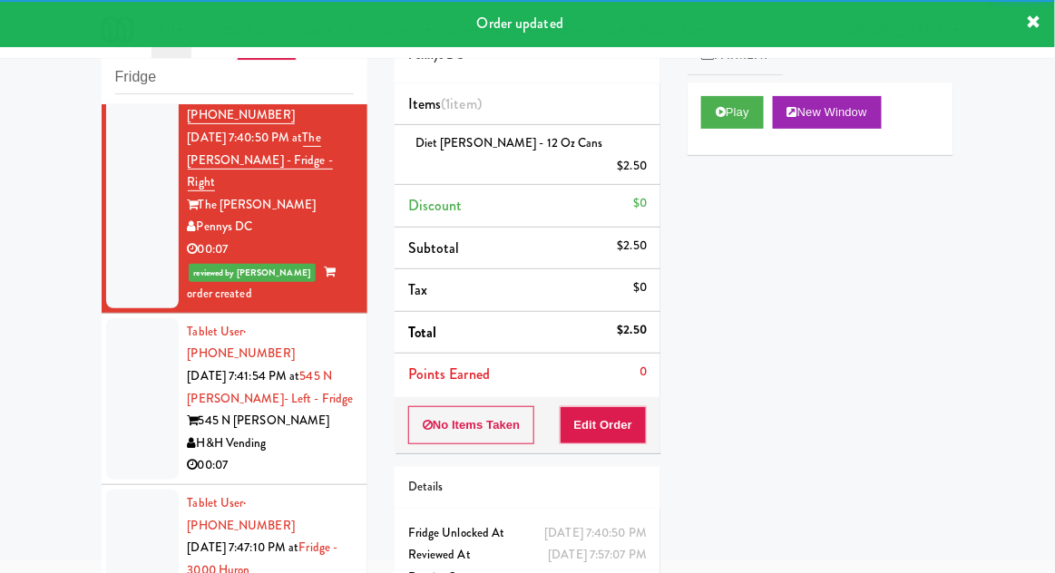
scroll to position [245, 0]
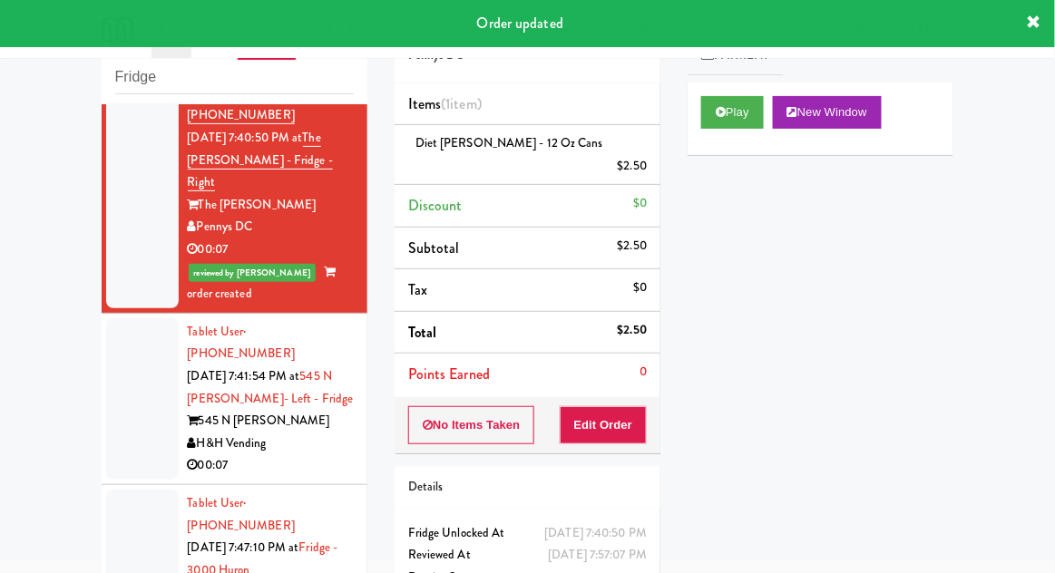
click at [136, 330] on div at bounding box center [142, 398] width 73 height 161
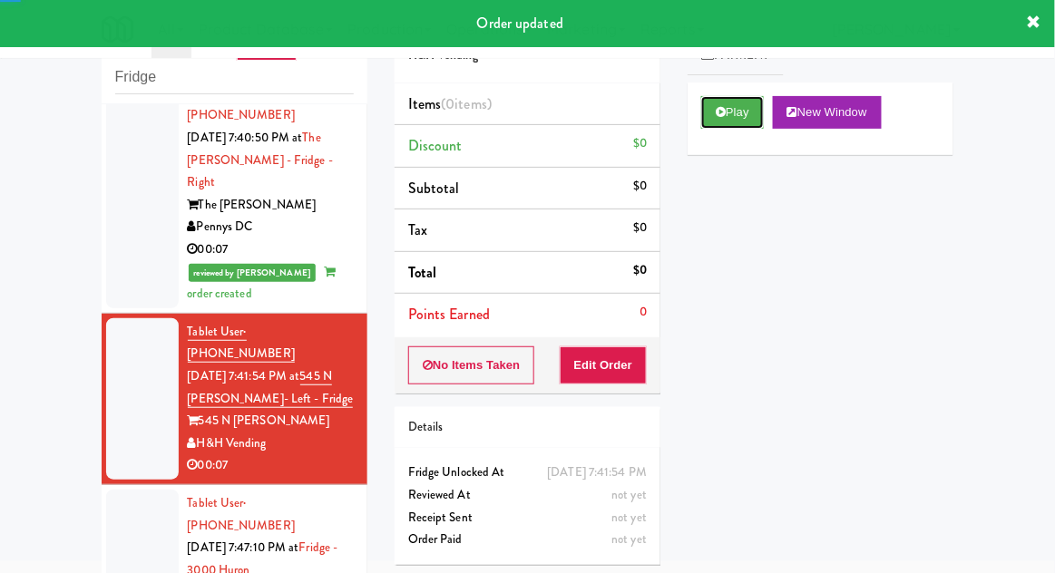
click at [710, 124] on button "Play" at bounding box center [732, 112] width 63 height 33
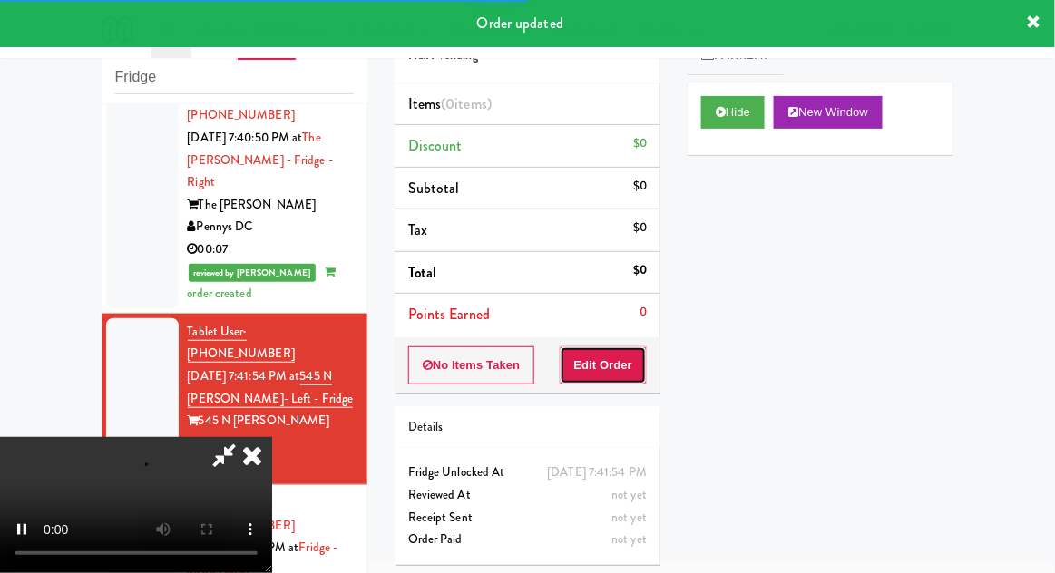
click at [629, 364] on button "Edit Order" at bounding box center [604, 366] width 88 height 38
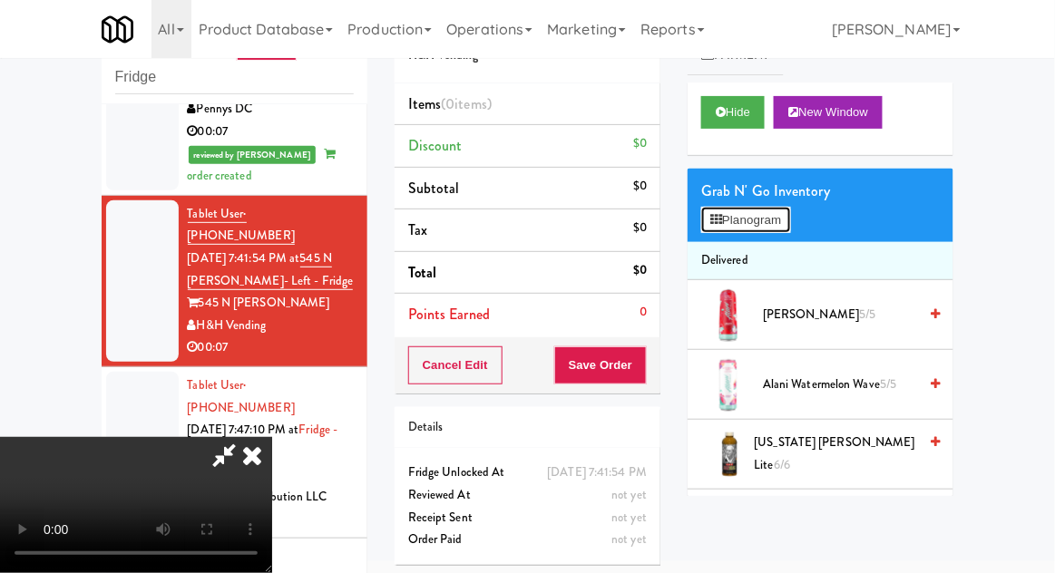
click at [790, 213] on button "Planogram" at bounding box center [745, 220] width 89 height 27
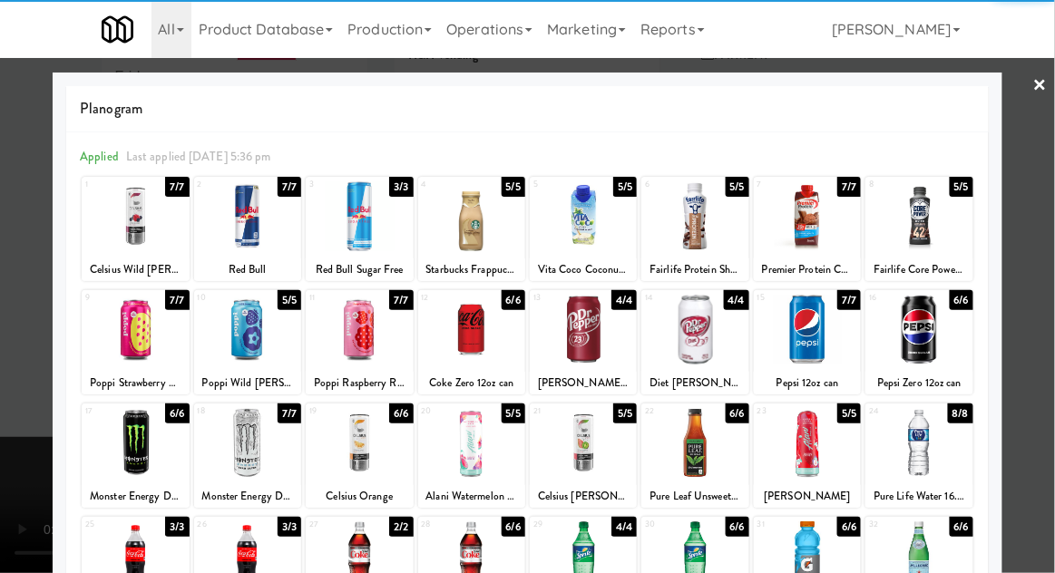
click at [942, 324] on div at bounding box center [918, 330] width 107 height 70
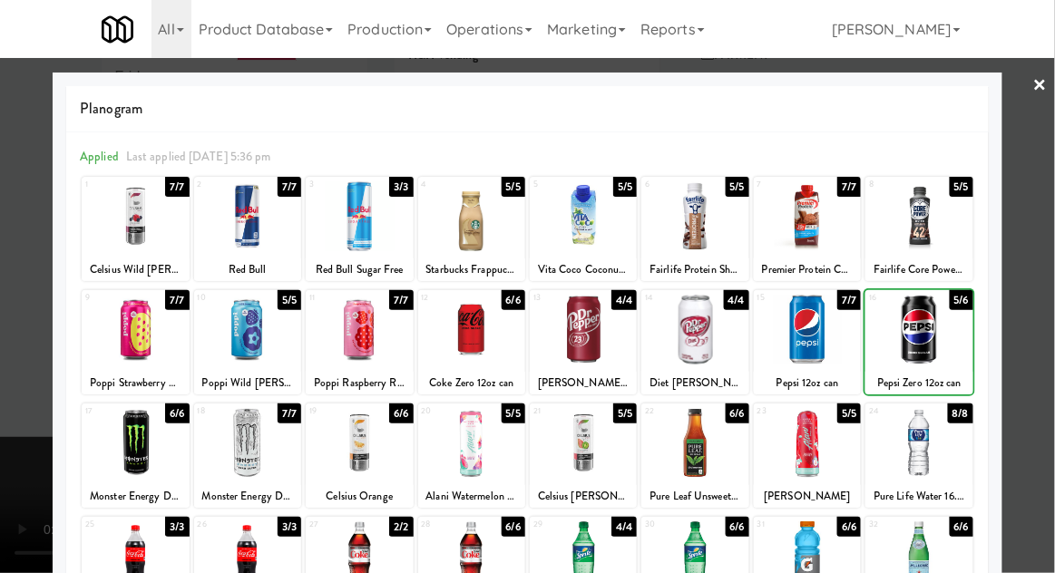
click at [1033, 286] on div at bounding box center [527, 286] width 1055 height 573
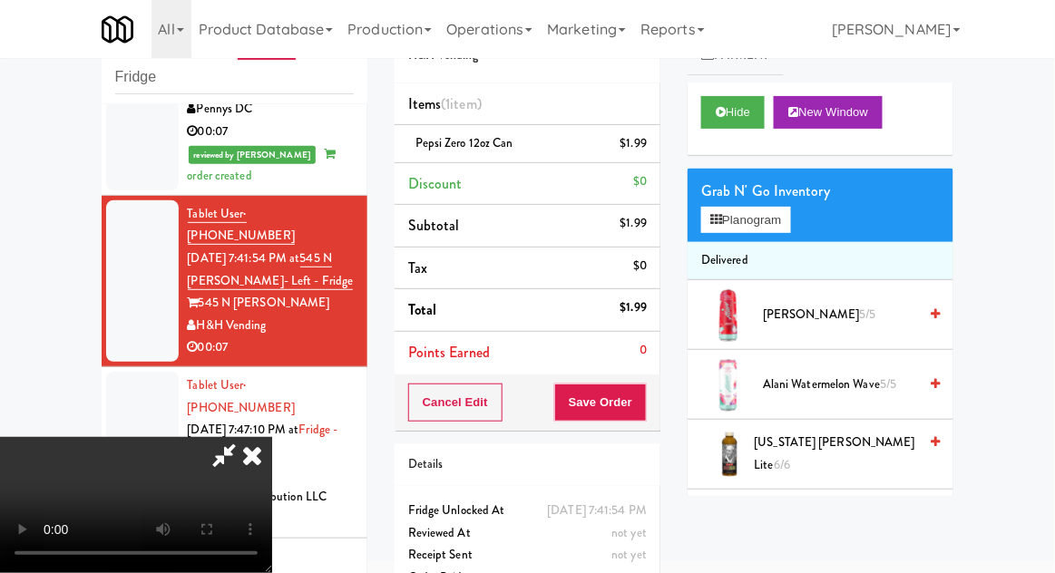
scroll to position [66, 0]
click at [644, 399] on button "Save Order" at bounding box center [600, 403] width 93 height 38
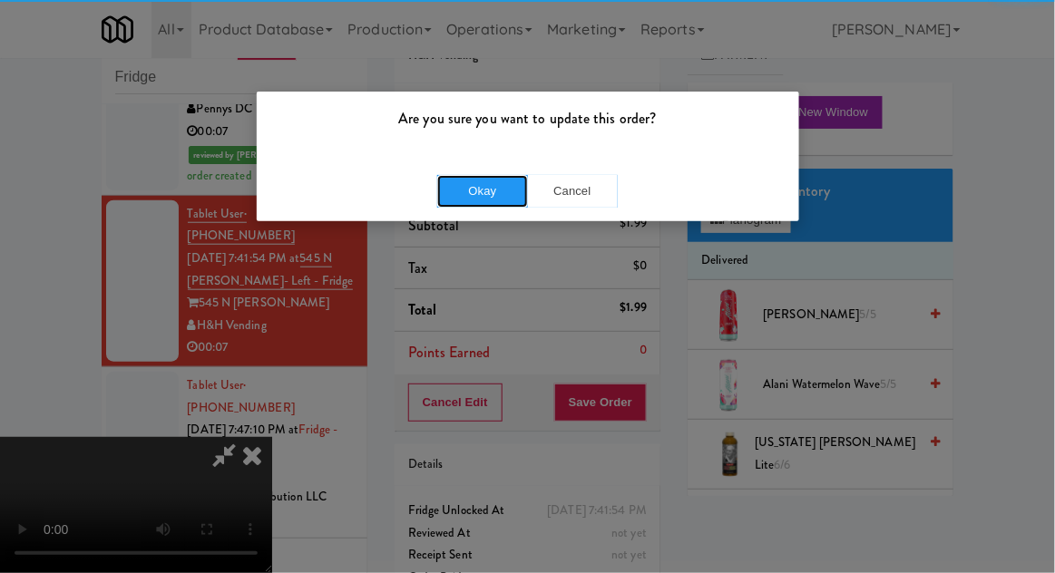
click at [465, 197] on button "Okay" at bounding box center [482, 191] width 91 height 33
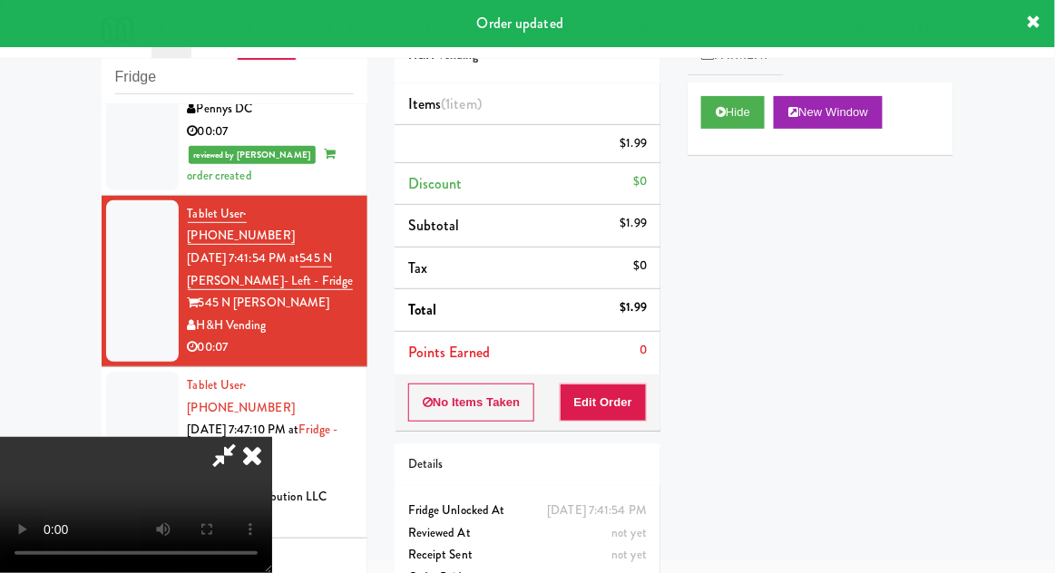
scroll to position [0, 0]
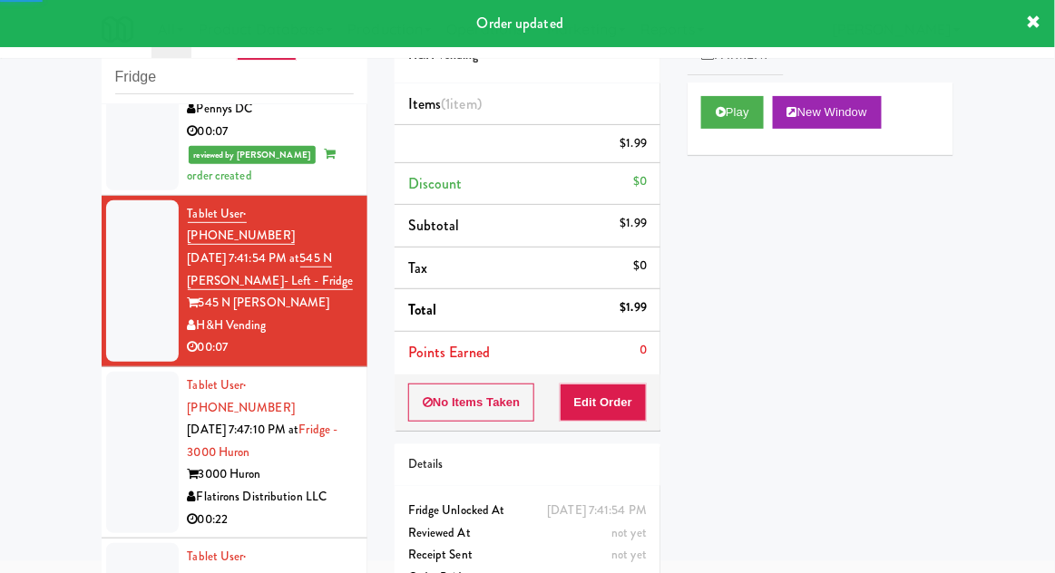
click at [123, 382] on div at bounding box center [142, 452] width 73 height 161
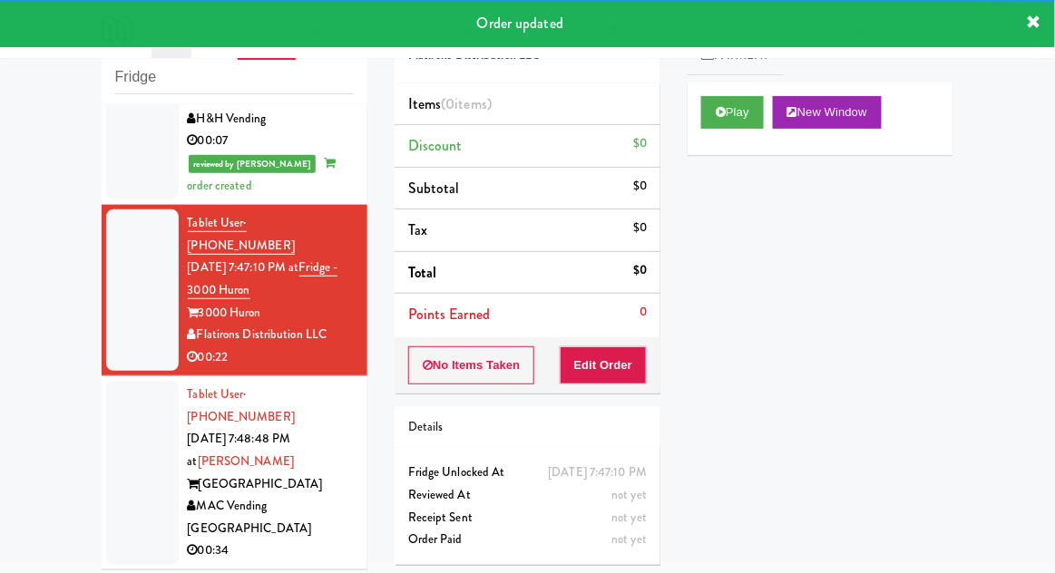
scroll to position [571, 0]
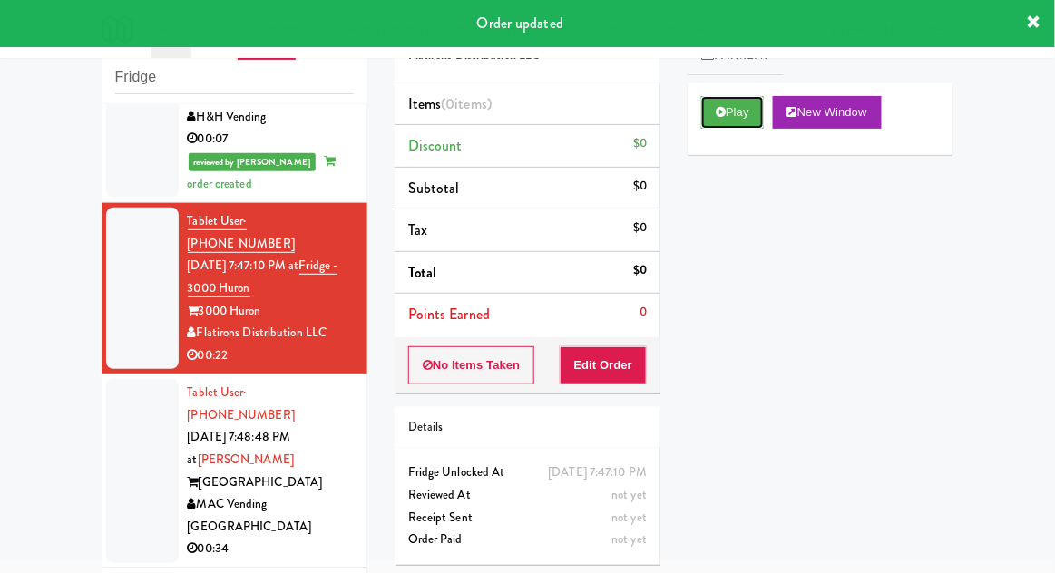
click at [725, 115] on icon at bounding box center [721, 112] width 10 height 12
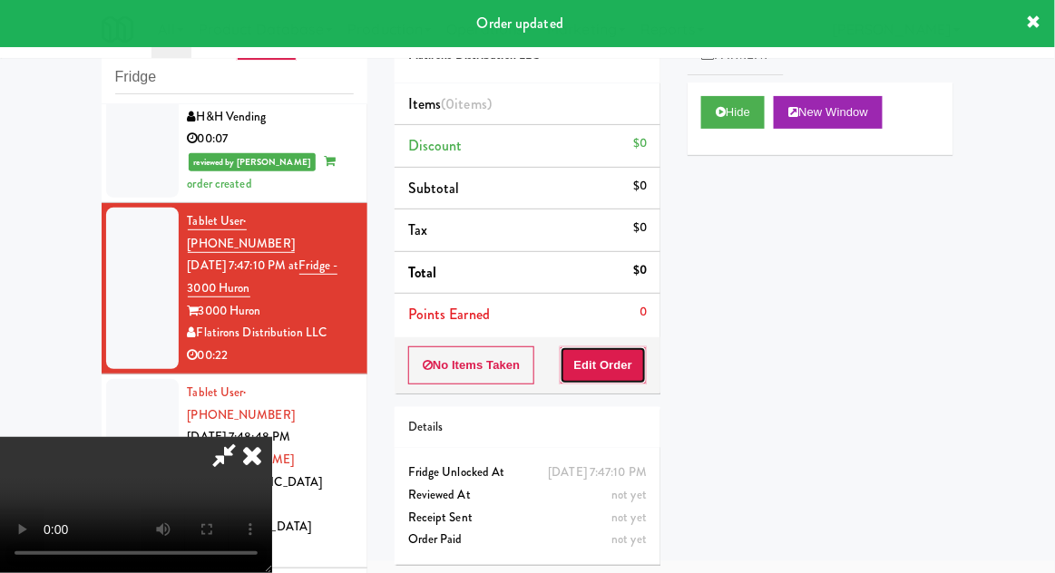
click at [630, 374] on button "Edit Order" at bounding box center [604, 366] width 88 height 38
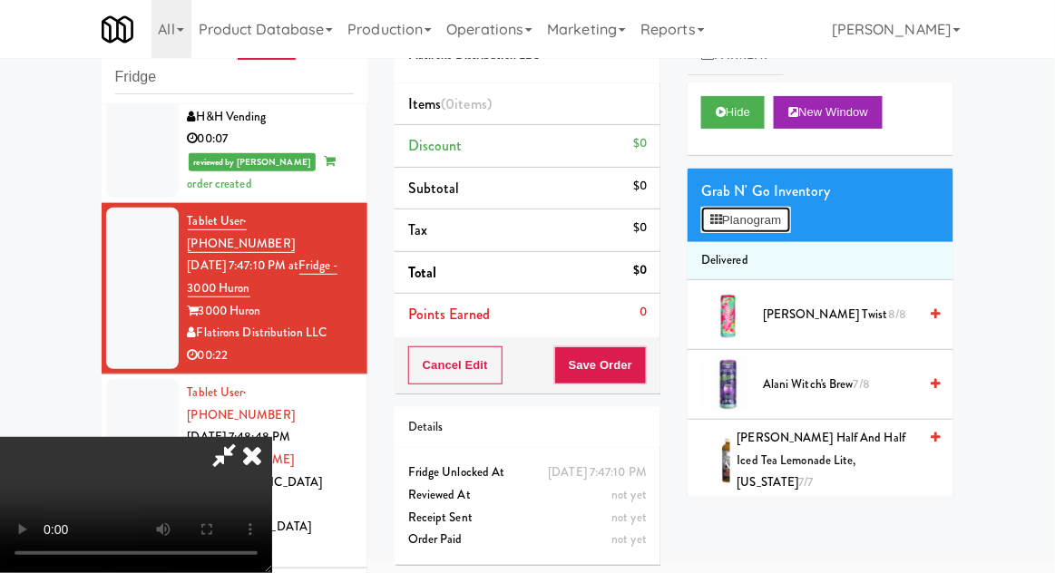
click at [790, 209] on button "Planogram" at bounding box center [745, 220] width 89 height 27
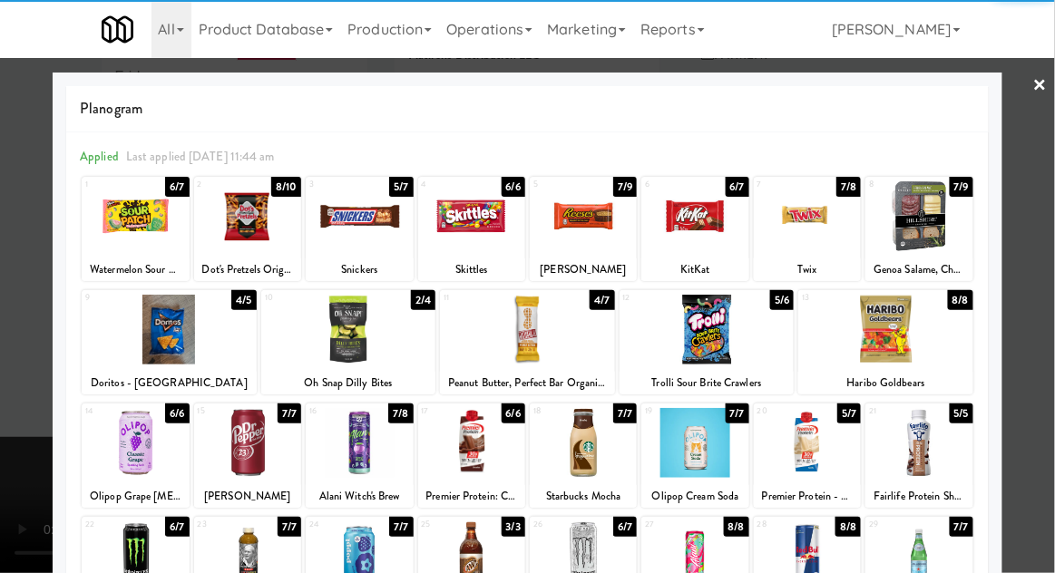
click at [695, 455] on div at bounding box center [694, 443] width 107 height 70
click at [1042, 260] on div at bounding box center [527, 286] width 1055 height 573
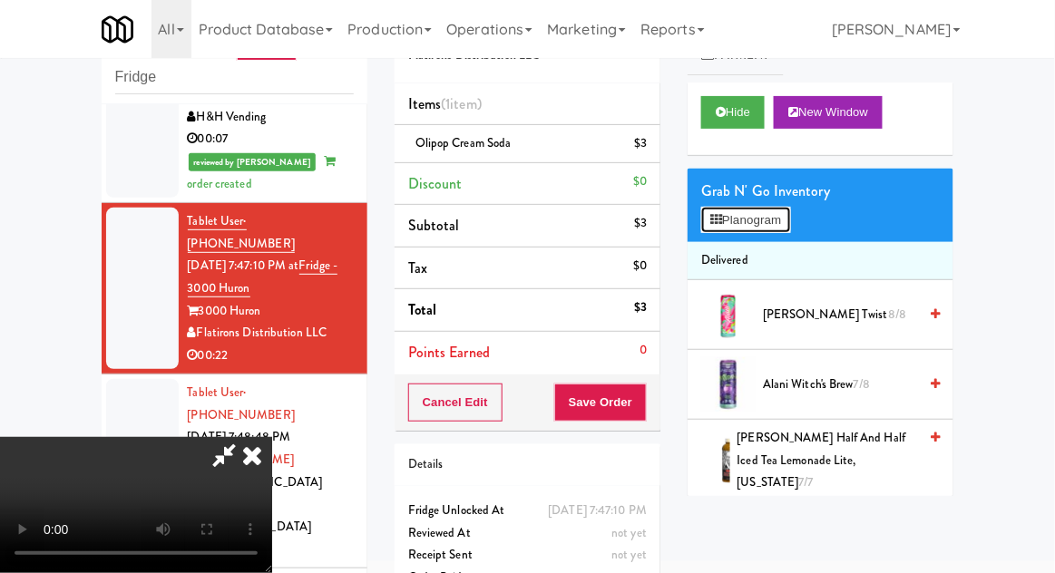
click at [790, 228] on button "Planogram" at bounding box center [745, 220] width 89 height 27
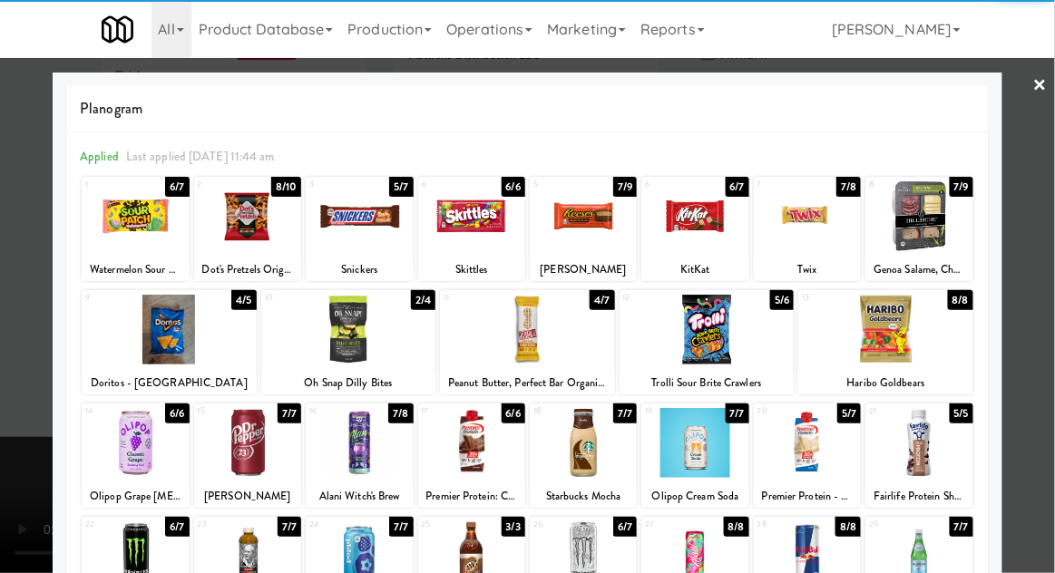
click at [254, 447] on div at bounding box center [247, 443] width 107 height 70
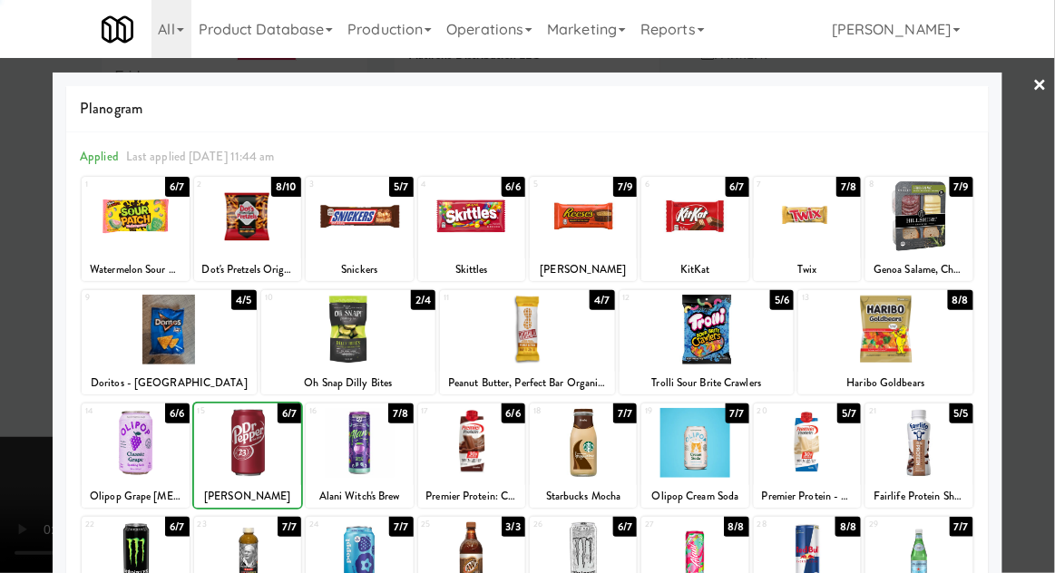
click at [1044, 259] on div at bounding box center [527, 286] width 1055 height 573
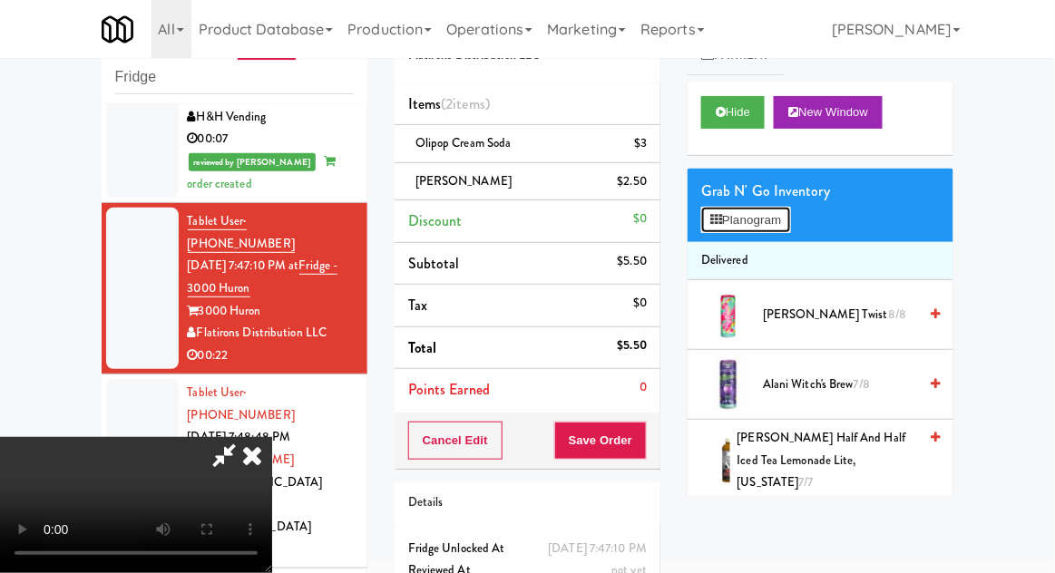
click at [790, 225] on button "Planogram" at bounding box center [745, 220] width 89 height 27
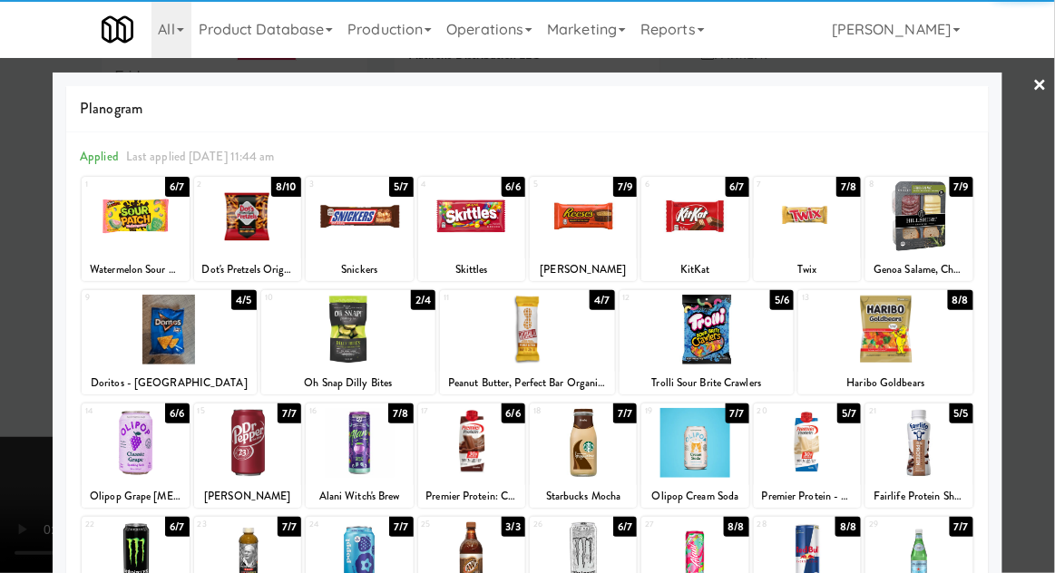
click at [258, 441] on div at bounding box center [247, 443] width 107 height 70
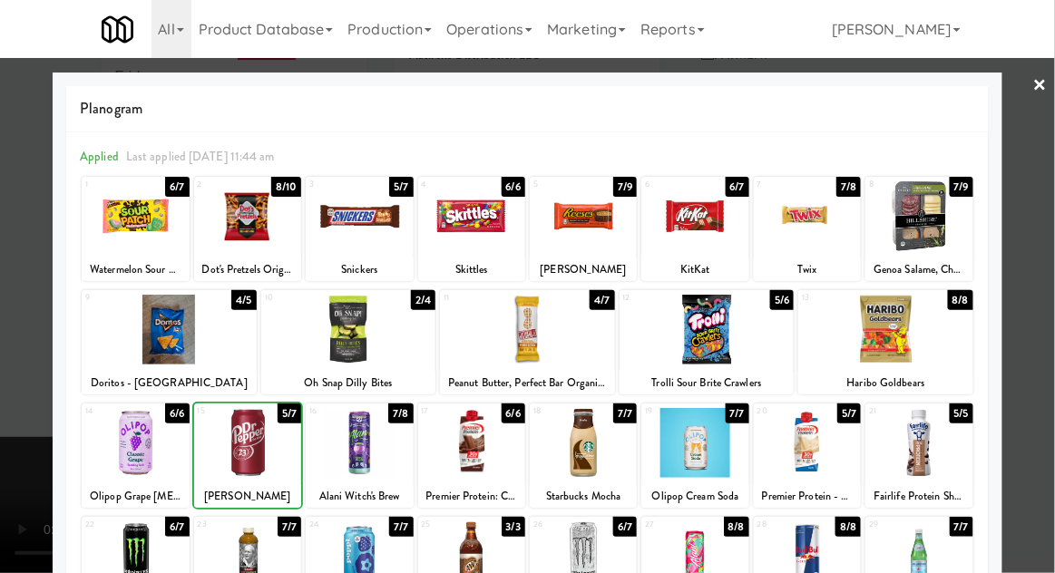
click at [1053, 255] on div at bounding box center [527, 286] width 1055 height 573
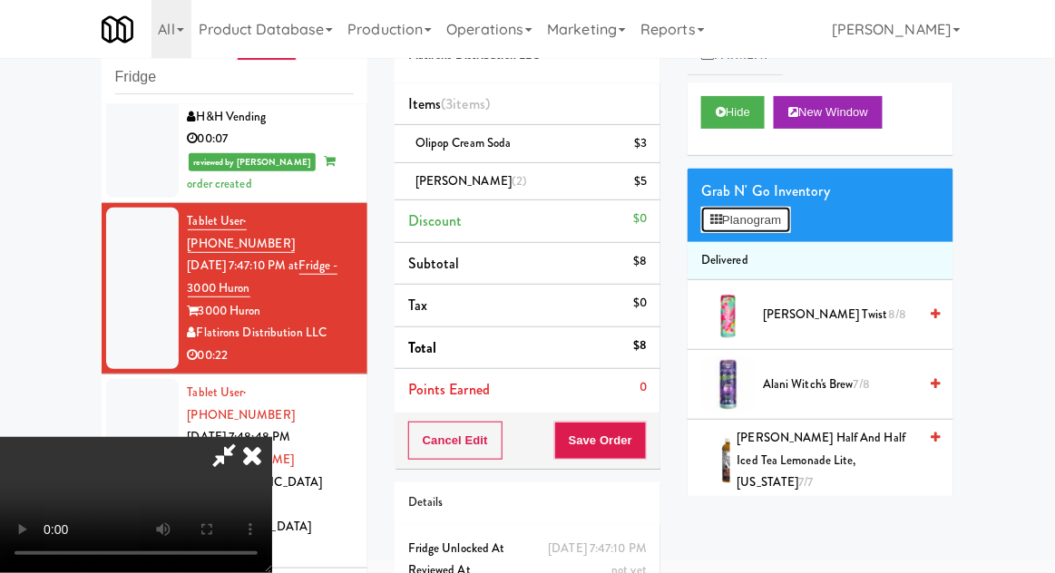
click at [789, 214] on button "Planogram" at bounding box center [745, 220] width 89 height 27
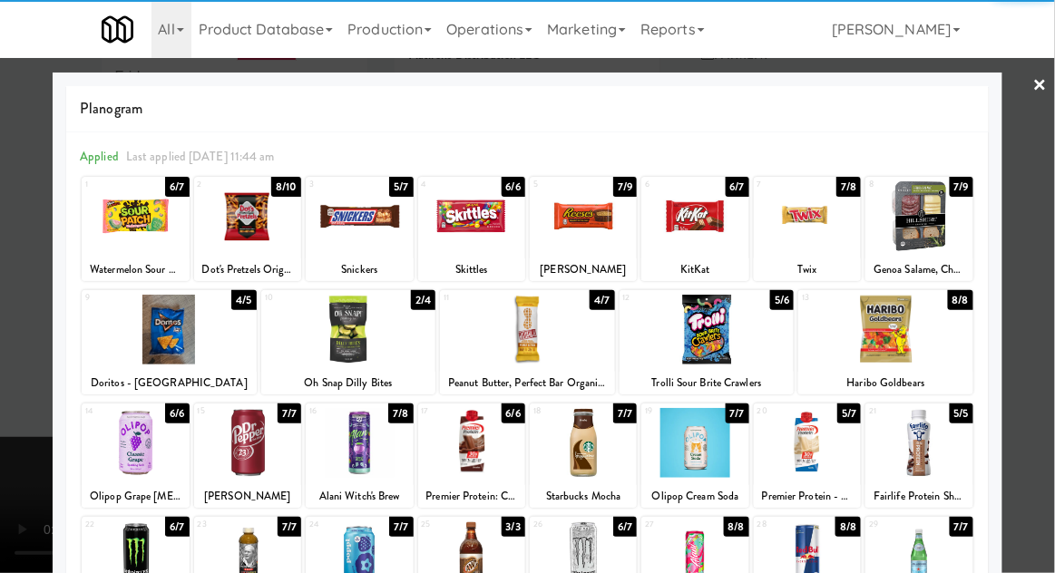
click at [357, 451] on div at bounding box center [359, 443] width 107 height 70
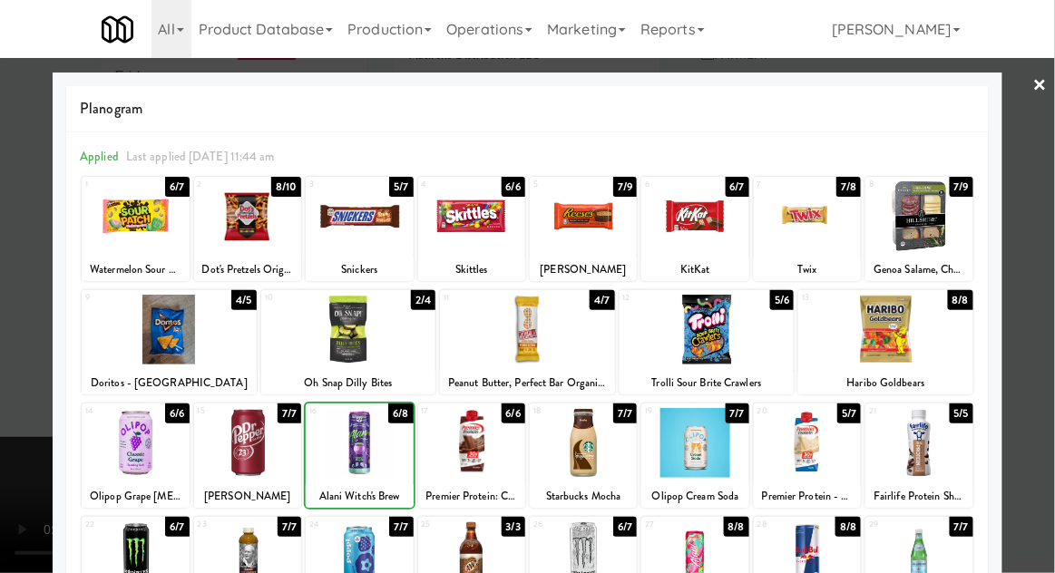
click at [1041, 252] on div at bounding box center [527, 286] width 1055 height 573
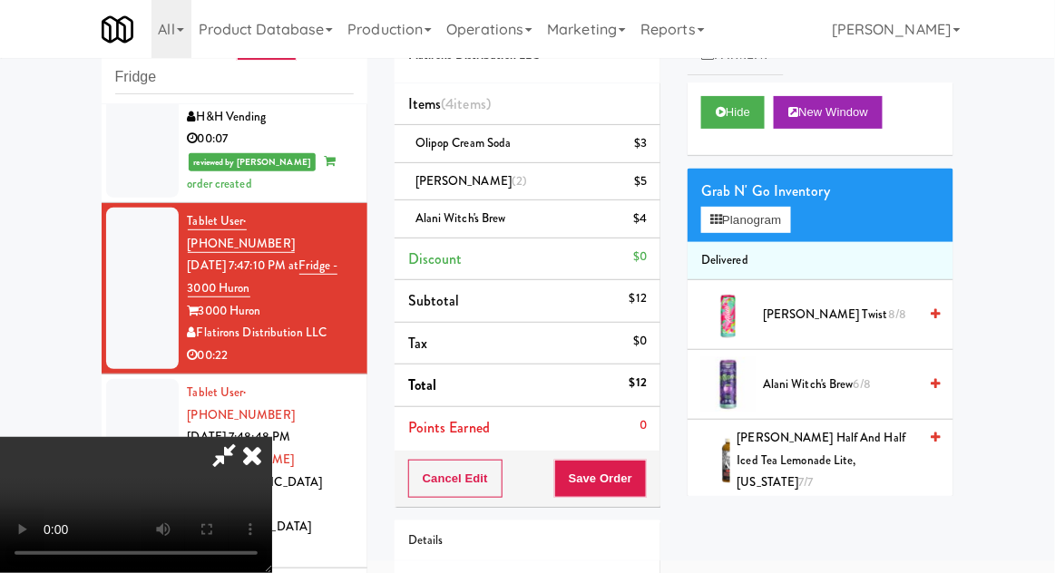
click at [854, 381] on span "Alani Witch's Brew 6/8" at bounding box center [840, 385] width 154 height 23
click at [641, 484] on button "Save Order" at bounding box center [600, 479] width 93 height 38
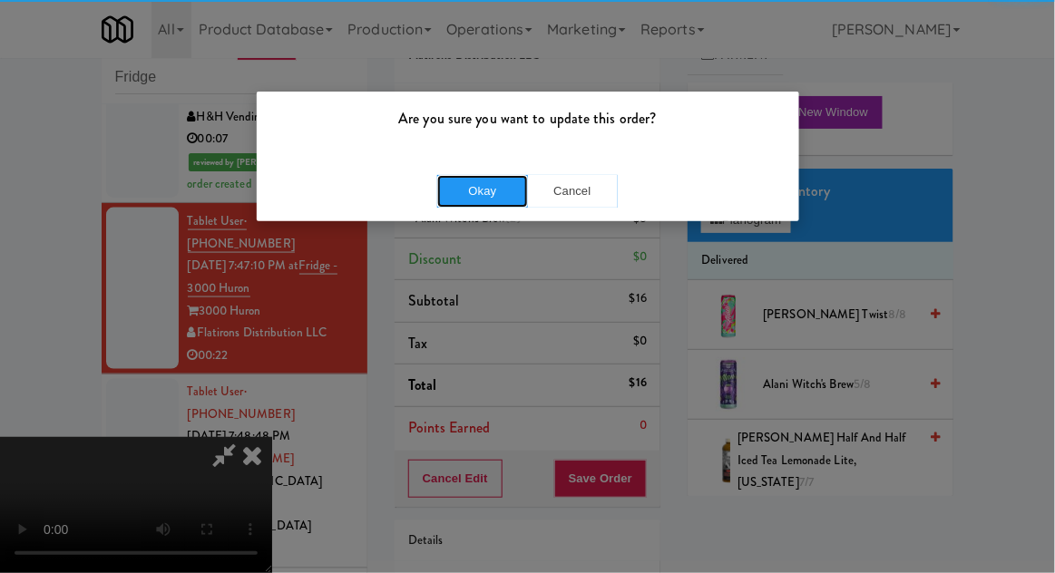
click at [483, 201] on button "Okay" at bounding box center [482, 191] width 91 height 33
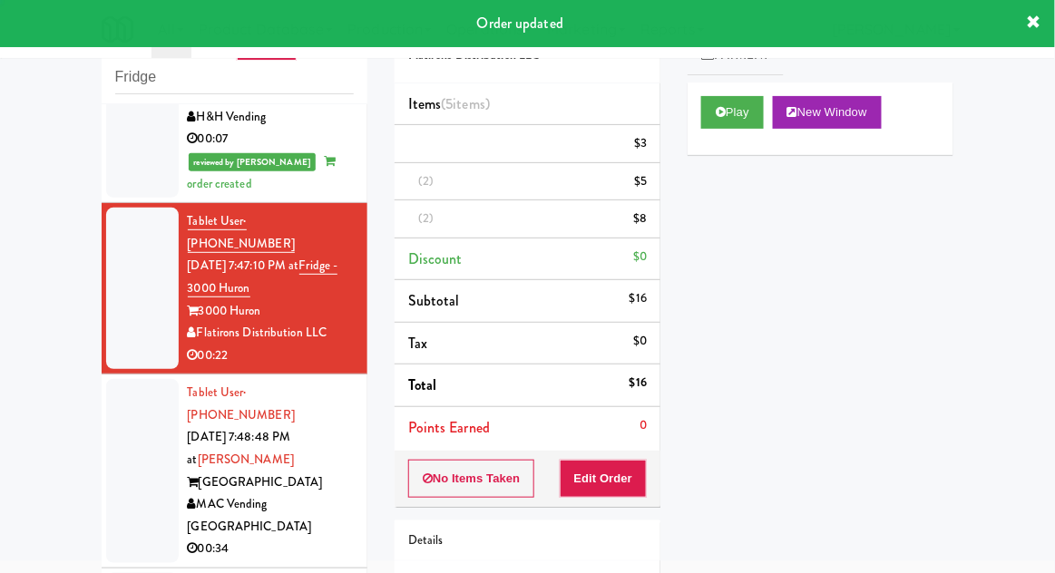
click at [132, 379] on div at bounding box center [142, 471] width 73 height 184
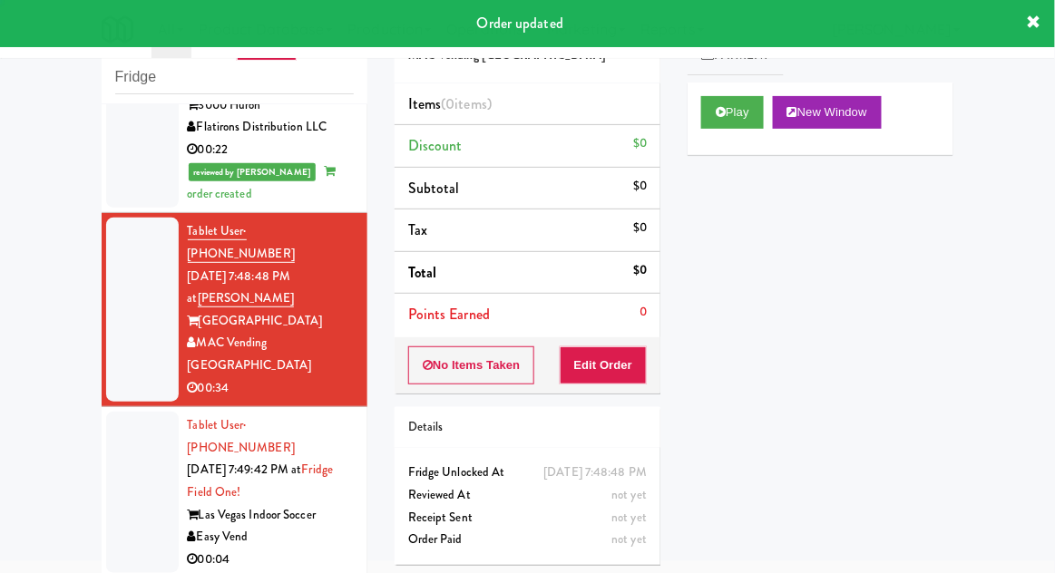
scroll to position [780, 0]
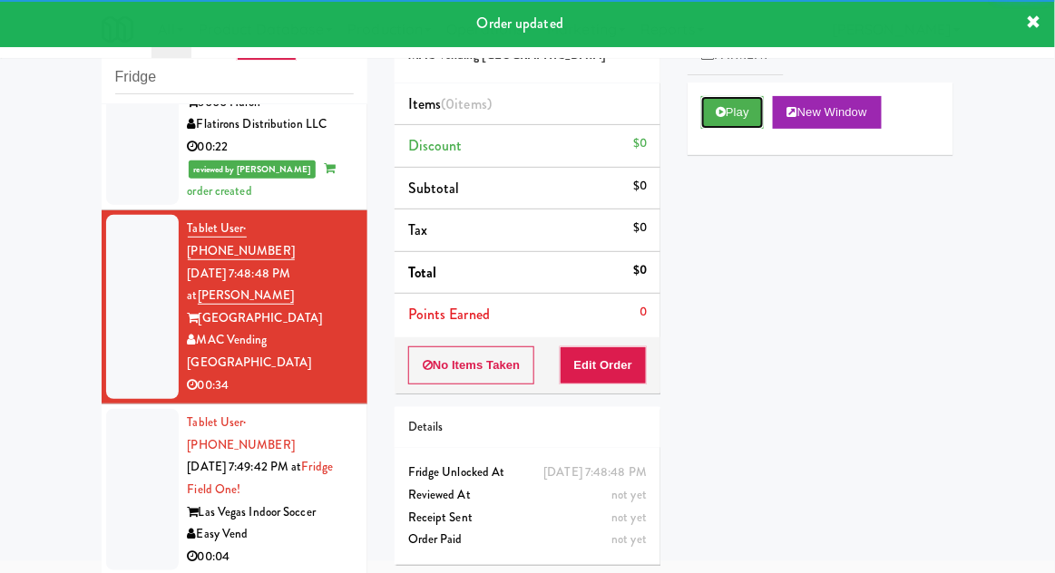
click at [709, 96] on button "Play" at bounding box center [732, 112] width 63 height 33
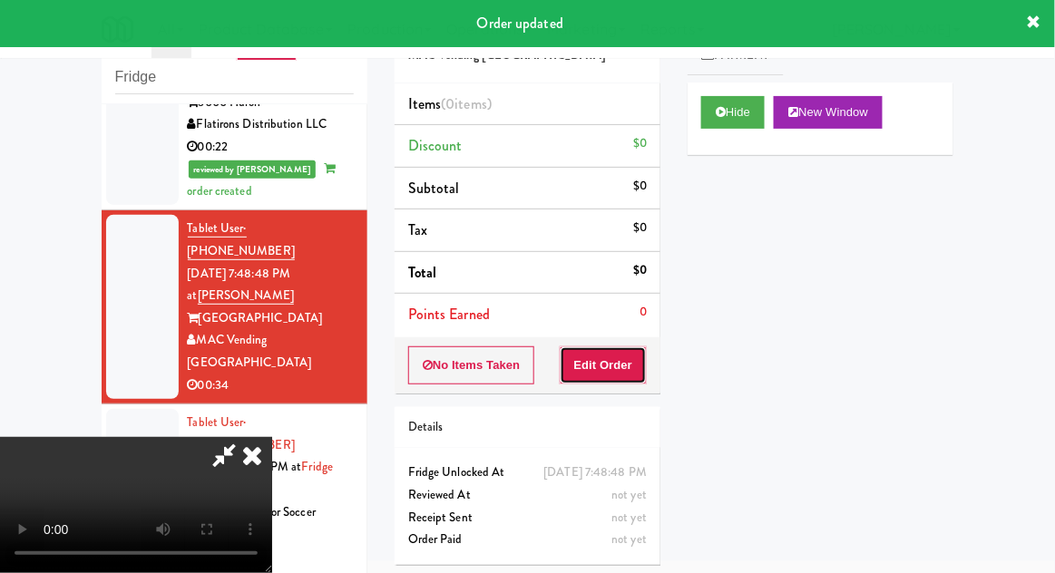
click at [642, 361] on button "Edit Order" at bounding box center [604, 366] width 88 height 38
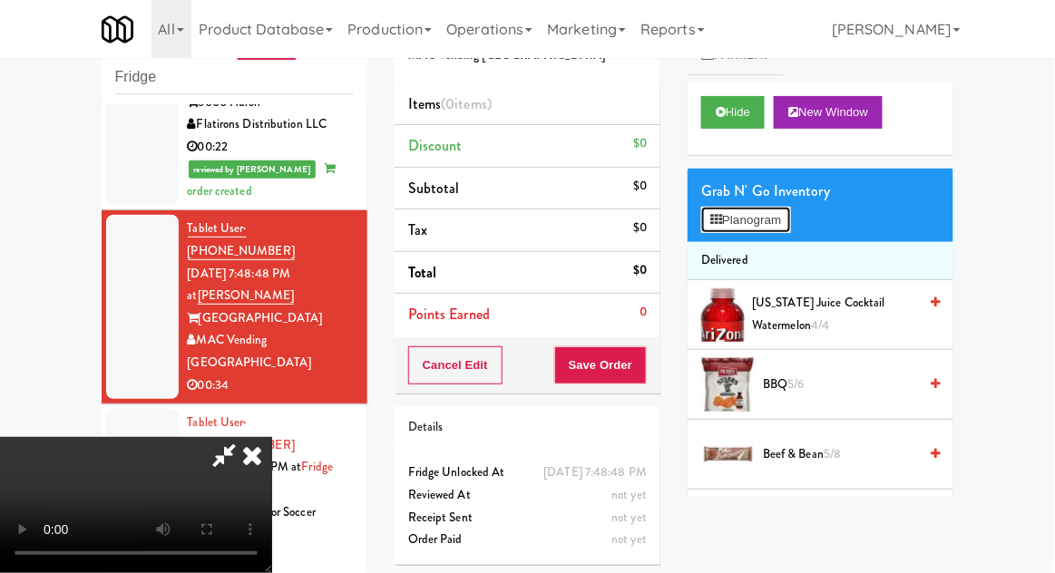
click at [768, 214] on button "Planogram" at bounding box center [745, 220] width 89 height 27
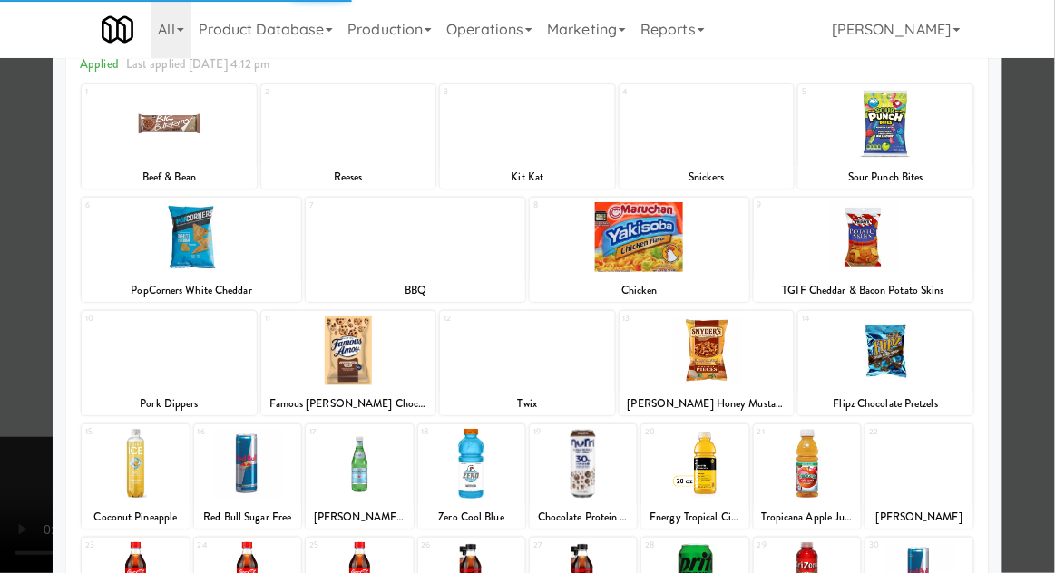
scroll to position [140, 0]
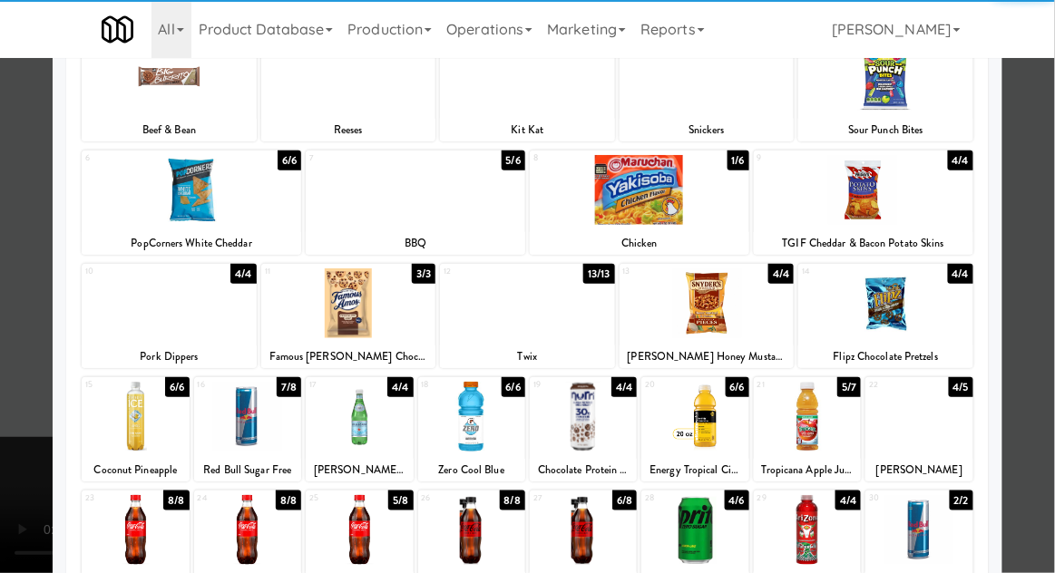
click at [471, 541] on div at bounding box center [471, 530] width 107 height 70
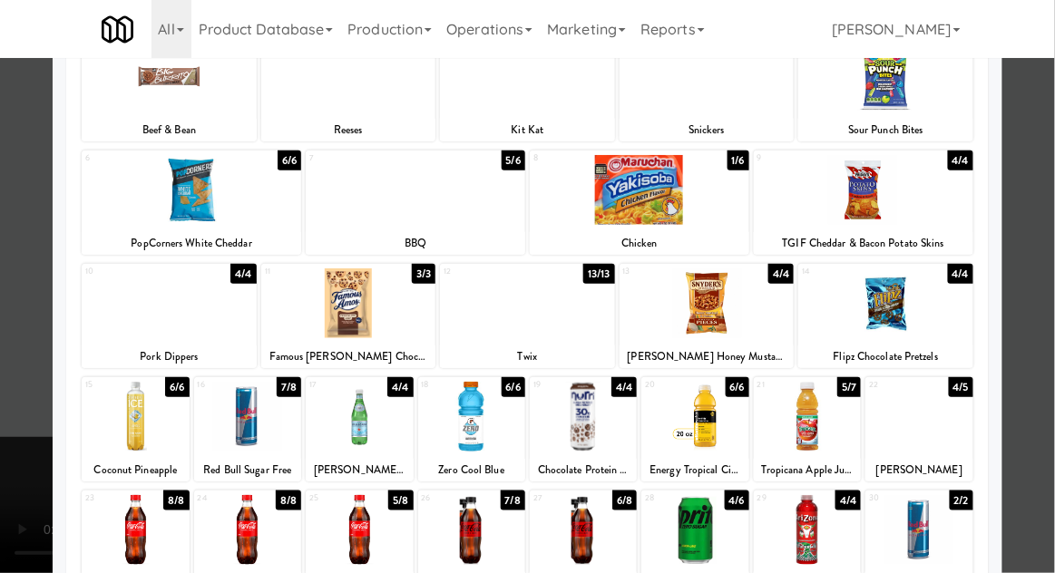
click at [1041, 273] on div at bounding box center [527, 286] width 1055 height 573
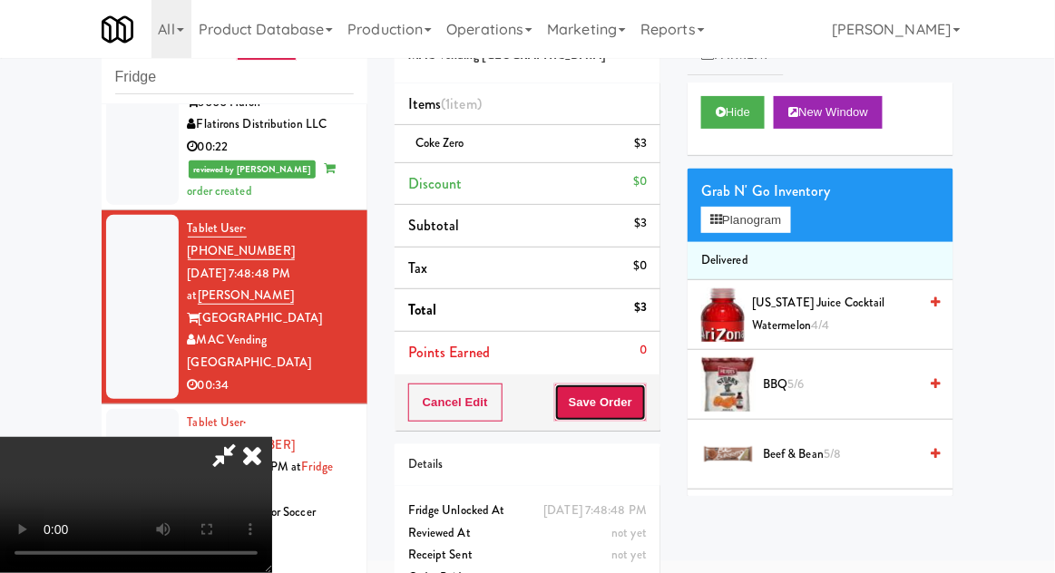
click at [645, 399] on button "Save Order" at bounding box center [600, 403] width 93 height 38
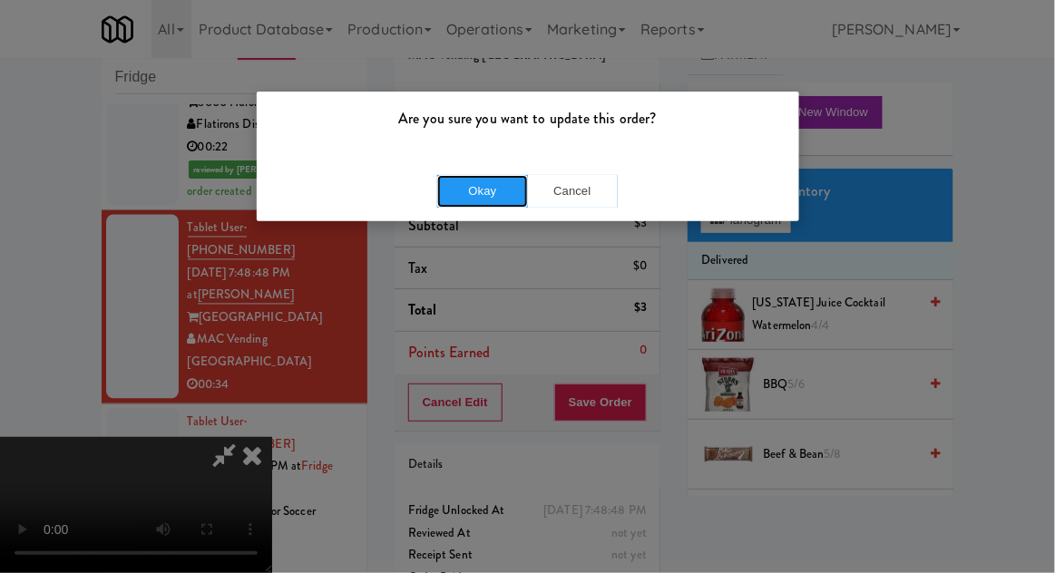
click at [473, 198] on button "Okay" at bounding box center [482, 191] width 91 height 33
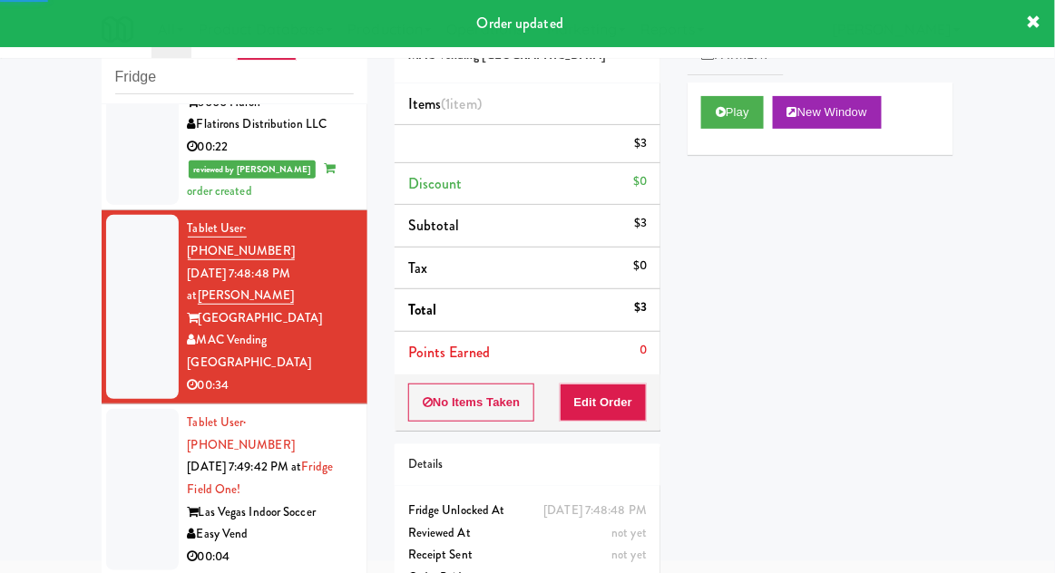
click at [108, 409] on div at bounding box center [142, 489] width 73 height 161
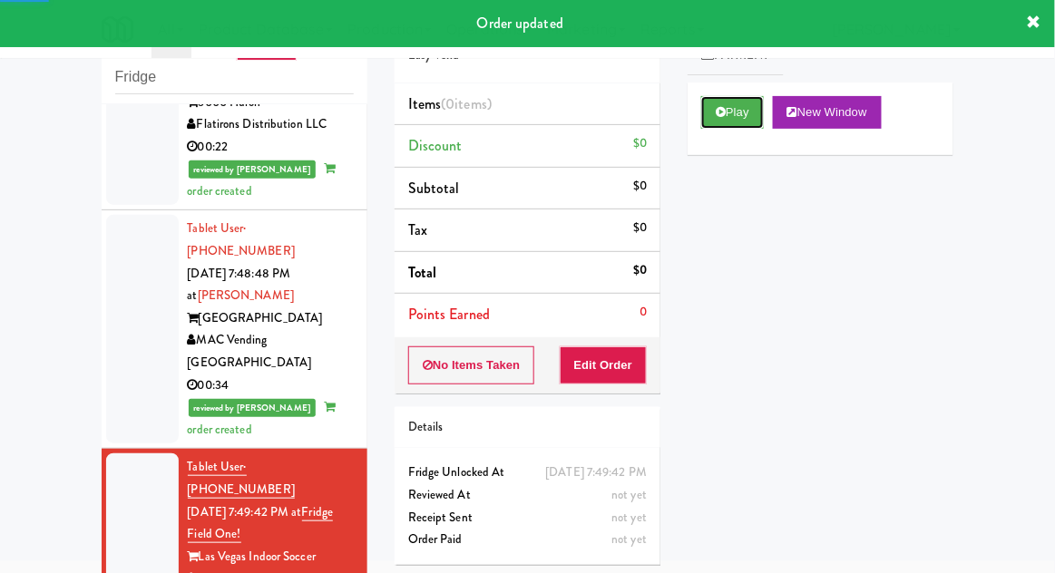
click at [713, 122] on button "Play" at bounding box center [732, 112] width 63 height 33
click at [610, 359] on button "Edit Order" at bounding box center [604, 366] width 88 height 38
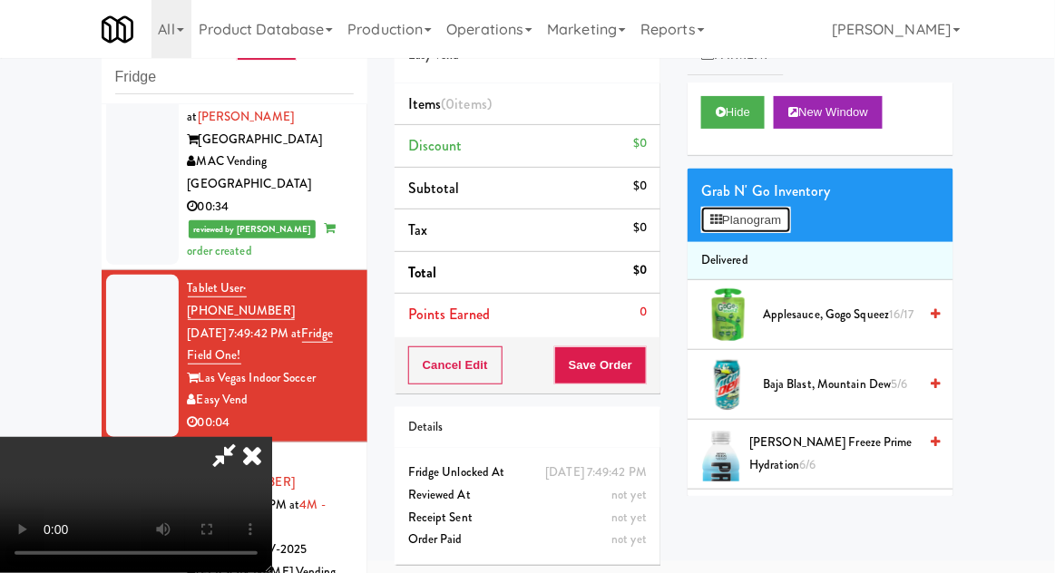
click at [790, 215] on button "Planogram" at bounding box center [745, 220] width 89 height 27
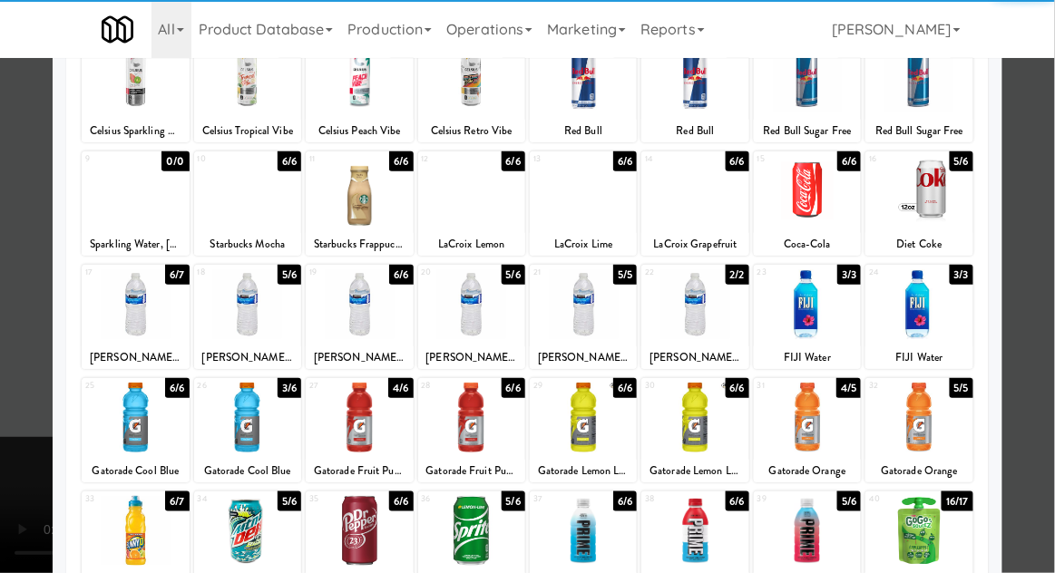
scroll to position [139, 0]
click at [258, 400] on div at bounding box center [247, 418] width 107 height 70
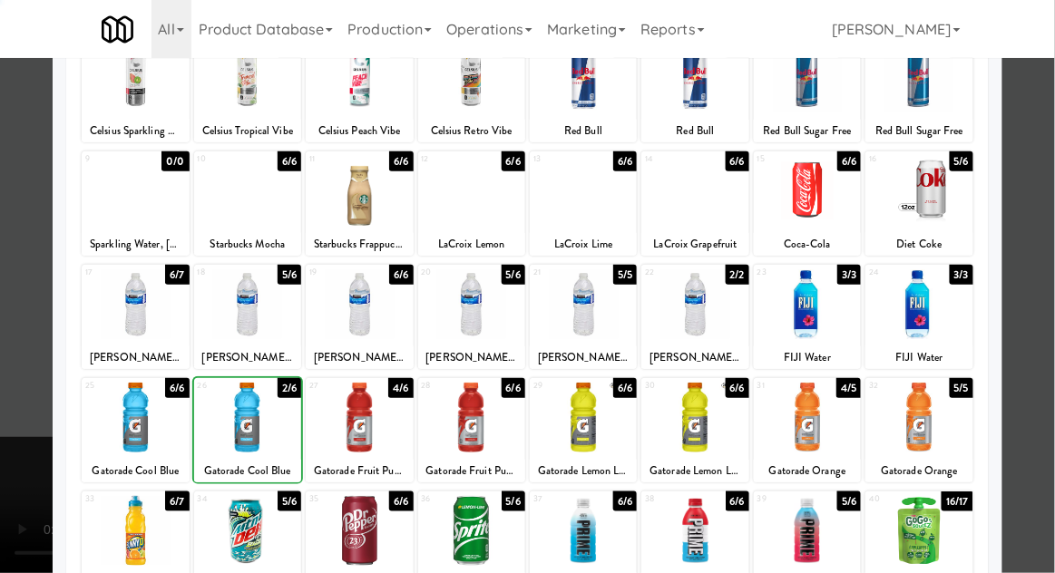
click at [1034, 284] on div at bounding box center [527, 286] width 1055 height 573
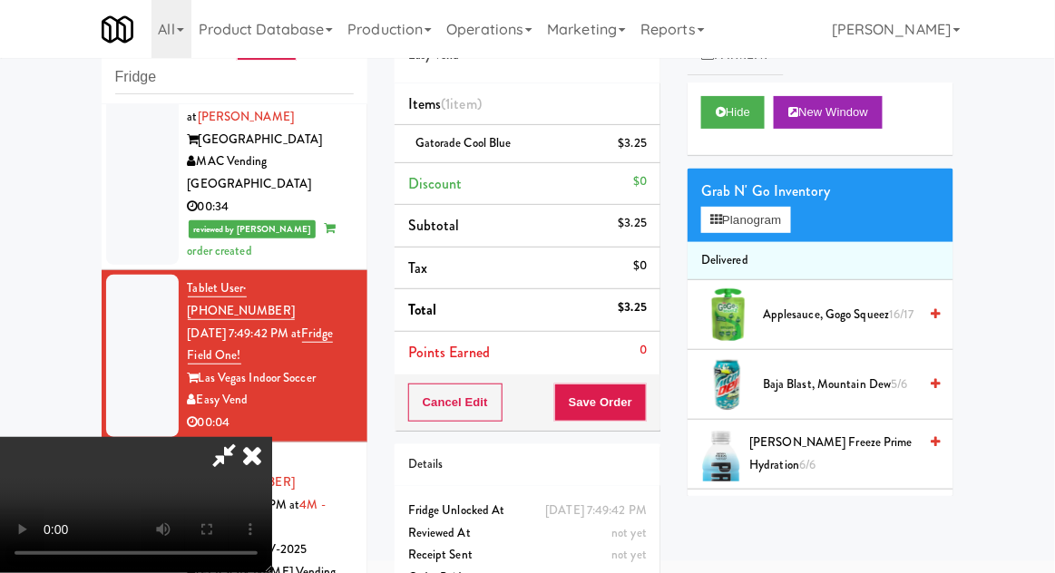
scroll to position [66, 0]
click at [637, 415] on button "Save Order" at bounding box center [600, 403] width 93 height 38
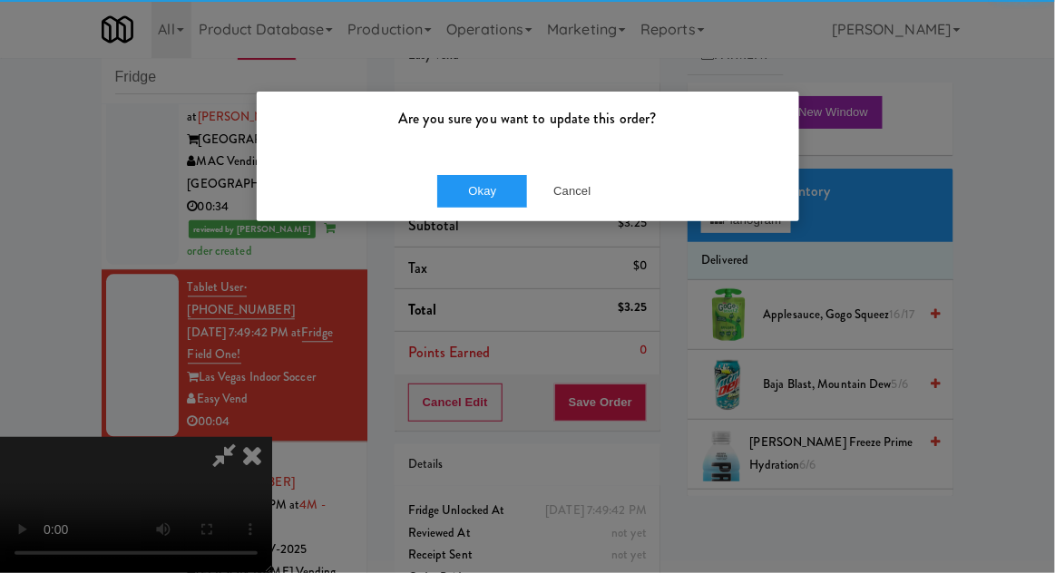
click at [473, 171] on div "Okay Cancel" at bounding box center [528, 191] width 542 height 61
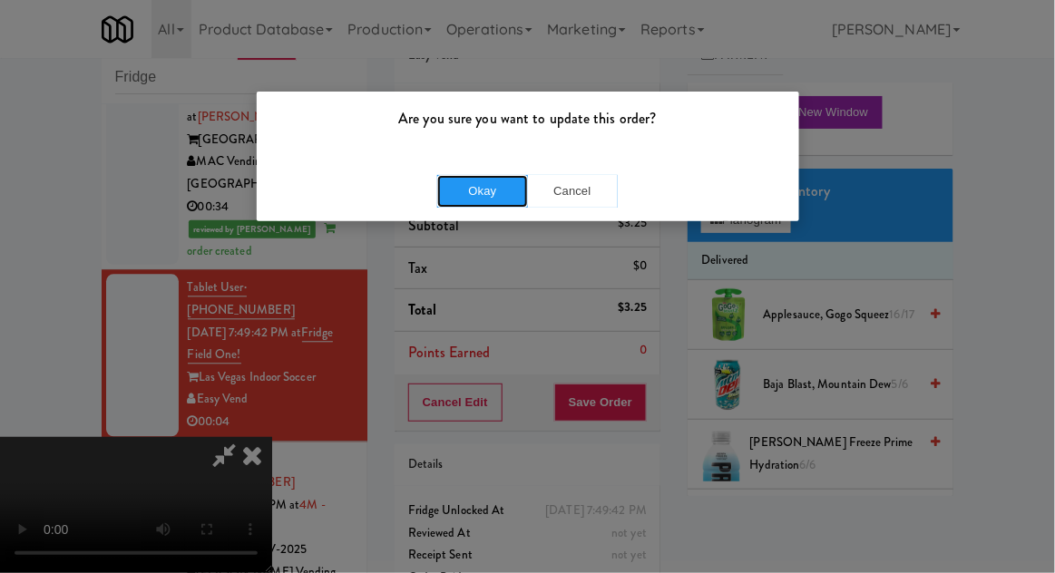
click at [470, 187] on button "Okay" at bounding box center [482, 191] width 91 height 33
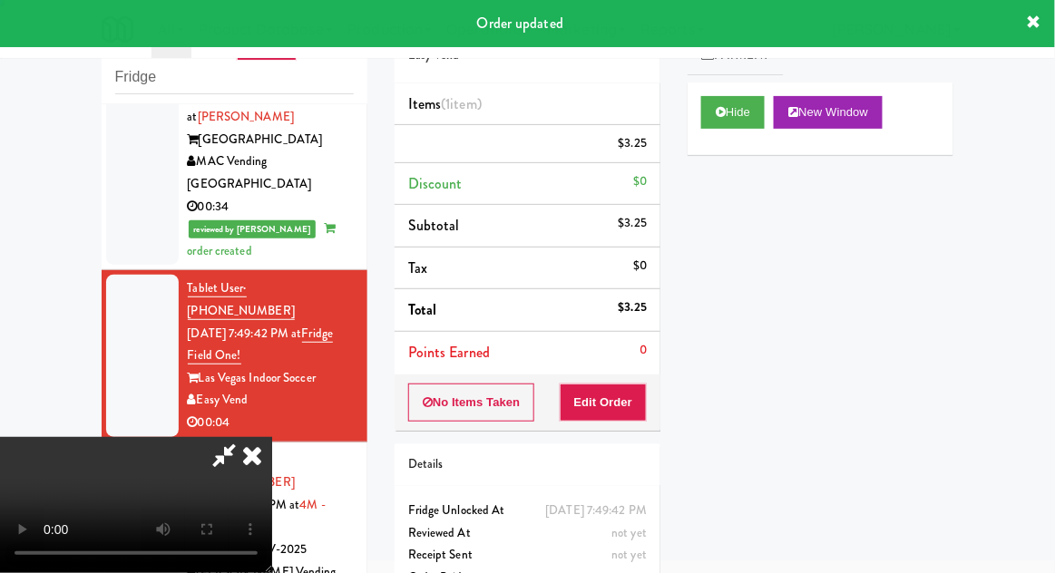
scroll to position [0, 0]
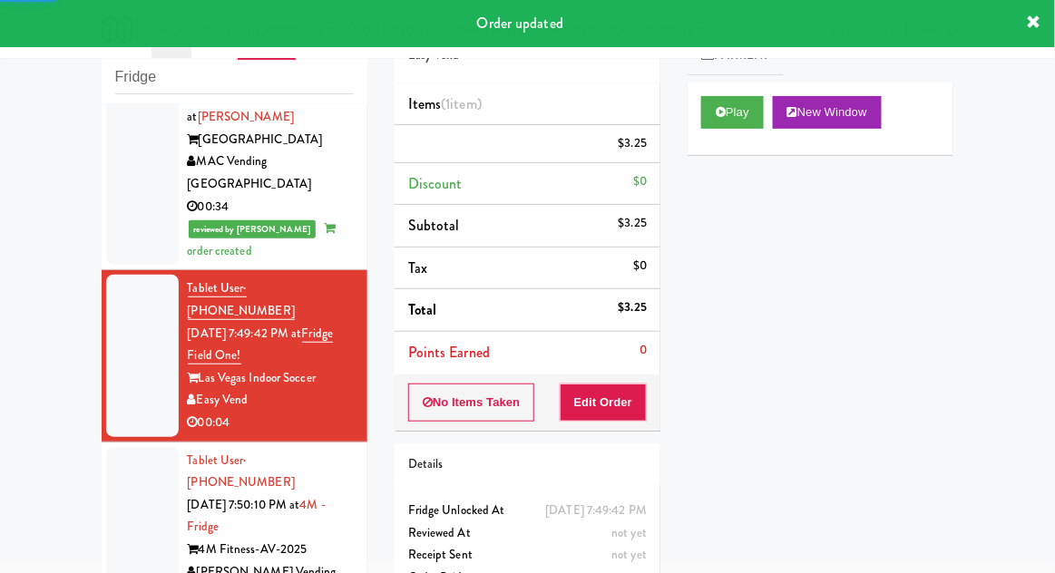
click at [118, 447] on div at bounding box center [142, 527] width 73 height 161
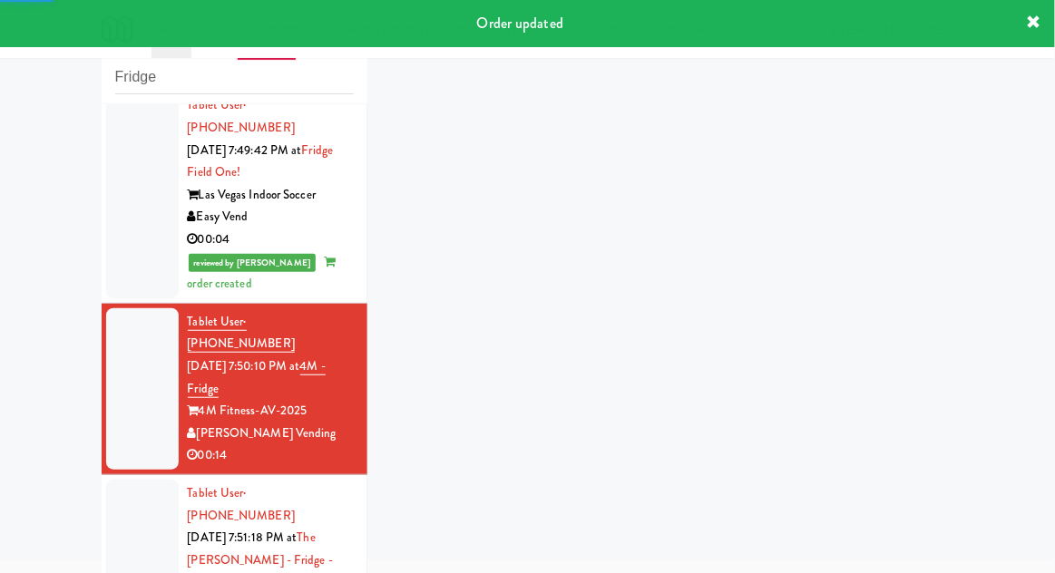
scroll to position [1214, 0]
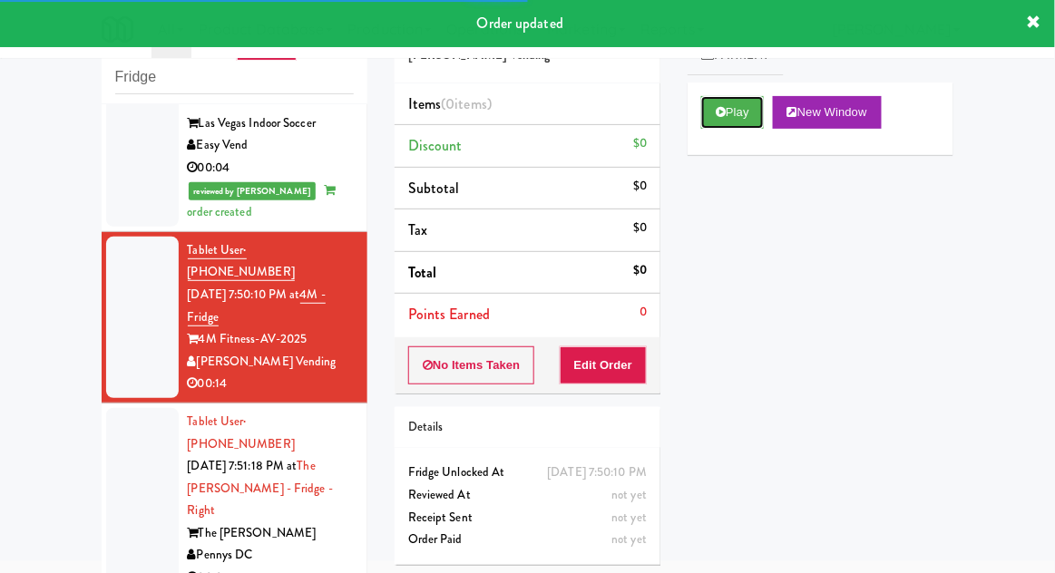
click at [715, 124] on button "Play" at bounding box center [732, 112] width 63 height 33
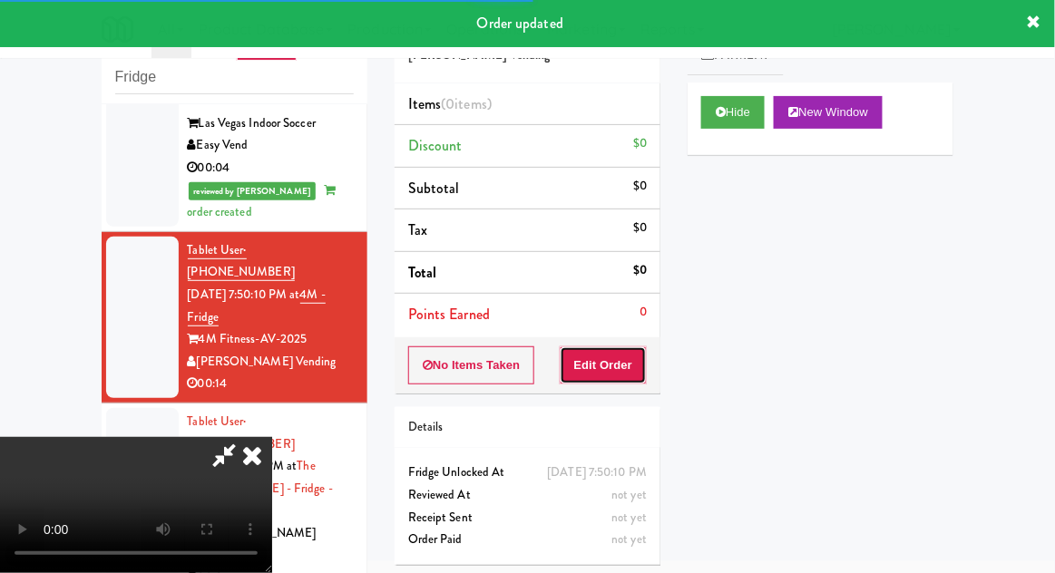
click at [632, 369] on button "Edit Order" at bounding box center [604, 366] width 88 height 38
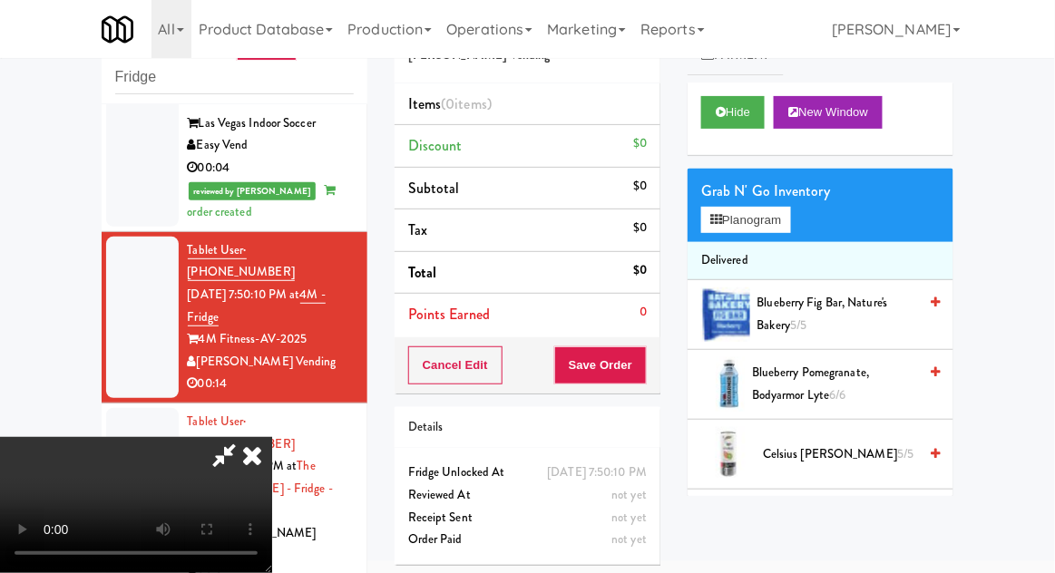
scroll to position [66, 0]
click at [790, 222] on button "Planogram" at bounding box center [745, 220] width 89 height 27
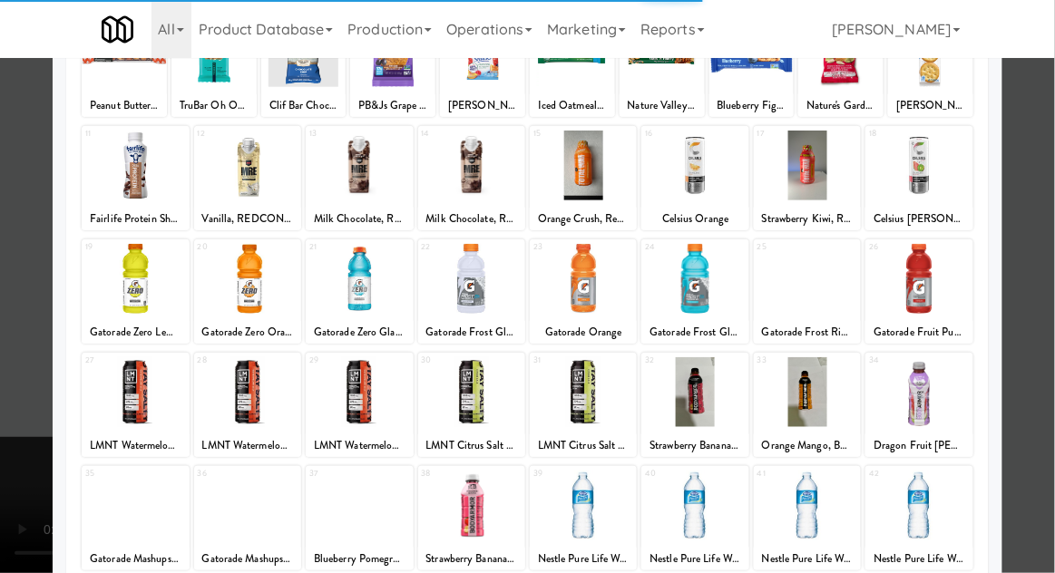
scroll to position [167, 0]
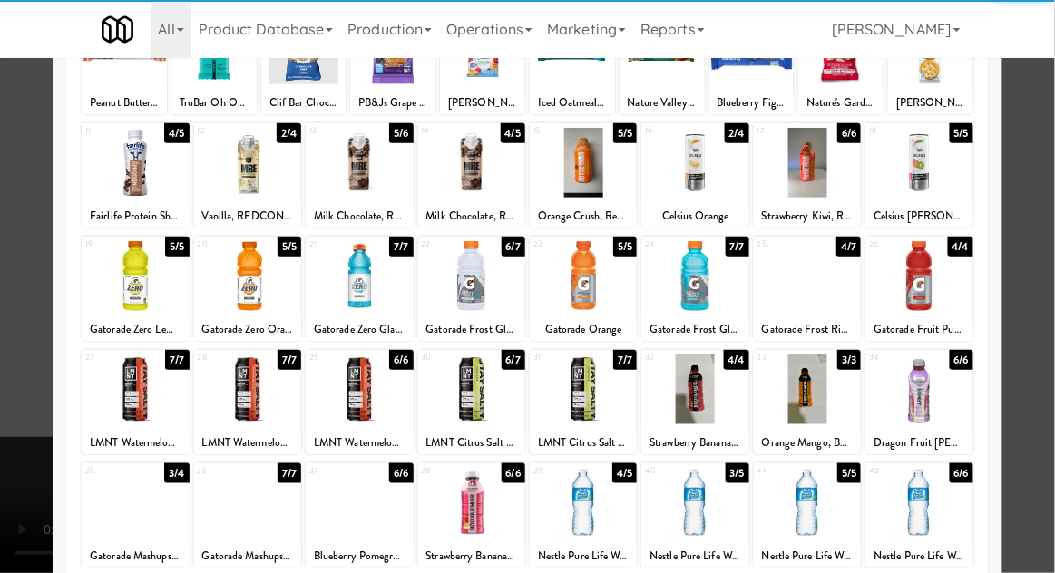
click at [581, 393] on div at bounding box center [583, 390] width 107 height 70
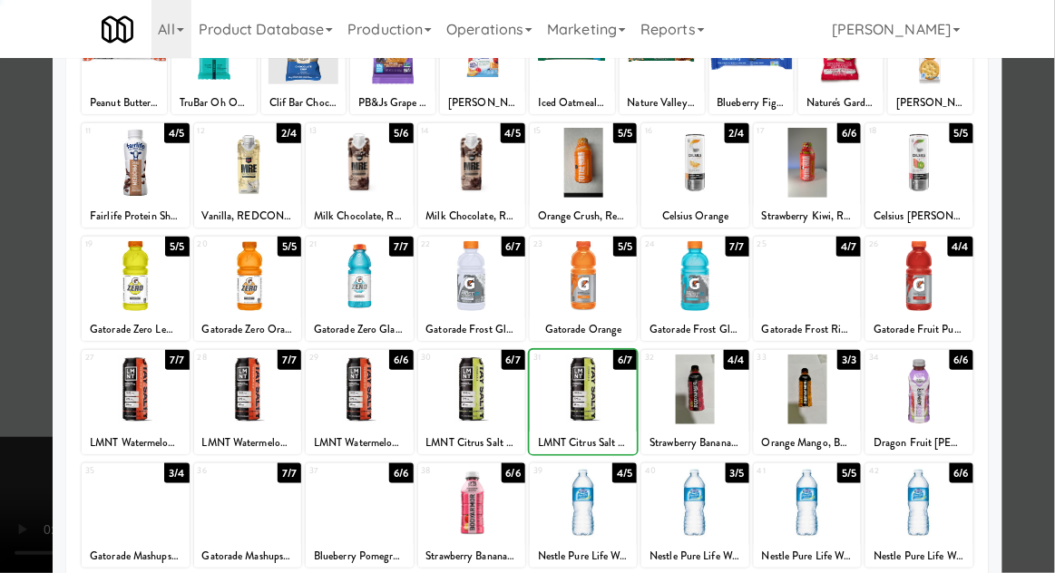
click at [1035, 270] on div at bounding box center [527, 286] width 1055 height 573
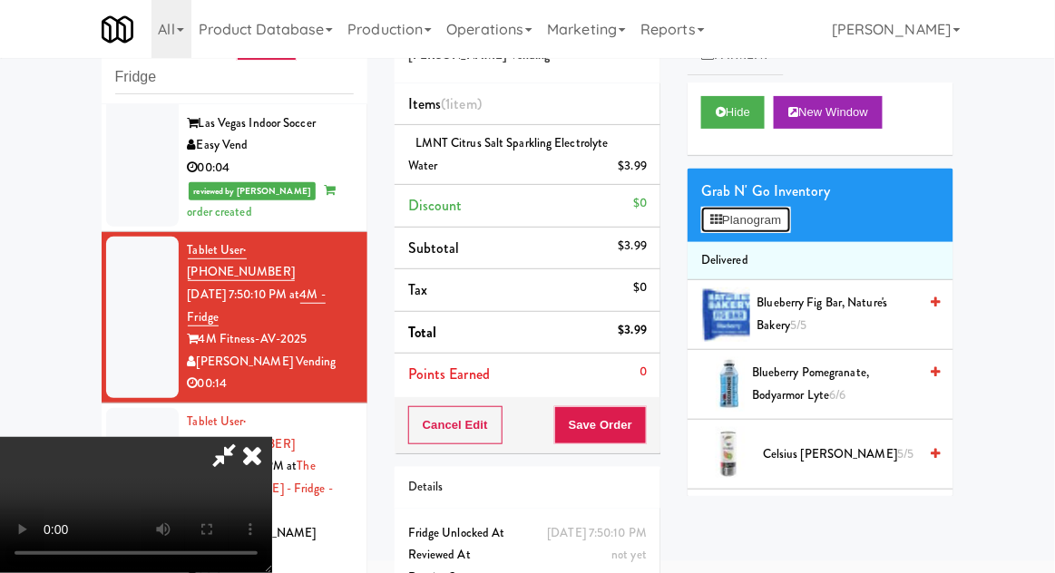
click at [790, 226] on button "Planogram" at bounding box center [745, 220] width 89 height 27
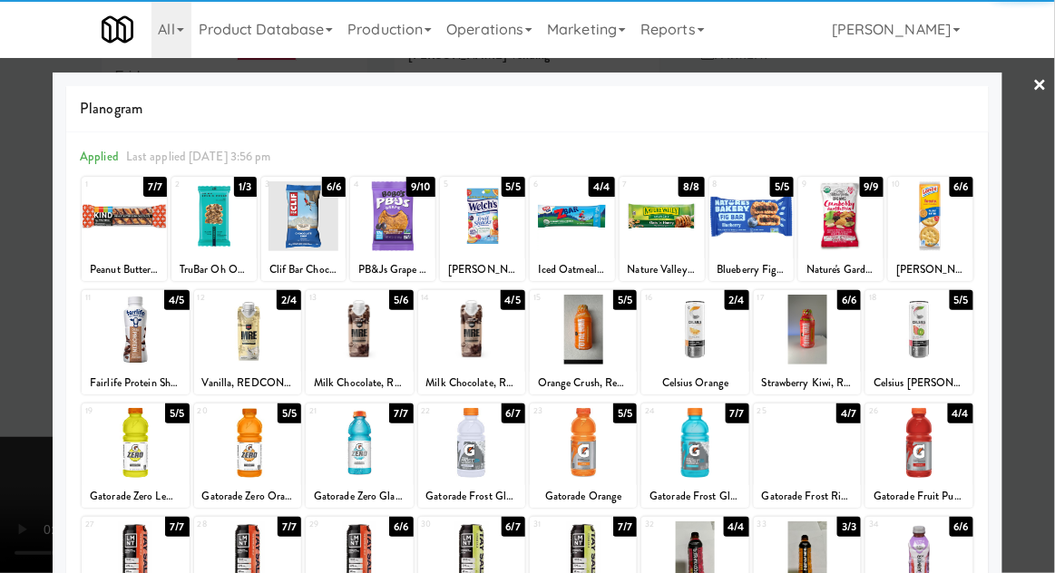
click at [220, 238] on div at bounding box center [213, 216] width 85 height 70
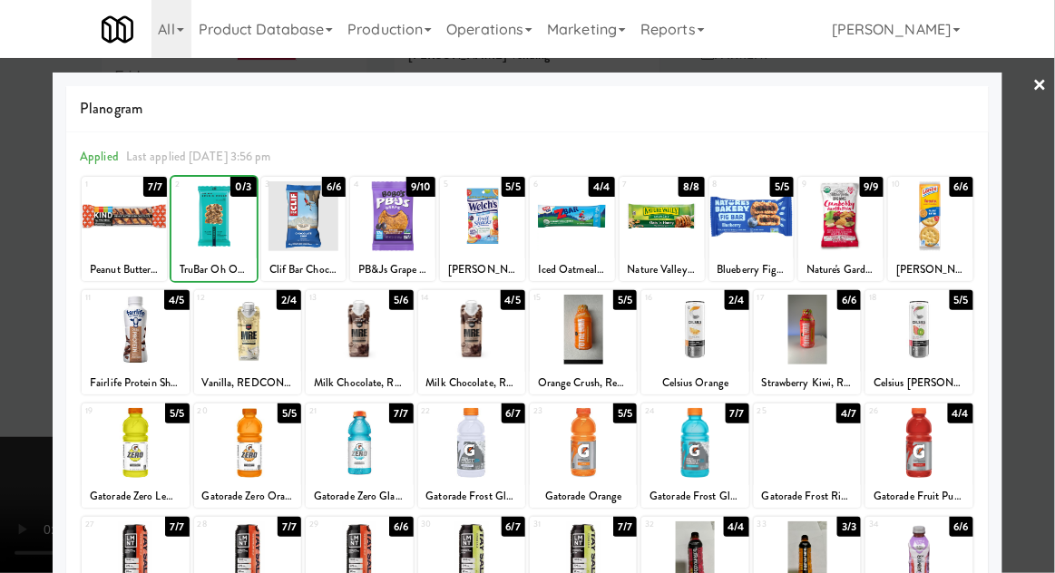
click at [1045, 259] on div at bounding box center [527, 286] width 1055 height 573
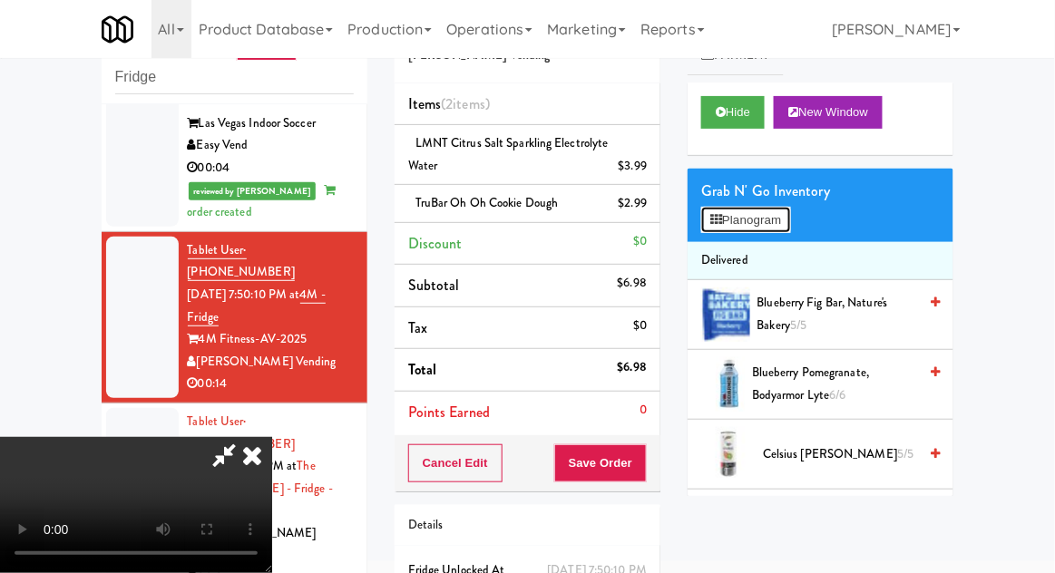
click at [790, 226] on button "Planogram" at bounding box center [745, 220] width 89 height 27
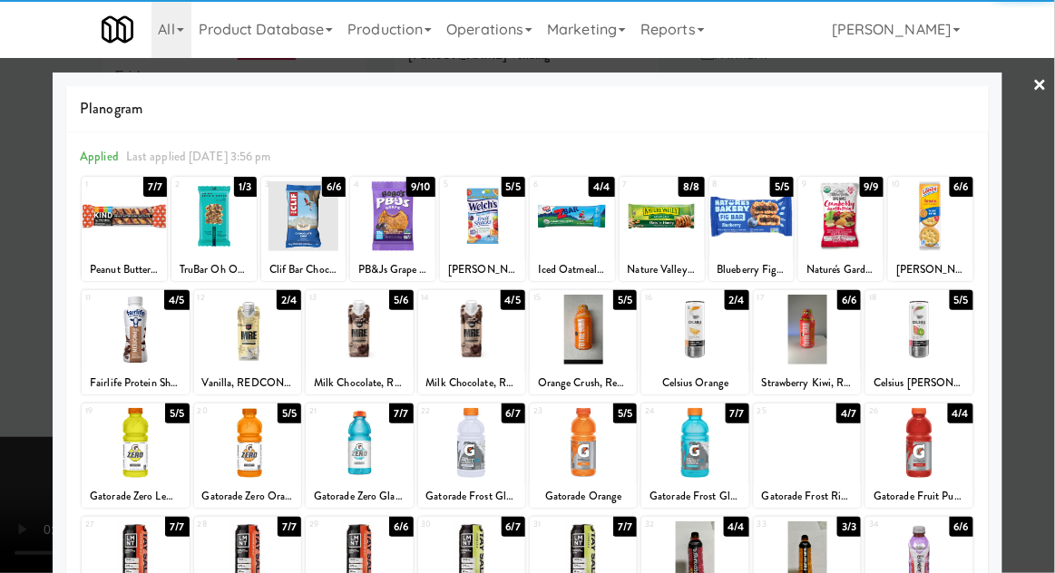
click at [385, 236] on div at bounding box center [392, 216] width 85 height 70
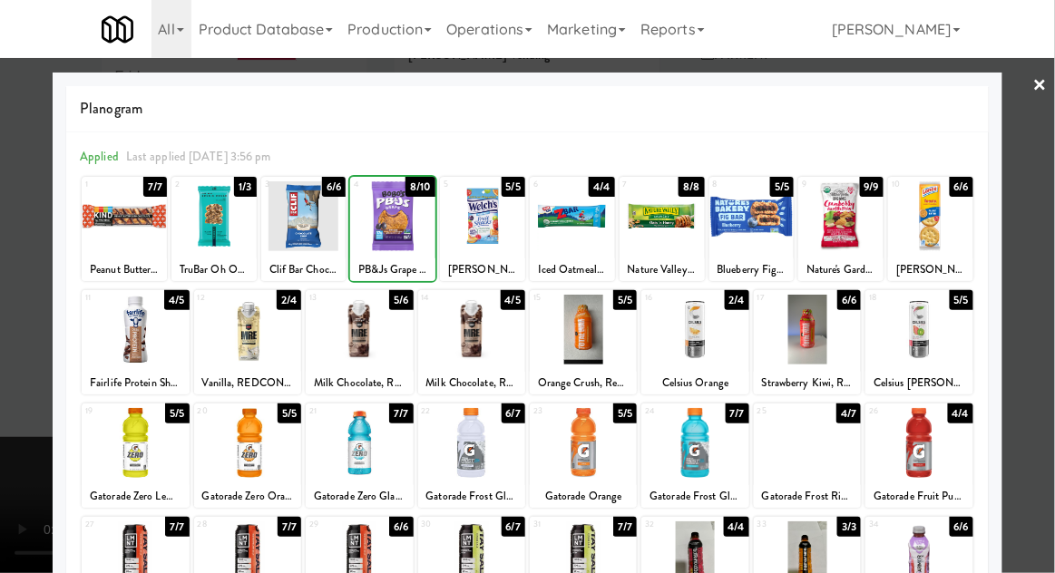
click at [1040, 265] on div at bounding box center [527, 286] width 1055 height 573
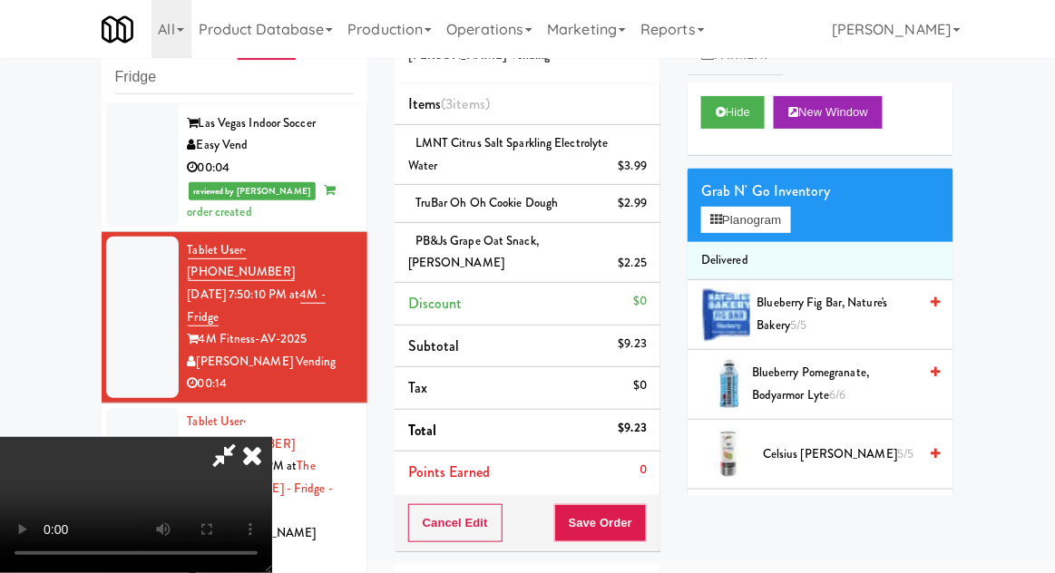
scroll to position [66, 0]
click at [643, 504] on button "Save Order" at bounding box center [600, 523] width 93 height 38
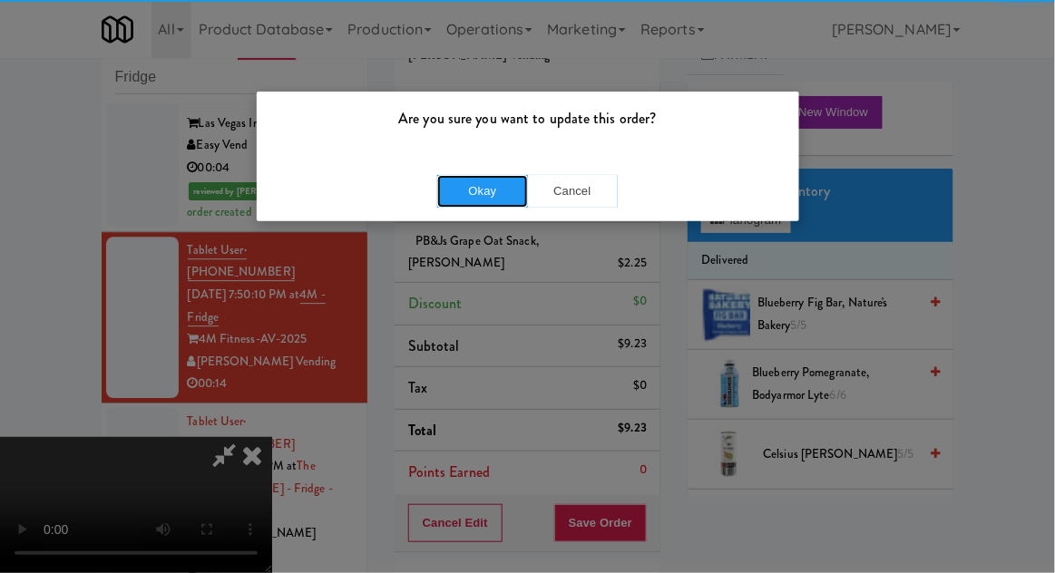
click at [477, 192] on button "Okay" at bounding box center [482, 191] width 91 height 33
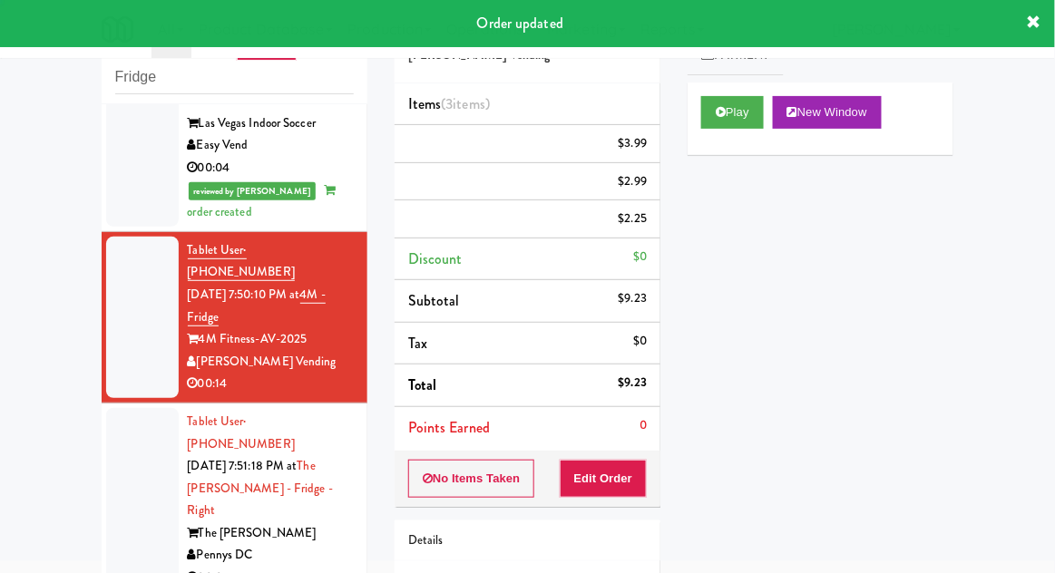
scroll to position [0, 0]
click at [102, 404] on li "Tablet User · (202) 246-9365 [DATE] 7:51:18 PM at The [PERSON_NAME] - Fridge - …" at bounding box center [235, 501] width 266 height 194
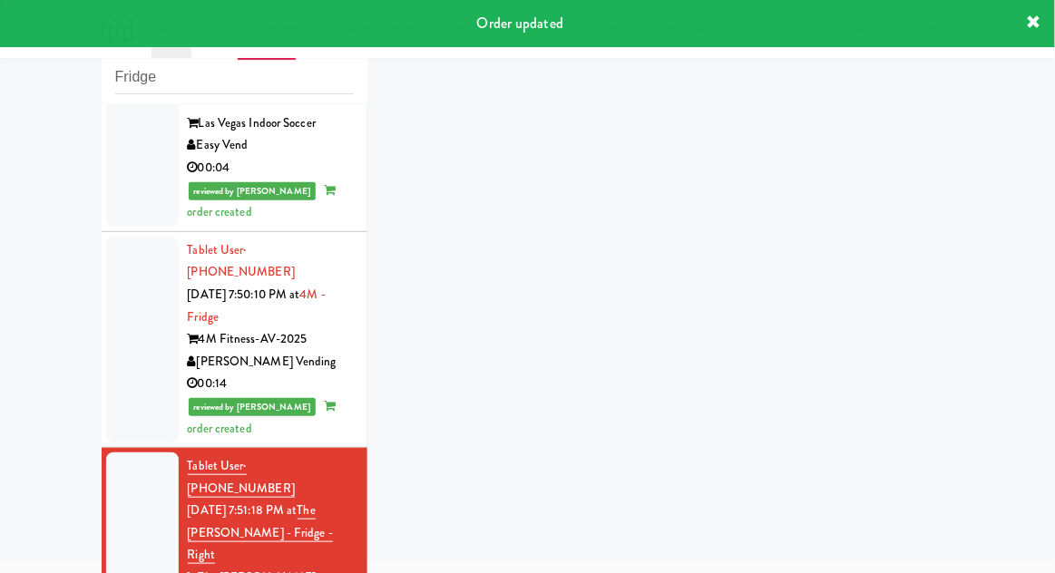
scroll to position [1259, 0]
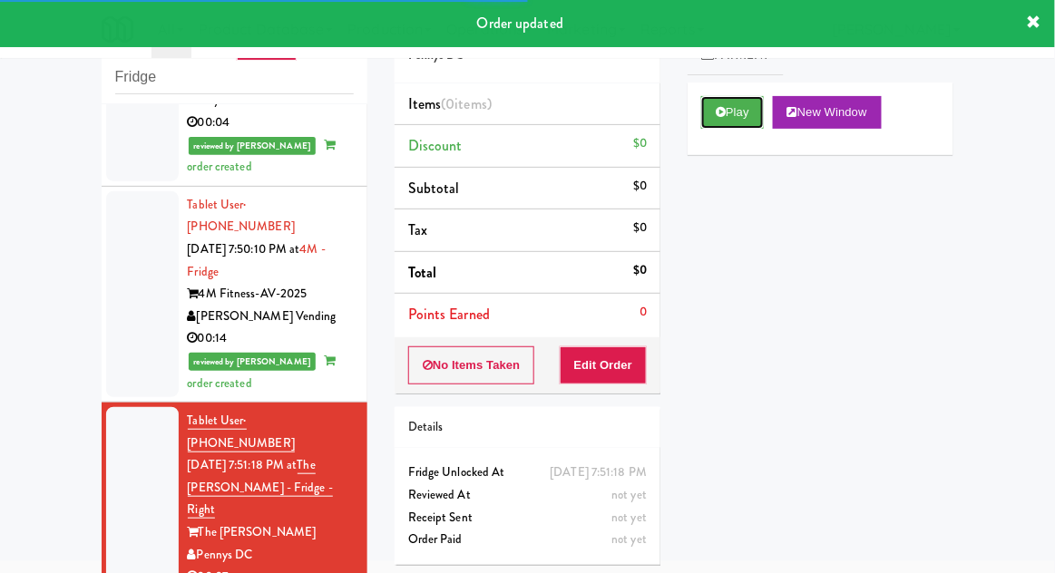
click at [737, 127] on button "Play" at bounding box center [732, 112] width 63 height 33
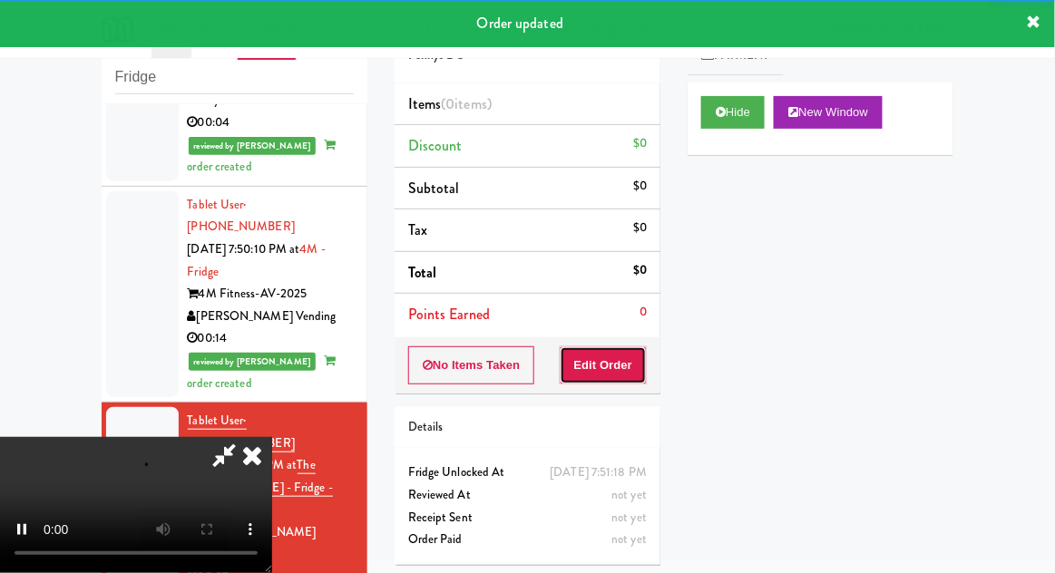
click at [615, 360] on button "Edit Order" at bounding box center [604, 366] width 88 height 38
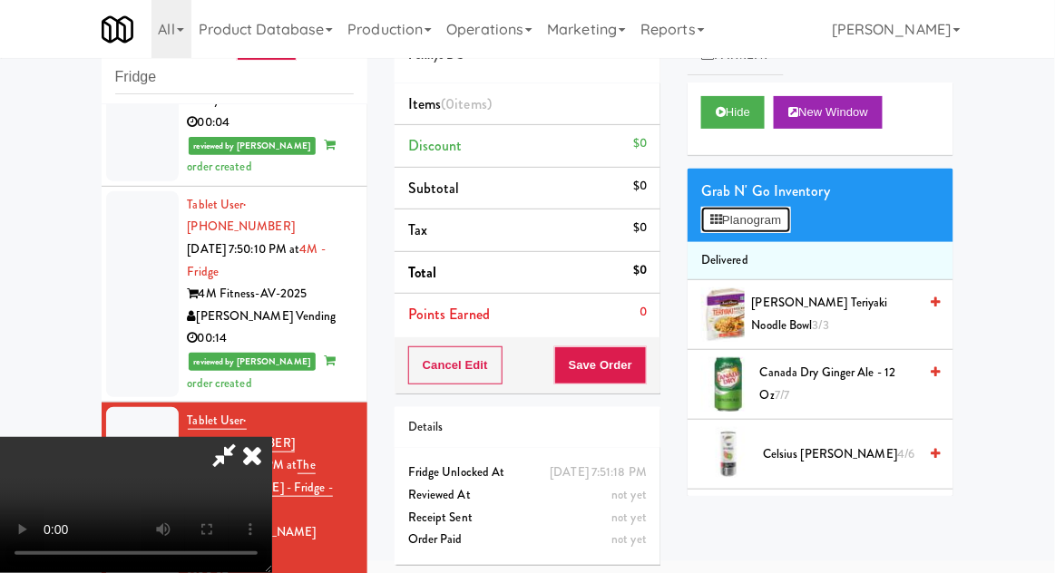
click at [785, 228] on button "Planogram" at bounding box center [745, 220] width 89 height 27
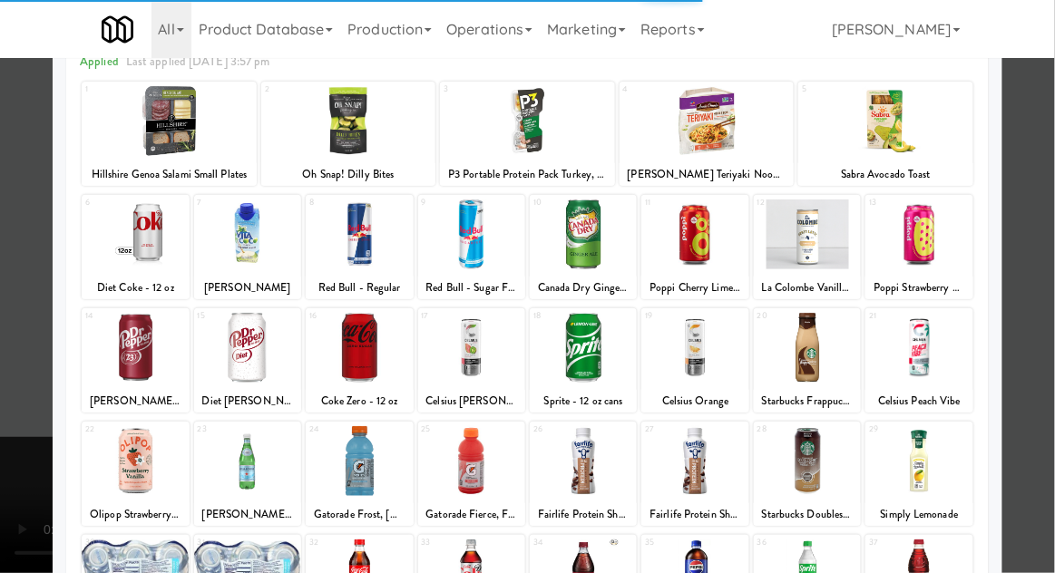
scroll to position [127, 0]
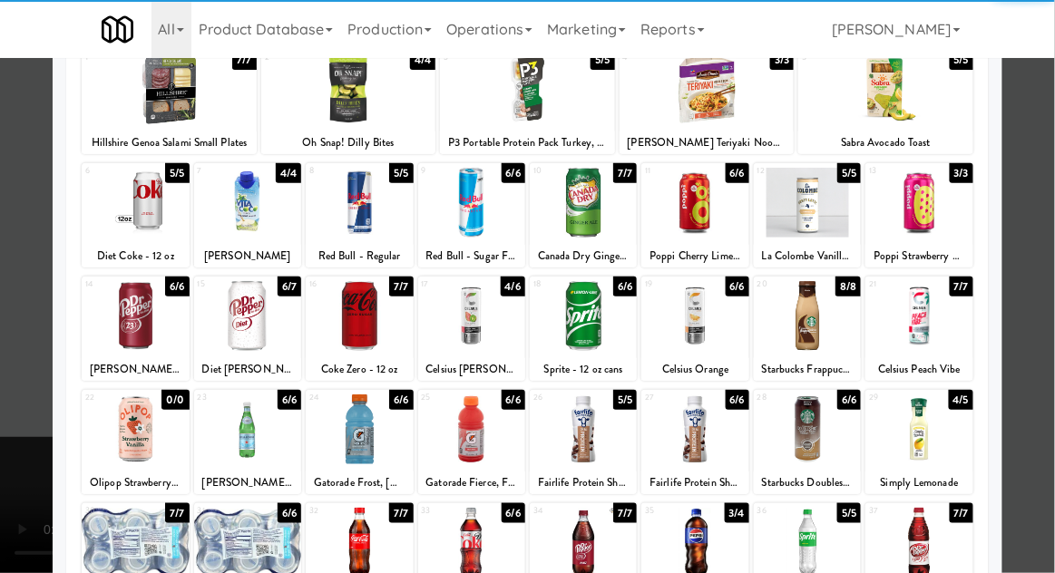
click at [349, 544] on div at bounding box center [359, 543] width 107 height 70
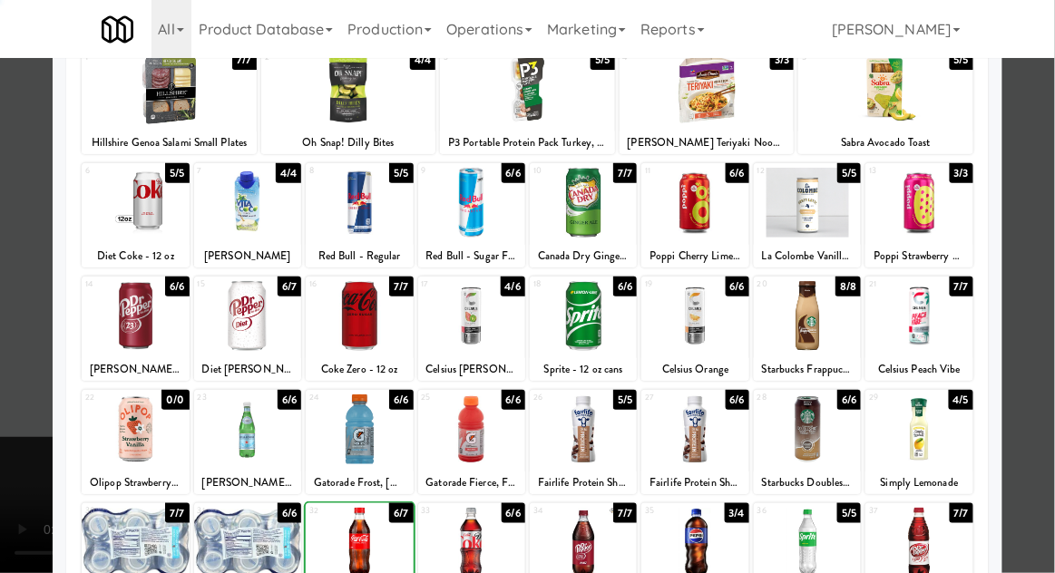
click at [1041, 265] on div at bounding box center [527, 286] width 1055 height 573
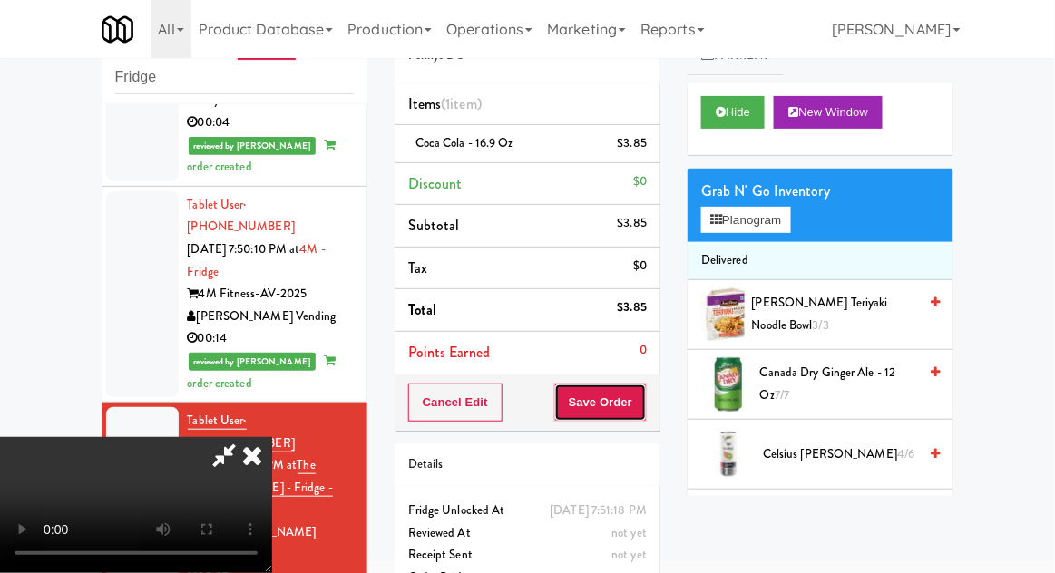
click at [635, 405] on button "Save Order" at bounding box center [600, 403] width 93 height 38
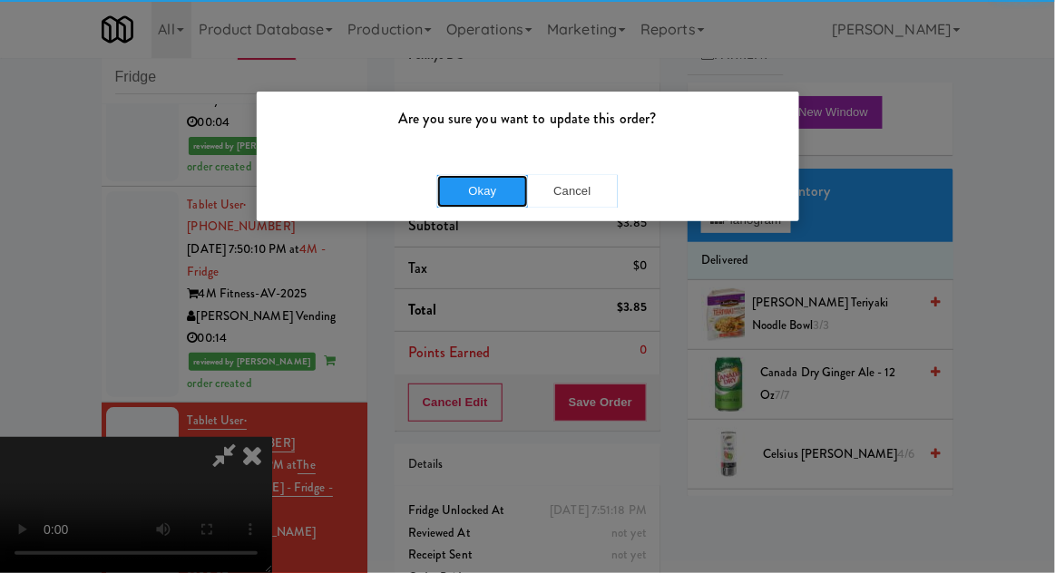
click at [480, 187] on button "Okay" at bounding box center [482, 191] width 91 height 33
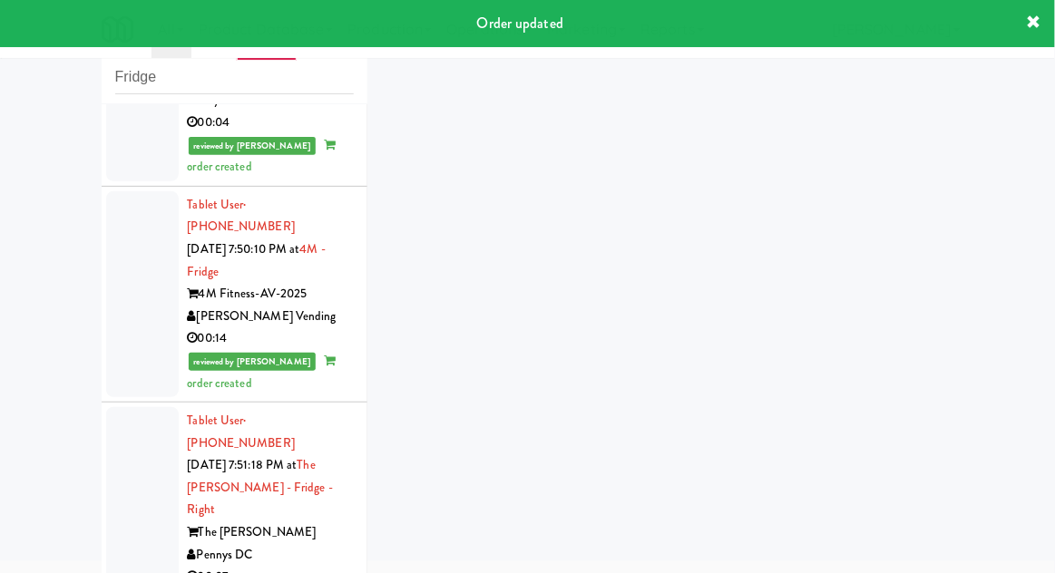
scroll to position [1304, 0]
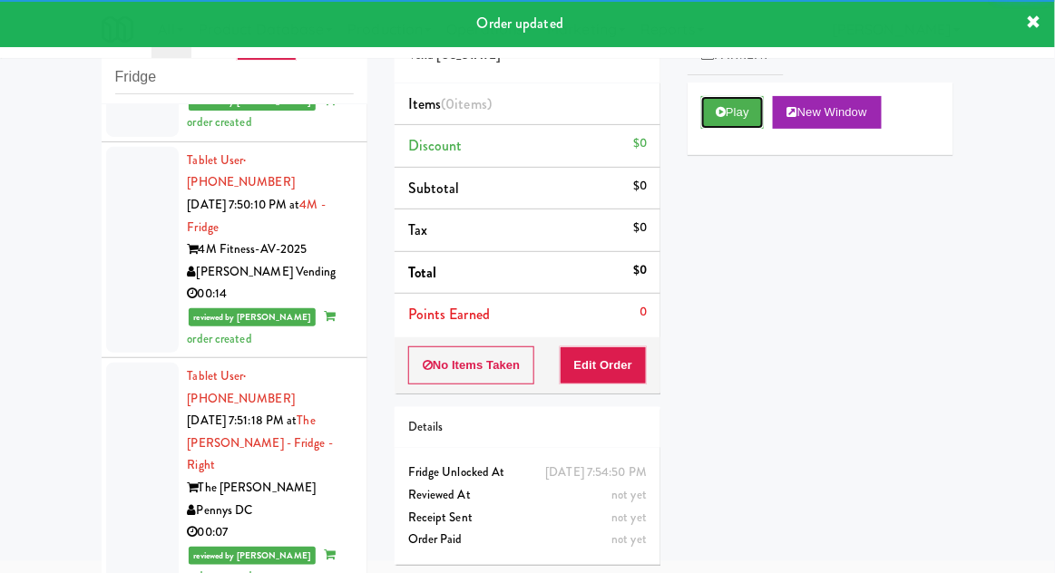
click at [708, 111] on button "Play" at bounding box center [732, 112] width 63 height 33
click at [611, 352] on button "Edit Order" at bounding box center [604, 366] width 88 height 38
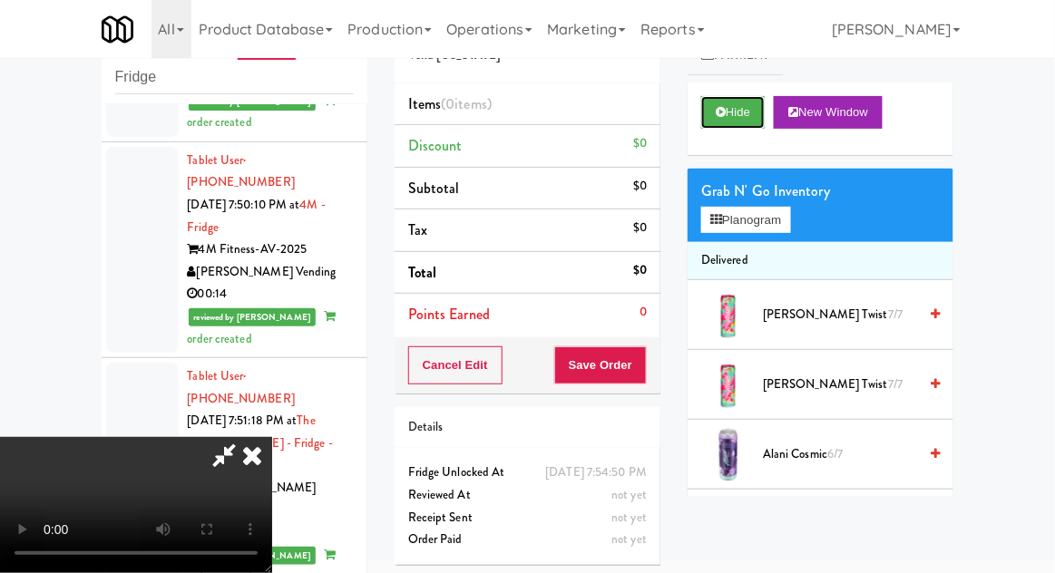
click at [732, 105] on button "Hide" at bounding box center [732, 112] width 63 height 33
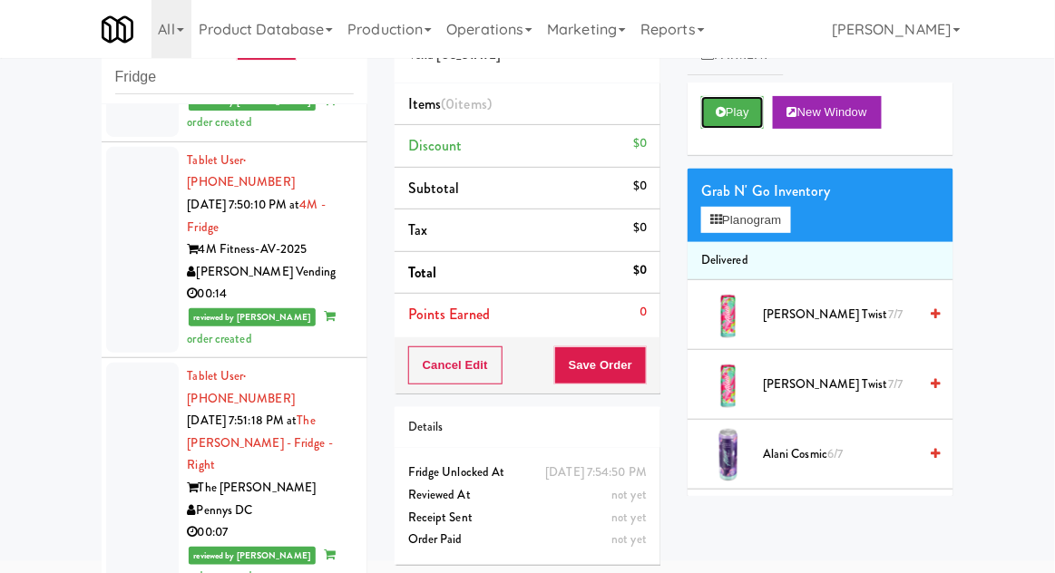
click at [727, 117] on button "Play" at bounding box center [732, 112] width 63 height 33
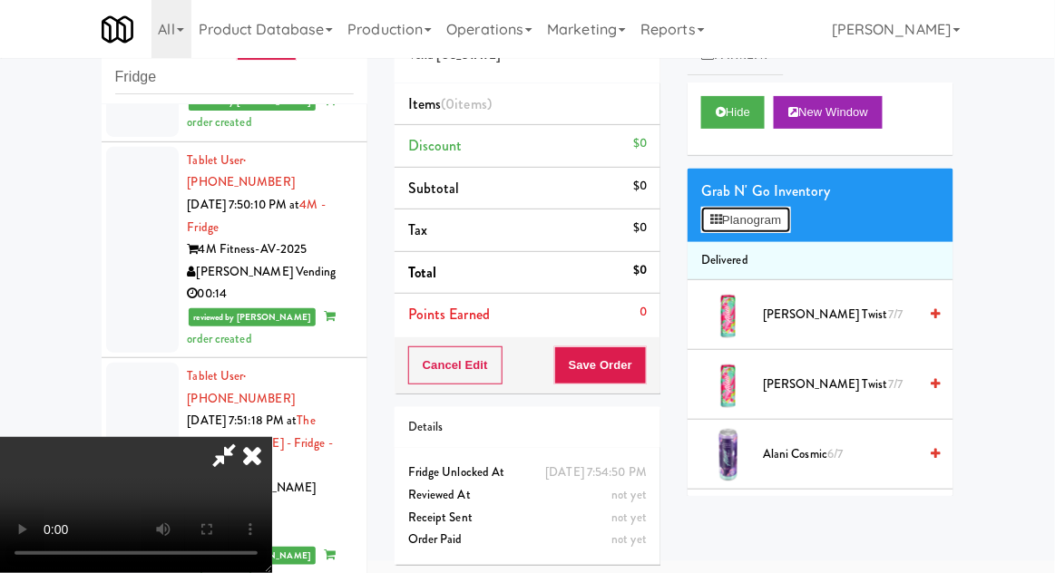
click at [790, 210] on button "Planogram" at bounding box center [745, 220] width 89 height 27
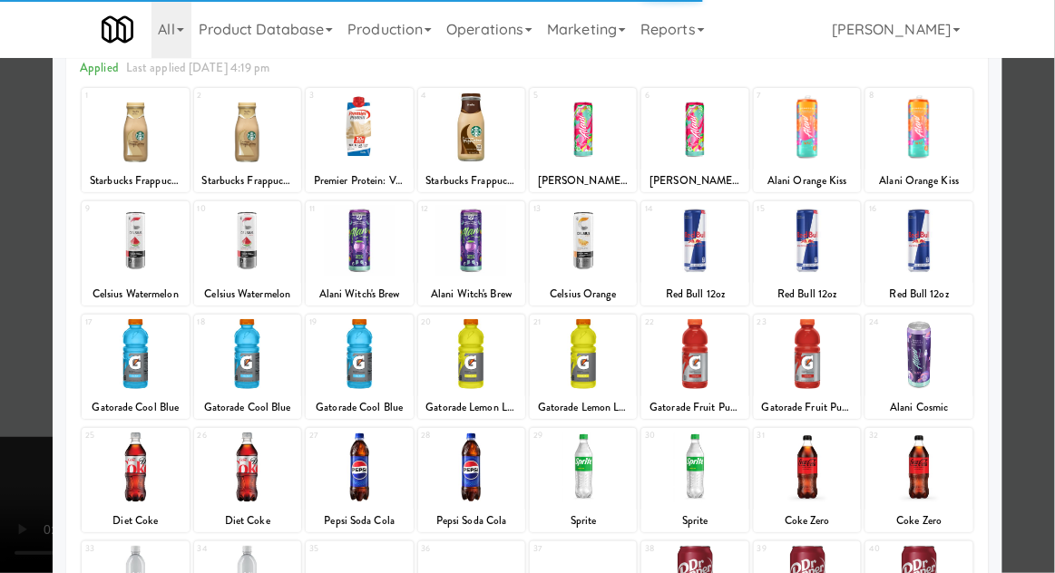
scroll to position [111, 0]
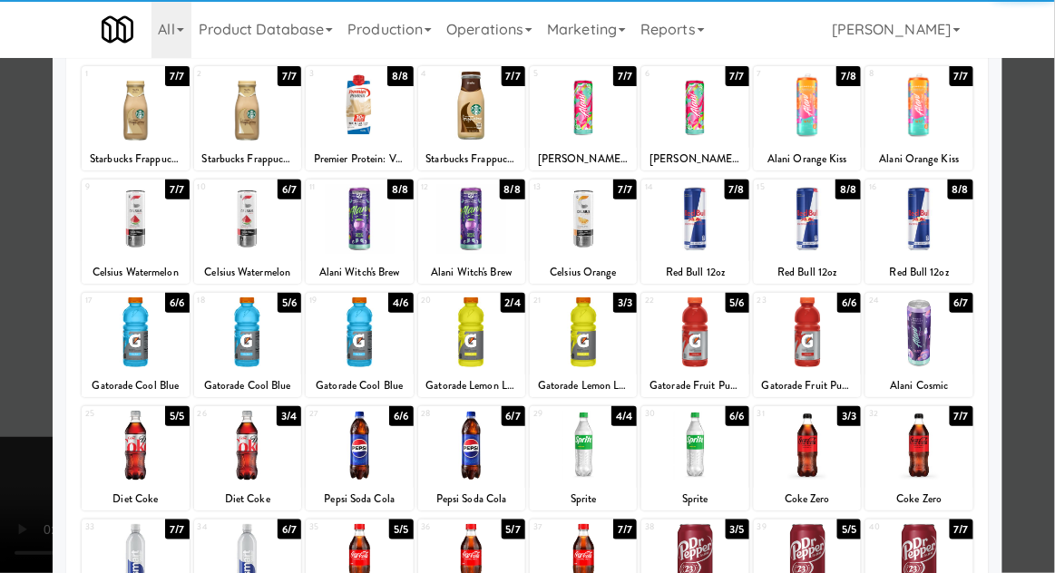
click at [592, 452] on div at bounding box center [583, 446] width 107 height 70
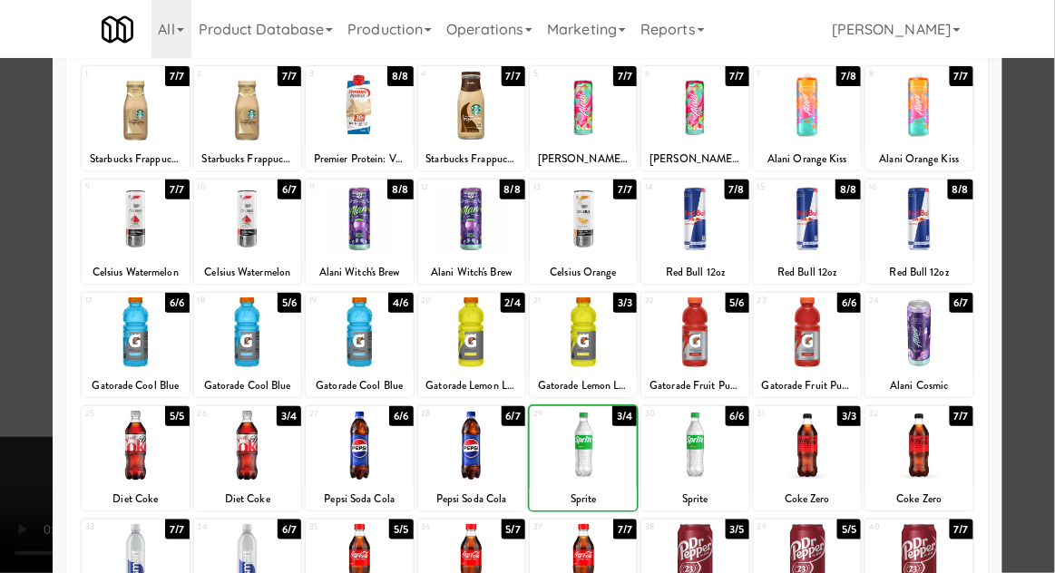
click at [1039, 269] on div at bounding box center [527, 286] width 1055 height 573
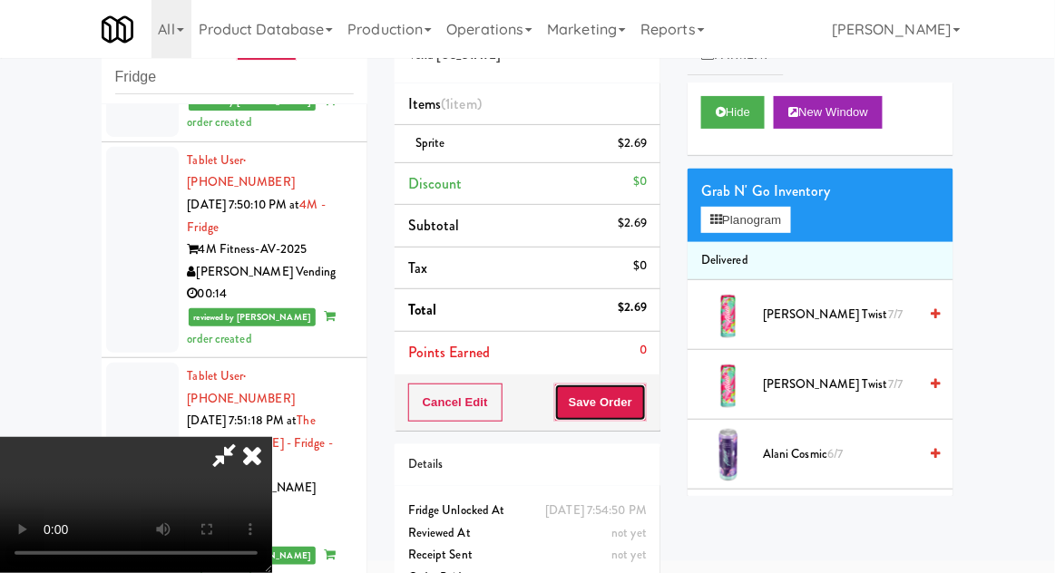
click at [644, 406] on button "Save Order" at bounding box center [600, 403] width 93 height 38
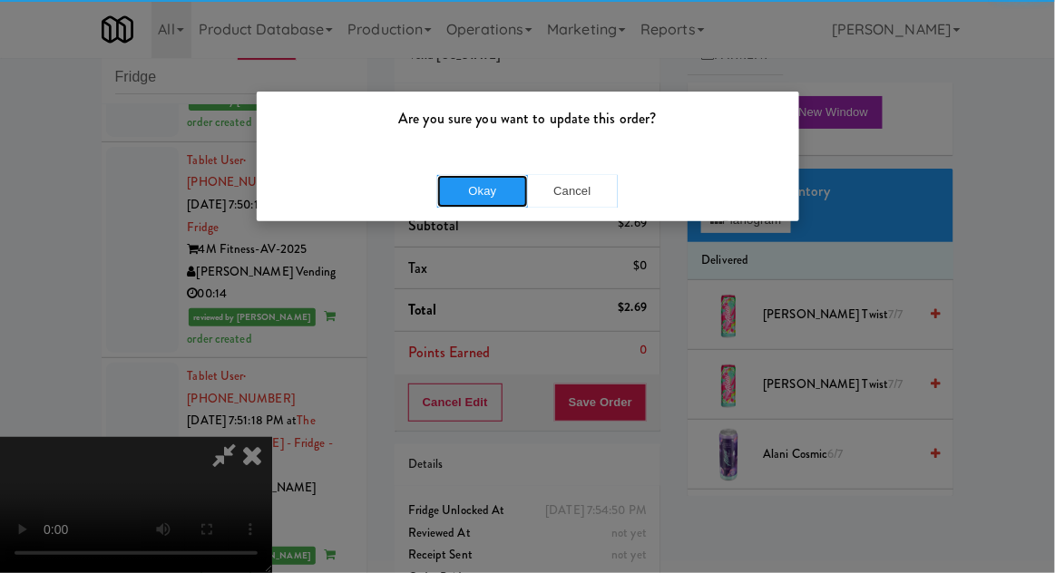
click at [499, 175] on button "Okay" at bounding box center [482, 191] width 91 height 33
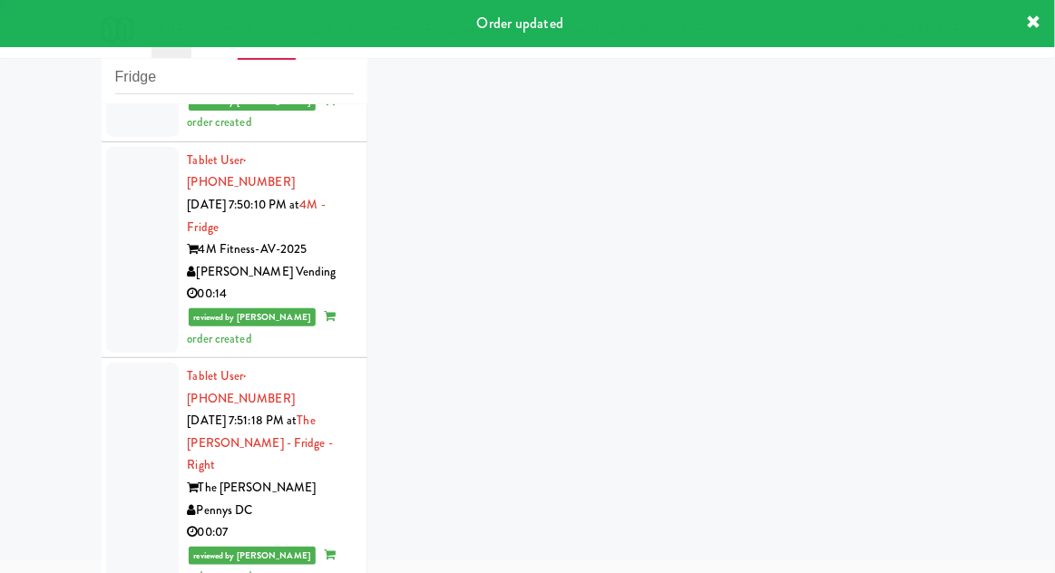
scroll to position [1348, 0]
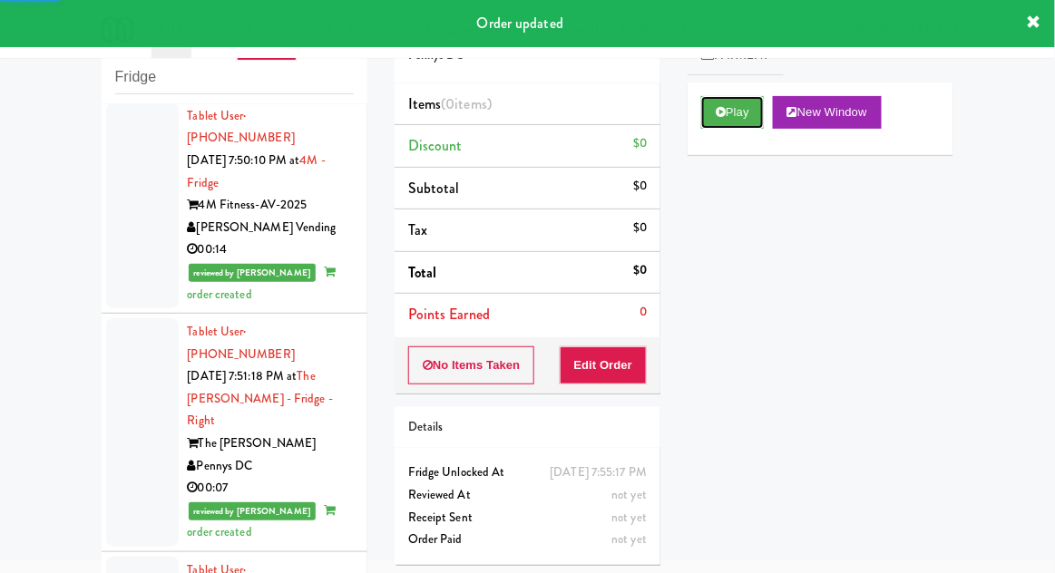
click at [704, 105] on button "Play" at bounding box center [732, 112] width 63 height 33
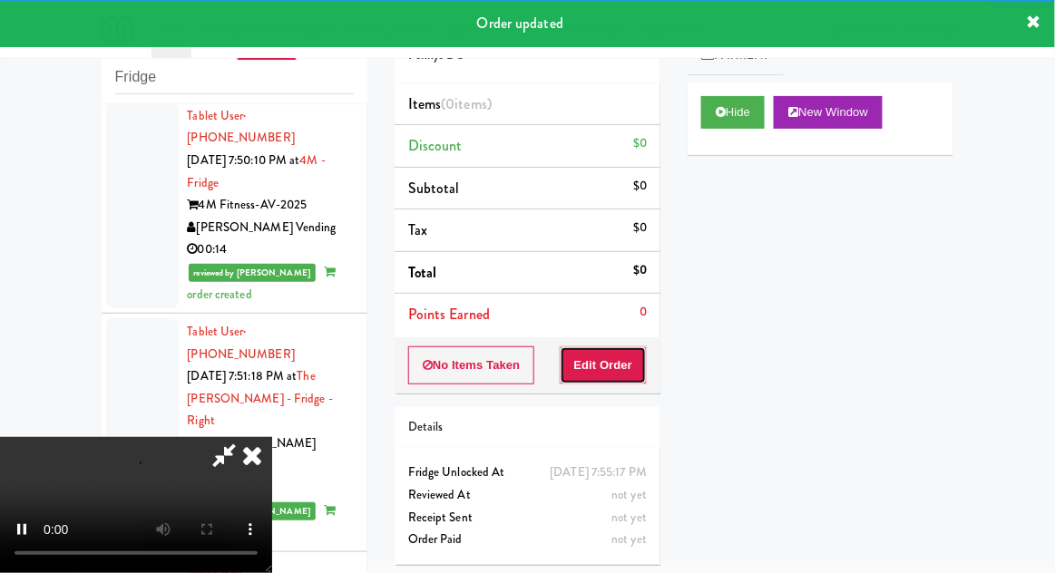
click at [615, 360] on button "Edit Order" at bounding box center [604, 366] width 88 height 38
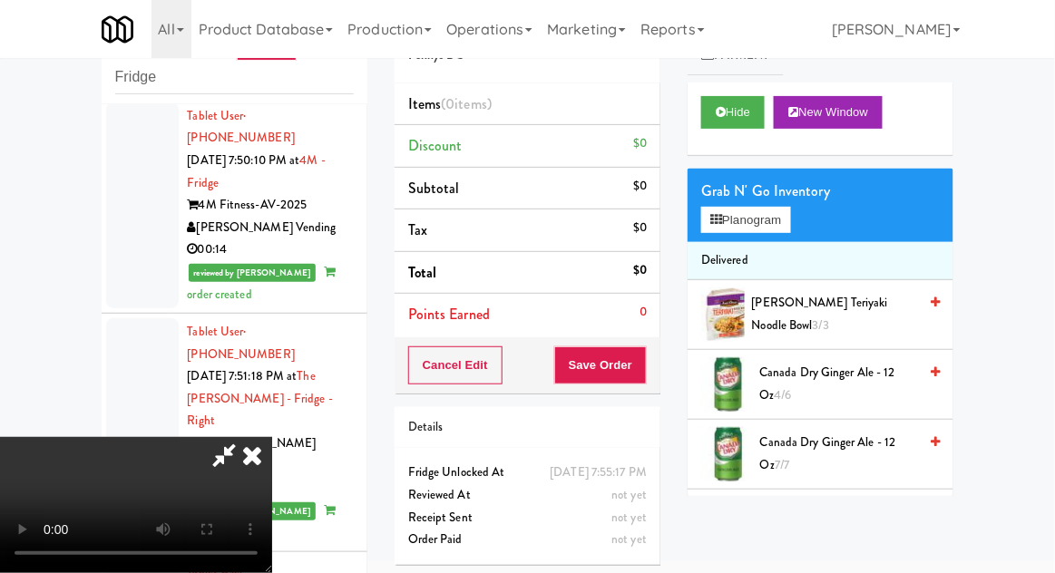
scroll to position [66, 0]
click at [786, 208] on button "Planogram" at bounding box center [745, 220] width 89 height 27
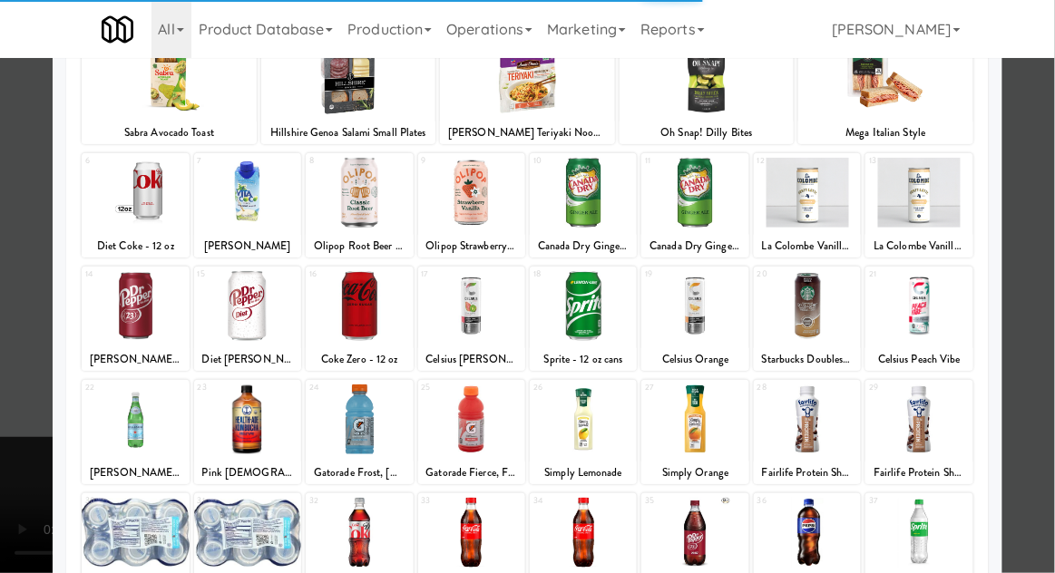
scroll to position [136, 0]
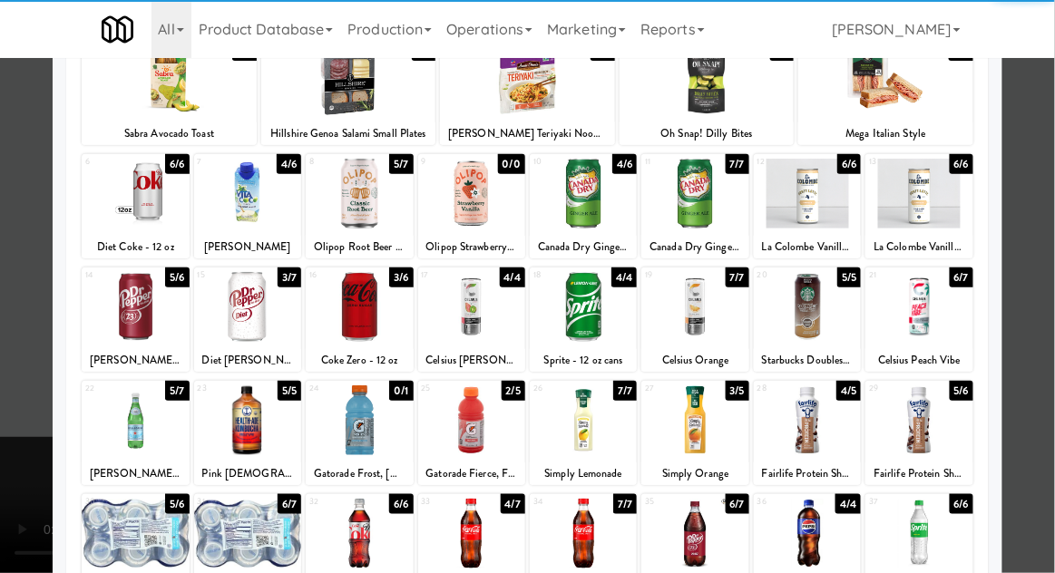
click at [249, 547] on div at bounding box center [247, 534] width 107 height 70
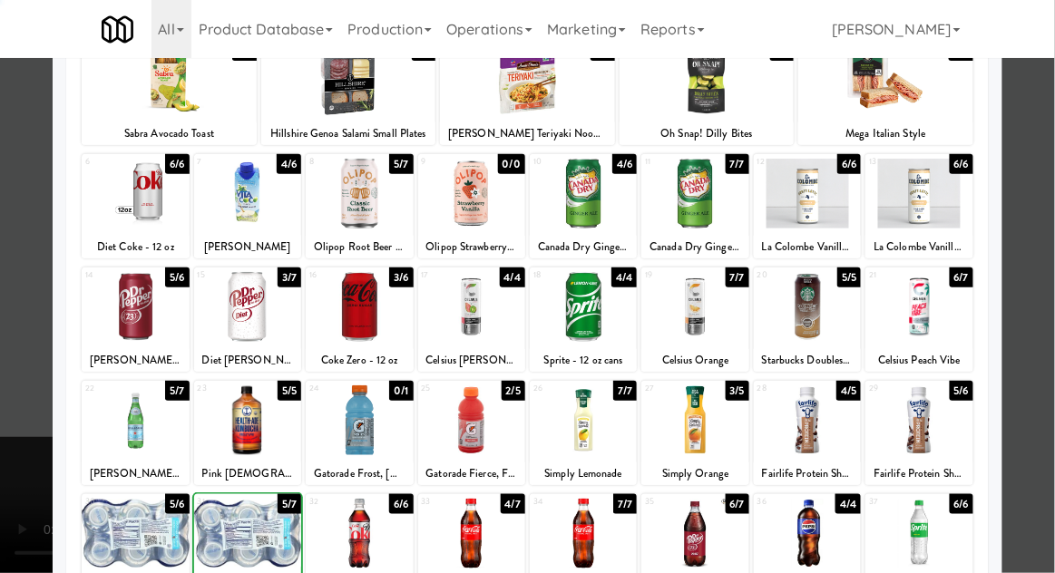
click at [249, 543] on div at bounding box center [247, 534] width 107 height 70
click at [1046, 267] on div at bounding box center [527, 286] width 1055 height 573
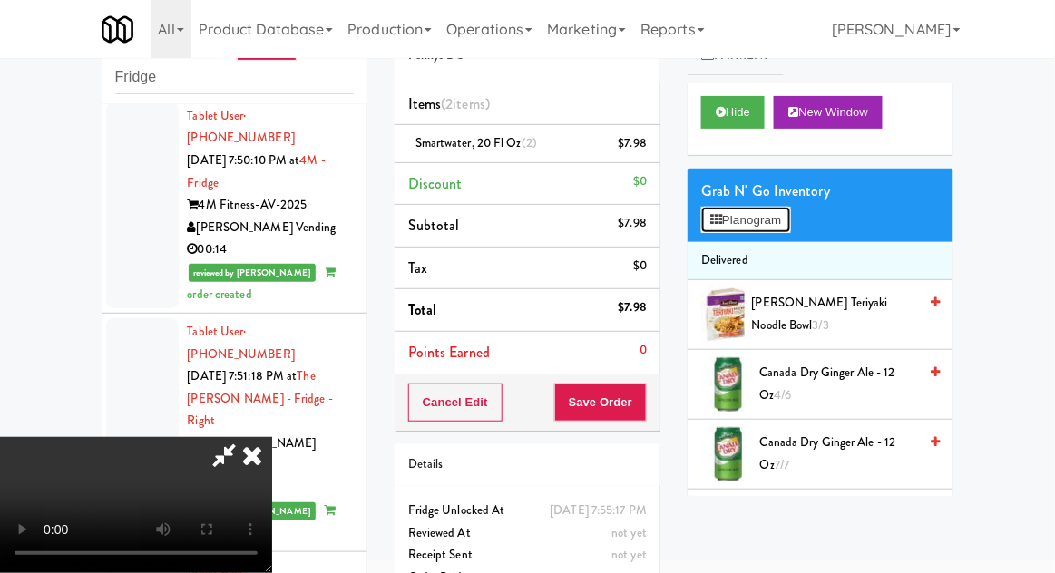
click at [787, 220] on button "Planogram" at bounding box center [745, 220] width 89 height 27
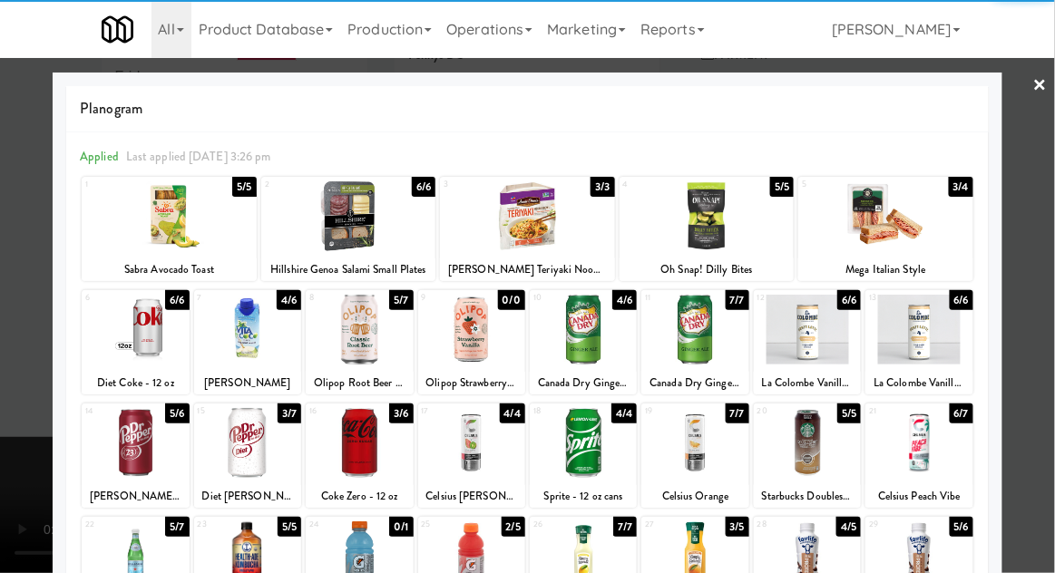
click at [259, 350] on div at bounding box center [247, 330] width 107 height 70
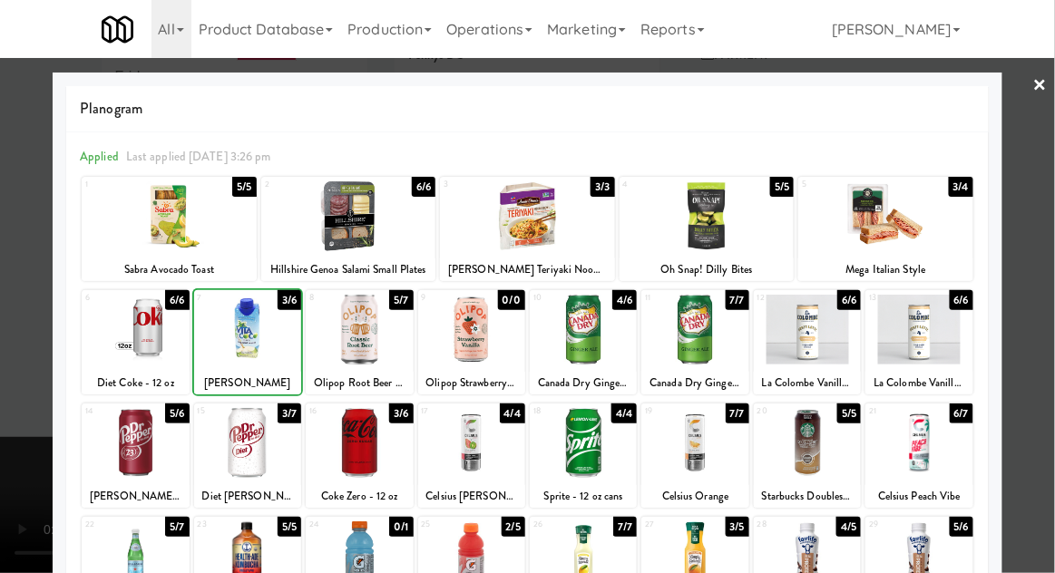
click at [247, 340] on div at bounding box center [247, 330] width 107 height 70
click at [1041, 269] on div at bounding box center [527, 286] width 1055 height 573
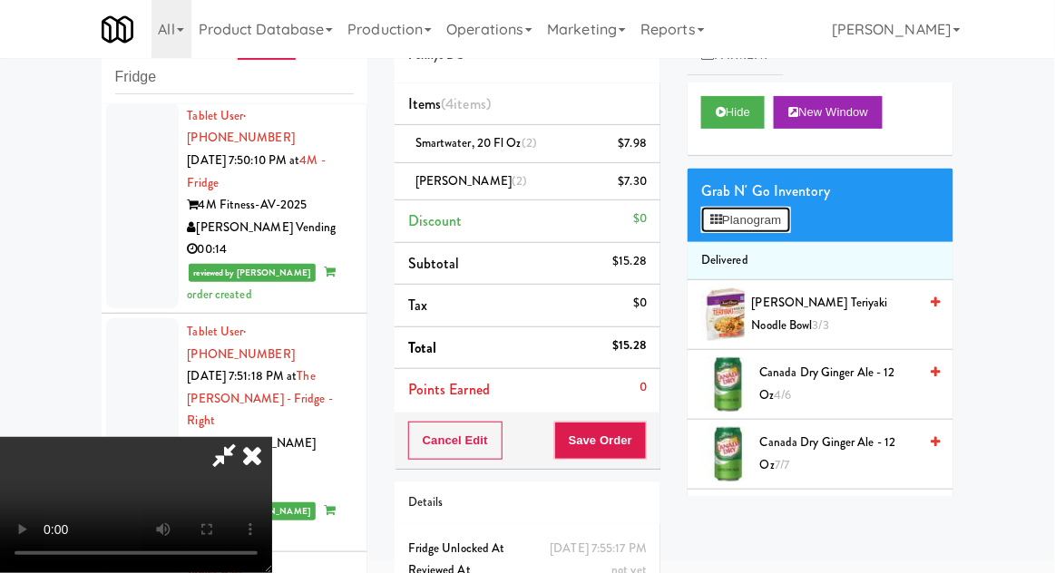
click at [789, 224] on button "Planogram" at bounding box center [745, 220] width 89 height 27
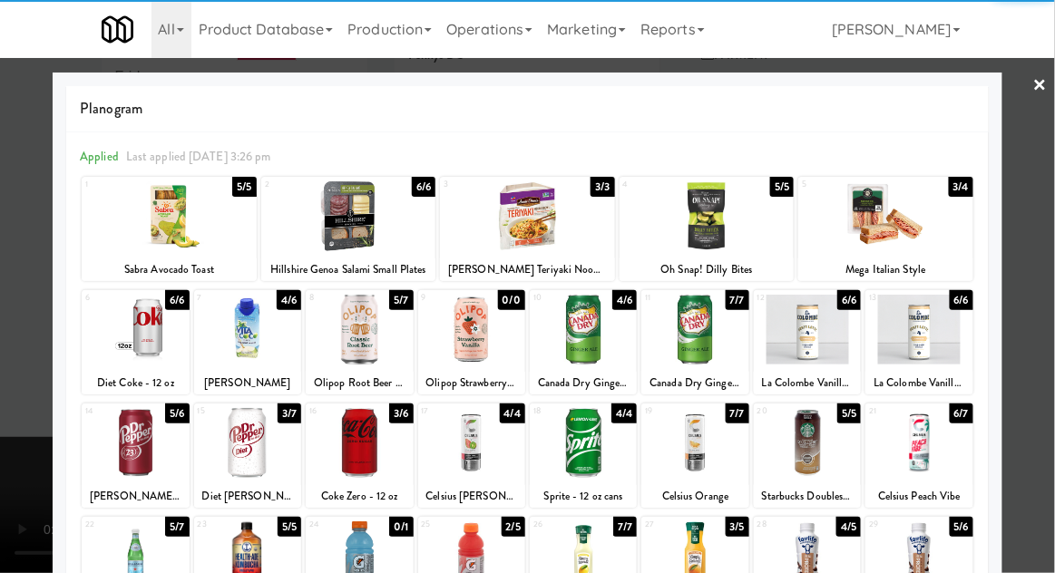
click at [254, 355] on div at bounding box center [247, 330] width 107 height 70
click at [251, 343] on div at bounding box center [247, 330] width 107 height 70
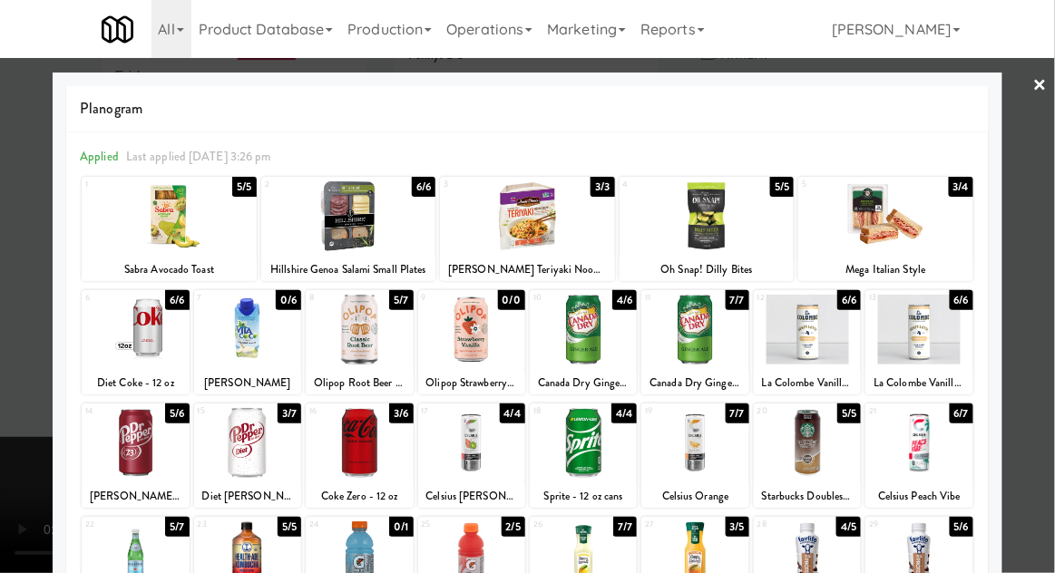
click at [1045, 262] on div at bounding box center [527, 286] width 1055 height 573
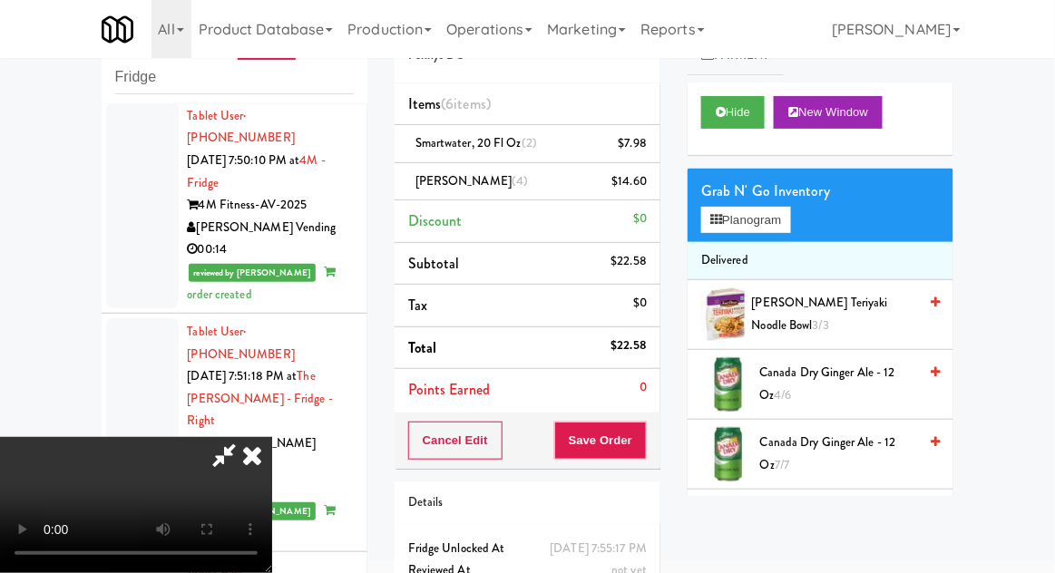
scroll to position [66, 0]
click at [656, 459] on div "Cancel Edit Save Order" at bounding box center [528, 441] width 266 height 56
click at [642, 454] on button "Save Order" at bounding box center [600, 441] width 93 height 38
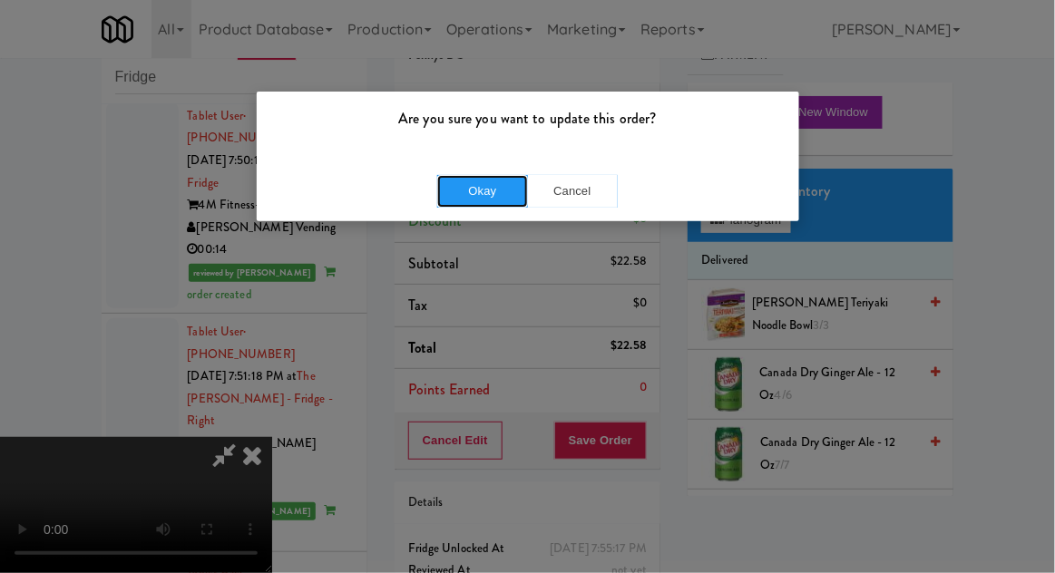
click at [464, 201] on button "Okay" at bounding box center [482, 191] width 91 height 33
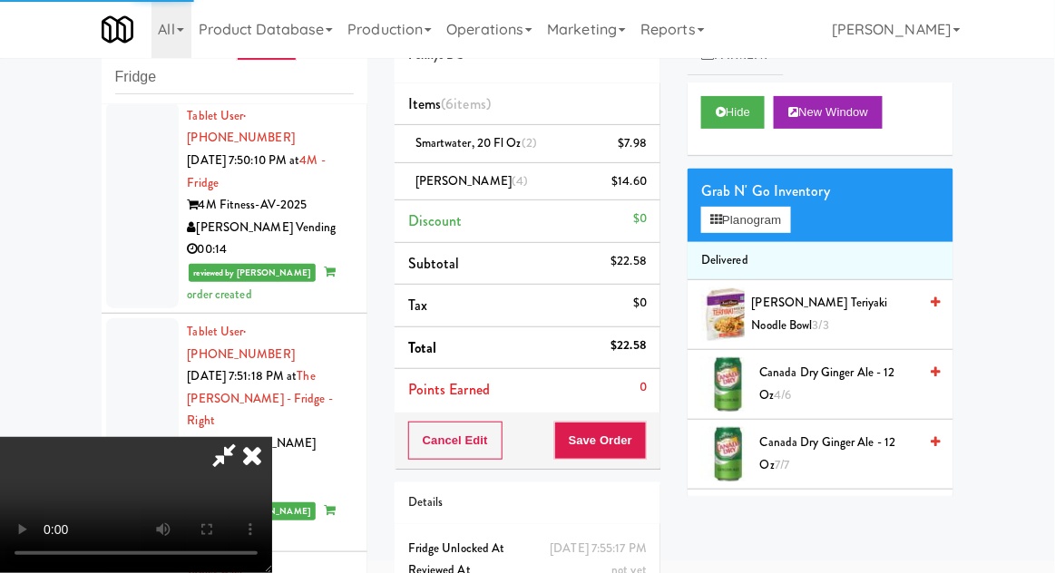
scroll to position [0, 0]
